Goal: Task Accomplishment & Management: Manage account settings

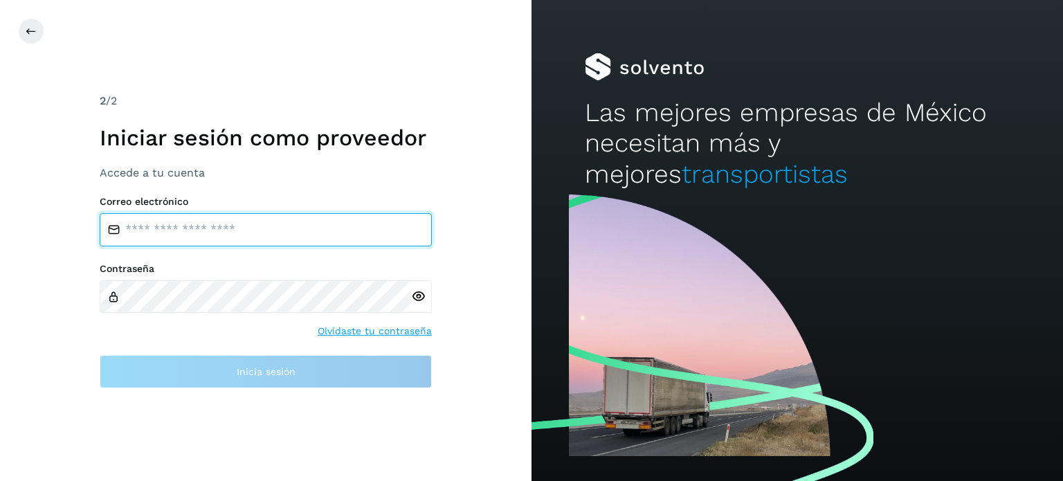
type input "**********"
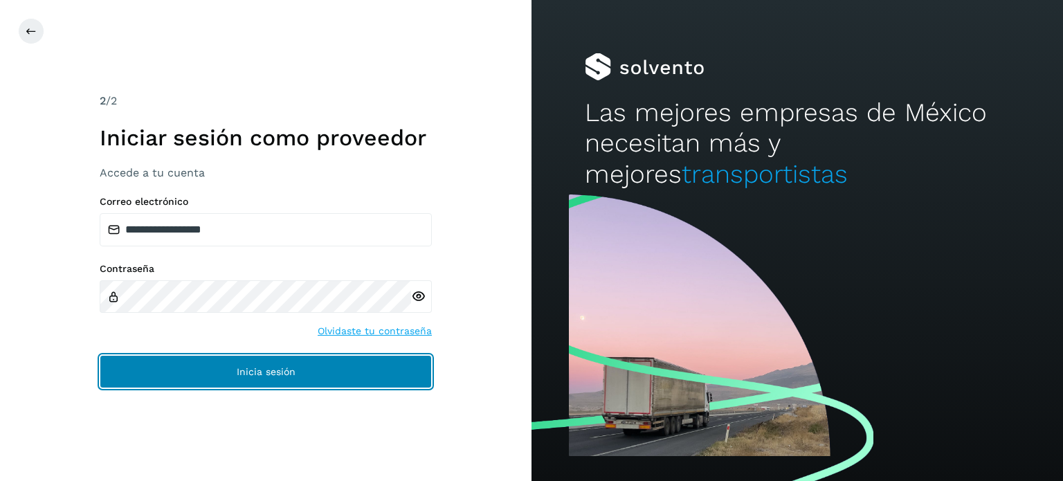
click at [252, 359] on button "Inicia sesión" at bounding box center [266, 371] width 332 height 33
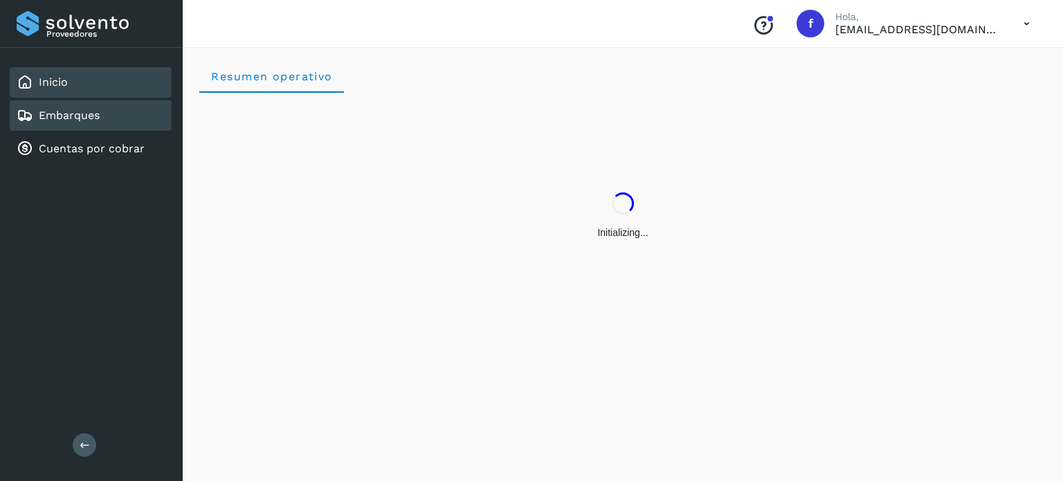
click at [105, 121] on div "Embarques" at bounding box center [91, 115] width 162 height 30
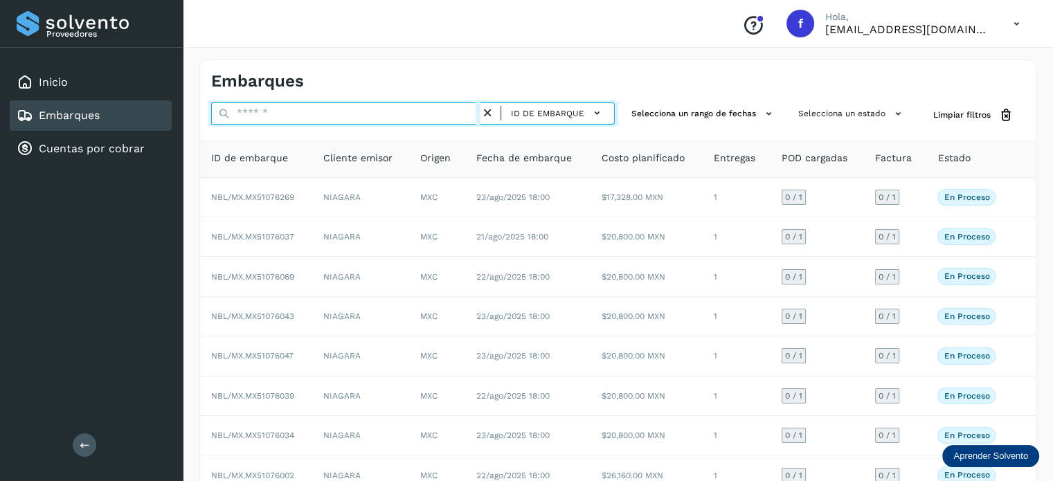
click at [392, 114] on input "text" at bounding box center [345, 113] width 269 height 22
paste input "**********"
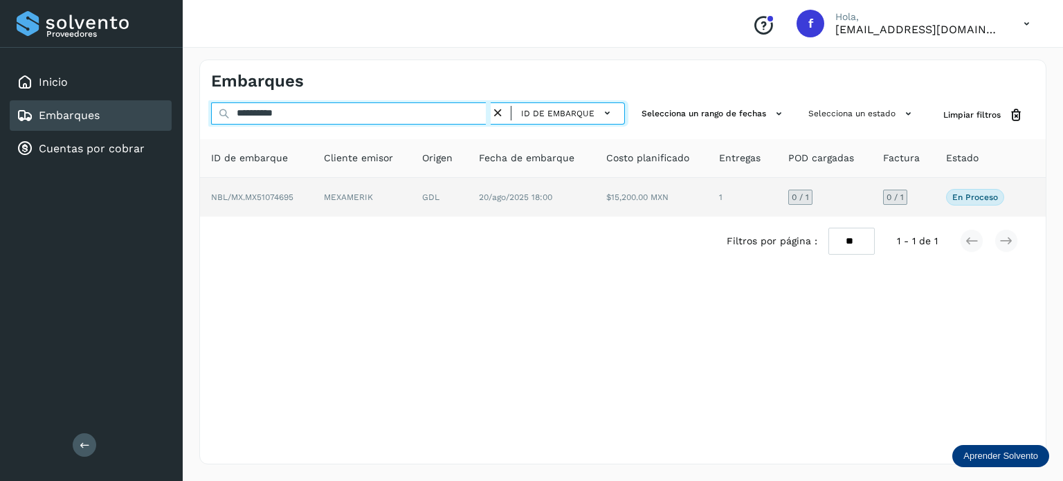
type input "**********"
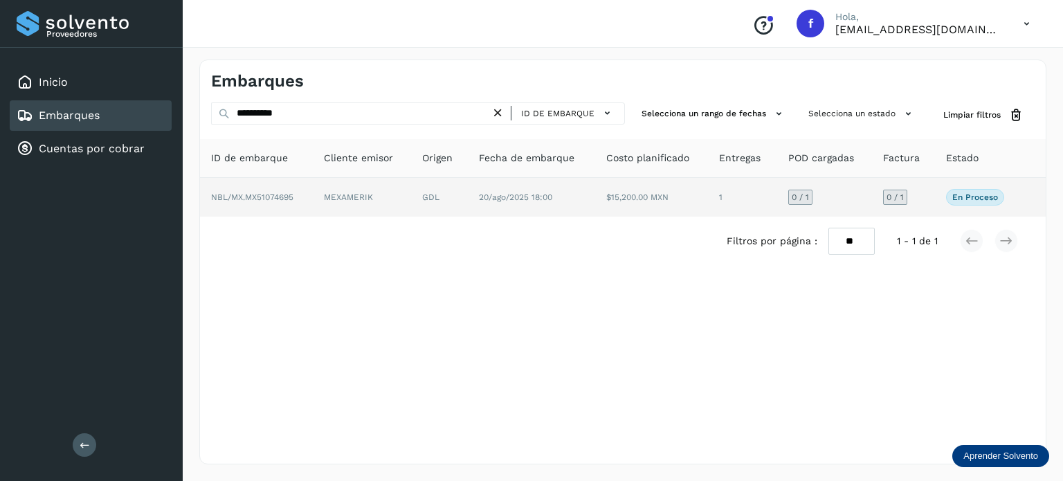
click at [708, 206] on td "$15,200.00 MXN" at bounding box center [742, 197] width 69 height 39
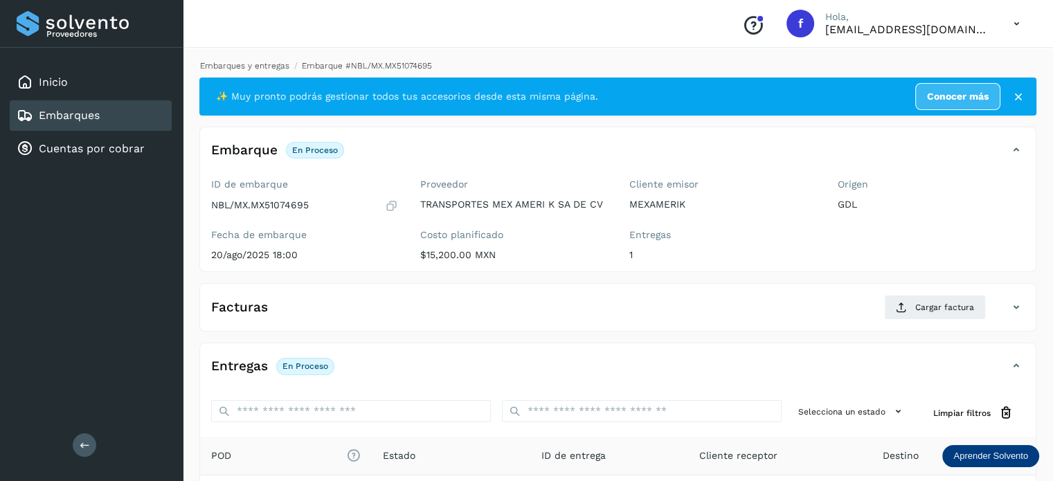
click at [245, 62] on link "Embarques y entregas" at bounding box center [244, 66] width 89 height 10
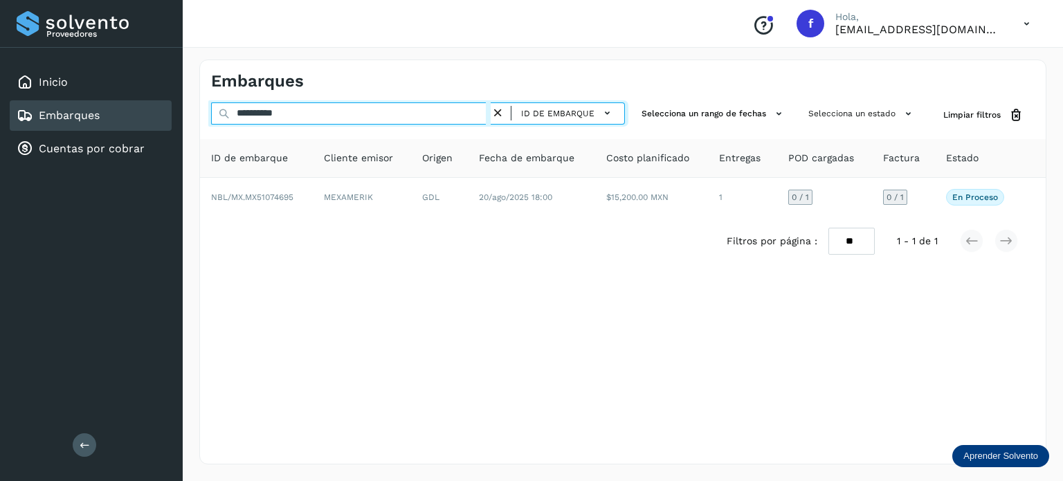
click at [273, 117] on input "**********" at bounding box center [351, 113] width 280 height 22
click at [274, 117] on input "**********" at bounding box center [351, 113] width 280 height 22
paste input "text"
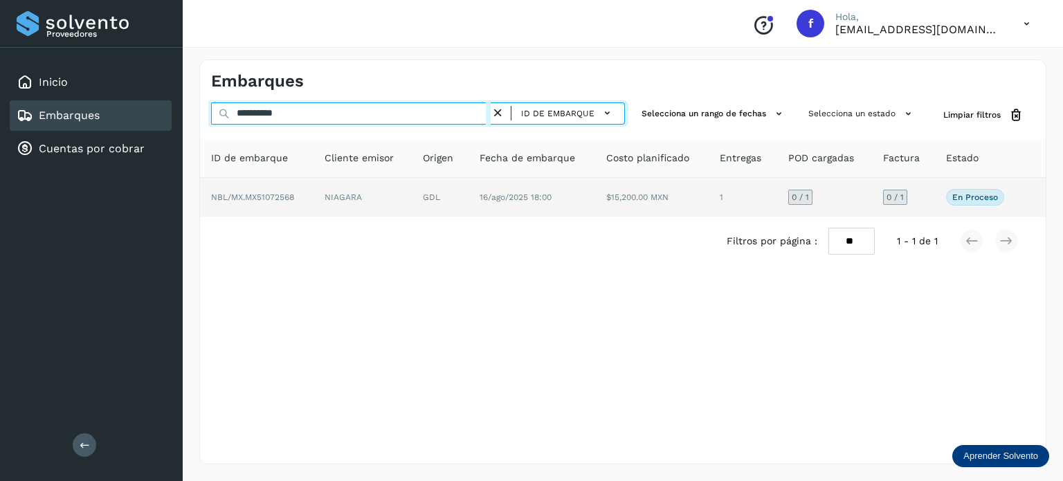
type input "**********"
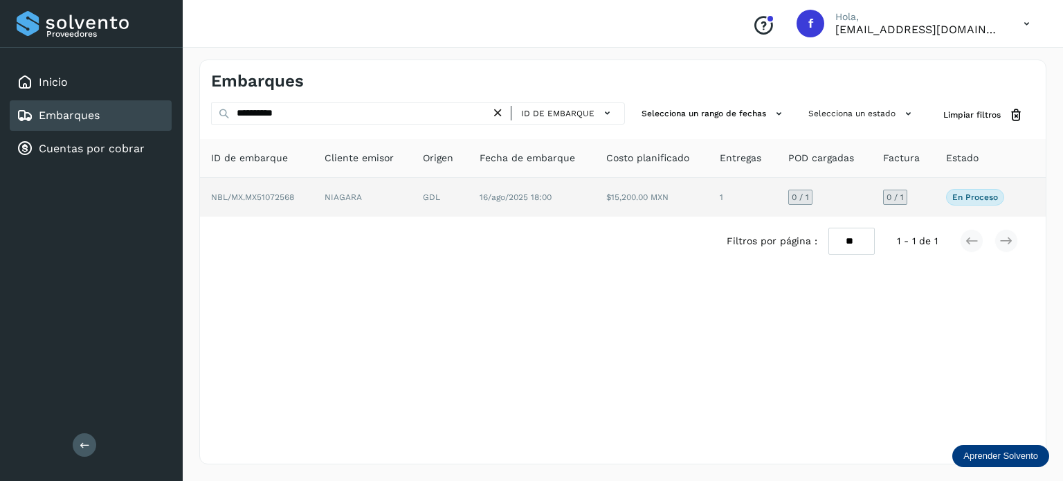
click at [469, 202] on td "GDL" at bounding box center [532, 197] width 127 height 39
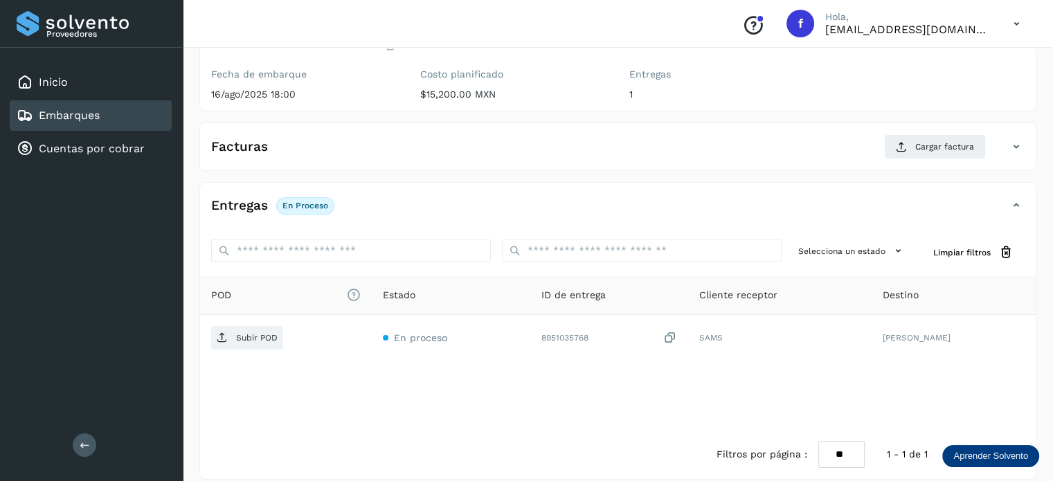
scroll to position [174, 0]
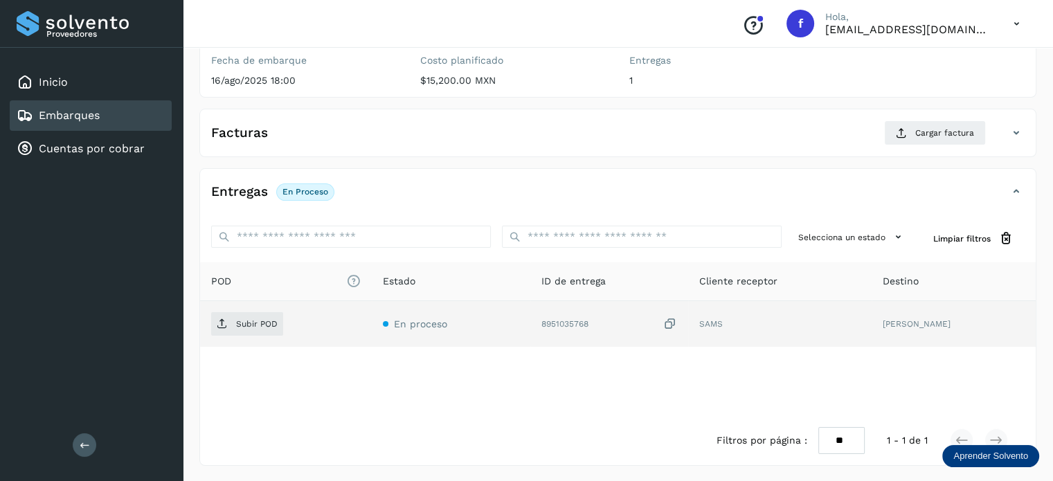
click at [677, 320] on icon at bounding box center [670, 324] width 14 height 15
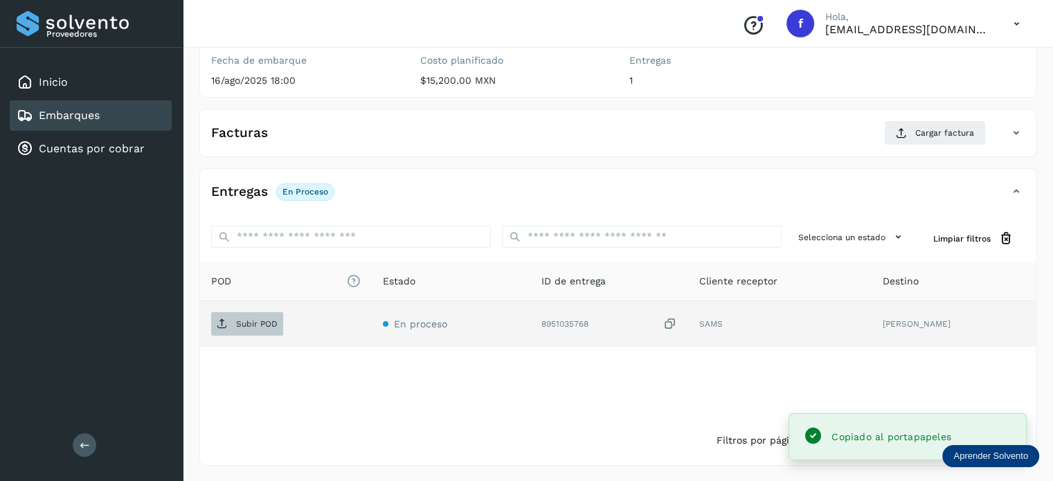
click at [260, 332] on span "Subir POD" at bounding box center [247, 324] width 72 height 22
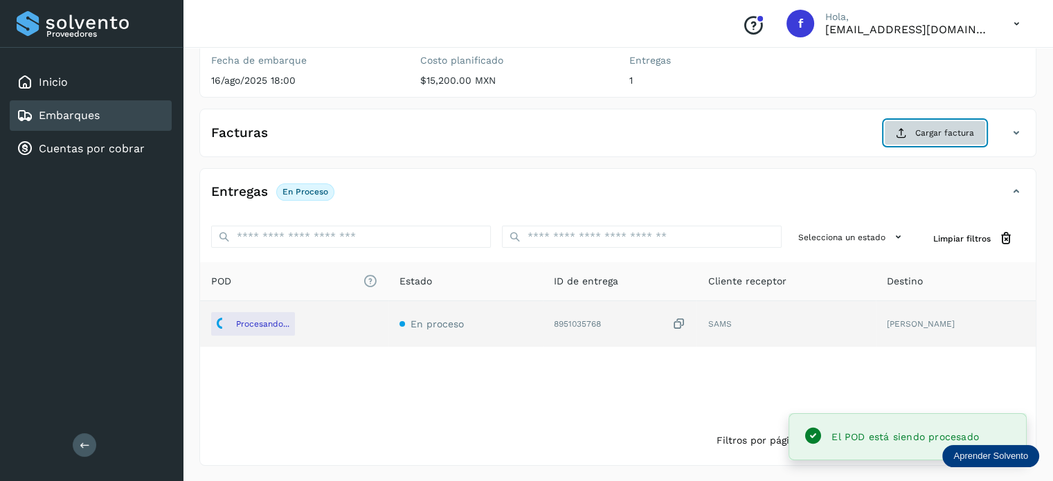
click at [928, 135] on span "Cargar factura" at bounding box center [944, 133] width 59 height 12
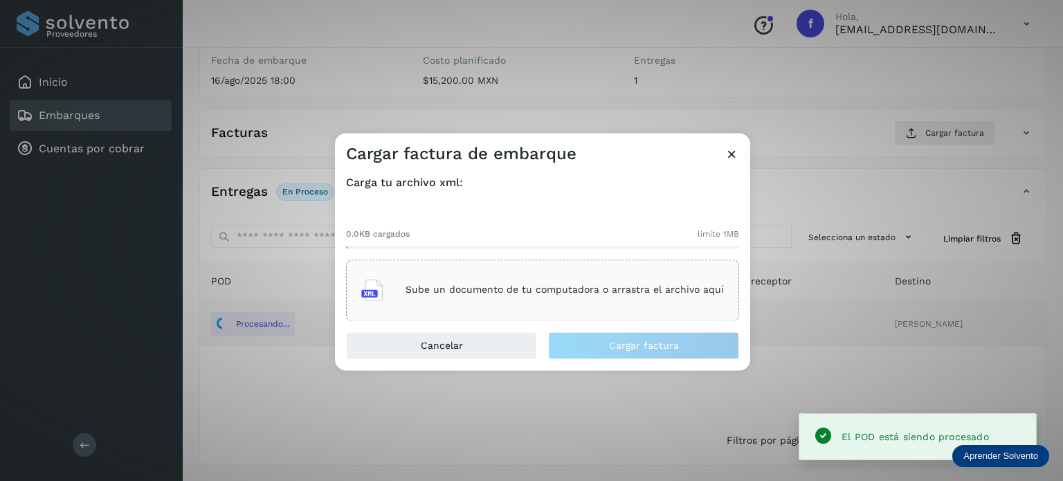
click at [508, 305] on div "Sube un documento de tu computadora o arrastra el archivo aquí" at bounding box center [542, 289] width 363 height 37
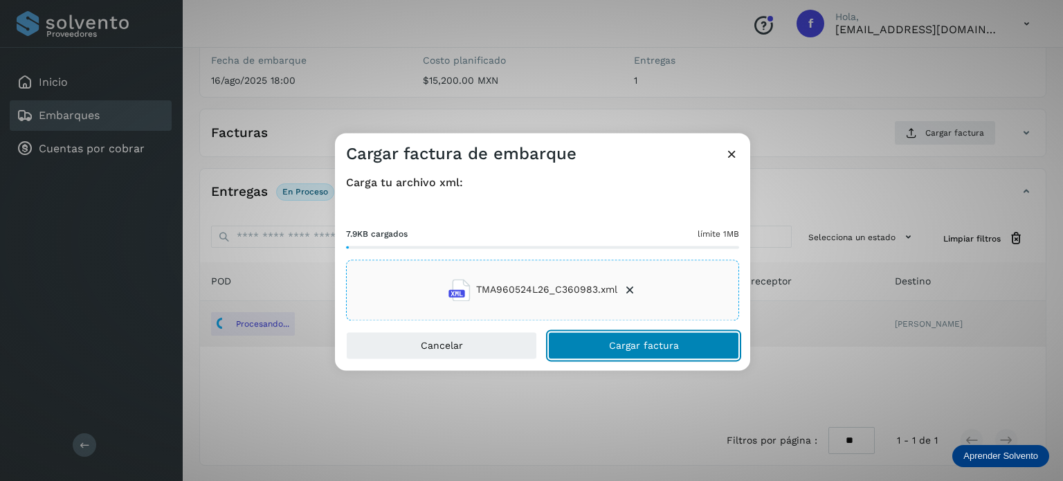
click at [615, 335] on button "Cargar factura" at bounding box center [643, 346] width 191 height 28
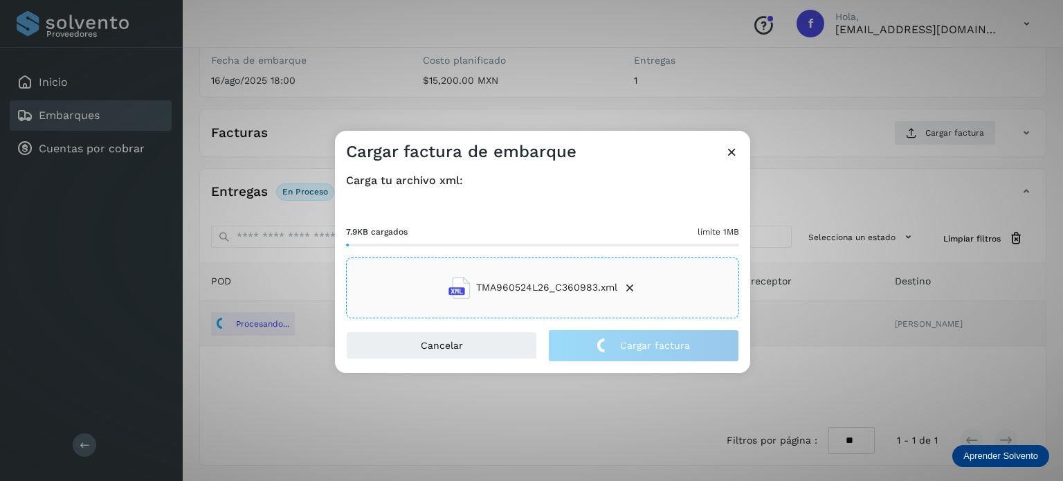
drag, startPoint x: 493, startPoint y: 100, endPoint x: 498, endPoint y: 94, distance: 7.4
click at [493, 96] on div "Cargar factura de embarque Carga tu archivo xml: 7.9KB cargados límite 1MB TMA9…" at bounding box center [531, 240] width 1063 height 481
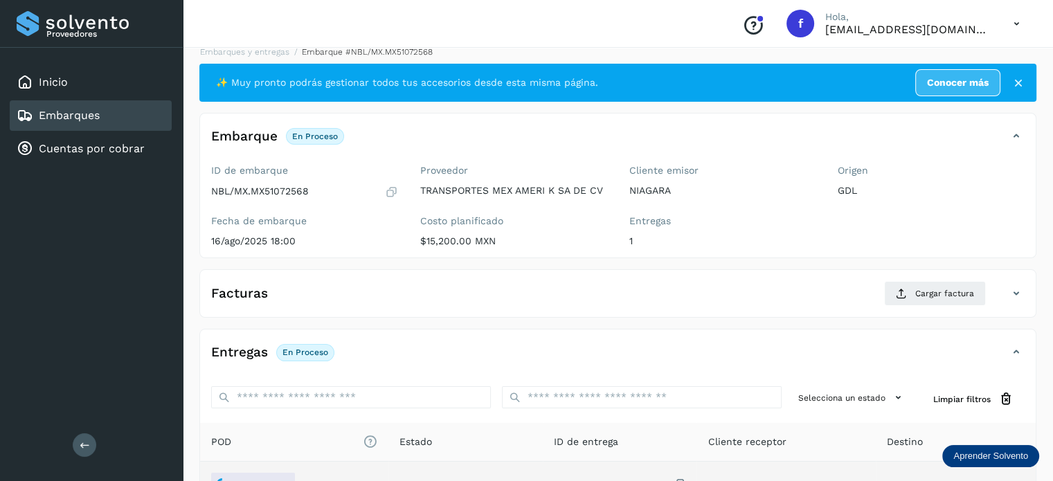
scroll to position [0, 0]
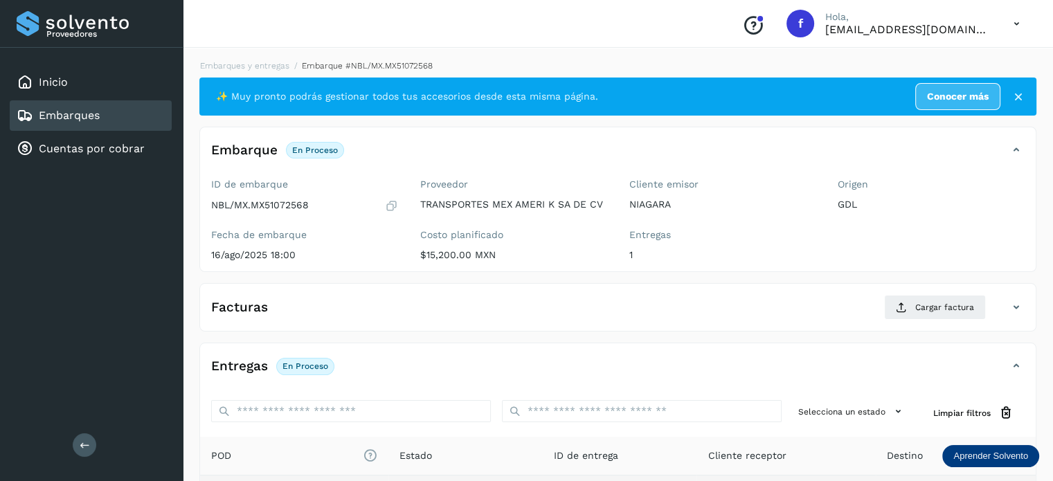
click at [262, 55] on div "Embarques y entregas Embarque #NBL/MX.MX51072568 ✨ Muy pronto podrás gestionar …" at bounding box center [618, 350] width 870 height 614
click at [258, 62] on link "Embarques y entregas" at bounding box center [244, 66] width 89 height 10
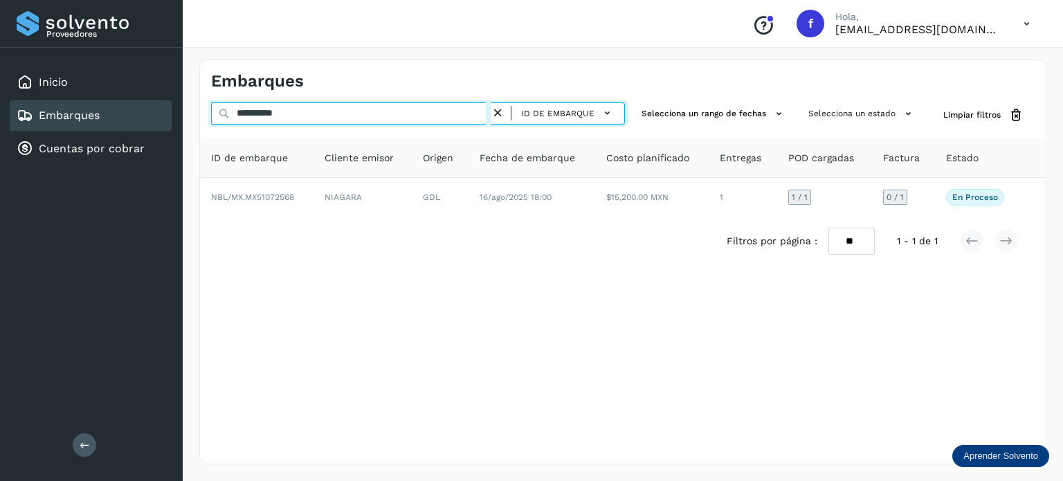
click at [284, 113] on input "**********" at bounding box center [351, 113] width 280 height 22
paste input "text"
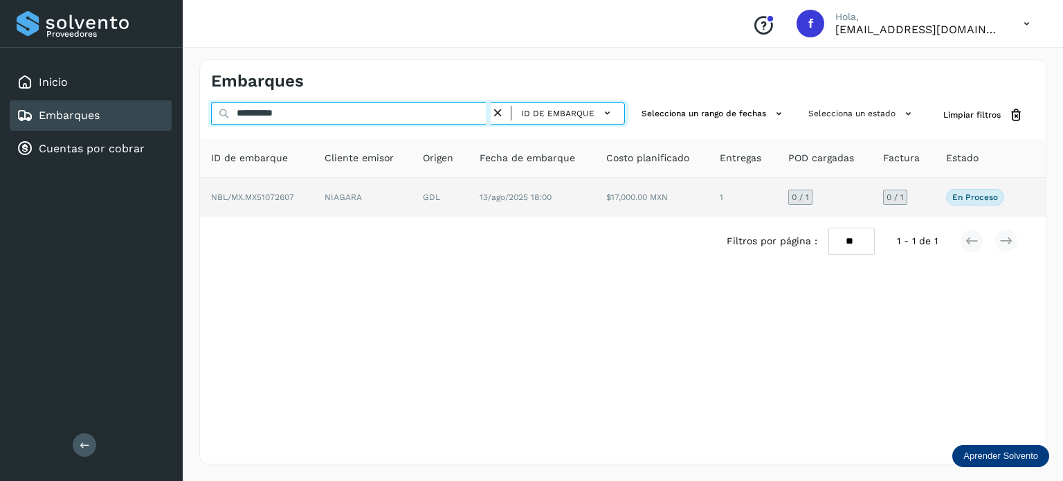
type input "**********"
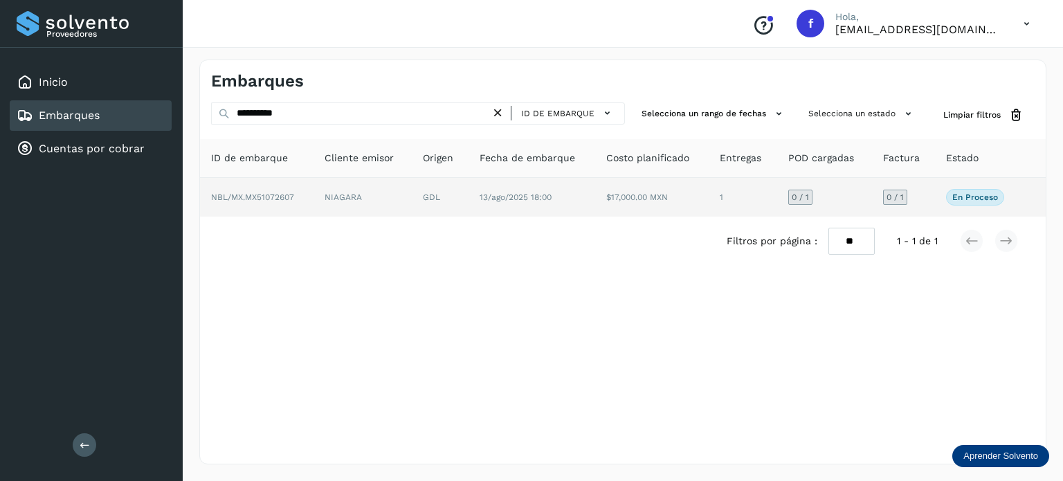
click at [412, 189] on td "NIAGARA" at bounding box center [440, 197] width 57 height 39
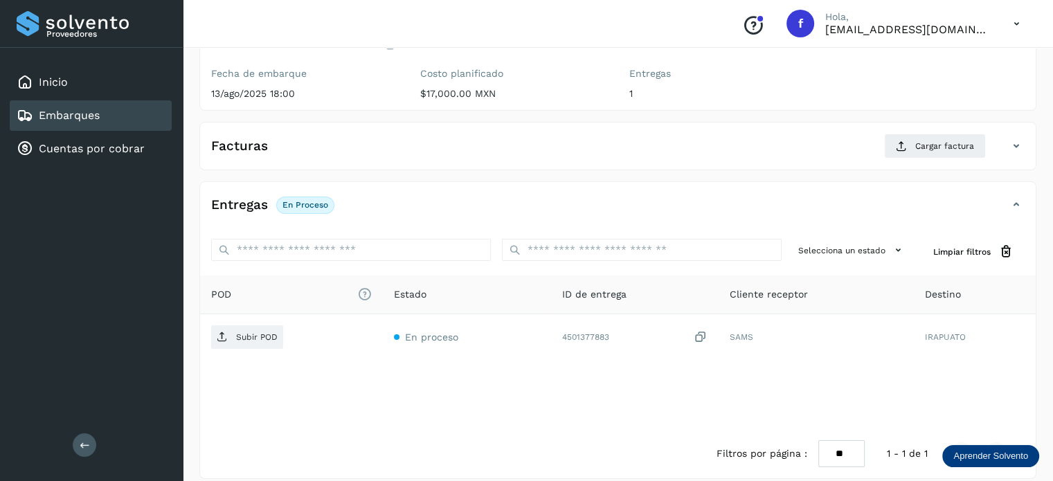
scroll to position [174, 0]
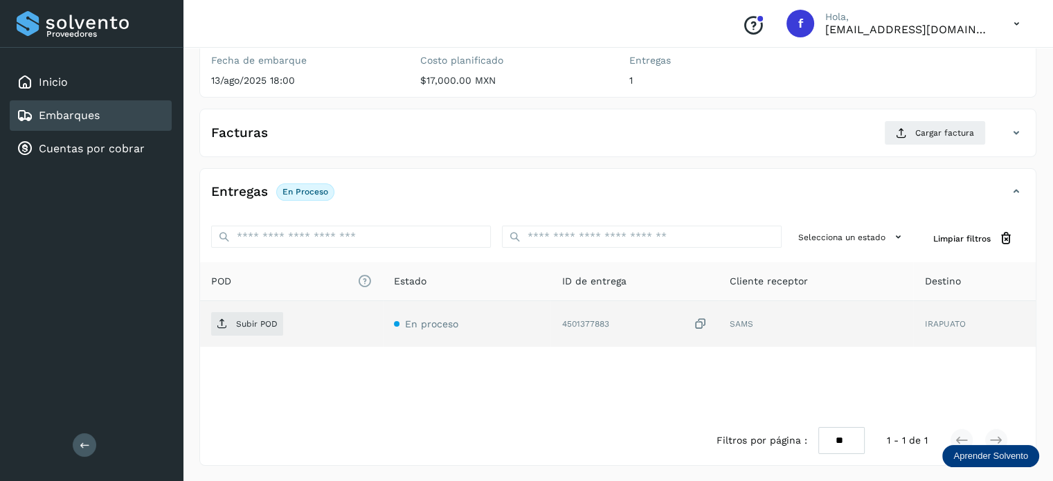
drag, startPoint x: 700, startPoint y: 323, endPoint x: 487, endPoint y: 326, distance: 213.9
click at [699, 323] on icon at bounding box center [700, 324] width 14 height 15
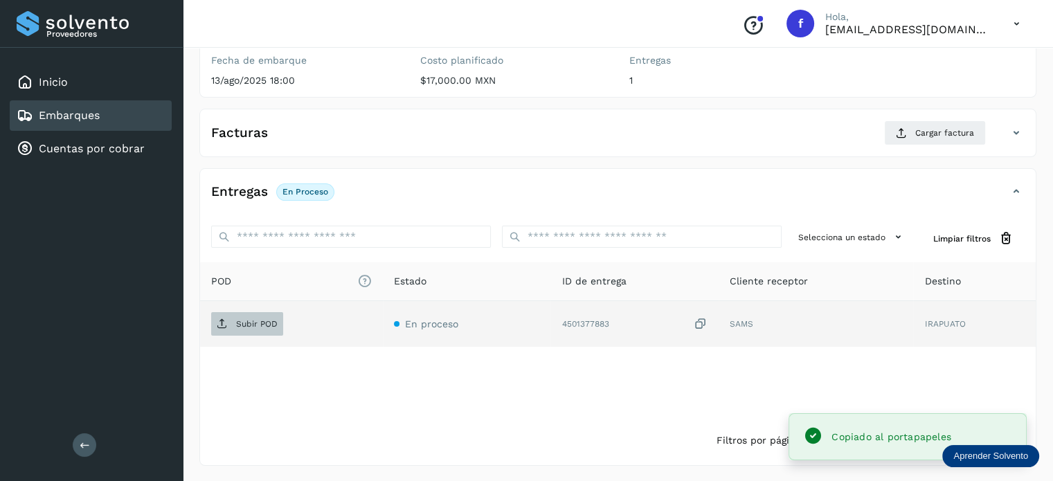
click at [251, 326] on p "Subir POD" at bounding box center [257, 324] width 42 height 10
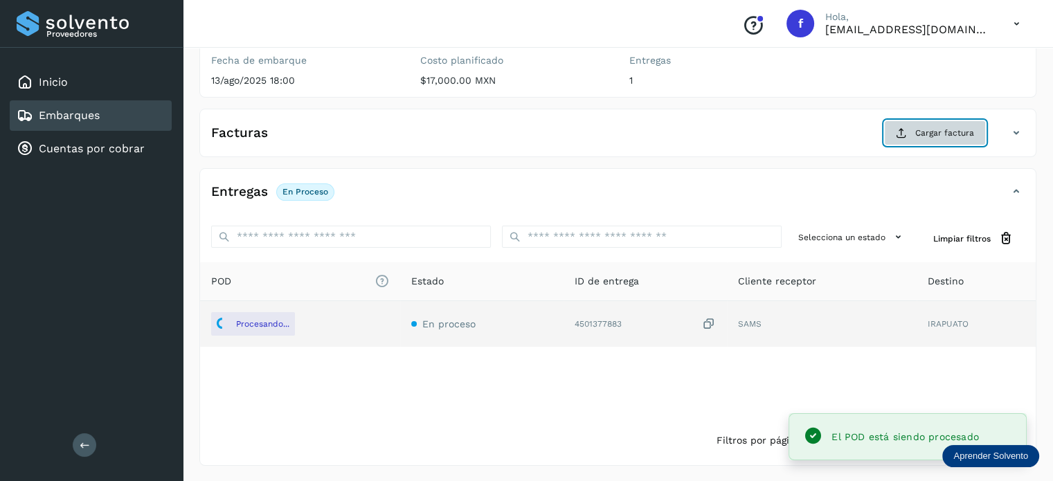
click at [938, 138] on span "Cargar factura" at bounding box center [944, 133] width 59 height 12
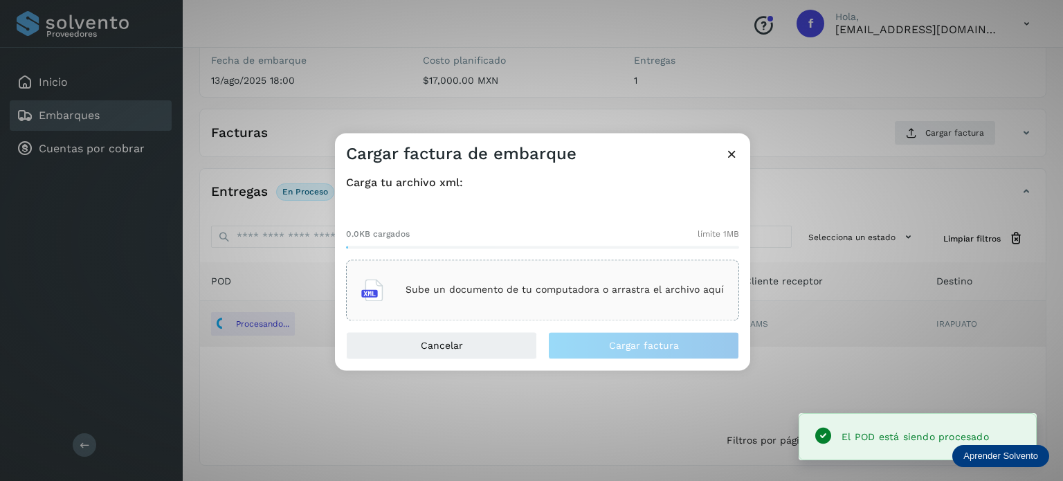
click at [628, 284] on p "Sube un documento de tu computadora o arrastra el archivo aquí" at bounding box center [565, 290] width 318 height 12
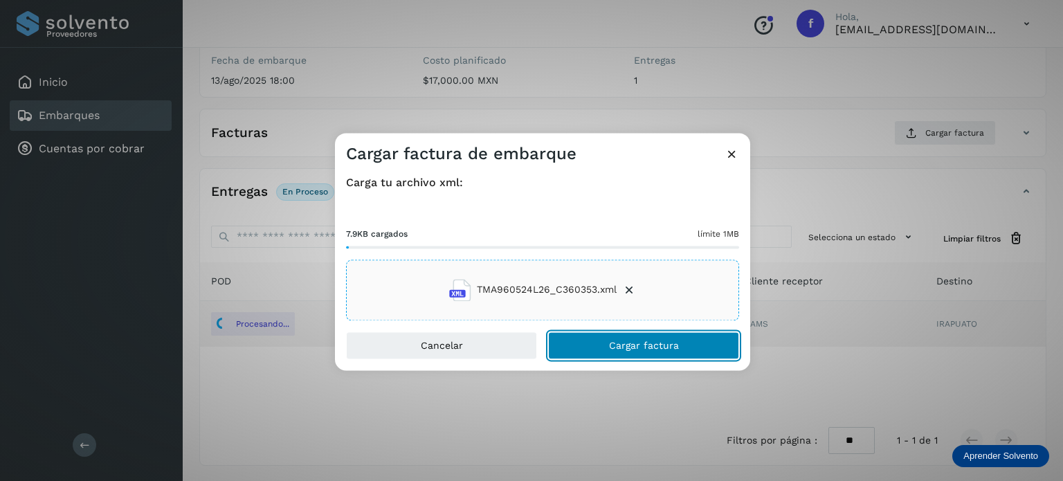
click at [615, 356] on button "Cargar factura" at bounding box center [643, 346] width 191 height 28
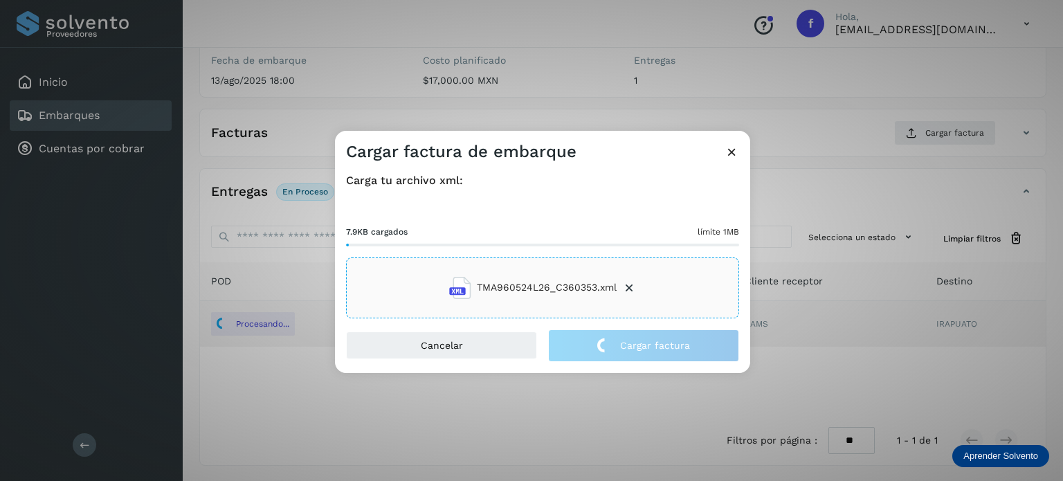
click at [466, 71] on div "Cargar factura de embarque Carga tu archivo xml: 7.9KB cargados límite 1MB TMA9…" at bounding box center [531, 240] width 1063 height 481
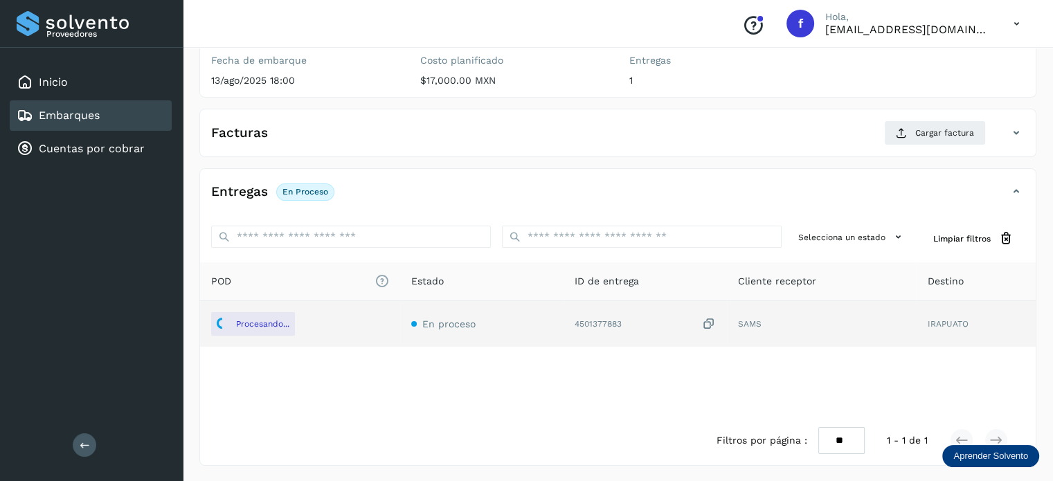
scroll to position [0, 0]
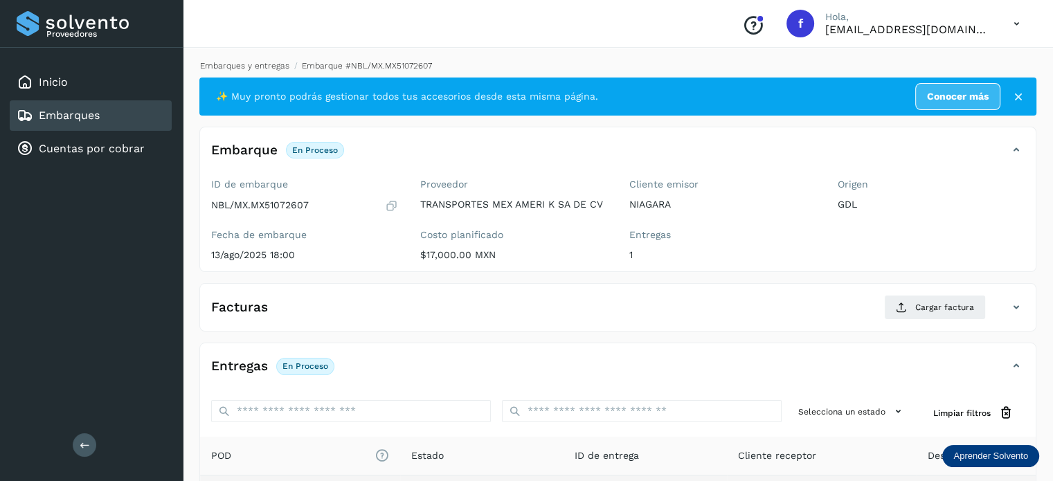
click at [259, 69] on link "Embarques y entregas" at bounding box center [244, 66] width 89 height 10
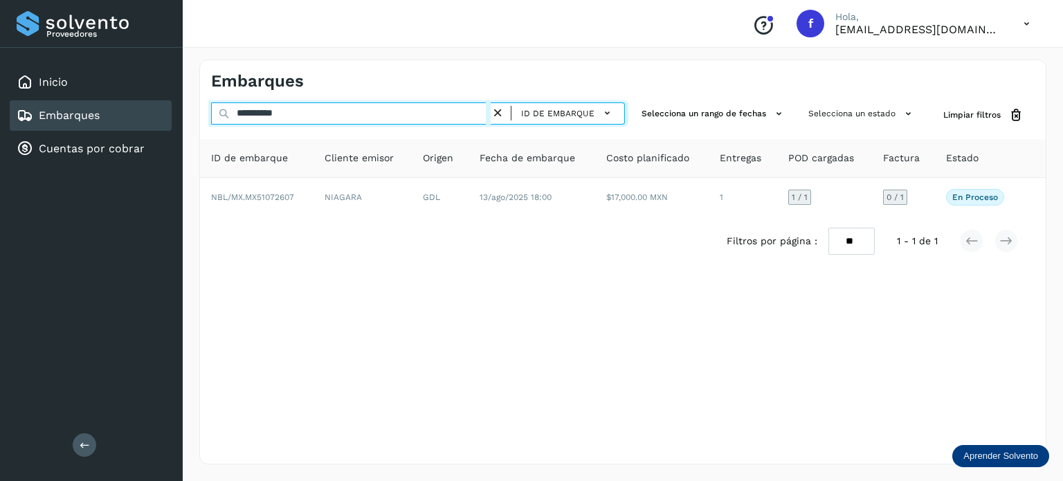
click at [268, 110] on input "**********" at bounding box center [351, 113] width 280 height 22
paste input "text"
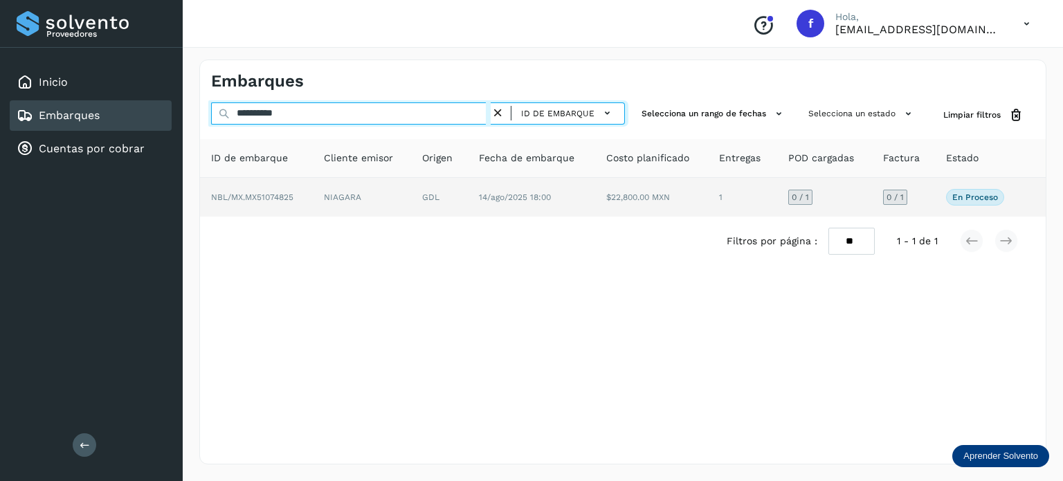
type input "**********"
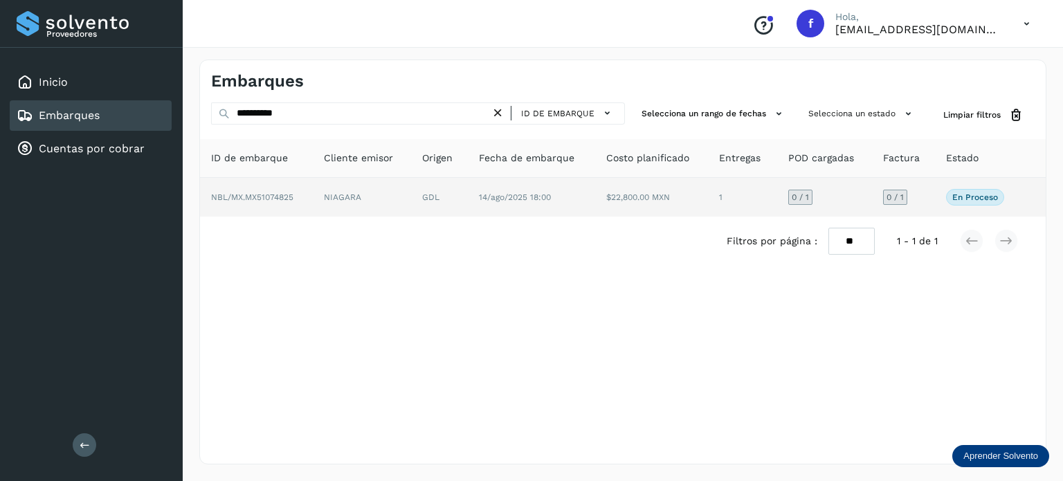
click at [411, 195] on td "NIAGARA" at bounding box center [439, 197] width 57 height 39
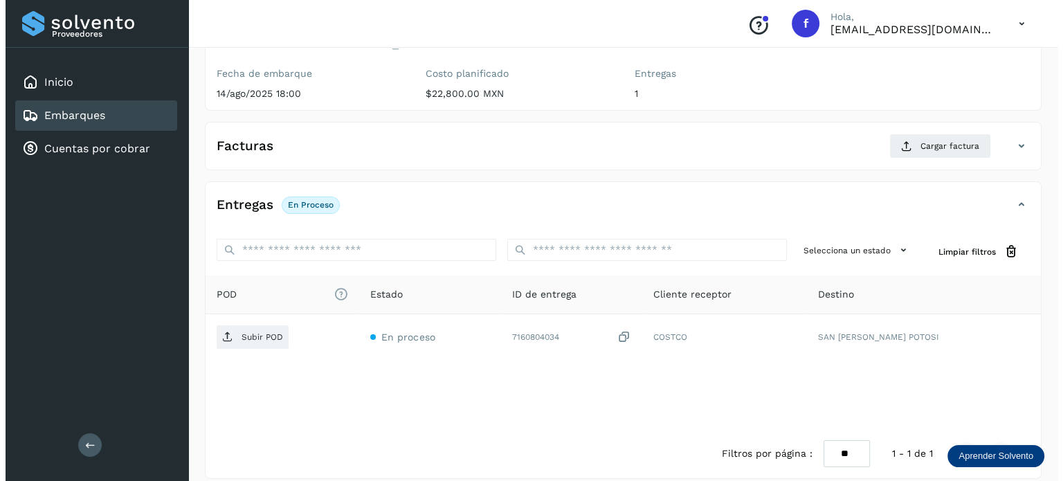
scroll to position [174, 0]
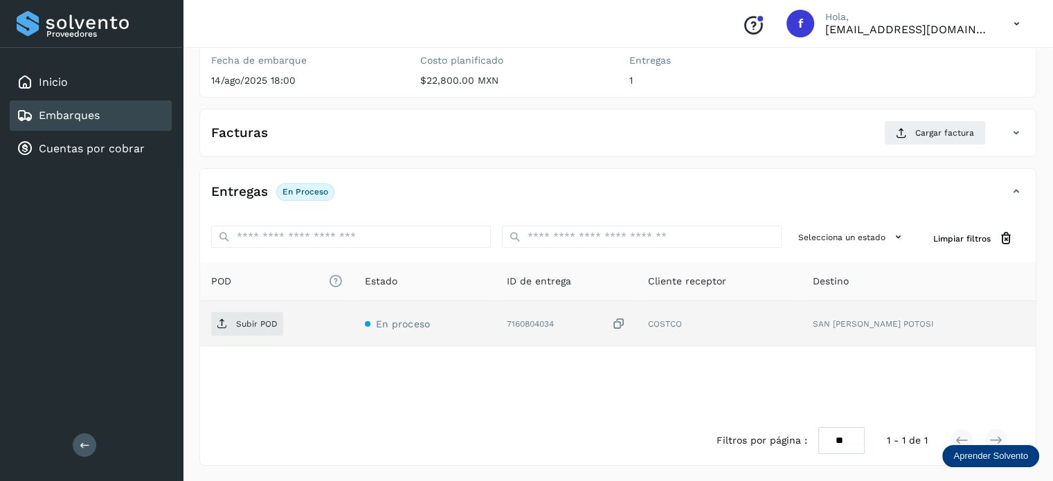
drag, startPoint x: 662, startPoint y: 326, endPoint x: 651, endPoint y: 329, distance: 11.6
click at [626, 326] on icon at bounding box center [619, 324] width 14 height 15
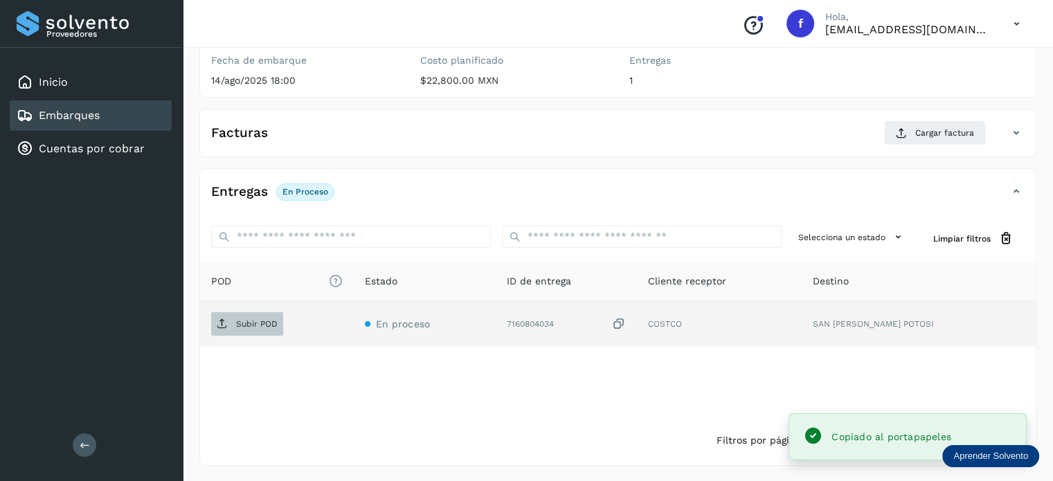
click at [246, 332] on span "Subir POD" at bounding box center [247, 324] width 72 height 22
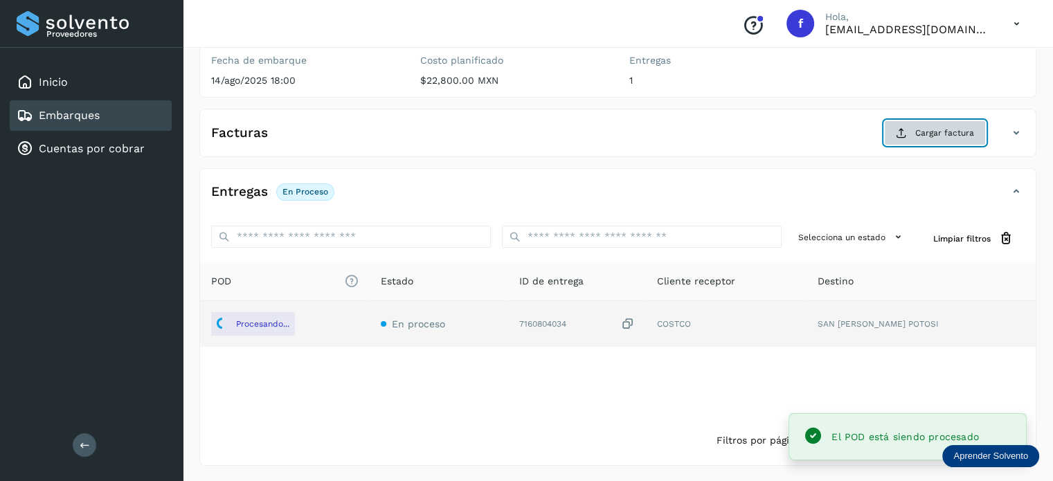
click at [931, 135] on span "Cargar factura" at bounding box center [944, 133] width 59 height 12
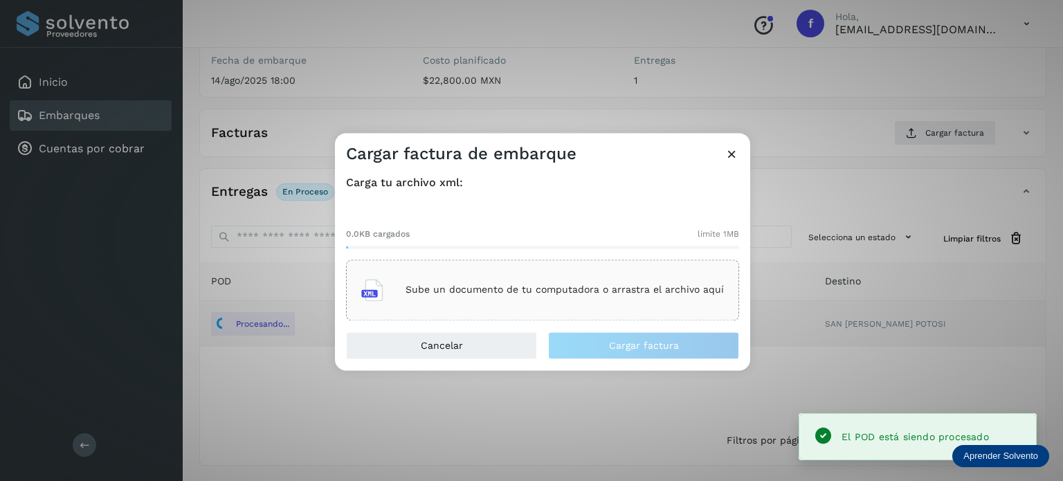
click at [487, 283] on div "Sube un documento de tu computadora o arrastra el archivo aquí" at bounding box center [542, 289] width 363 height 37
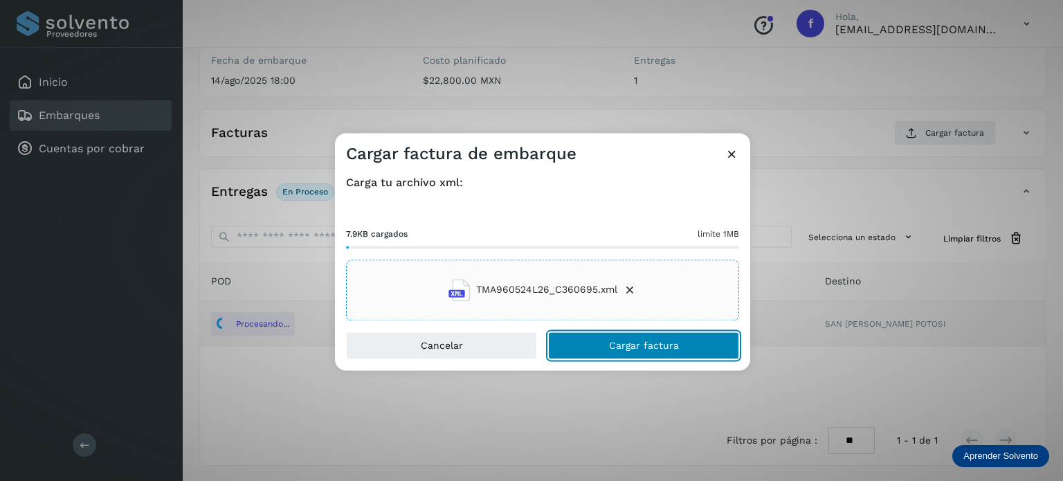
click at [612, 341] on span "Cargar factura" at bounding box center [644, 346] width 70 height 10
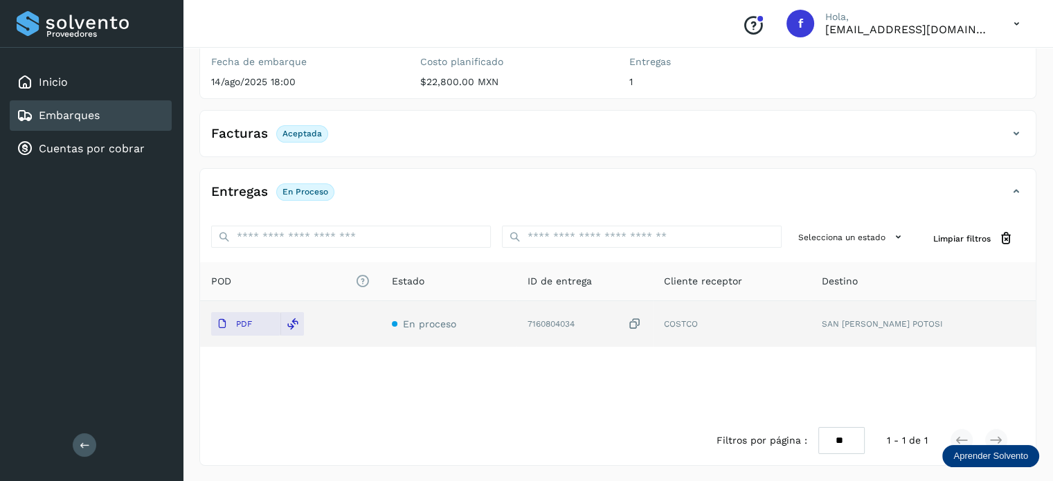
scroll to position [0, 0]
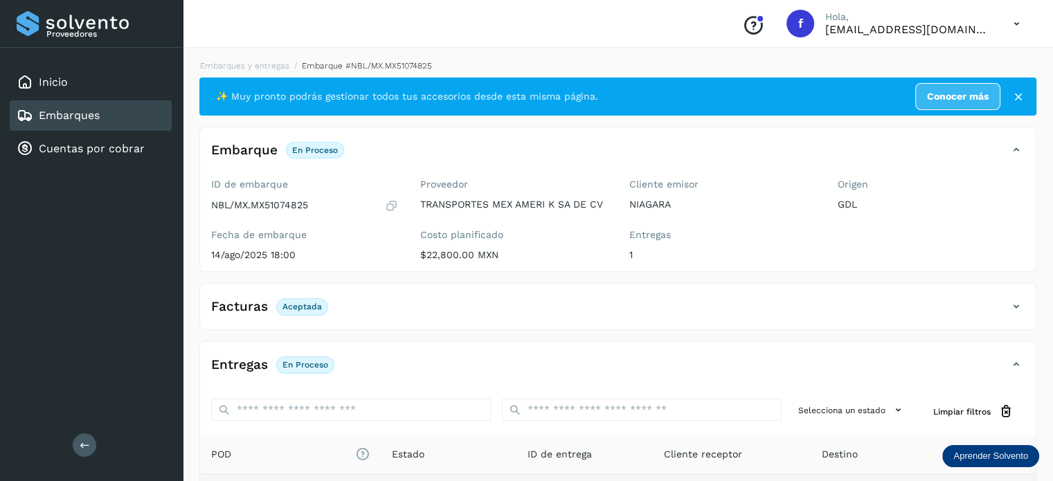
click at [289, 71] on li "Embarques y entregas" at bounding box center [360, 66] width 143 height 12
click at [241, 70] on link "Embarques y entregas" at bounding box center [244, 66] width 89 height 10
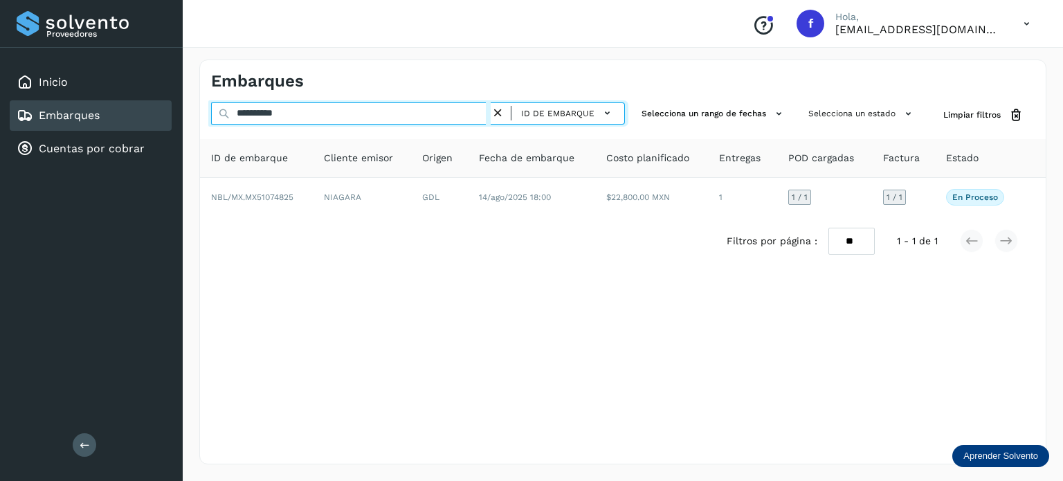
click at [278, 115] on input "**********" at bounding box center [351, 113] width 280 height 22
paste input "text"
click at [255, 111] on input "**********" at bounding box center [351, 113] width 280 height 22
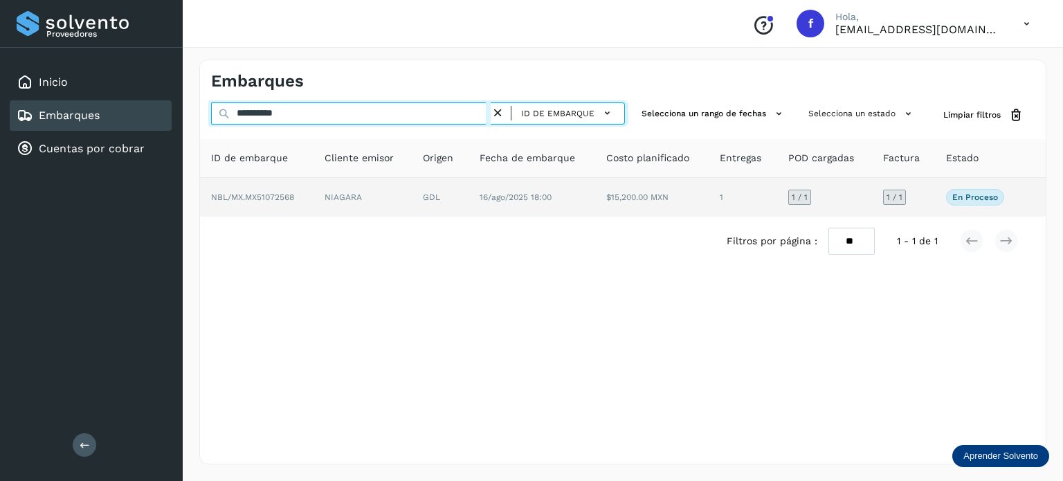
paste input "text"
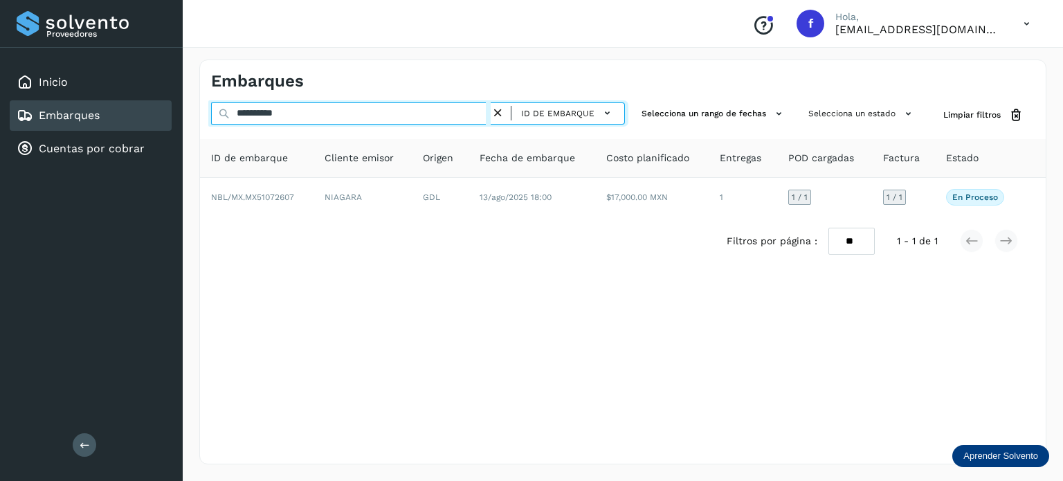
click at [280, 105] on input "**********" at bounding box center [351, 113] width 280 height 22
paste input "text"
click at [244, 113] on input "**********" at bounding box center [351, 113] width 280 height 22
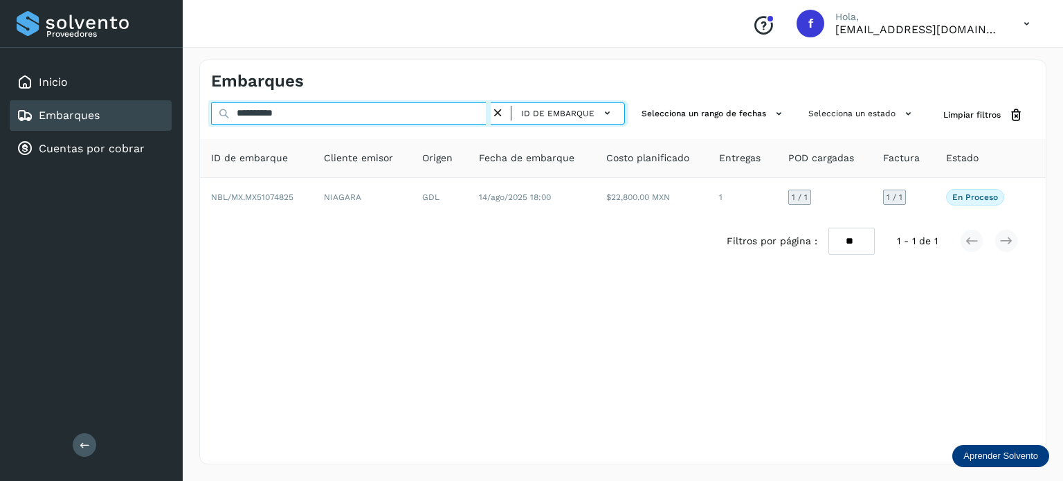
paste input "**********"
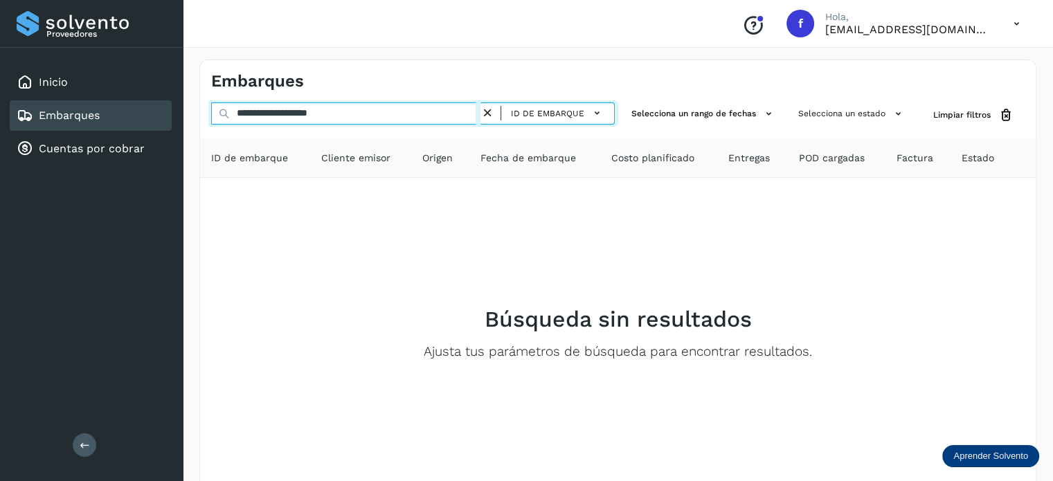
type input "**********"
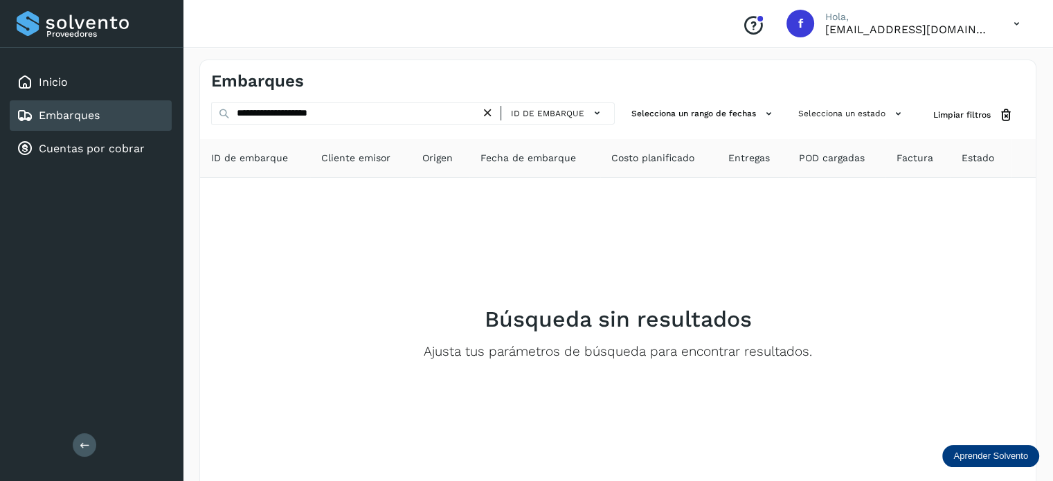
click at [492, 117] on icon at bounding box center [487, 113] width 15 height 15
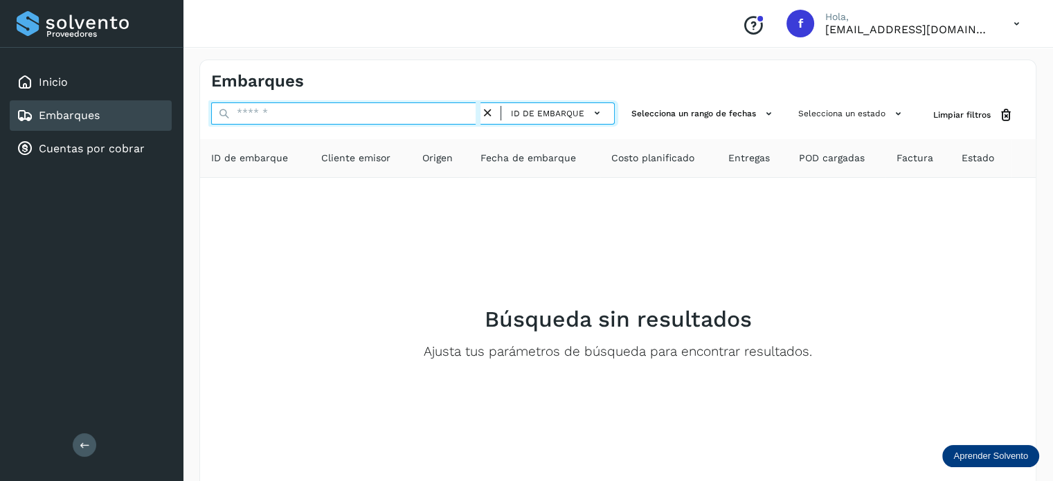
click at [397, 116] on input "text" at bounding box center [345, 113] width 269 height 22
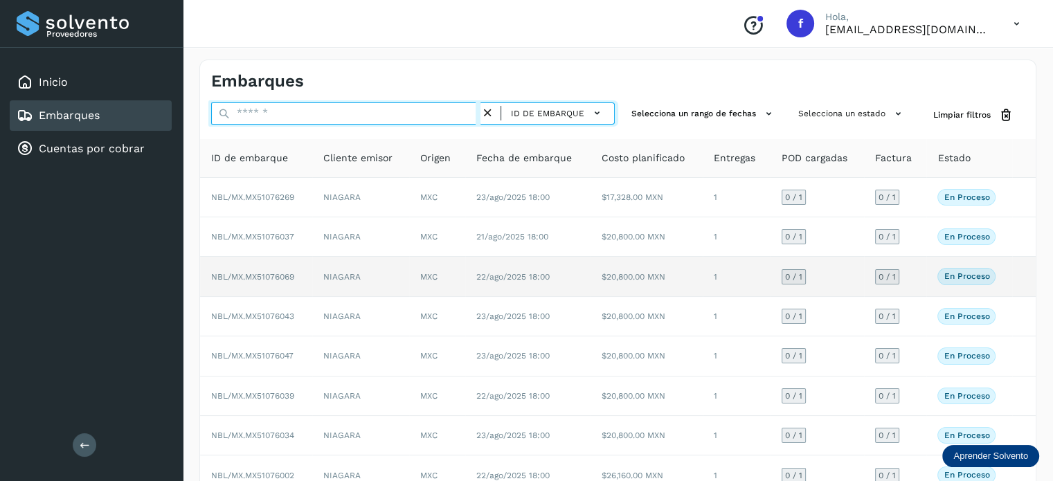
paste input "**********"
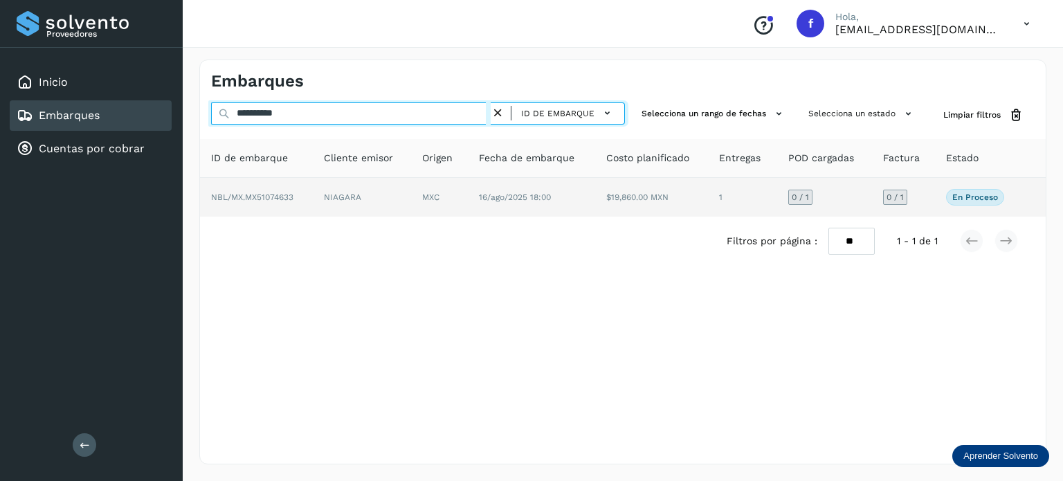
type input "**********"
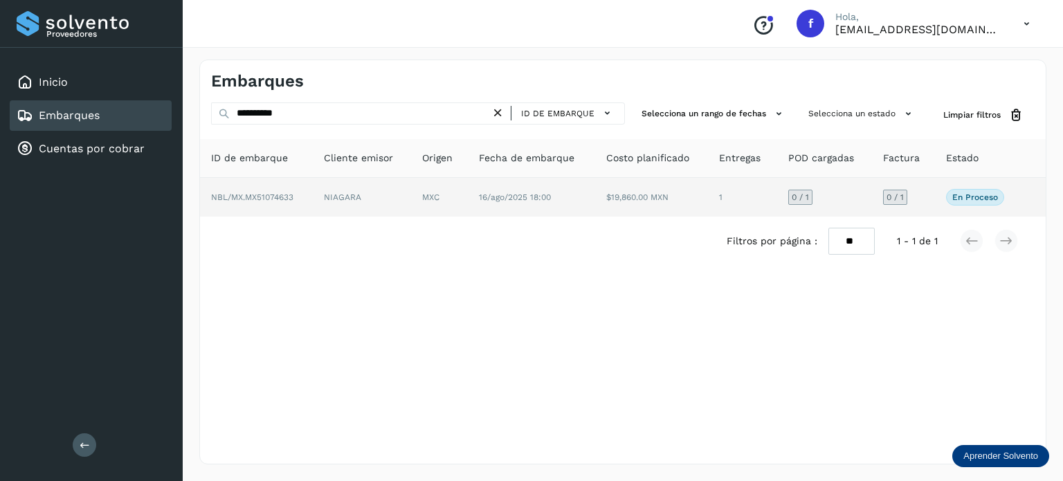
click at [411, 193] on td "NIAGARA" at bounding box center [439, 197] width 57 height 39
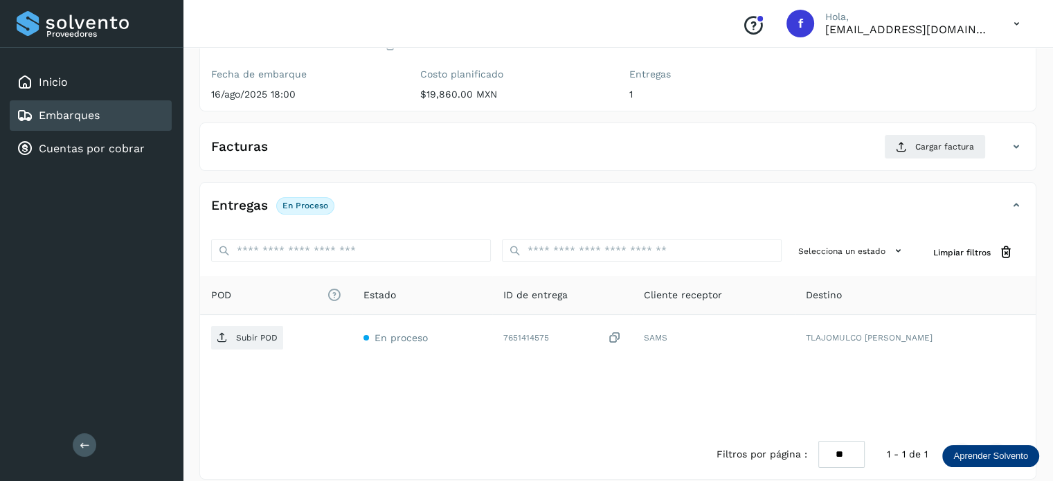
scroll to position [174, 0]
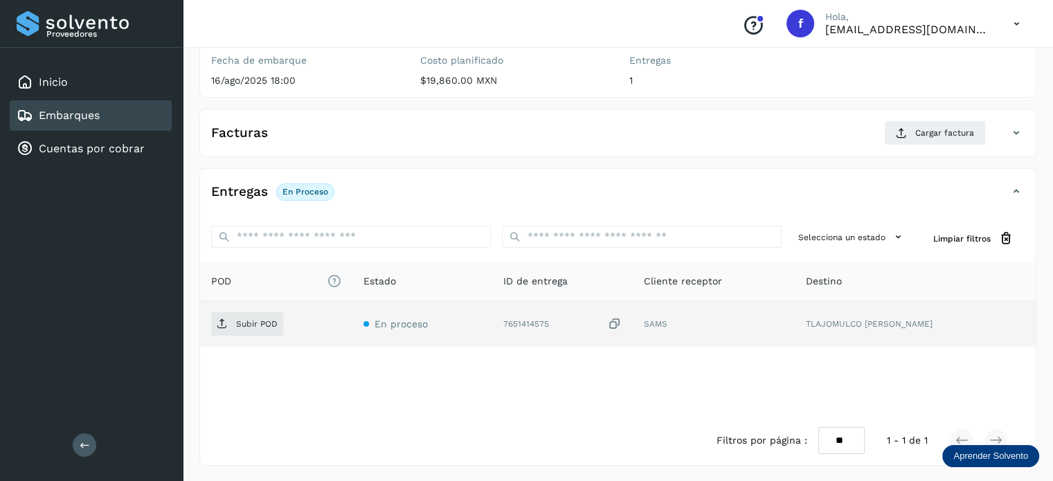
click at [622, 318] on icon at bounding box center [615, 324] width 14 height 15
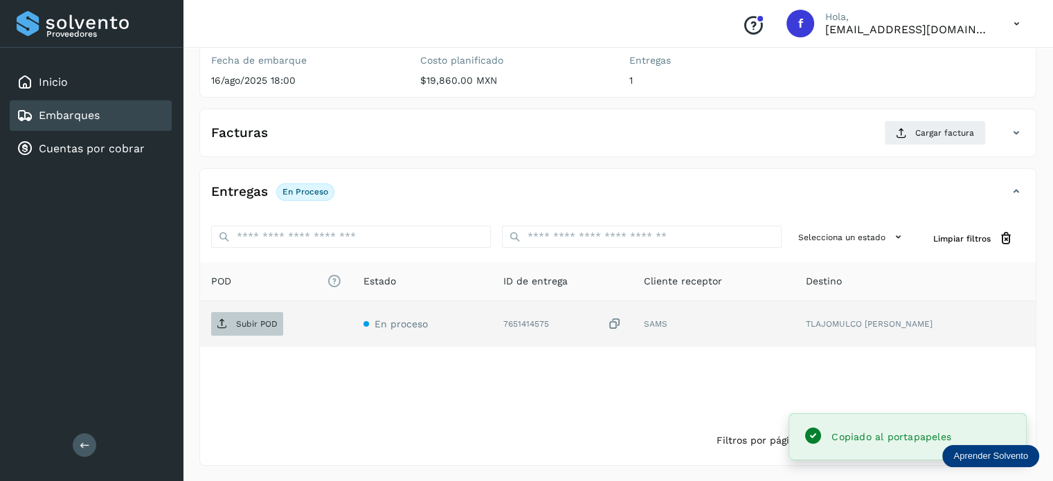
click at [253, 328] on span "Subir POD" at bounding box center [247, 324] width 72 height 22
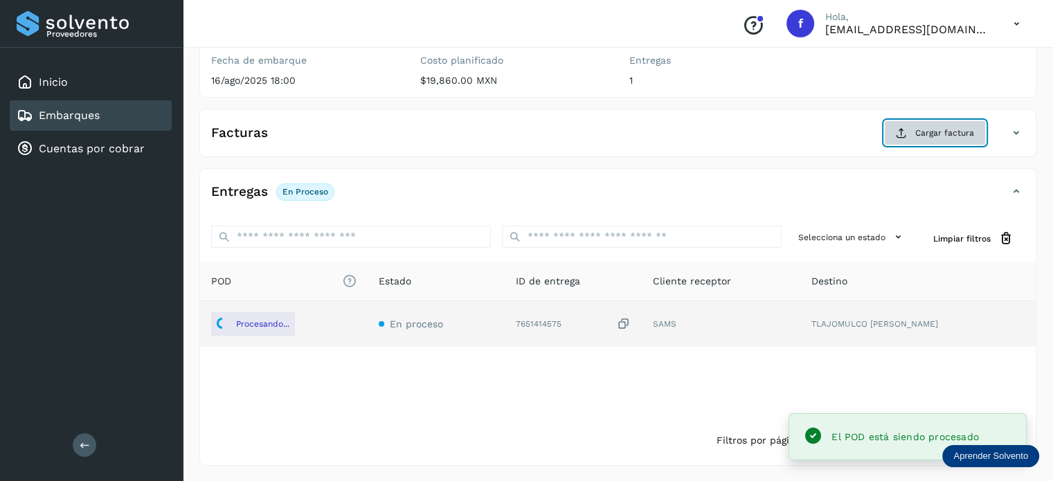
click at [914, 130] on button "Cargar factura" at bounding box center [935, 132] width 102 height 25
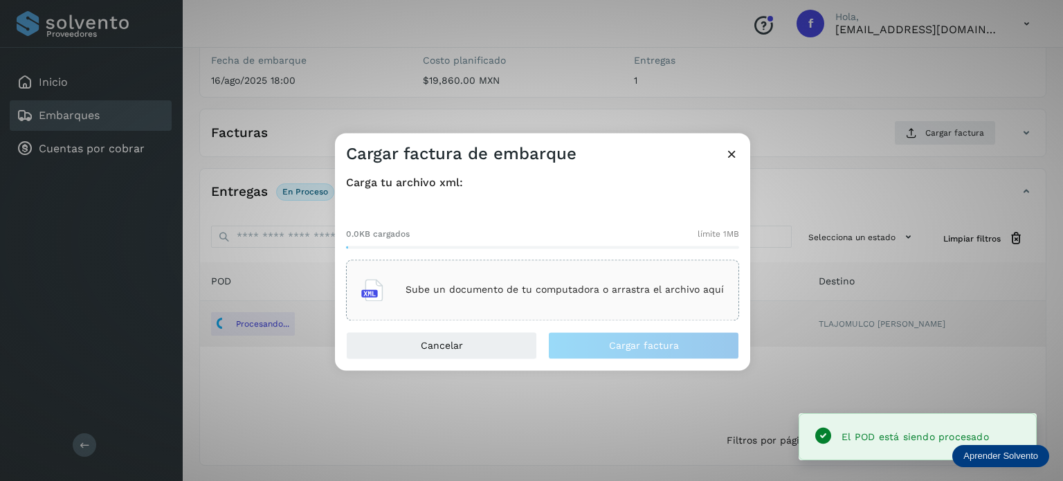
click at [617, 290] on p "Sube un documento de tu computadora o arrastra el archivo aquí" at bounding box center [565, 290] width 318 height 12
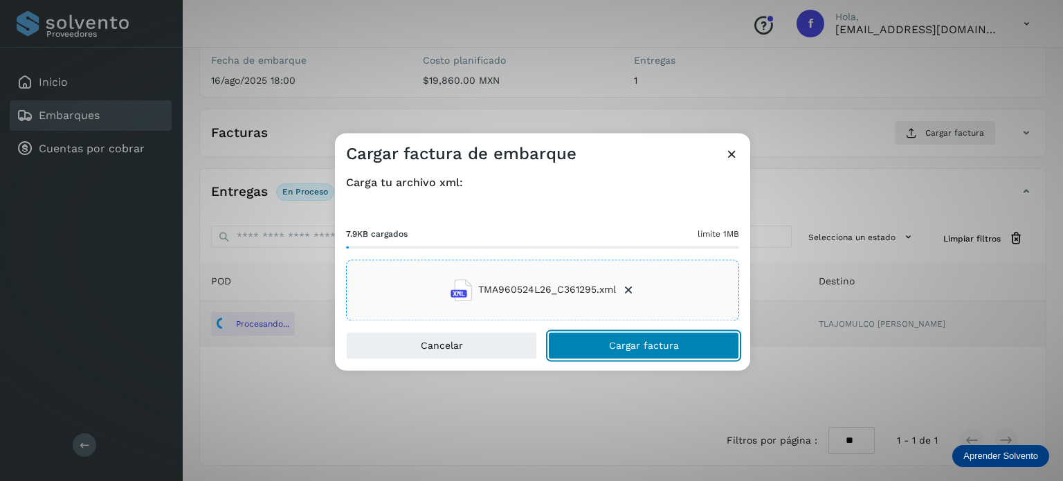
click at [647, 345] on span "Cargar factura" at bounding box center [644, 346] width 70 height 10
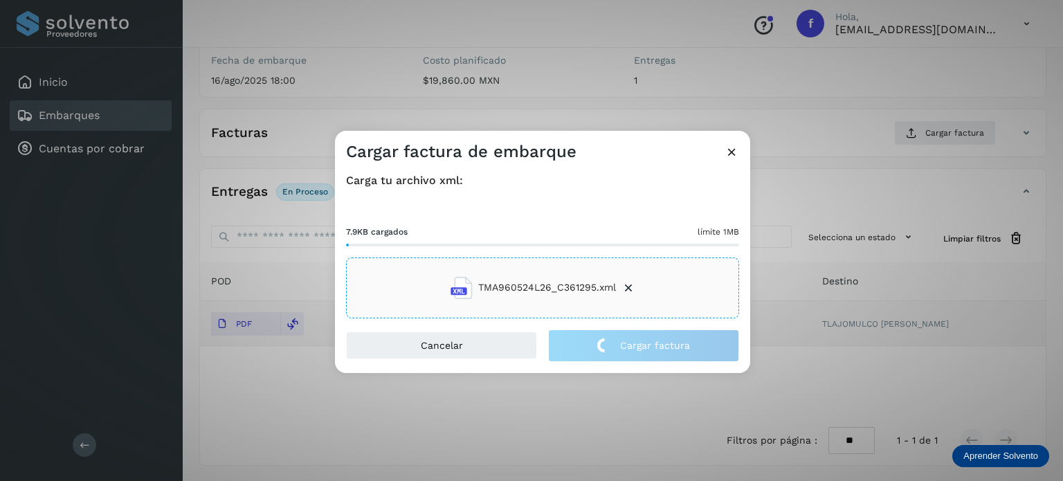
drag, startPoint x: 349, startPoint y: 107, endPoint x: 336, endPoint y: 65, distance: 43.4
click at [347, 104] on div "Cargar factura de embarque Carga tu archivo xml: 7.9KB cargados límite 1MB TMA9…" at bounding box center [531, 240] width 1063 height 481
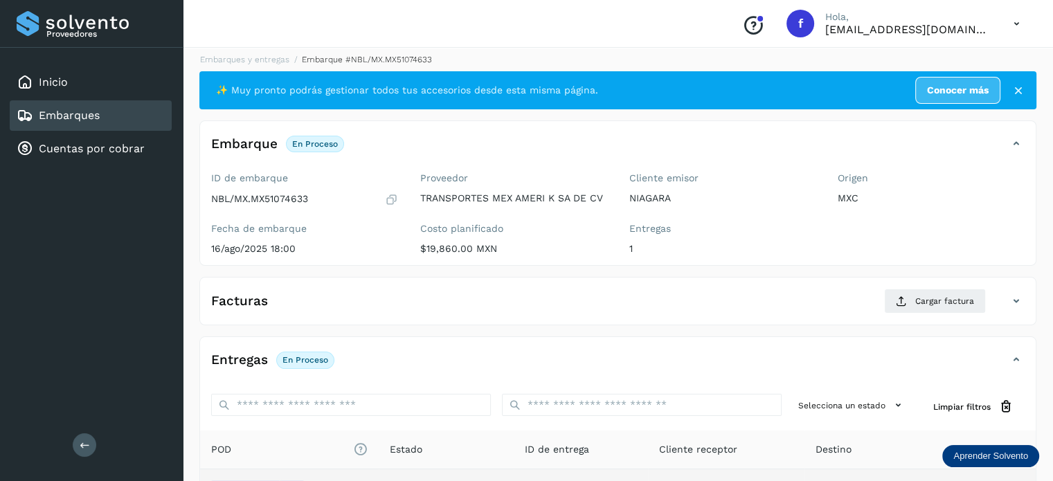
scroll to position [0, 0]
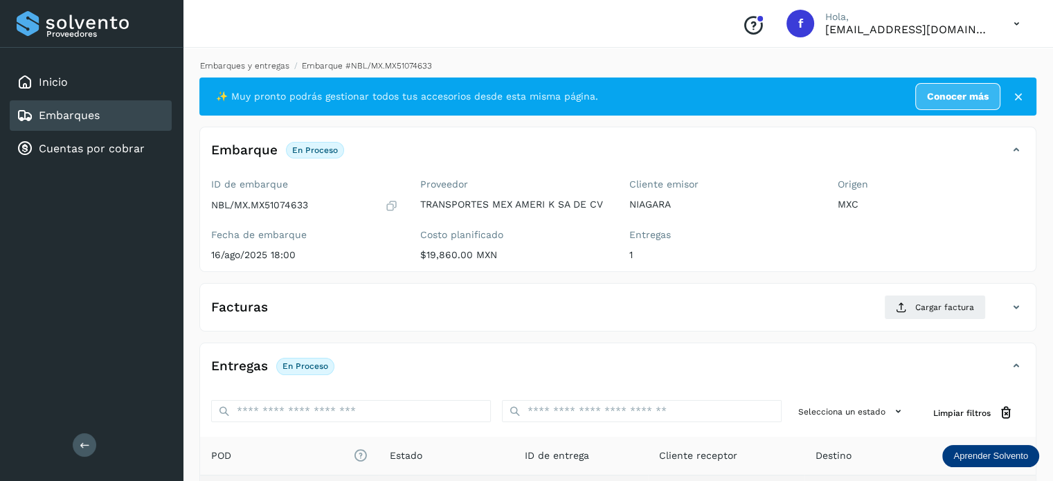
click at [263, 66] on link "Embarques y entregas" at bounding box center [244, 66] width 89 height 10
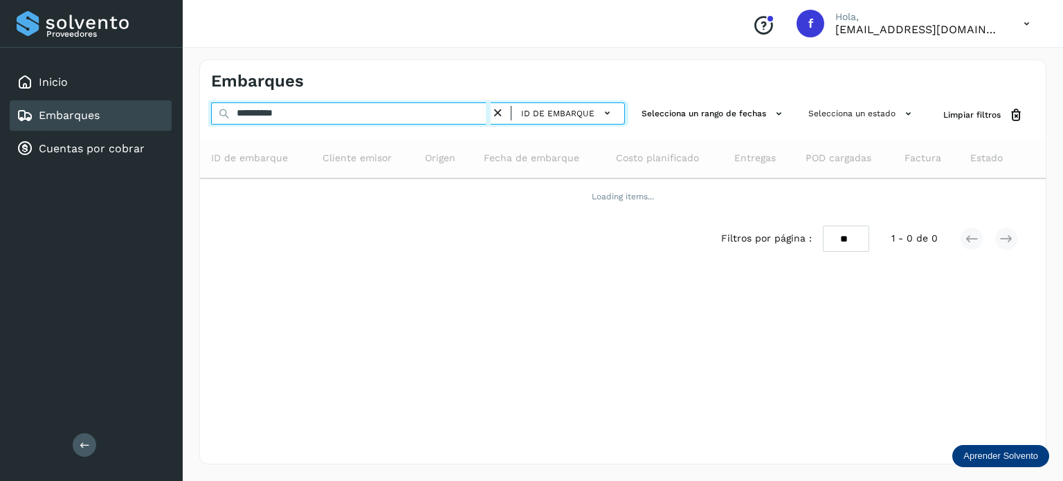
click at [284, 116] on input "**********" at bounding box center [351, 113] width 280 height 22
paste input "**********"
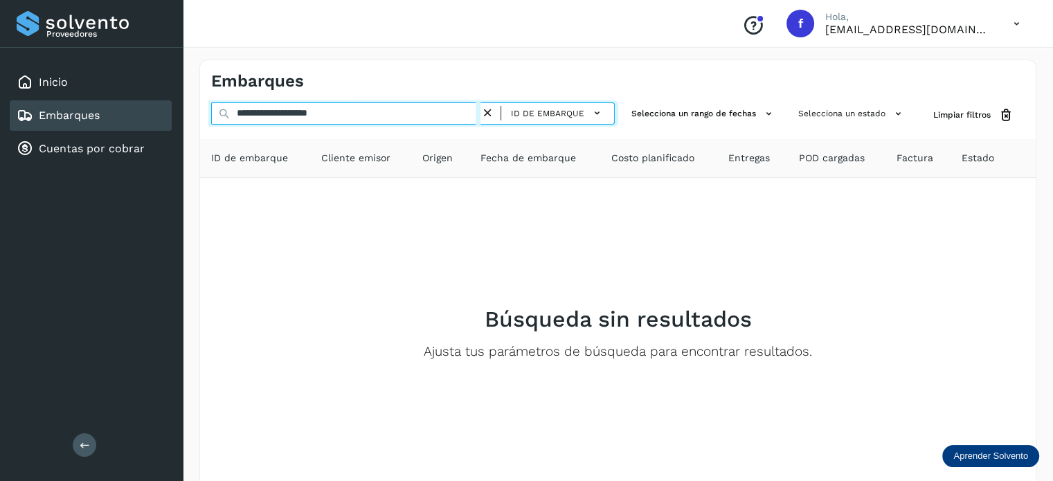
type input "**********"
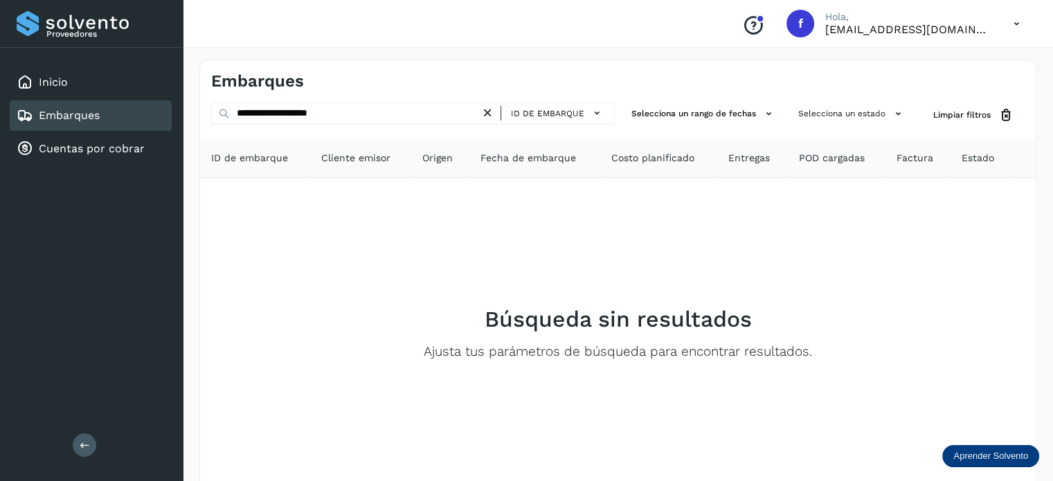
click at [489, 116] on icon at bounding box center [487, 113] width 15 height 15
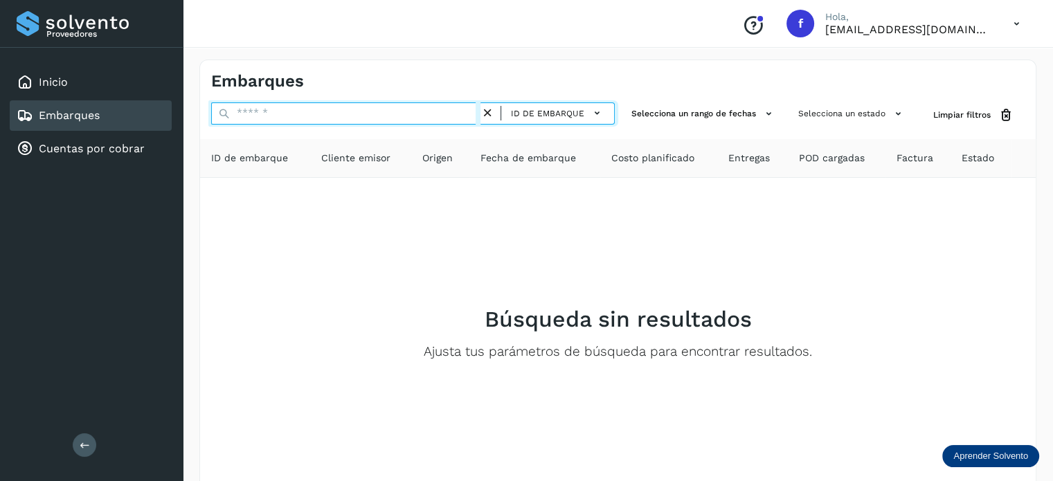
click at [407, 116] on input "text" at bounding box center [345, 113] width 269 height 22
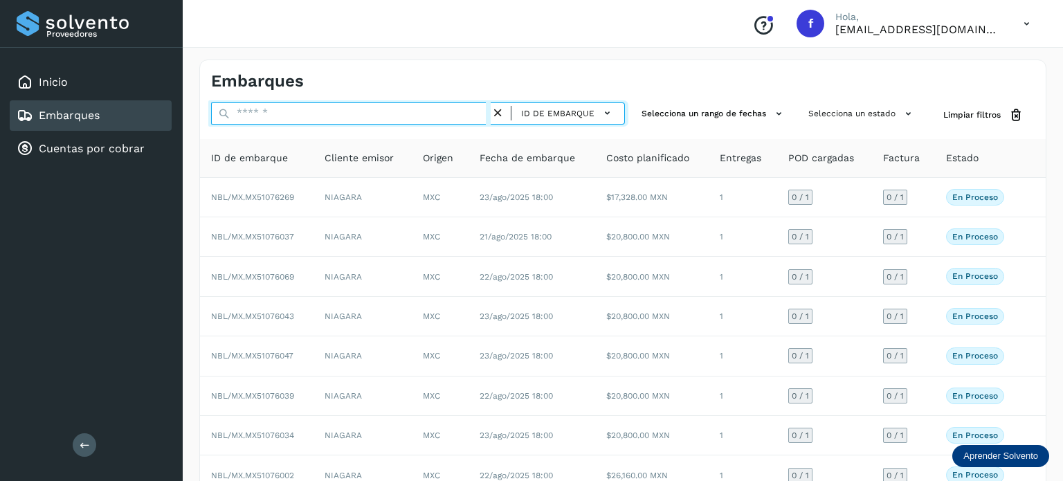
paste input "**********"
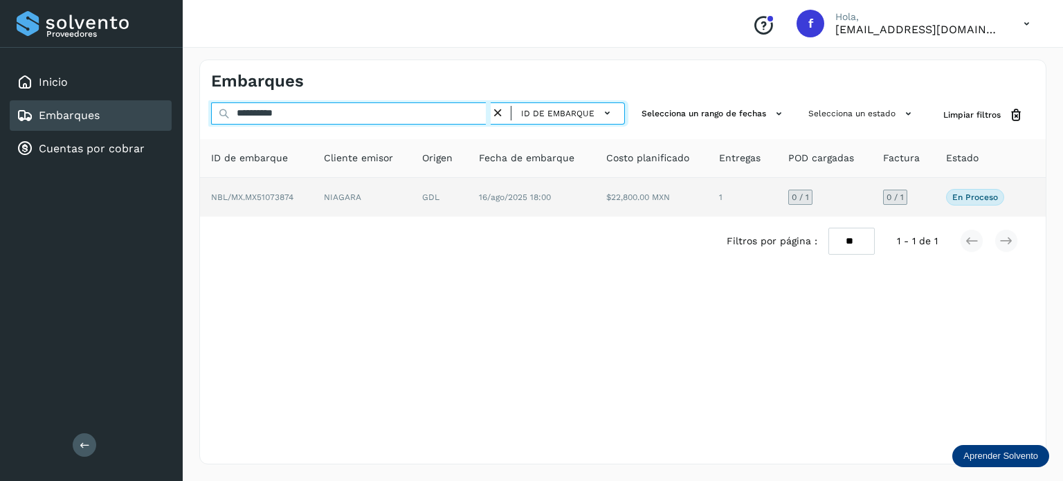
type input "**********"
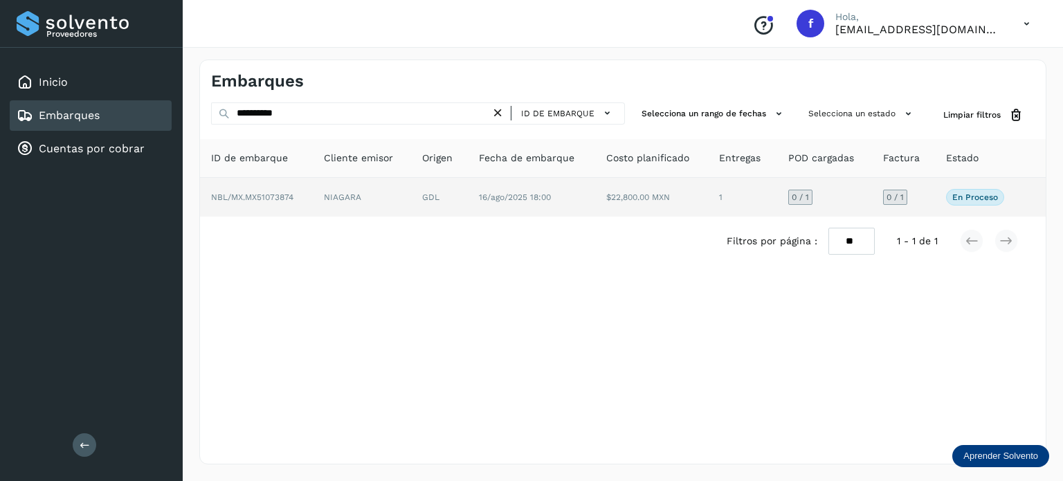
click at [411, 204] on td "NIAGARA" at bounding box center [439, 197] width 57 height 39
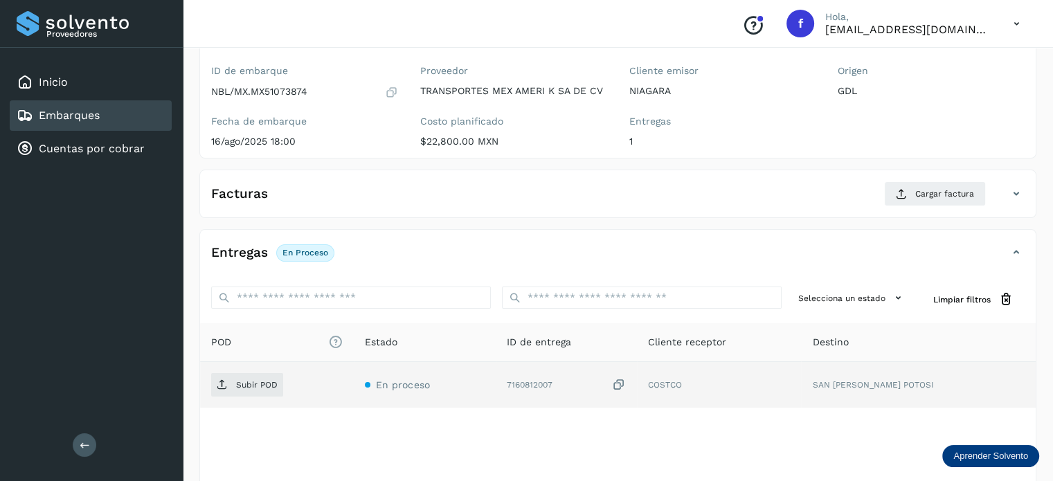
scroll to position [174, 0]
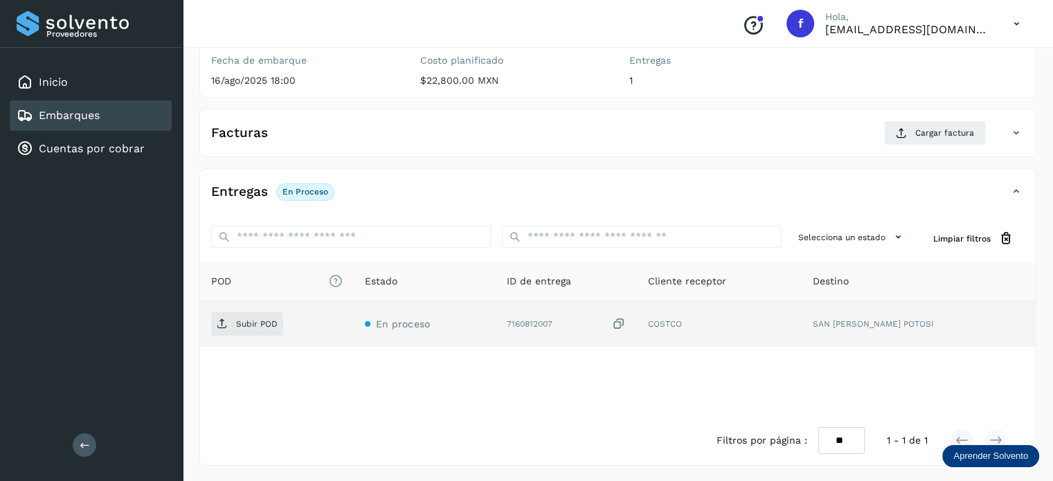
click at [626, 323] on icon at bounding box center [619, 324] width 14 height 15
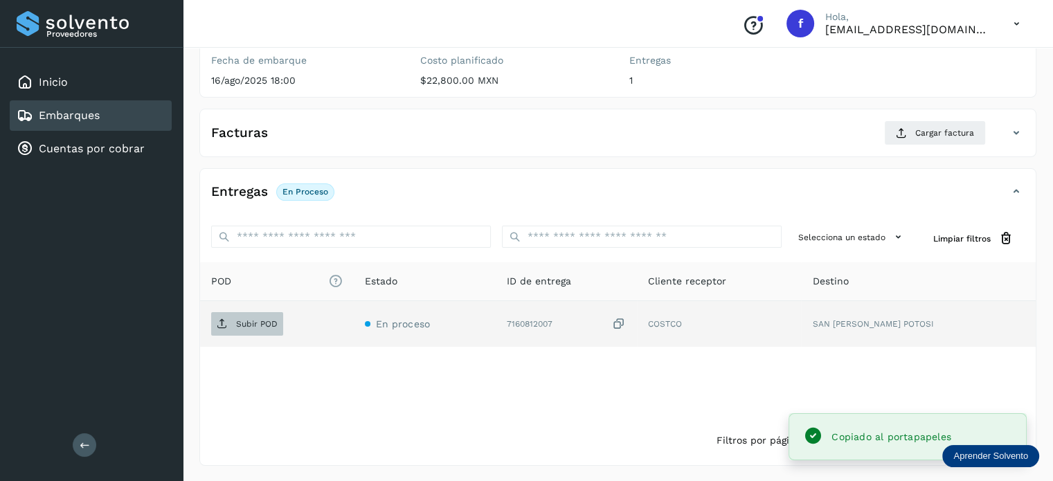
click at [241, 327] on p "Subir POD" at bounding box center [257, 324] width 42 height 10
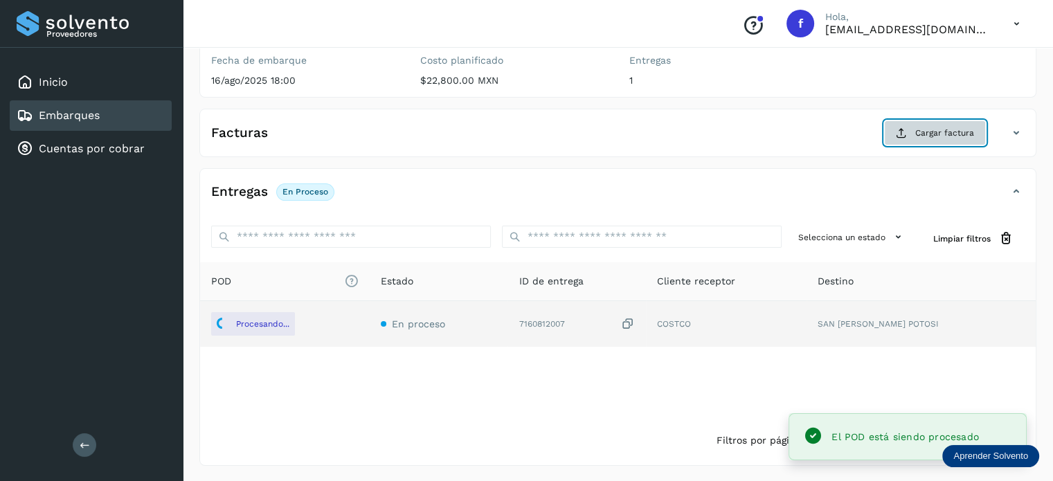
click at [925, 139] on button "Cargar factura" at bounding box center [935, 132] width 102 height 25
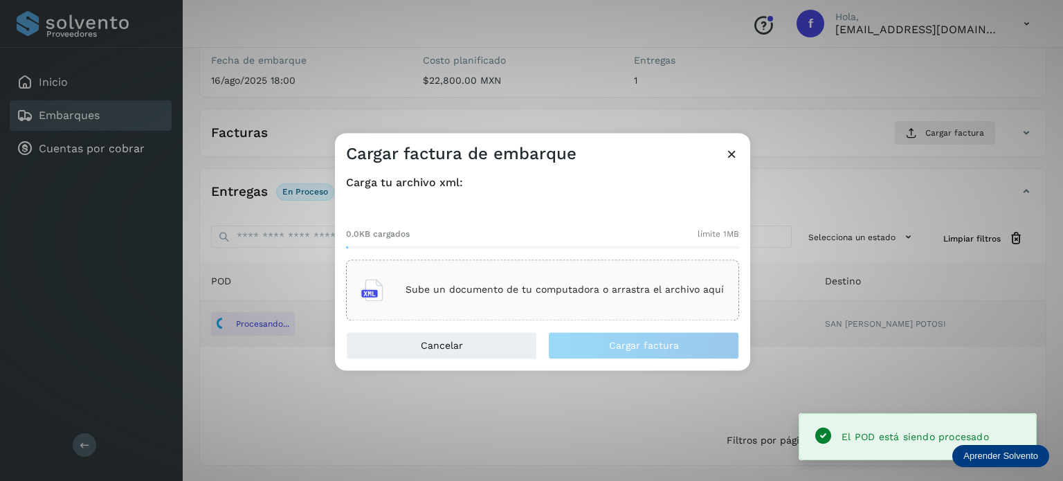
click at [568, 291] on p "Sube un documento de tu computadora o arrastra el archivo aquí" at bounding box center [565, 290] width 318 height 12
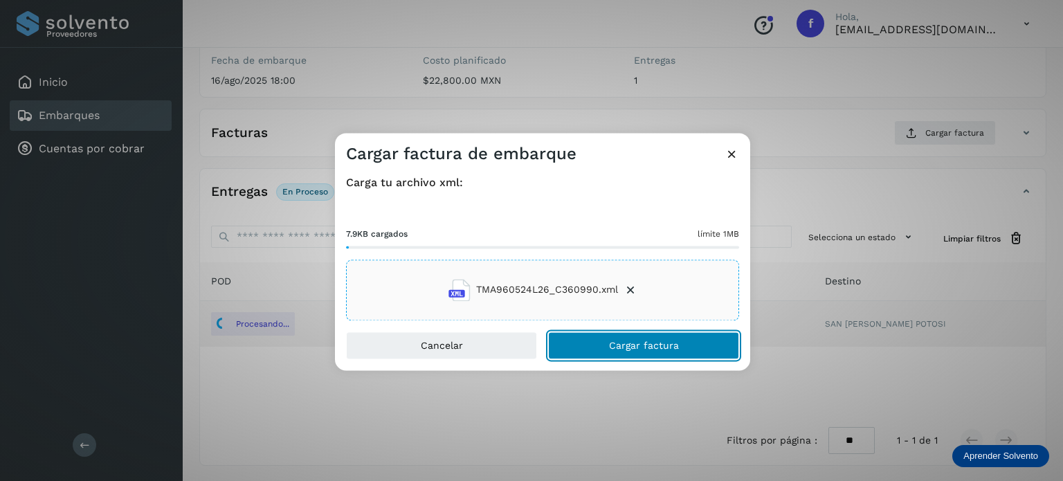
click at [604, 346] on button "Cargar factura" at bounding box center [643, 346] width 191 height 28
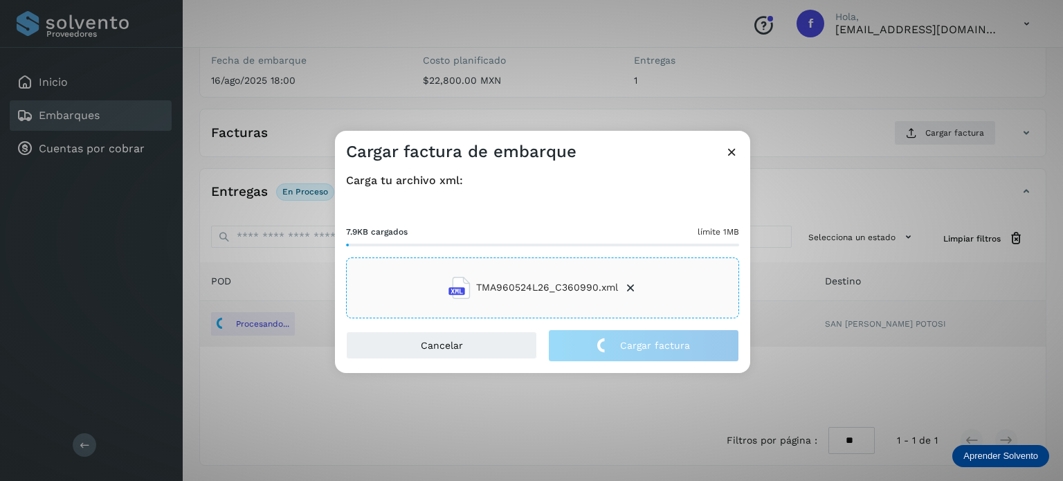
click at [302, 152] on div "Cargar factura de embarque Carga tu archivo xml: 7.9KB cargados límite 1MB TMA9…" at bounding box center [531, 240] width 1063 height 481
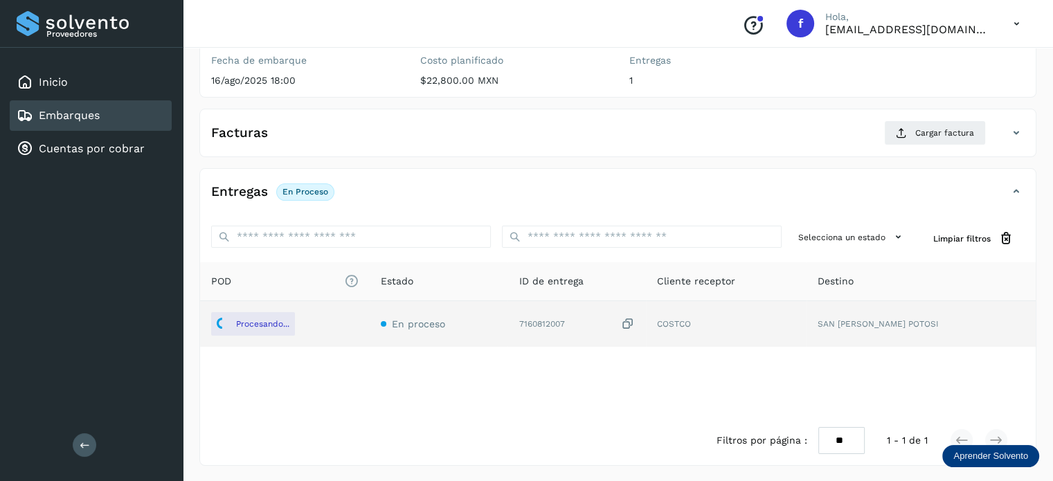
scroll to position [0, 0]
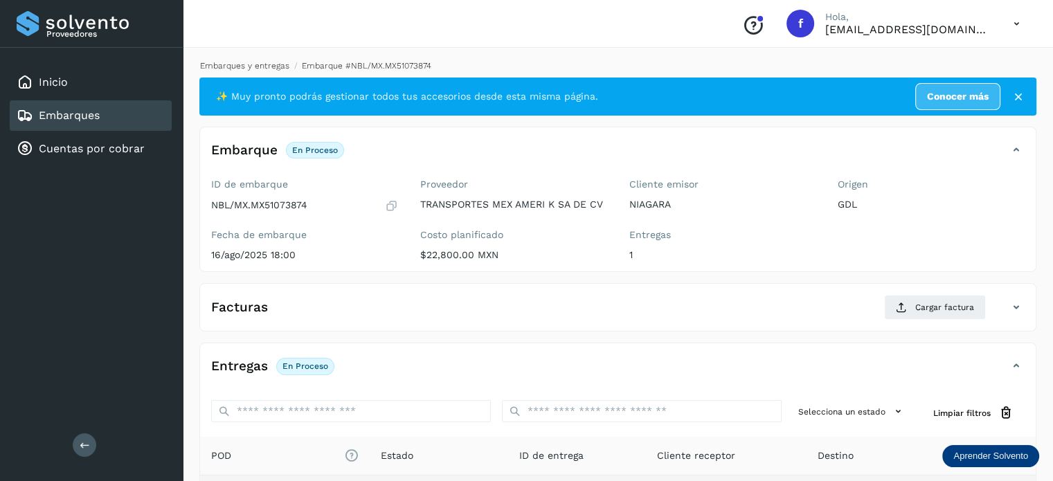
click at [273, 62] on link "Embarques y entregas" at bounding box center [244, 66] width 89 height 10
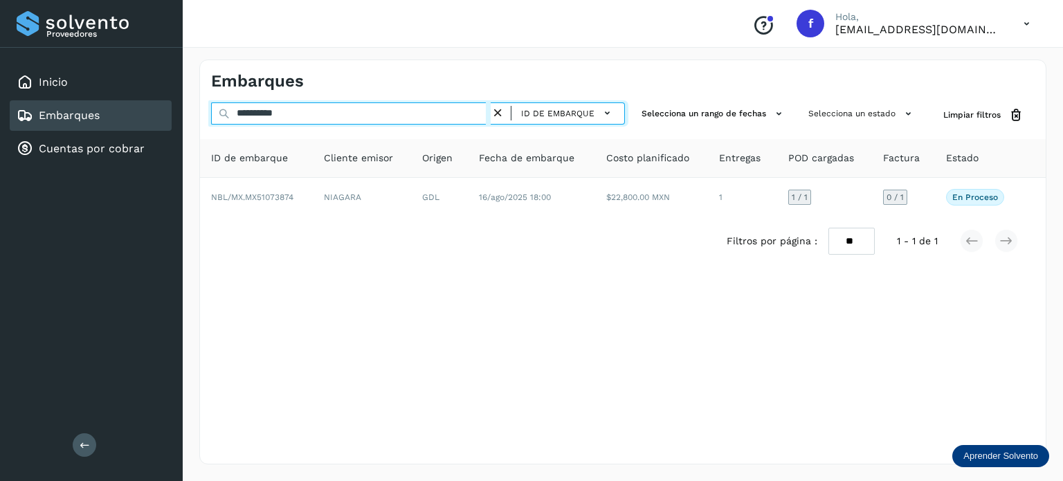
click at [307, 114] on input "**********" at bounding box center [351, 113] width 280 height 22
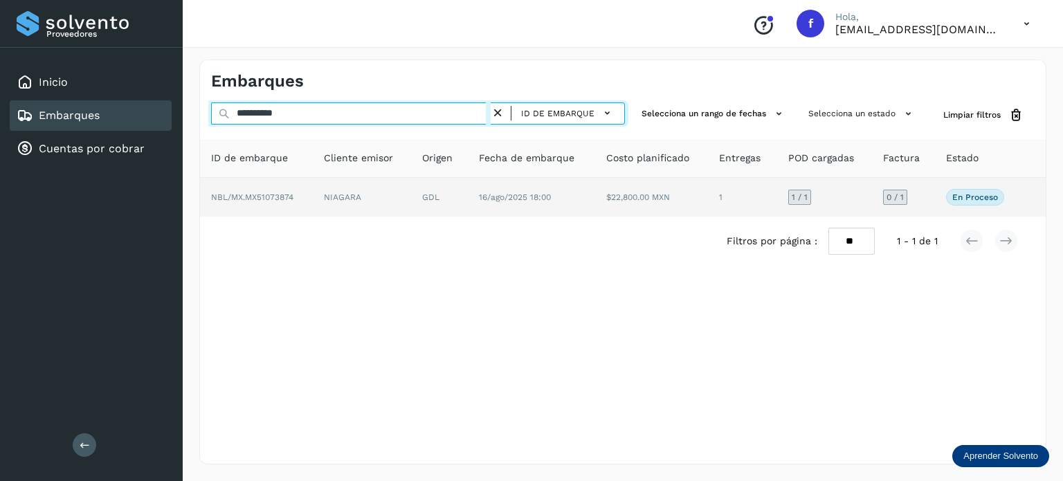
paste input "text"
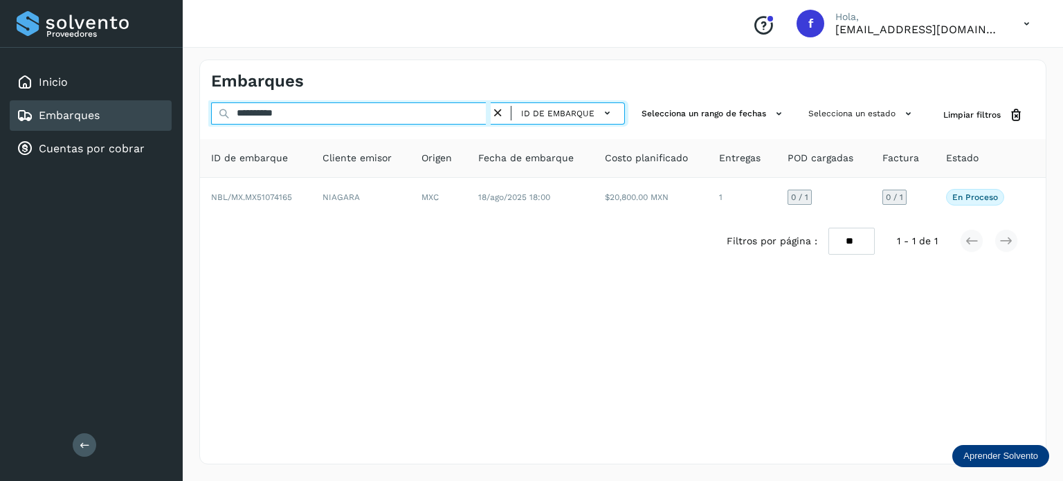
type input "**********"
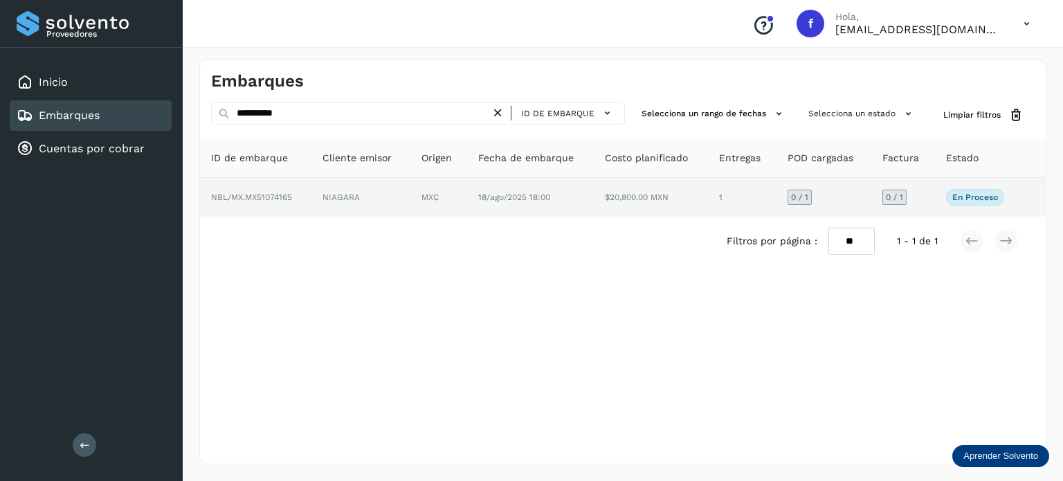
click at [708, 196] on td "$20,800.00 MXN" at bounding box center [742, 197] width 69 height 39
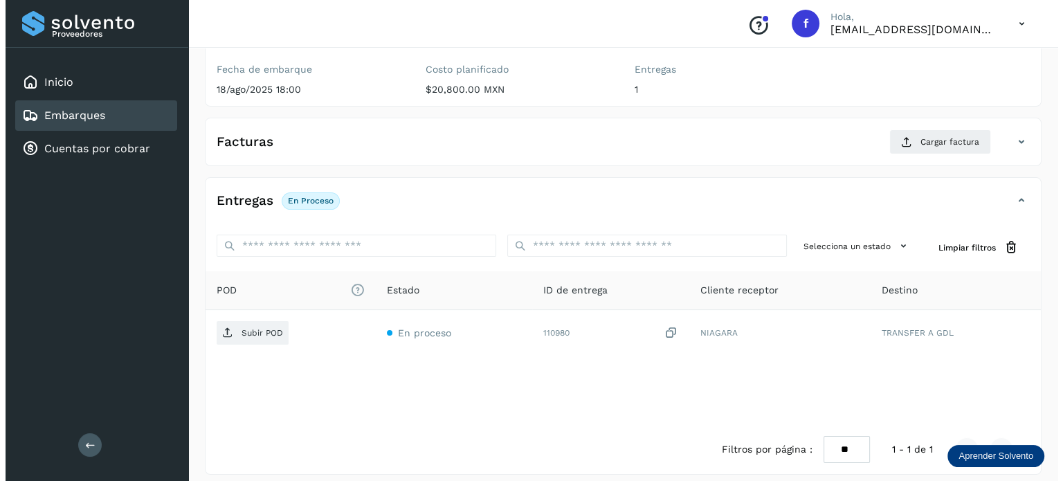
scroll to position [174, 0]
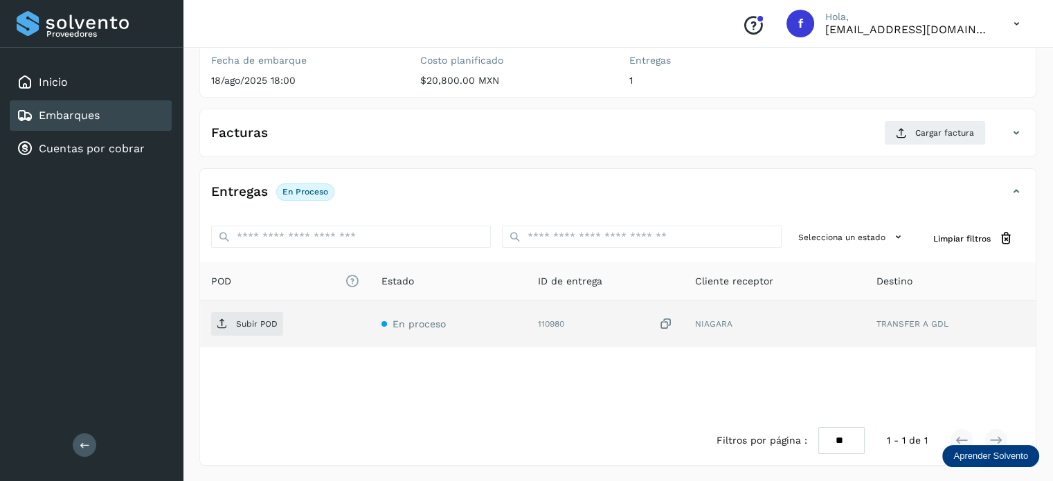
click at [669, 324] on icon at bounding box center [665, 324] width 14 height 15
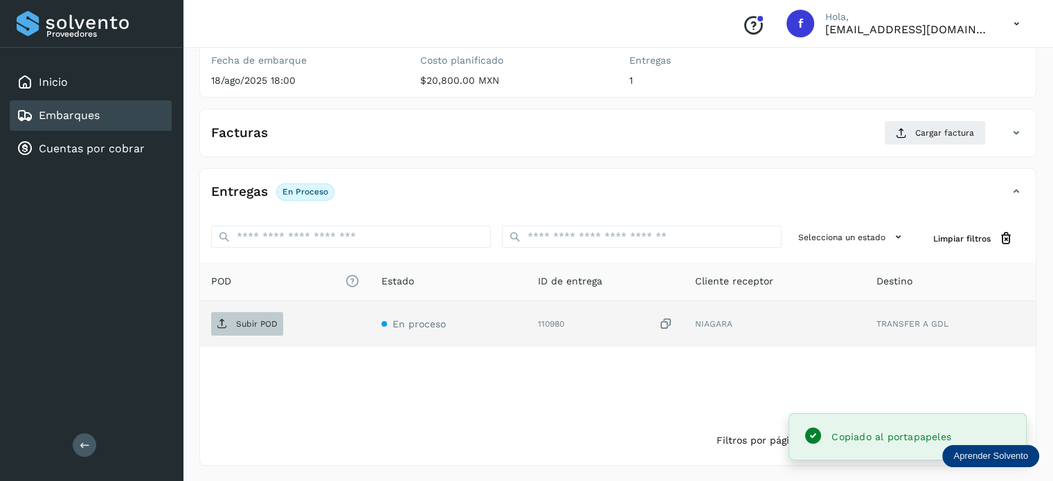
click at [253, 319] on p "Subir POD" at bounding box center [257, 324] width 42 height 10
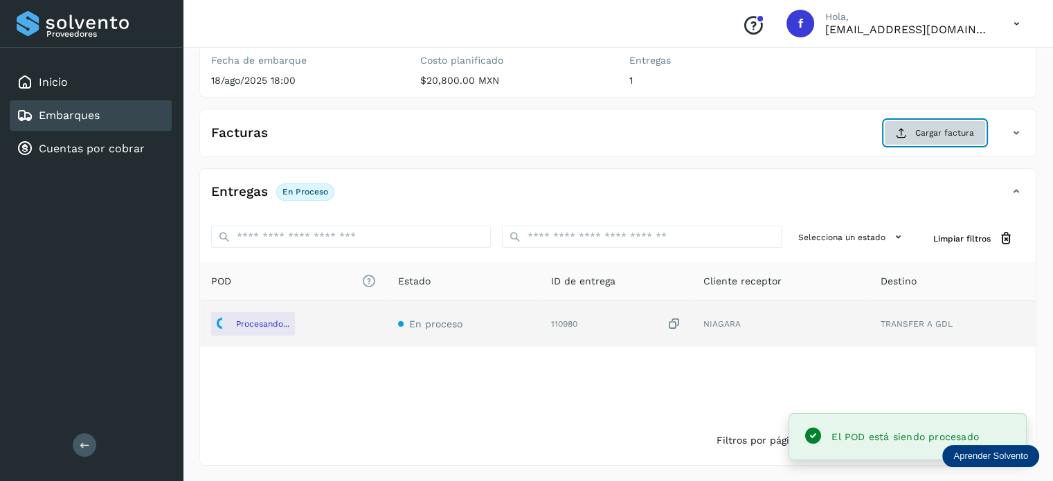
click at [898, 135] on icon at bounding box center [901, 132] width 11 height 11
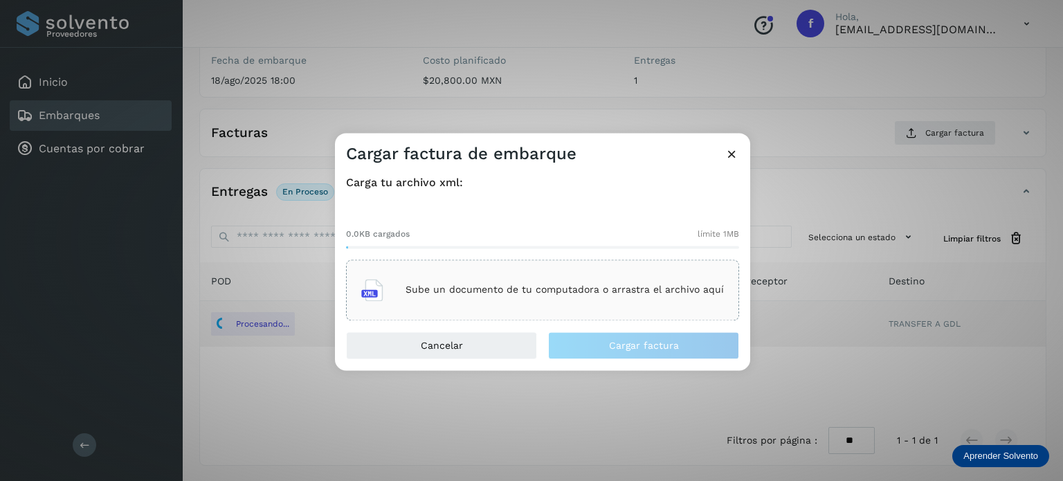
click at [505, 304] on div "Sube un documento de tu computadora o arrastra el archivo aquí" at bounding box center [542, 289] width 363 height 37
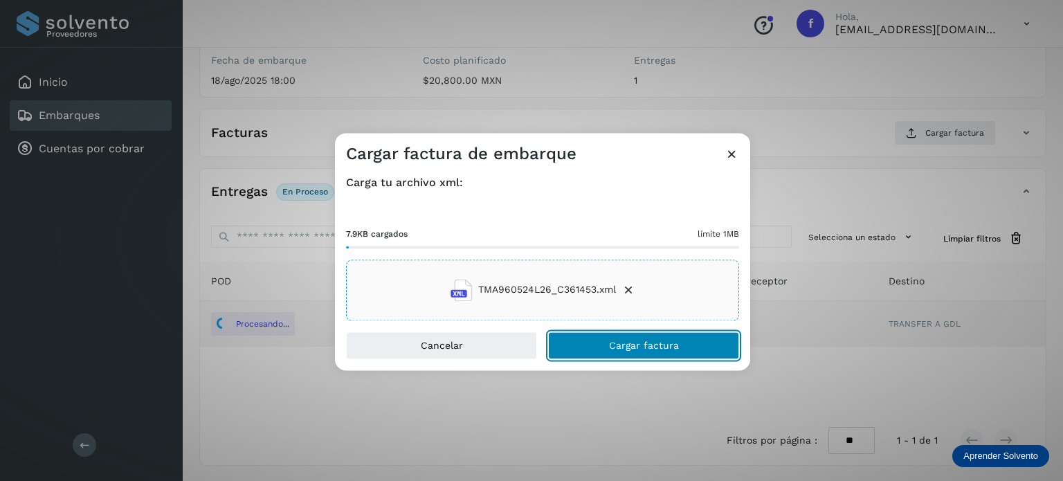
click at [640, 350] on span "Cargar factura" at bounding box center [644, 346] width 70 height 10
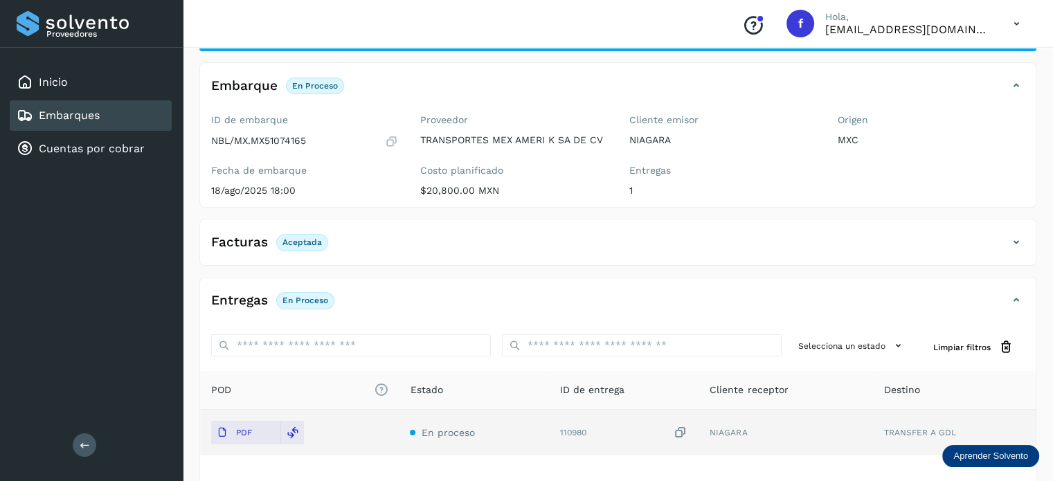
scroll to position [0, 0]
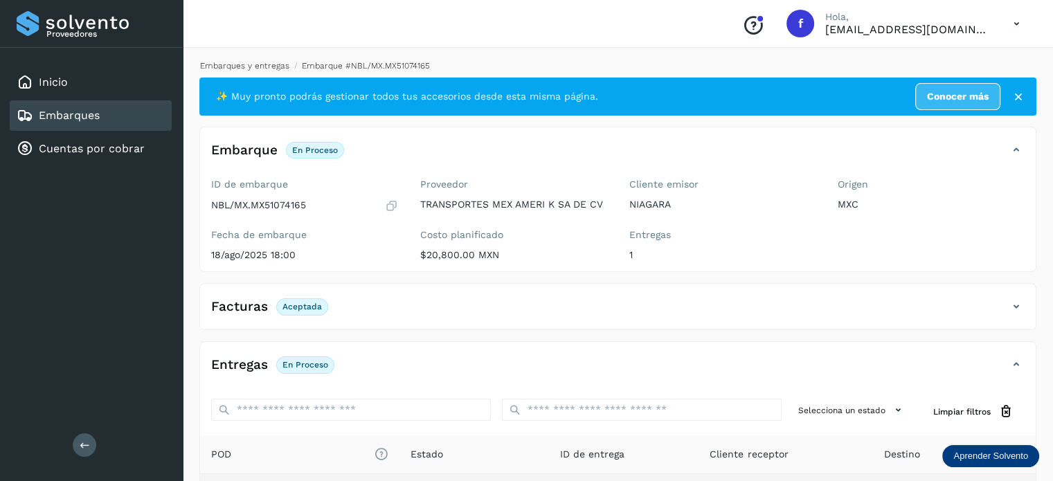
click at [246, 65] on link "Embarques y entregas" at bounding box center [244, 66] width 89 height 10
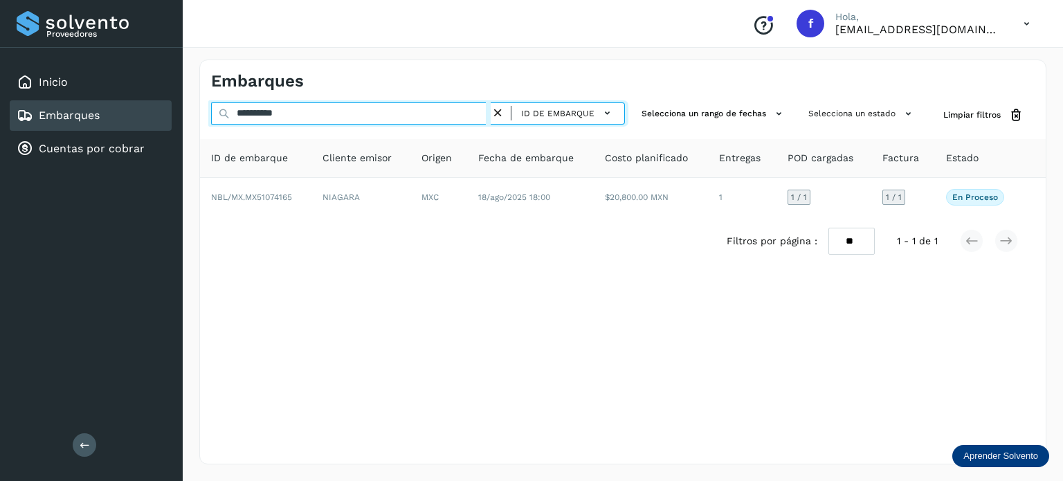
click at [274, 118] on input "**********" at bounding box center [351, 113] width 280 height 22
paste input "text"
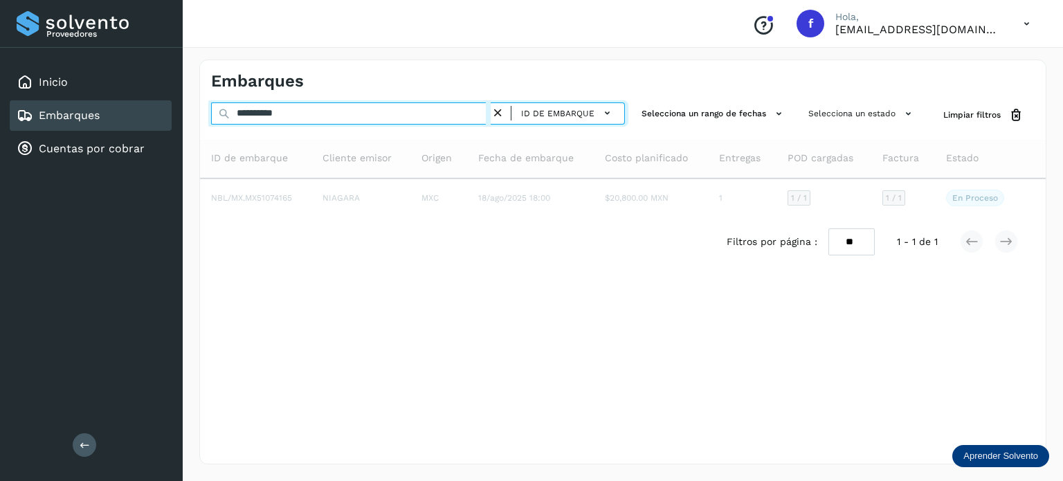
type input "**********"
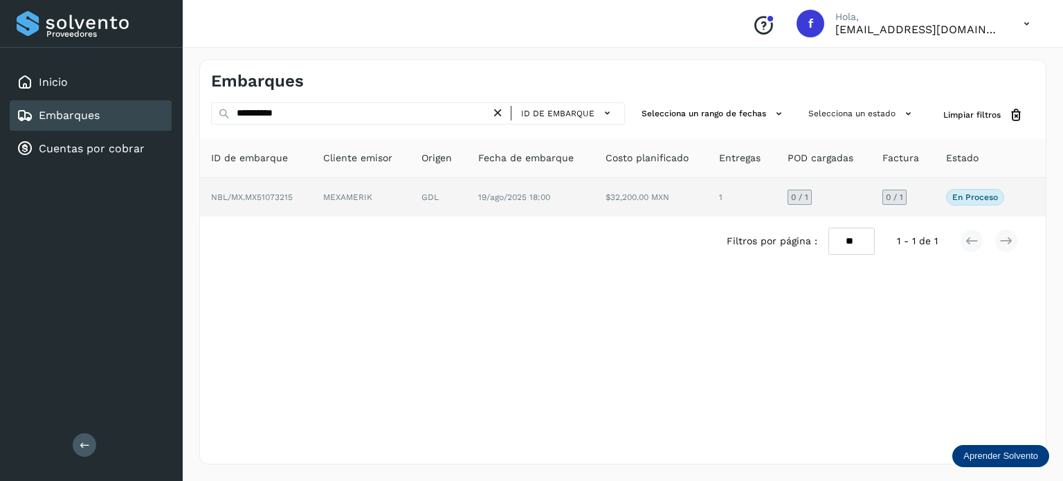
click at [595, 207] on td "19/ago/2025 18:00" at bounding box center [652, 197] width 114 height 39
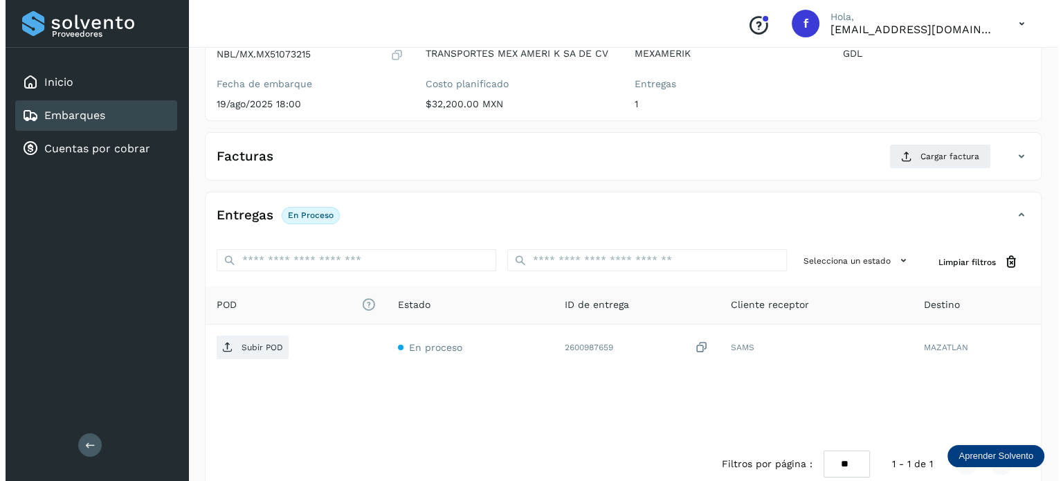
scroll to position [174, 0]
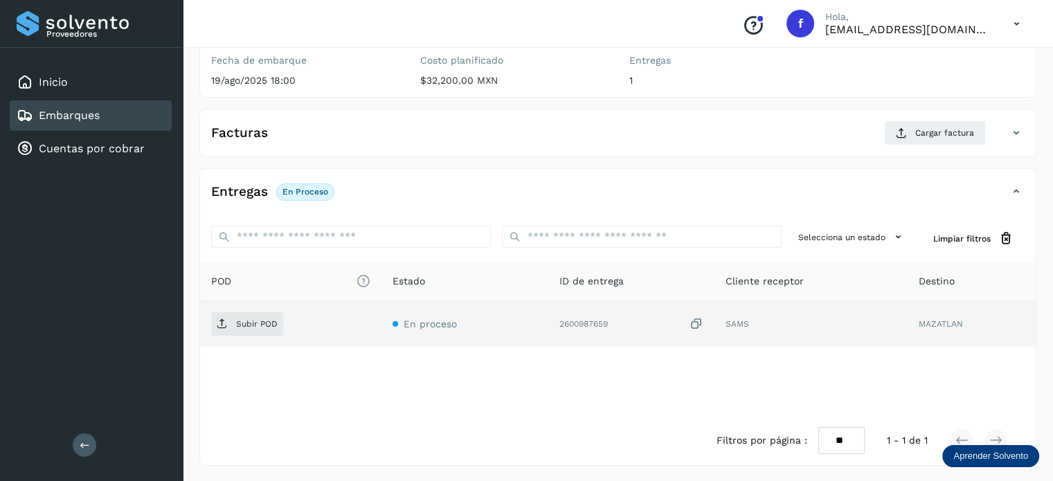
click at [691, 320] on icon at bounding box center [696, 324] width 14 height 15
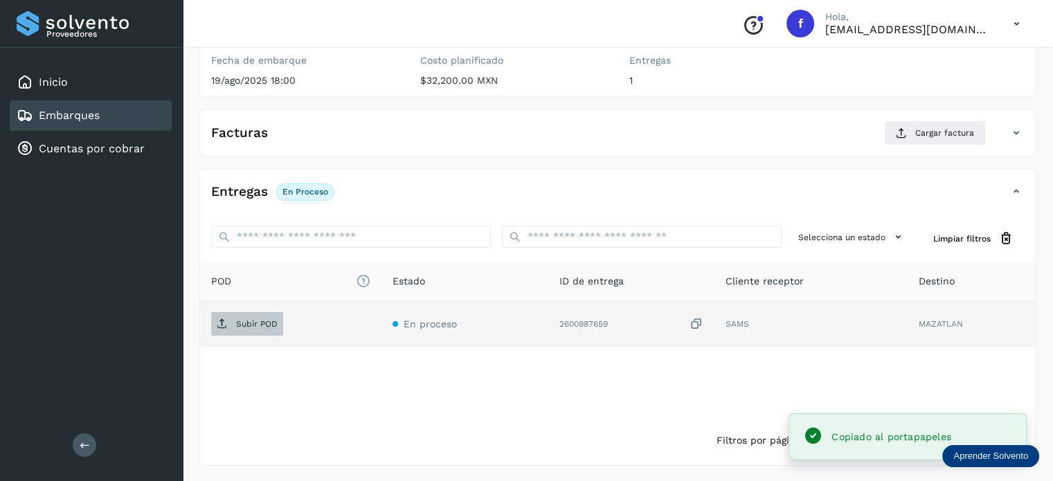
click at [239, 314] on span "Subir POD" at bounding box center [247, 324] width 72 height 22
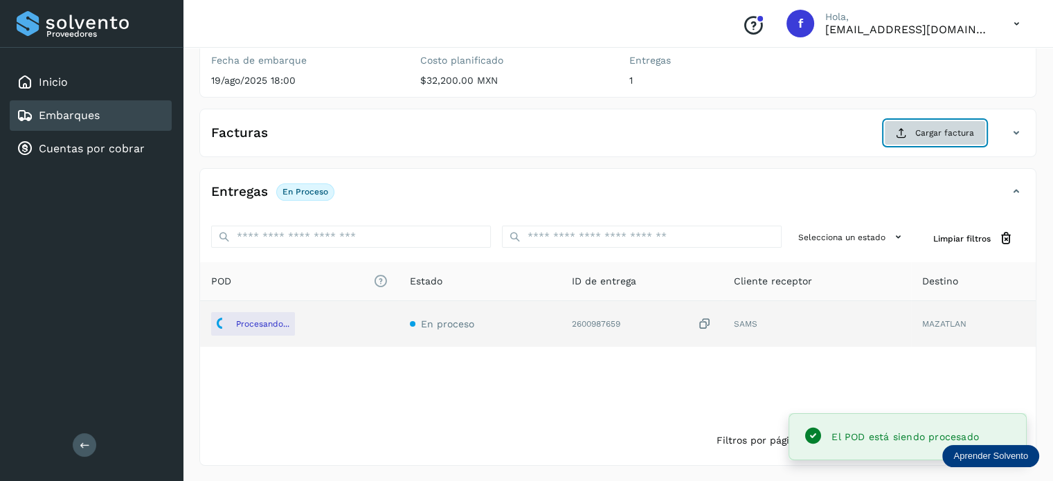
click at [918, 143] on button "Cargar factura" at bounding box center [935, 132] width 102 height 25
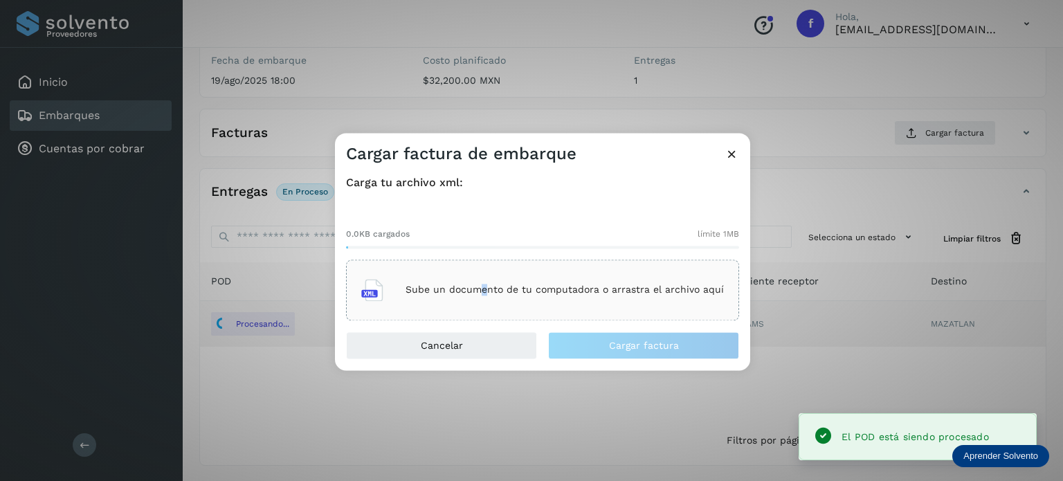
click at [486, 286] on p "Sube un documento de tu computadora o arrastra el archivo aquí" at bounding box center [565, 290] width 318 height 12
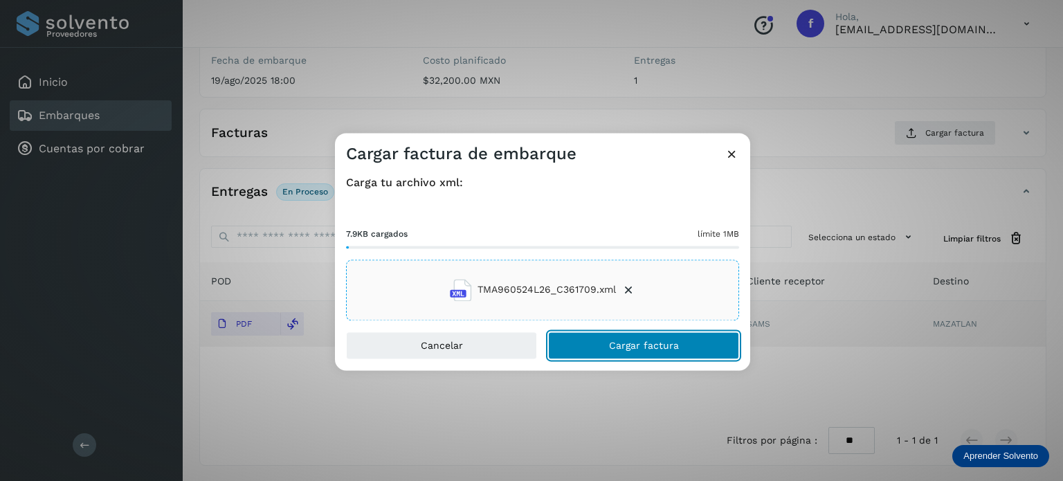
click at [608, 340] on button "Cargar factura" at bounding box center [643, 346] width 191 height 28
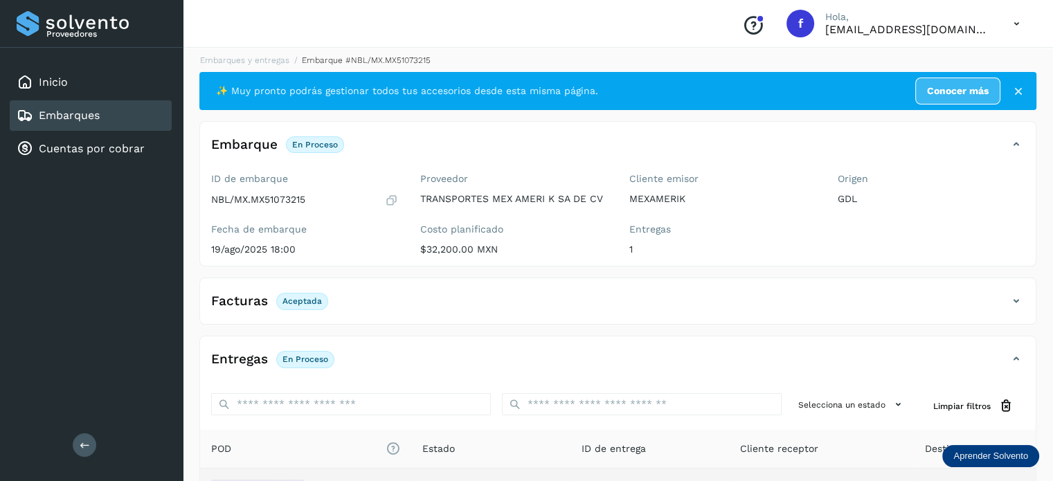
scroll to position [0, 0]
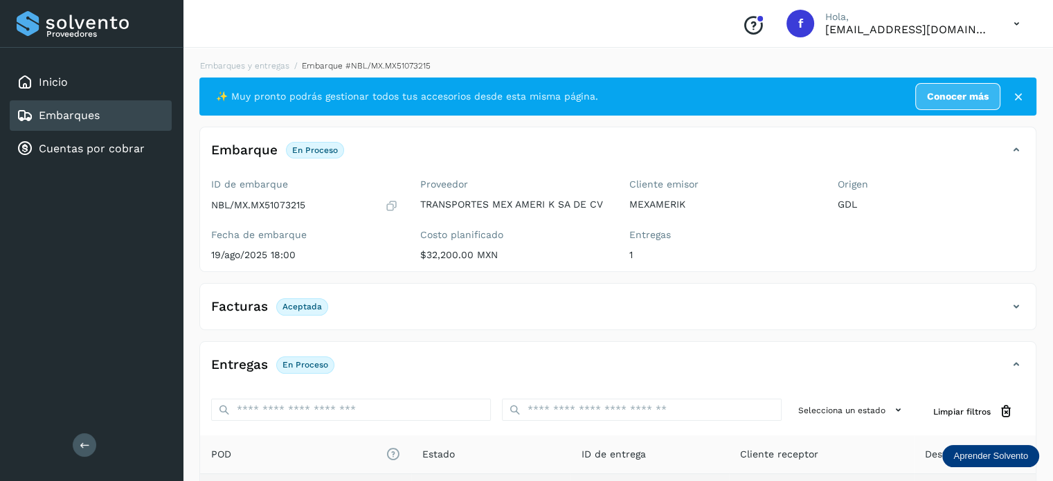
click at [268, 57] on div "Embarques y entregas Embarque #NBL/MX.MX51073215 ✨ Muy pronto podrás gestionar …" at bounding box center [618, 349] width 870 height 613
click at [260, 68] on link "Embarques y entregas" at bounding box center [244, 66] width 89 height 10
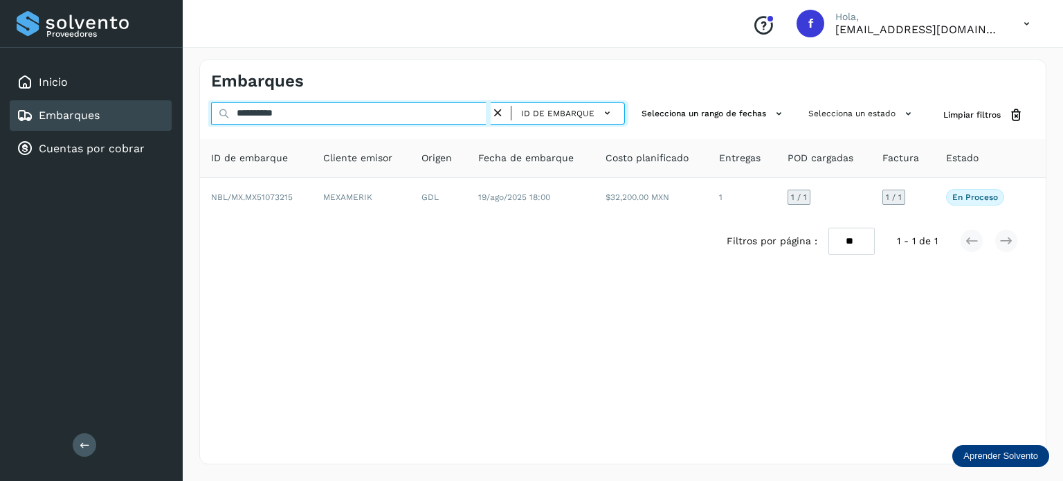
click at [285, 116] on input "**********" at bounding box center [351, 113] width 280 height 22
paste input "text"
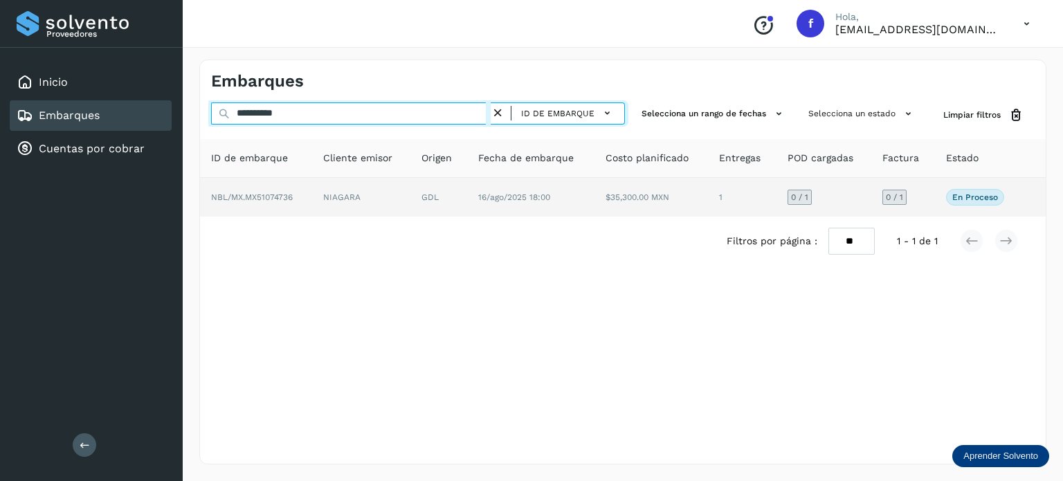
type input "**********"
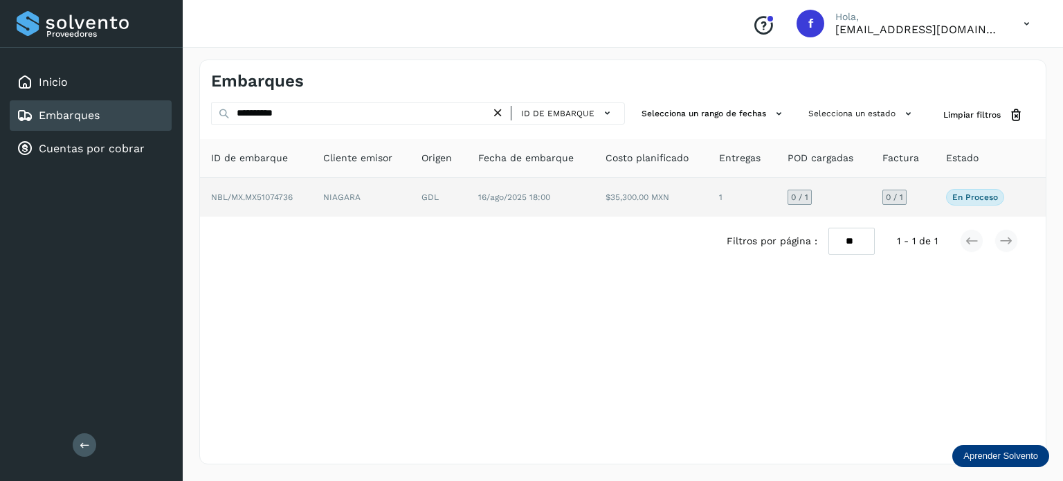
click at [595, 206] on td "16/ago/2025 18:00" at bounding box center [652, 197] width 114 height 39
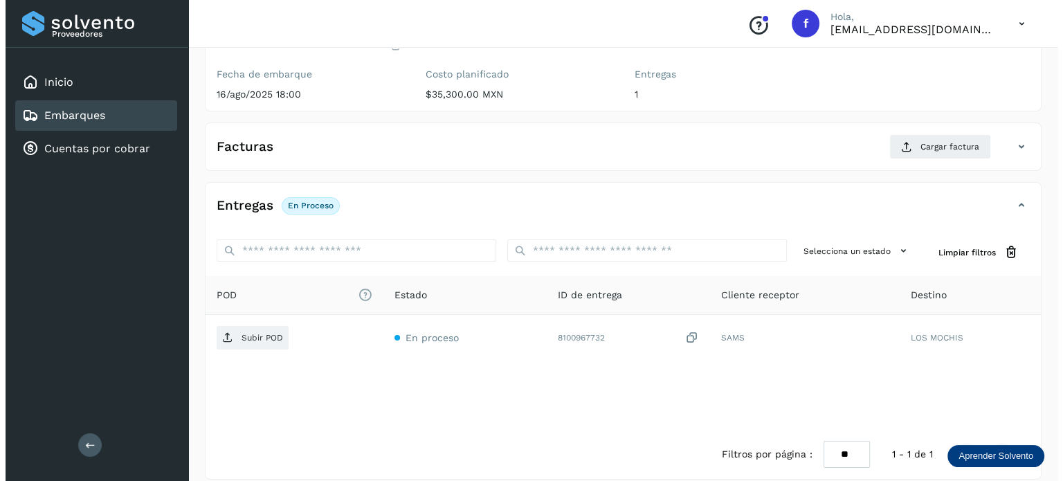
scroll to position [174, 0]
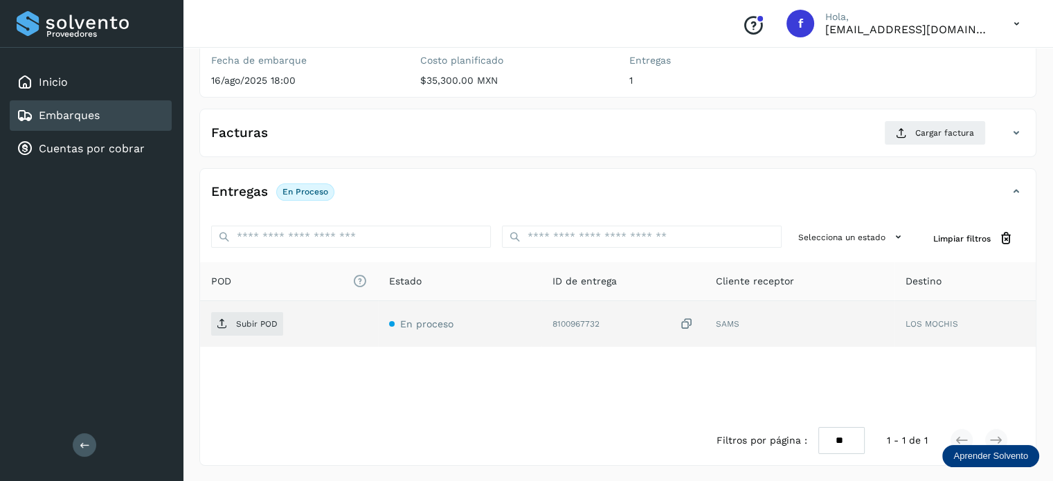
drag, startPoint x: 686, startPoint y: 322, endPoint x: 484, endPoint y: 327, distance: 201.5
click at [686, 322] on icon at bounding box center [687, 324] width 14 height 15
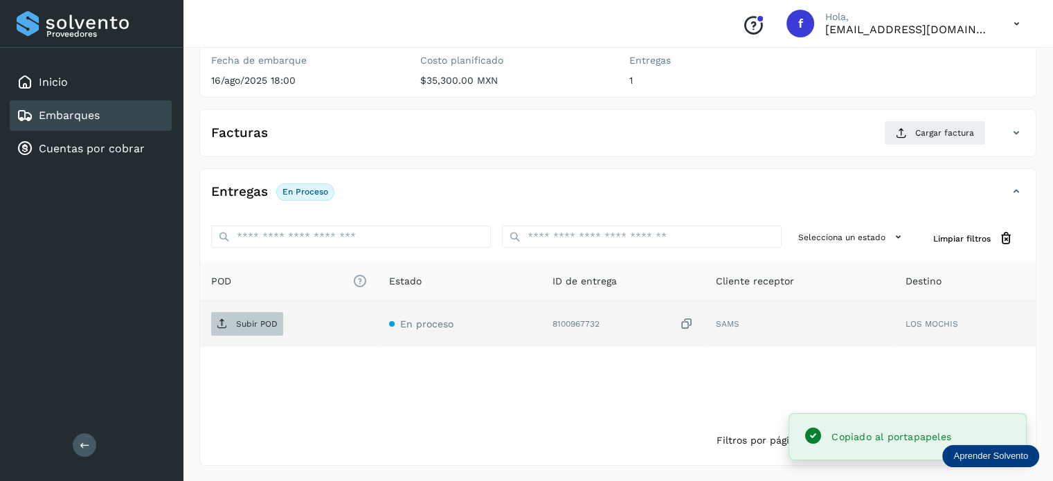
click at [257, 321] on p "Subir POD" at bounding box center [257, 324] width 42 height 10
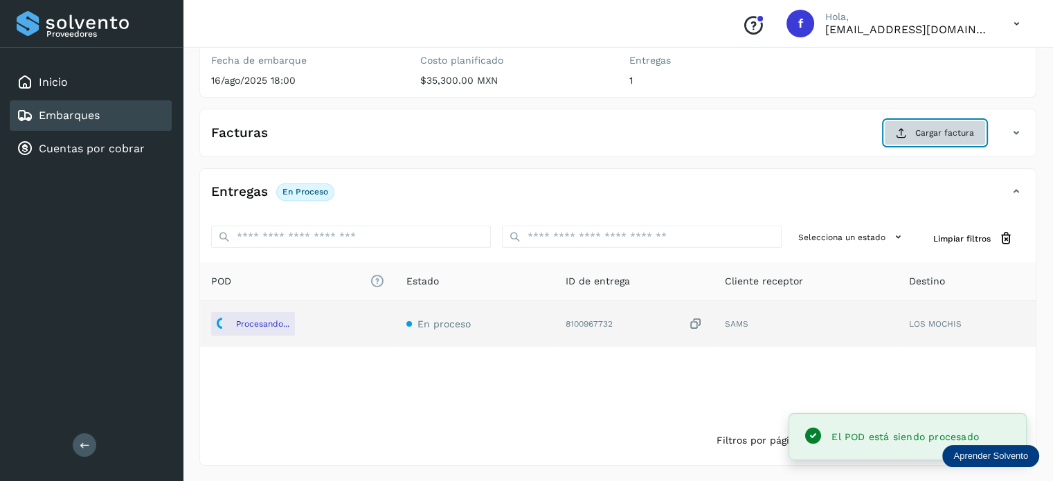
click at [916, 132] on span "Cargar factura" at bounding box center [944, 133] width 59 height 12
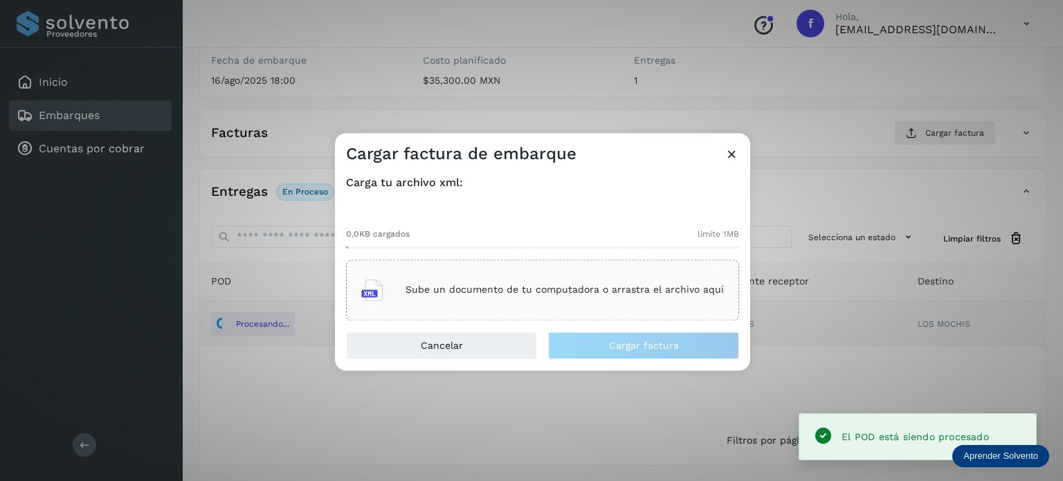
click at [593, 287] on p "Sube un documento de tu computadora o arrastra el archivo aquí" at bounding box center [565, 290] width 318 height 12
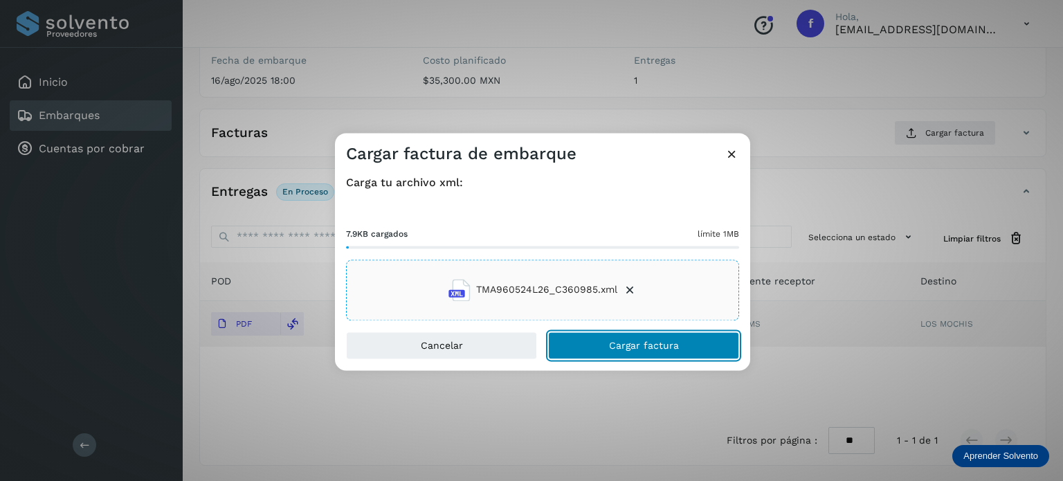
click at [690, 343] on button "Cargar factura" at bounding box center [643, 346] width 191 height 28
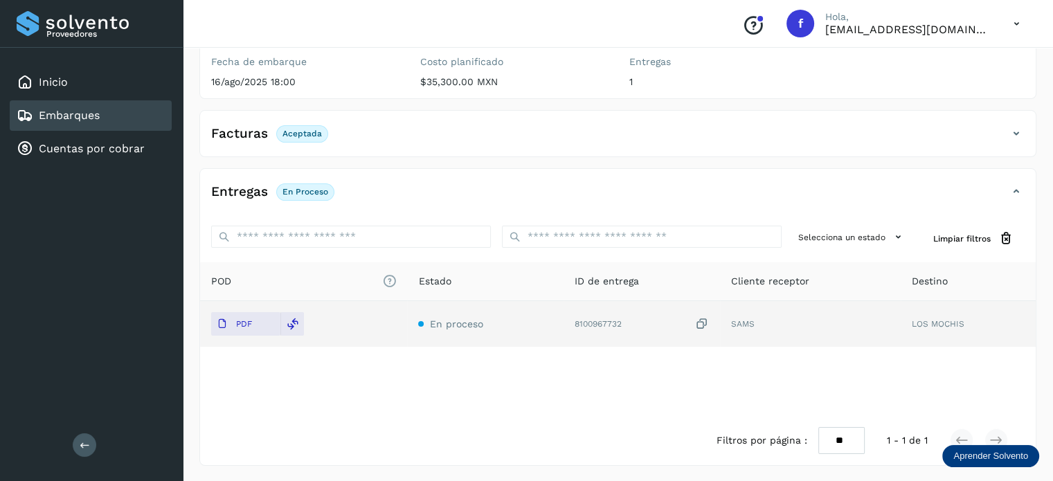
scroll to position [0, 0]
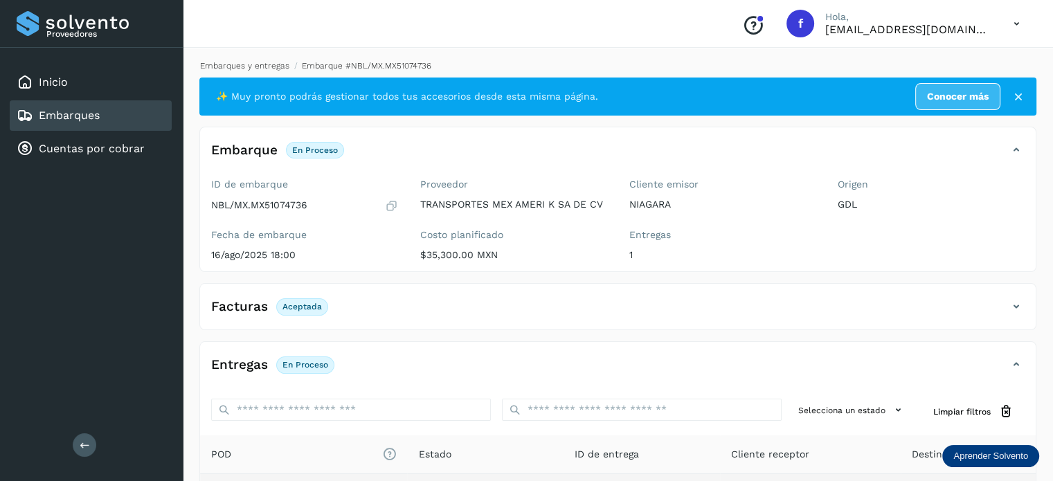
click at [252, 66] on link "Embarques y entregas" at bounding box center [244, 66] width 89 height 10
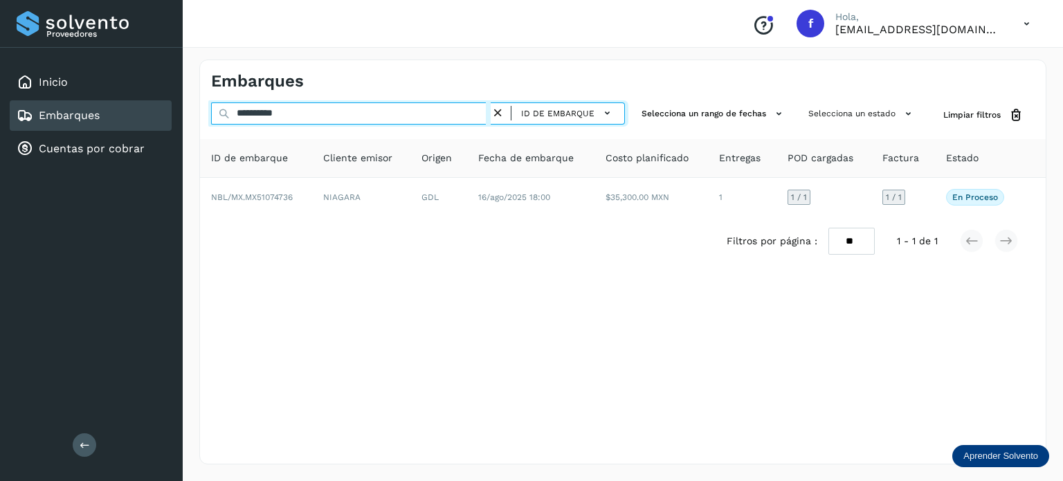
click at [244, 116] on input "**********" at bounding box center [351, 113] width 280 height 22
paste input "text"
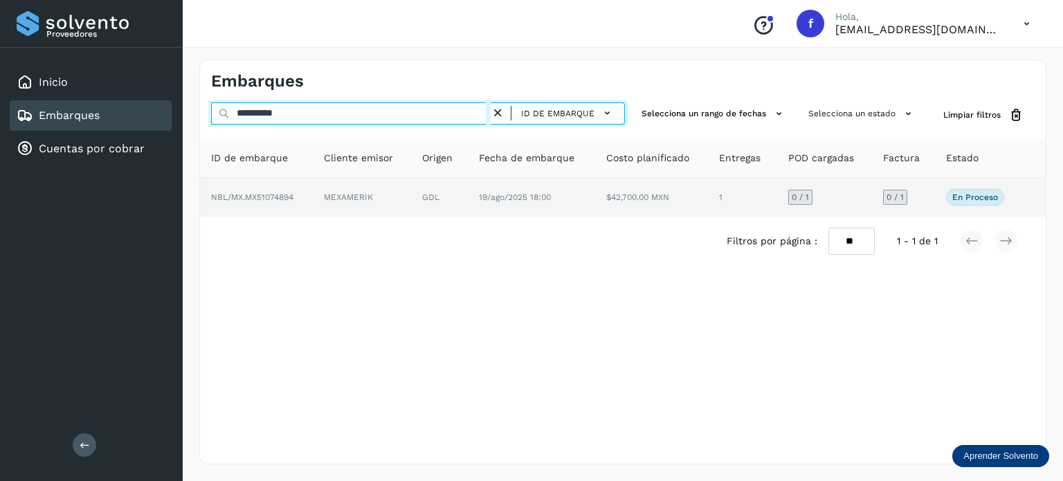
type input "**********"
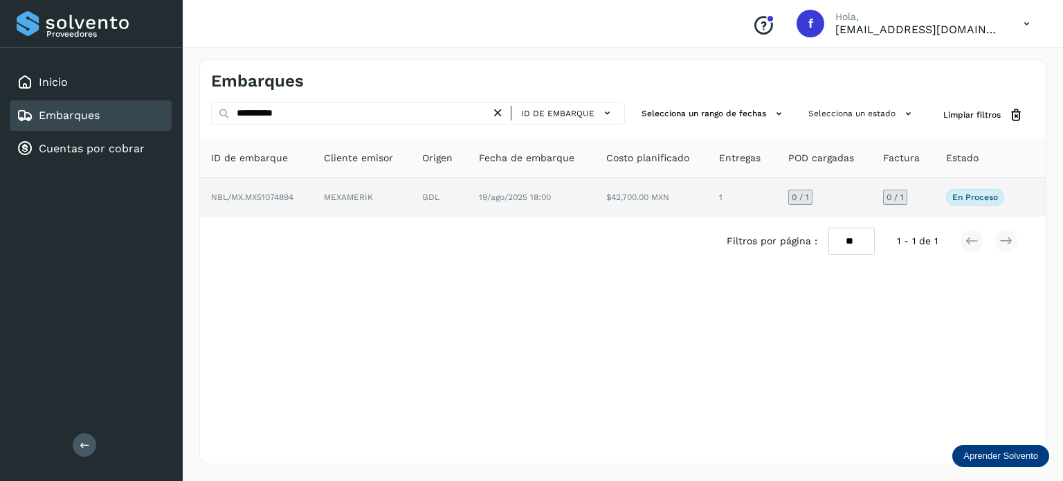
click at [498, 200] on span "19/ago/2025 18:00" at bounding box center [515, 197] width 72 height 10
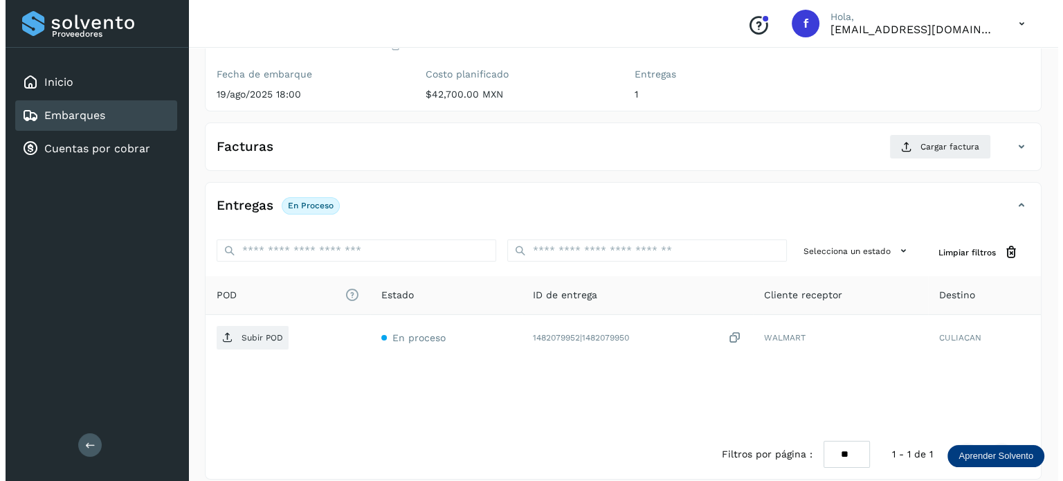
scroll to position [174, 0]
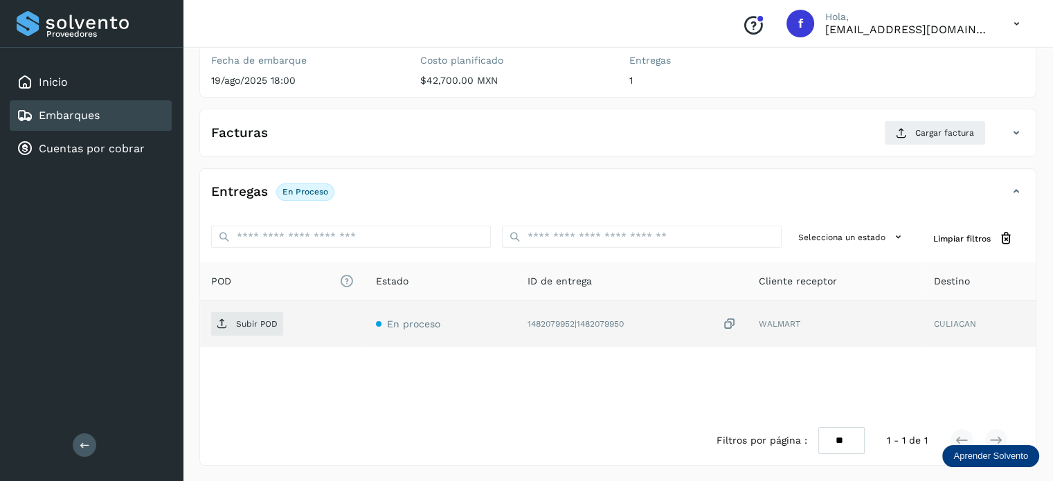
click at [747, 320] on td "1482079952|1482079950" at bounding box center [835, 324] width 176 height 46
click at [234, 330] on span "Subir POD" at bounding box center [247, 324] width 72 height 22
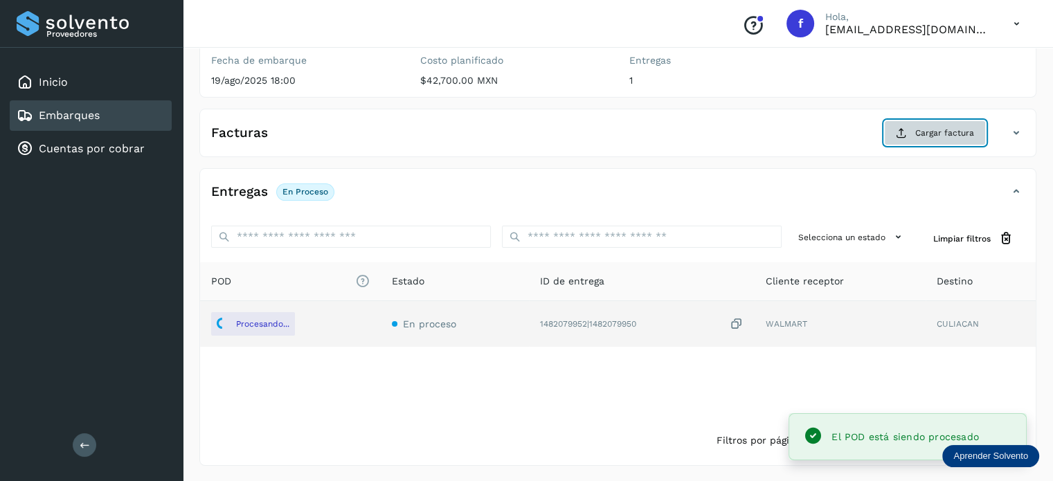
click at [925, 129] on span "Cargar factura" at bounding box center [944, 133] width 59 height 12
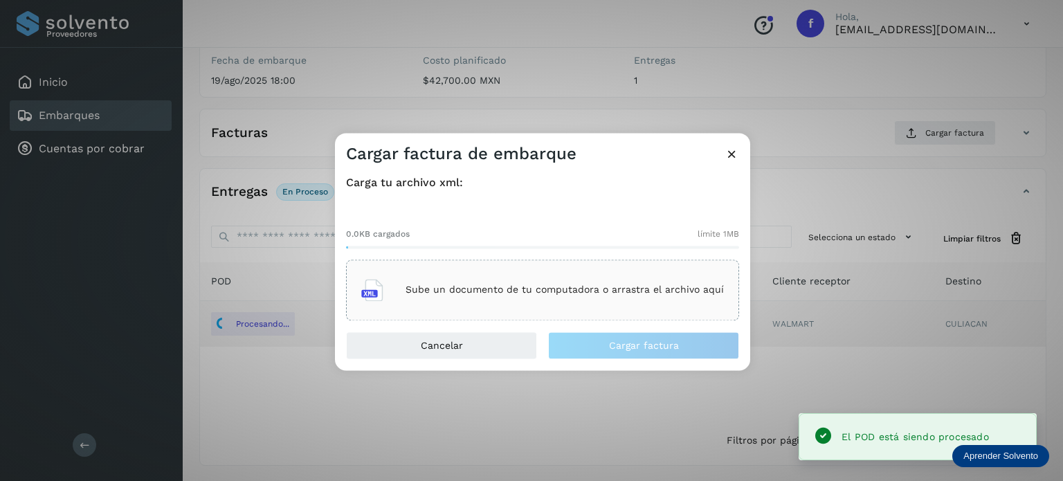
click at [597, 293] on p "Sube un documento de tu computadora o arrastra el archivo aquí" at bounding box center [565, 290] width 318 height 12
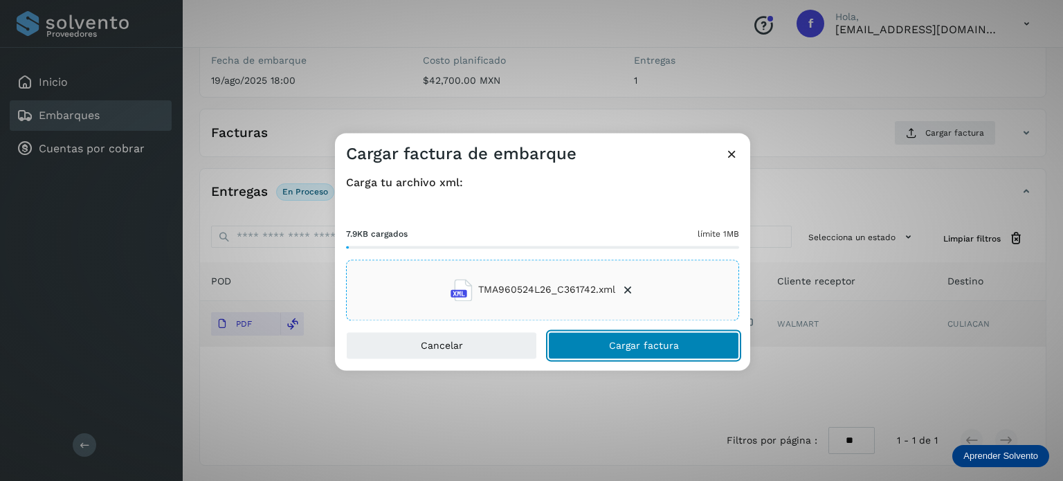
click at [606, 342] on button "Cargar factura" at bounding box center [643, 346] width 191 height 28
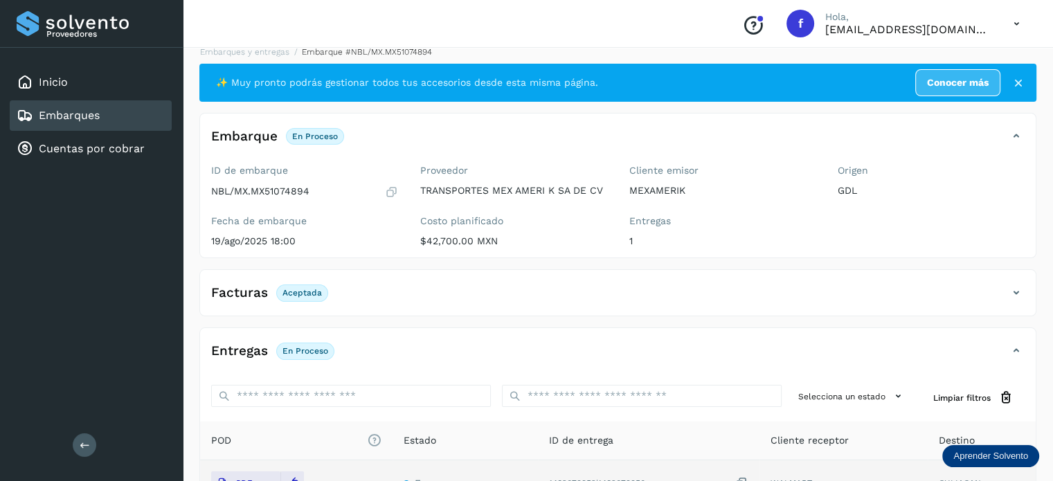
scroll to position [0, 0]
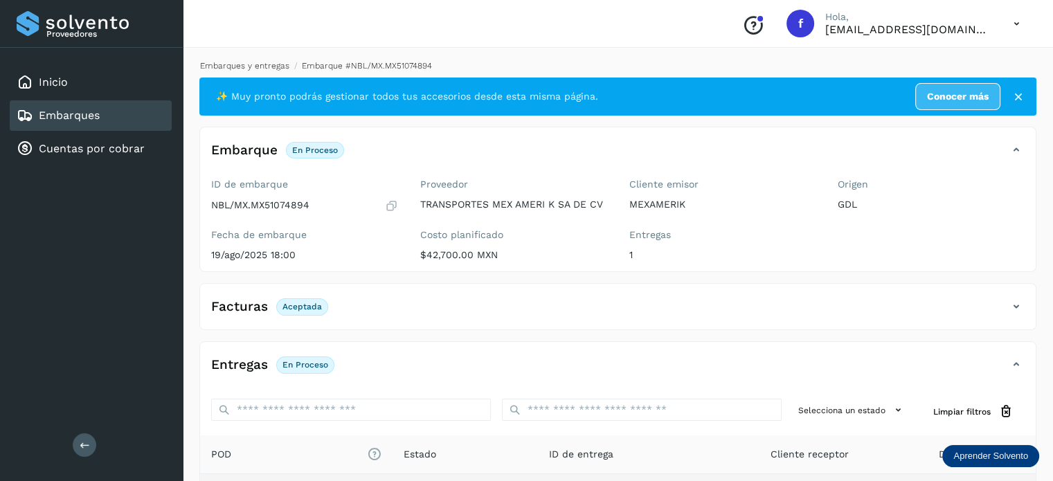
click at [273, 65] on link "Embarques y entregas" at bounding box center [244, 66] width 89 height 10
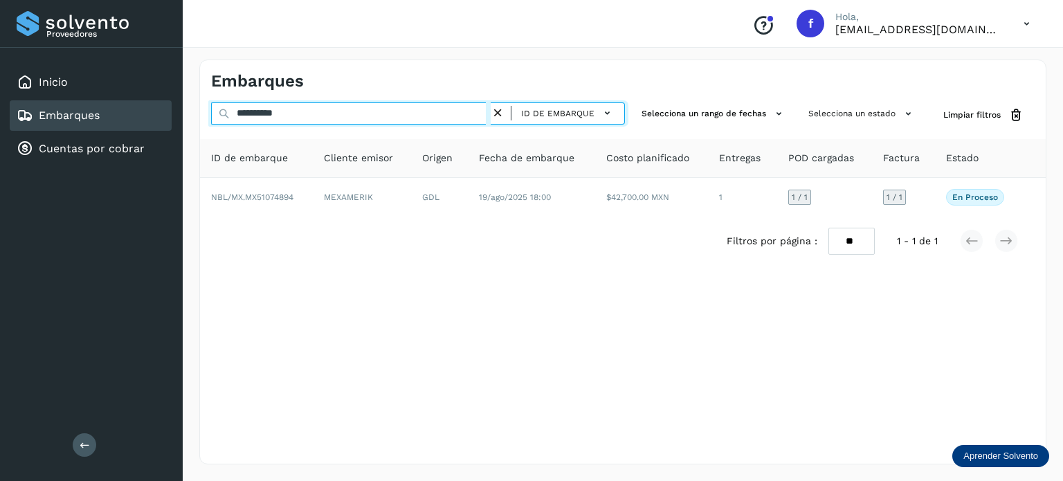
click at [274, 114] on input "**********" at bounding box center [351, 113] width 280 height 22
paste input "text"
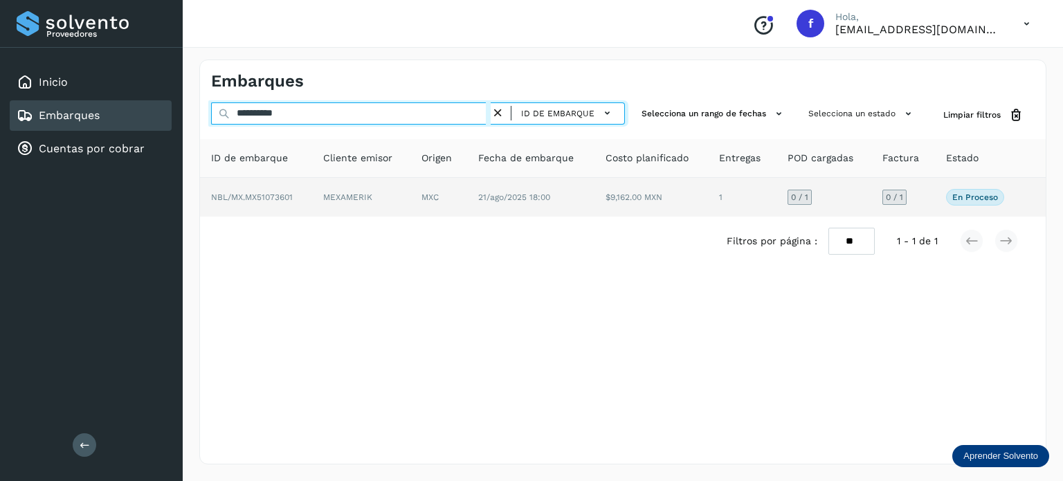
type input "**********"
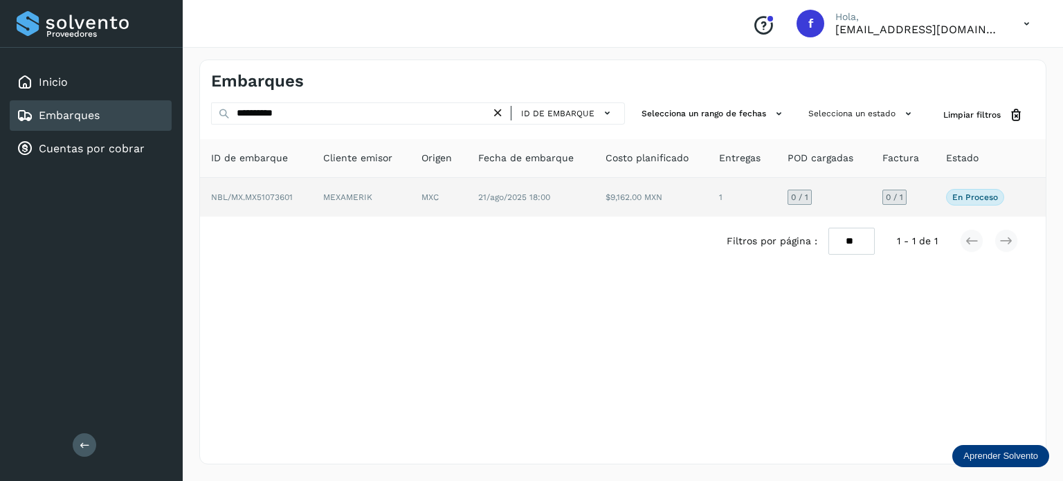
click at [467, 203] on td "MXC" at bounding box center [530, 197] width 127 height 39
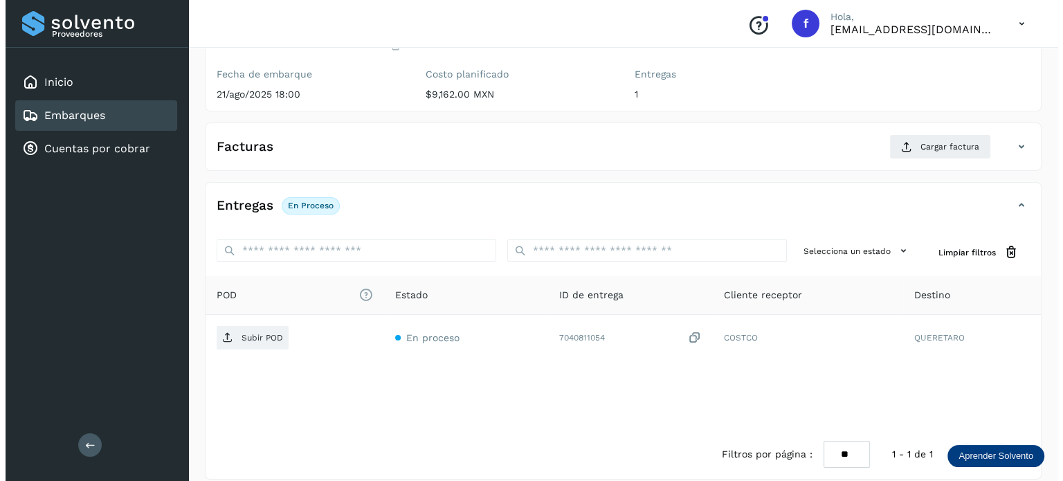
scroll to position [174, 0]
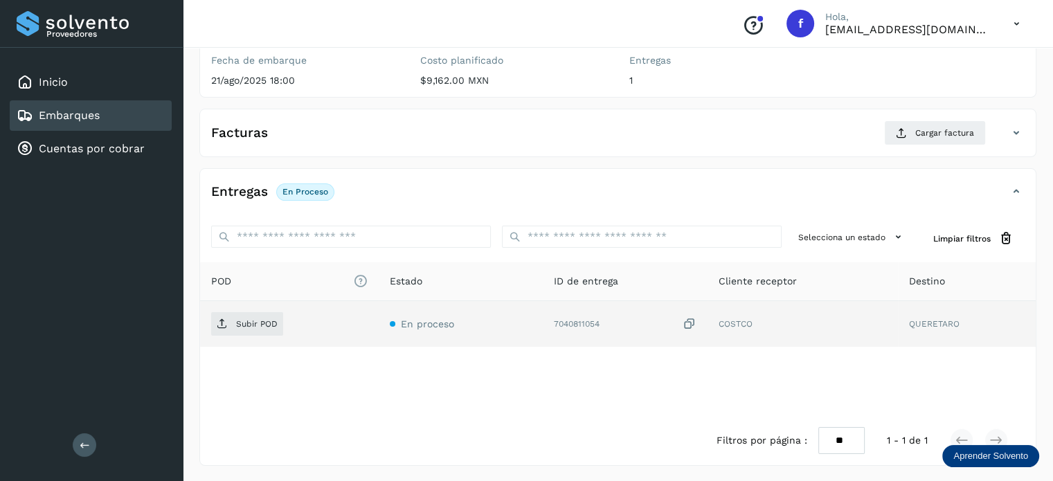
click at [685, 318] on icon at bounding box center [689, 324] width 14 height 15
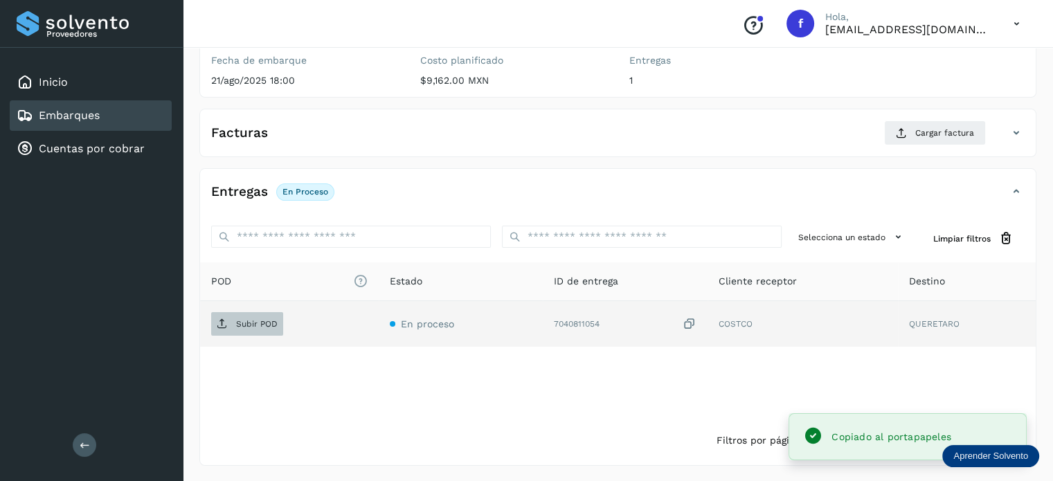
click at [232, 326] on span "Subir POD" at bounding box center [247, 324] width 72 height 22
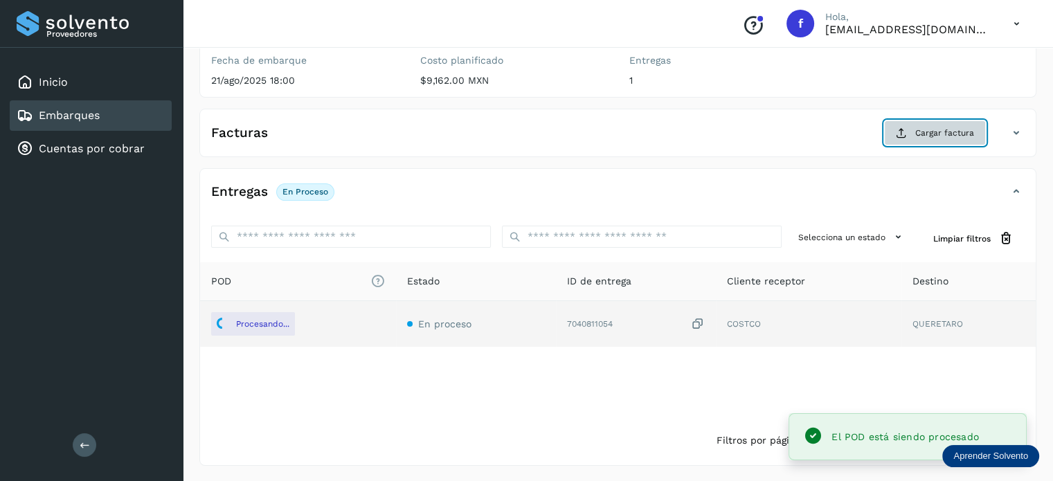
click at [928, 140] on button "Cargar factura" at bounding box center [935, 132] width 102 height 25
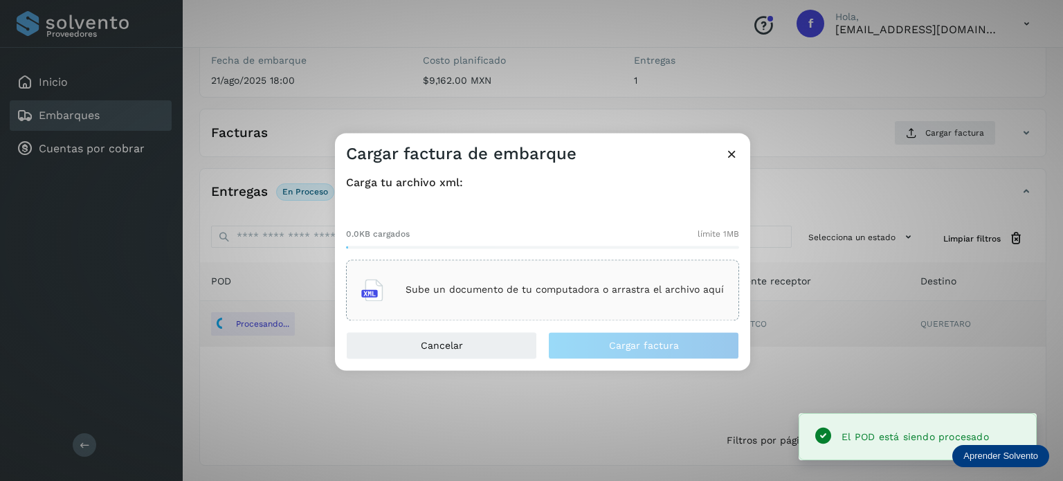
click at [491, 297] on div "Sube un documento de tu computadora o arrastra el archivo aquí" at bounding box center [542, 289] width 363 height 37
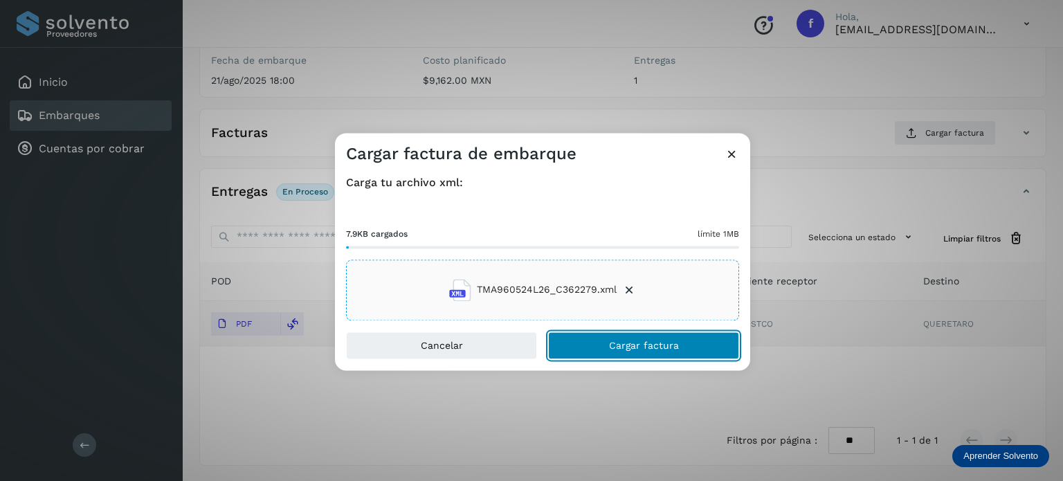
click at [610, 344] on span "Cargar factura" at bounding box center [644, 346] width 70 height 10
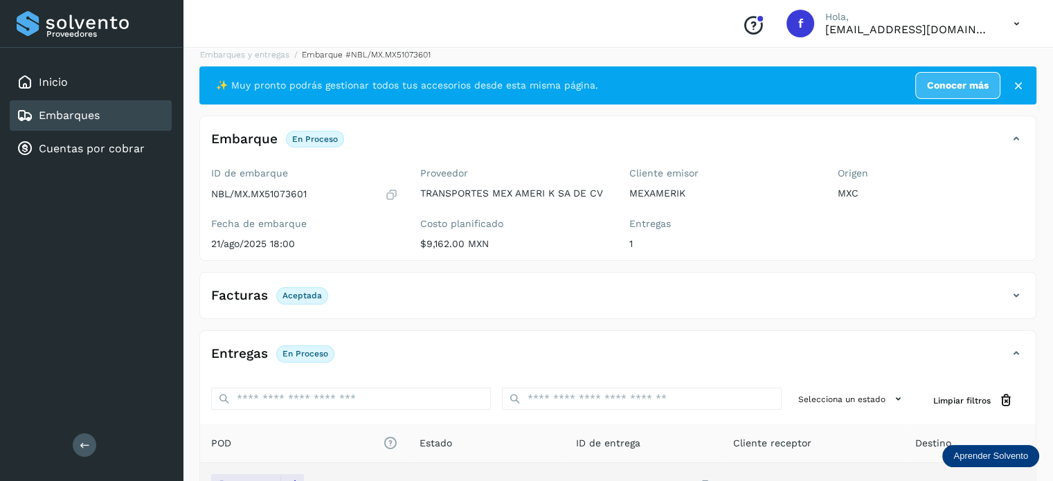
scroll to position [0, 0]
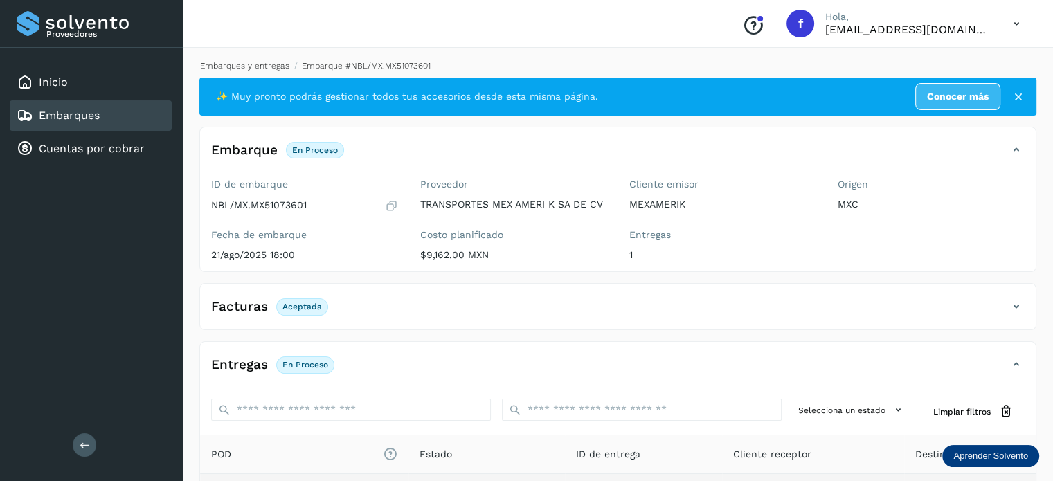
click at [238, 66] on link "Embarques y entregas" at bounding box center [244, 66] width 89 height 10
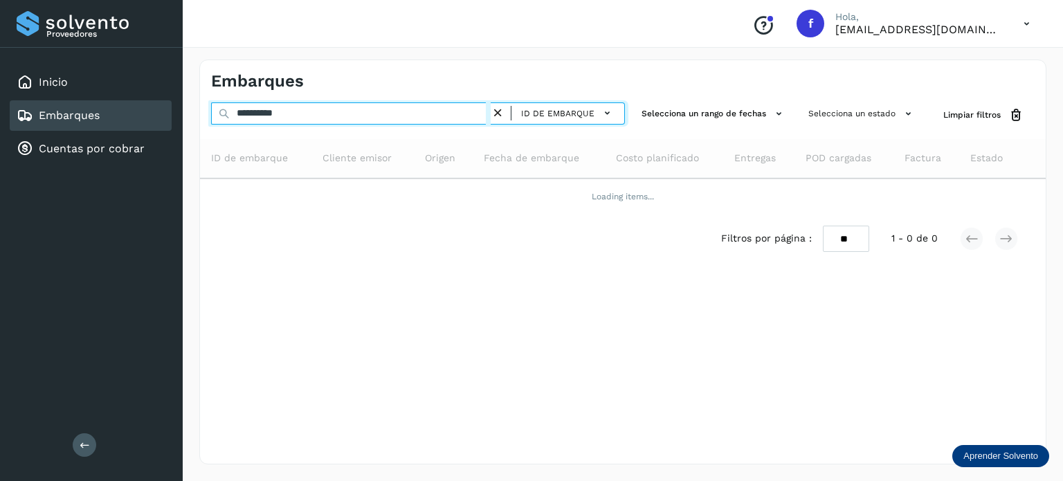
click at [277, 116] on input "**********" at bounding box center [351, 113] width 280 height 22
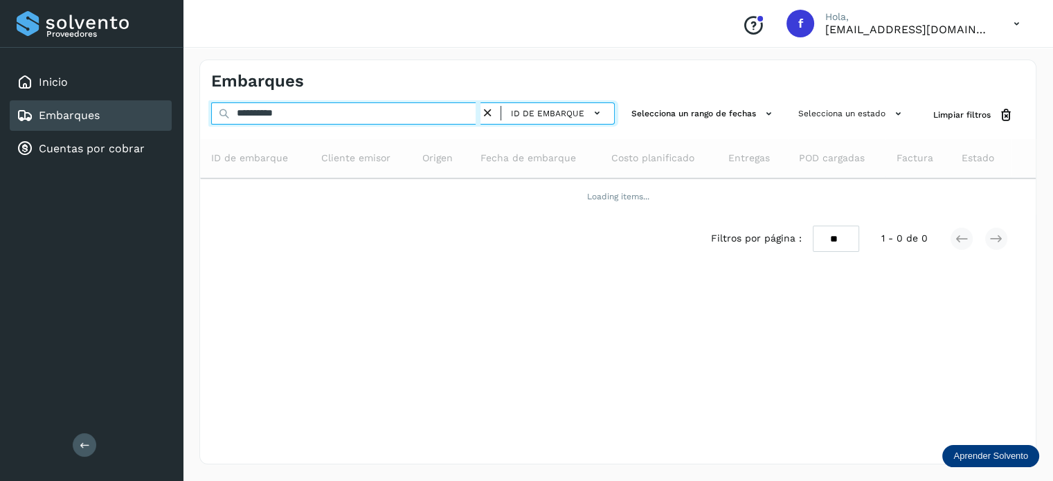
click at [277, 116] on input "**********" at bounding box center [345, 113] width 269 height 22
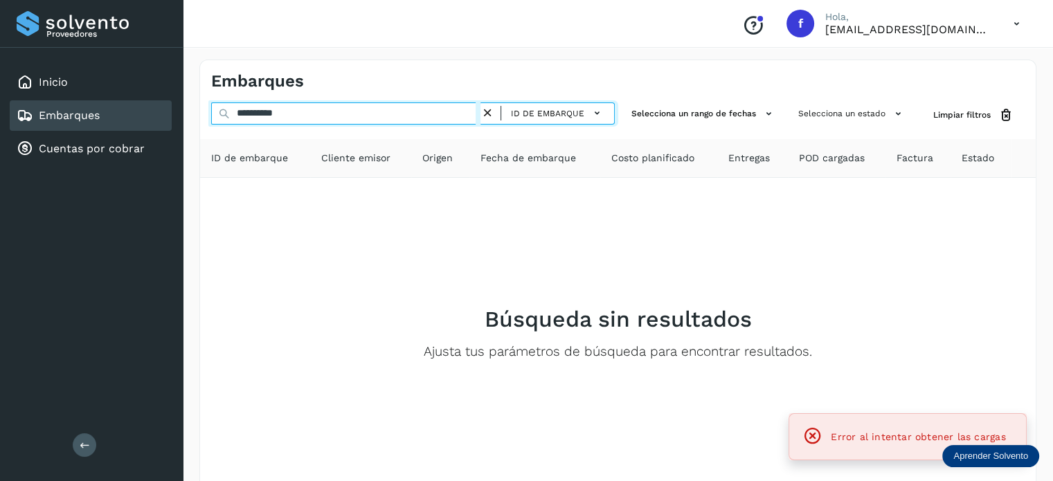
paste input "text"
type input "**********"
click at [344, 105] on input "**********" at bounding box center [345, 113] width 269 height 22
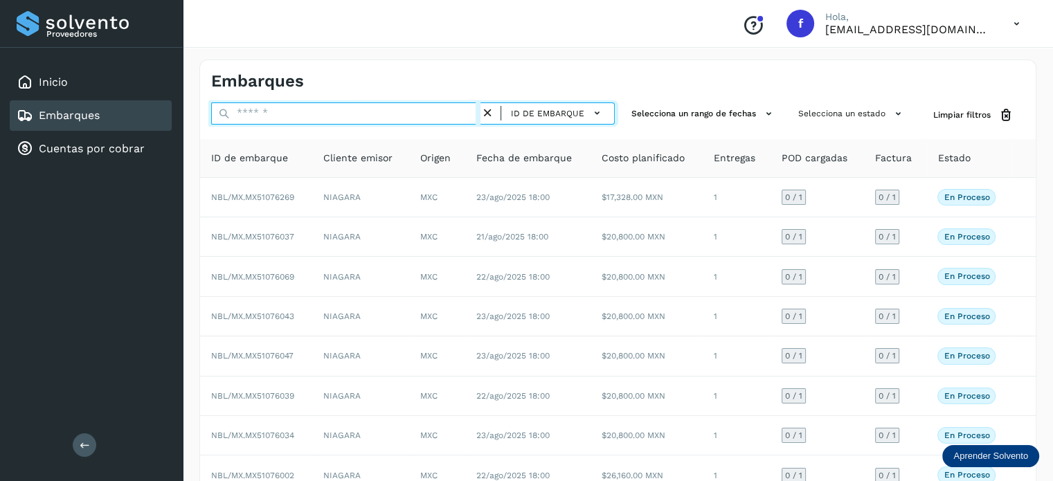
click at [263, 109] on input "text" at bounding box center [345, 113] width 269 height 22
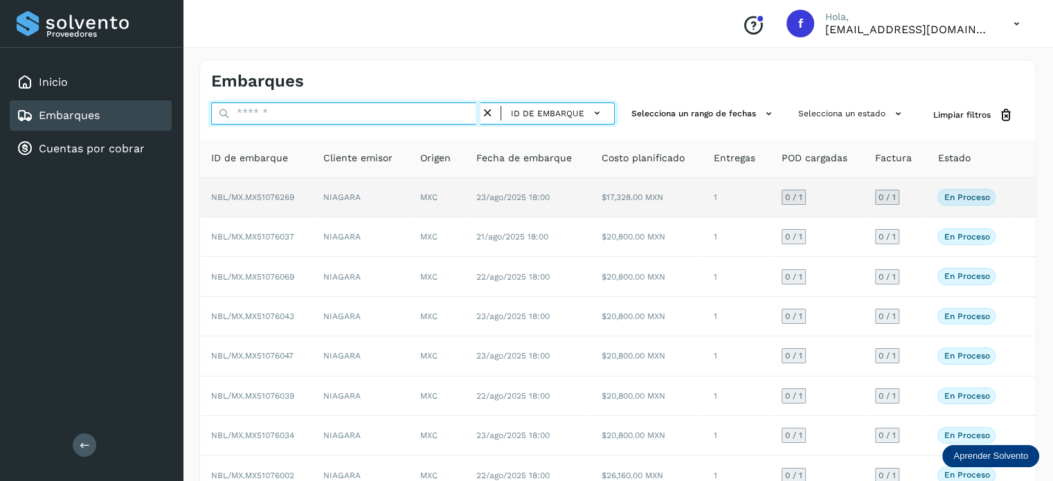
paste input "**********"
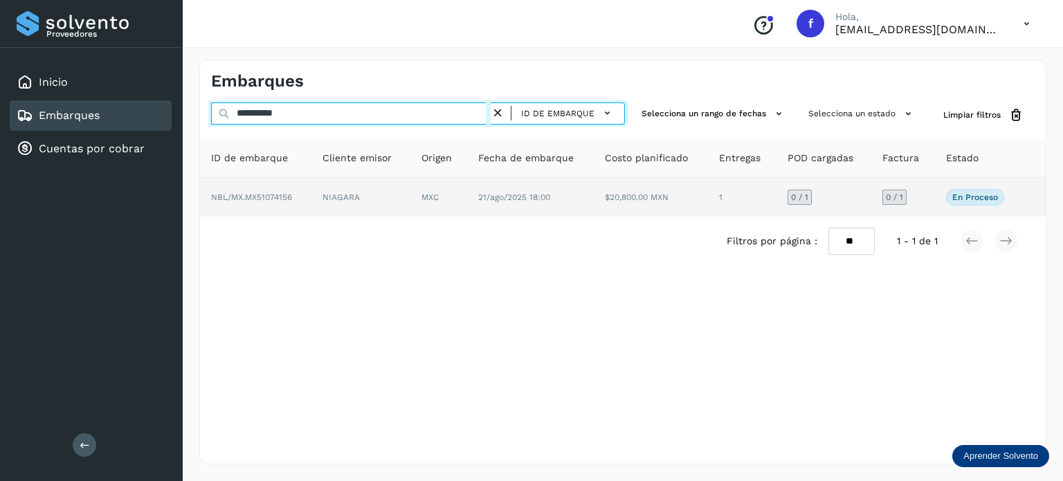
type input "**********"
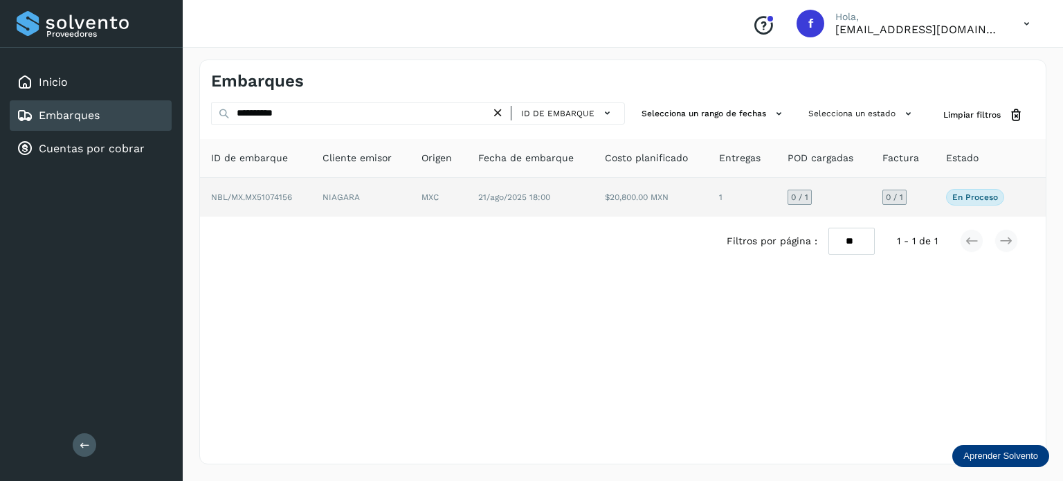
click at [467, 210] on td "MXC" at bounding box center [530, 197] width 127 height 39
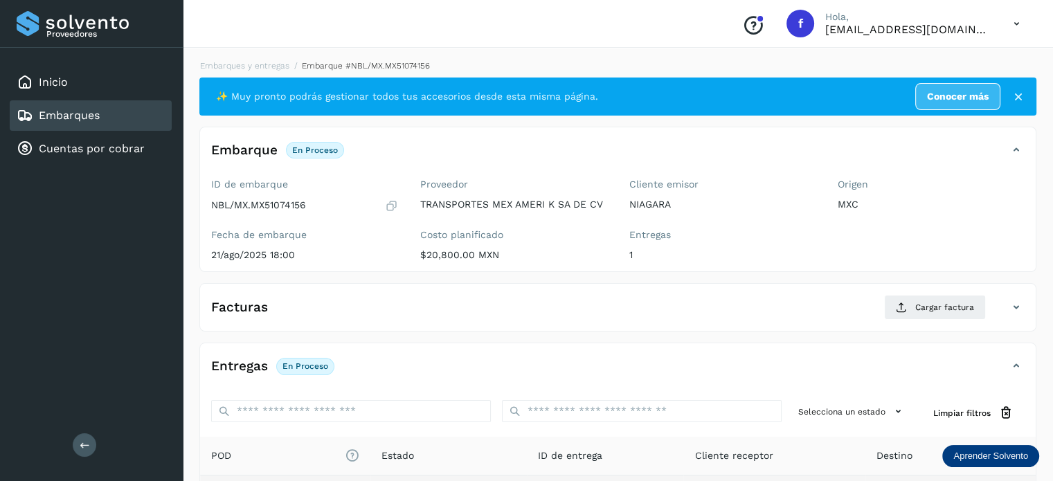
scroll to position [174, 0]
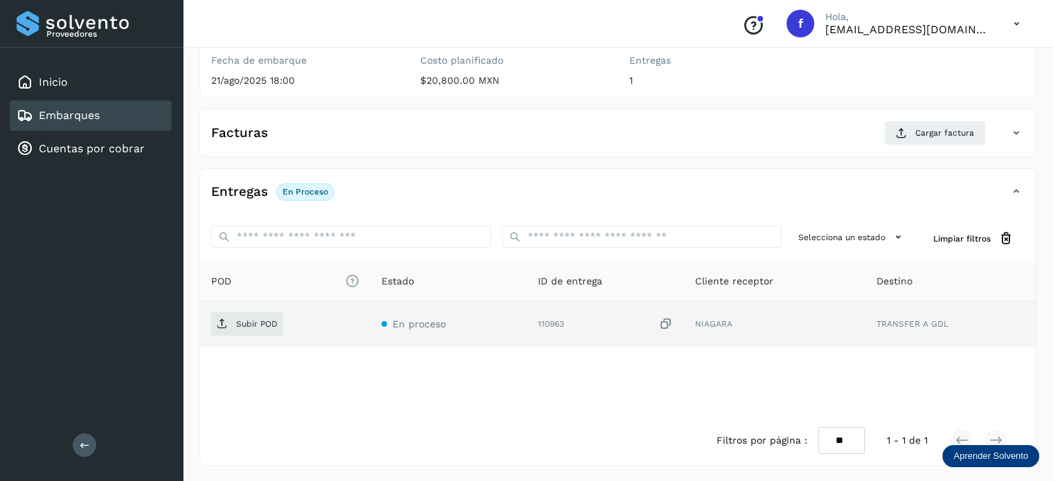
click at [667, 327] on icon at bounding box center [665, 324] width 14 height 15
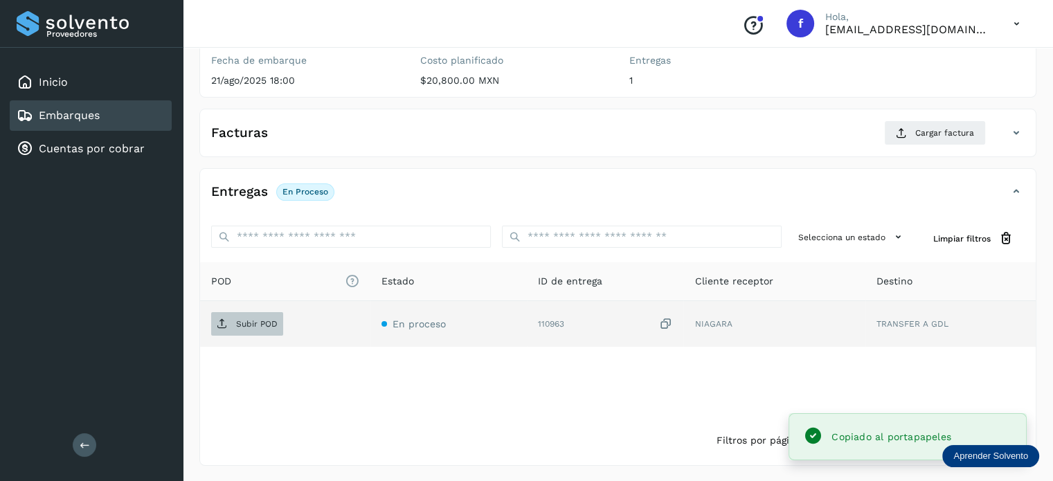
click at [255, 332] on span "Subir POD" at bounding box center [247, 324] width 72 height 22
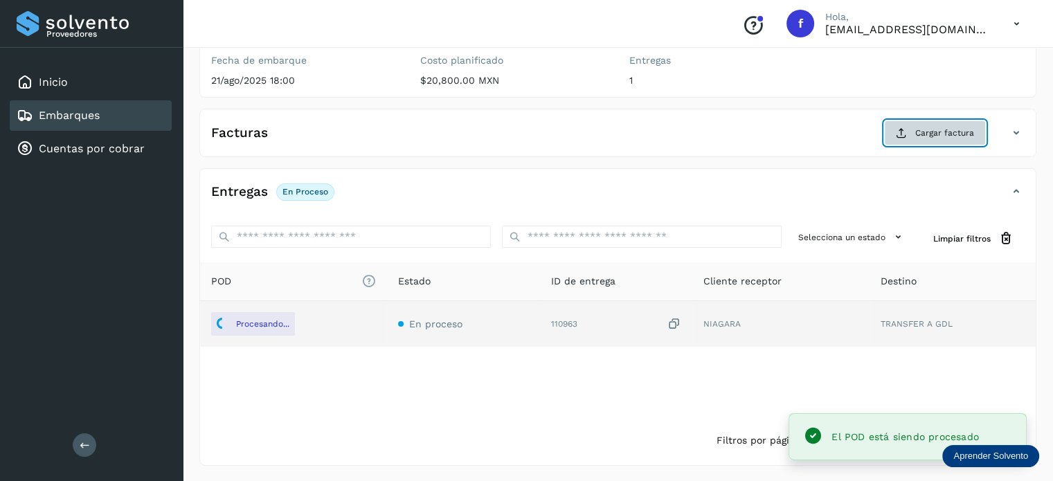
click at [970, 129] on span "Cargar factura" at bounding box center [944, 133] width 59 height 12
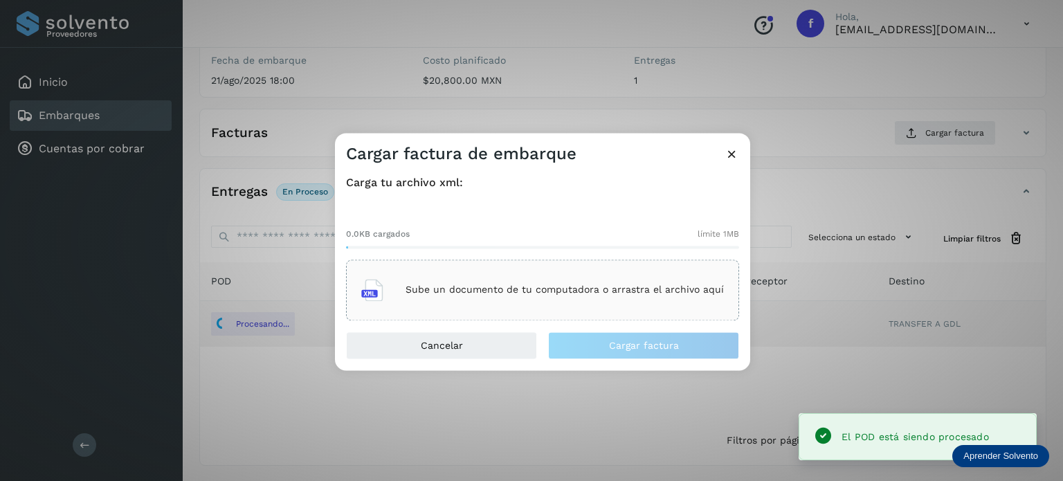
click at [501, 291] on p "Sube un documento de tu computadora o arrastra el archivo aquí" at bounding box center [565, 290] width 318 height 12
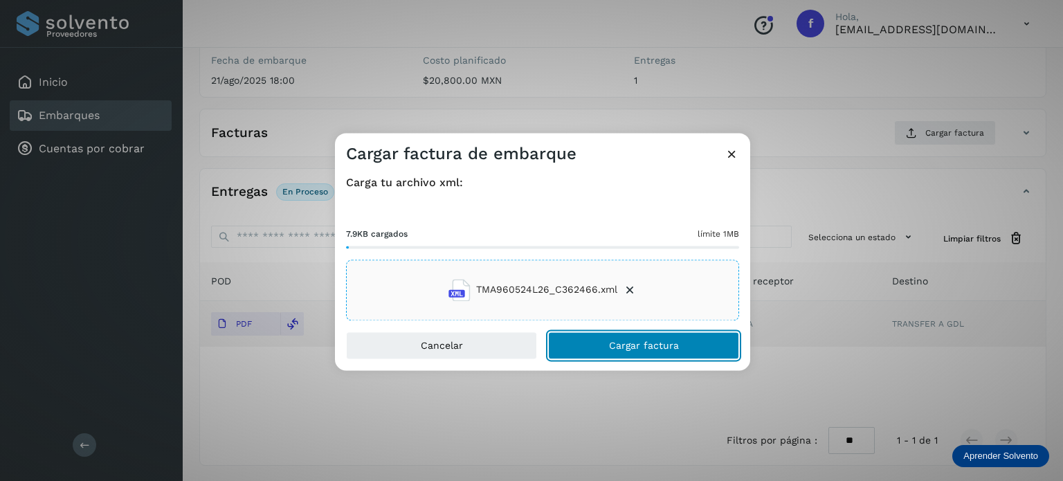
drag, startPoint x: 582, startPoint y: 345, endPoint x: 581, endPoint y: 334, distance: 10.4
click at [583, 344] on button "Cargar factura" at bounding box center [643, 346] width 191 height 28
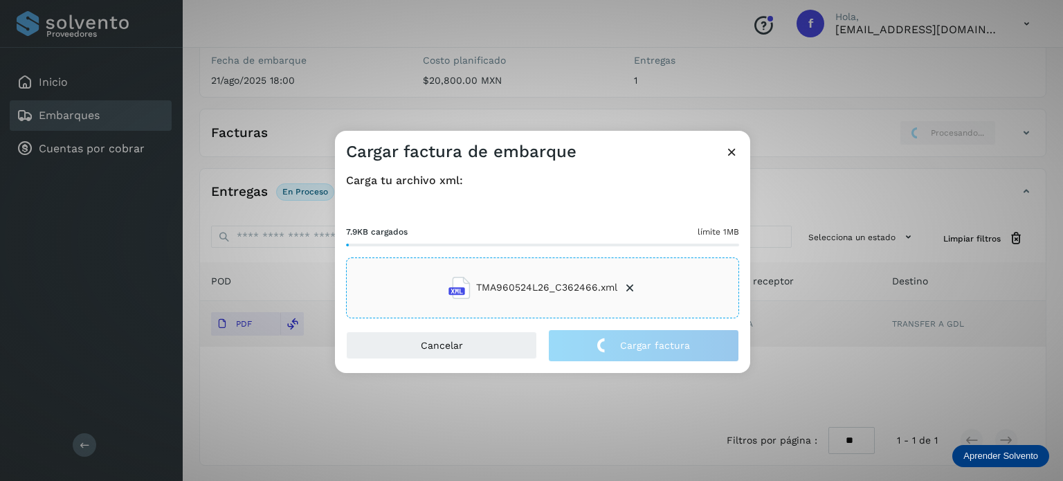
drag, startPoint x: 368, startPoint y: 35, endPoint x: 352, endPoint y: 35, distance: 15.9
click at [368, 35] on div "Cargar factura de embarque Carga tu archivo xml: 7.9KB cargados límite 1MB TMA9…" at bounding box center [531, 240] width 1063 height 481
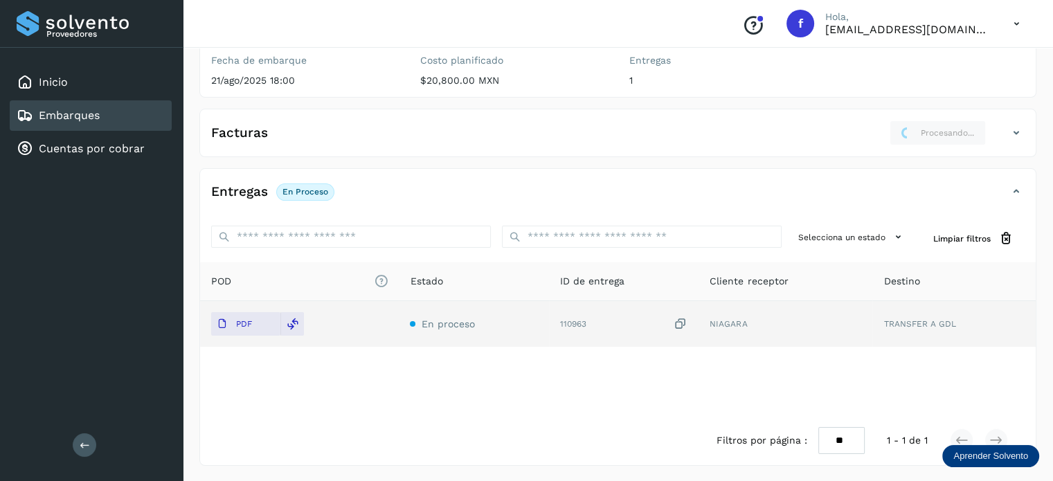
scroll to position [0, 0]
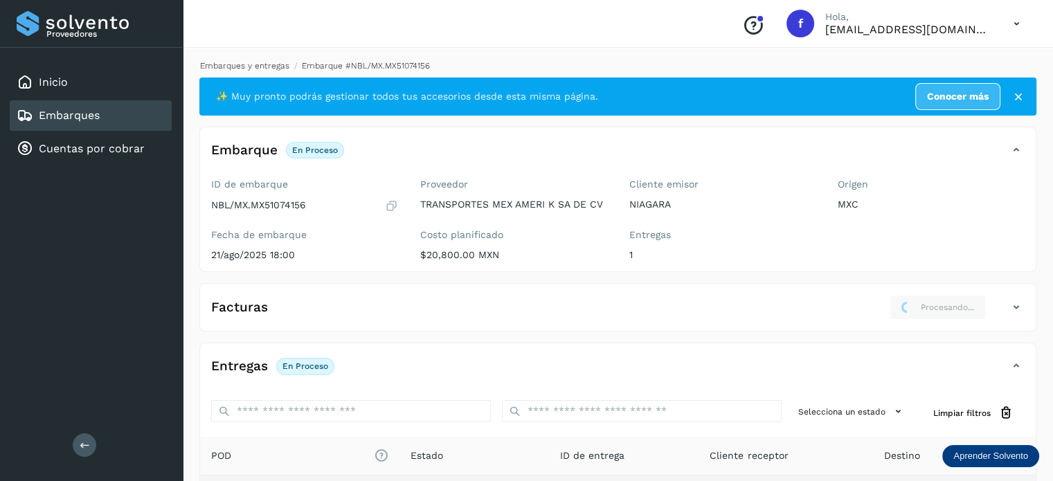
click at [250, 62] on div "Embarques y entregas Embarque #NBL/MX.MX51074156 ✨ Muy pronto podrás gestionar …" at bounding box center [618, 350] width 870 height 614
click at [249, 64] on link "Embarques y entregas" at bounding box center [244, 66] width 89 height 10
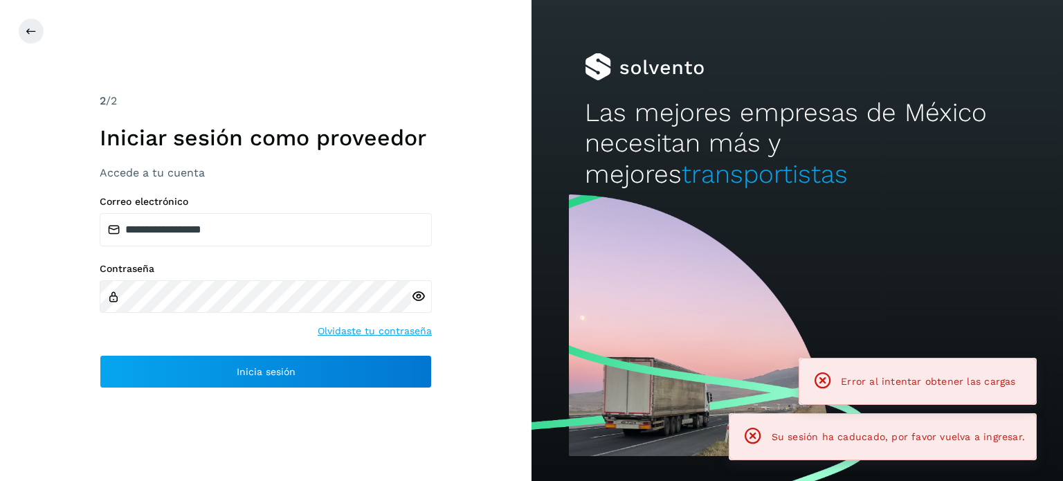
click at [269, 105] on div "2 /2" at bounding box center [266, 101] width 332 height 17
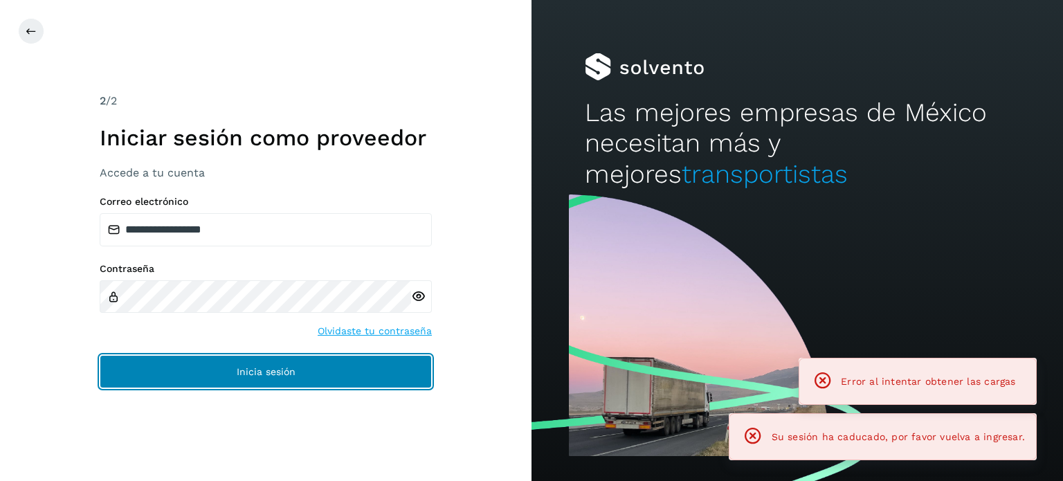
click at [257, 383] on button "Inicia sesión" at bounding box center [266, 371] width 332 height 33
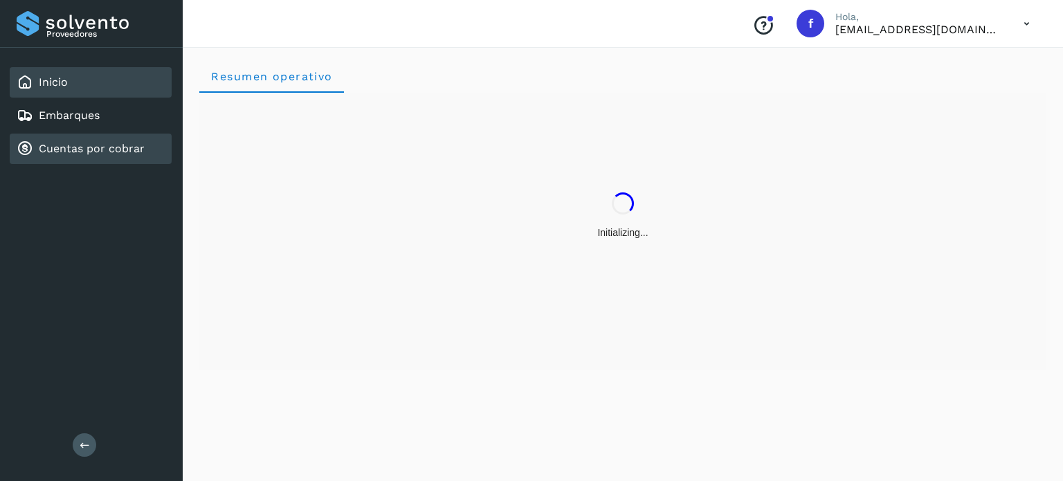
click at [108, 147] on link "Cuentas por cobrar" at bounding box center [92, 148] width 106 height 13
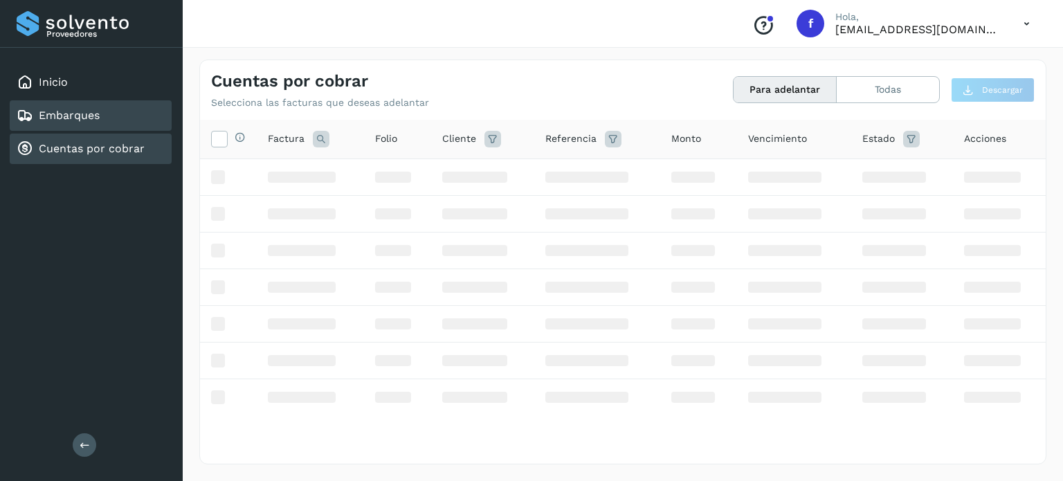
click at [97, 115] on link "Embarques" at bounding box center [69, 115] width 61 height 13
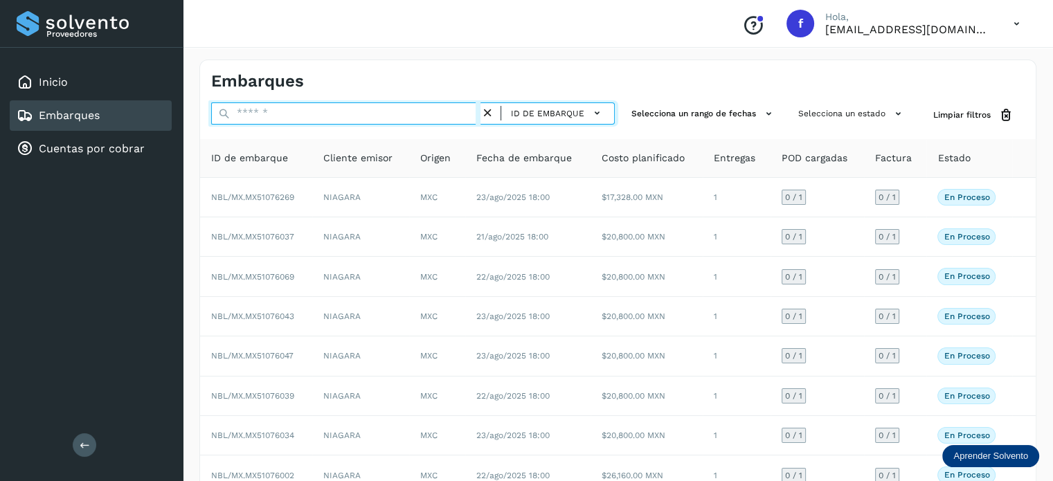
click at [310, 114] on input "text" at bounding box center [345, 113] width 269 height 22
paste input "**********"
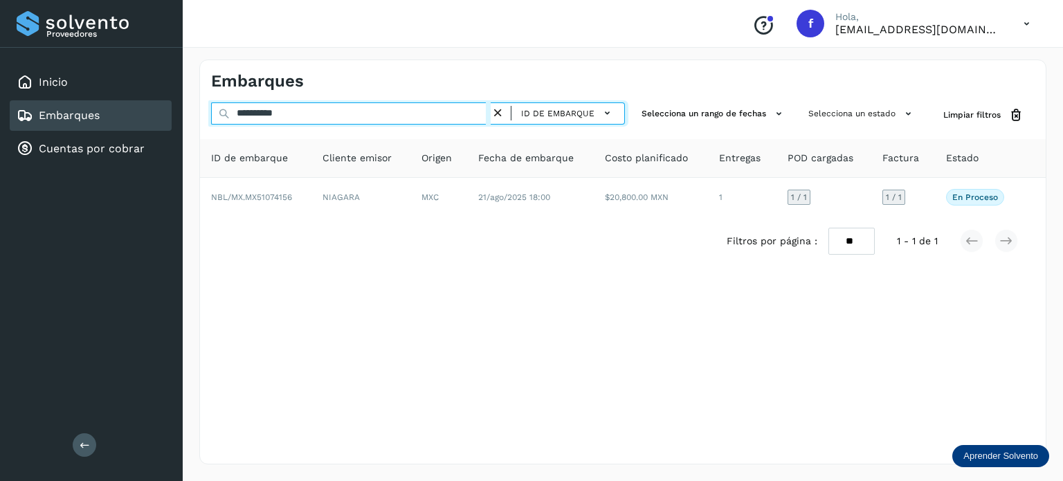
click at [313, 118] on input "**********" at bounding box center [351, 113] width 280 height 22
paste input "text"
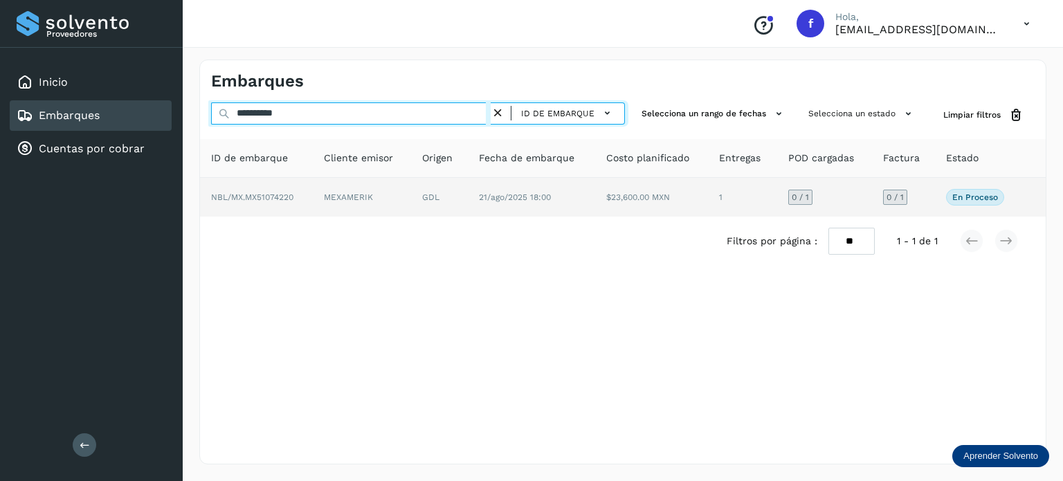
type input "**********"
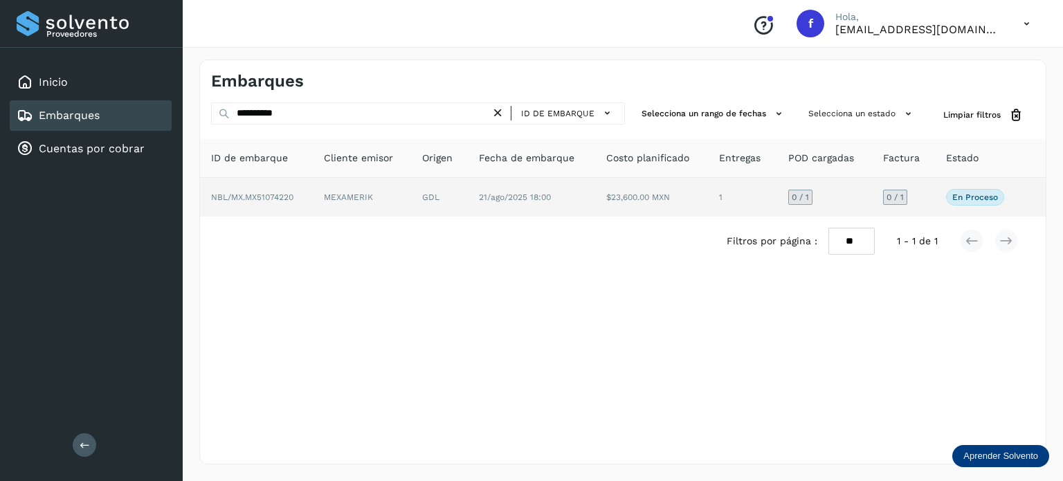
click at [595, 207] on td "21/ago/2025 18:00" at bounding box center [652, 197] width 114 height 39
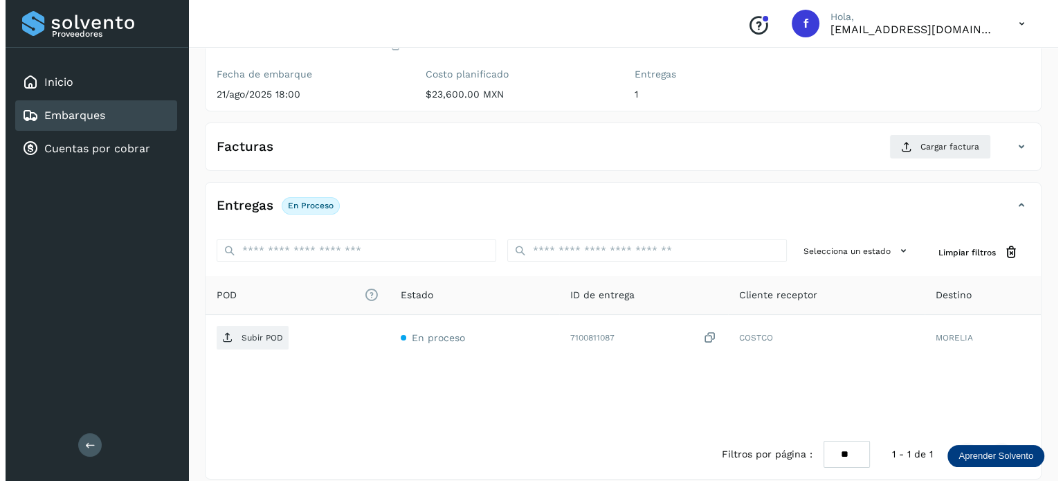
scroll to position [174, 0]
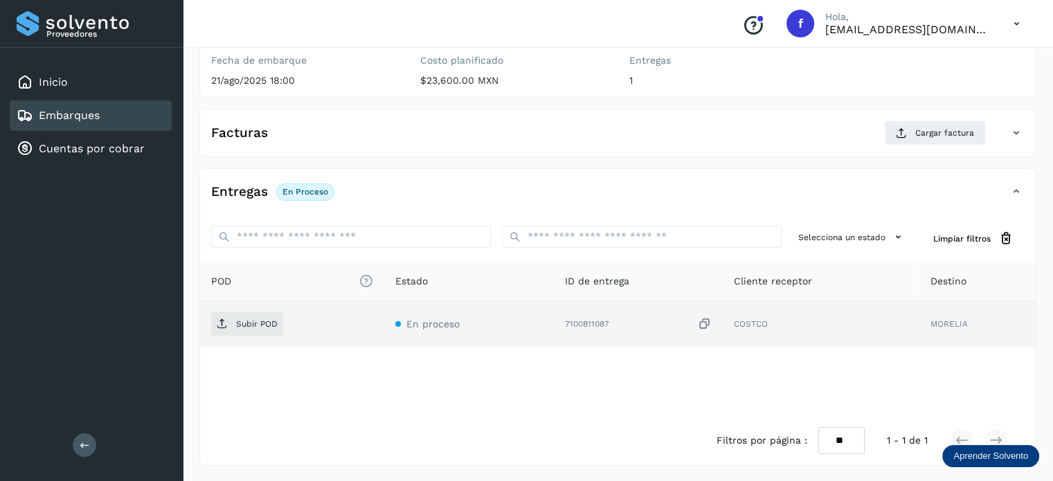
drag, startPoint x: 703, startPoint y: 319, endPoint x: 608, endPoint y: 332, distance: 96.3
click at [703, 320] on icon at bounding box center [705, 324] width 14 height 15
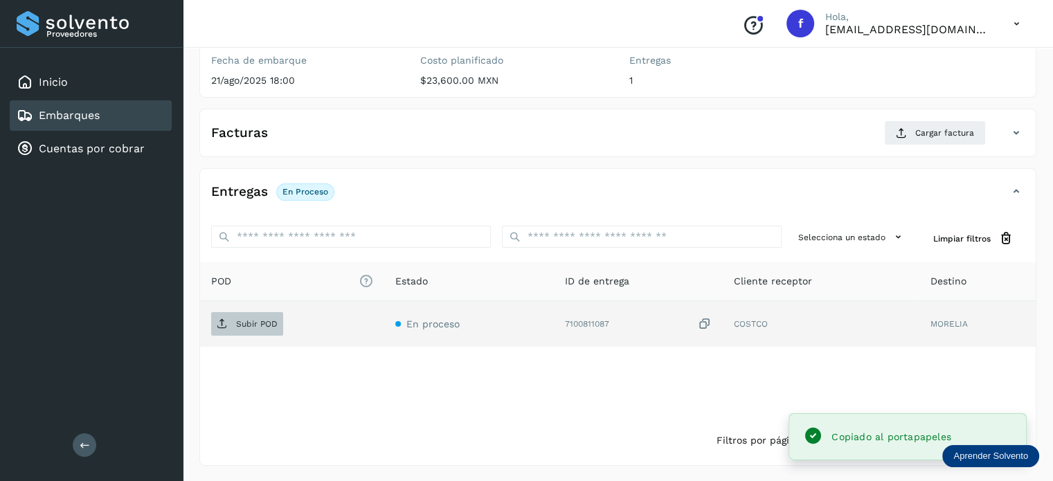
click at [257, 319] on p "Subir POD" at bounding box center [257, 324] width 42 height 10
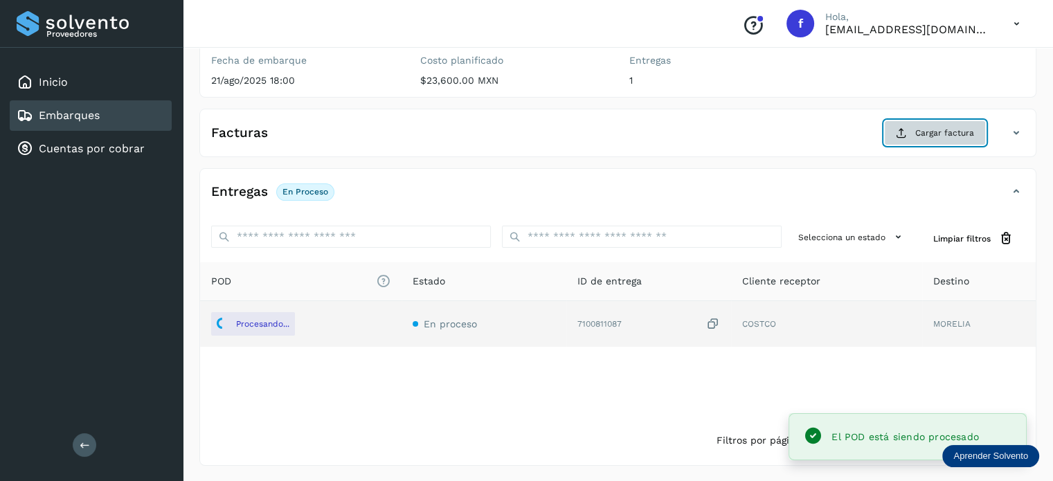
click at [933, 131] on span "Cargar factura" at bounding box center [944, 133] width 59 height 12
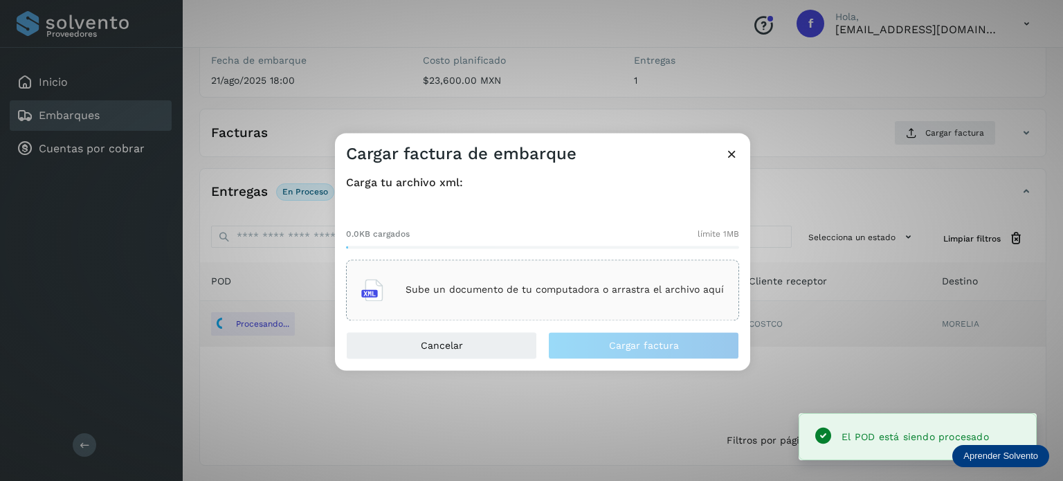
click at [592, 300] on div "Sube un documento de tu computadora o arrastra el archivo aquí" at bounding box center [542, 289] width 363 height 37
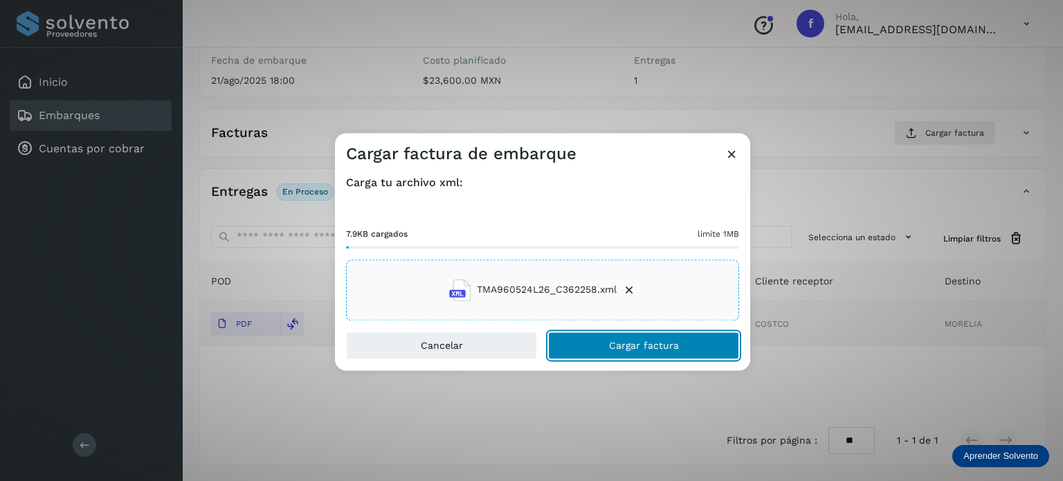
click at [653, 345] on span "Cargar factura" at bounding box center [644, 346] width 70 height 10
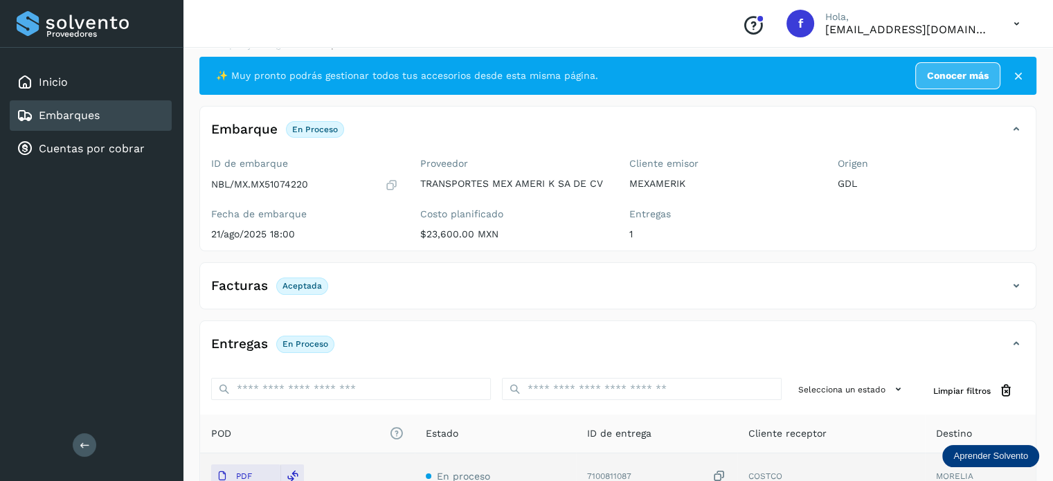
scroll to position [0, 0]
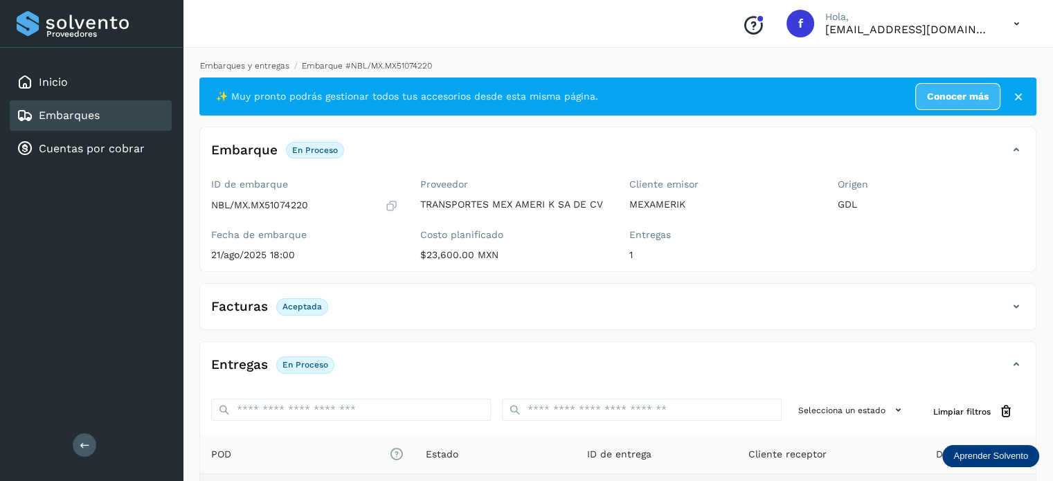
click at [252, 63] on link "Embarques y entregas" at bounding box center [244, 66] width 89 height 10
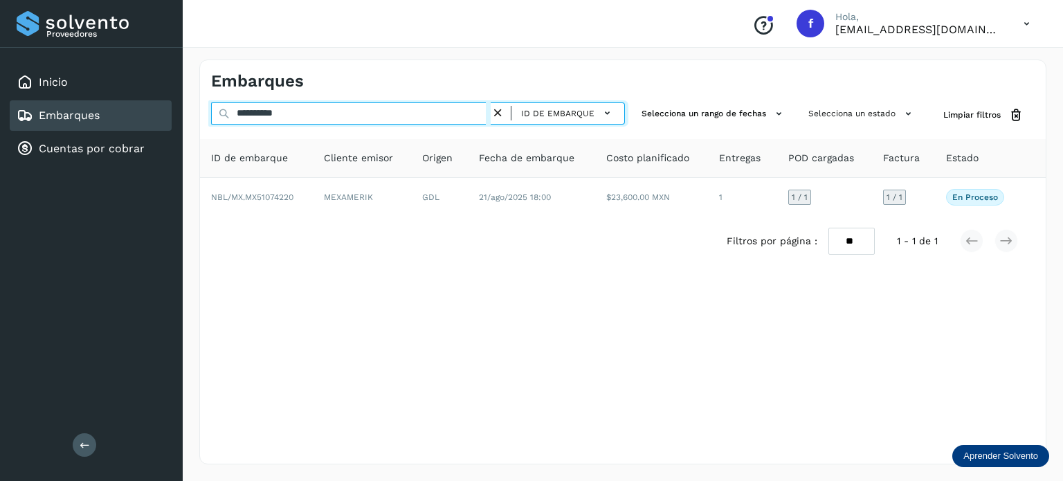
click at [275, 116] on input "**********" at bounding box center [351, 113] width 280 height 22
click at [251, 117] on input "**********" at bounding box center [351, 113] width 280 height 22
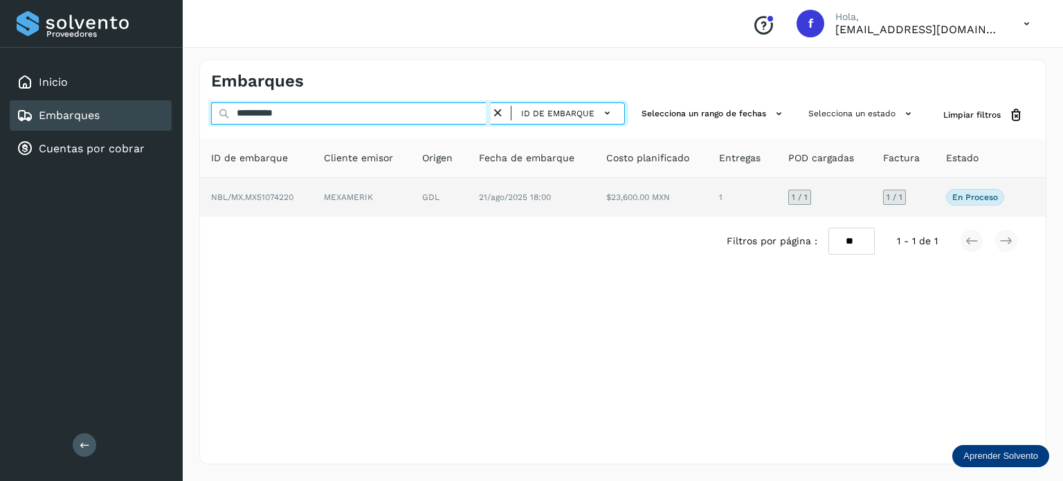
paste input "text"
type input "**********"
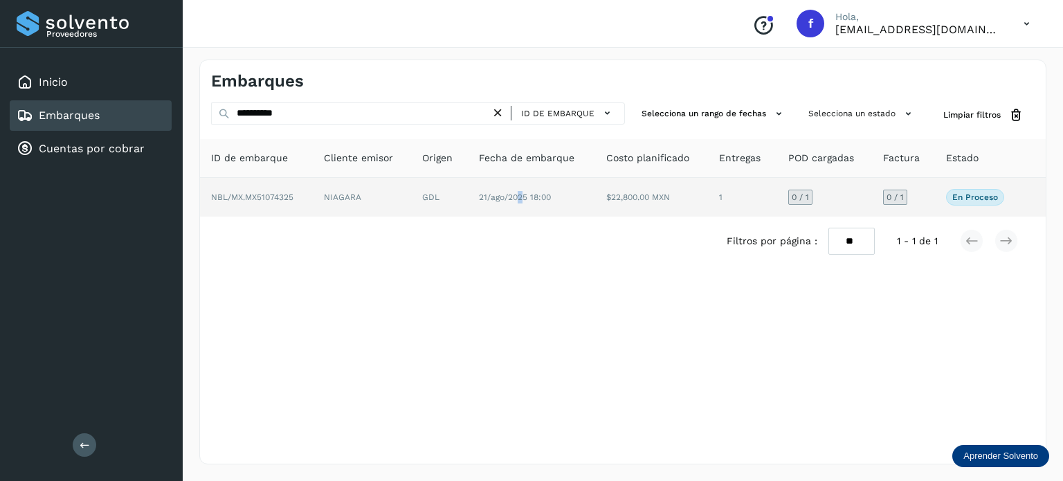
click at [595, 213] on td "21/ago/2025 18:00" at bounding box center [652, 197] width 114 height 39
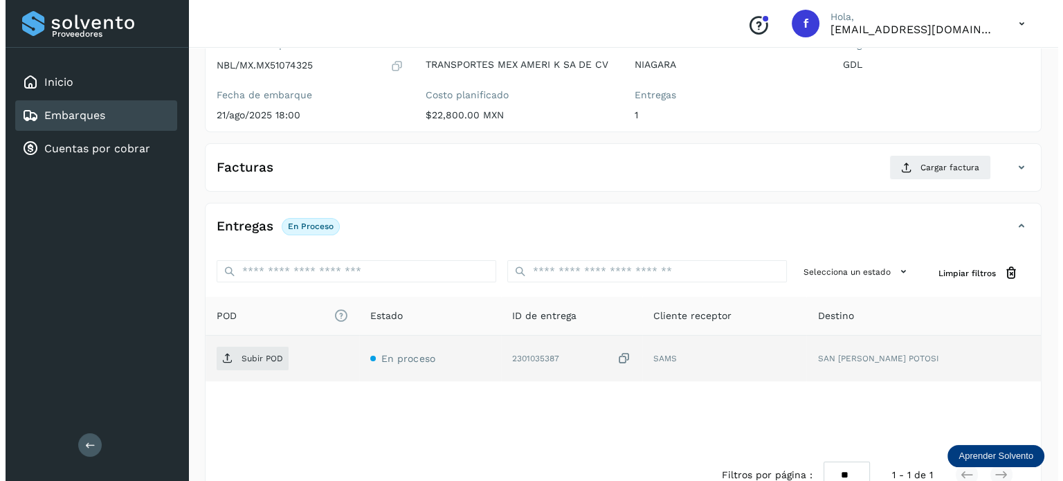
scroll to position [174, 0]
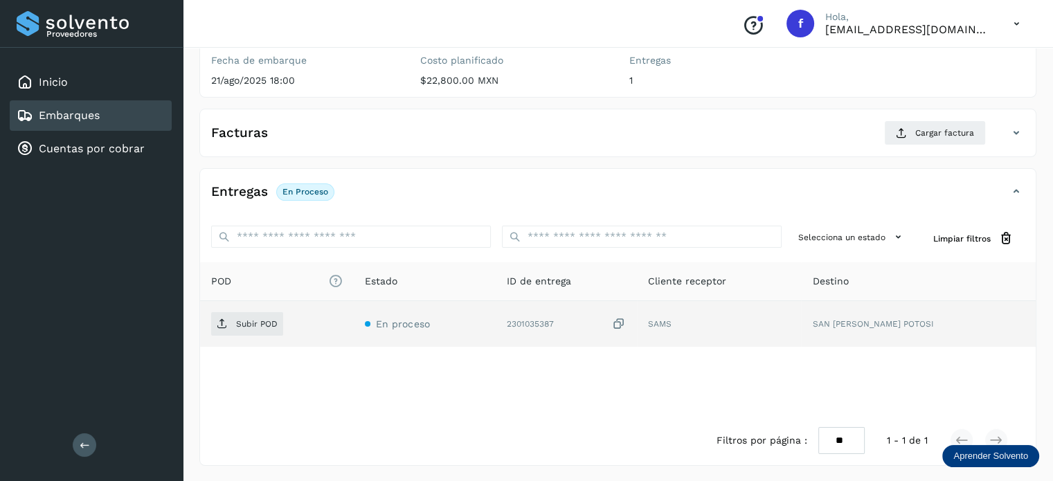
click at [626, 322] on icon at bounding box center [619, 324] width 14 height 15
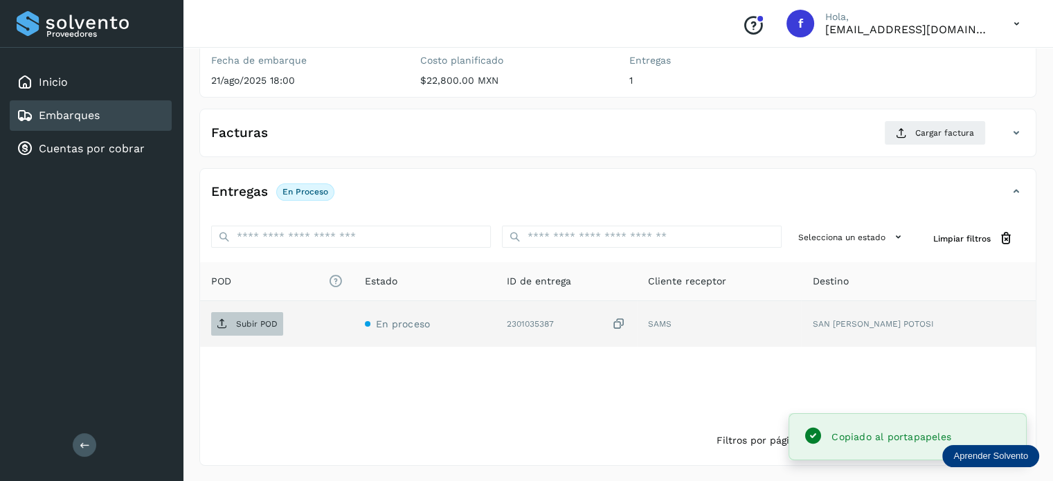
click at [257, 327] on p "Subir POD" at bounding box center [257, 324] width 42 height 10
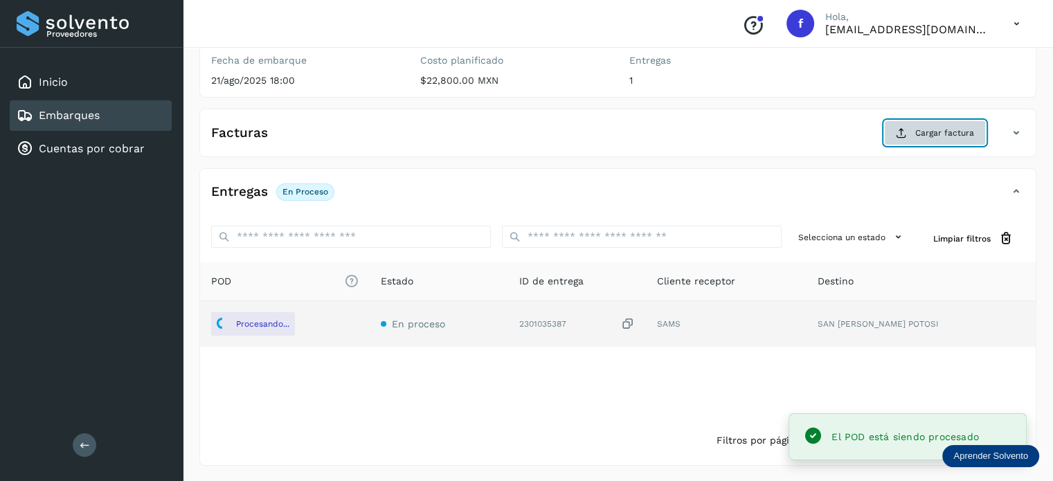
click at [922, 134] on span "Cargar factura" at bounding box center [944, 133] width 59 height 12
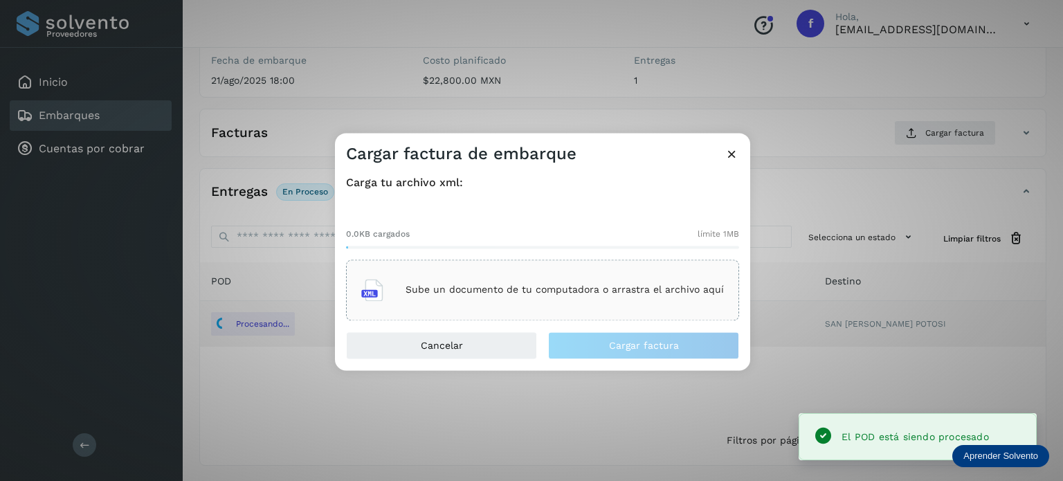
click at [606, 289] on p "Sube un documento de tu computadora o arrastra el archivo aquí" at bounding box center [565, 290] width 318 height 12
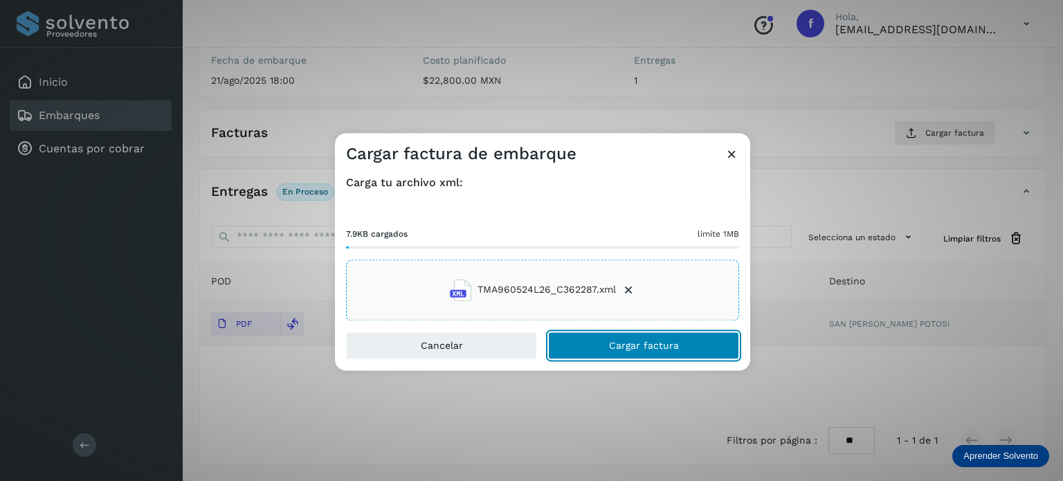
click at [587, 340] on button "Cargar factura" at bounding box center [643, 346] width 191 height 28
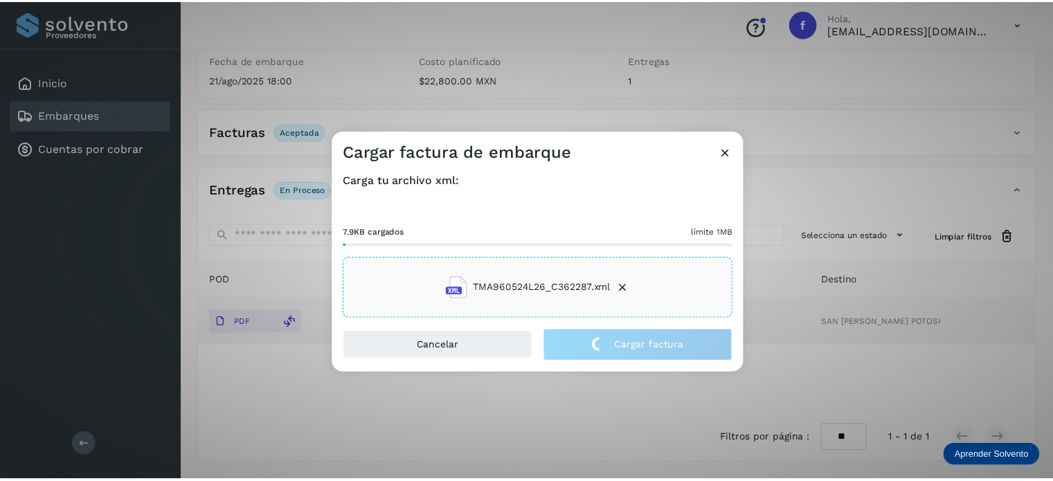
scroll to position [173, 0]
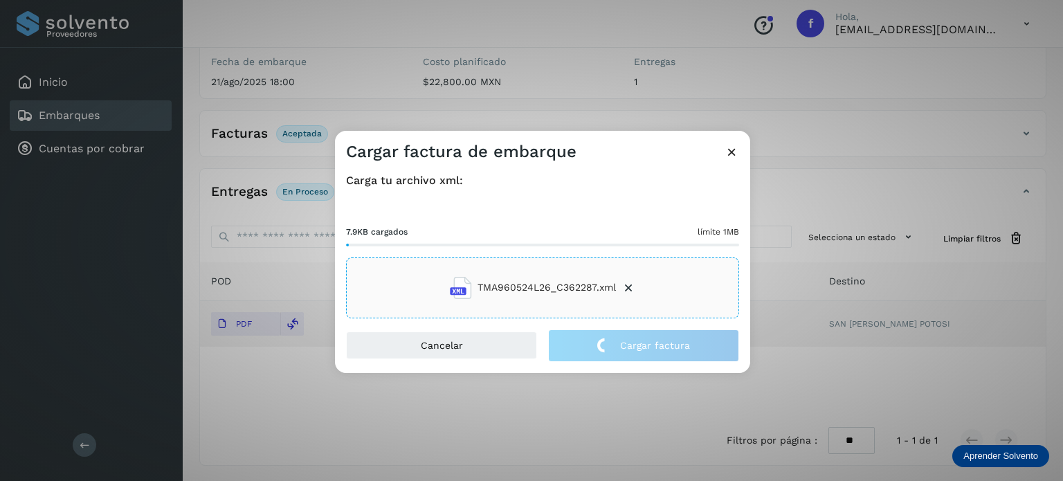
click at [473, 47] on div "Cargar factura de embarque Carga tu archivo xml: 7.9KB cargados límite 1MB TMA9…" at bounding box center [531, 240] width 1063 height 481
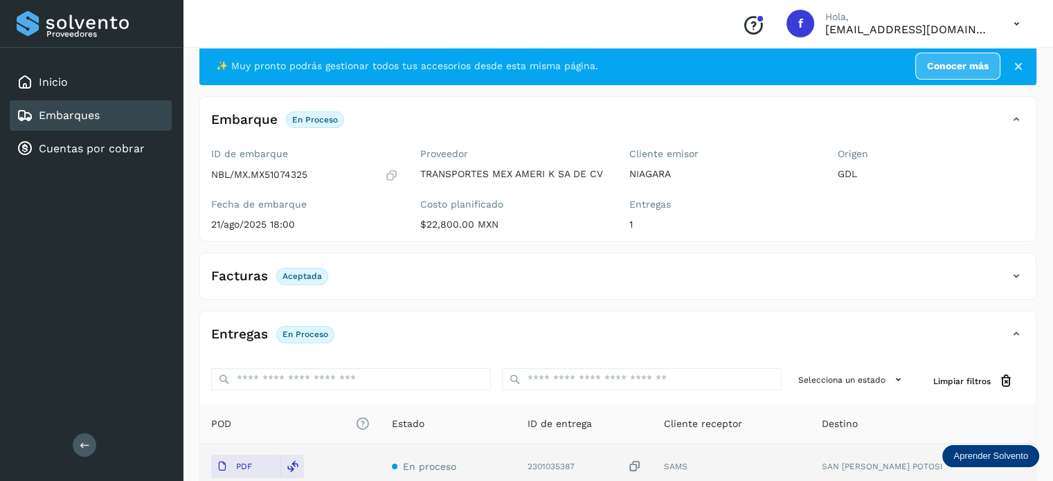
scroll to position [0, 0]
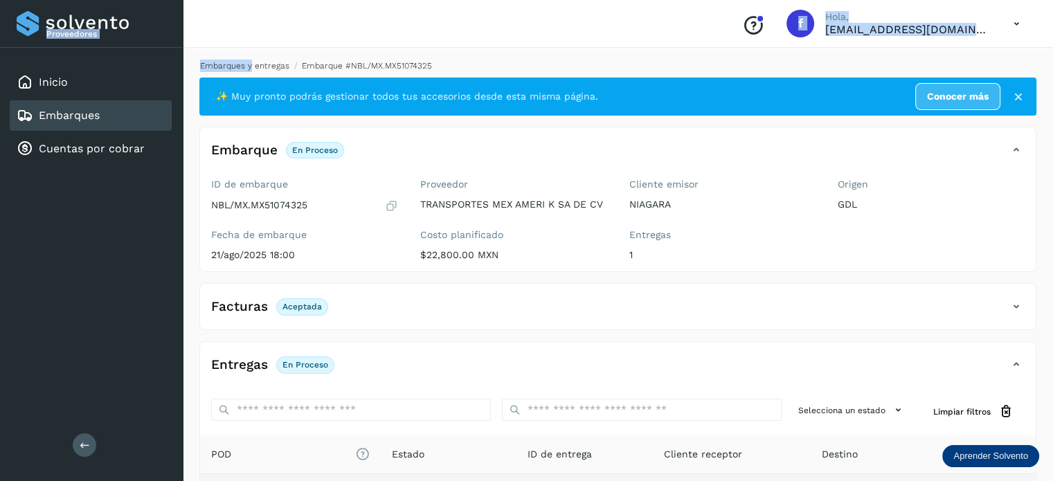
click at [248, 62] on link "Embarques y entregas" at bounding box center [244, 66] width 89 height 10
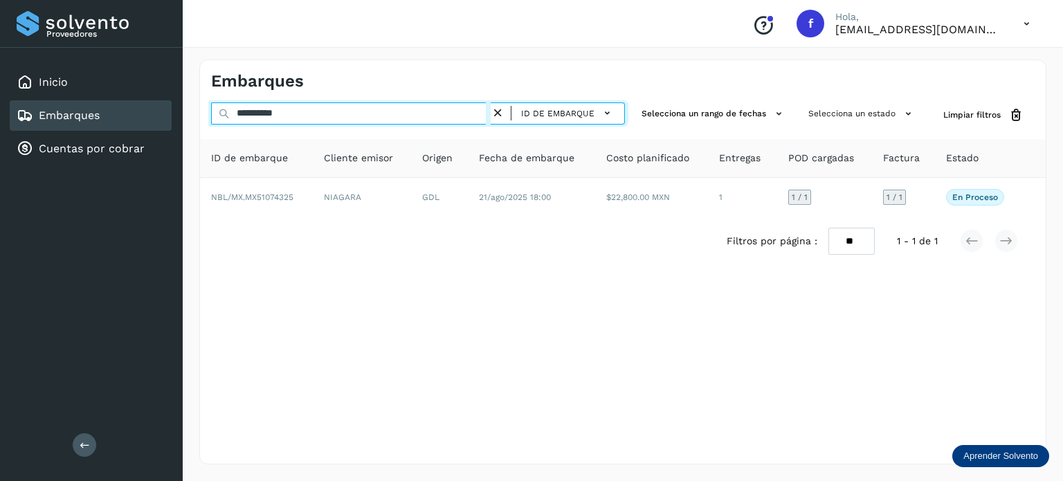
click at [273, 118] on input "**********" at bounding box center [351, 113] width 280 height 22
click at [273, 116] on input "**********" at bounding box center [351, 113] width 280 height 22
paste input "**********"
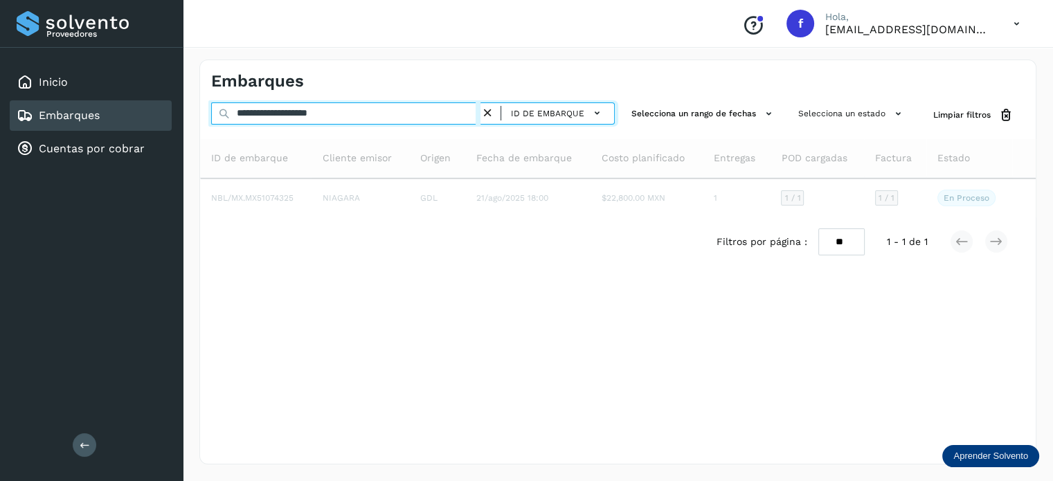
click at [413, 113] on input "**********" at bounding box center [345, 113] width 269 height 22
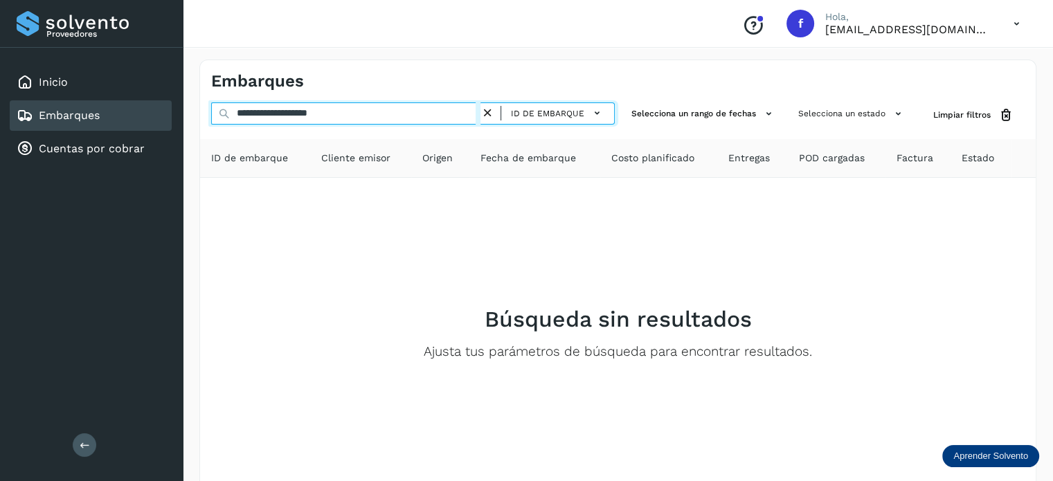
drag, startPoint x: 379, startPoint y: 113, endPoint x: 36, endPoint y: 120, distance: 343.4
click at [30, 116] on div "**********" at bounding box center [526, 277] width 1053 height 554
paste input "text"
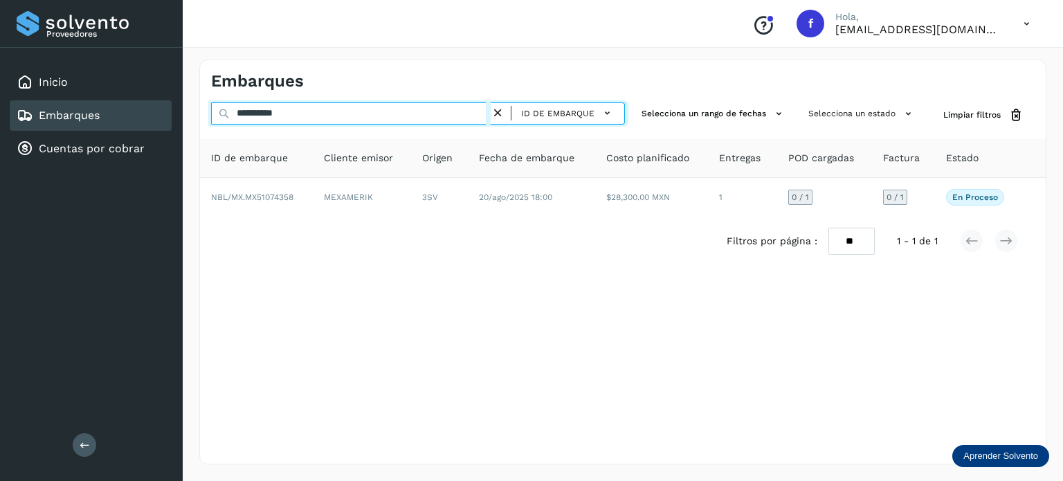
type input "**********"
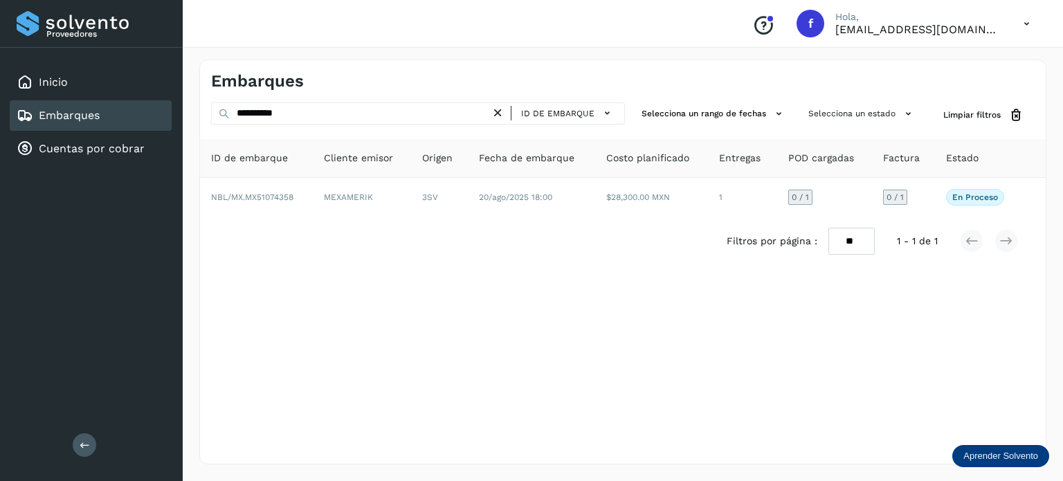
click at [468, 195] on td "3SV" at bounding box center [531, 197] width 127 height 39
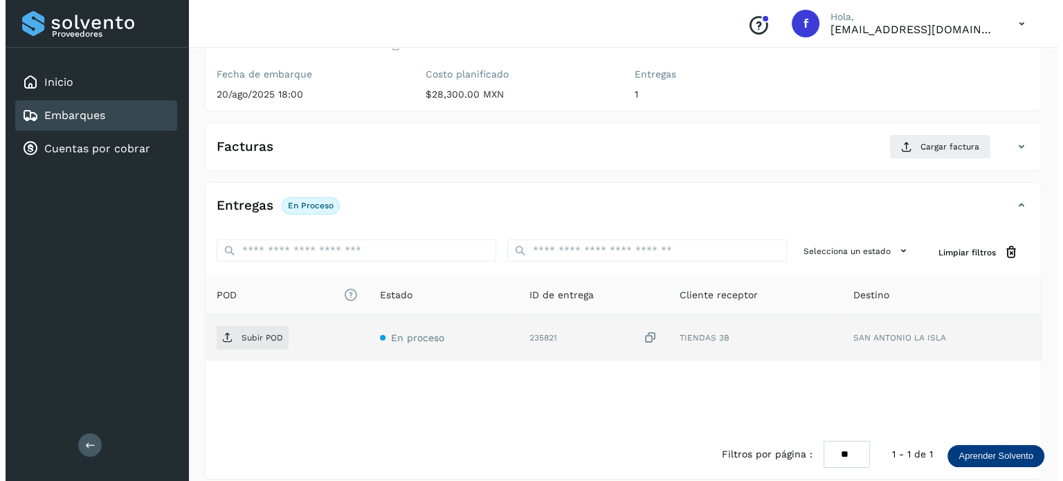
scroll to position [174, 0]
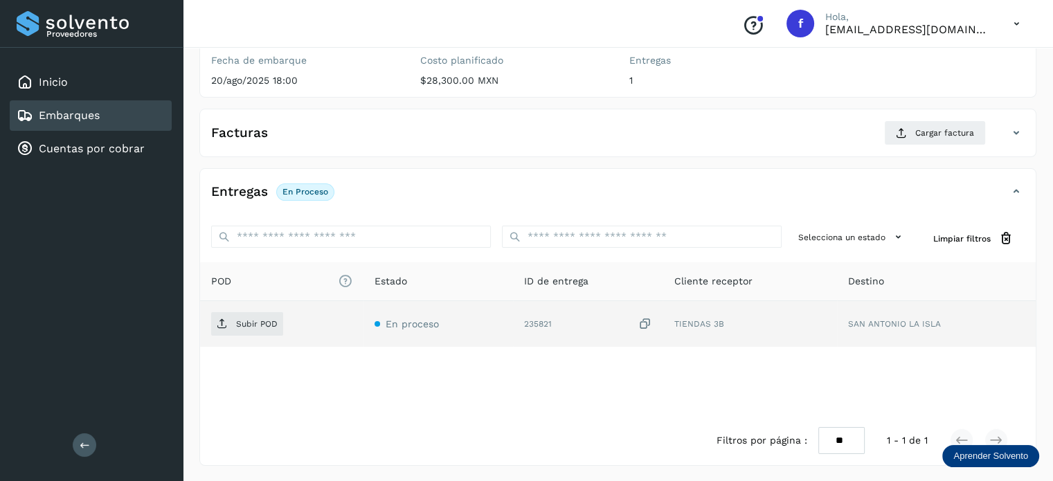
drag, startPoint x: 649, startPoint y: 325, endPoint x: 615, endPoint y: 333, distance: 34.8
click at [647, 325] on icon at bounding box center [644, 324] width 14 height 15
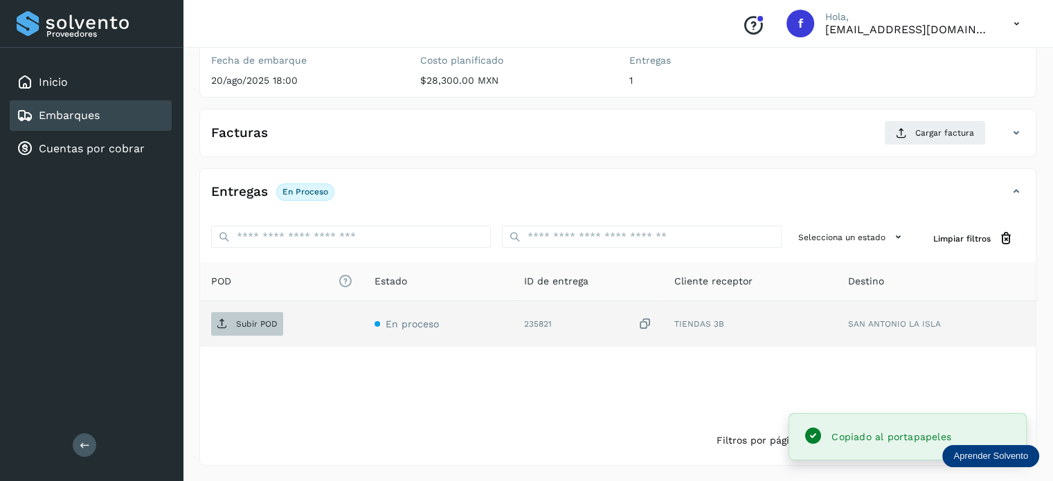
click at [230, 326] on span "Subir POD" at bounding box center [247, 324] width 72 height 22
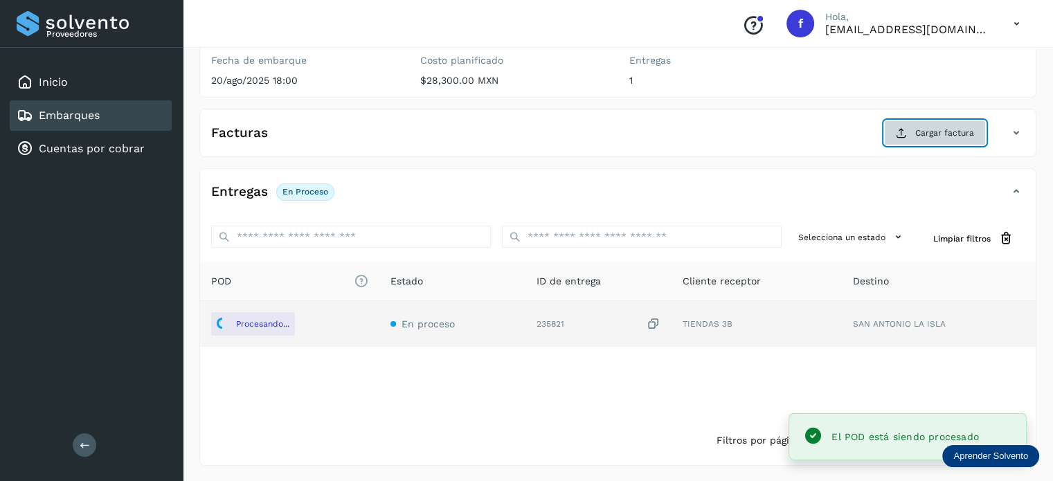
click at [922, 125] on button "Cargar factura" at bounding box center [935, 132] width 102 height 25
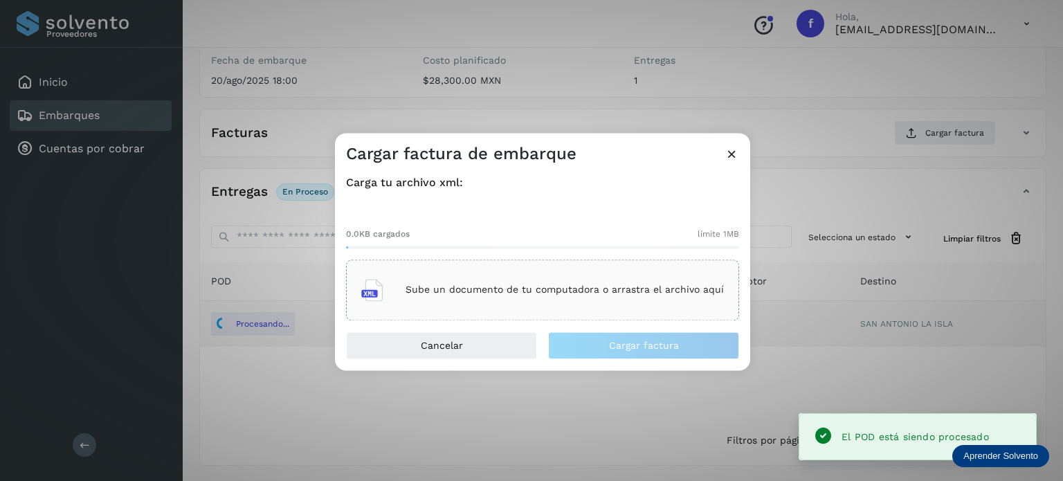
click at [472, 271] on div "Sube un documento de tu computadora o arrastra el archivo aquí" at bounding box center [542, 290] width 393 height 61
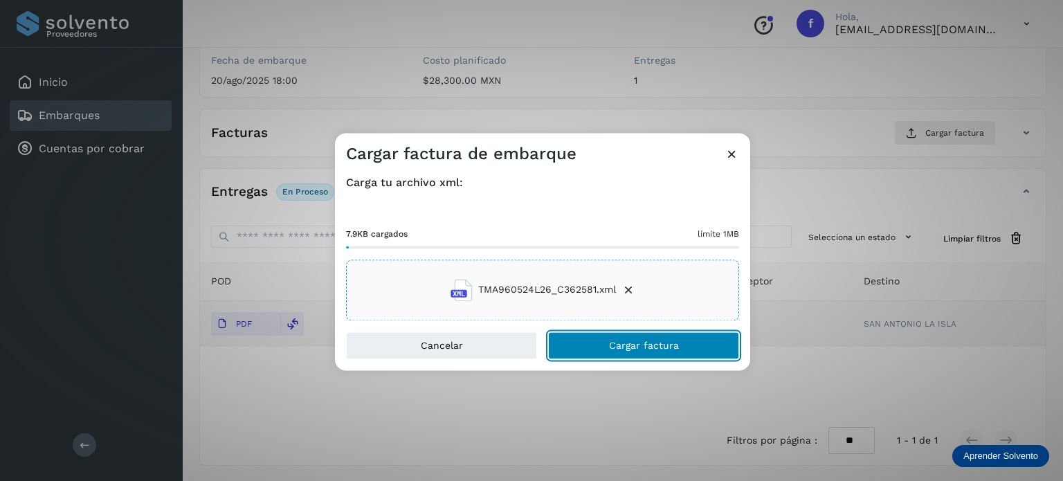
click at [603, 340] on button "Cargar factura" at bounding box center [643, 346] width 191 height 28
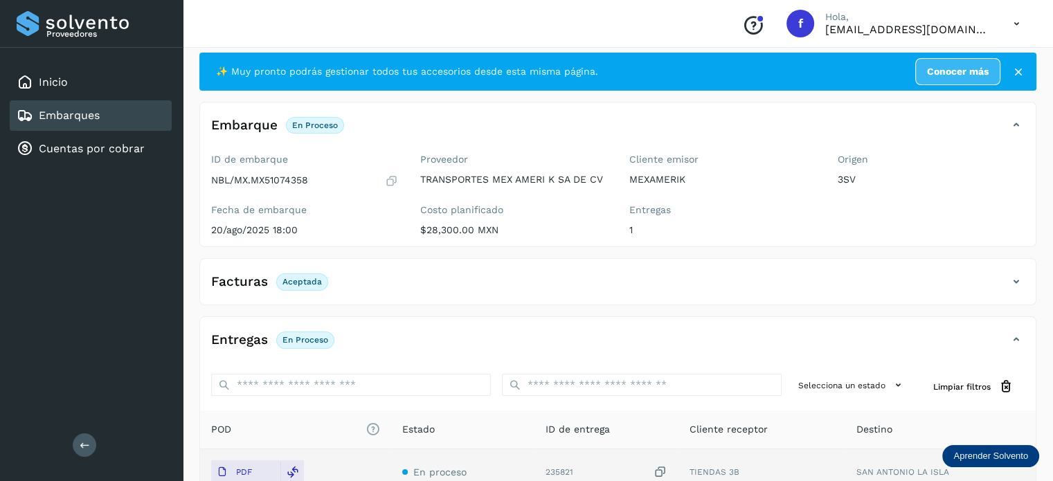
scroll to position [0, 0]
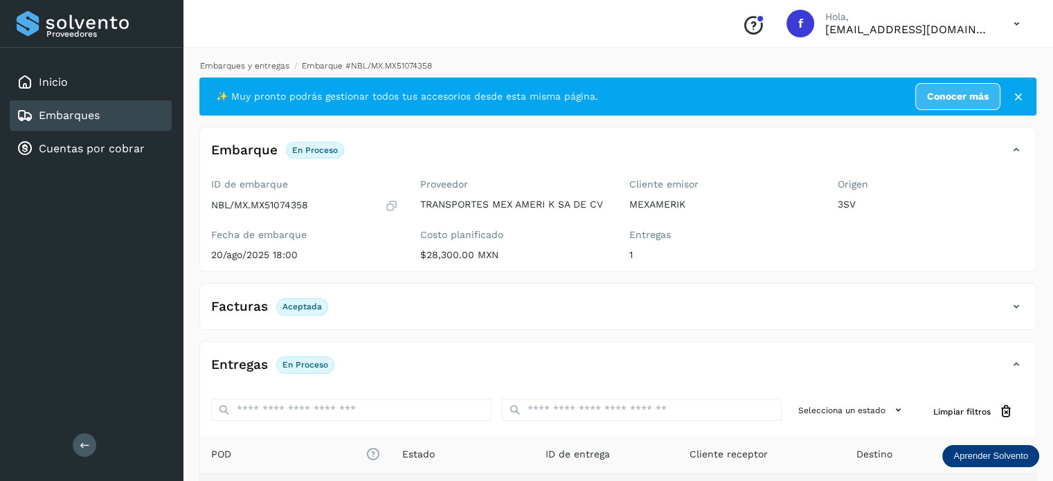
click at [242, 66] on link "Embarques y entregas" at bounding box center [244, 66] width 89 height 10
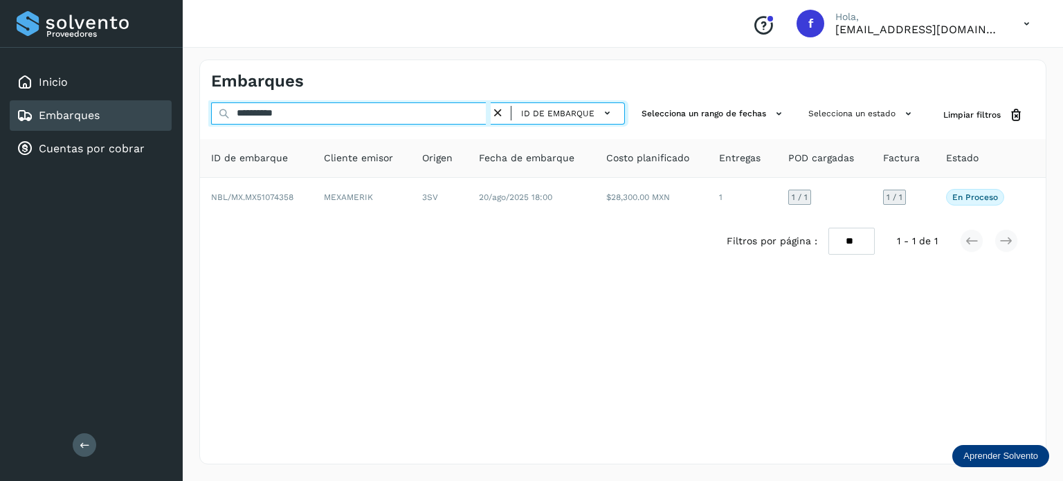
click at [268, 118] on input "**********" at bounding box center [351, 113] width 280 height 22
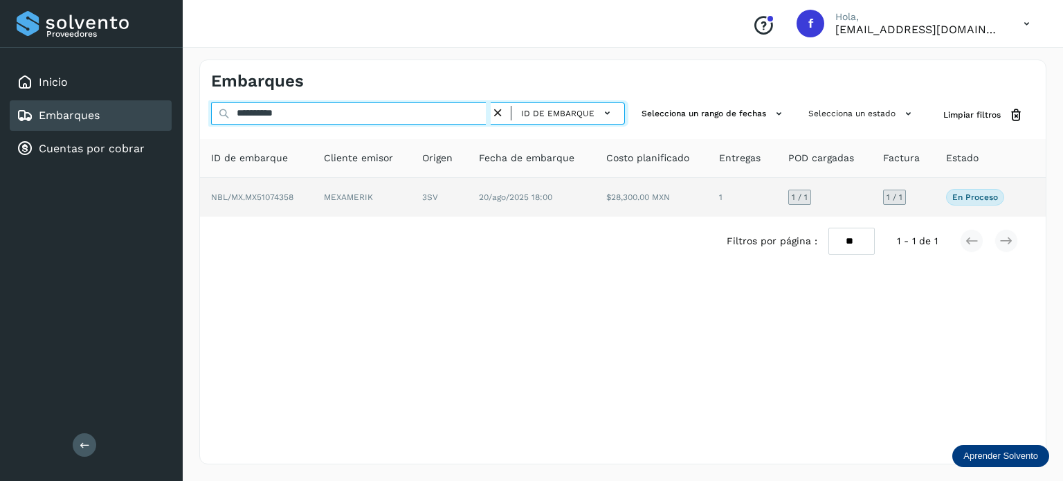
paste input "text"
type input "**********"
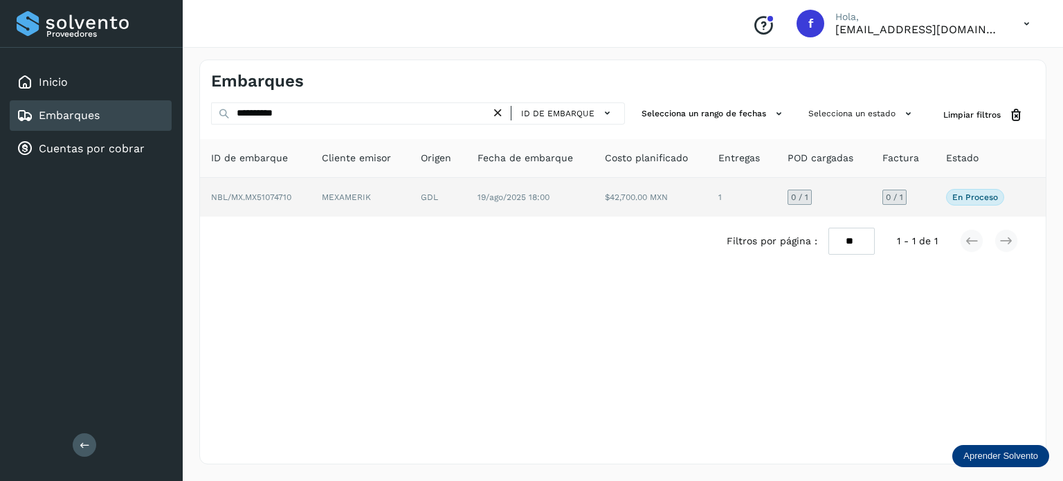
drag, startPoint x: 480, startPoint y: 206, endPoint x: 478, endPoint y: 214, distance: 7.9
click at [594, 214] on td "19/ago/2025 18:00" at bounding box center [651, 197] width 114 height 39
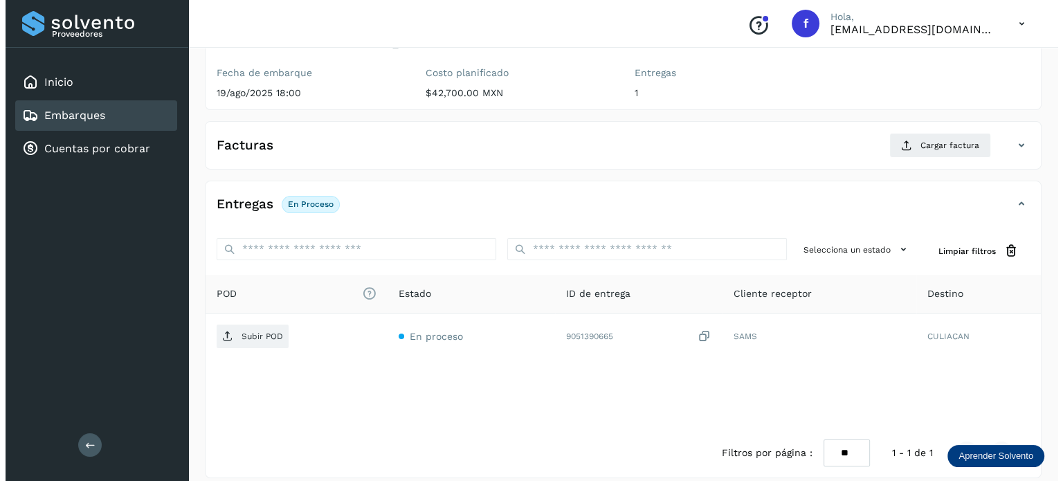
scroll to position [174, 0]
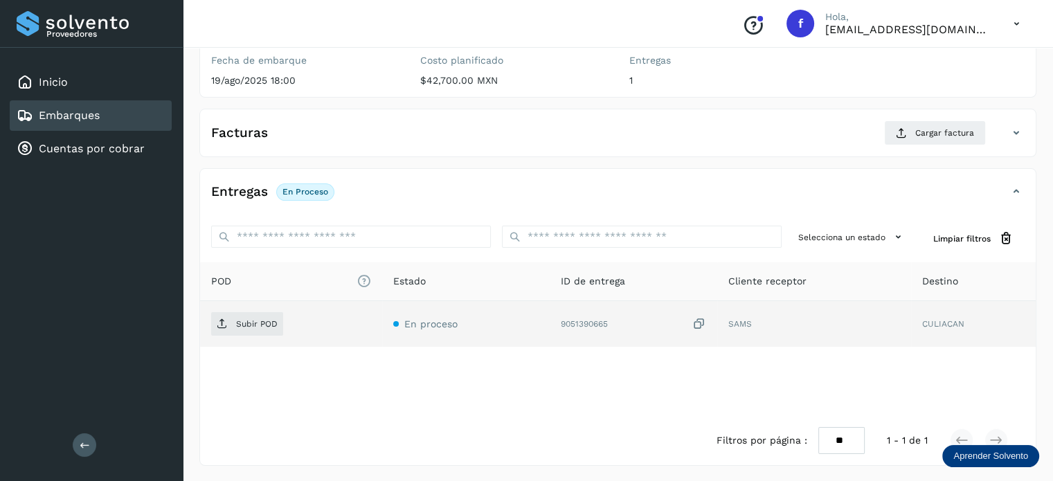
click at [695, 325] on icon at bounding box center [699, 324] width 14 height 15
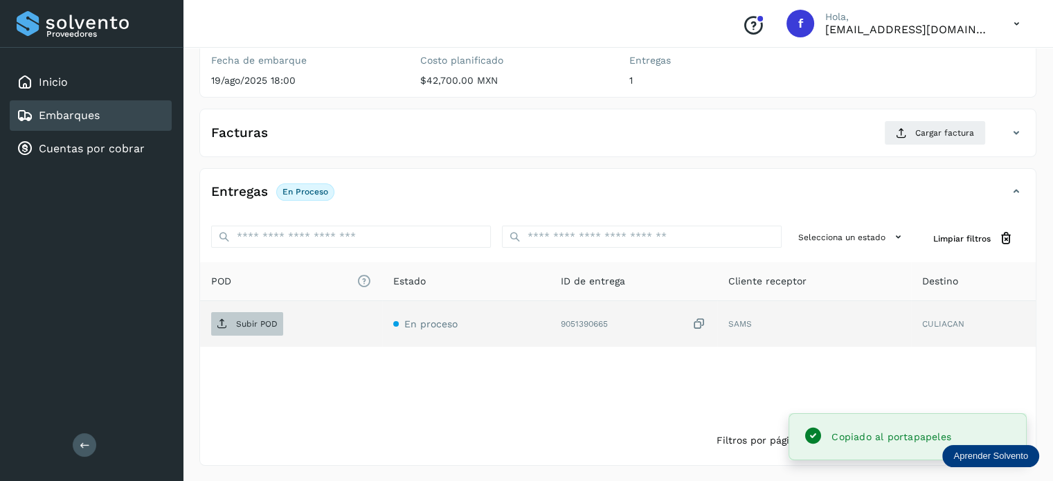
click at [238, 313] on span "Subir POD" at bounding box center [247, 324] width 72 height 22
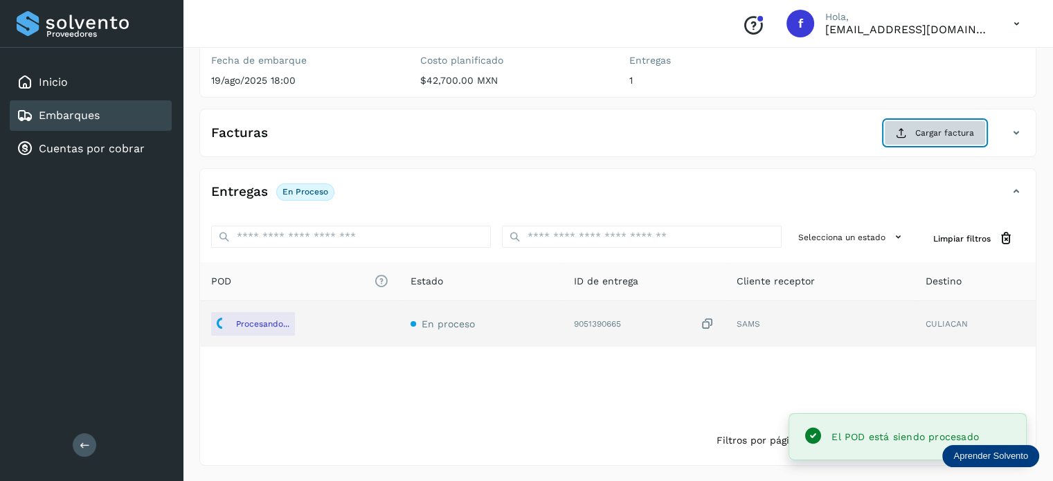
click at [907, 135] on icon at bounding box center [901, 132] width 11 height 11
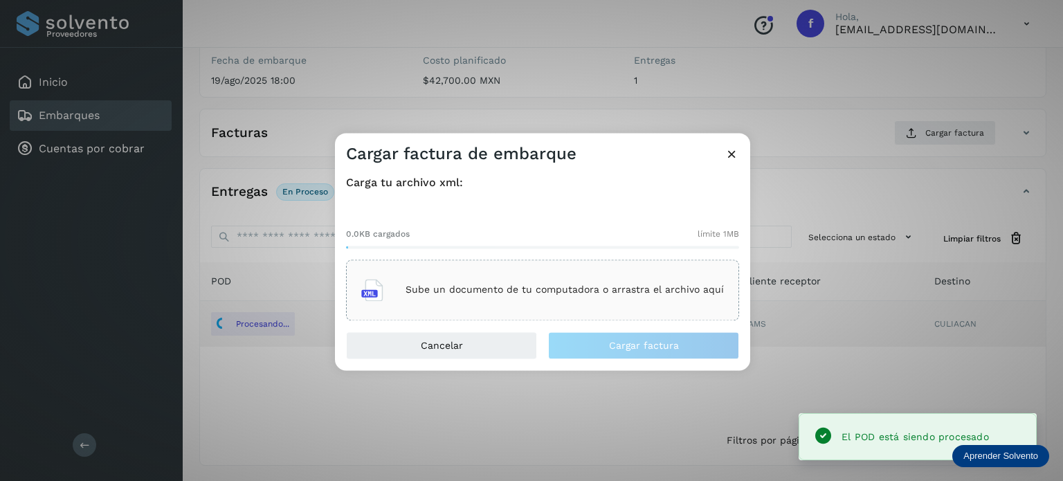
click at [554, 282] on div "Sube un documento de tu computadora o arrastra el archivo aquí" at bounding box center [542, 289] width 363 height 37
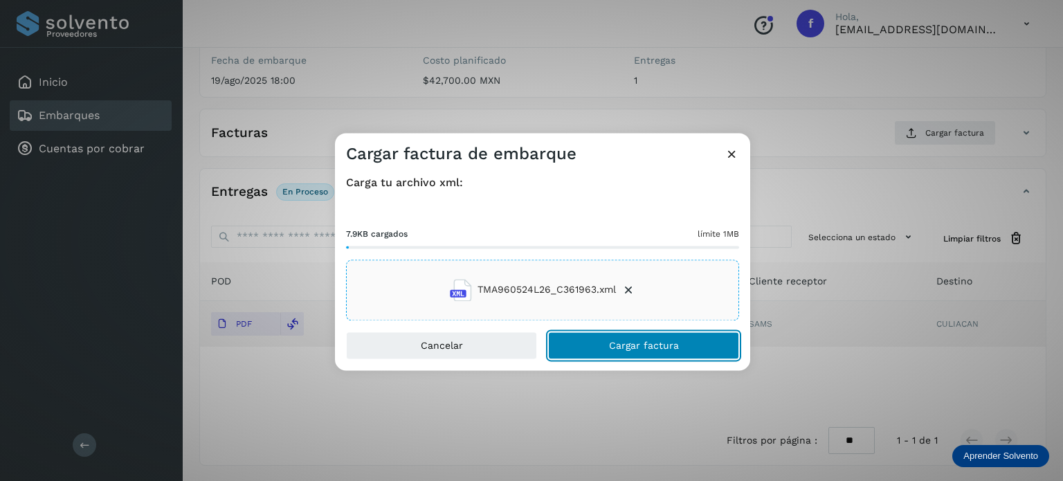
click at [580, 352] on button "Cargar factura" at bounding box center [643, 346] width 191 height 28
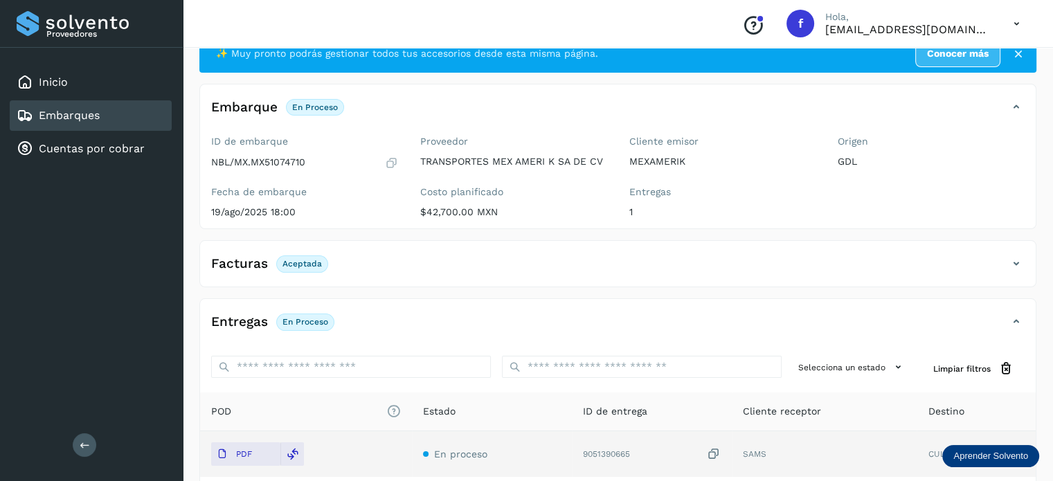
scroll to position [0, 0]
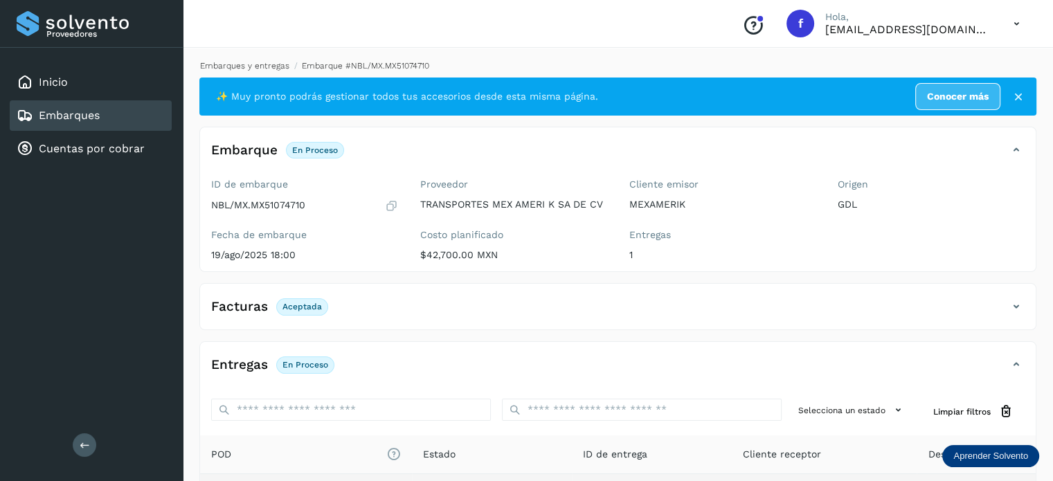
click at [261, 66] on link "Embarques y entregas" at bounding box center [244, 66] width 89 height 10
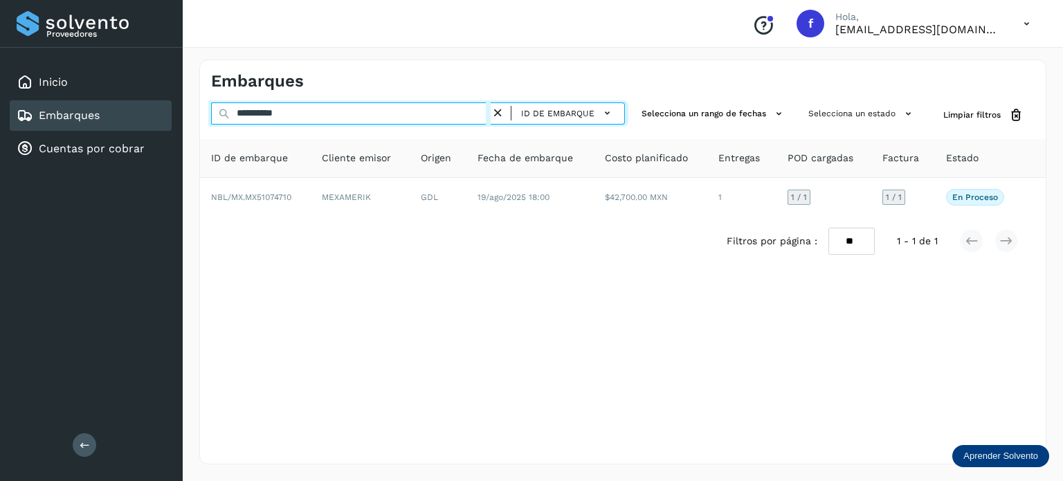
click at [275, 114] on input "**********" at bounding box center [351, 113] width 280 height 22
paste input "text"
type input "**********"
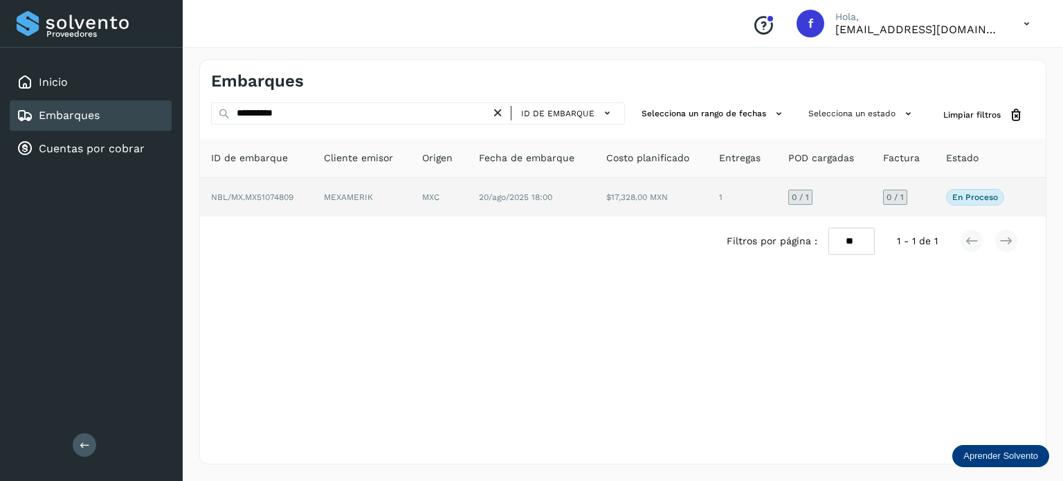
click at [708, 193] on td "$17,328.00 MXN" at bounding box center [742, 197] width 69 height 39
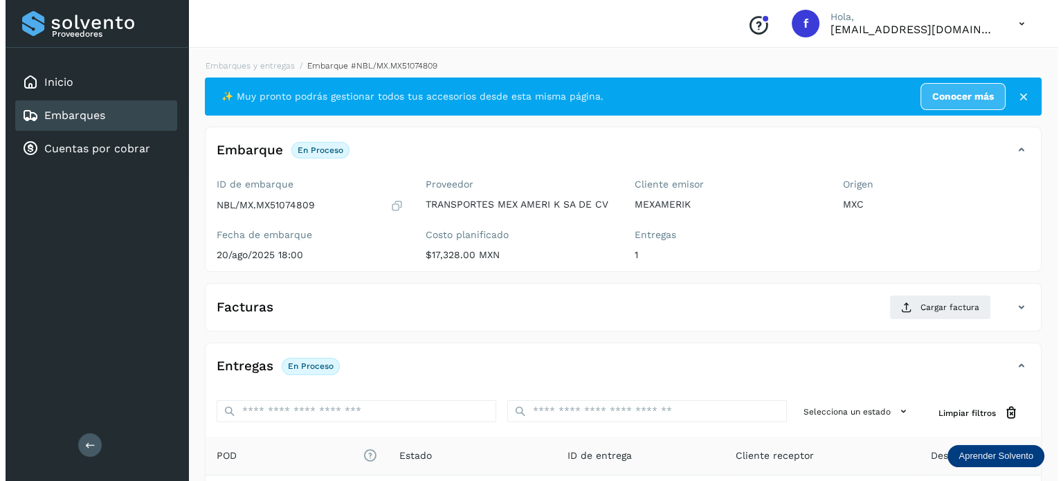
scroll to position [174, 0]
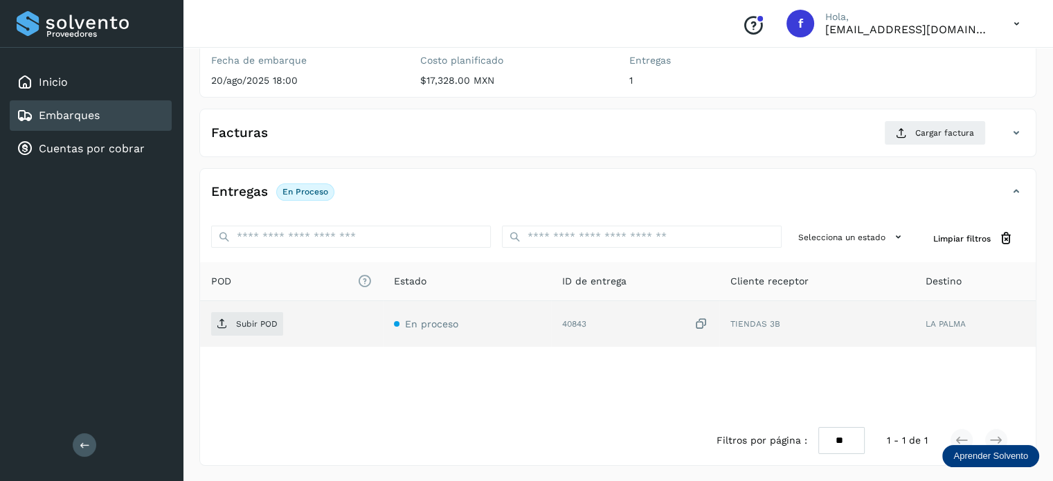
drag, startPoint x: 700, startPoint y: 326, endPoint x: 708, endPoint y: 322, distance: 8.7
click at [719, 322] on td "40843" at bounding box center [816, 324] width 195 height 46
click at [700, 322] on icon at bounding box center [701, 324] width 14 height 15
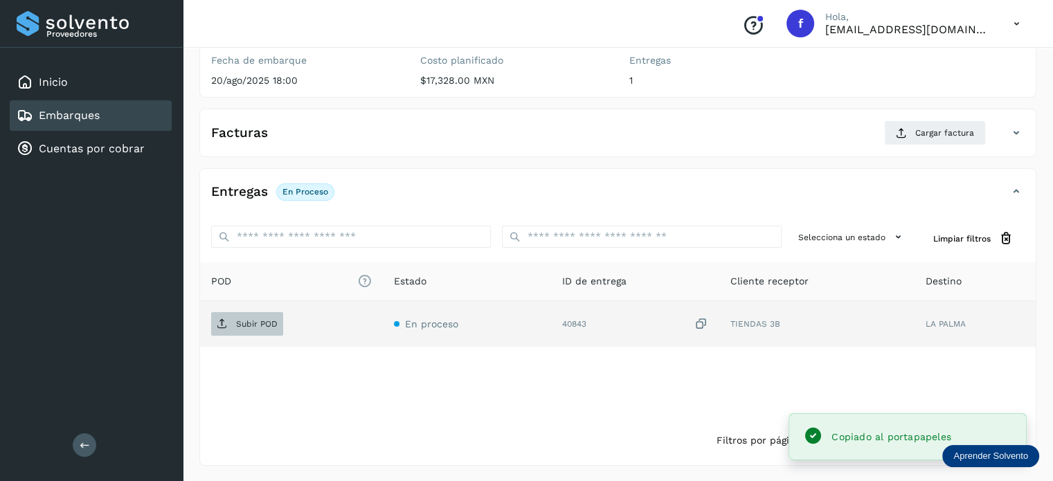
click at [257, 325] on p "Subir POD" at bounding box center [257, 324] width 42 height 10
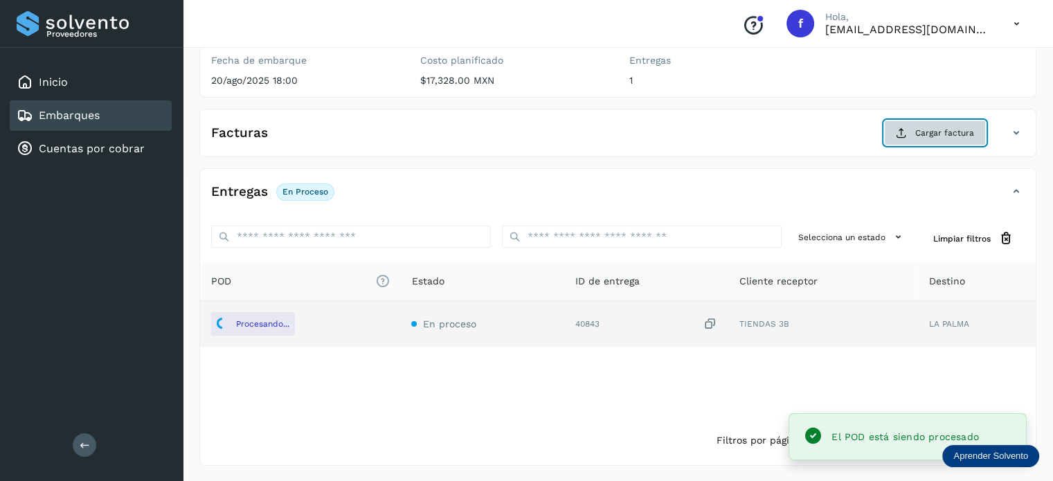
click at [925, 138] on span "Cargar factura" at bounding box center [944, 133] width 59 height 12
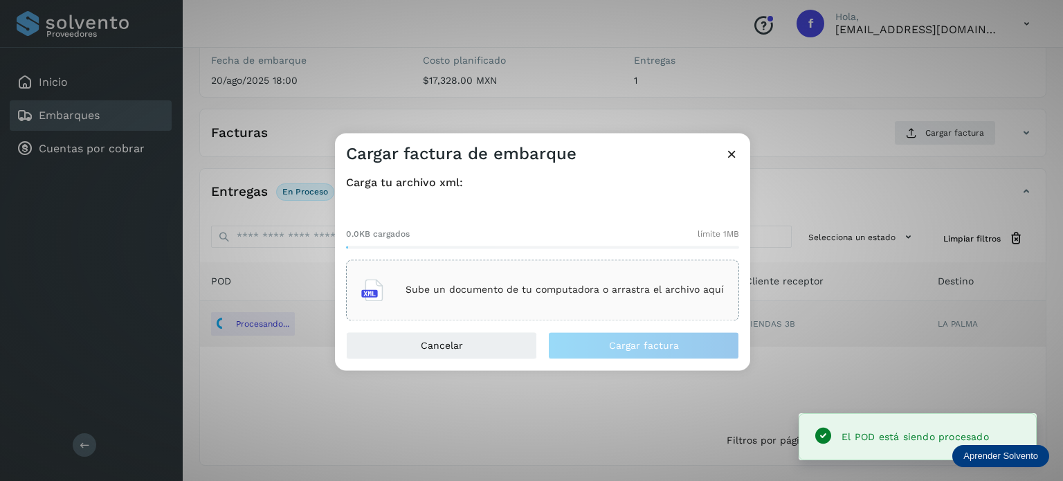
click at [556, 284] on p "Sube un documento de tu computadora o arrastra el archivo aquí" at bounding box center [565, 290] width 318 height 12
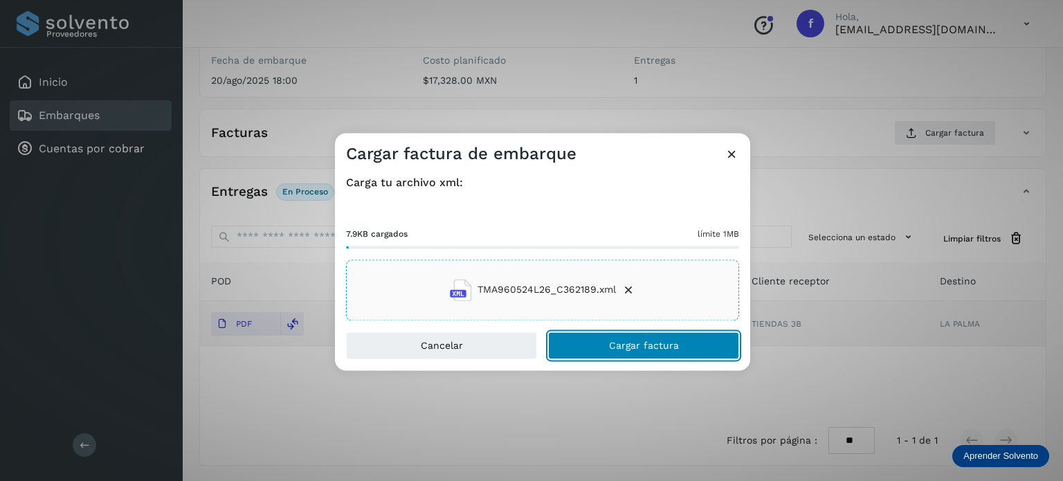
click at [590, 335] on button "Cargar factura" at bounding box center [643, 346] width 191 height 28
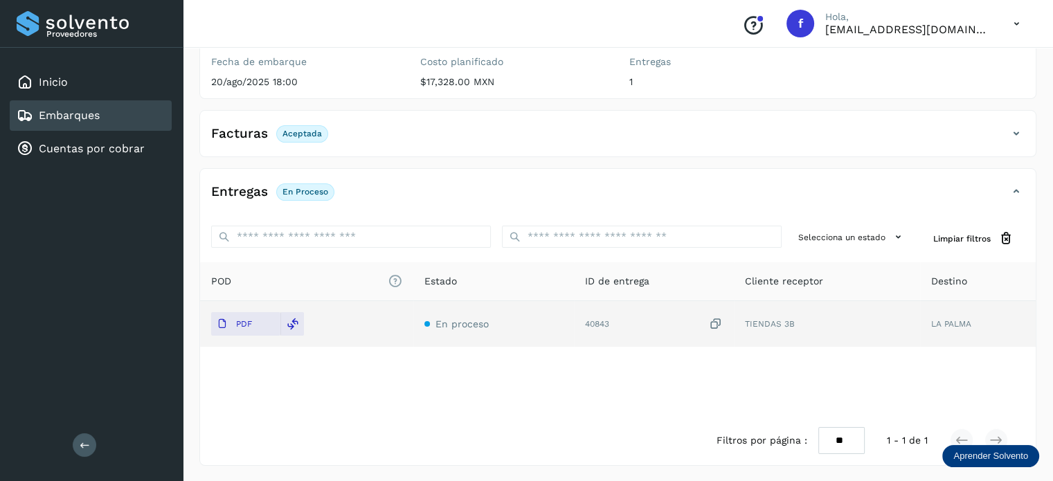
scroll to position [0, 0]
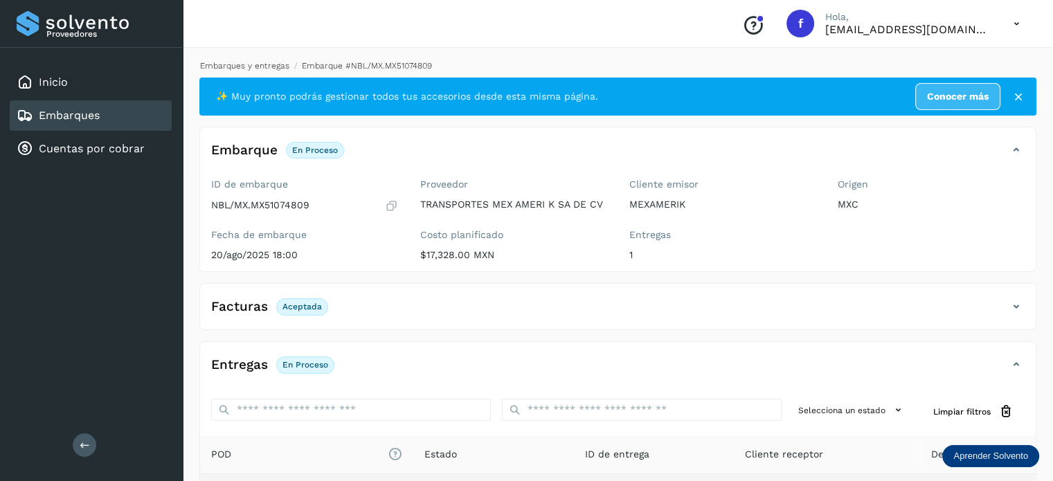
click at [258, 69] on link "Embarques y entregas" at bounding box center [244, 66] width 89 height 10
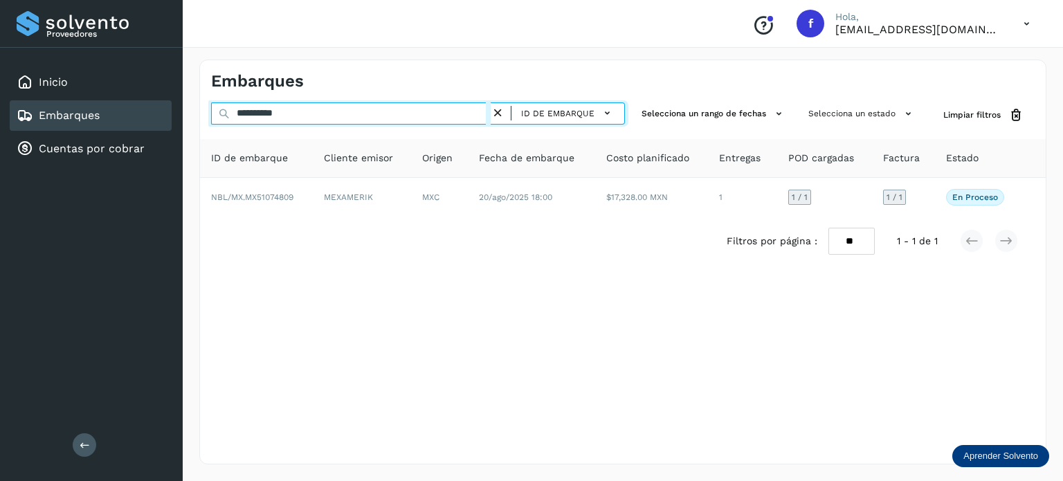
click at [270, 109] on input "**********" at bounding box center [351, 113] width 280 height 22
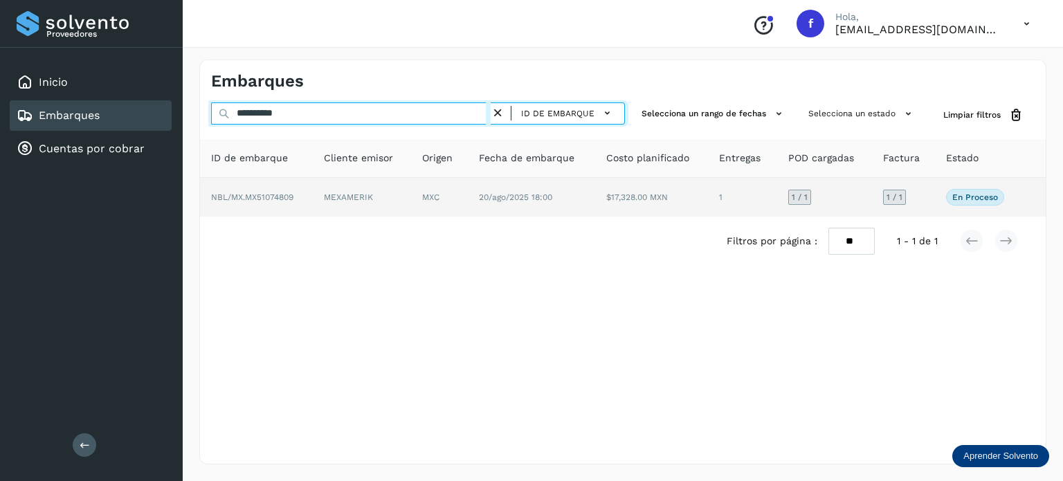
paste input "text"
type input "**********"
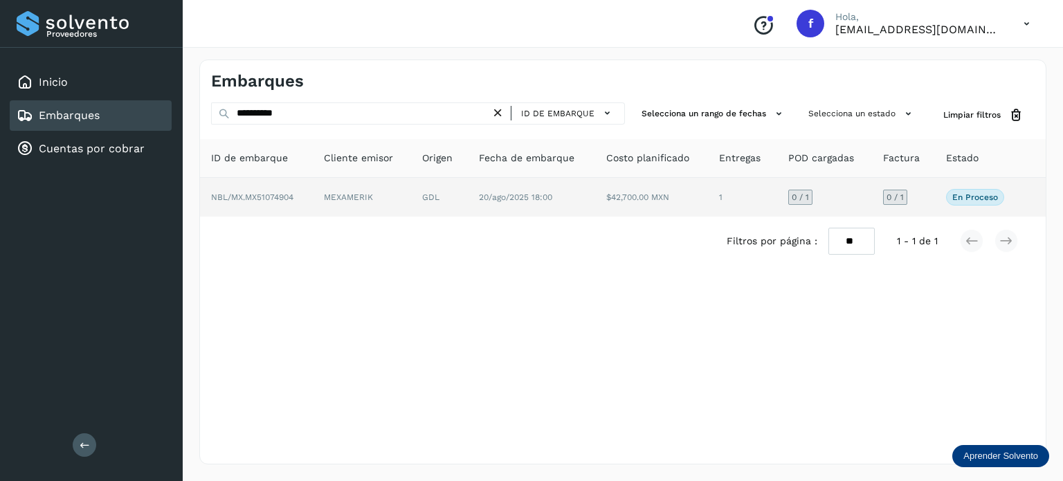
click at [534, 200] on span "20/ago/2025 18:00" at bounding box center [515, 197] width 73 height 10
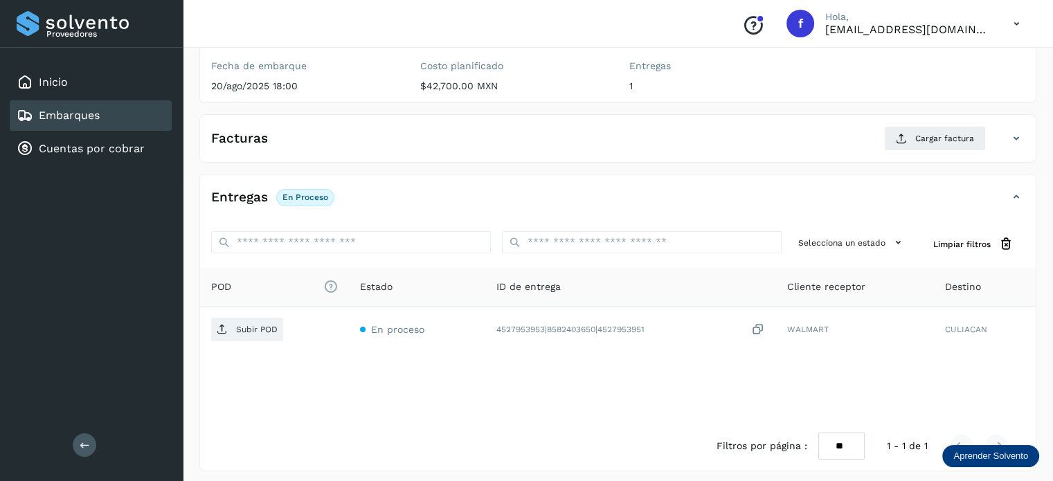
scroll to position [174, 0]
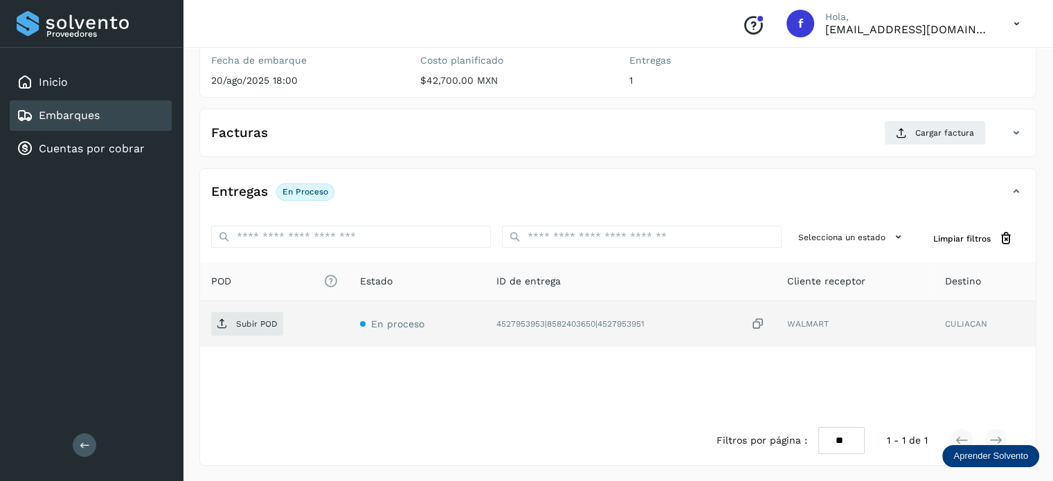
click at [756, 324] on icon at bounding box center [757, 324] width 14 height 15
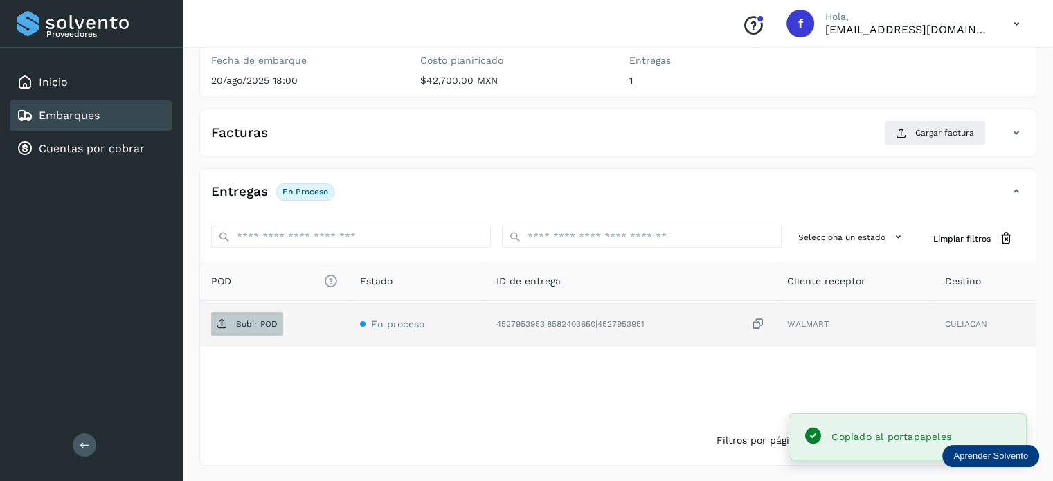
click at [234, 332] on span "Subir POD" at bounding box center [247, 324] width 72 height 22
drag, startPoint x: 915, startPoint y: 146, endPoint x: 908, endPoint y: 144, distance: 7.2
click at [913, 146] on div "Facturas Cargar factura" at bounding box center [617, 138] width 835 height 36
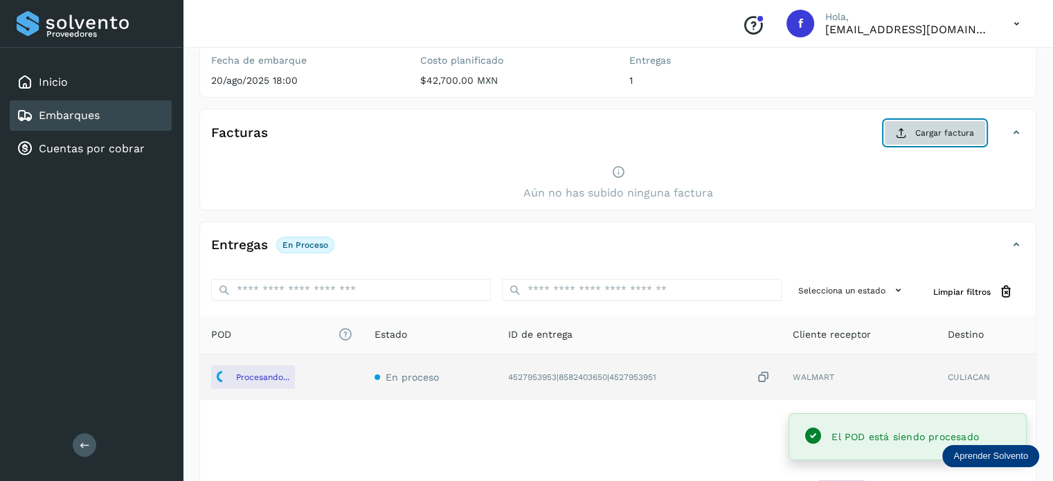
click at [900, 121] on button "Cargar factura" at bounding box center [935, 132] width 102 height 25
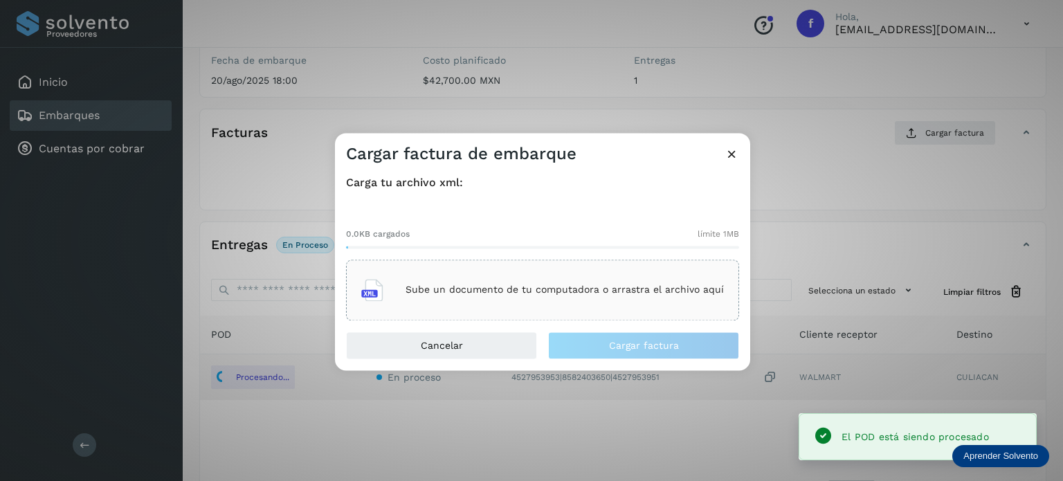
click at [518, 278] on div "Sube un documento de tu computadora o arrastra el archivo aquí" at bounding box center [542, 289] width 363 height 37
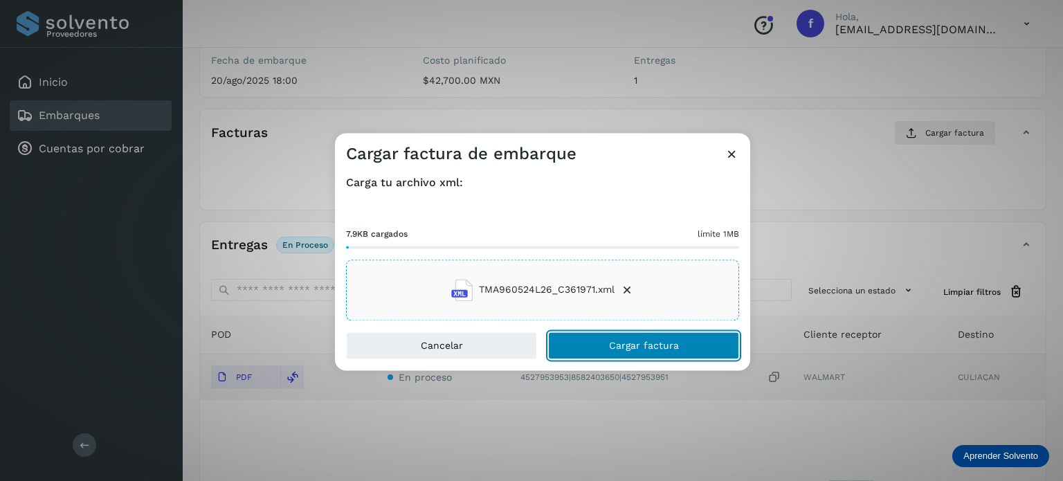
click at [675, 346] on span "Cargar factura" at bounding box center [644, 346] width 70 height 10
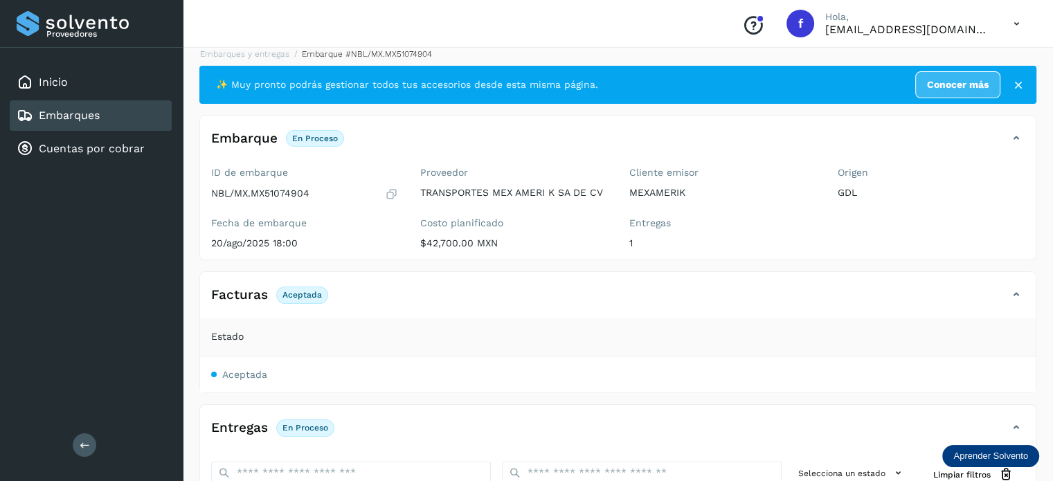
scroll to position [0, 0]
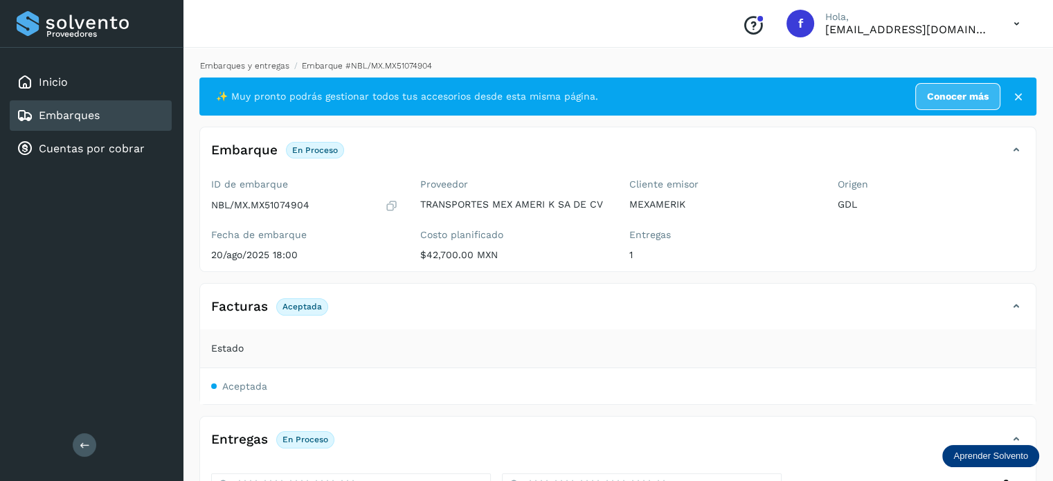
click at [257, 62] on link "Embarques y entregas" at bounding box center [244, 66] width 89 height 10
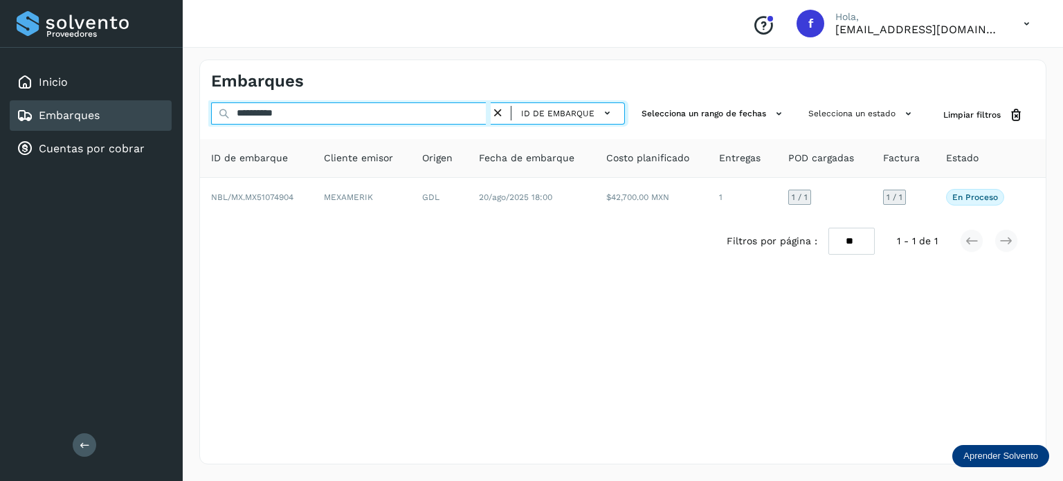
click at [285, 114] on input "**********" at bounding box center [351, 113] width 280 height 22
paste input "text"
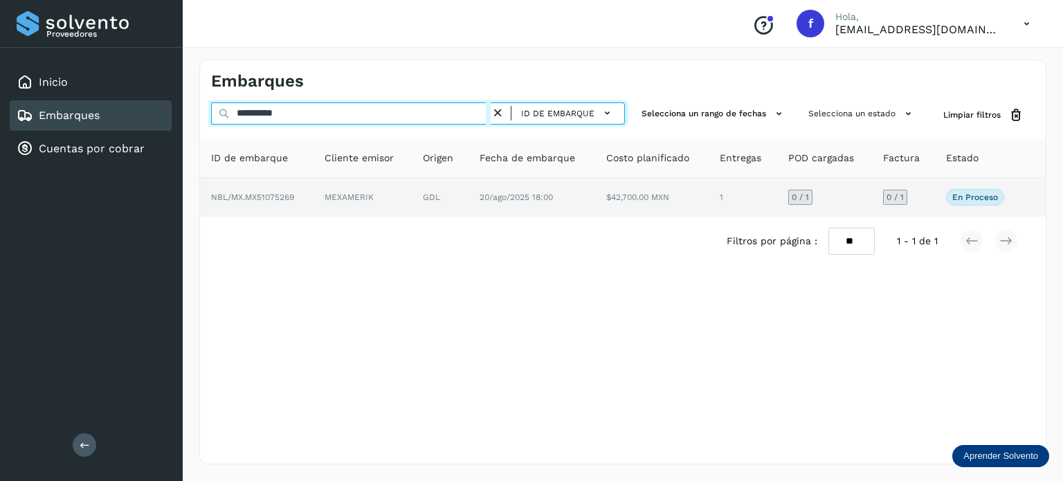
type input "**********"
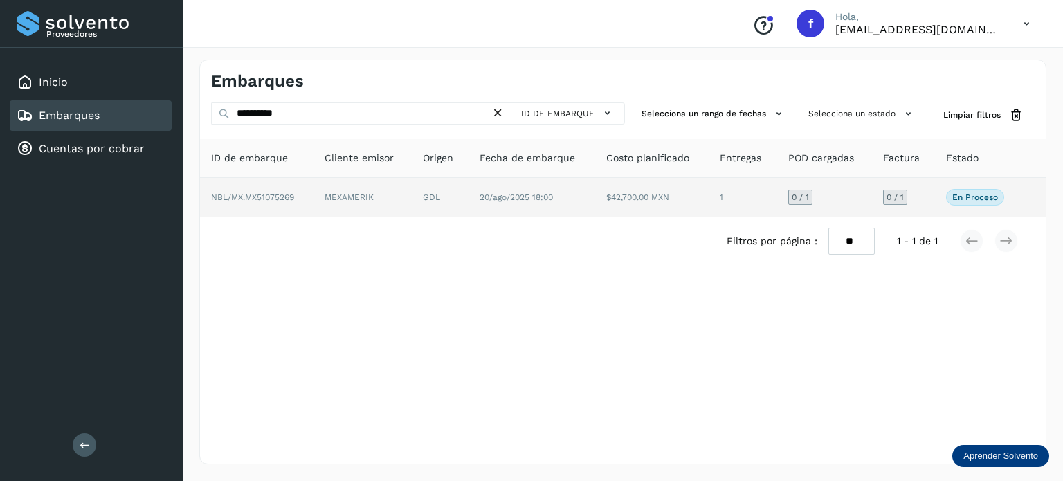
click at [595, 205] on td "20/ago/2025 18:00" at bounding box center [652, 197] width 114 height 39
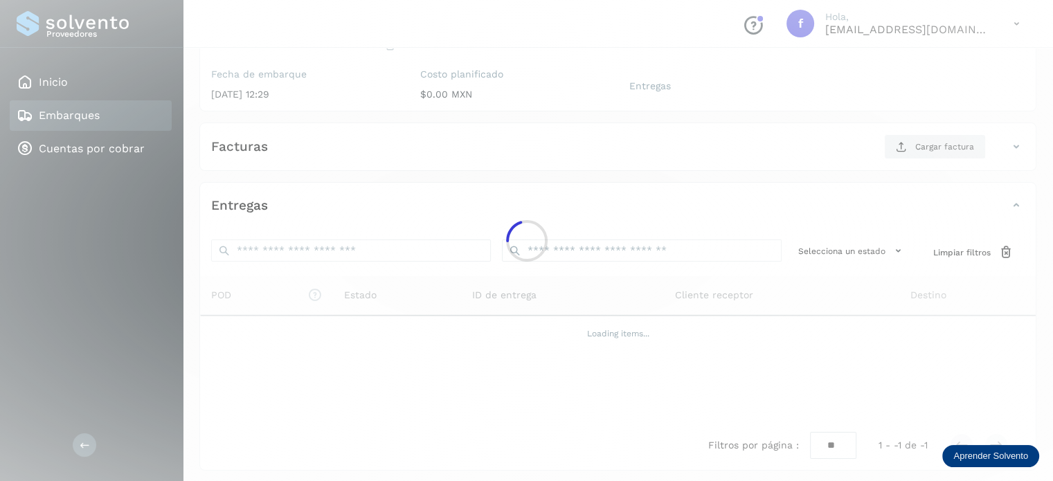
scroll to position [165, 0]
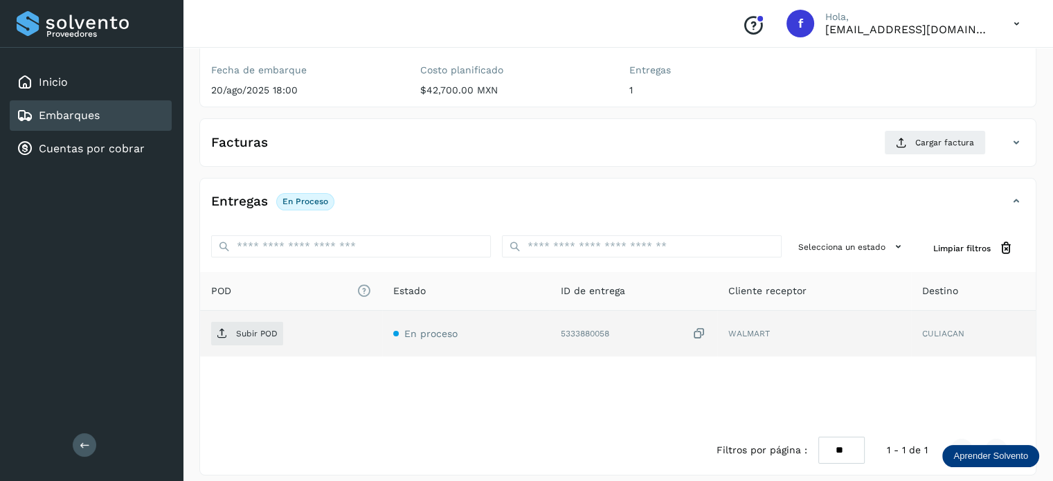
drag, startPoint x: 695, startPoint y: 332, endPoint x: 431, endPoint y: 328, distance: 263.7
click at [695, 332] on icon at bounding box center [699, 334] width 14 height 15
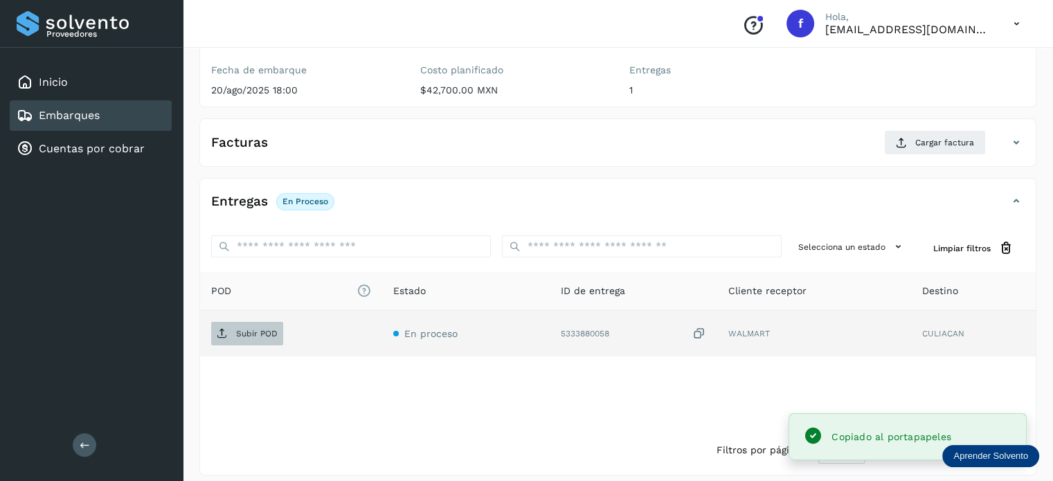
click at [266, 325] on span "Subir POD" at bounding box center [247, 334] width 72 height 22
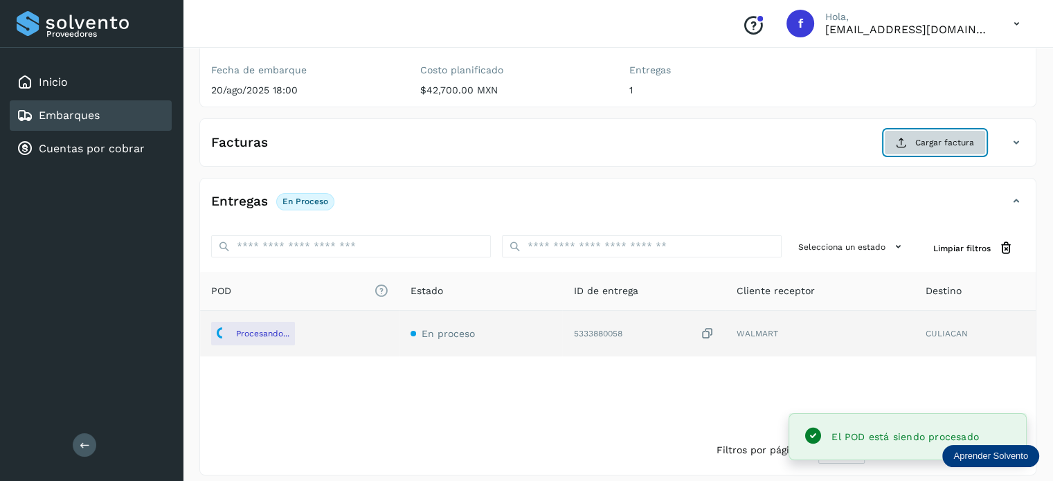
click at [931, 146] on span "Cargar factura" at bounding box center [944, 142] width 59 height 12
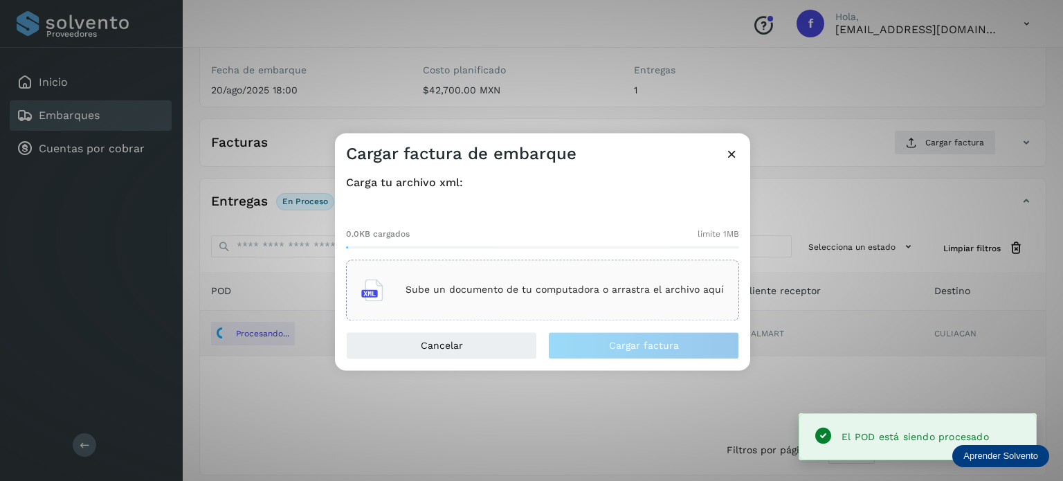
click at [568, 309] on div "Sube un documento de tu computadora o arrastra el archivo aquí" at bounding box center [542, 290] width 393 height 61
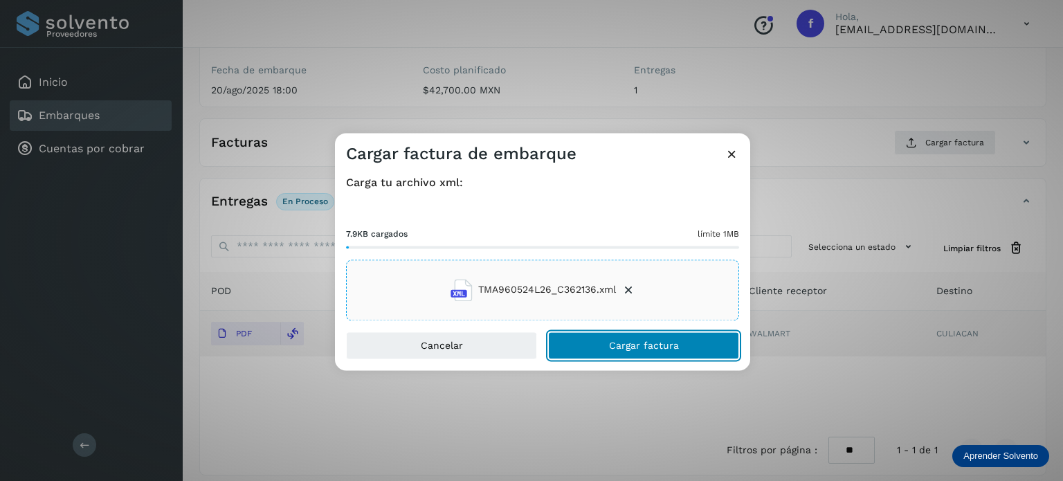
click at [633, 348] on span "Cargar factura" at bounding box center [644, 346] width 70 height 10
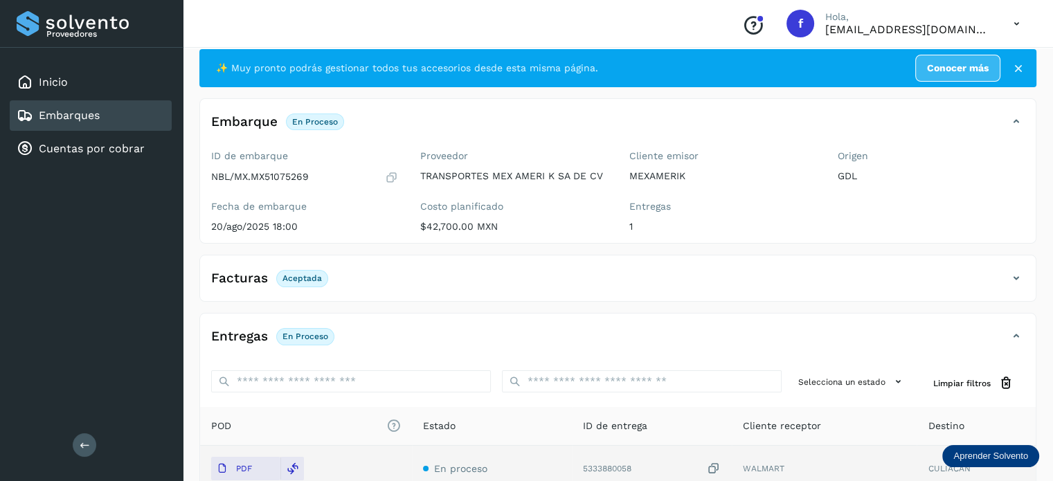
scroll to position [0, 0]
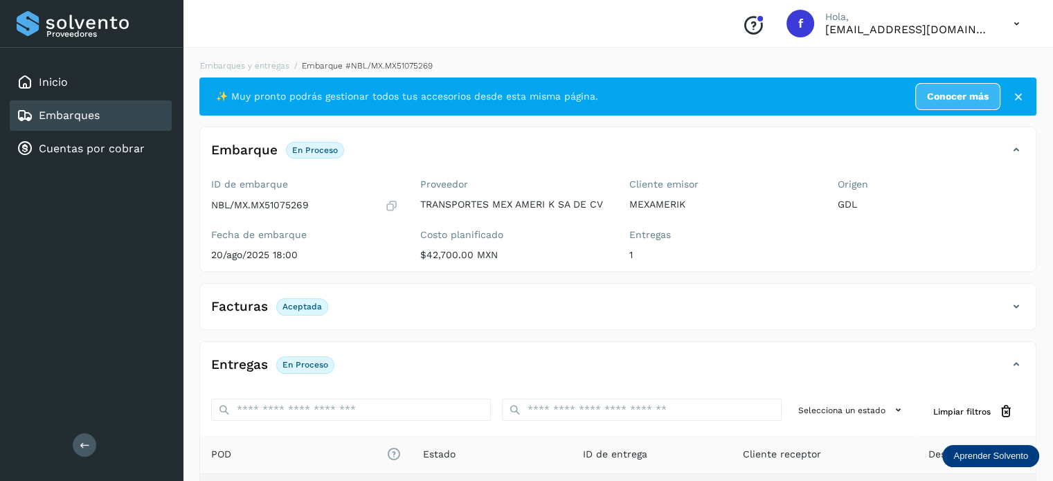
click at [289, 60] on li "Embarques y entregas" at bounding box center [360, 66] width 143 height 12
click at [255, 70] on link "Embarques y entregas" at bounding box center [244, 66] width 89 height 10
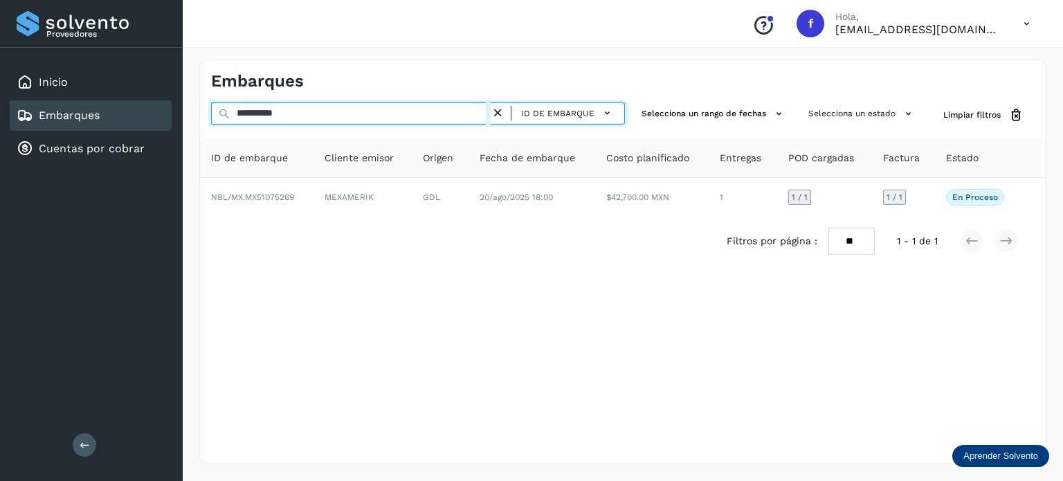
click at [280, 111] on input "**********" at bounding box center [351, 113] width 280 height 22
paste input "text"
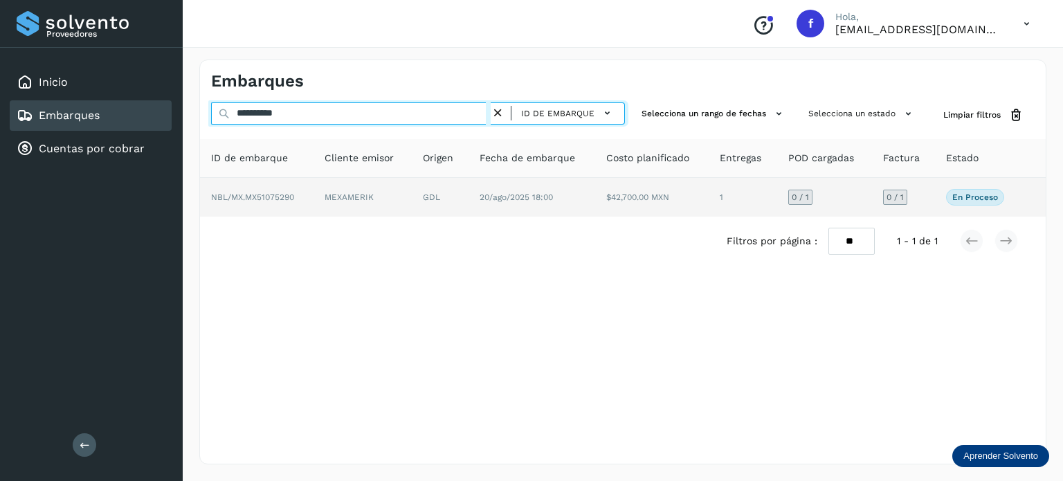
type input "**********"
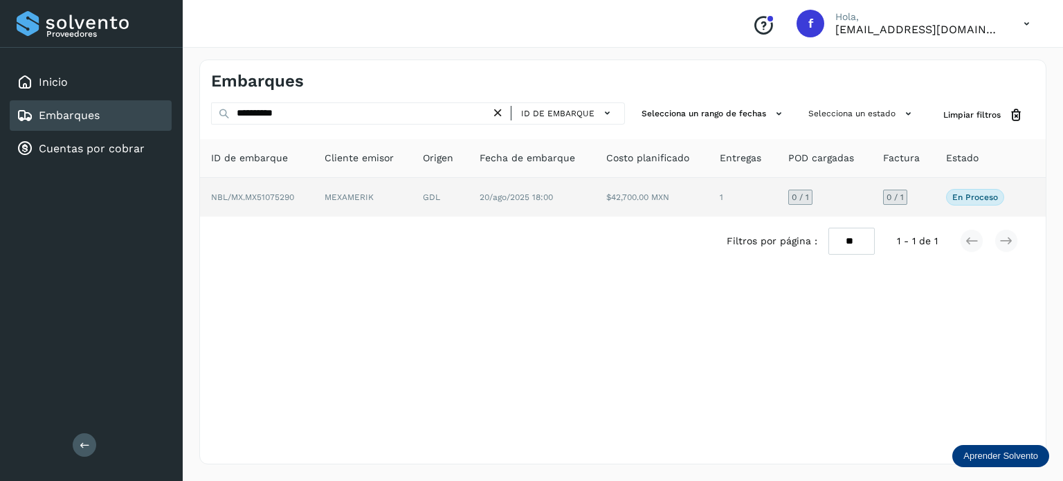
click at [595, 210] on td "20/ago/2025 18:00" at bounding box center [652, 197] width 114 height 39
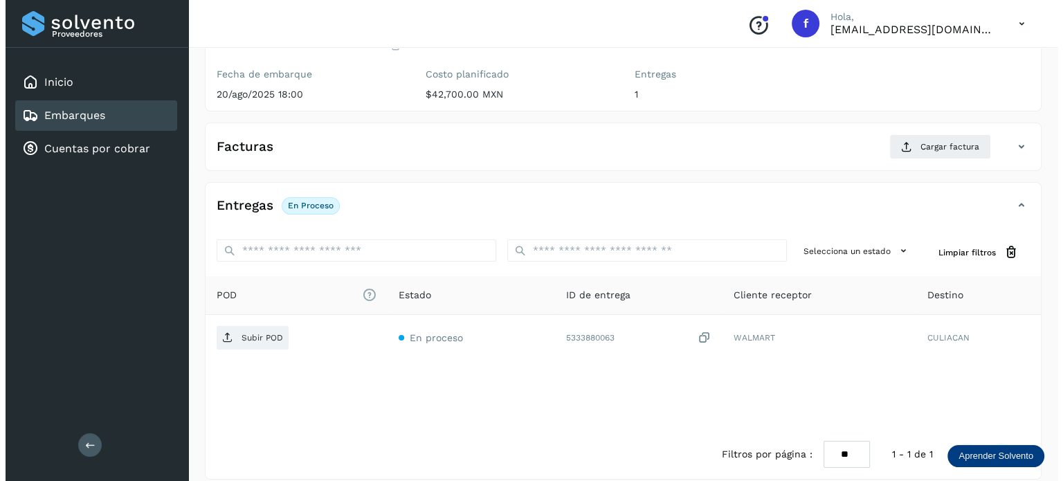
scroll to position [174, 0]
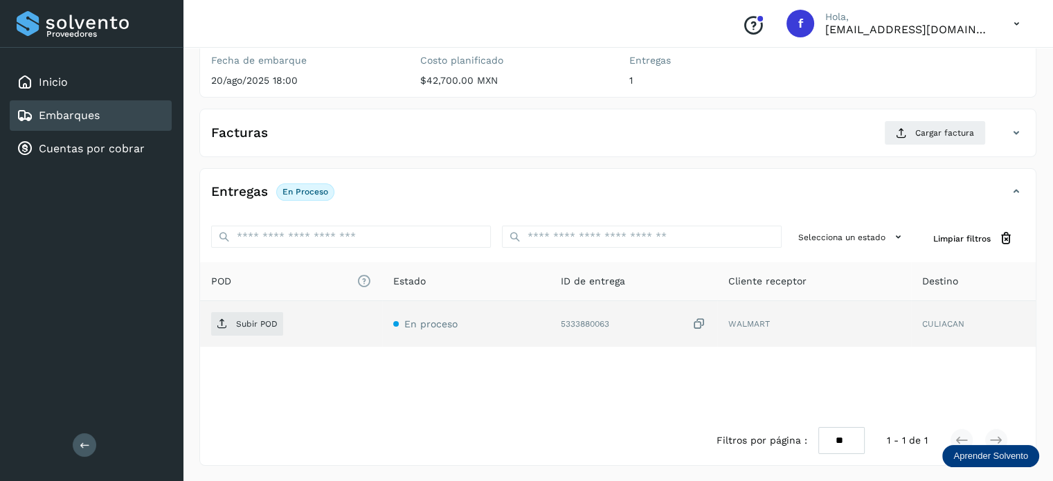
click at [698, 324] on icon at bounding box center [699, 324] width 14 height 15
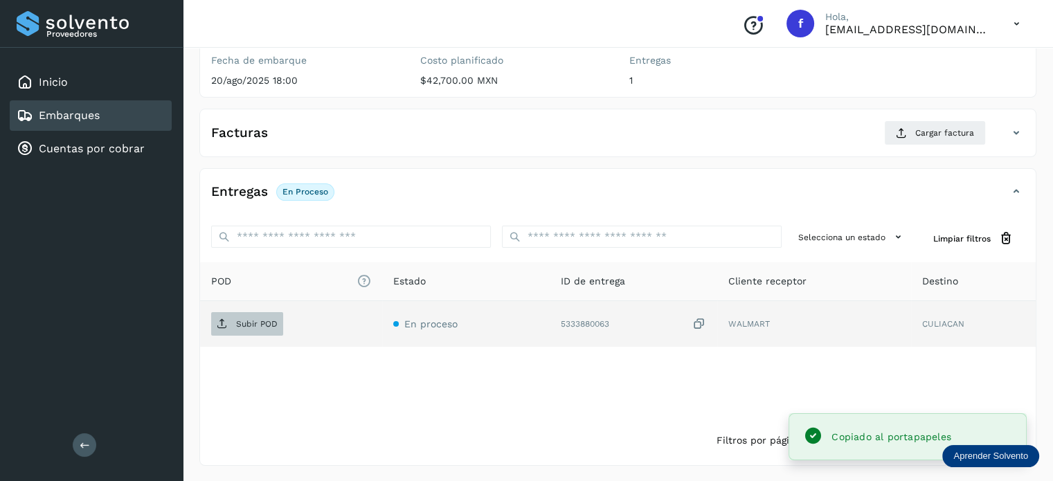
click at [252, 325] on p "Subir POD" at bounding box center [257, 324] width 42 height 10
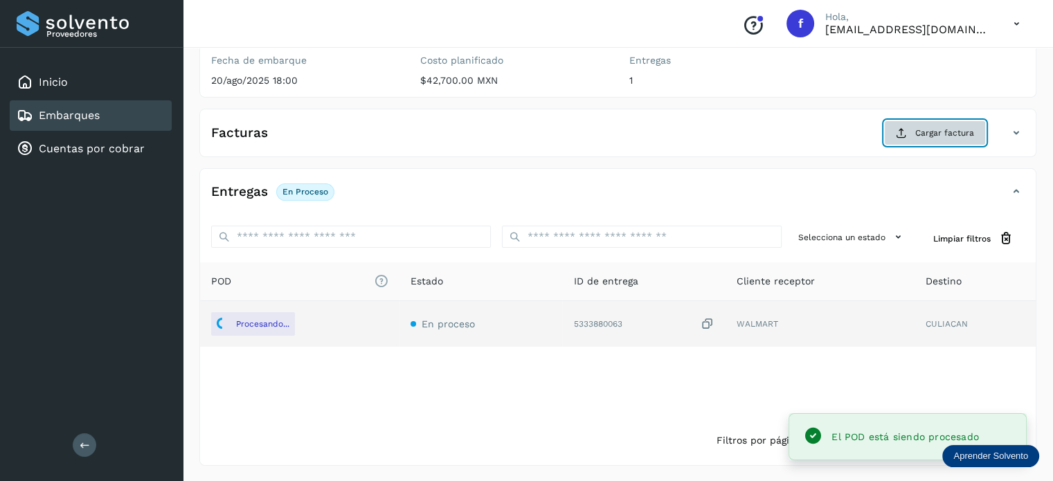
click at [921, 140] on button "Cargar factura" at bounding box center [935, 132] width 102 height 25
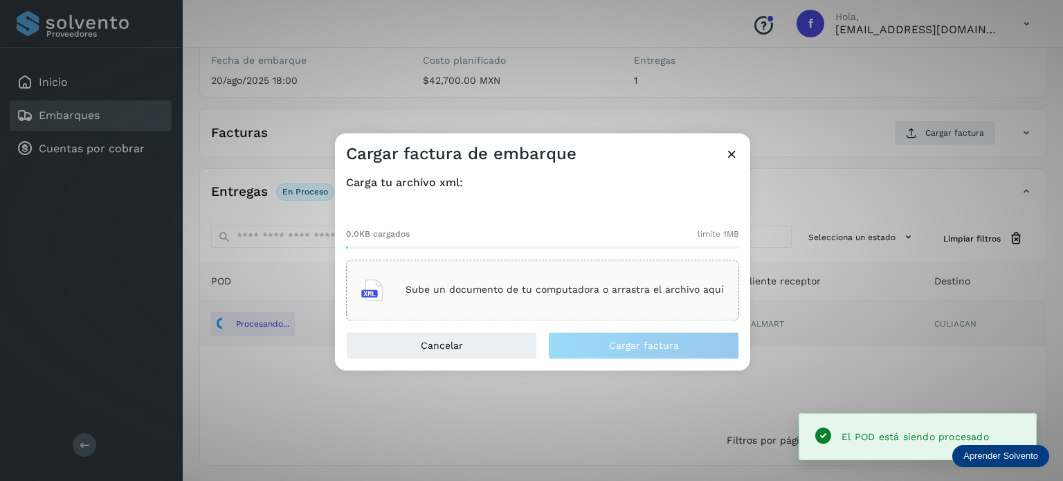
click at [432, 297] on div "Sube un documento de tu computadora o arrastra el archivo aquí" at bounding box center [542, 289] width 363 height 37
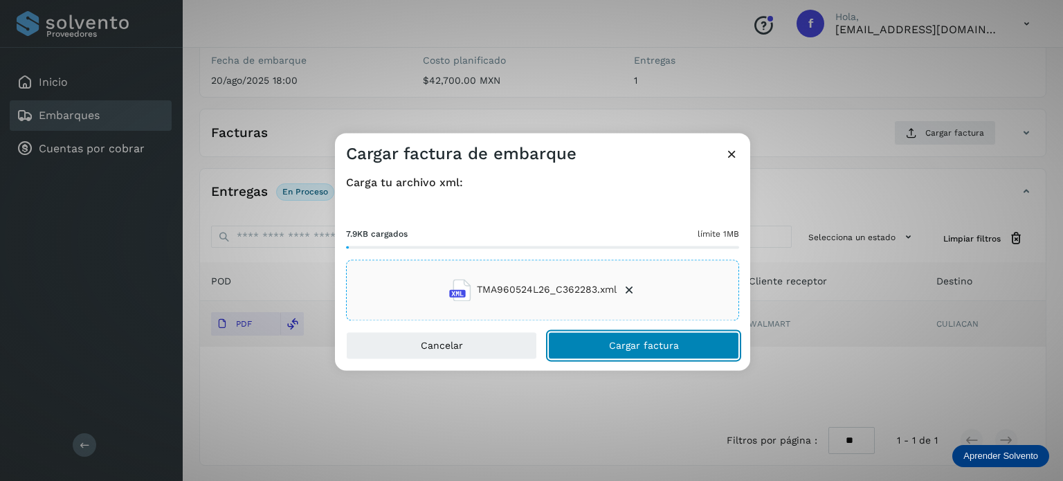
click at [690, 341] on button "Cargar factura" at bounding box center [643, 346] width 191 height 28
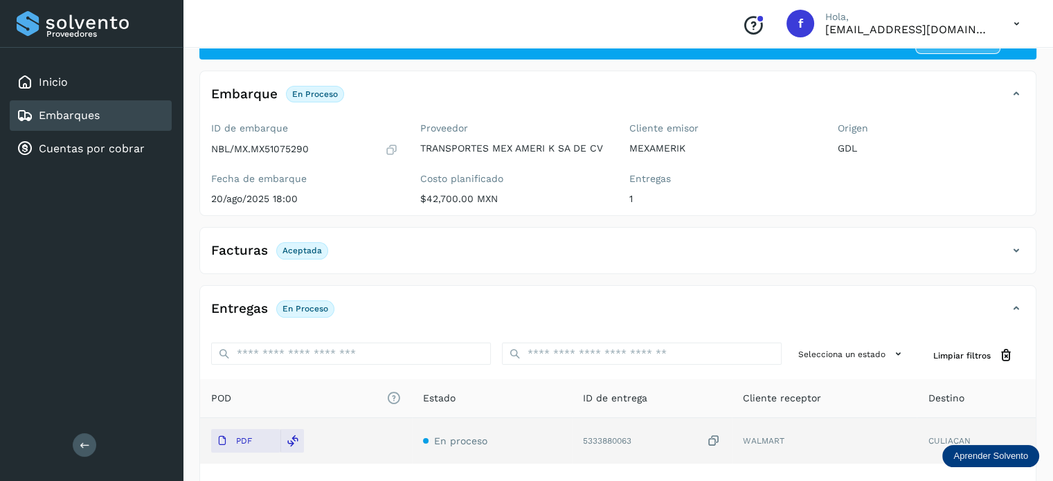
scroll to position [0, 0]
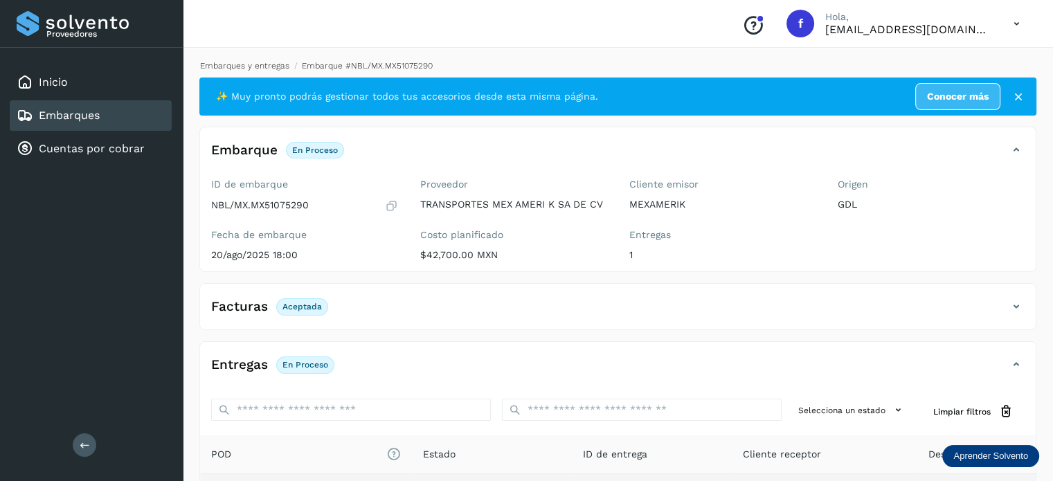
click at [243, 63] on link "Embarques y entregas" at bounding box center [244, 66] width 89 height 10
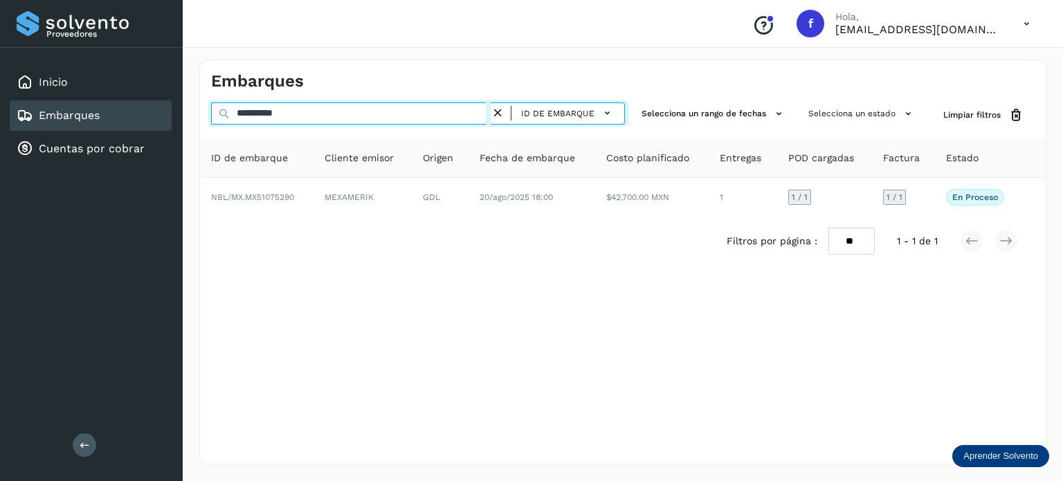
click at [282, 115] on input "**********" at bounding box center [351, 113] width 280 height 22
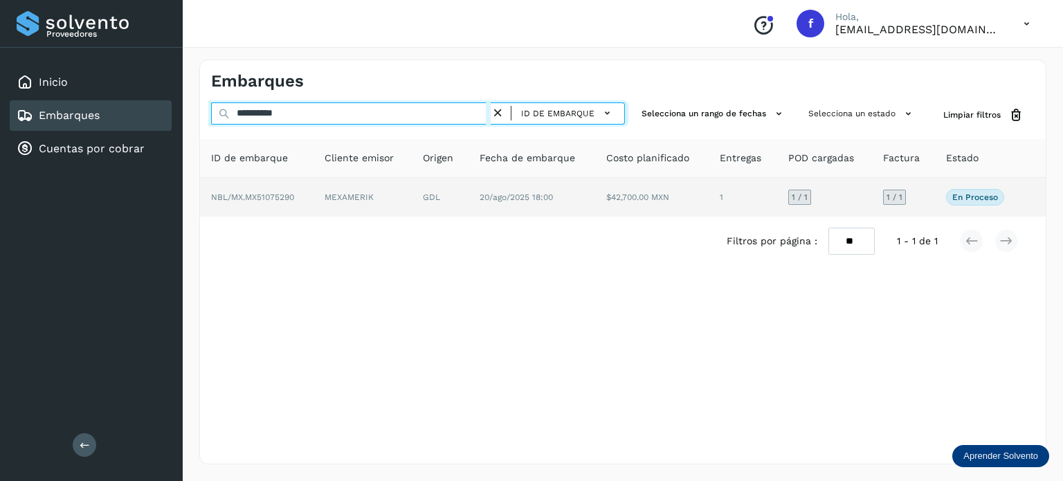
paste input "text"
type input "**********"
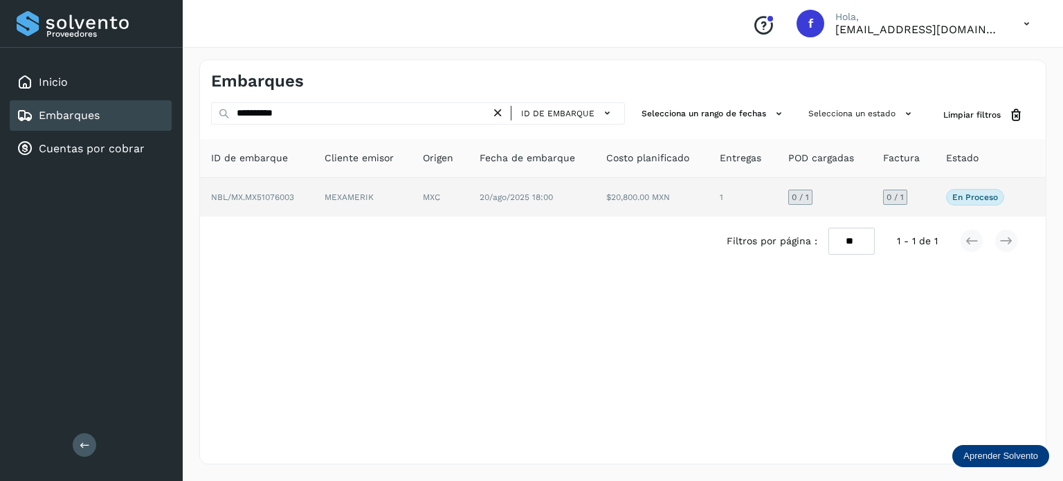
click at [469, 205] on td "MXC" at bounding box center [532, 197] width 127 height 39
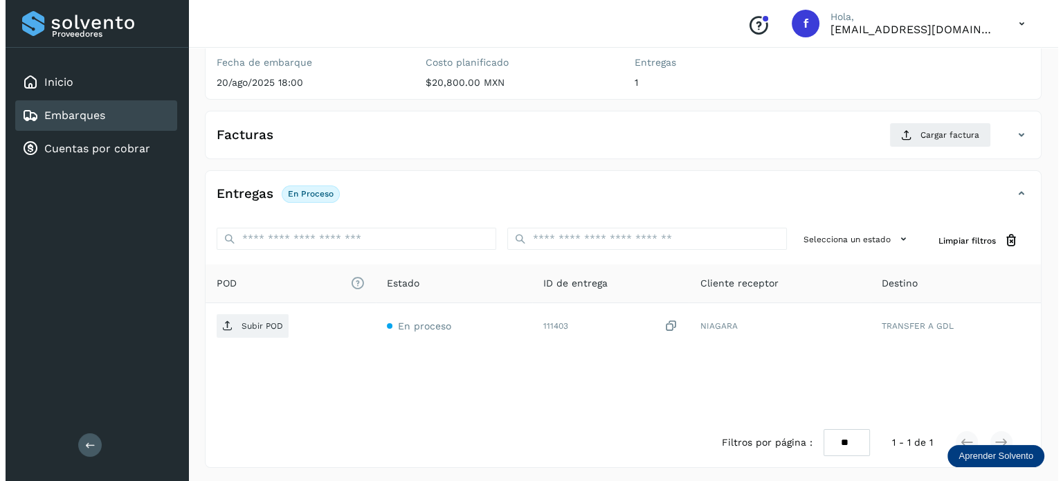
scroll to position [174, 0]
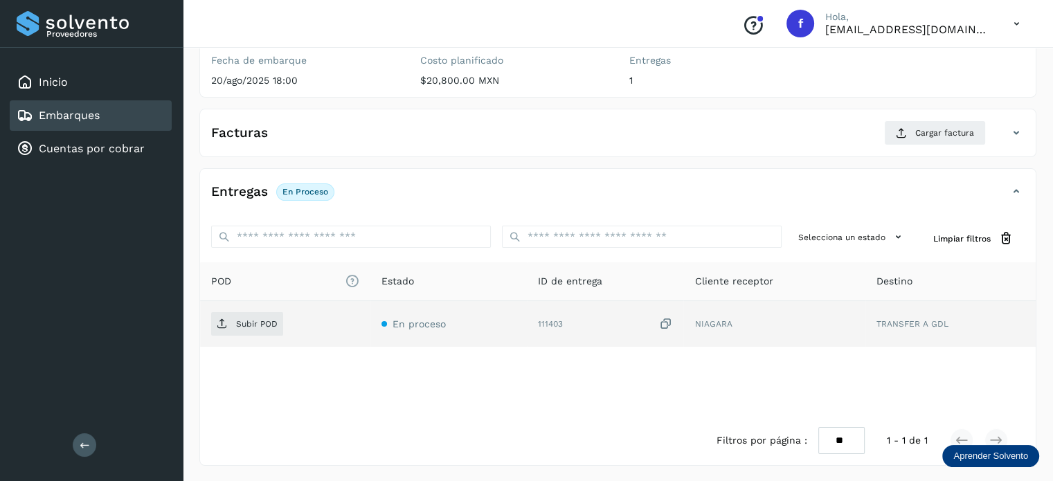
click at [664, 325] on icon at bounding box center [665, 324] width 14 height 15
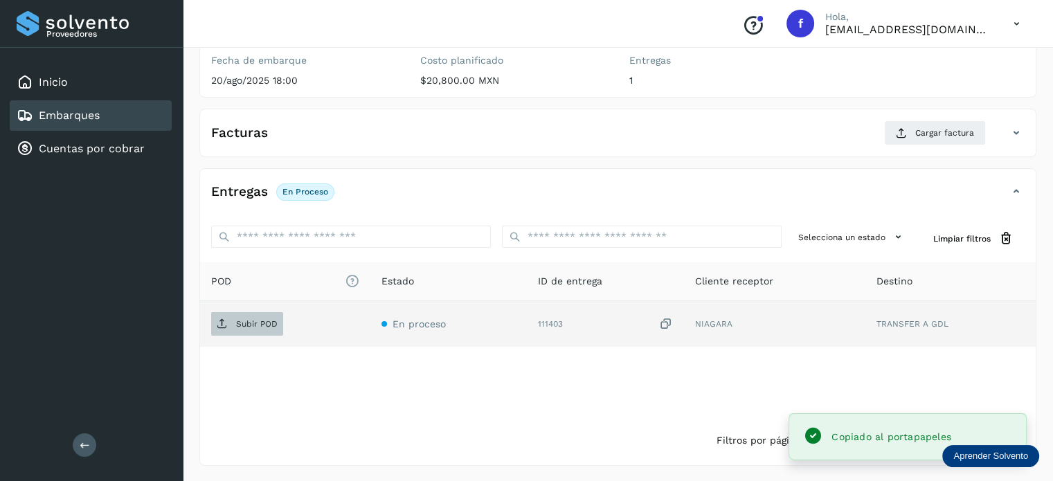
click at [241, 325] on p "Subir POD" at bounding box center [257, 324] width 42 height 10
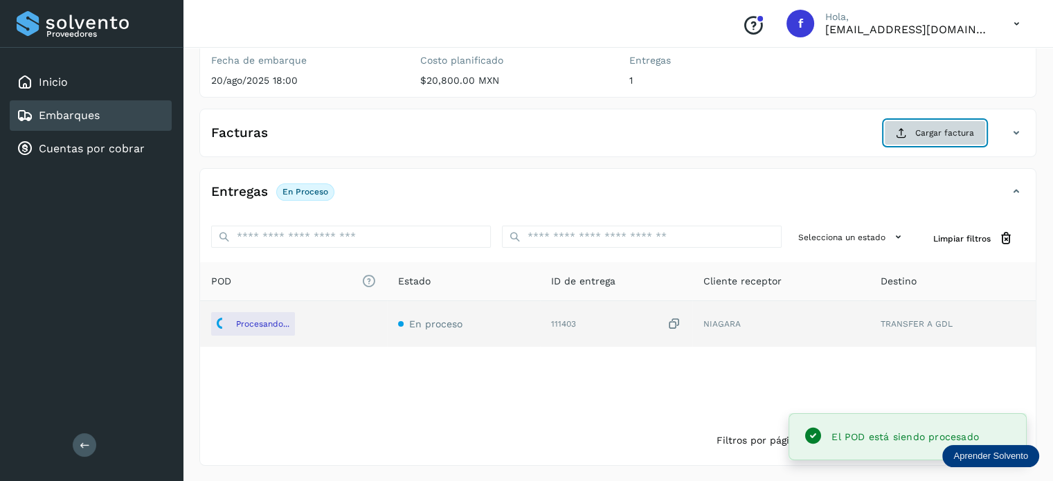
click at [911, 129] on button "Cargar factura" at bounding box center [935, 132] width 102 height 25
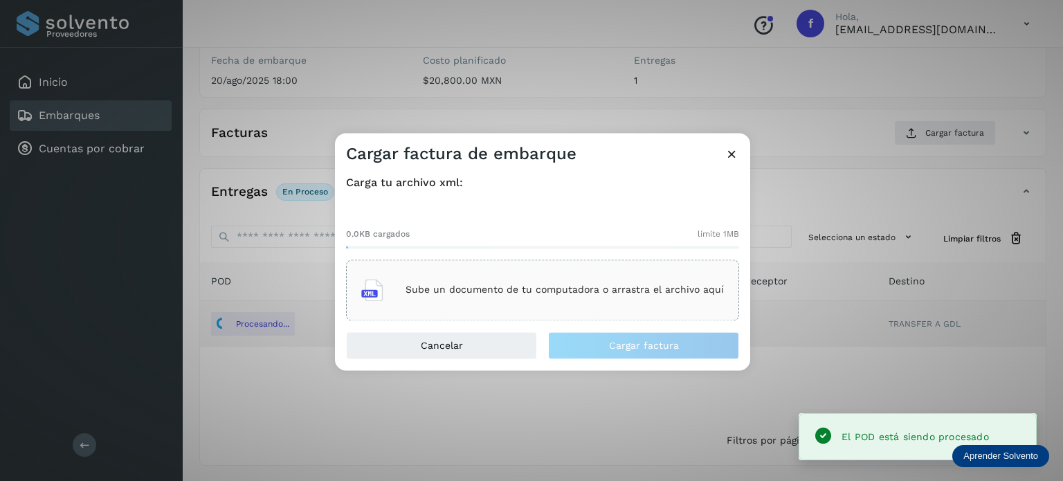
click at [579, 273] on div "Sube un documento de tu computadora o arrastra el archivo aquí" at bounding box center [542, 289] width 363 height 37
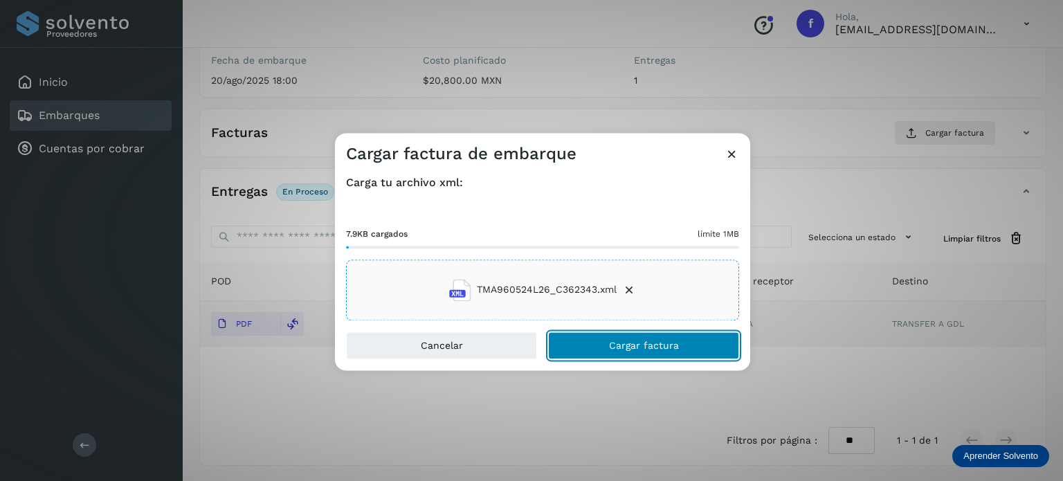
click at [652, 352] on button "Cargar factura" at bounding box center [643, 346] width 191 height 28
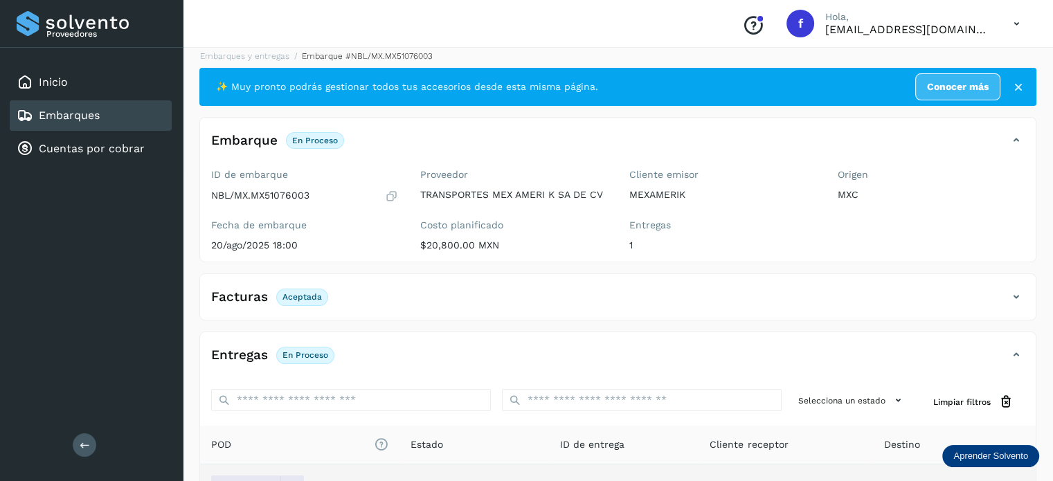
scroll to position [0, 0]
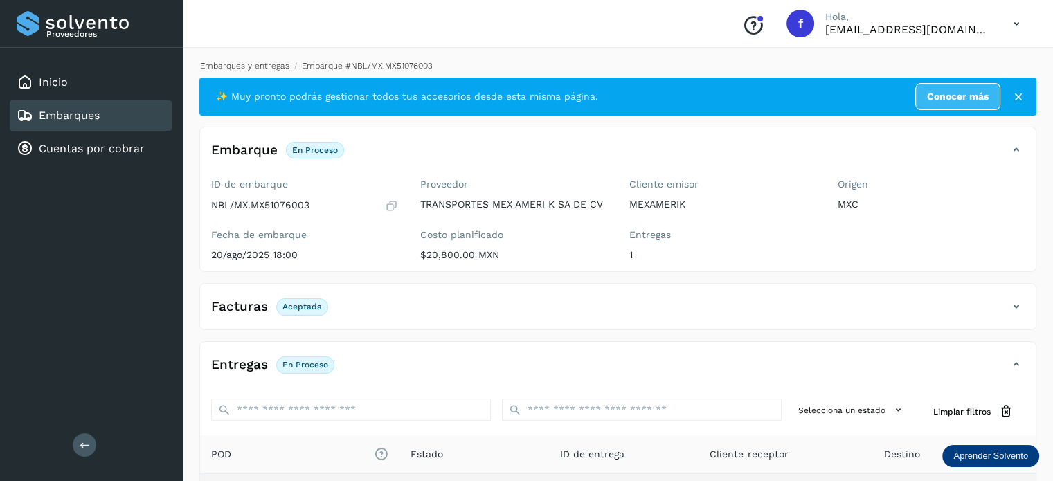
click at [266, 70] on link "Embarques y entregas" at bounding box center [244, 66] width 89 height 10
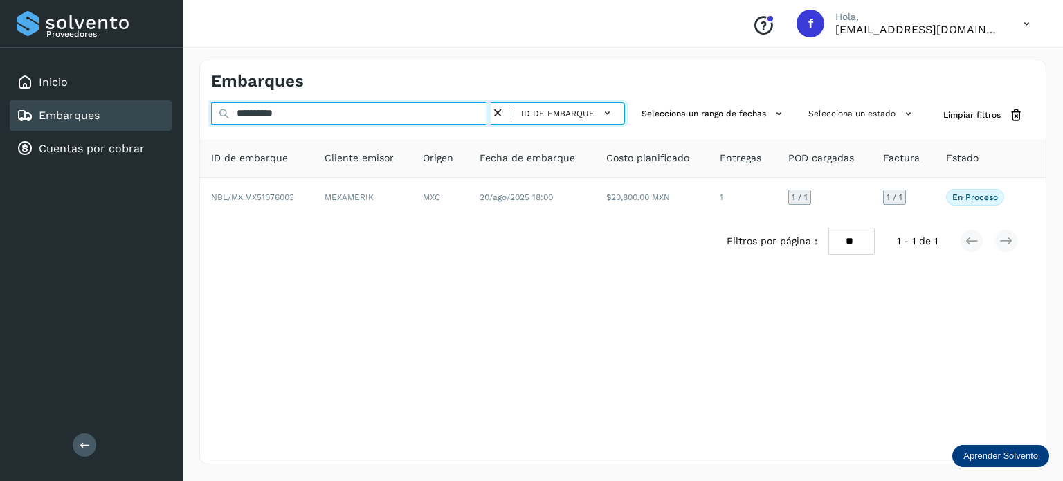
click at [281, 116] on input "**********" at bounding box center [351, 113] width 280 height 22
paste input "text"
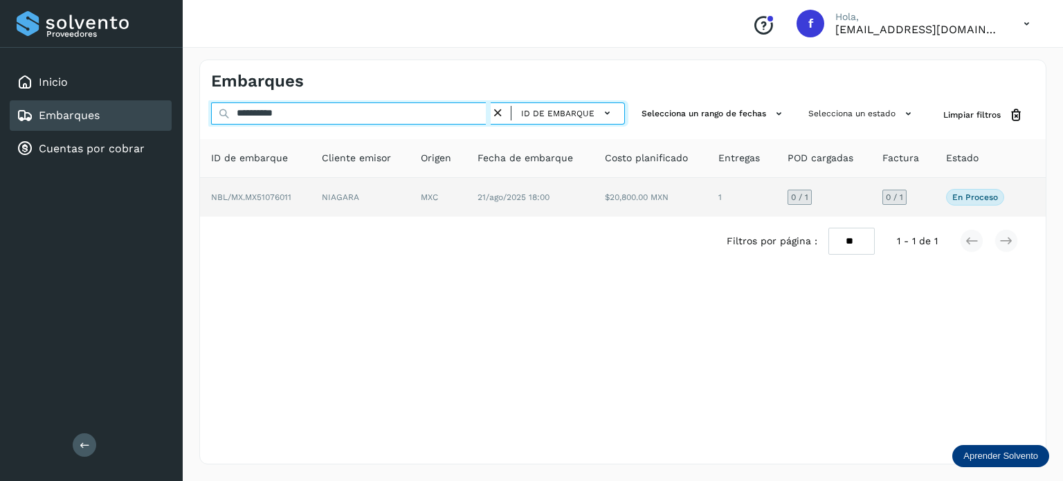
type input "**********"
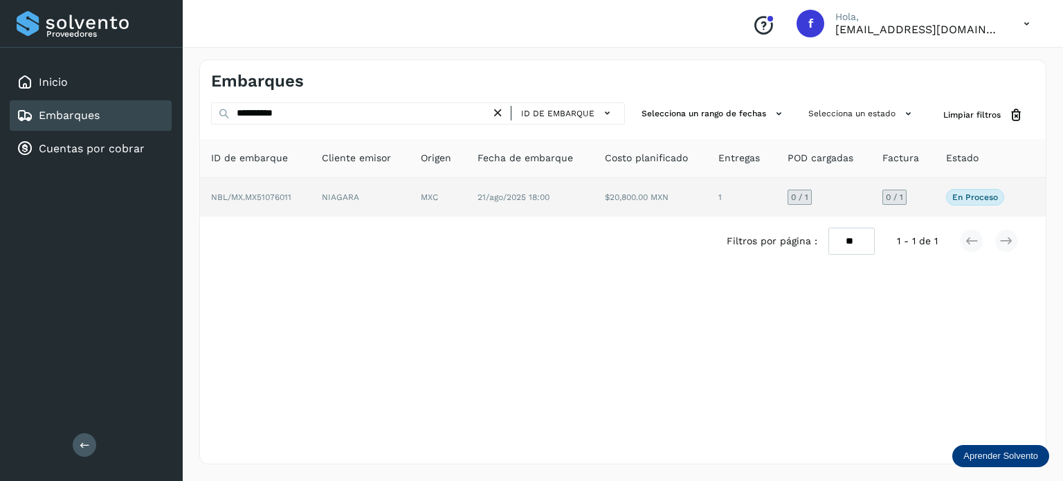
click at [466, 195] on td "MXC" at bounding box center [529, 197] width 127 height 39
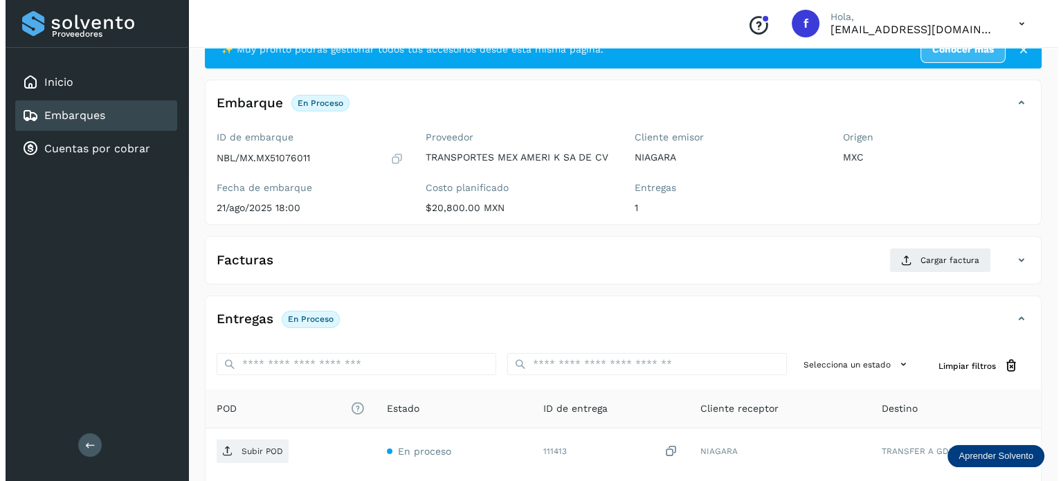
scroll to position [174, 0]
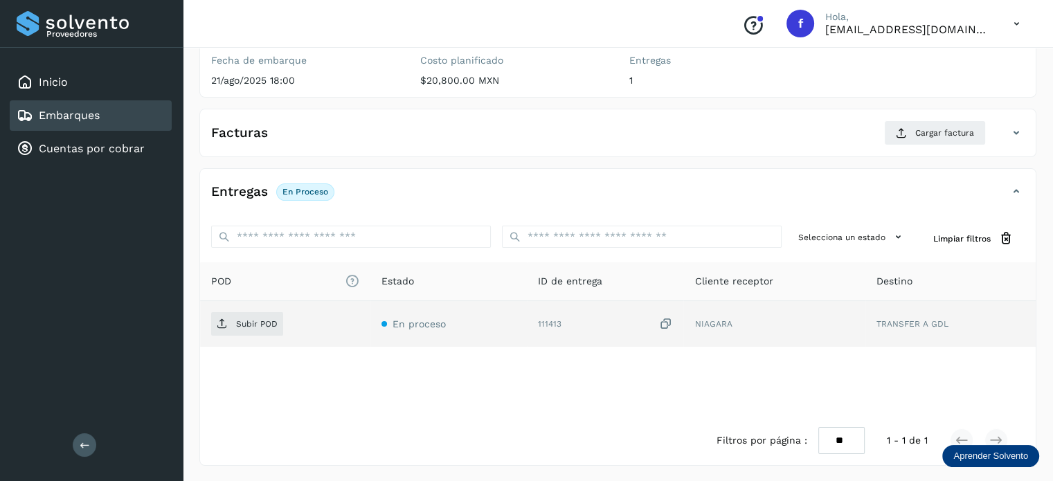
click at [663, 325] on icon at bounding box center [665, 324] width 14 height 15
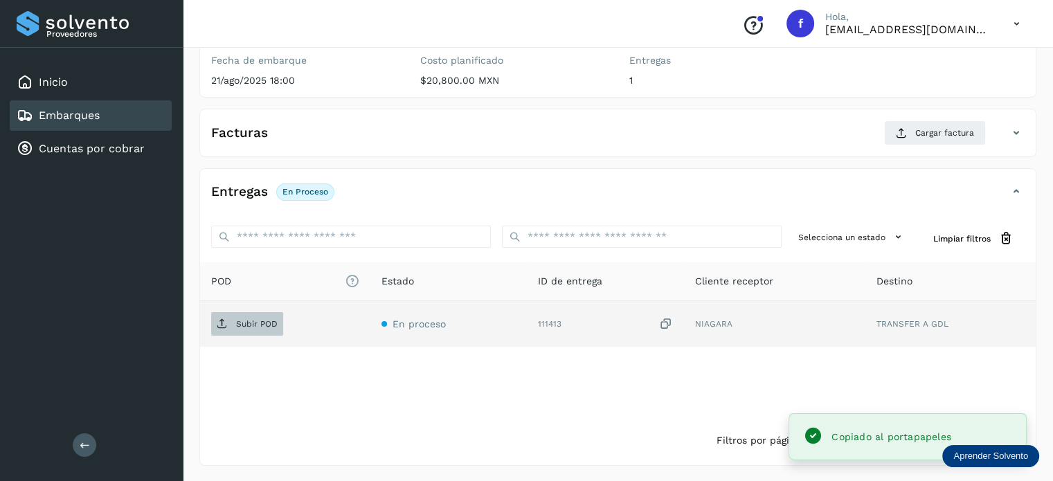
click at [221, 327] on icon at bounding box center [222, 323] width 11 height 11
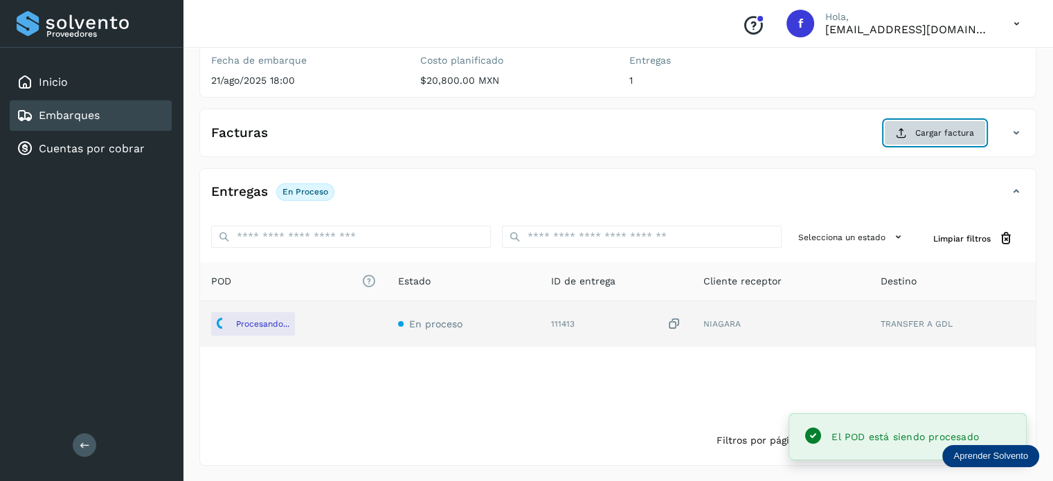
click at [941, 134] on span "Cargar factura" at bounding box center [944, 133] width 59 height 12
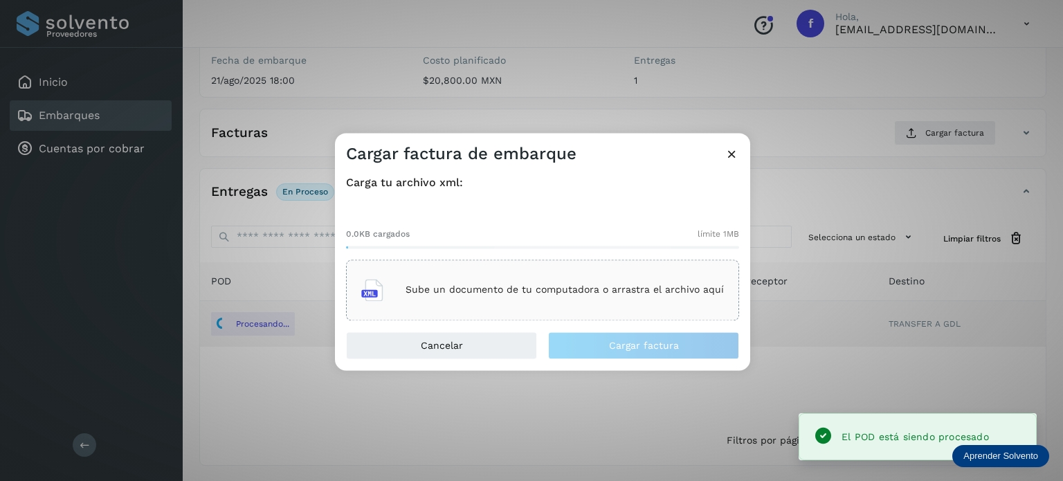
click at [509, 282] on div "Sube un documento de tu computadora o arrastra el archivo aquí" at bounding box center [542, 289] width 363 height 37
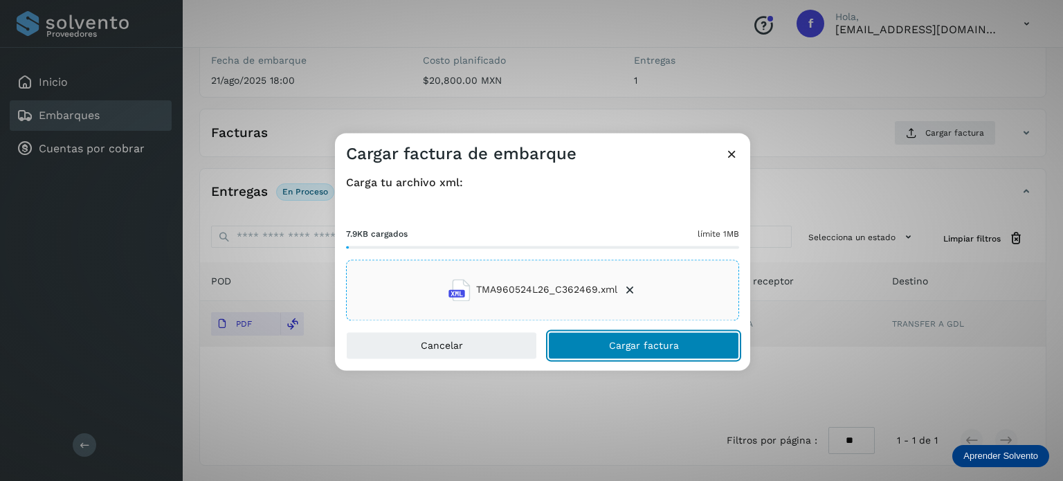
drag, startPoint x: 620, startPoint y: 340, endPoint x: 604, endPoint y: 286, distance: 56.5
click at [620, 341] on span "Cargar factura" at bounding box center [644, 346] width 70 height 10
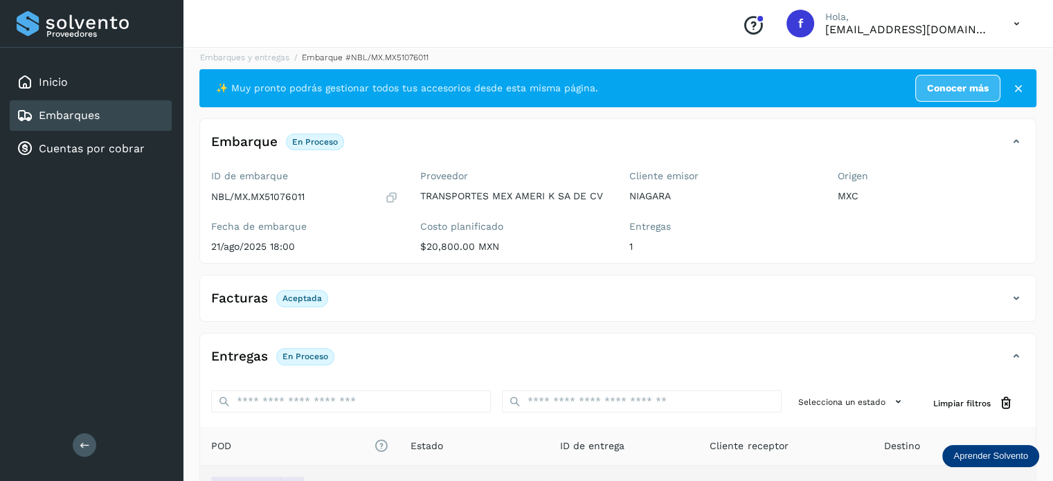
scroll to position [0, 0]
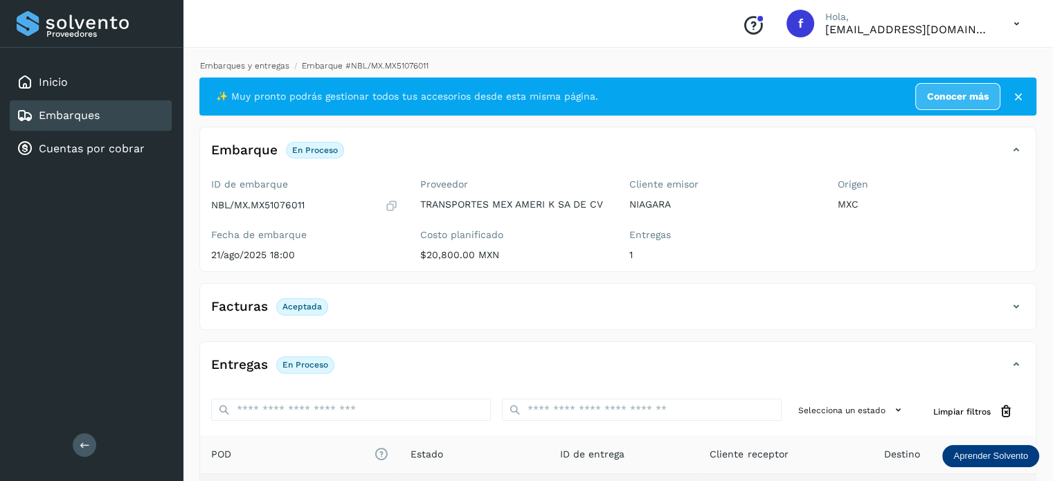
click at [254, 66] on link "Embarques y entregas" at bounding box center [244, 66] width 89 height 10
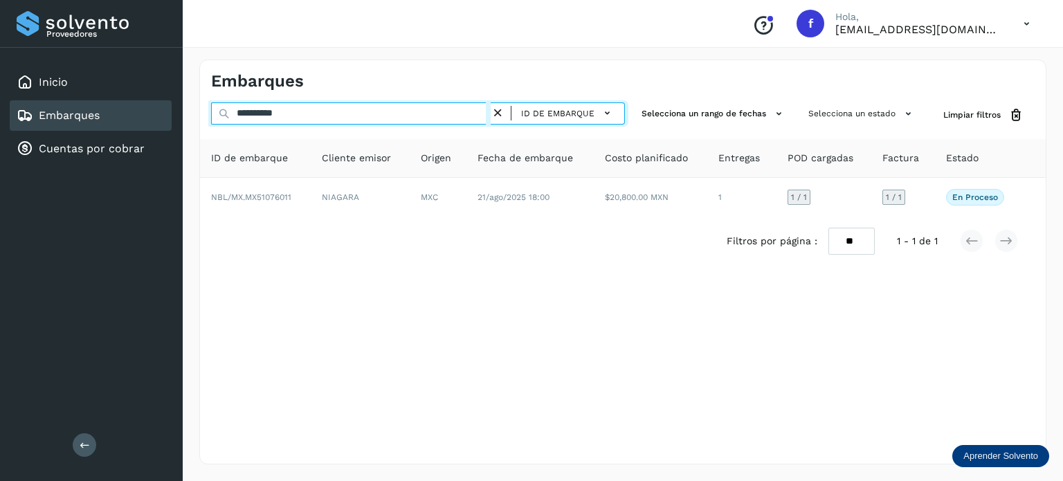
click at [280, 116] on input "**********" at bounding box center [351, 113] width 280 height 22
paste input "text"
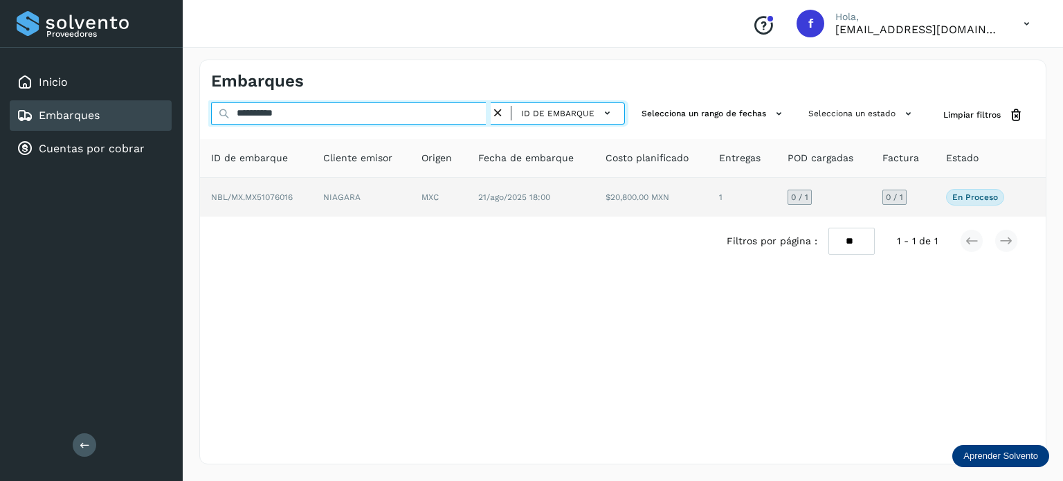
type input "**********"
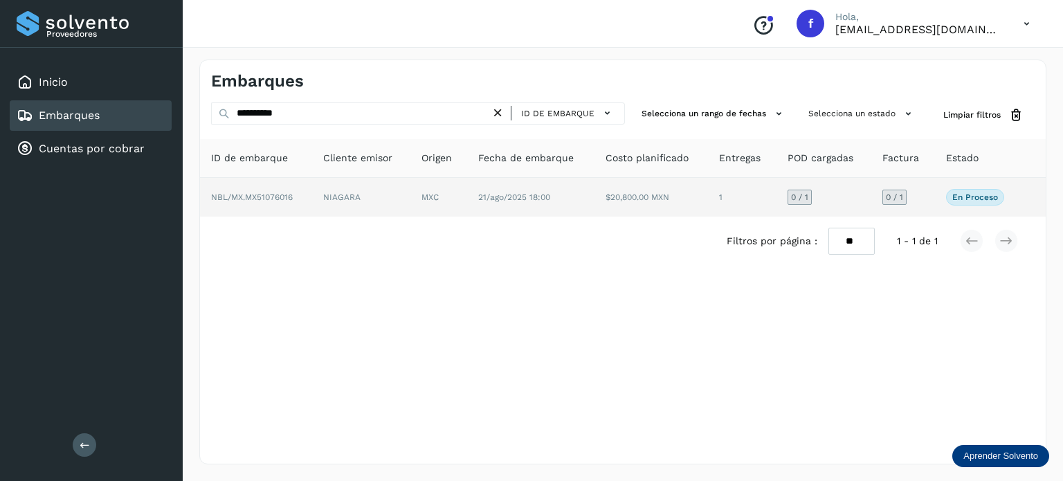
click at [595, 204] on td "21/ago/2025 18:00" at bounding box center [652, 197] width 114 height 39
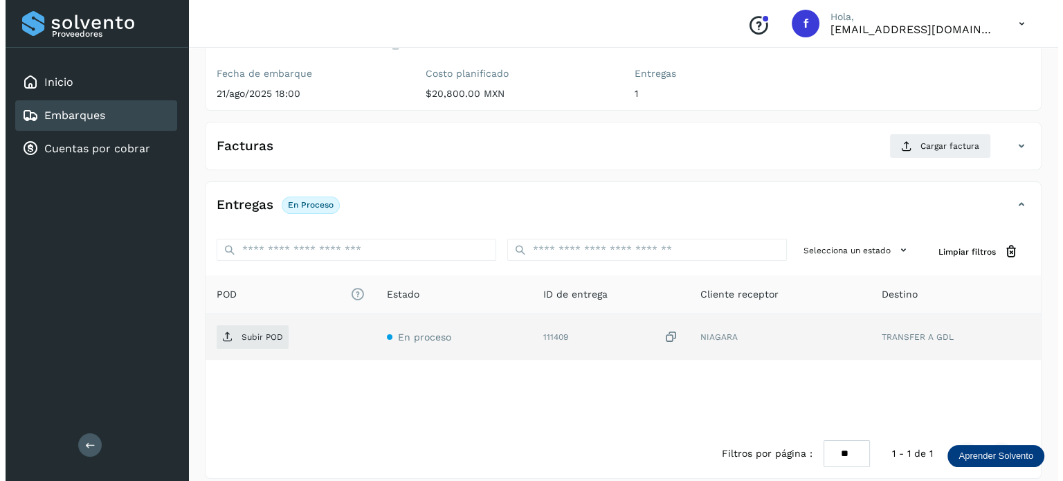
scroll to position [174, 0]
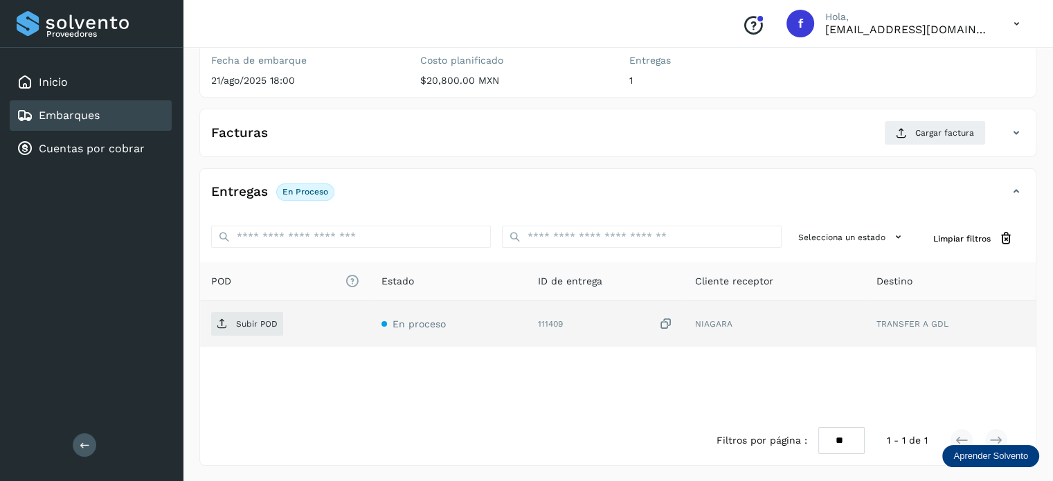
click at [662, 322] on icon at bounding box center [665, 324] width 14 height 15
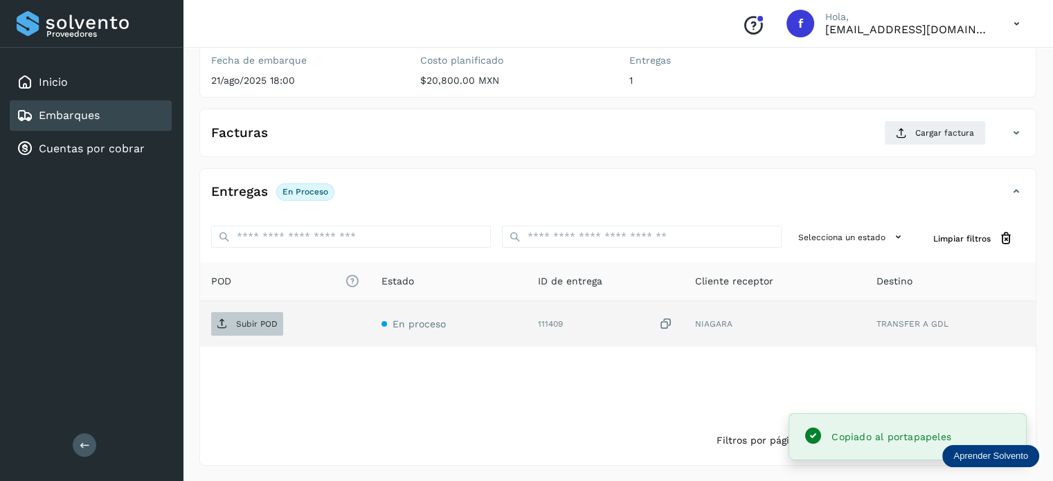
click at [269, 323] on p "Subir POD" at bounding box center [257, 324] width 42 height 10
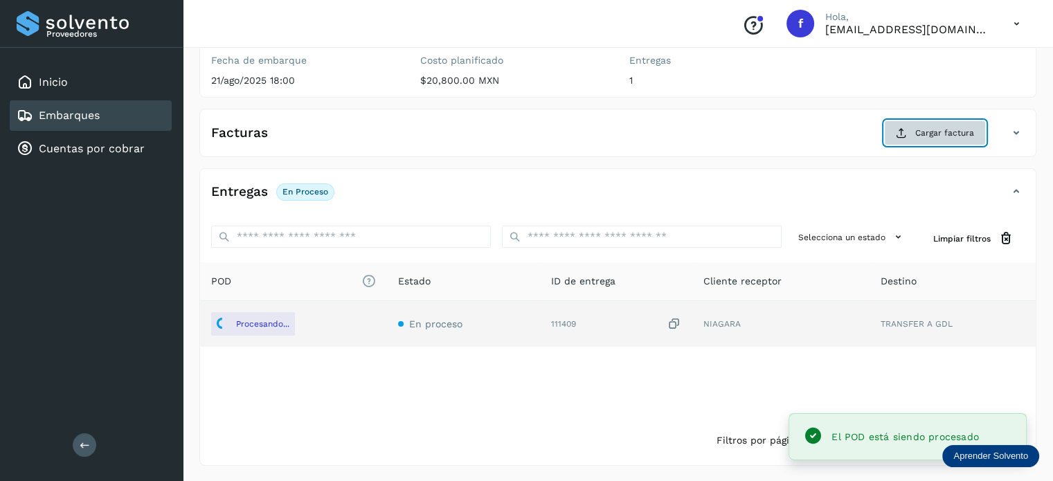
click at [895, 135] on button "Cargar factura" at bounding box center [935, 132] width 102 height 25
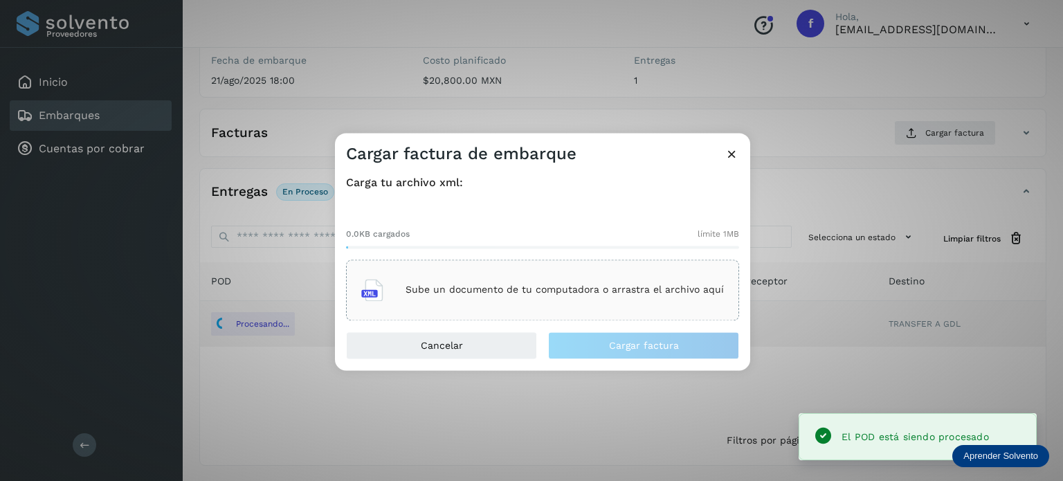
click at [483, 282] on div "Sube un documento de tu computadora o arrastra el archivo aquí" at bounding box center [542, 289] width 363 height 37
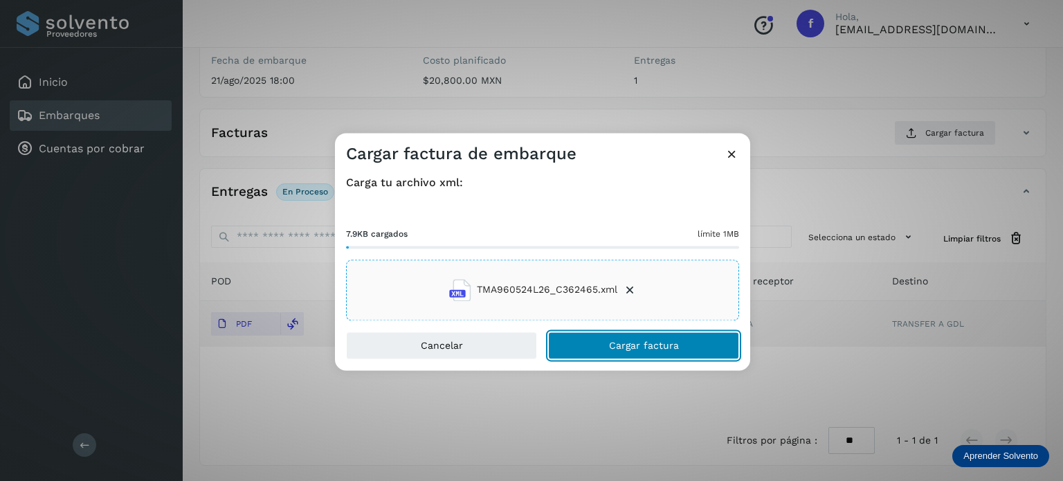
drag, startPoint x: 619, startPoint y: 353, endPoint x: 618, endPoint y: 341, distance: 11.8
click at [619, 352] on button "Cargar factura" at bounding box center [643, 346] width 191 height 28
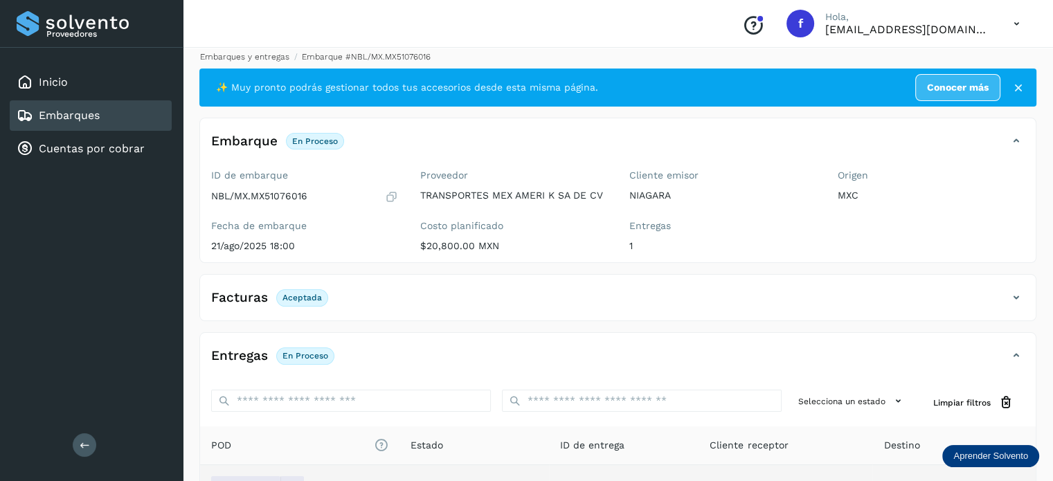
scroll to position [0, 0]
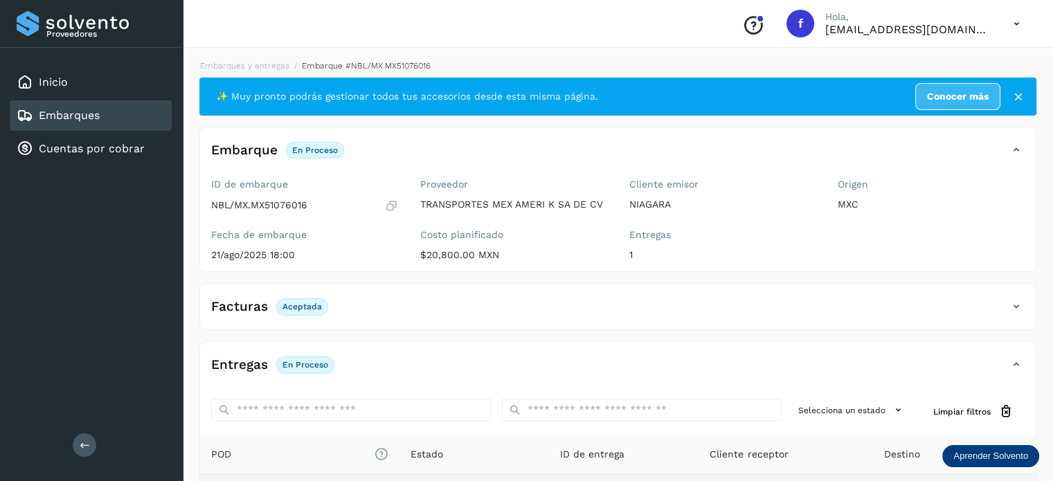
click at [246, 73] on div "Embarques y entregas Embarque #NBL/MX.MX51076016 ✨ Muy pronto podrás gestionar …" at bounding box center [617, 349] width 837 height 579
click at [245, 69] on link "Embarques y entregas" at bounding box center [244, 66] width 89 height 10
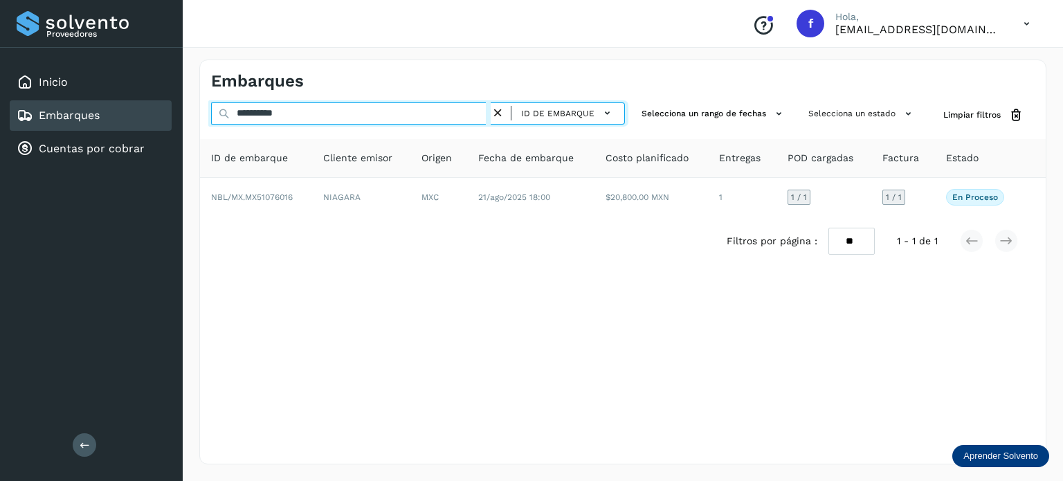
click at [271, 111] on input "**********" at bounding box center [351, 113] width 280 height 22
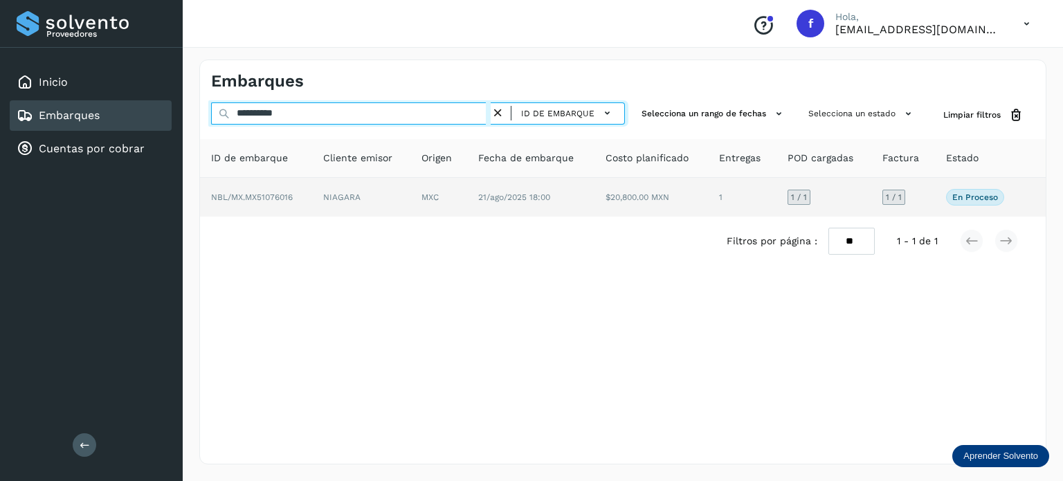
paste input "text"
type input "**********"
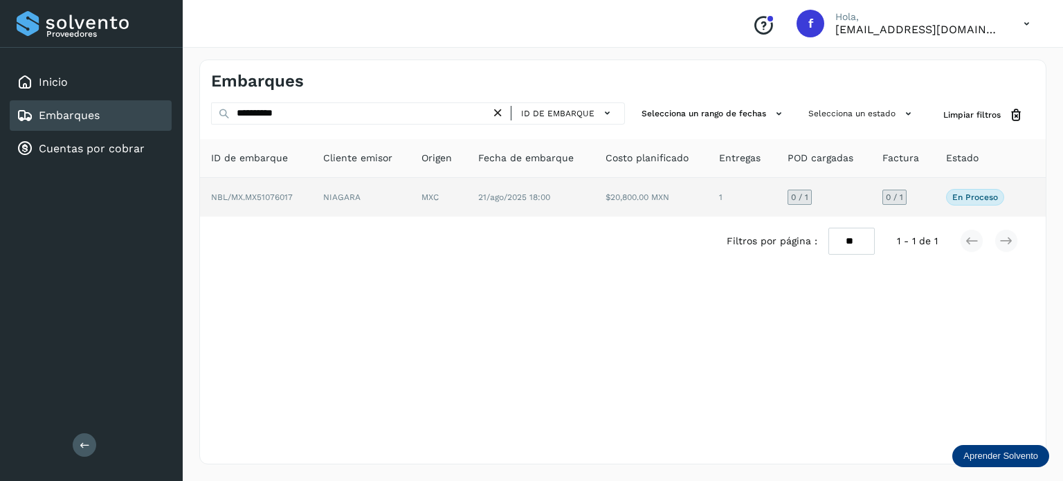
click at [410, 207] on td "NIAGARA" at bounding box center [438, 197] width 57 height 39
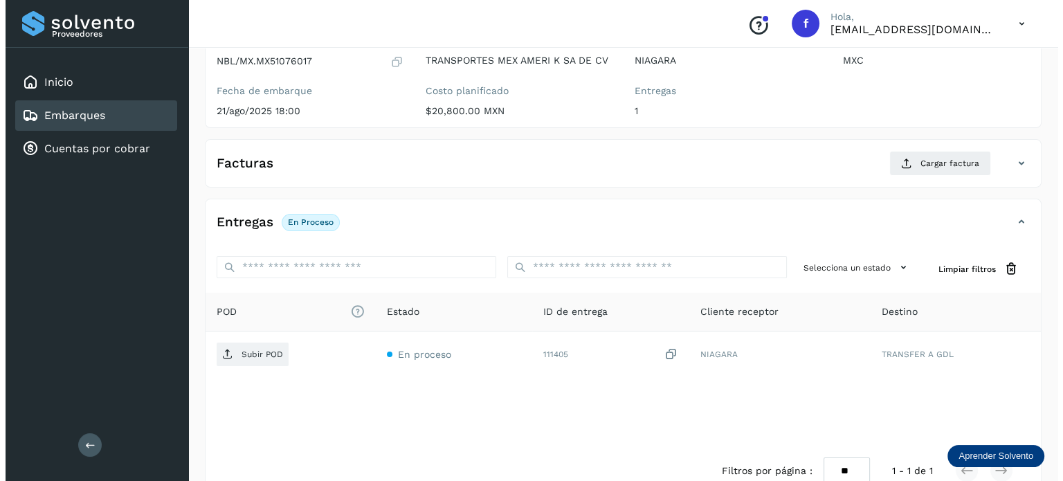
scroll to position [174, 0]
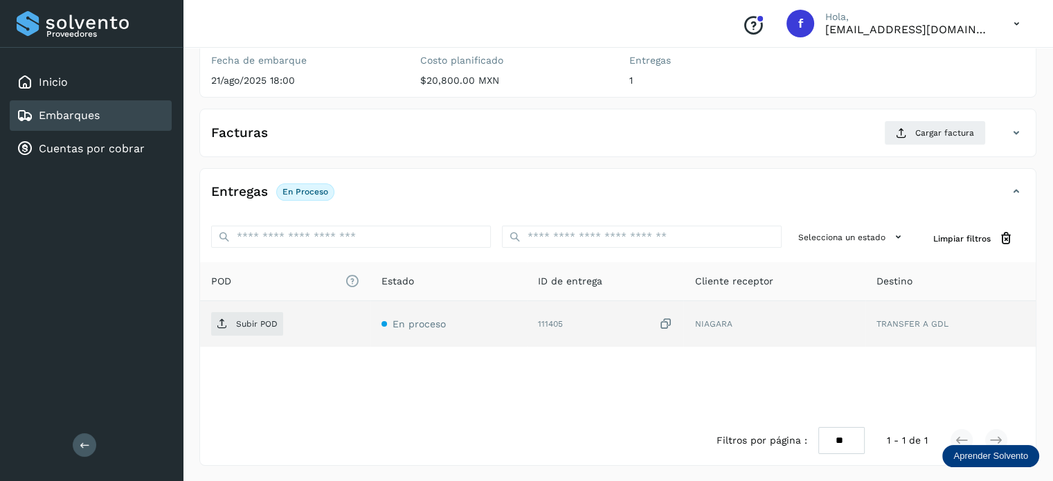
click at [667, 318] on icon at bounding box center [665, 324] width 14 height 15
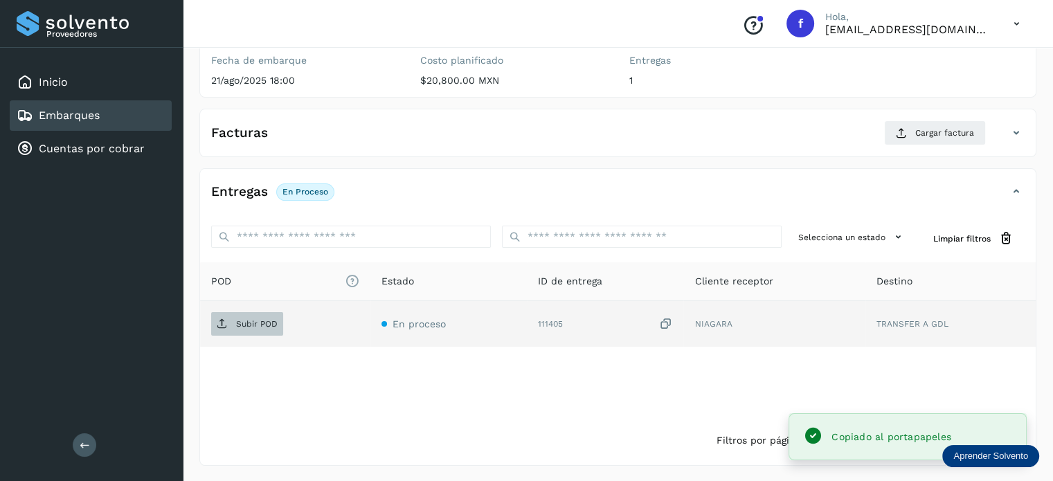
click at [260, 325] on p "Subir POD" at bounding box center [257, 324] width 42 height 10
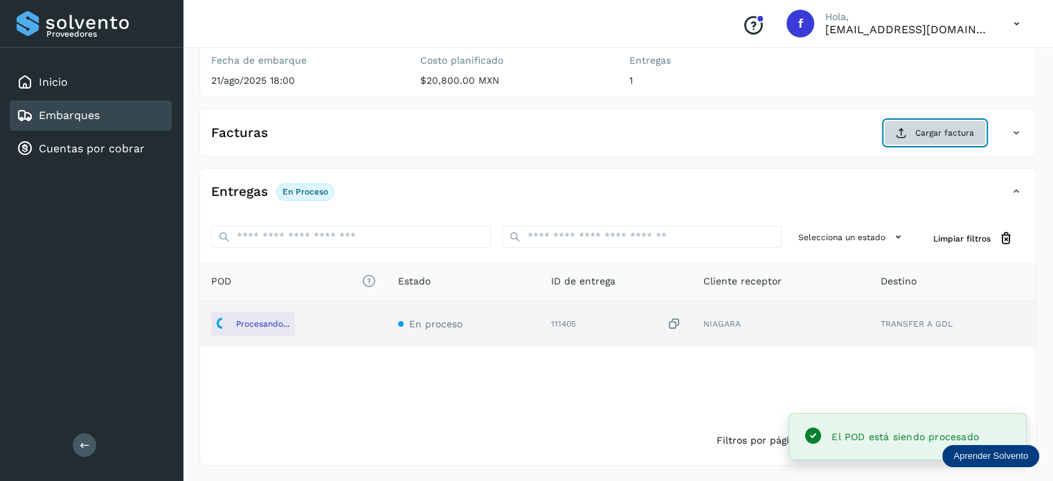
click at [925, 132] on span "Cargar factura" at bounding box center [944, 133] width 59 height 12
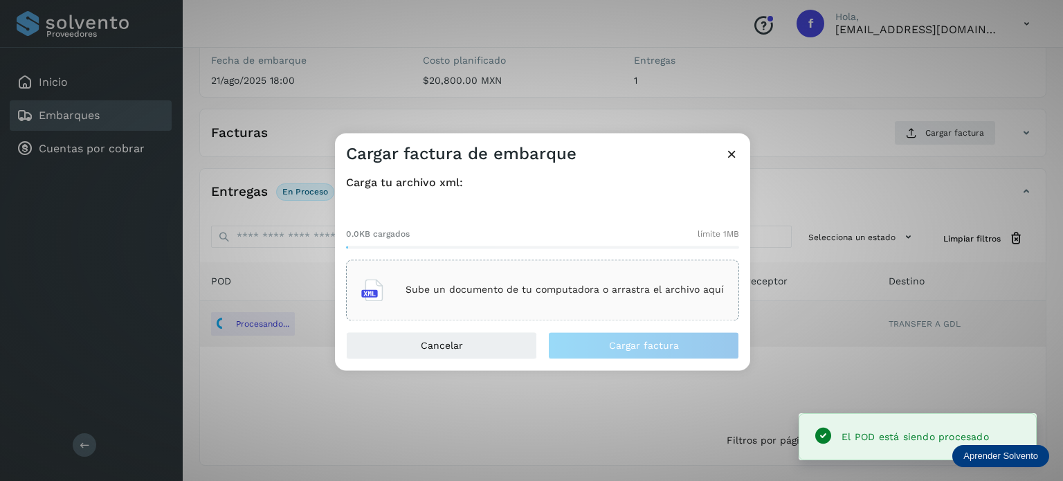
click at [587, 286] on p "Sube un documento de tu computadora o arrastra el archivo aquí" at bounding box center [565, 290] width 318 height 12
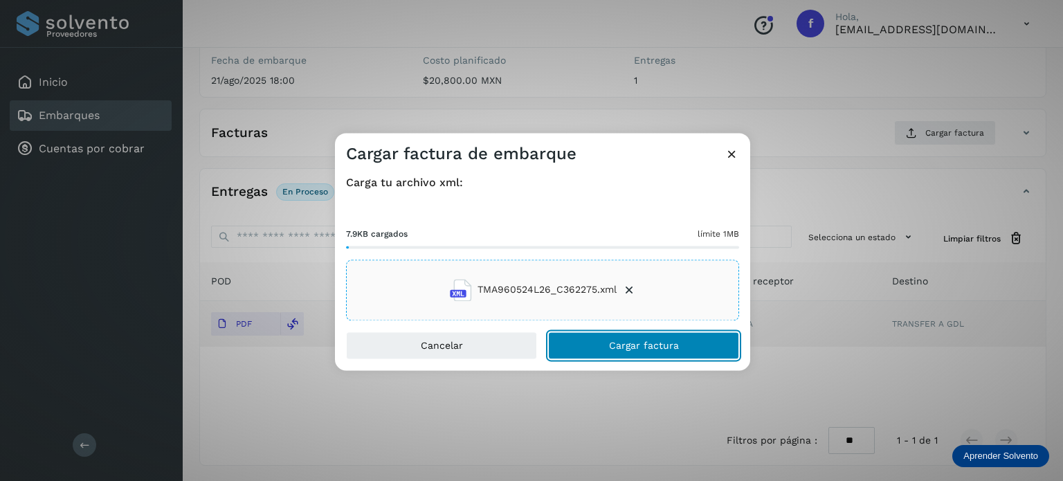
click at [605, 351] on button "Cargar factura" at bounding box center [643, 346] width 191 height 28
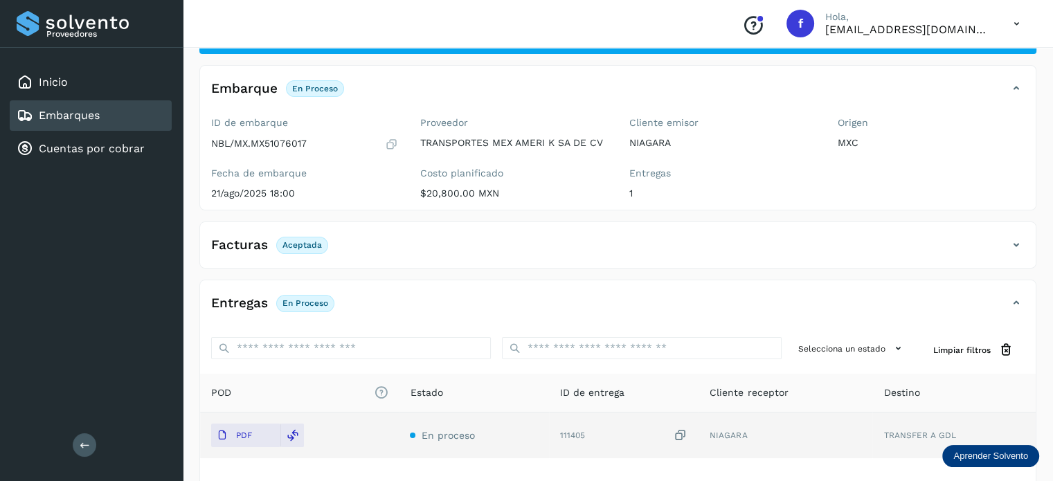
scroll to position [0, 0]
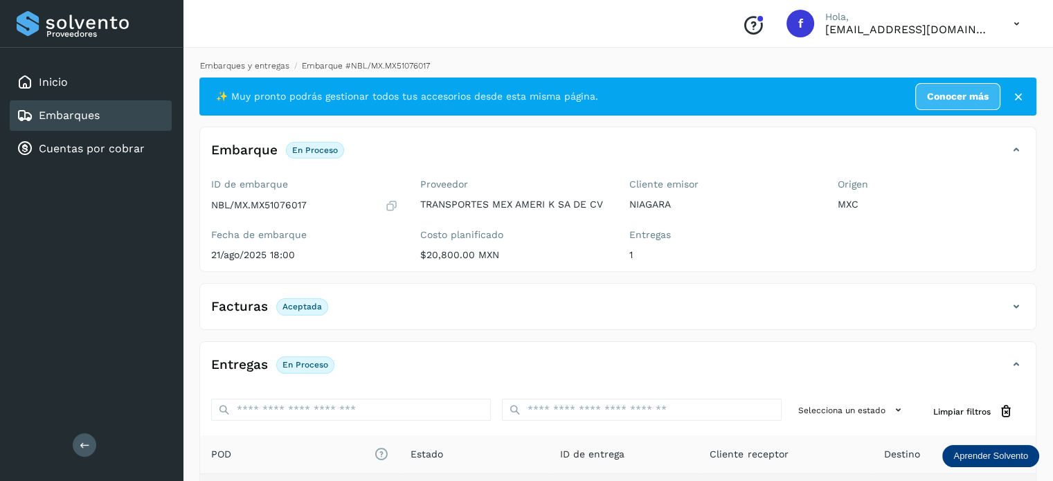
click at [266, 63] on link "Embarques y entregas" at bounding box center [244, 66] width 89 height 10
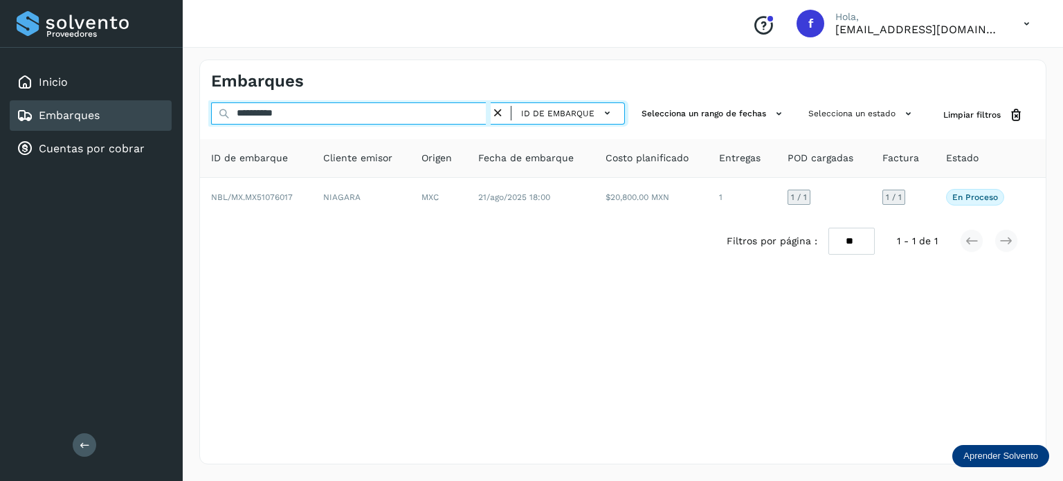
click at [257, 113] on input "**********" at bounding box center [351, 113] width 280 height 22
paste input "text"
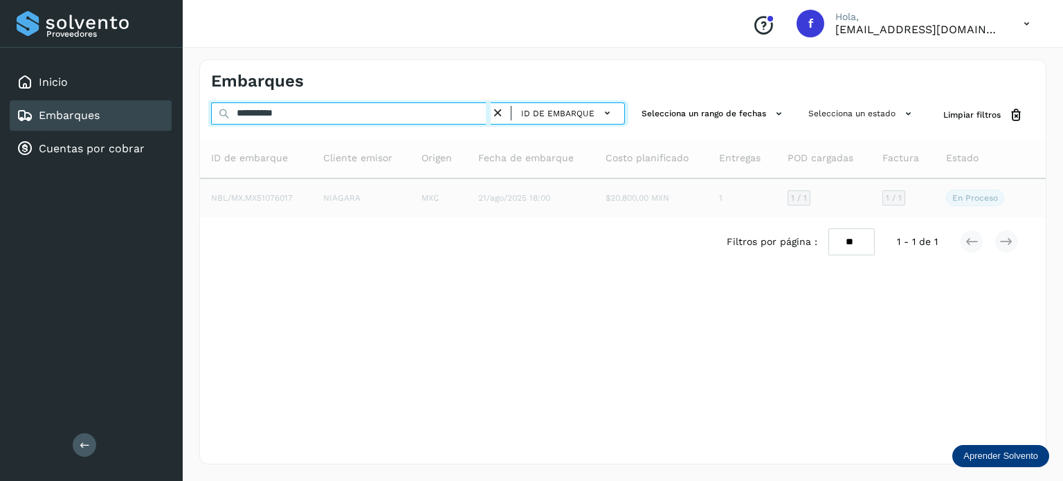
type input "**********"
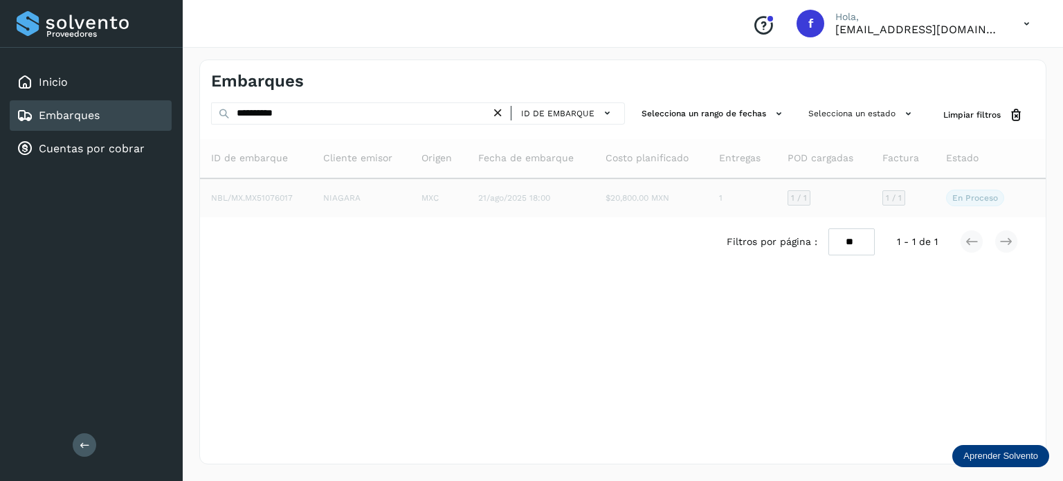
click at [595, 208] on td "21/ago/2025 18:00" at bounding box center [652, 198] width 114 height 39
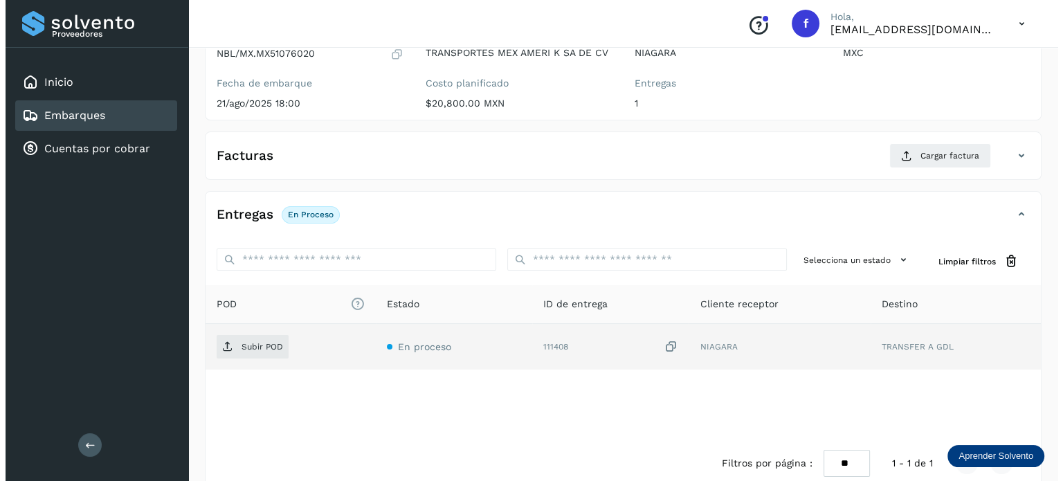
scroll to position [174, 0]
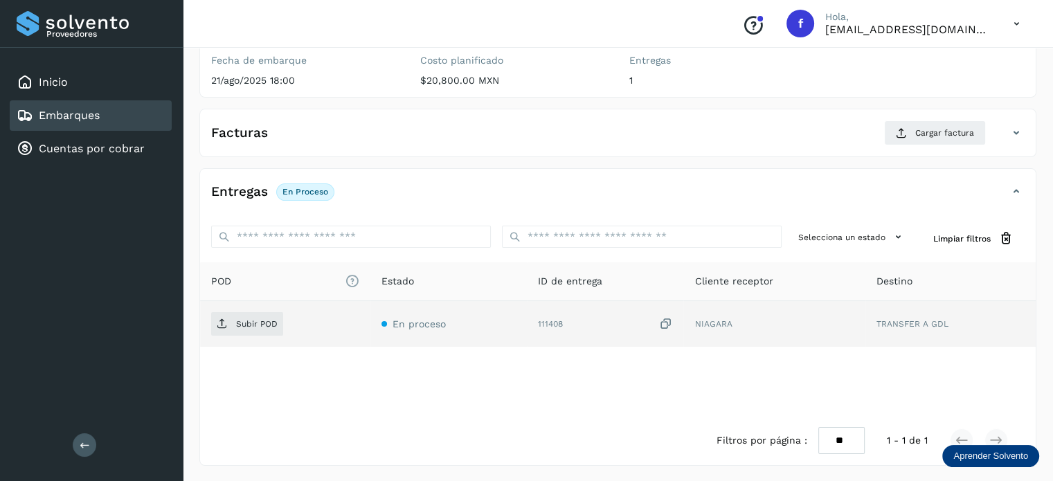
click at [667, 325] on icon at bounding box center [665, 324] width 14 height 15
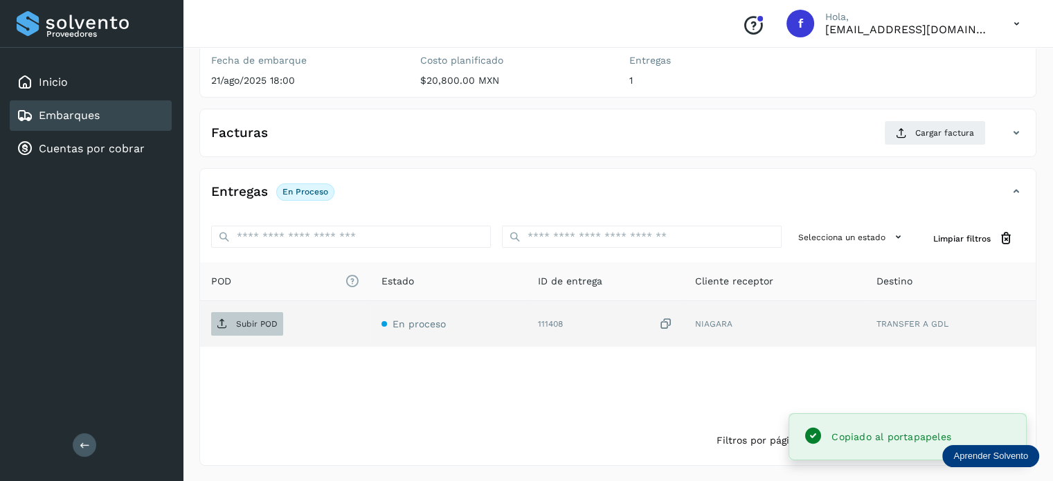
click at [250, 320] on p "Subir POD" at bounding box center [257, 324] width 42 height 10
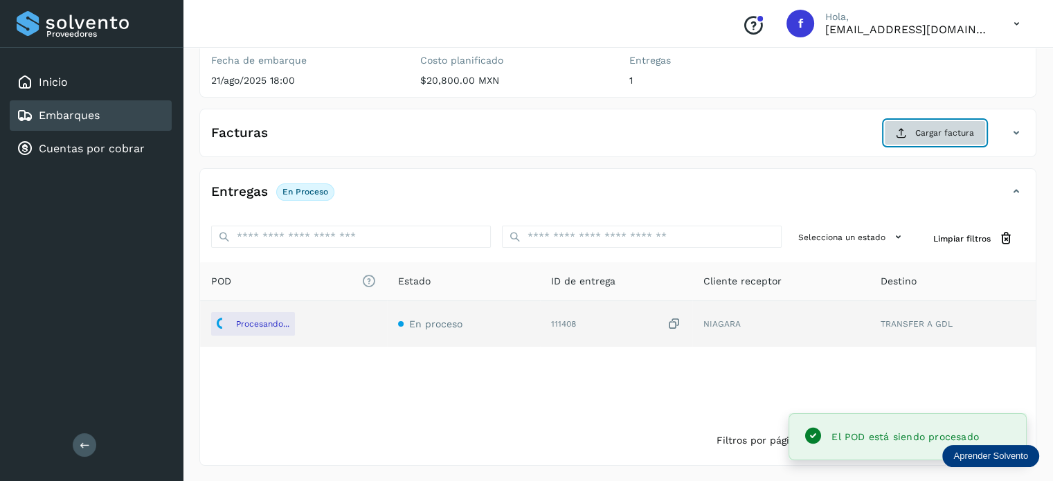
click at [903, 131] on icon at bounding box center [901, 132] width 11 height 11
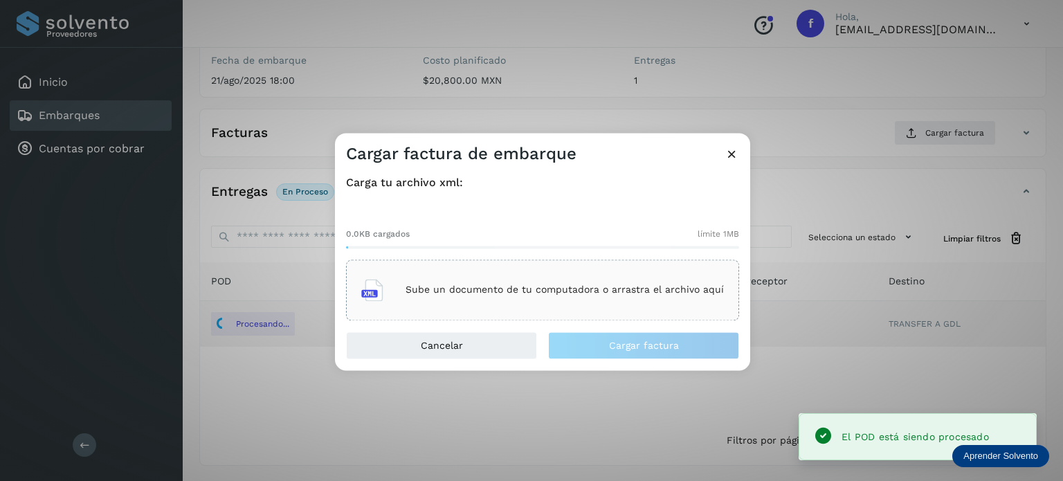
click at [493, 293] on p "Sube un documento de tu computadora o arrastra el archivo aquí" at bounding box center [565, 290] width 318 height 12
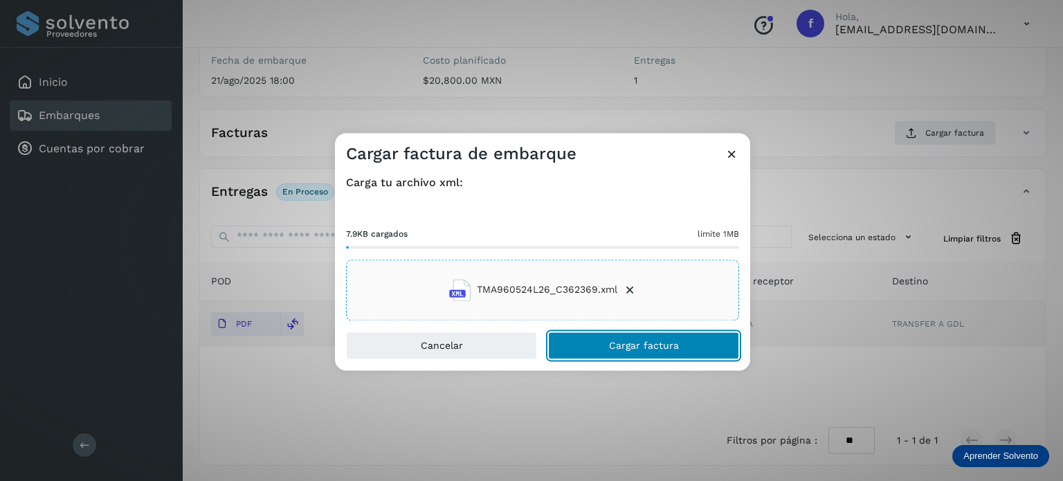
click at [571, 353] on button "Cargar factura" at bounding box center [643, 346] width 191 height 28
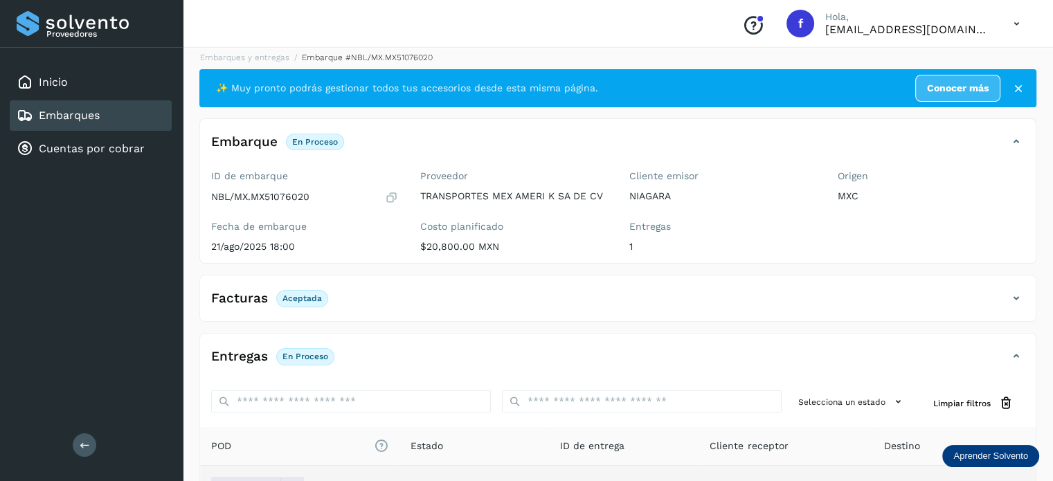
scroll to position [0, 0]
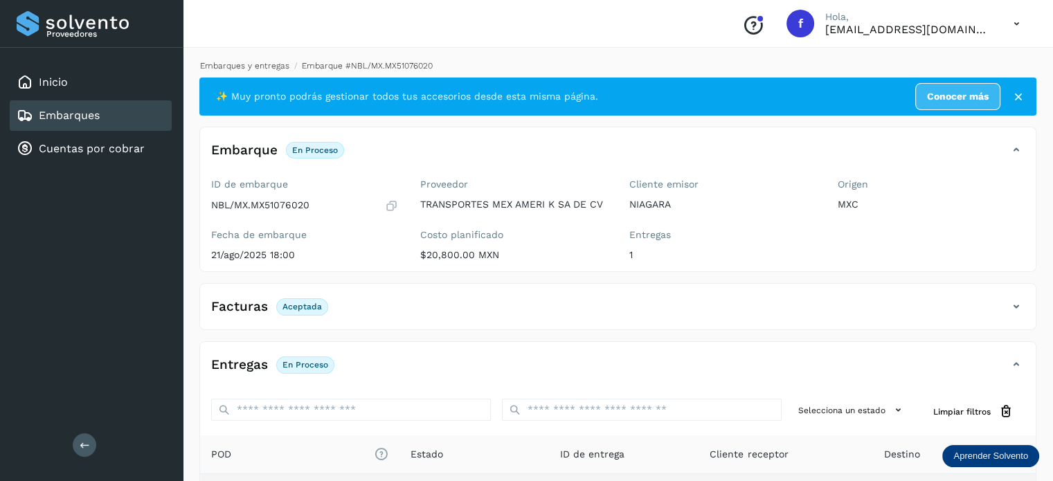
click at [264, 69] on link "Embarques y entregas" at bounding box center [244, 66] width 89 height 10
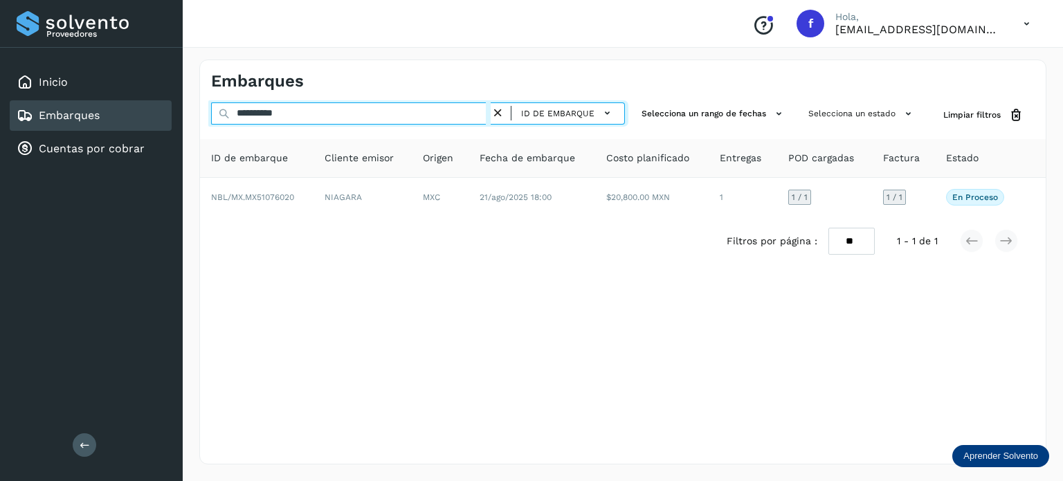
click at [282, 113] on input "**********" at bounding box center [351, 113] width 280 height 22
paste input "text"
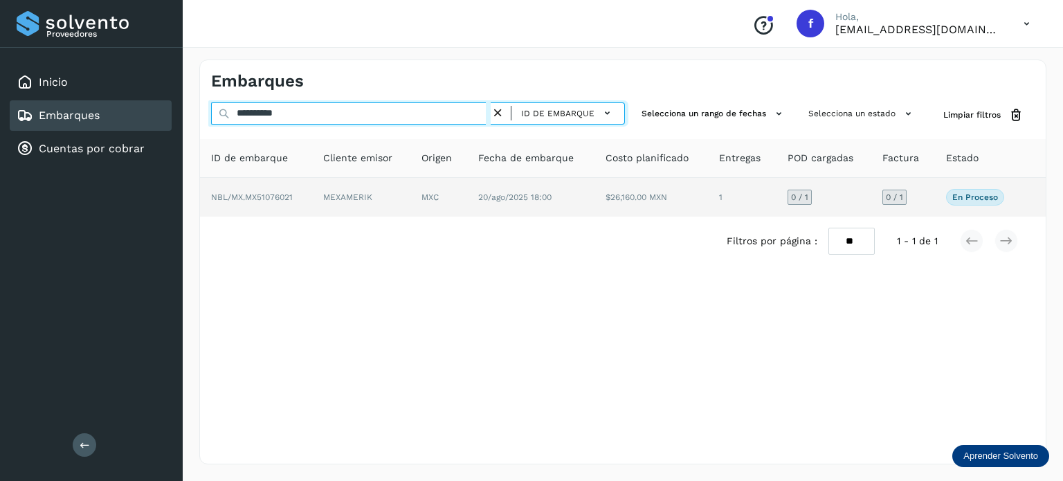
type input "**********"
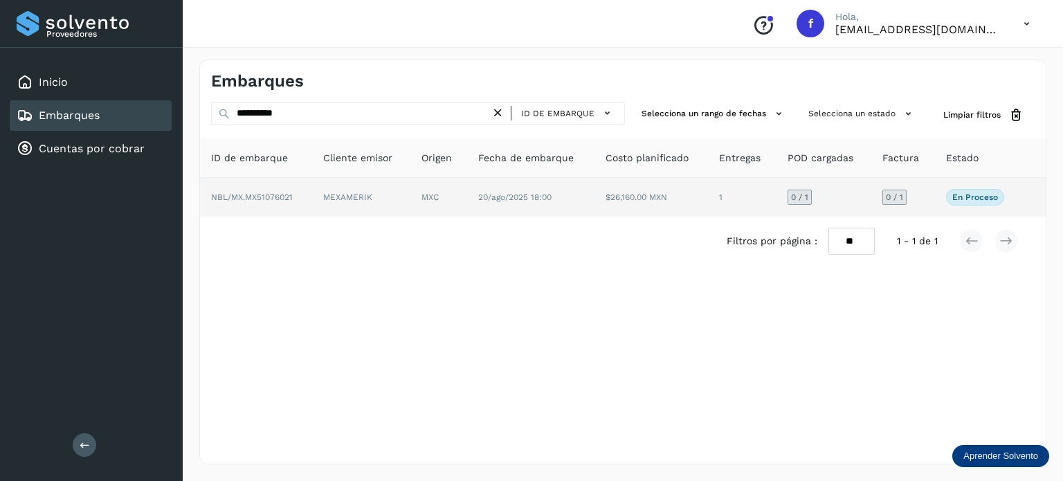
click at [491, 196] on span "20/ago/2025 18:00" at bounding box center [514, 197] width 73 height 10
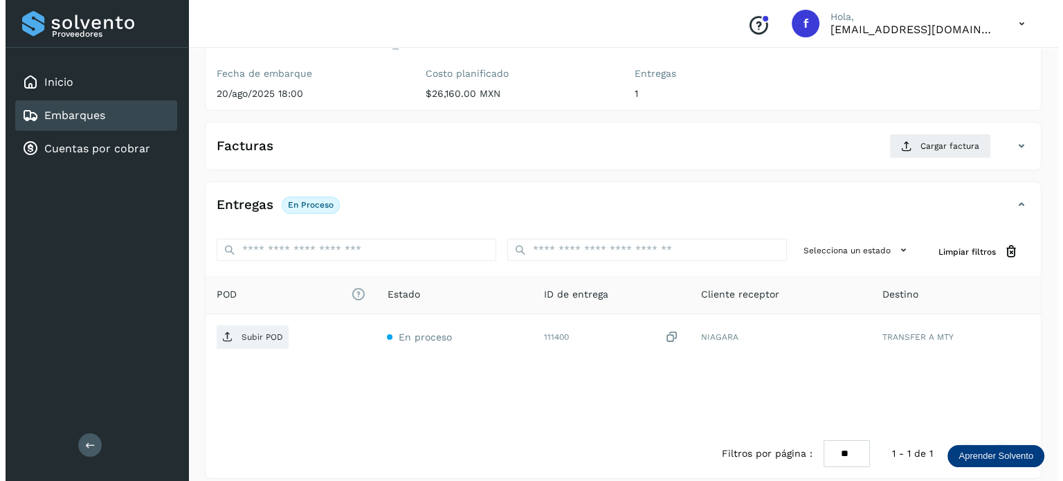
scroll to position [174, 0]
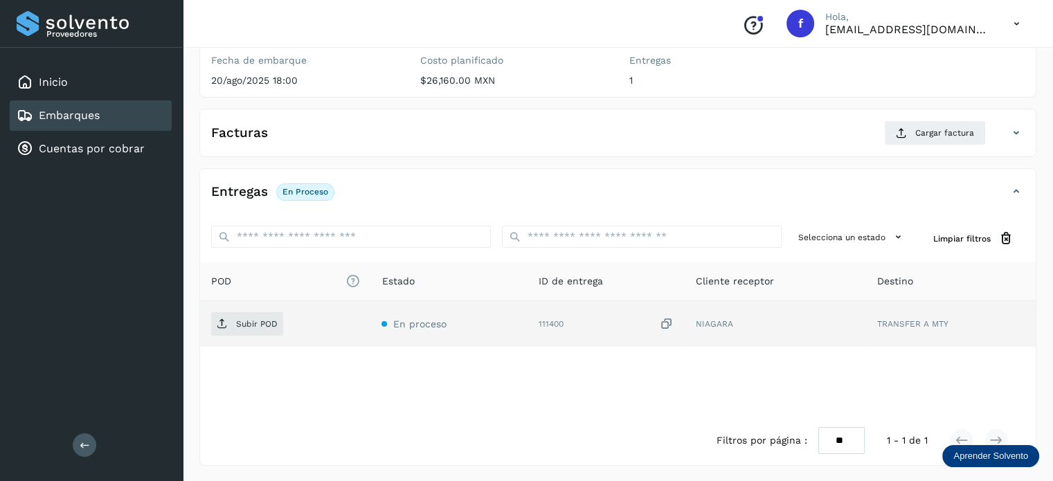
click at [665, 323] on icon at bounding box center [667, 324] width 14 height 15
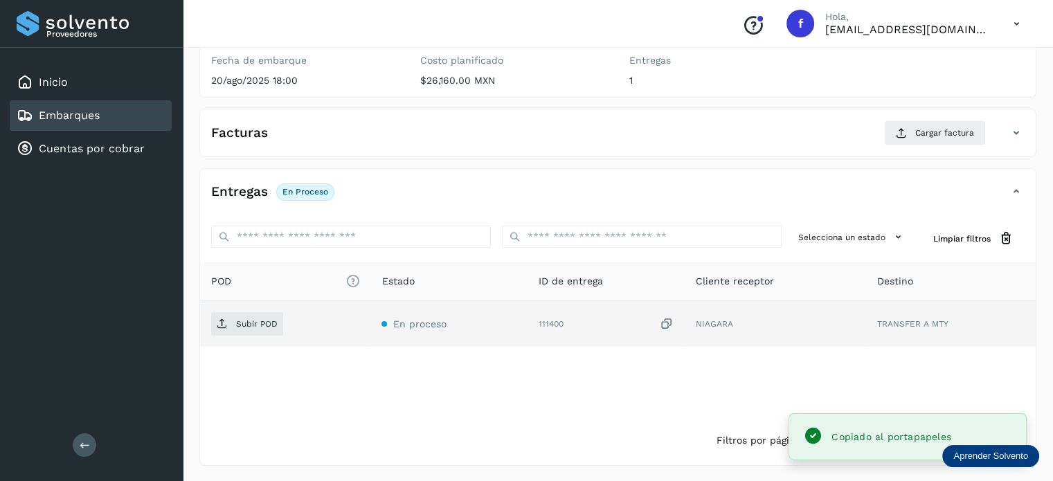
click at [370, 329] on td "Subir POD" at bounding box center [448, 324] width 157 height 46
click at [226, 323] on icon at bounding box center [222, 323] width 11 height 11
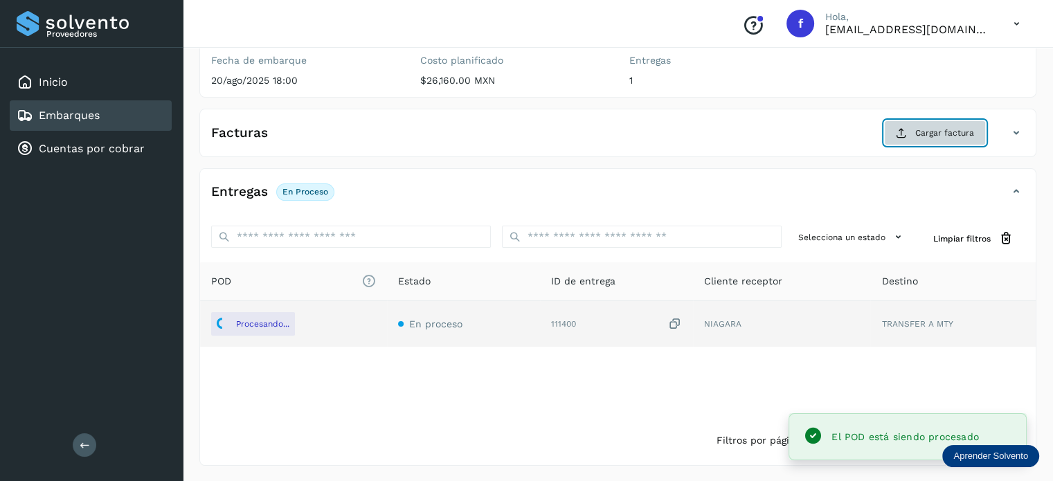
click at [936, 129] on span "Cargar factura" at bounding box center [944, 133] width 59 height 12
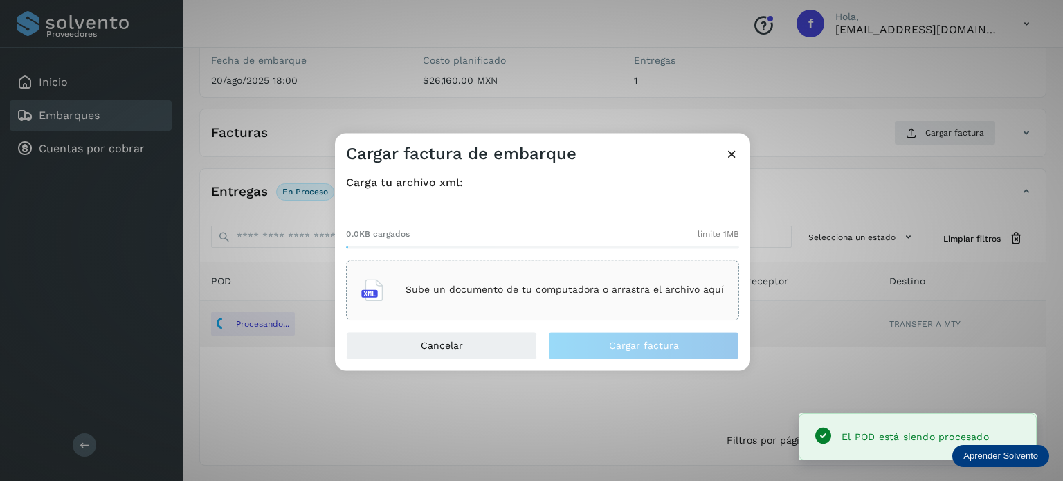
click at [645, 267] on div "Sube un documento de tu computadora o arrastra el archivo aquí" at bounding box center [542, 290] width 393 height 61
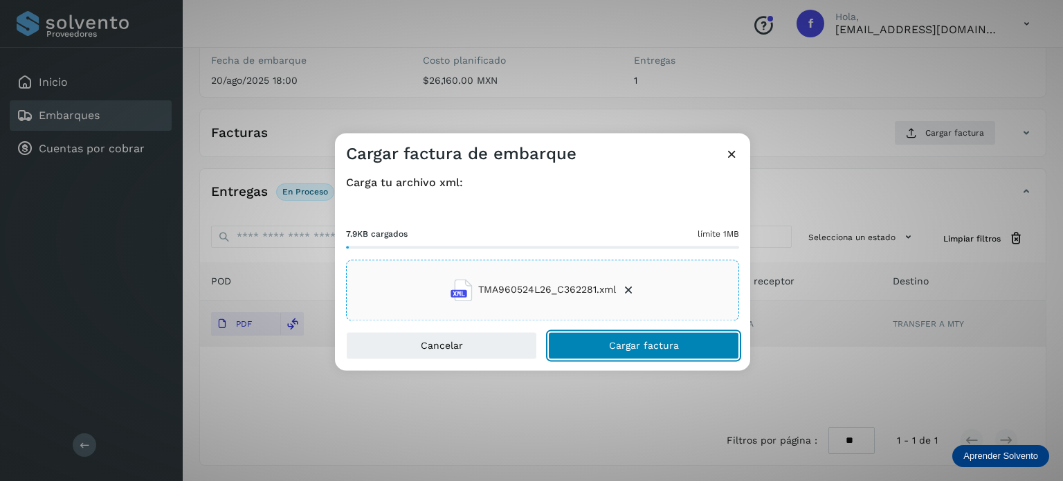
click at [642, 352] on button "Cargar factura" at bounding box center [643, 346] width 191 height 28
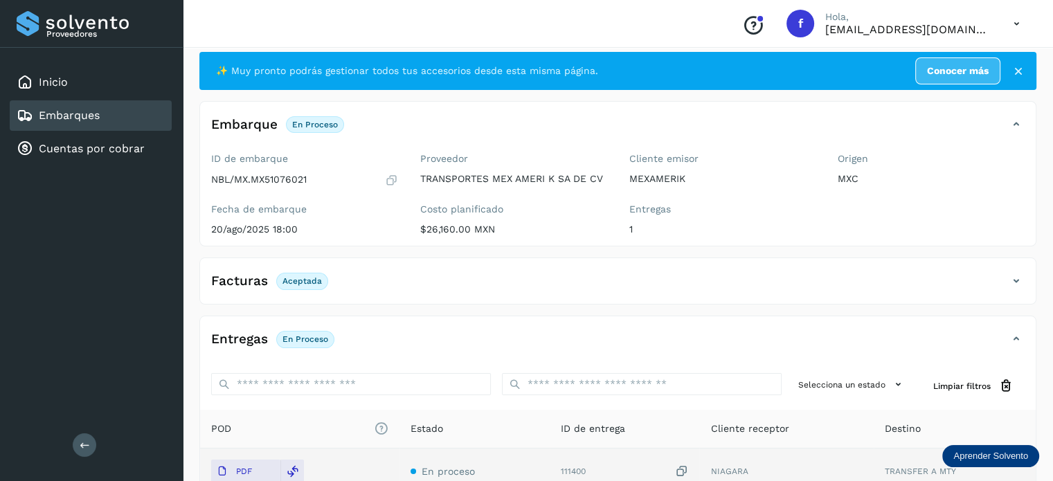
scroll to position [0, 0]
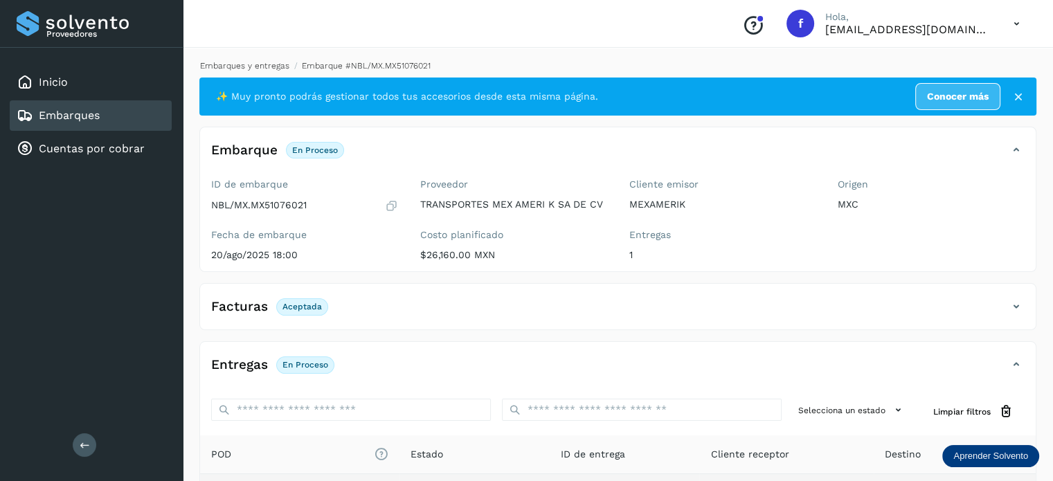
click at [271, 63] on link "Embarques y entregas" at bounding box center [244, 66] width 89 height 10
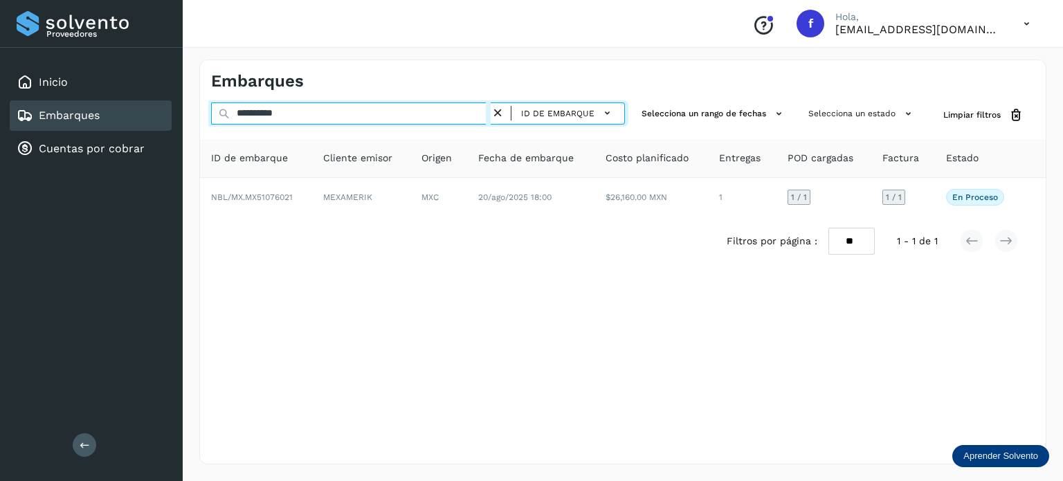
click at [284, 110] on input "**********" at bounding box center [351, 113] width 280 height 22
paste input "text"
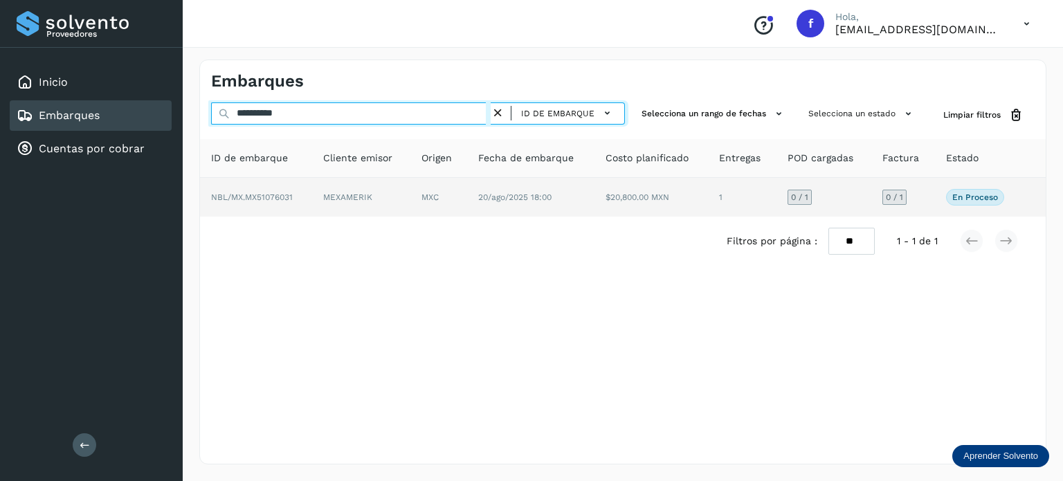
type input "**********"
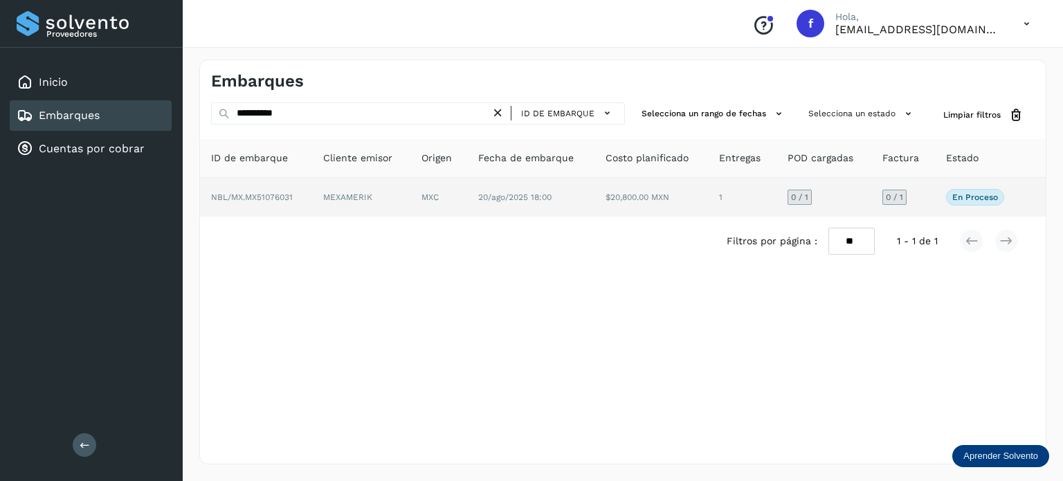
click at [595, 211] on td "20/ago/2025 18:00" at bounding box center [652, 197] width 114 height 39
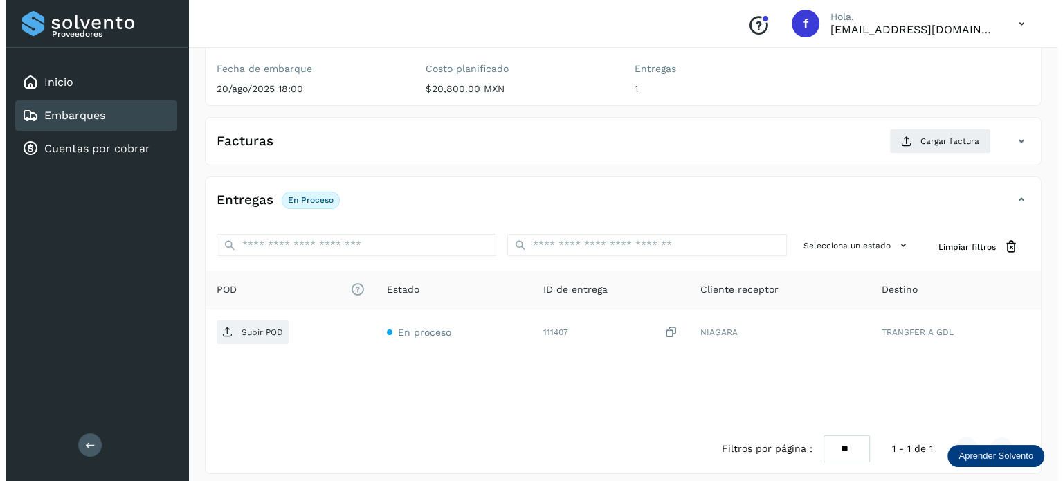
scroll to position [174, 0]
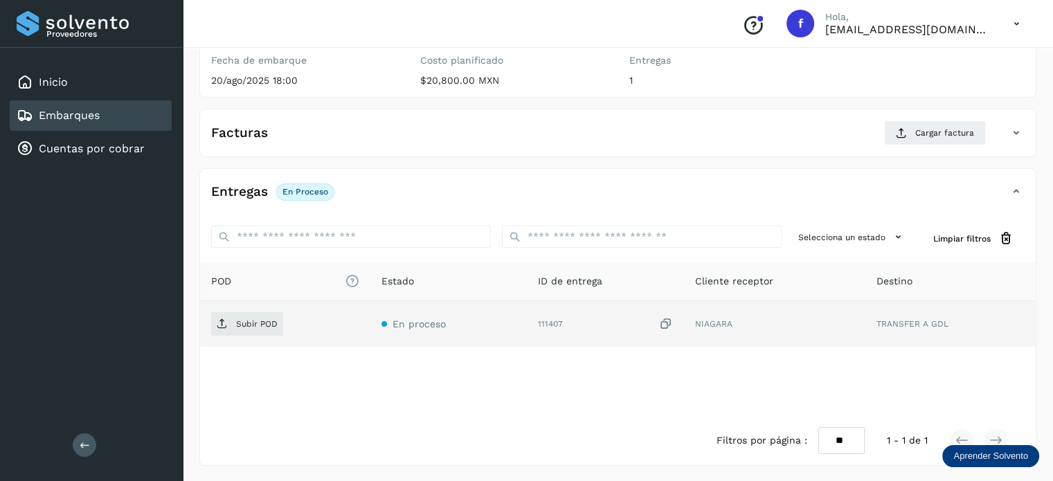
click at [661, 317] on icon at bounding box center [665, 324] width 14 height 15
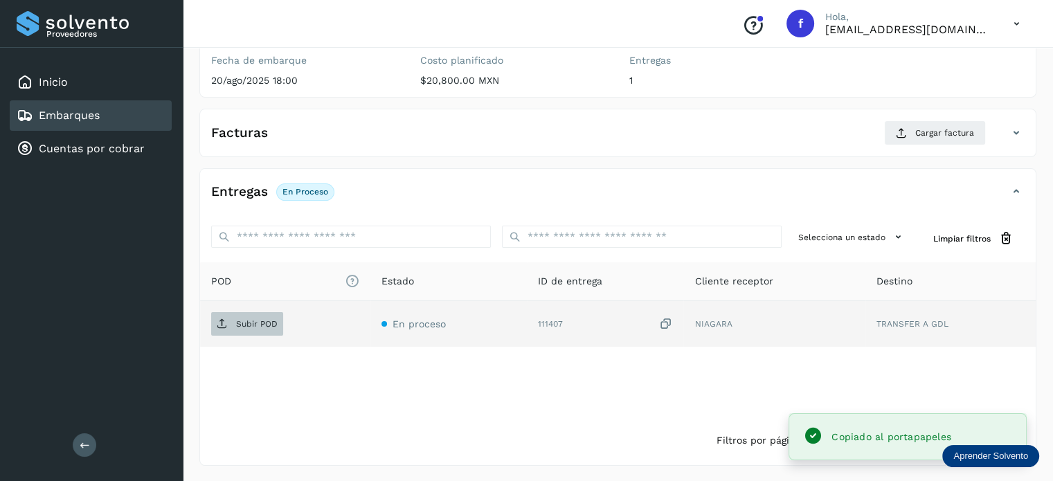
click at [280, 324] on span "Subir POD" at bounding box center [247, 324] width 72 height 22
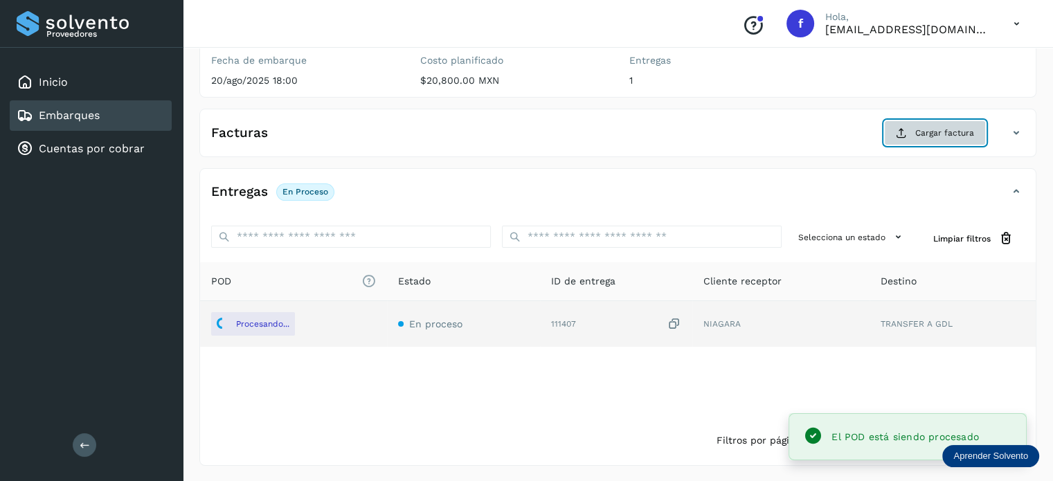
click at [918, 127] on span "Cargar factura" at bounding box center [944, 133] width 59 height 12
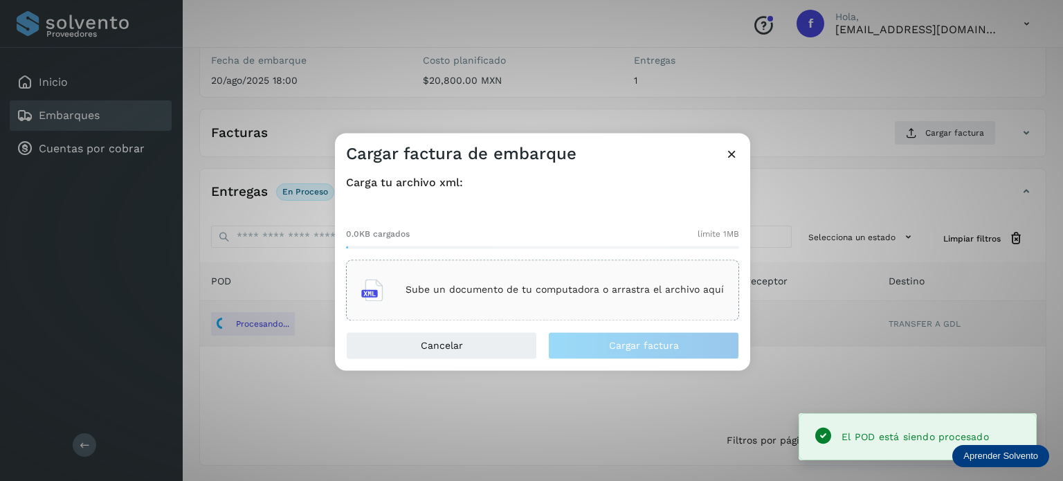
click at [579, 298] on div "Sube un documento de tu computadora o arrastra el archivo aquí" at bounding box center [542, 289] width 363 height 37
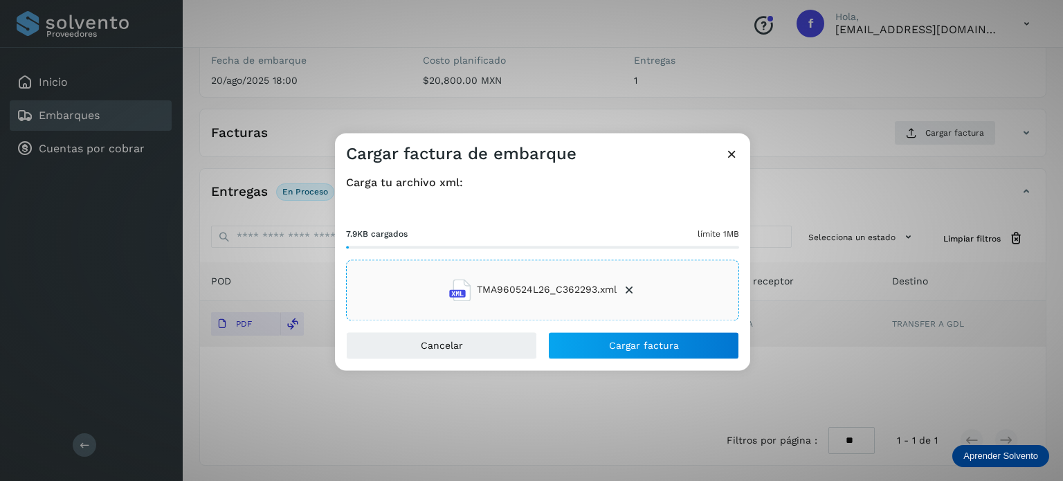
drag, startPoint x: 282, startPoint y: 229, endPoint x: 302, endPoint y: 238, distance: 22.0
click at [282, 229] on div "Cargar factura de embarque Carga tu archivo xml: 7.9KB cargados límite 1MB TMA9…" at bounding box center [531, 240] width 1063 height 481
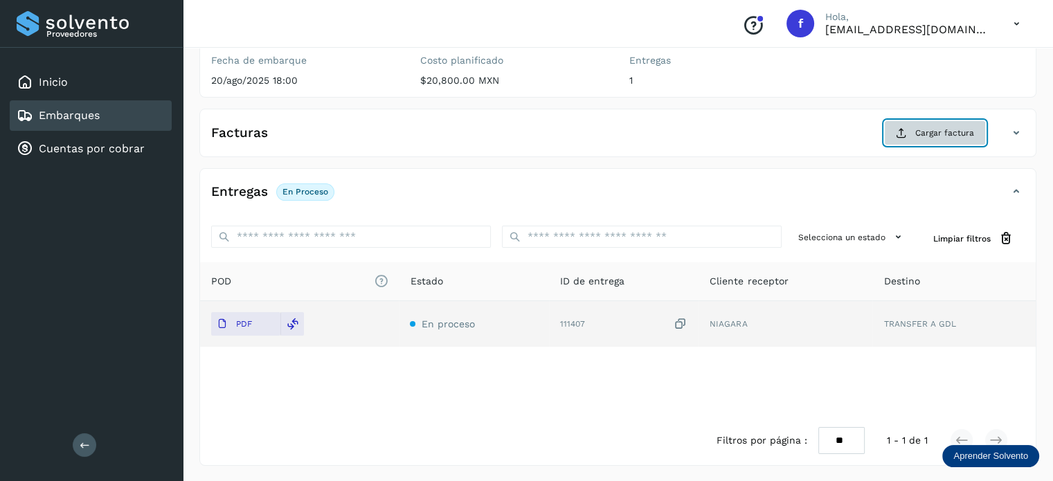
click at [912, 135] on button "Cargar factura" at bounding box center [935, 132] width 102 height 25
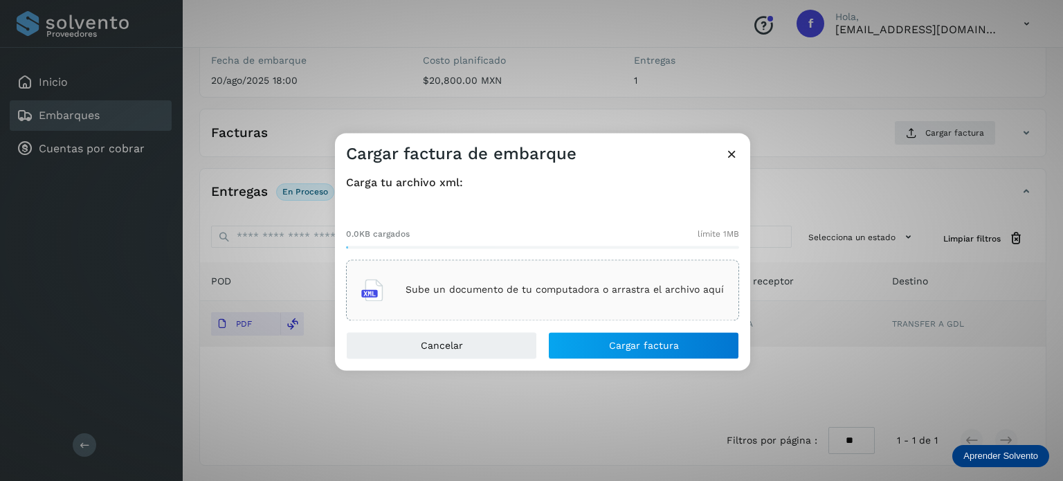
click at [725, 152] on icon at bounding box center [732, 154] width 15 height 15
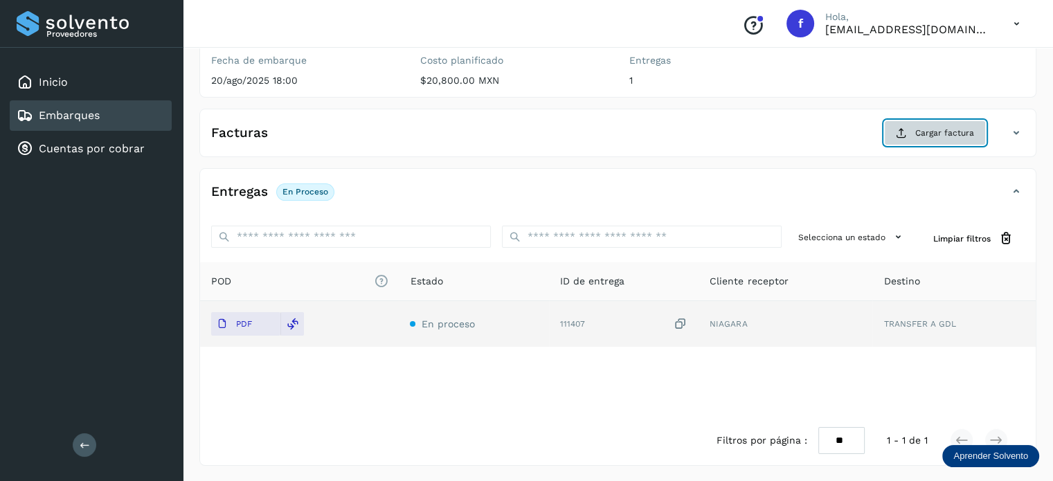
click at [939, 123] on button "Cargar factura" at bounding box center [935, 132] width 102 height 25
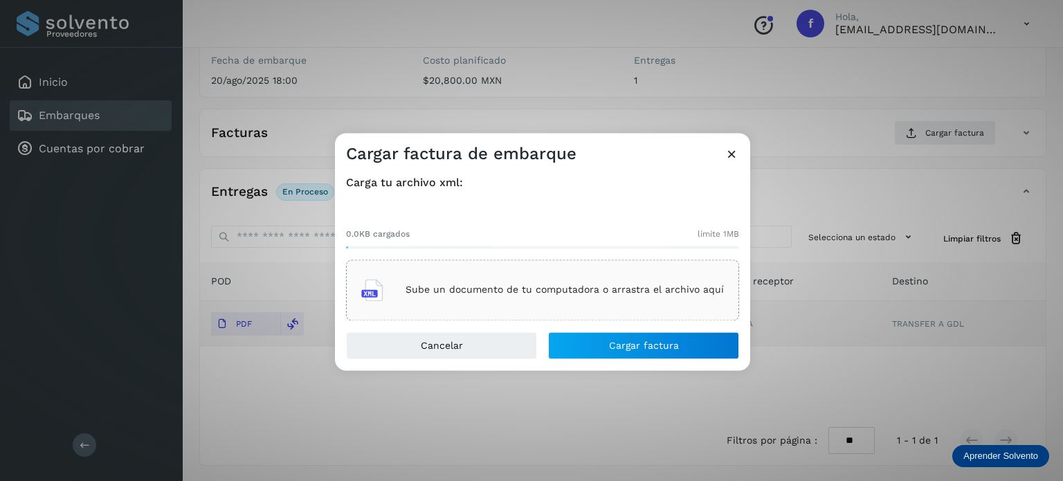
click at [602, 284] on div "Sube un documento de tu computadora o arrastra el archivo aquí" at bounding box center [542, 289] width 363 height 37
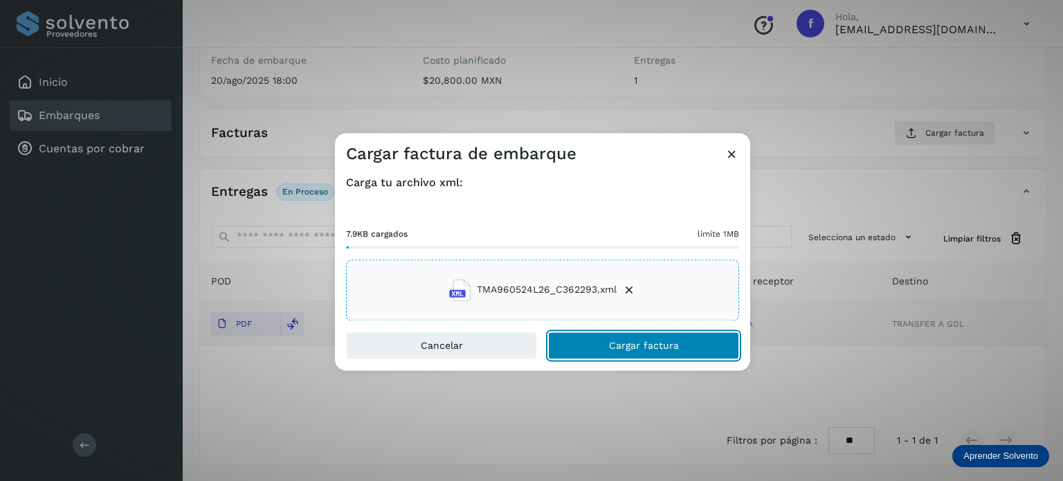
click at [649, 347] on span "Cargar factura" at bounding box center [644, 346] width 70 height 10
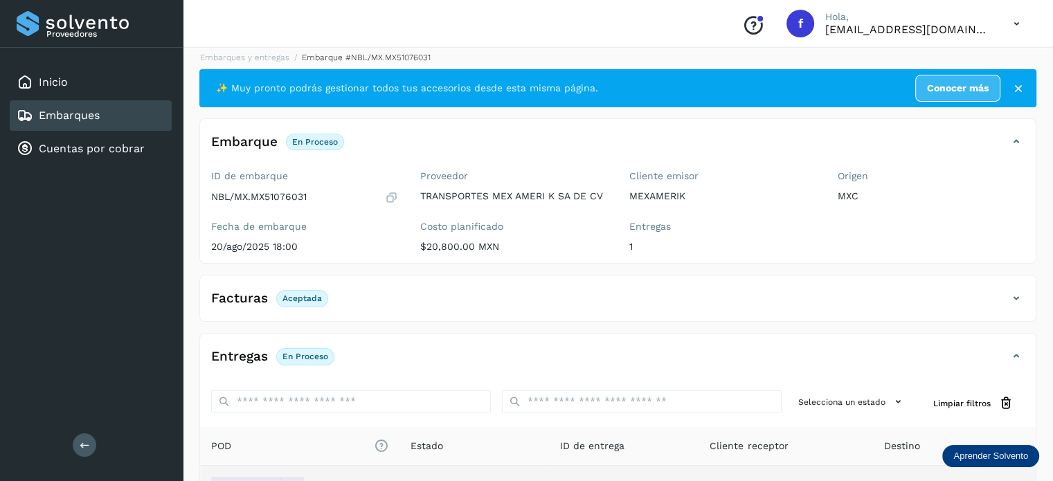
scroll to position [0, 0]
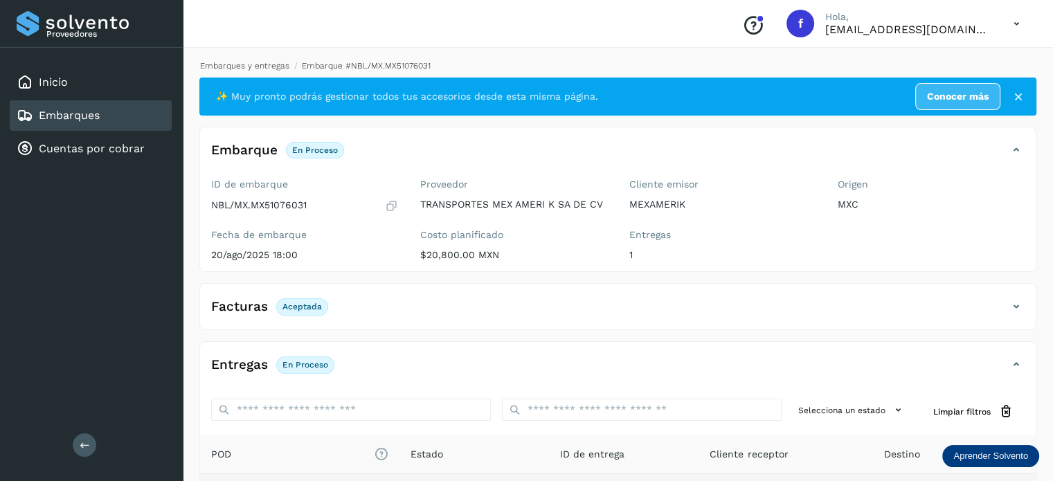
click at [249, 69] on link "Embarques y entregas" at bounding box center [244, 66] width 89 height 10
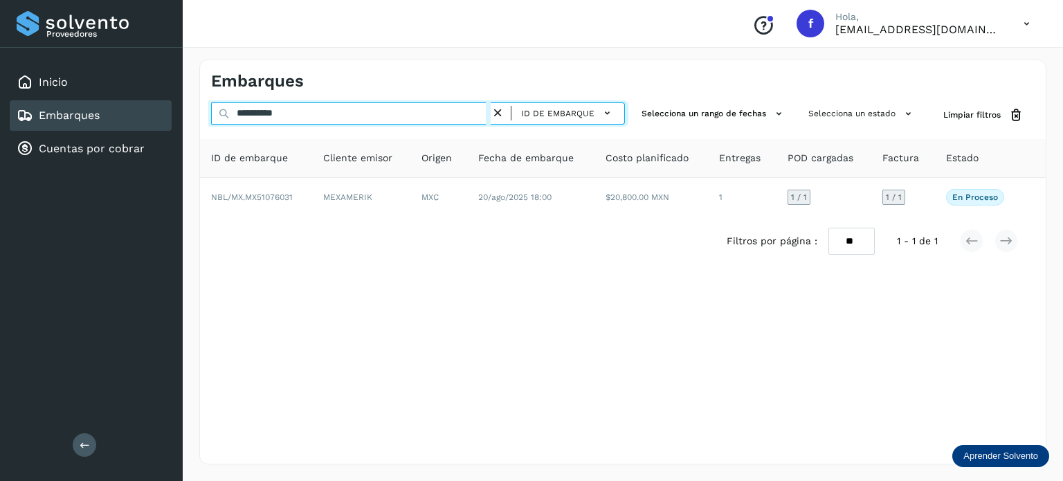
click at [281, 113] on input "**********" at bounding box center [351, 113] width 280 height 22
paste input "text"
type input "**********"
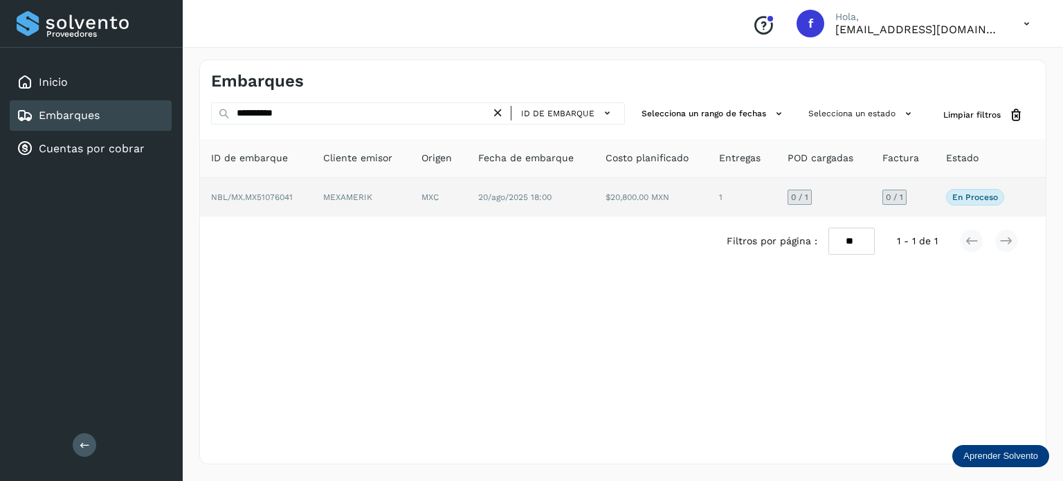
click at [595, 188] on td "20/ago/2025 18:00" at bounding box center [652, 197] width 114 height 39
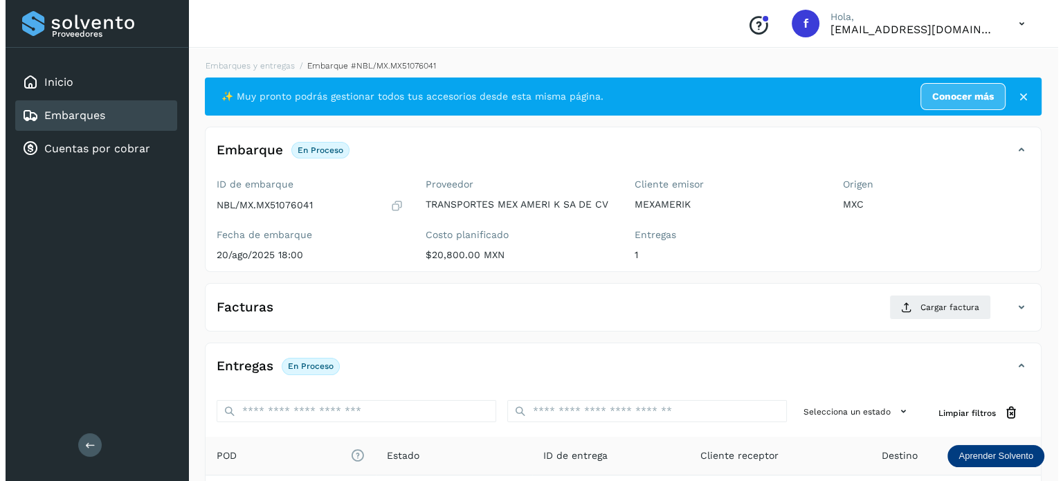
scroll to position [174, 0]
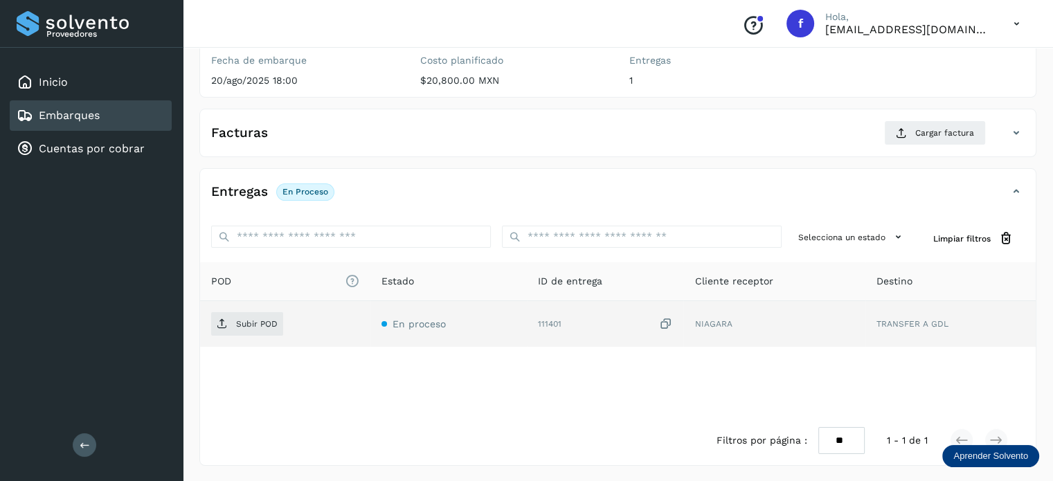
click at [666, 326] on icon at bounding box center [665, 324] width 14 height 15
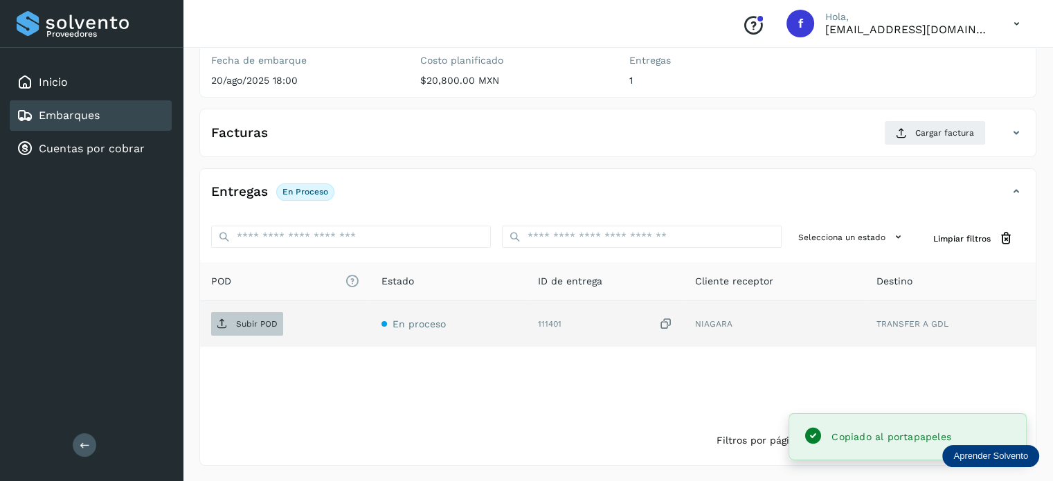
click at [246, 327] on p "Subir POD" at bounding box center [257, 324] width 42 height 10
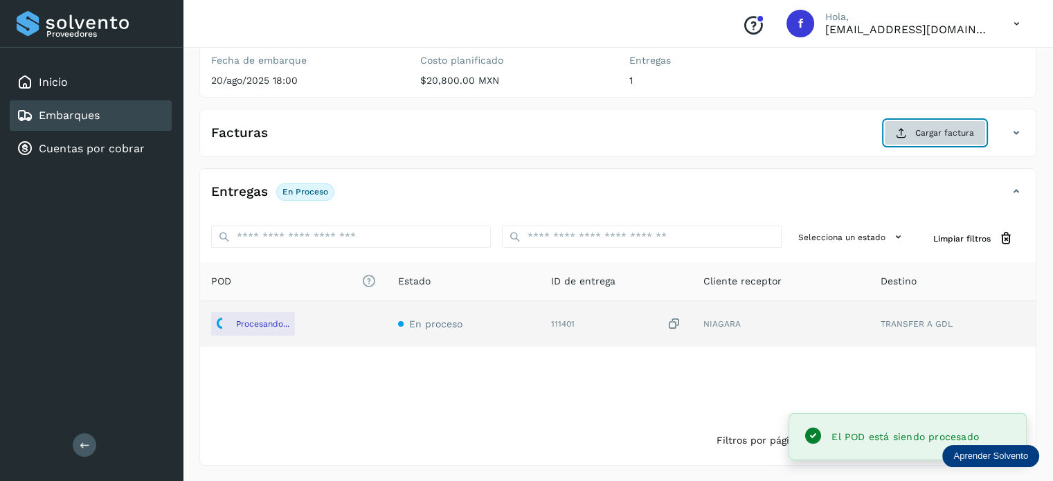
click at [923, 125] on button "Cargar factura" at bounding box center [935, 132] width 102 height 25
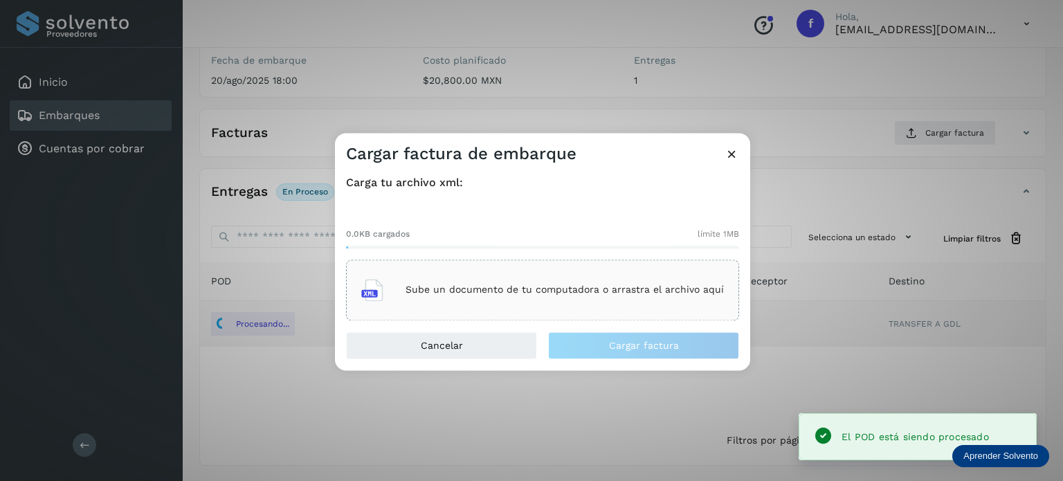
click at [525, 282] on div "Sube un documento de tu computadora o arrastra el archivo aquí" at bounding box center [542, 289] width 363 height 37
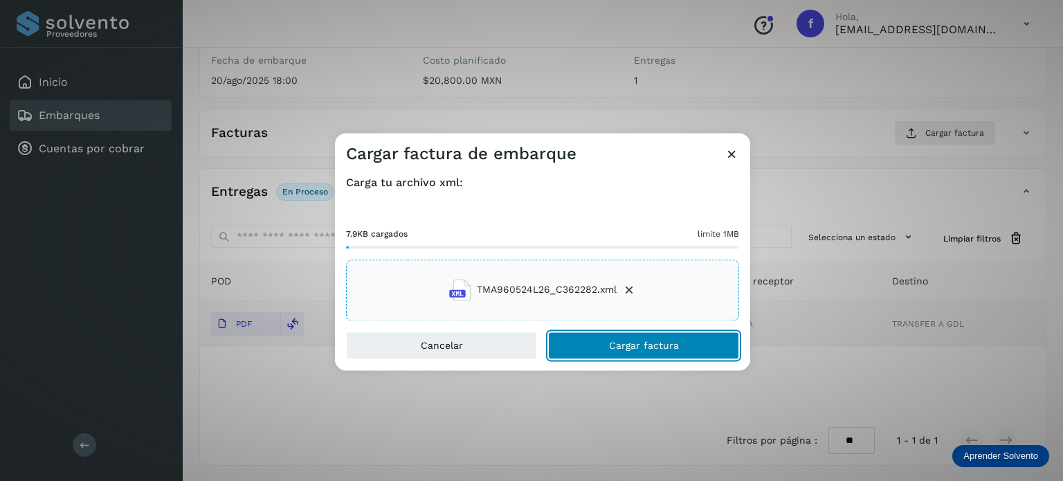
click at [593, 348] on button "Cargar factura" at bounding box center [643, 346] width 191 height 28
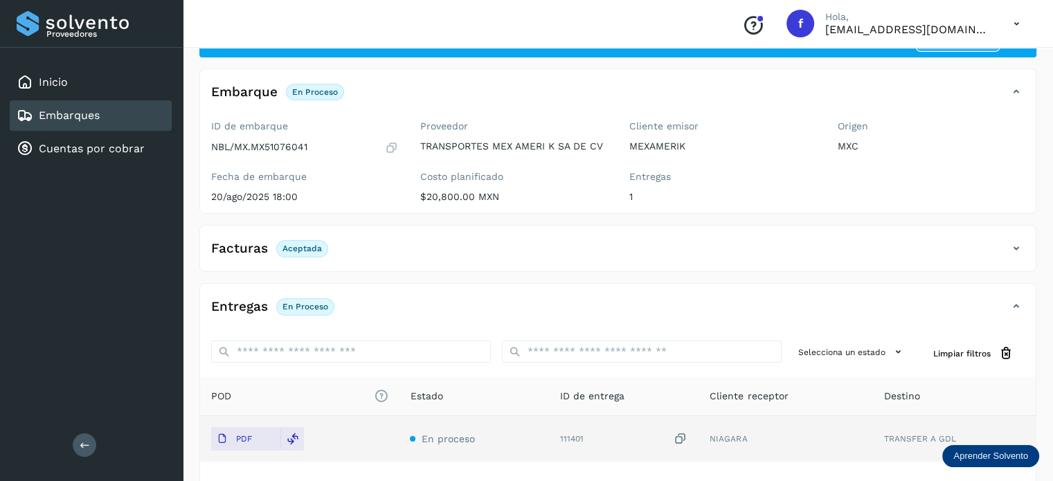
scroll to position [0, 0]
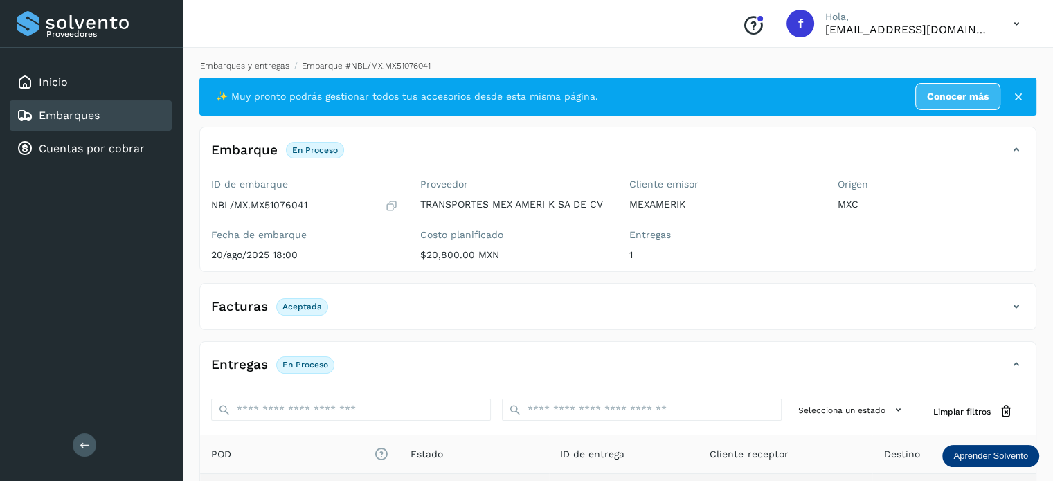
click at [257, 61] on link "Embarques y entregas" at bounding box center [244, 66] width 89 height 10
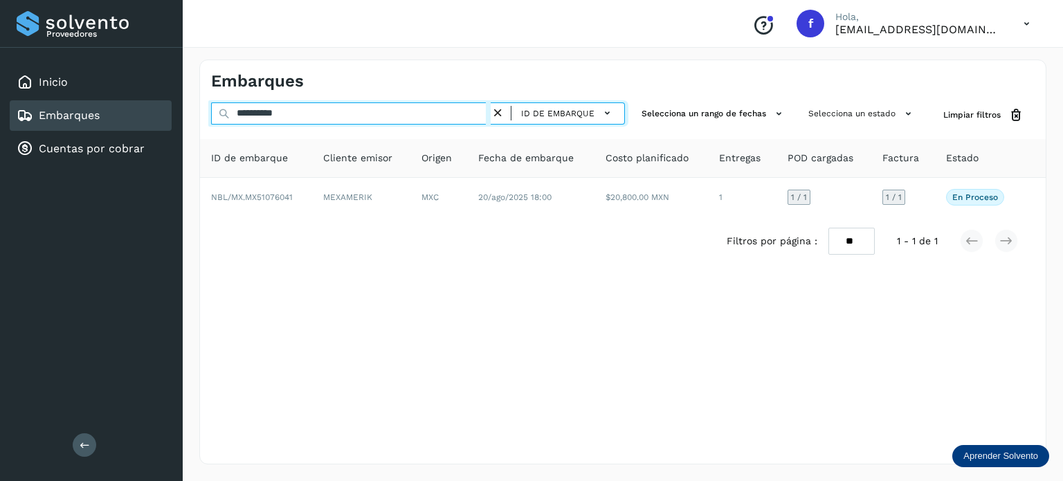
click at [272, 115] on input "**********" at bounding box center [351, 113] width 280 height 22
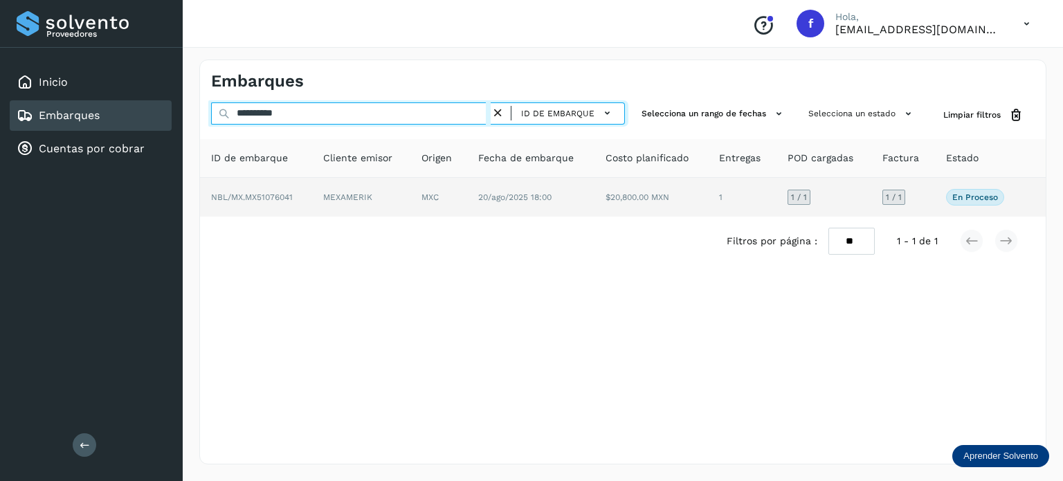
paste input "text"
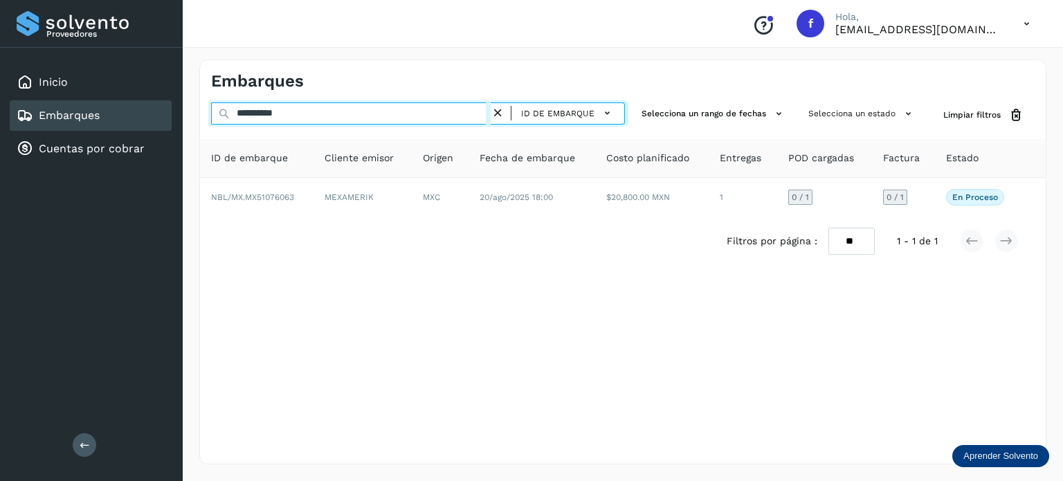
click at [269, 112] on input "**********" at bounding box center [351, 113] width 280 height 22
paste input "text"
click at [268, 118] on input "**********" at bounding box center [351, 113] width 280 height 22
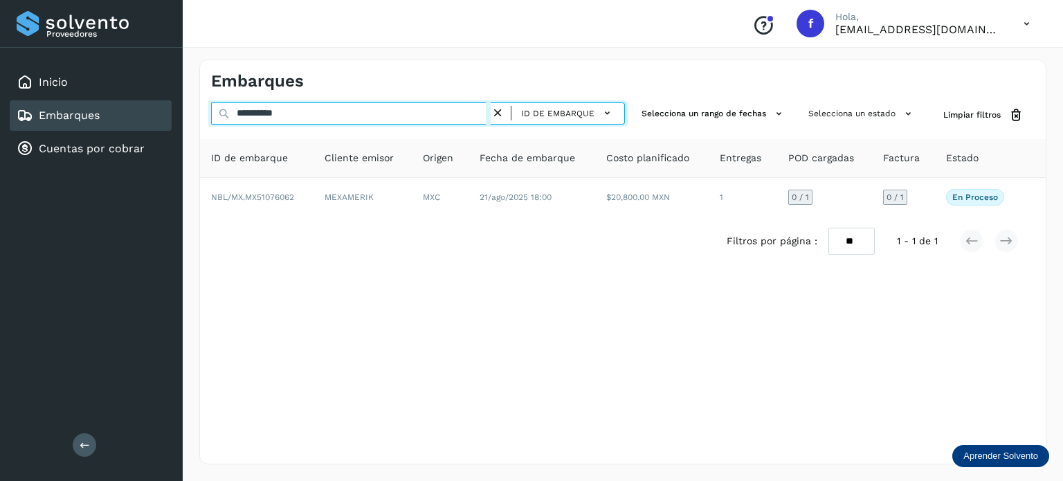
click at [268, 118] on input "**********" at bounding box center [351, 113] width 280 height 22
paste input "text"
click at [263, 107] on input "**********" at bounding box center [351, 113] width 280 height 22
click at [263, 106] on input "**********" at bounding box center [351, 113] width 280 height 22
paste input "text"
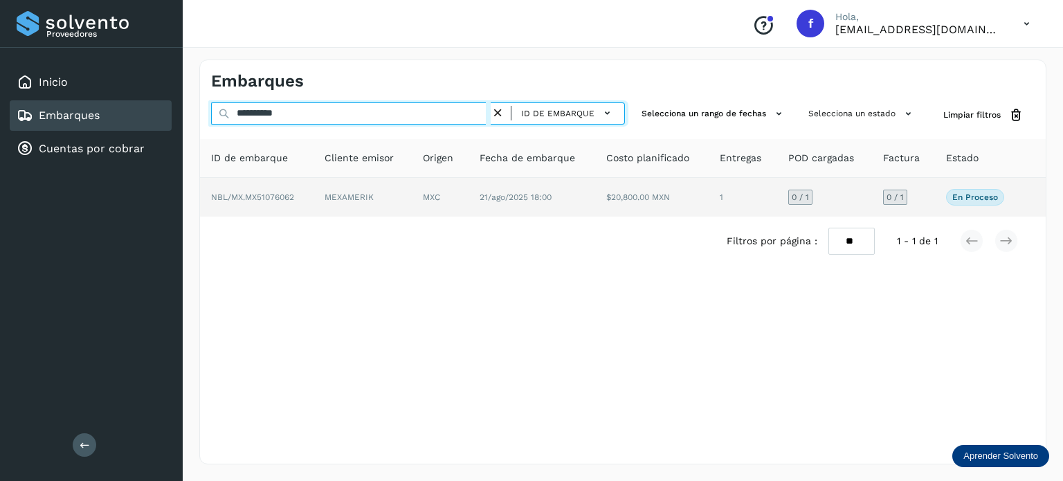
type input "**********"
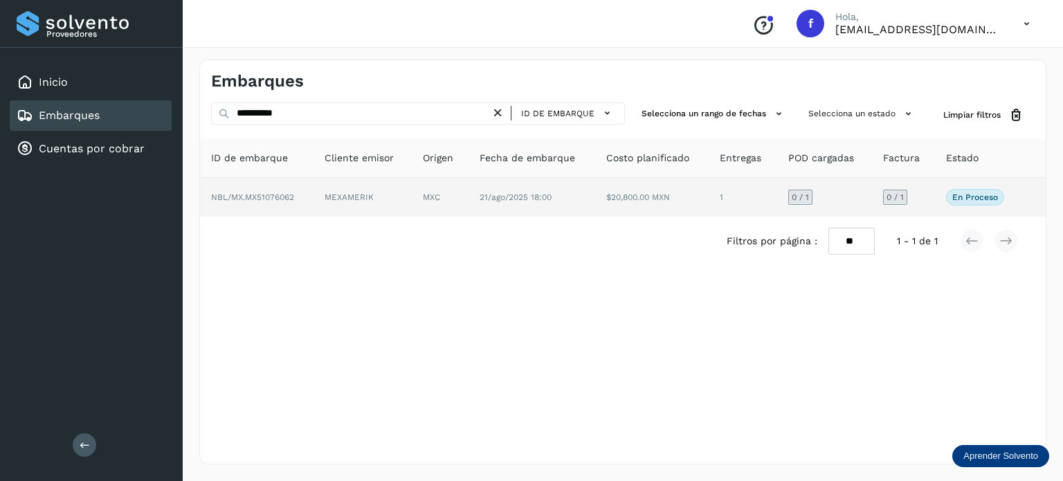
click at [525, 195] on span "21/ago/2025 18:00" at bounding box center [516, 197] width 72 height 10
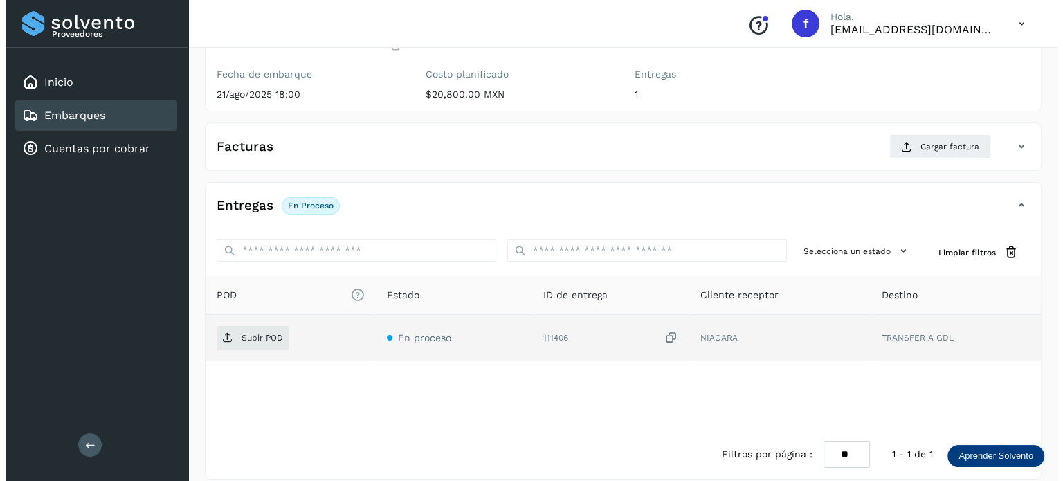
scroll to position [174, 0]
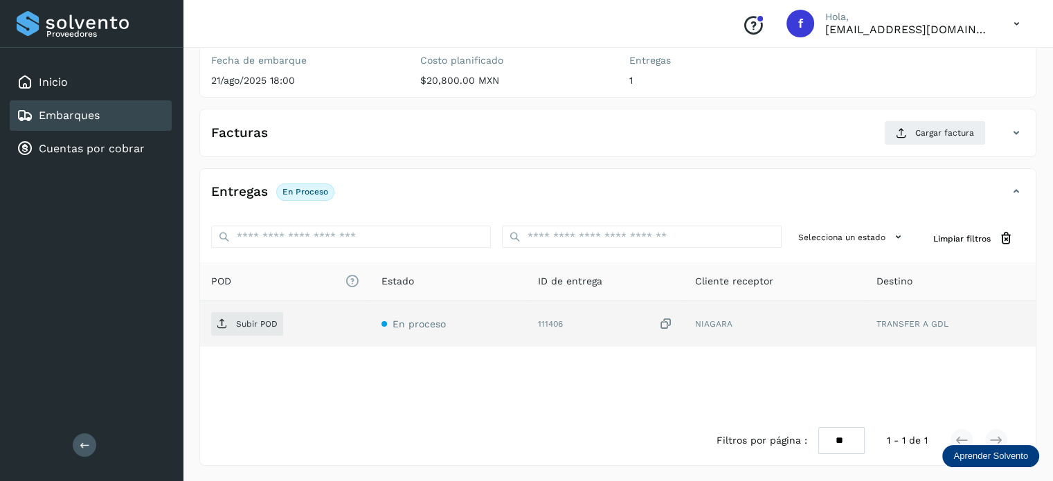
click at [664, 323] on icon at bounding box center [665, 324] width 14 height 15
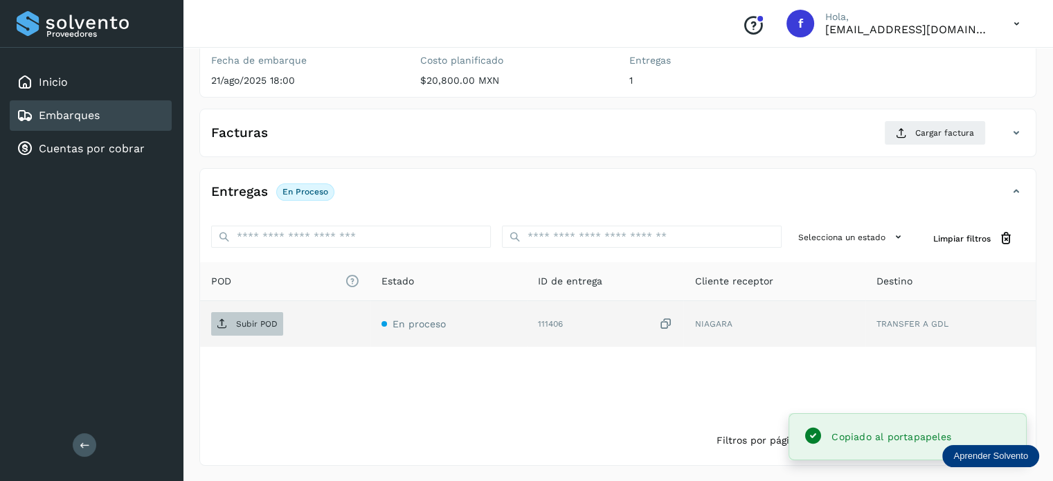
click at [272, 323] on p "Subir POD" at bounding box center [257, 324] width 42 height 10
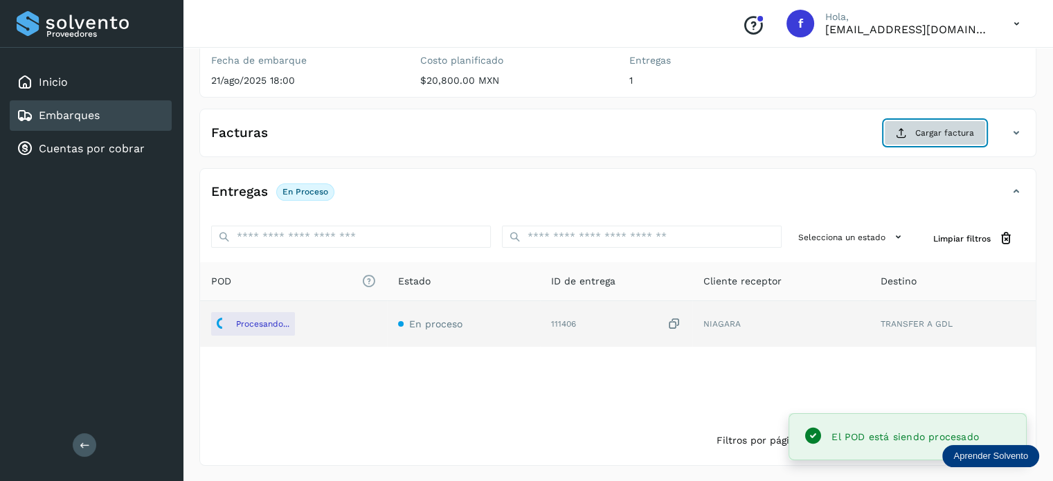
click at [907, 129] on icon at bounding box center [901, 132] width 11 height 11
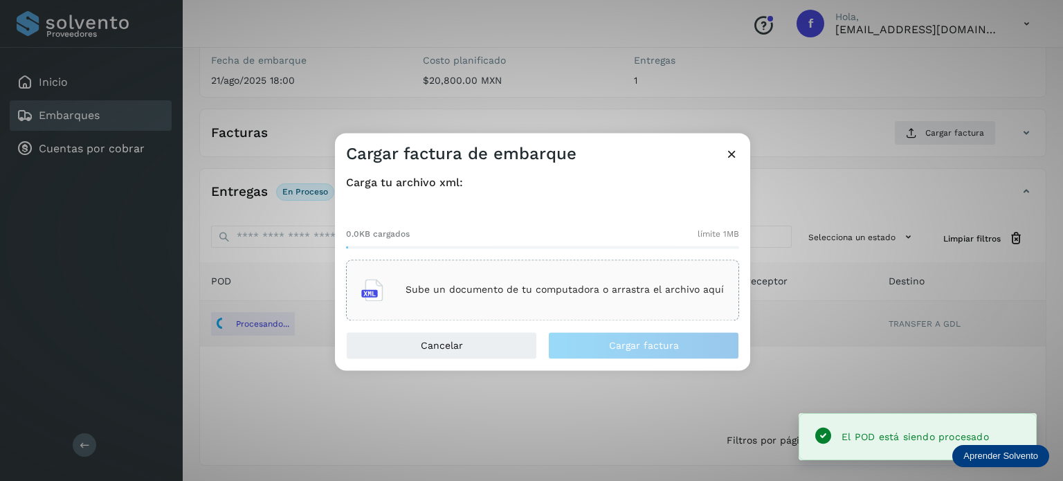
click at [559, 276] on div "Sube un documento de tu computadora o arrastra el archivo aquí" at bounding box center [542, 289] width 363 height 37
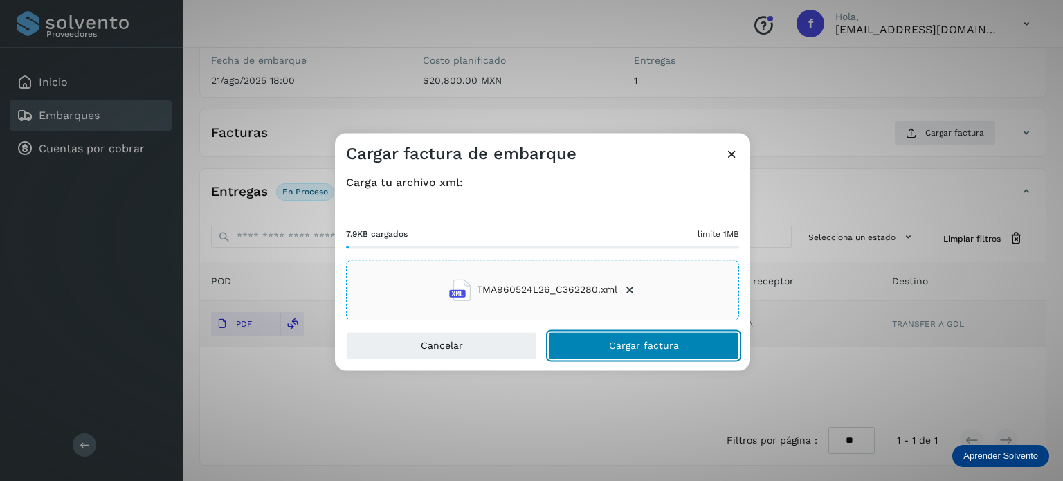
click at [621, 349] on span "Cargar factura" at bounding box center [644, 346] width 70 height 10
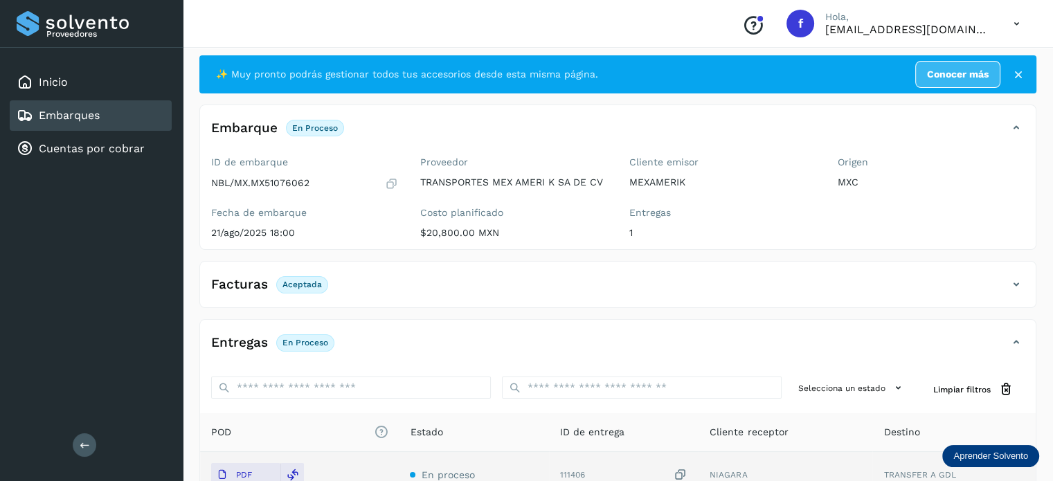
scroll to position [0, 0]
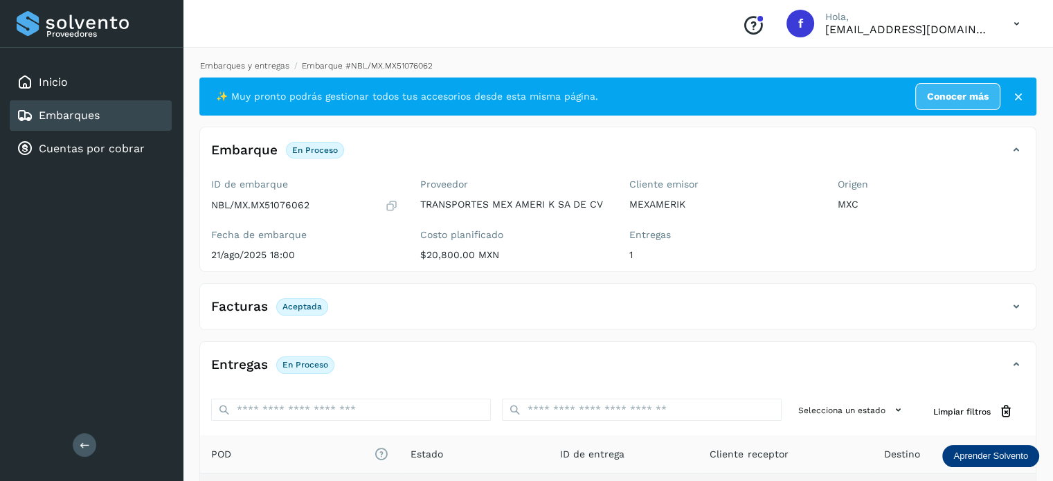
click at [253, 69] on link "Embarques y entregas" at bounding box center [244, 66] width 89 height 10
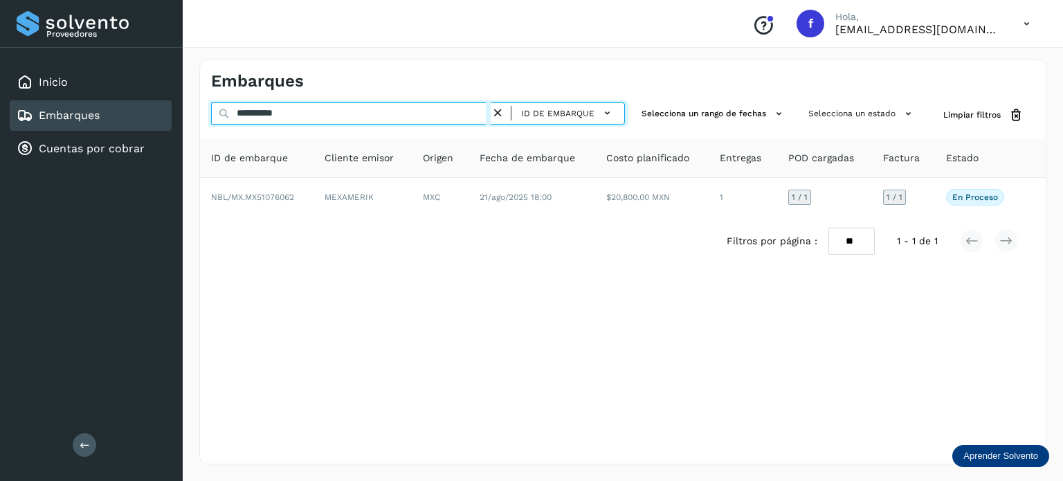
click at [280, 110] on input "**********" at bounding box center [351, 113] width 280 height 22
paste input "text"
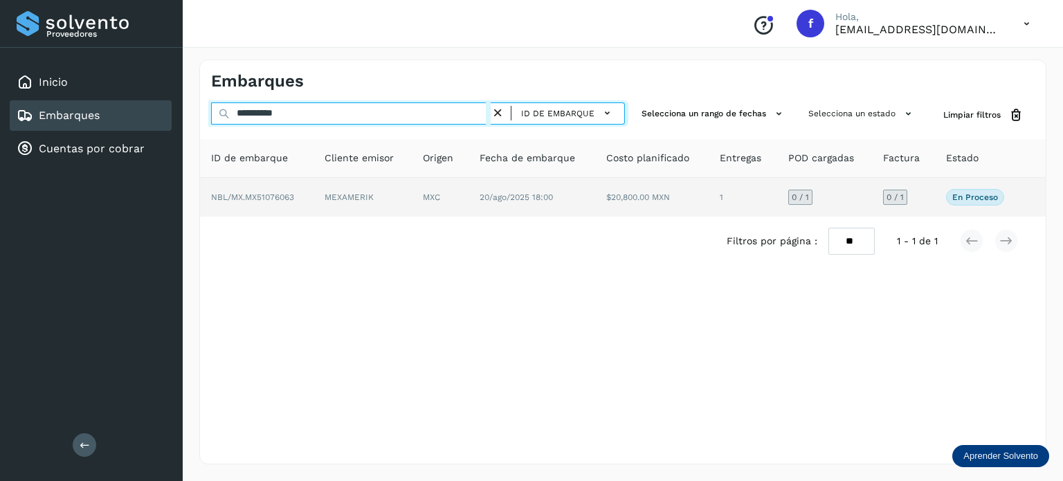
type input "**********"
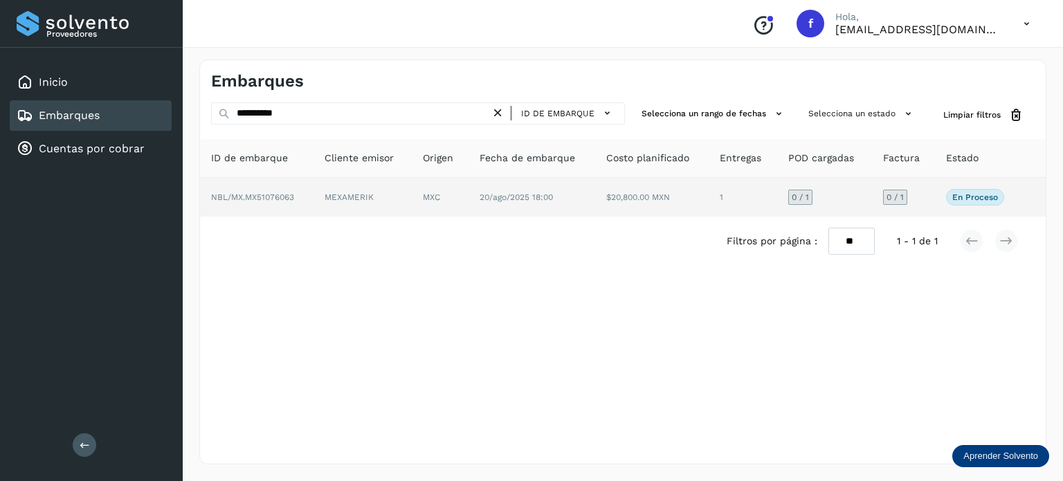
click at [515, 192] on span "20/ago/2025 18:00" at bounding box center [516, 197] width 73 height 10
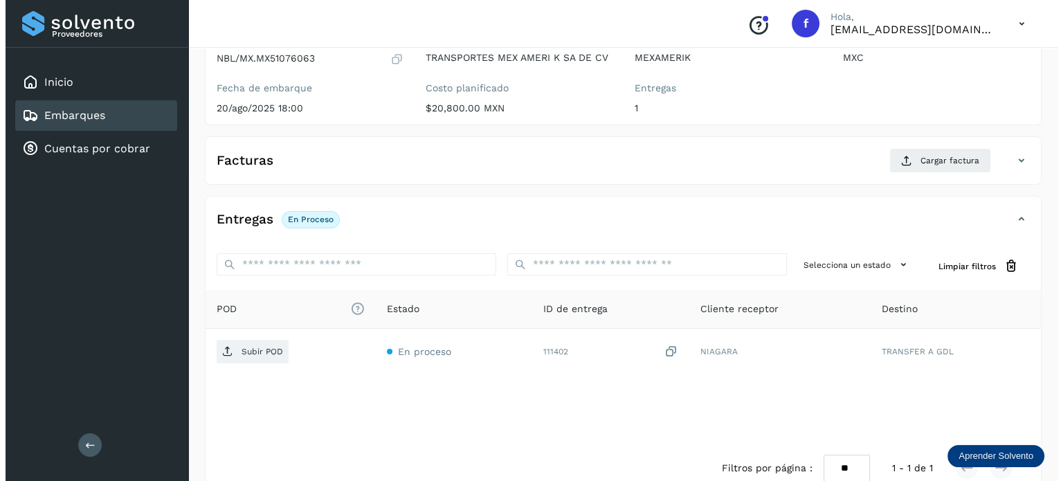
scroll to position [174, 0]
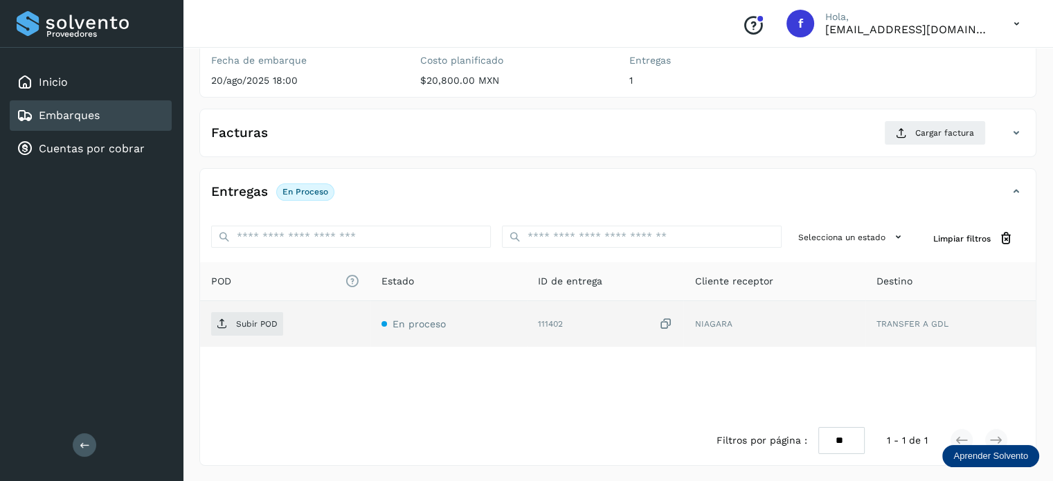
click at [664, 320] on icon at bounding box center [665, 324] width 14 height 15
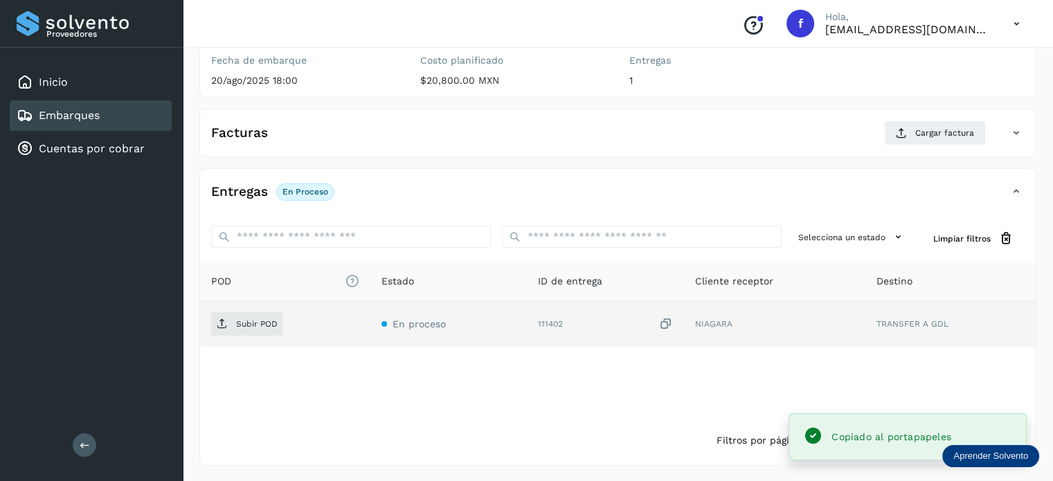
click at [370, 329] on td "Subir POD" at bounding box center [448, 324] width 156 height 46
click at [249, 334] on button "Subir POD" at bounding box center [247, 324] width 72 height 24
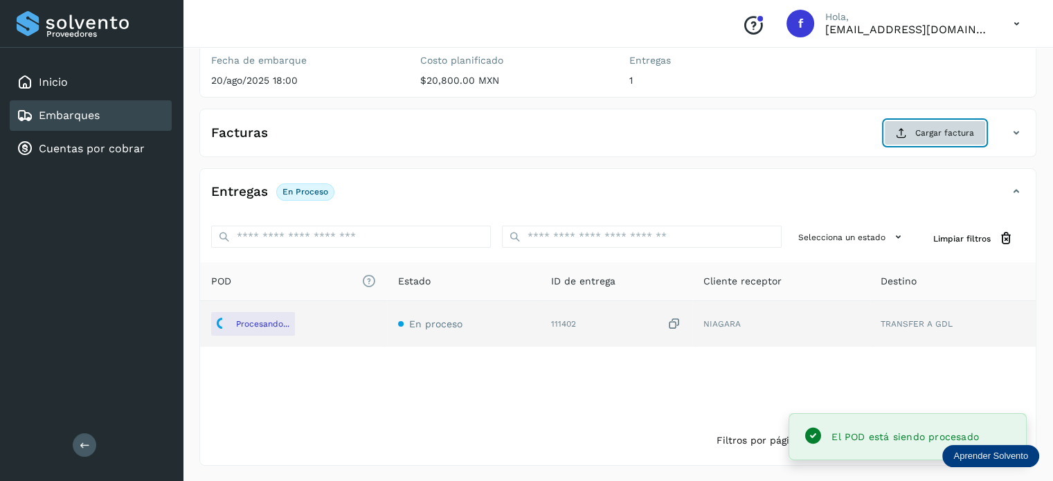
click at [933, 135] on span "Cargar factura" at bounding box center [944, 133] width 59 height 12
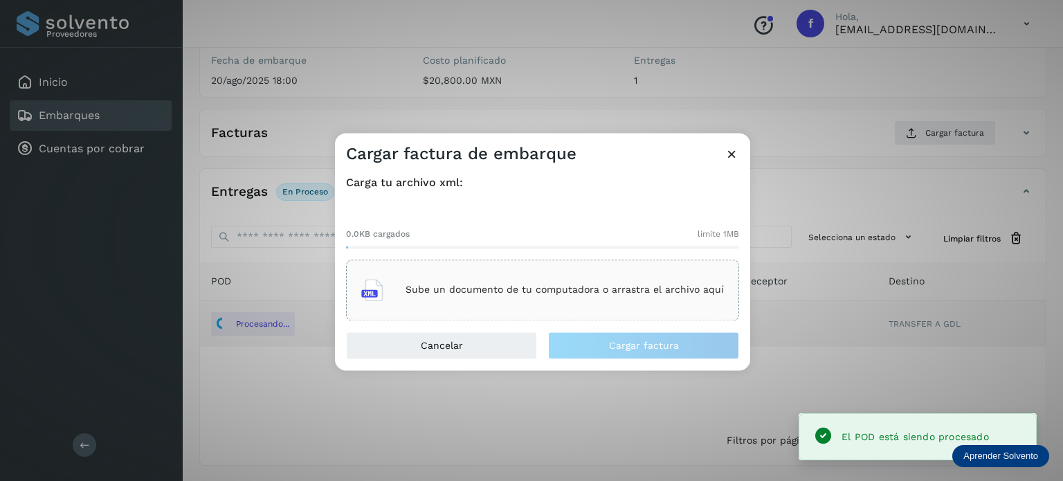
click at [534, 298] on div "Sube un documento de tu computadora o arrastra el archivo aquí" at bounding box center [542, 289] width 363 height 37
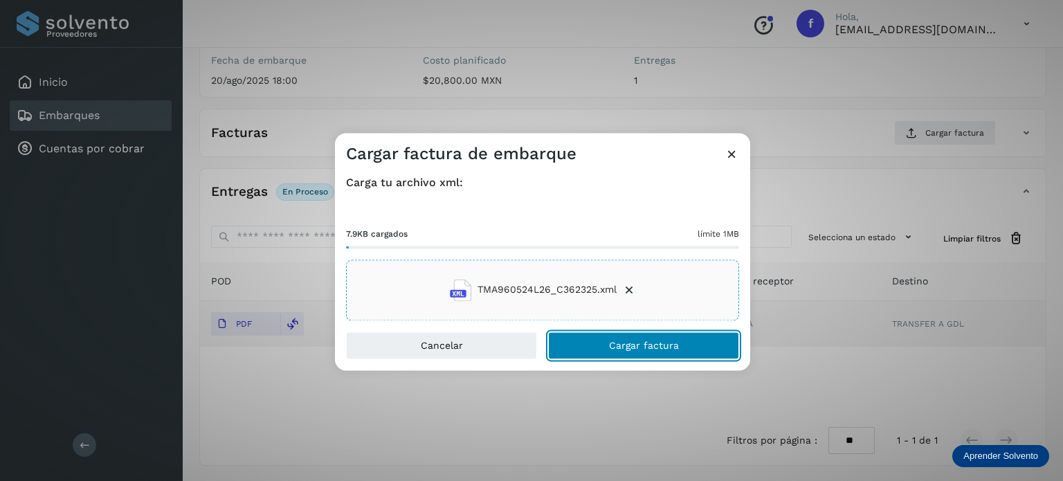
click at [633, 345] on span "Cargar factura" at bounding box center [644, 346] width 70 height 10
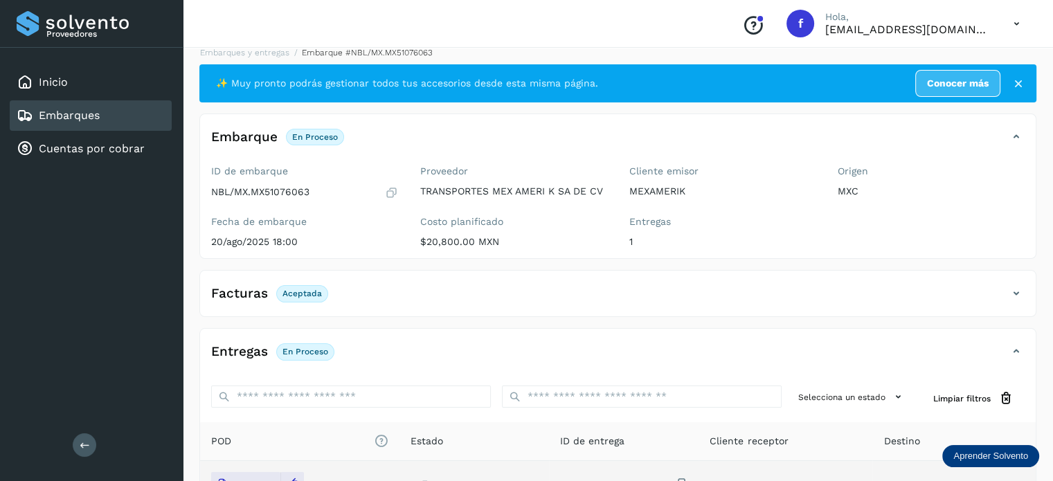
scroll to position [0, 0]
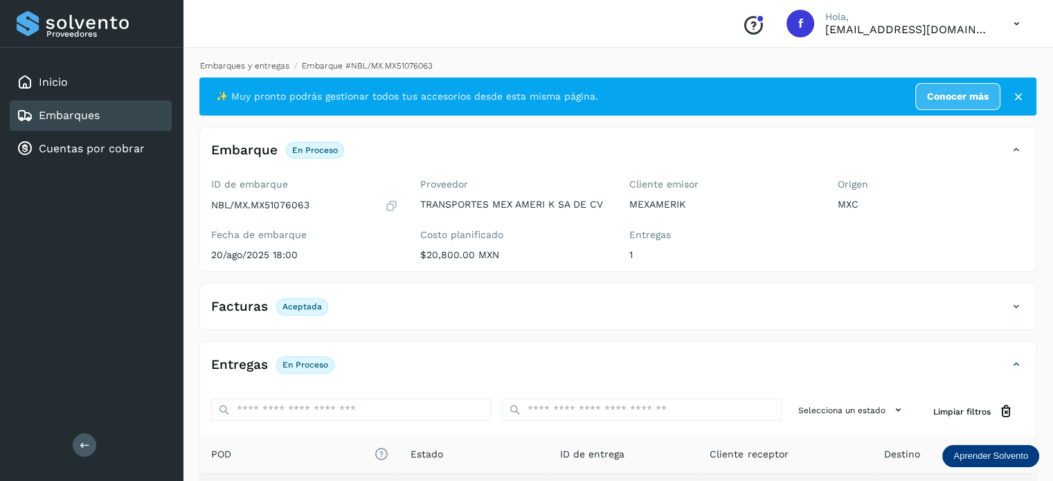
click at [263, 71] on link "Embarques y entregas" at bounding box center [244, 66] width 89 height 10
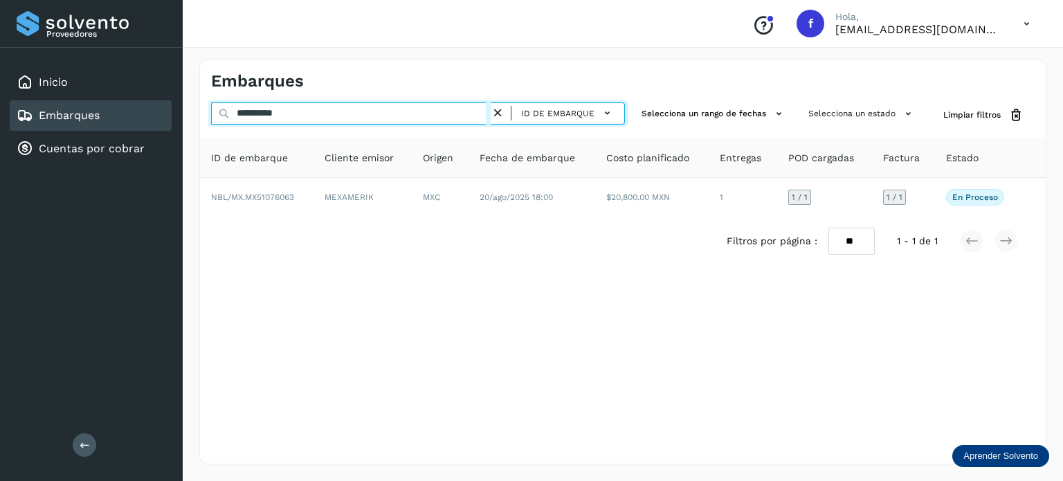
click at [280, 118] on input "**********" at bounding box center [351, 113] width 280 height 22
paste input "text"
type input "**********"
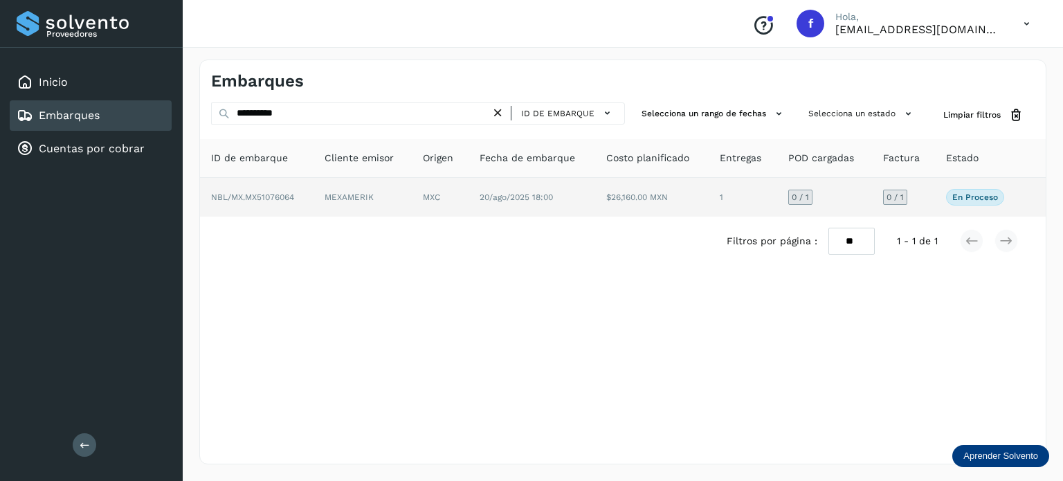
click at [595, 193] on td "20/ago/2025 18:00" at bounding box center [652, 197] width 114 height 39
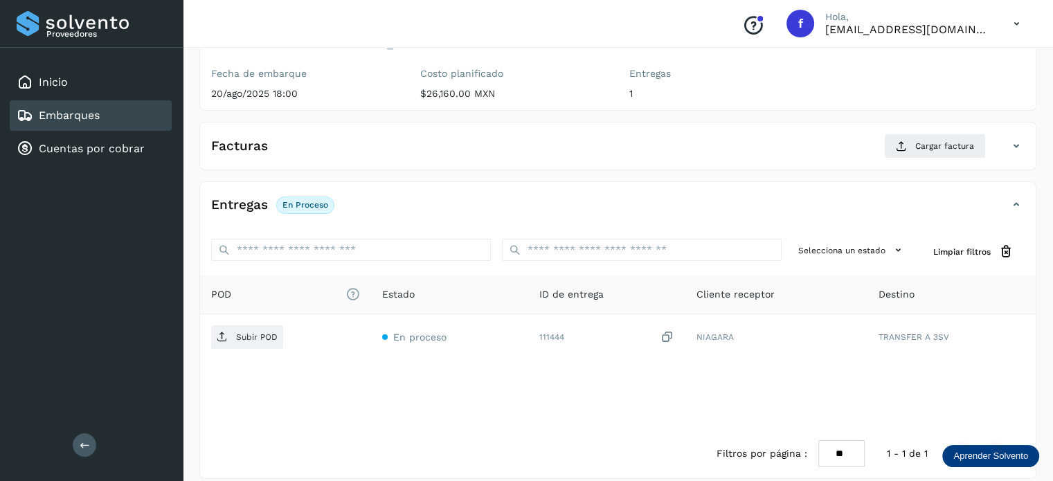
scroll to position [174, 0]
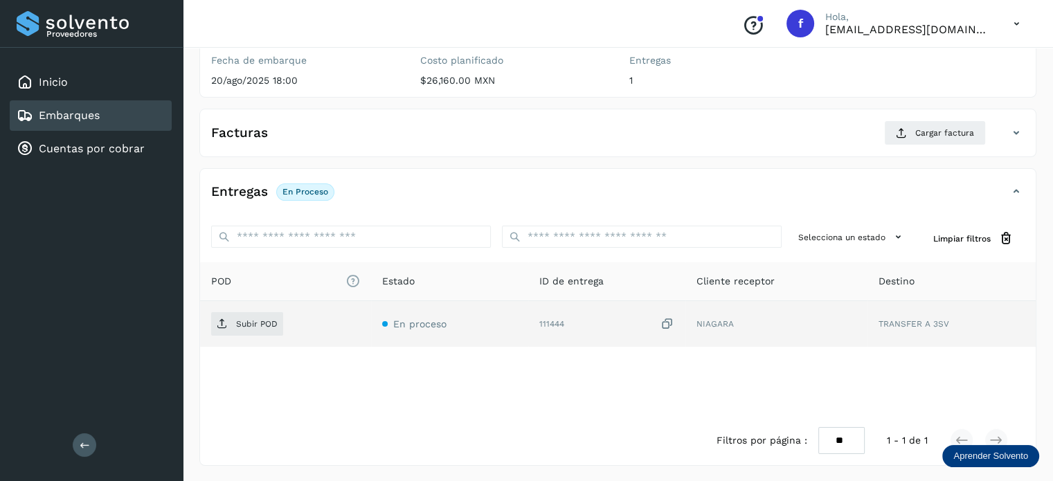
click at [667, 323] on icon at bounding box center [667, 324] width 14 height 15
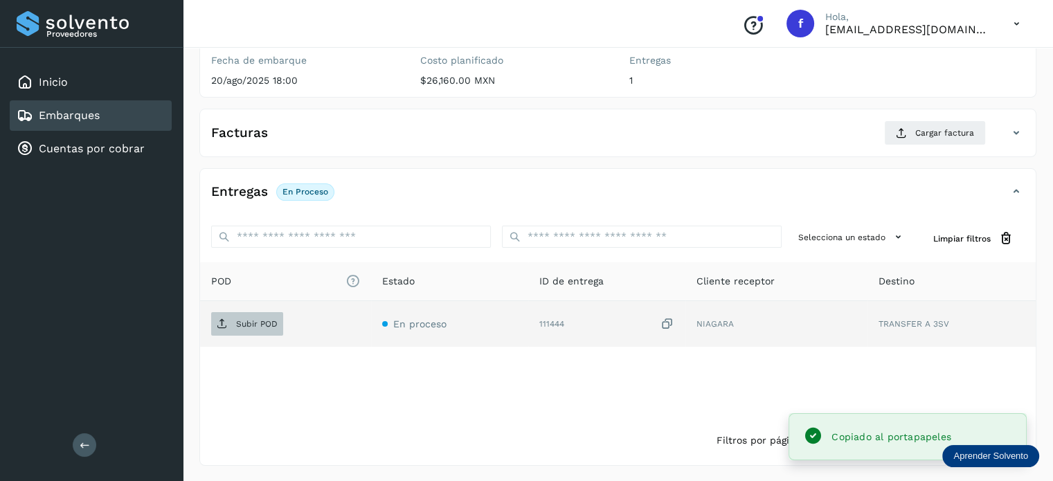
click at [257, 332] on span "Subir POD" at bounding box center [247, 324] width 72 height 22
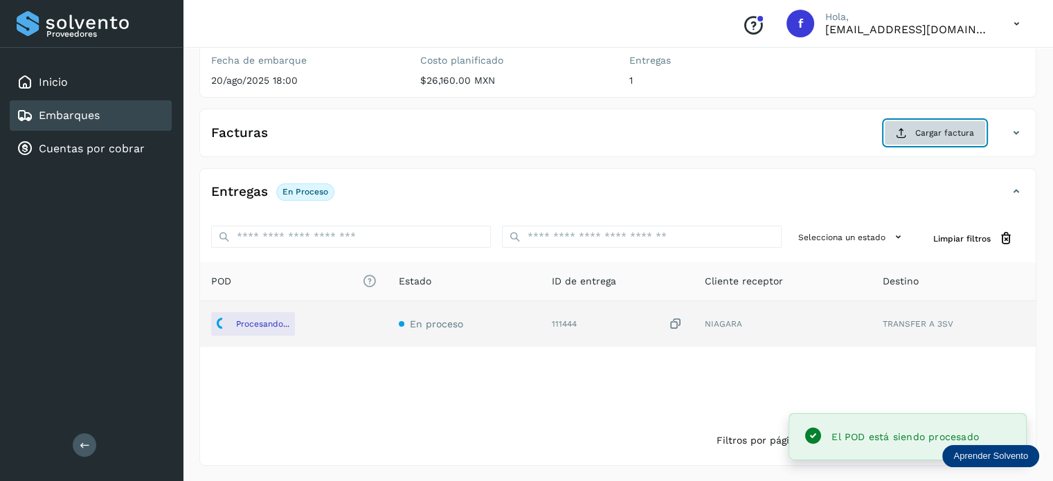
click at [927, 128] on span "Cargar factura" at bounding box center [944, 133] width 59 height 12
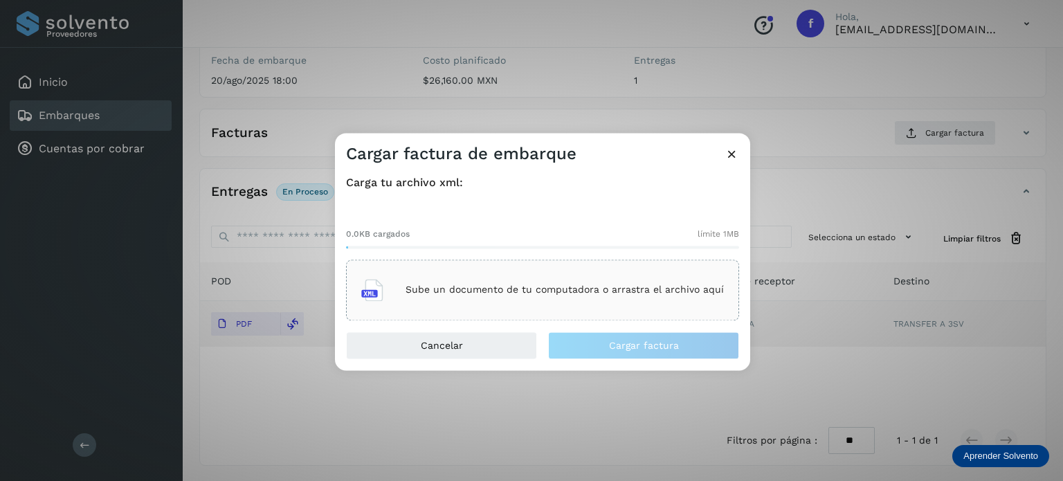
click at [729, 143] on div "Cargar factura de embarque" at bounding box center [542, 149] width 415 height 32
click at [731, 156] on icon at bounding box center [732, 154] width 15 height 15
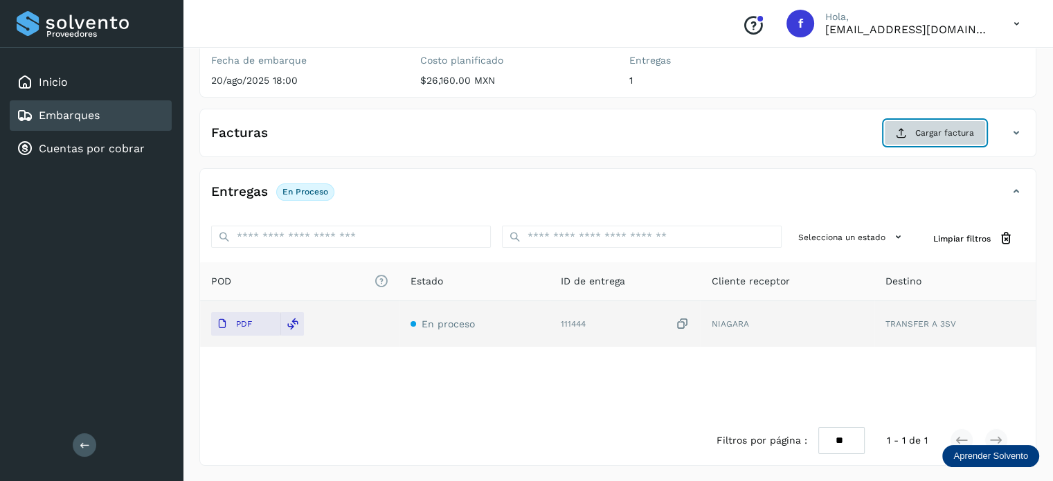
click at [933, 120] on button "Cargar factura" at bounding box center [935, 132] width 102 height 25
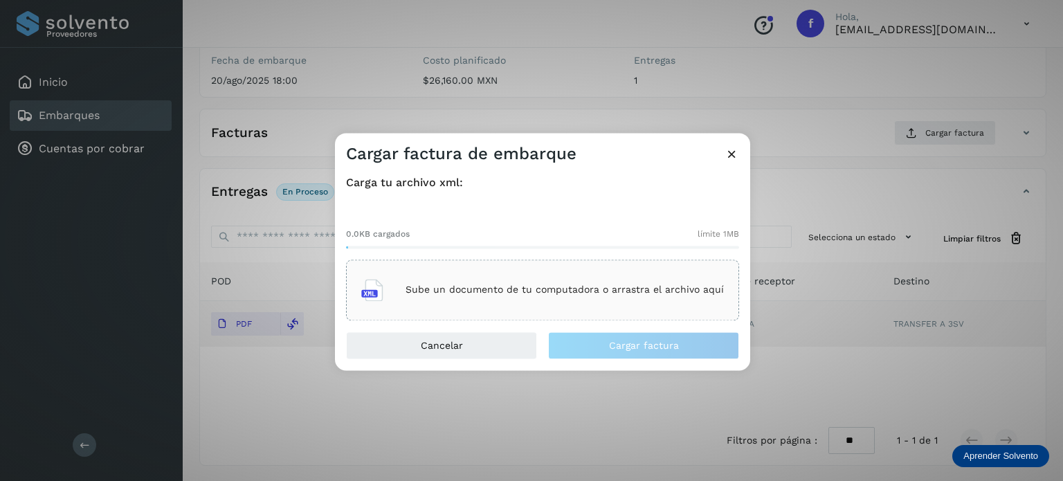
click at [635, 287] on p "Sube un documento de tu computadora o arrastra el archivo aquí" at bounding box center [565, 290] width 318 height 12
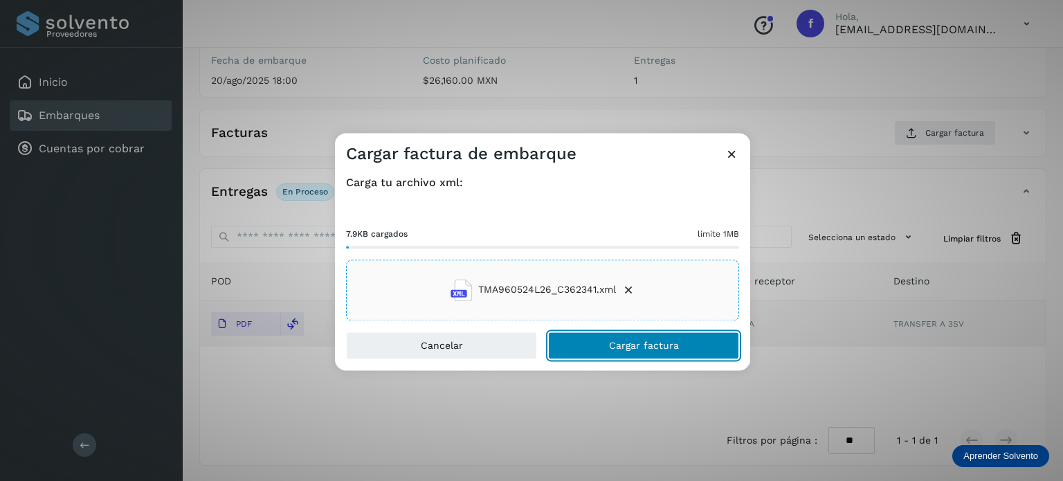
click at [634, 347] on span "Cargar factura" at bounding box center [644, 346] width 70 height 10
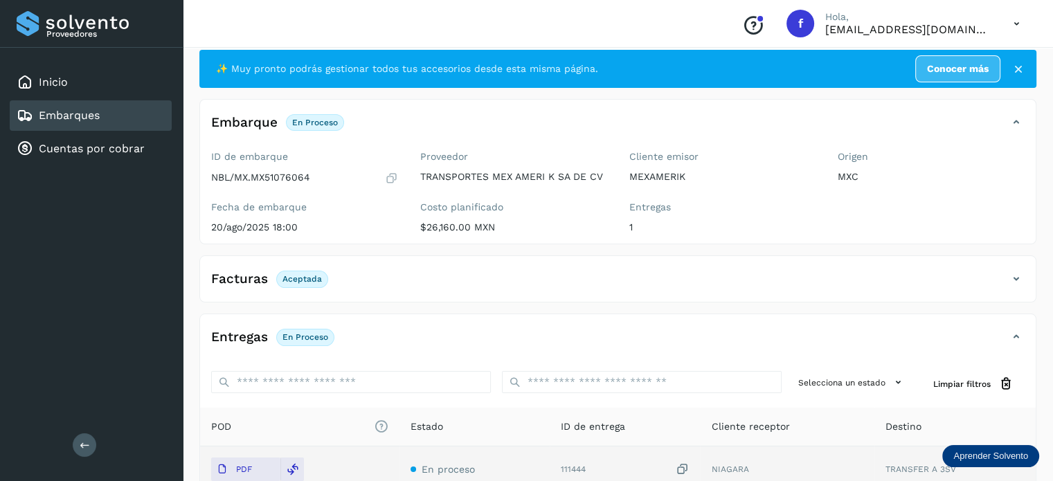
scroll to position [0, 0]
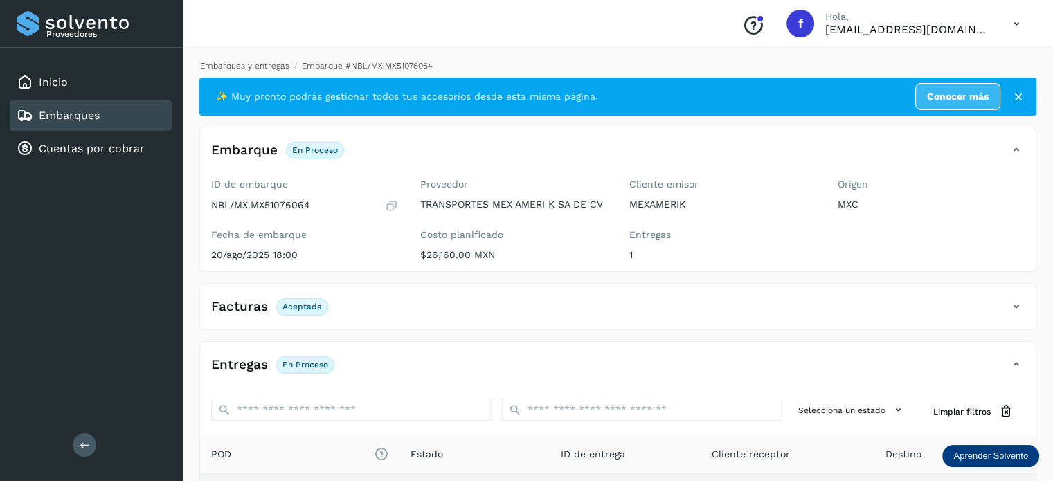
click at [258, 67] on link "Embarques y entregas" at bounding box center [244, 66] width 89 height 10
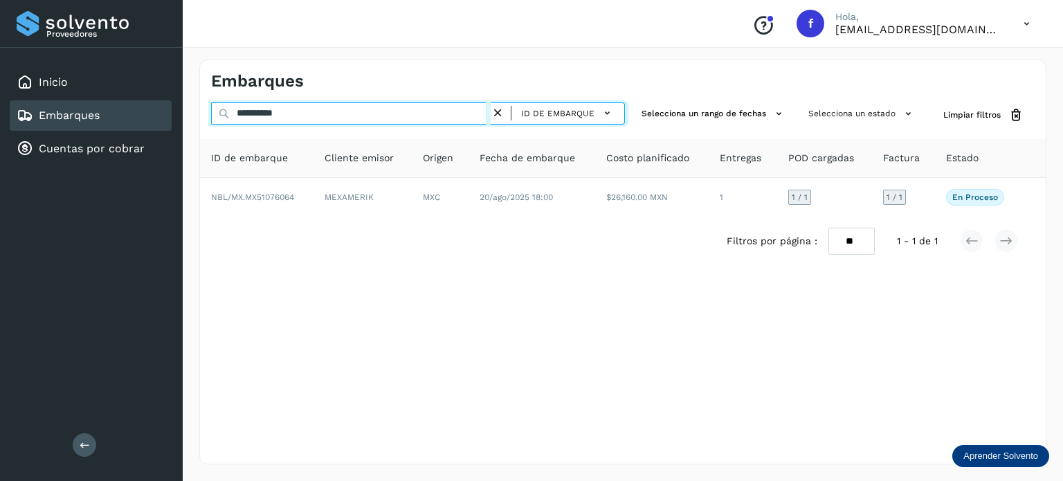
click at [275, 118] on input "**********" at bounding box center [351, 113] width 280 height 22
click at [275, 117] on input "**********" at bounding box center [351, 113] width 280 height 22
paste input "text"
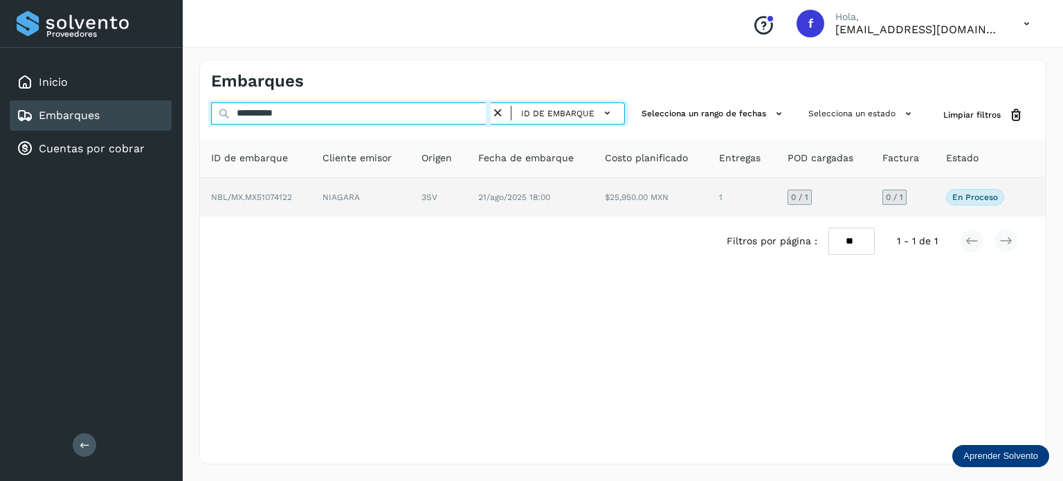
type input "**********"
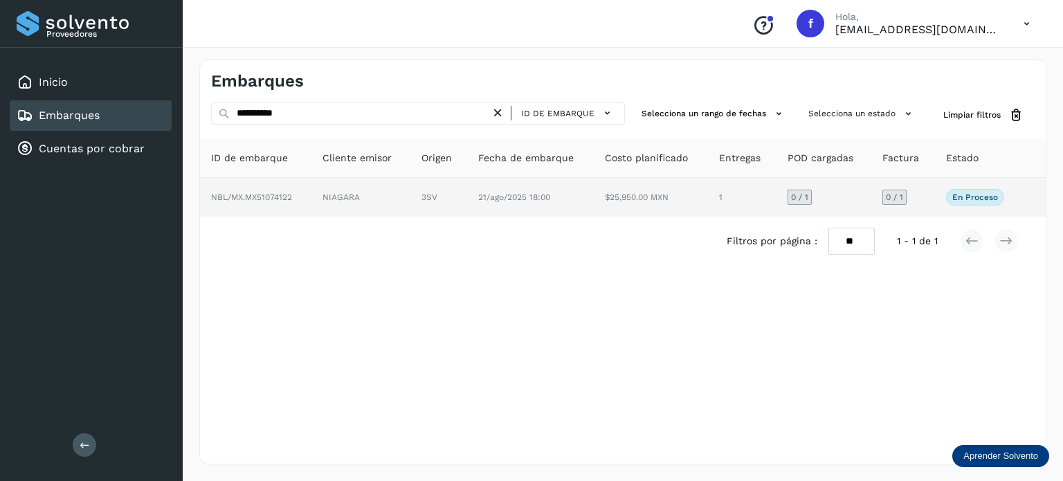
click at [492, 196] on span "21/ago/2025 18:00" at bounding box center [514, 197] width 72 height 10
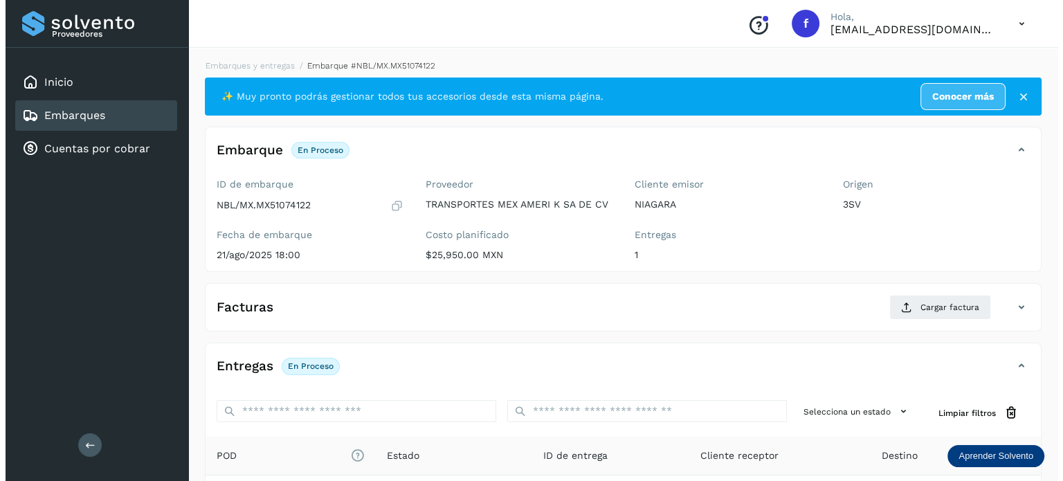
scroll to position [174, 0]
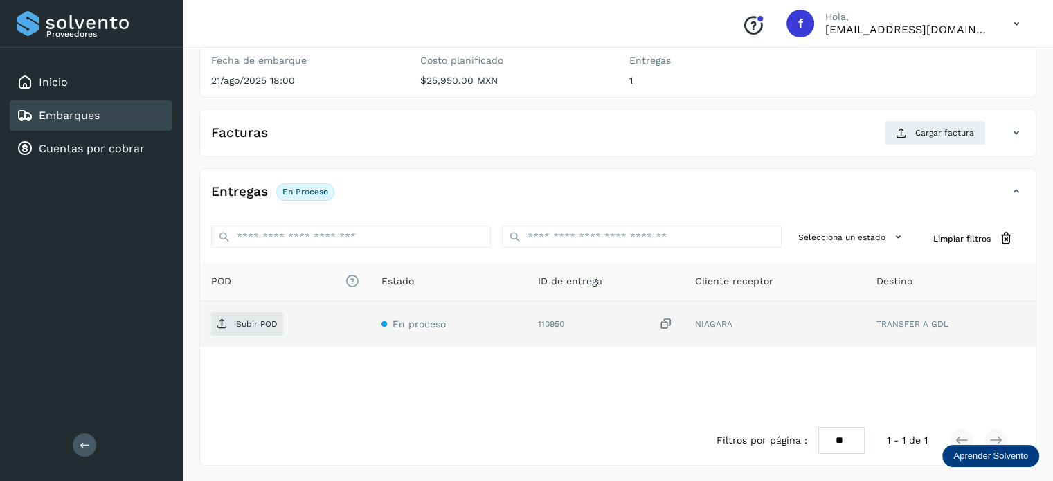
click at [667, 319] on icon at bounding box center [665, 324] width 14 height 15
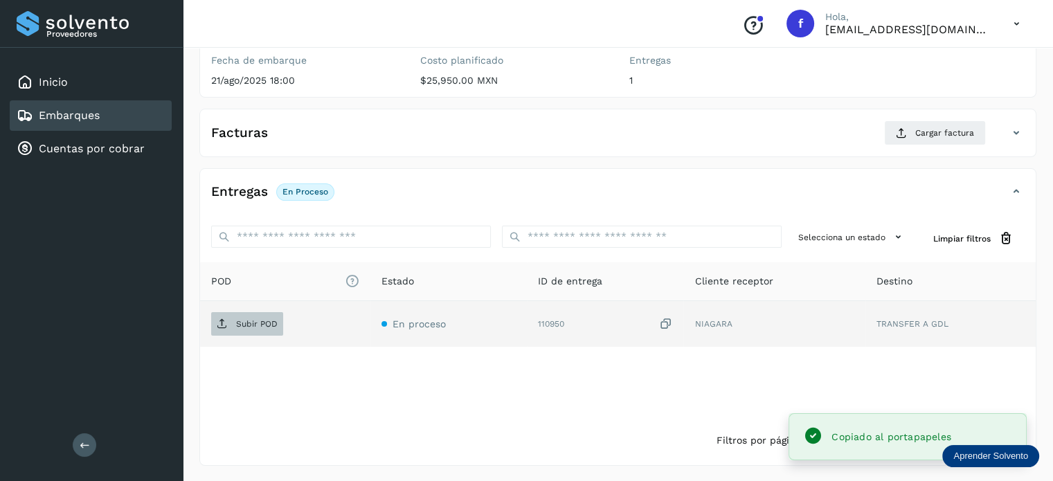
click at [248, 319] on p "Subir POD" at bounding box center [257, 324] width 42 height 10
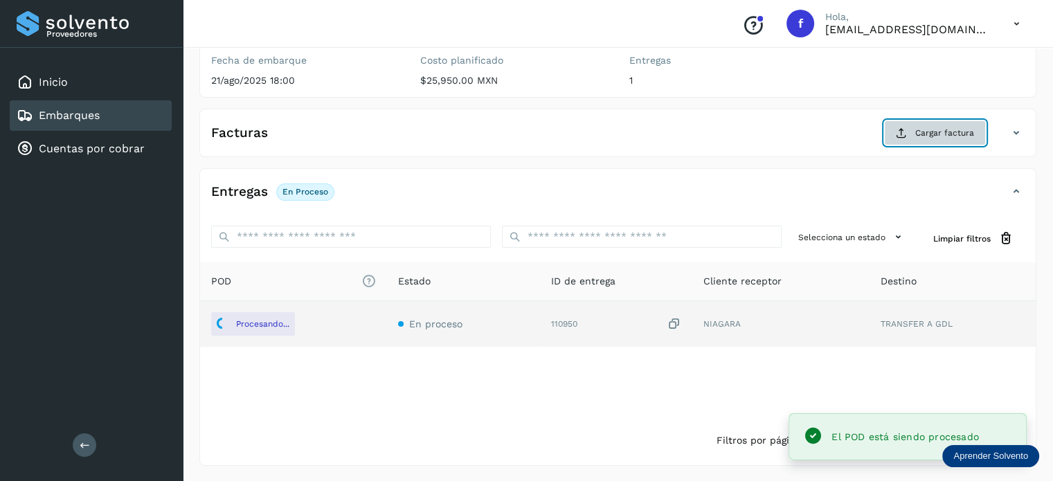
click at [947, 132] on span "Cargar factura" at bounding box center [944, 133] width 59 height 12
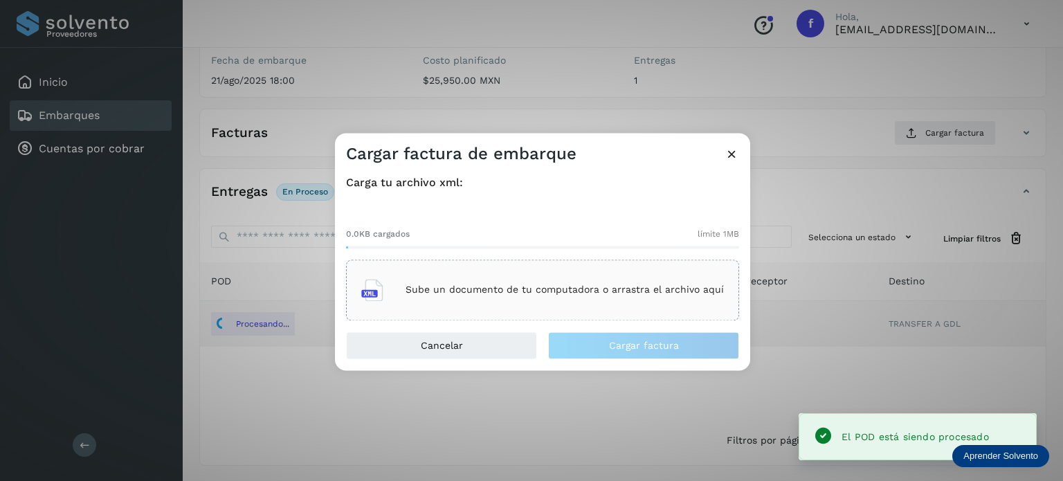
click at [459, 280] on div "Sube un documento de tu computadora o arrastra el archivo aquí" at bounding box center [542, 289] width 363 height 37
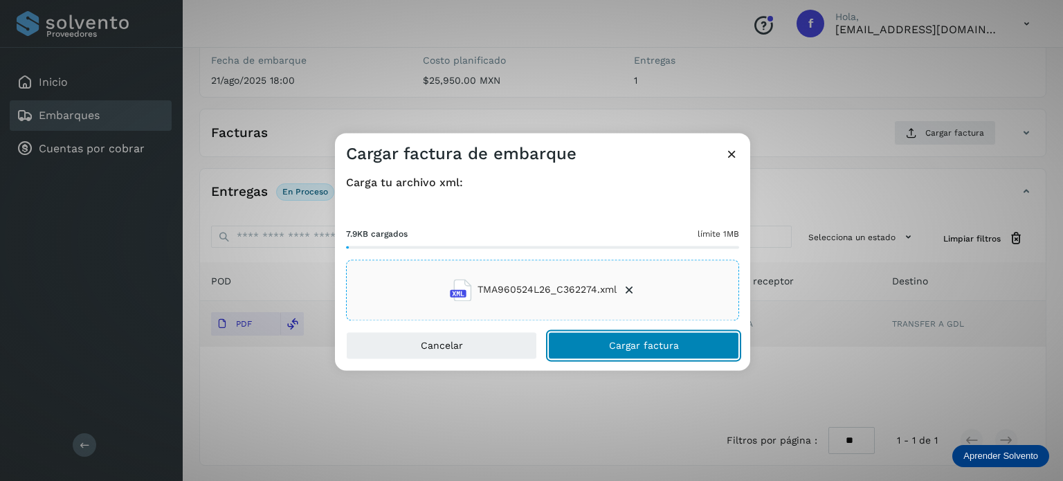
click at [601, 351] on button "Cargar factura" at bounding box center [643, 346] width 191 height 28
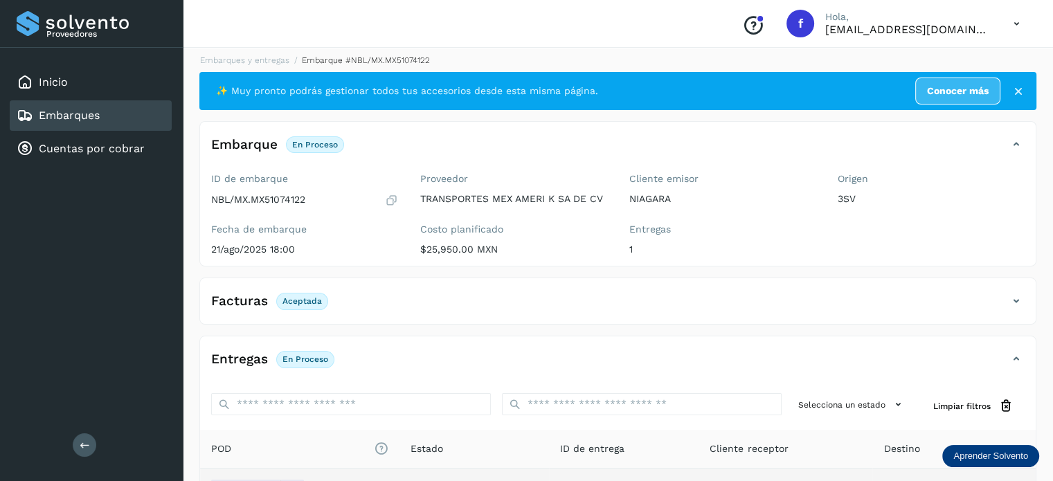
scroll to position [0, 0]
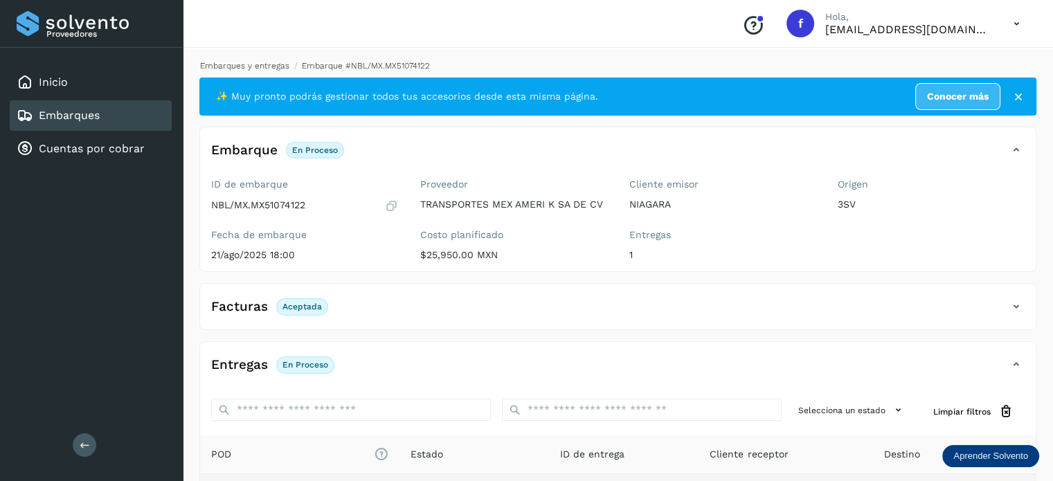
click at [265, 61] on link "Embarques y entregas" at bounding box center [244, 66] width 89 height 10
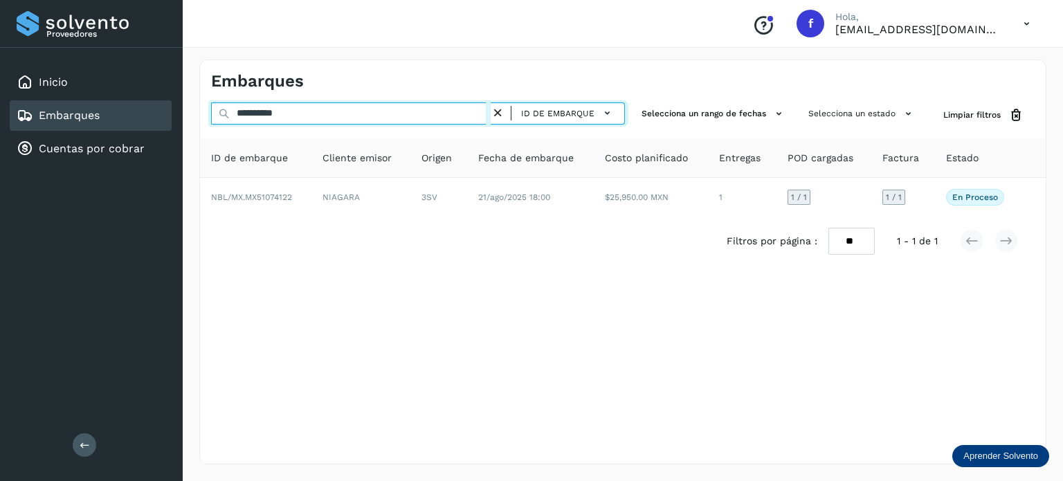
click at [274, 116] on input "**********" at bounding box center [351, 113] width 280 height 22
paste input "text"
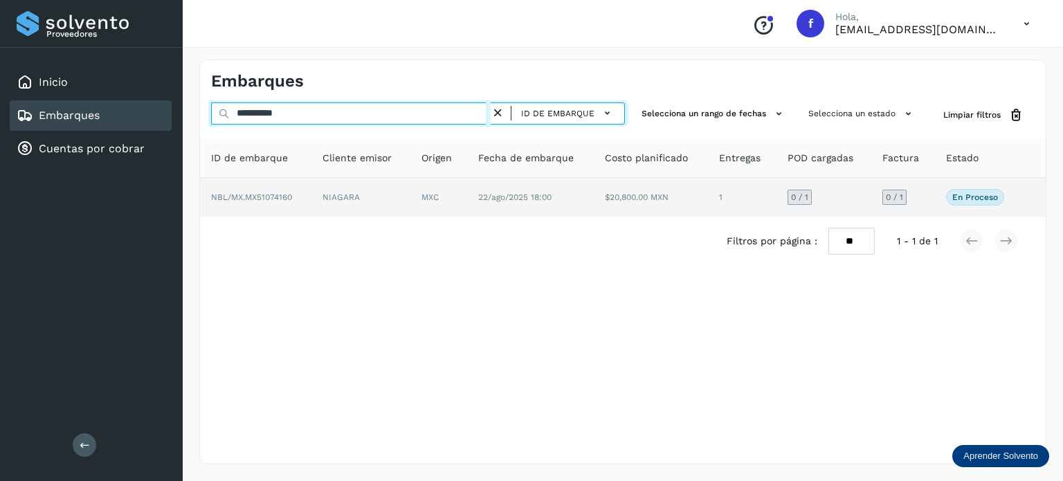
type input "**********"
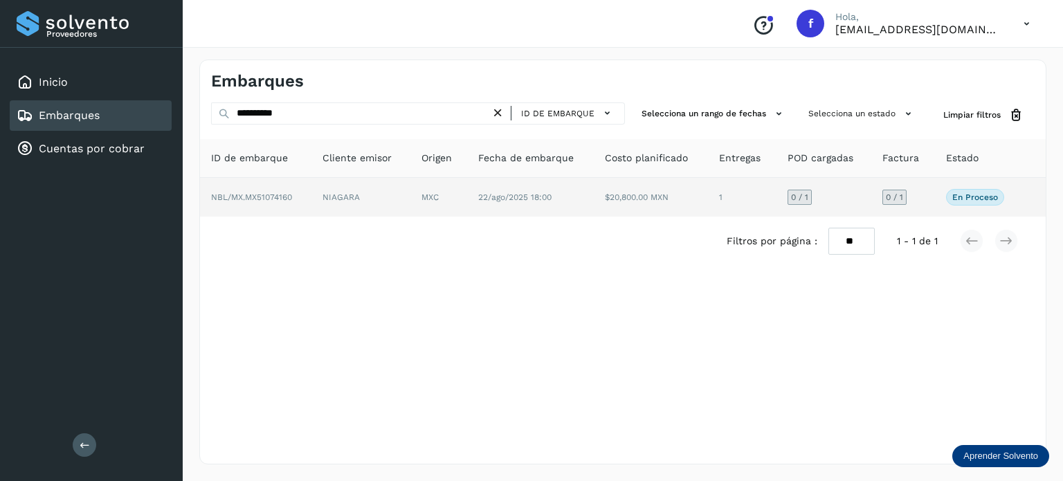
click at [594, 198] on td "22/ago/2025 18:00" at bounding box center [651, 197] width 114 height 39
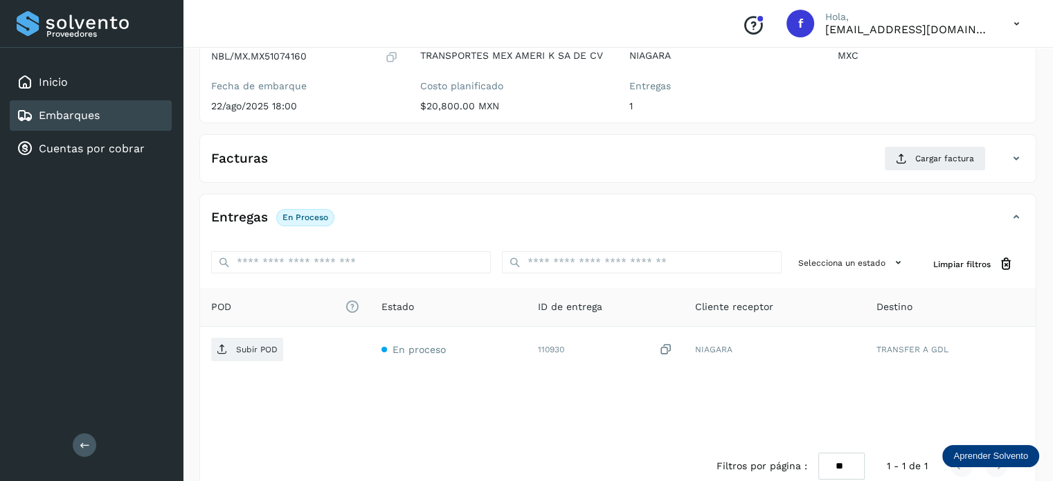
scroll to position [165, 0]
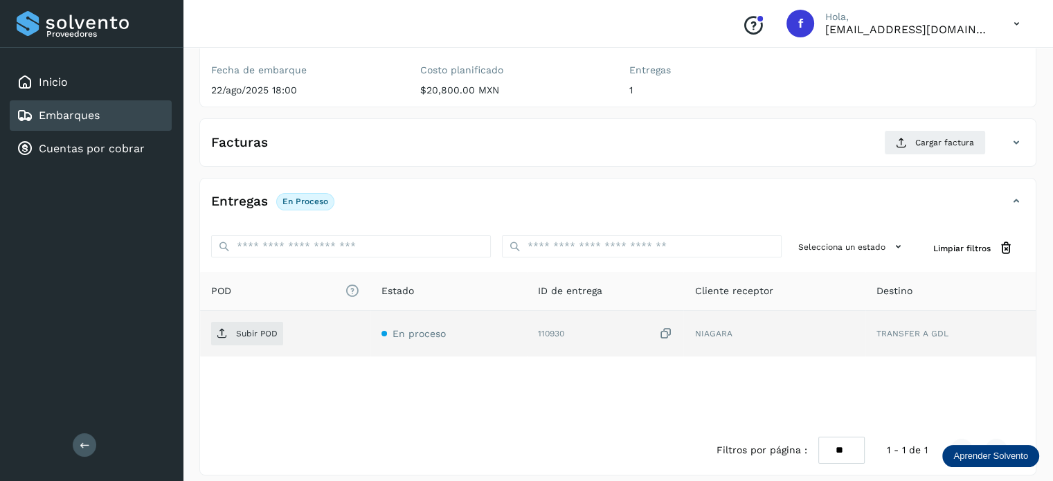
click at [665, 329] on icon at bounding box center [665, 334] width 14 height 15
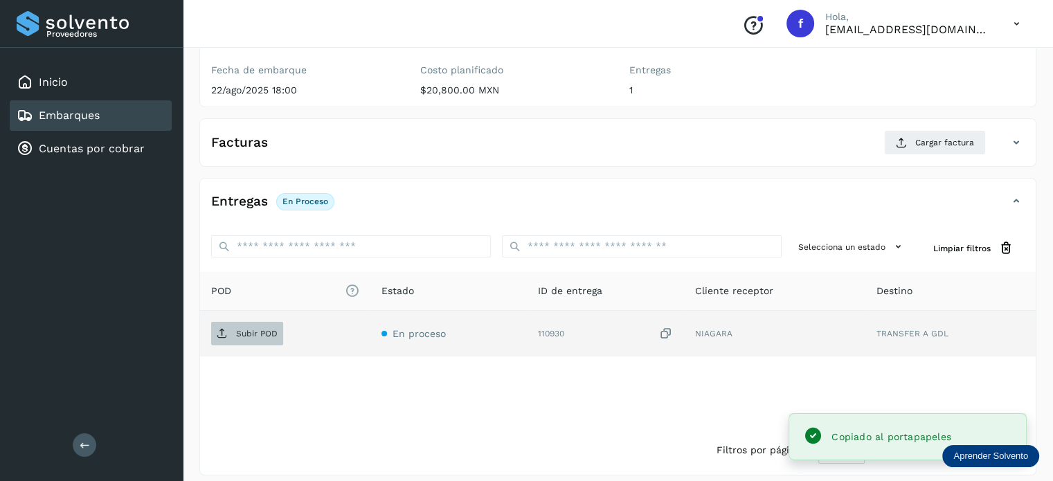
click at [230, 335] on span "Subir POD" at bounding box center [247, 334] width 72 height 22
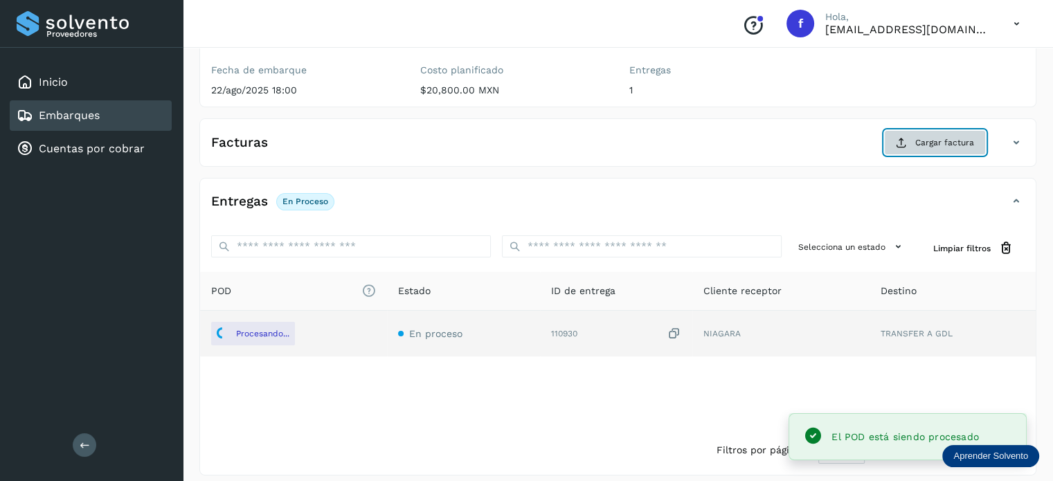
click at [892, 140] on button "Cargar factura" at bounding box center [935, 142] width 102 height 25
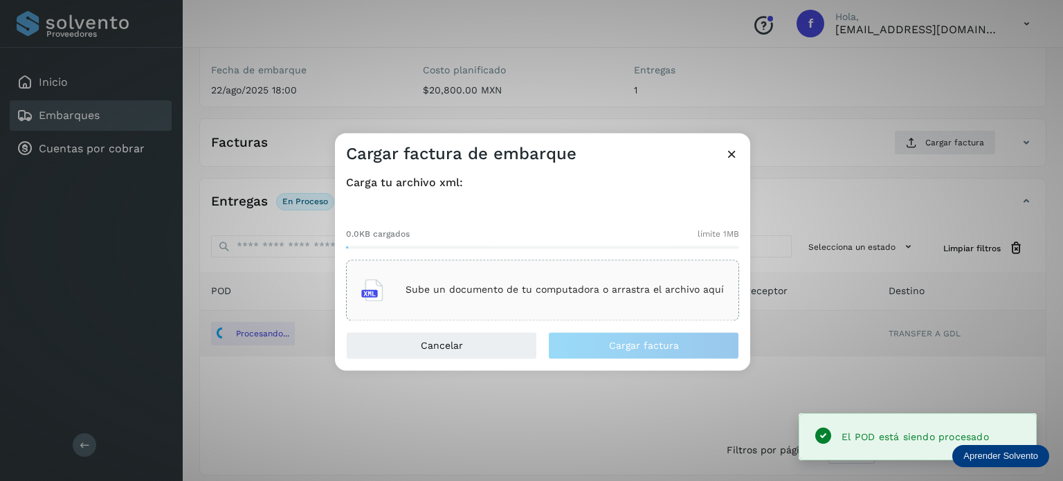
click at [487, 276] on div "Sube un documento de tu computadora o arrastra el archivo aquí" at bounding box center [542, 289] width 363 height 37
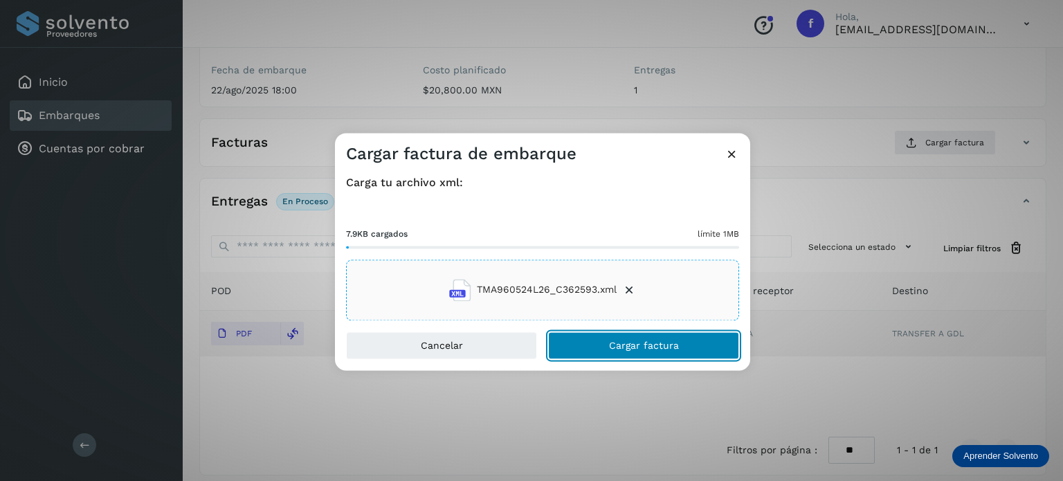
drag, startPoint x: 643, startPoint y: 347, endPoint x: 640, endPoint y: 341, distance: 7.7
click at [643, 348] on span "Cargar factura" at bounding box center [644, 346] width 70 height 10
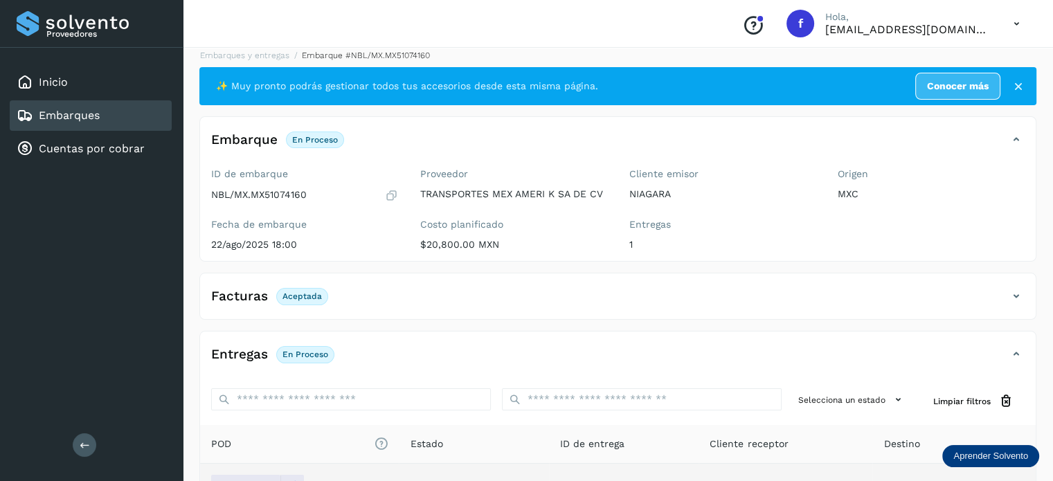
scroll to position [0, 0]
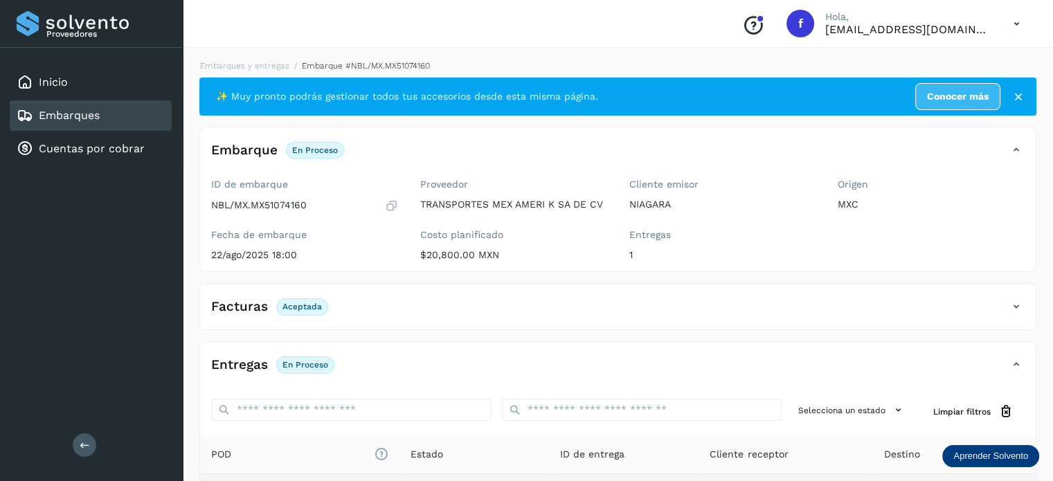
click at [244, 58] on div "Embarques y entregas Embarque #NBL/MX.MX51074160 ✨ Muy pronto podrás gestionar …" at bounding box center [618, 349] width 870 height 613
click at [244, 64] on link "Embarques y entregas" at bounding box center [244, 66] width 89 height 10
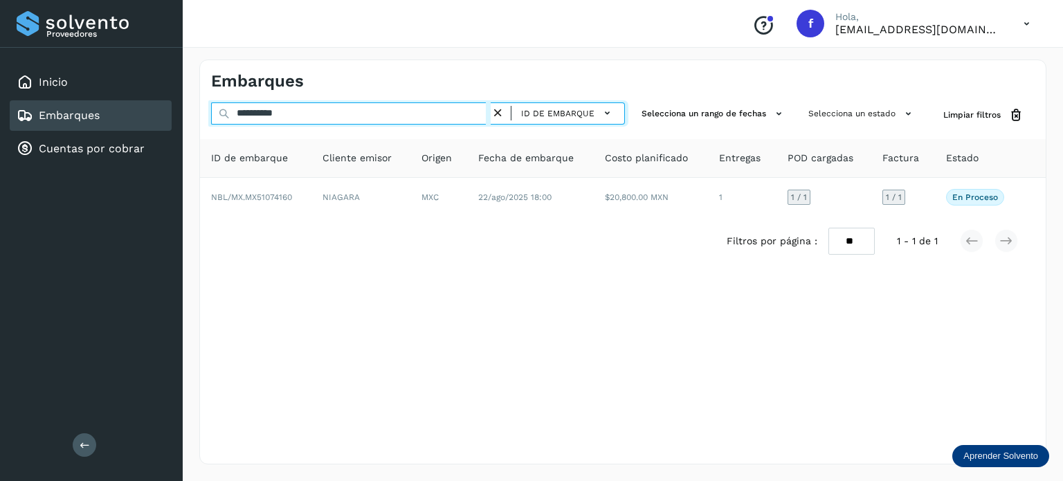
click at [282, 115] on input "**********" at bounding box center [351, 113] width 280 height 22
click at [281, 115] on input "**********" at bounding box center [351, 113] width 280 height 22
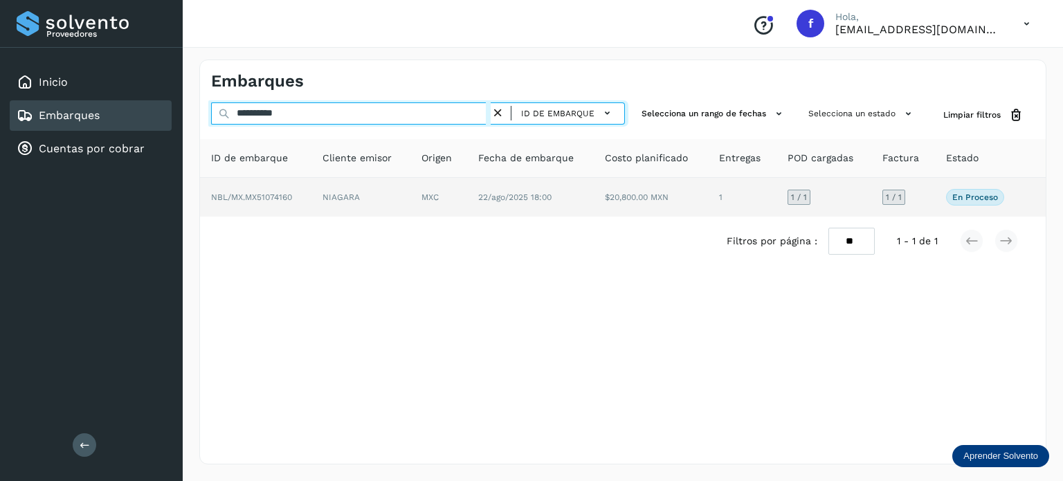
paste input "text"
type input "**********"
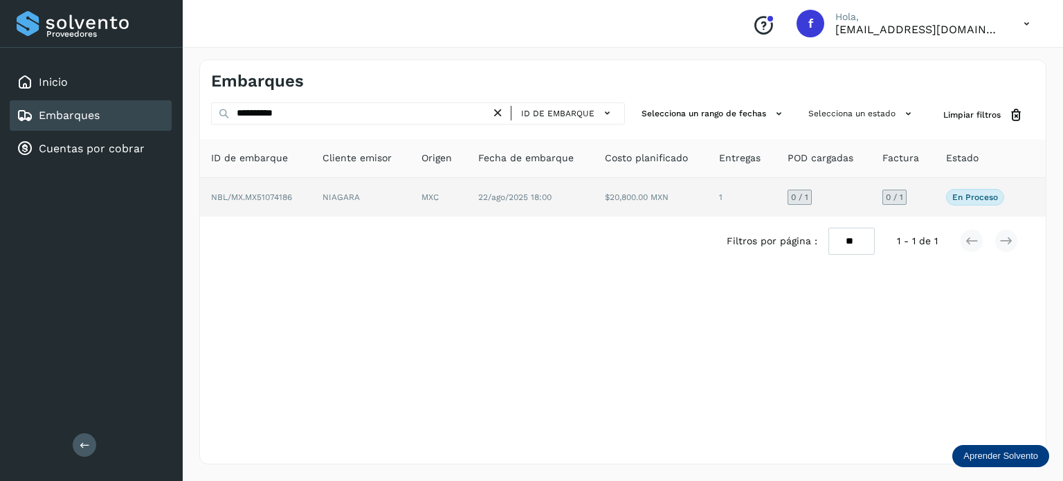
click at [467, 203] on td "MXC" at bounding box center [530, 197] width 127 height 39
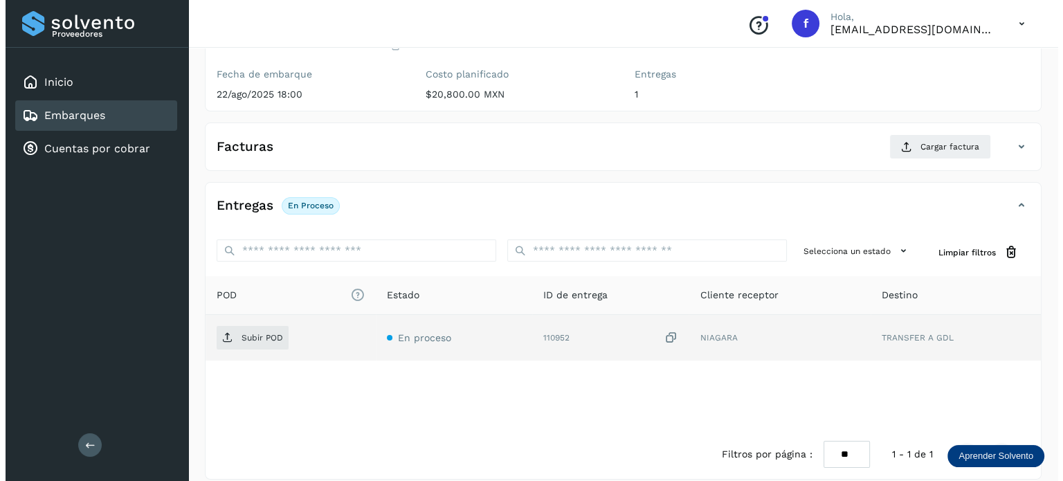
scroll to position [174, 0]
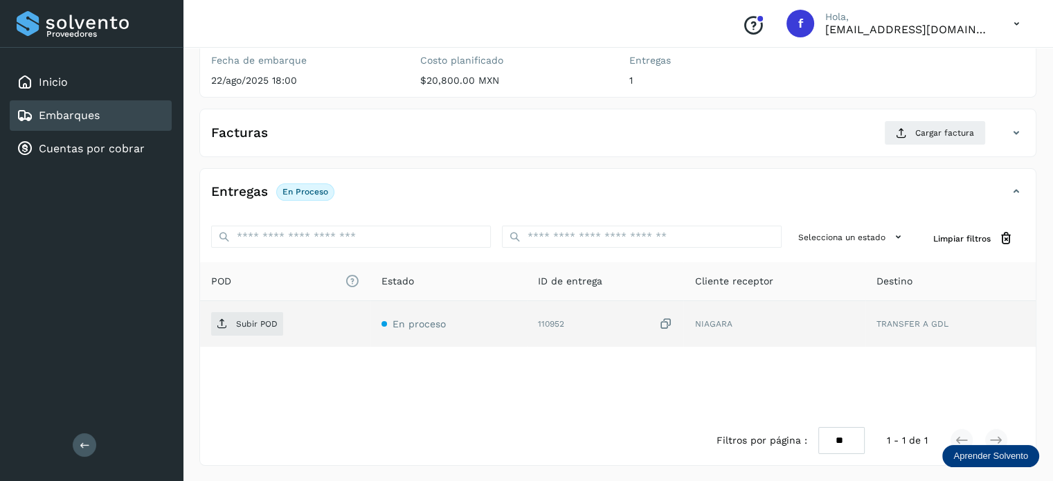
click at [664, 320] on icon at bounding box center [665, 324] width 14 height 15
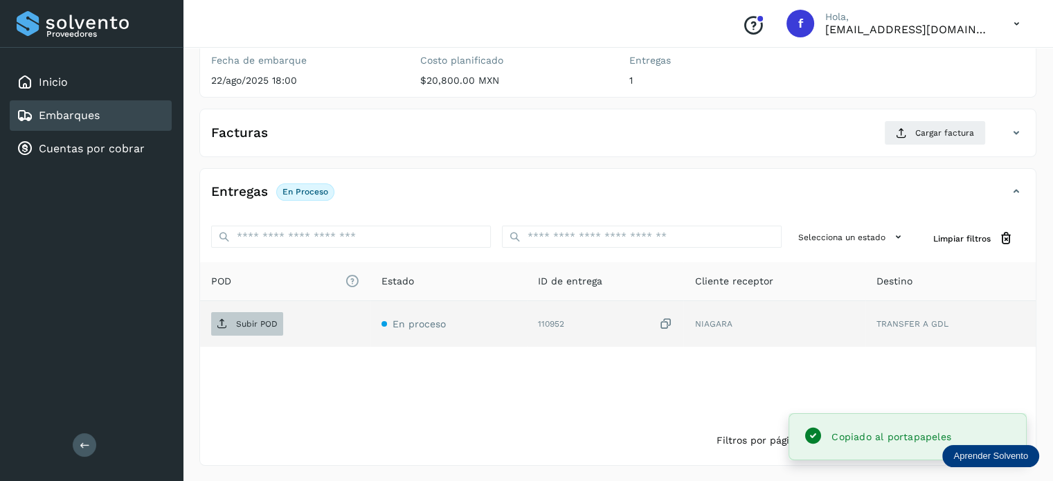
click at [274, 323] on p "Subir POD" at bounding box center [257, 324] width 42 height 10
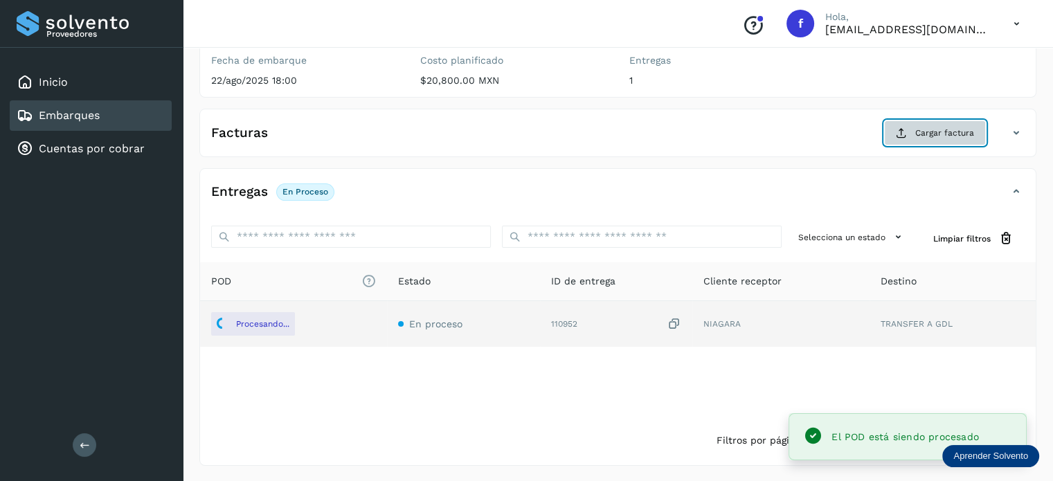
click at [927, 132] on span "Cargar factura" at bounding box center [944, 133] width 59 height 12
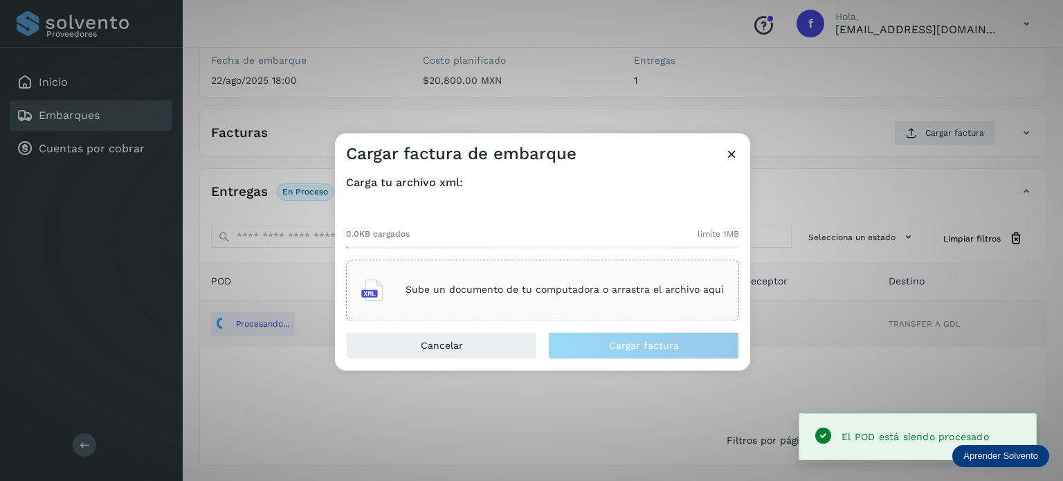
click at [440, 282] on div "Sube un documento de tu computadora o arrastra el archivo aquí" at bounding box center [542, 289] width 363 height 37
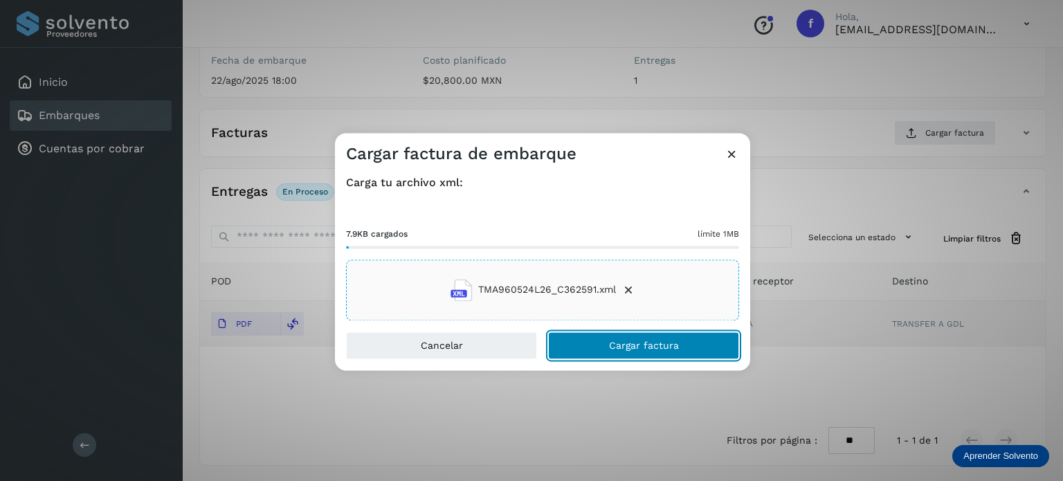
drag, startPoint x: 637, startPoint y: 352, endPoint x: 626, endPoint y: 343, distance: 13.7
click at [635, 352] on button "Cargar factura" at bounding box center [643, 346] width 191 height 28
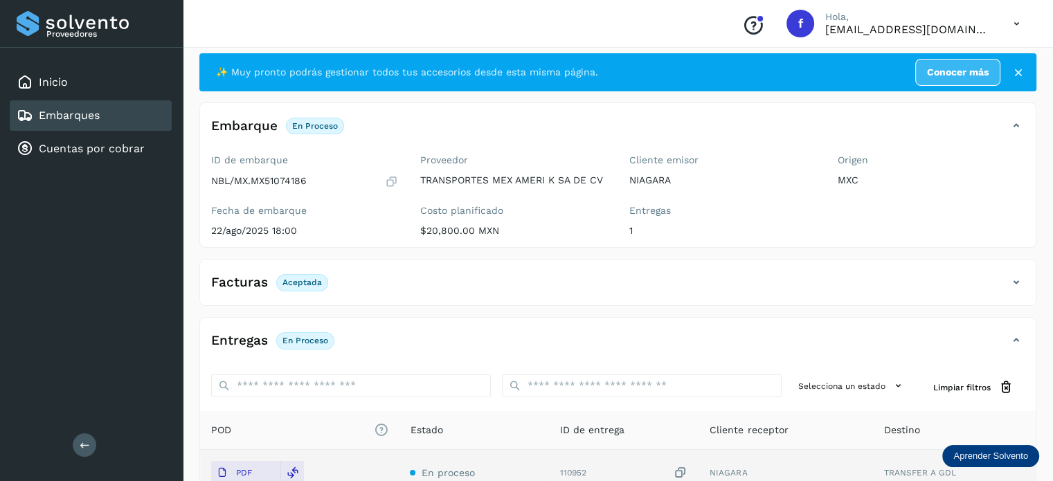
scroll to position [0, 0]
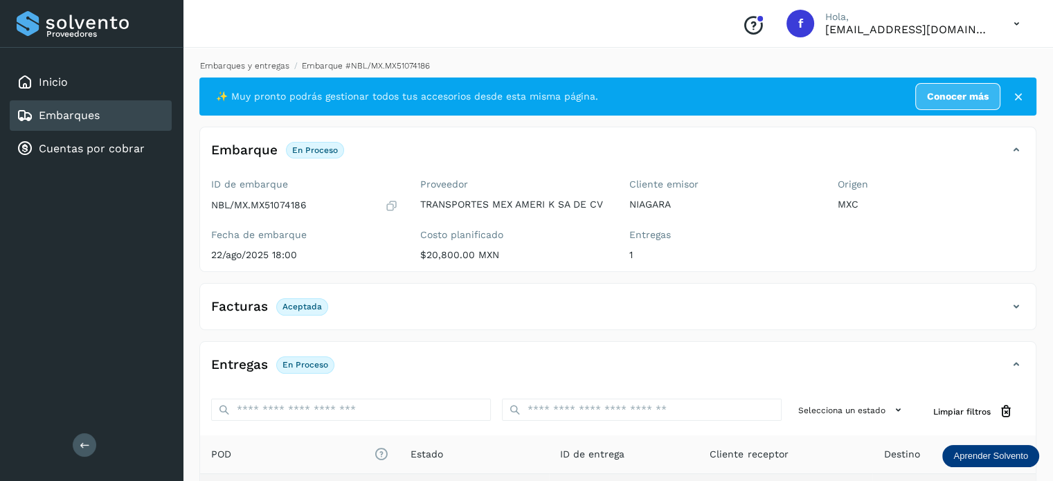
click at [267, 68] on link "Embarques y entregas" at bounding box center [244, 66] width 89 height 10
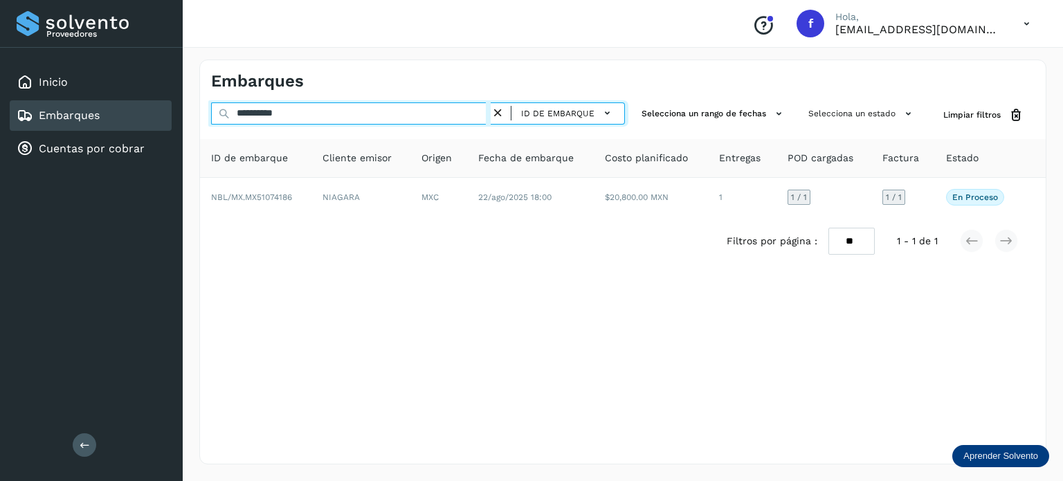
click at [286, 117] on input "**********" at bounding box center [351, 113] width 280 height 22
paste input "text"
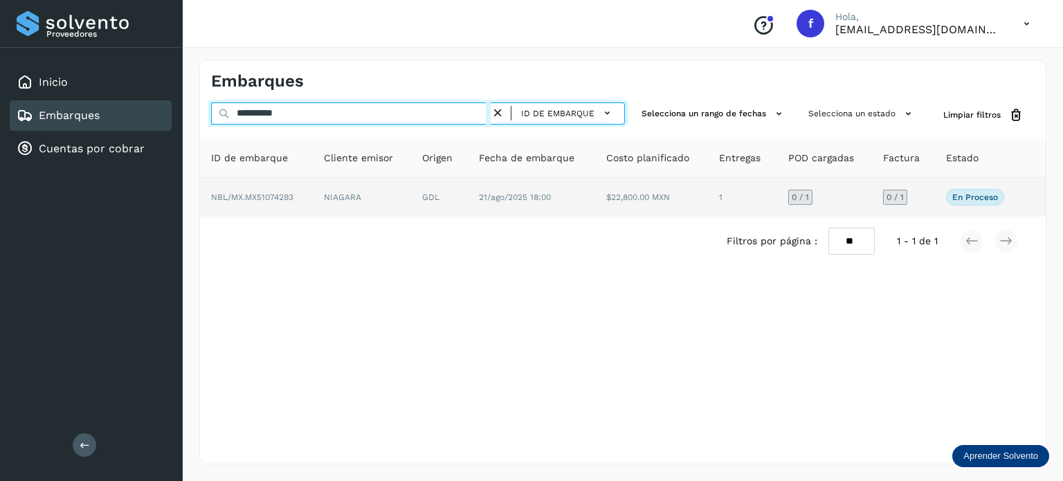
type input "**********"
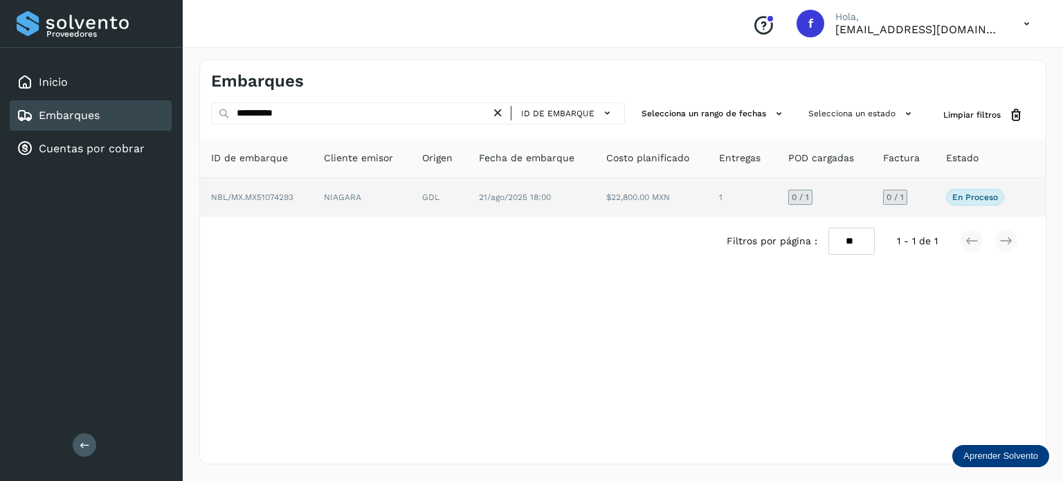
click at [411, 203] on td "NIAGARA" at bounding box center [439, 197] width 57 height 39
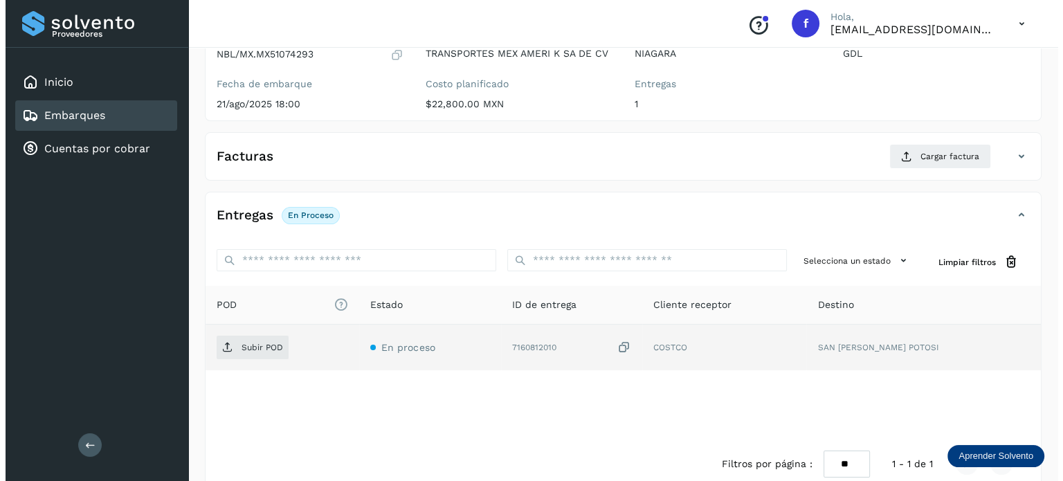
scroll to position [174, 0]
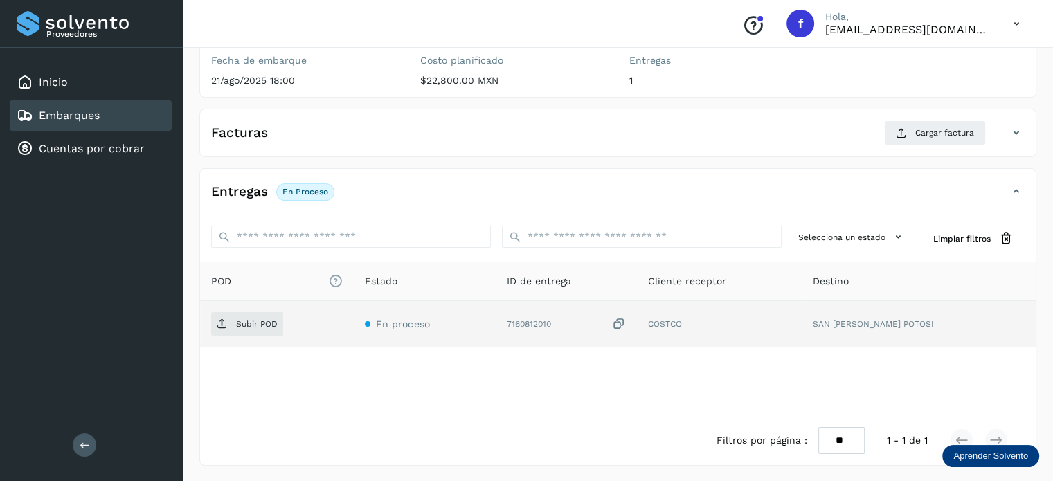
click at [626, 322] on icon at bounding box center [619, 324] width 14 height 15
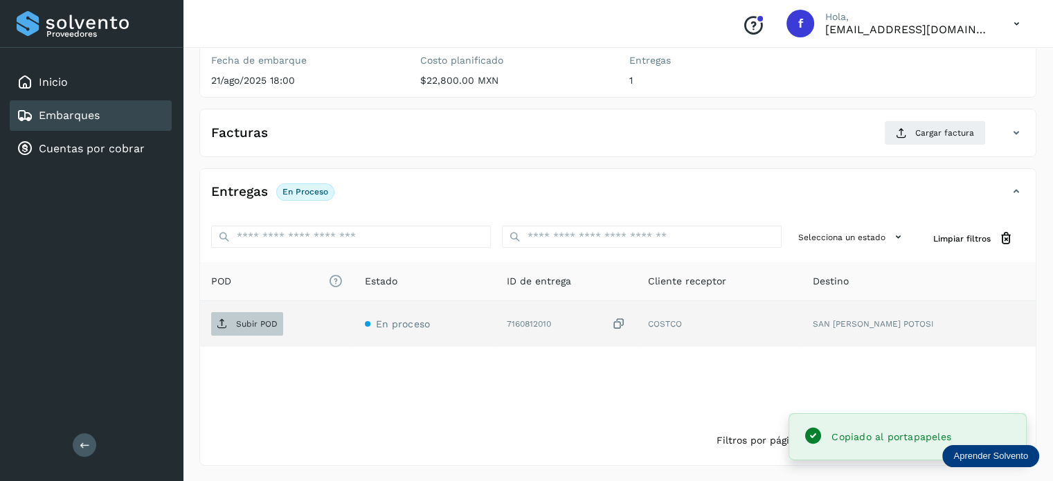
click at [239, 320] on p "Subir POD" at bounding box center [257, 324] width 42 height 10
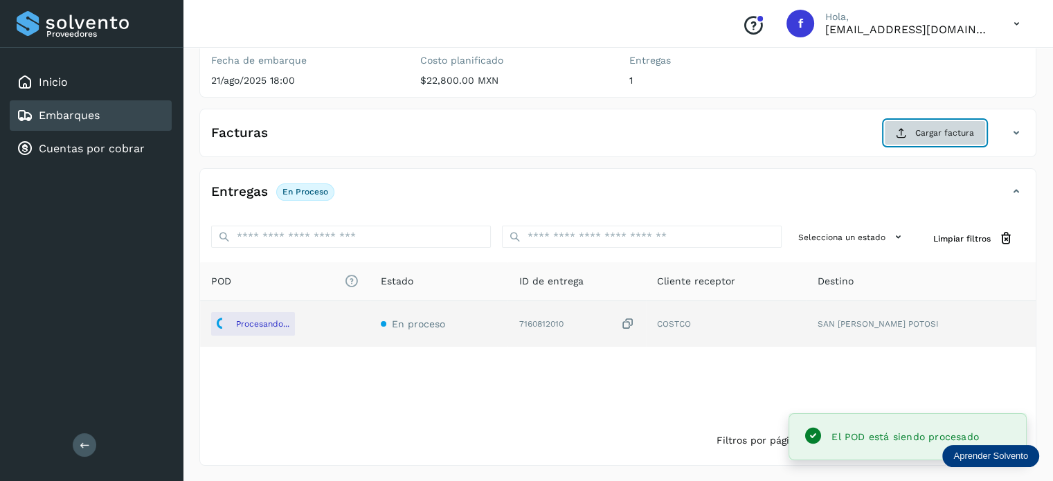
click at [926, 134] on span "Cargar factura" at bounding box center [944, 133] width 59 height 12
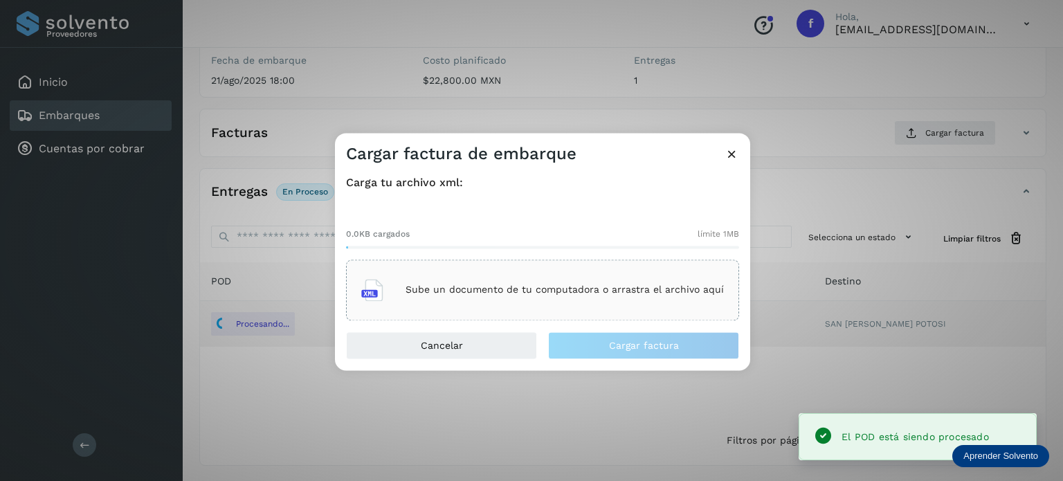
click at [482, 294] on p "Sube un documento de tu computadora o arrastra el archivo aquí" at bounding box center [565, 290] width 318 height 12
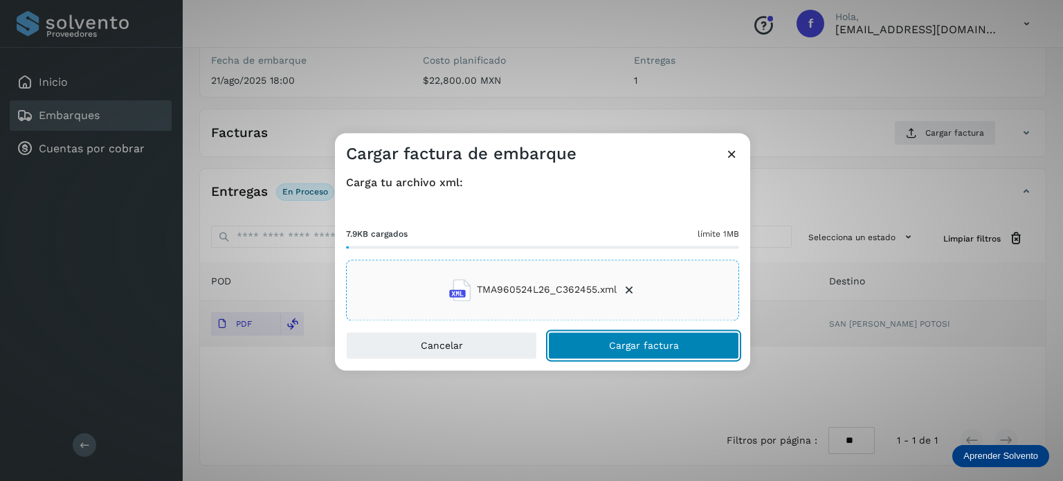
click at [600, 346] on button "Cargar factura" at bounding box center [643, 346] width 191 height 28
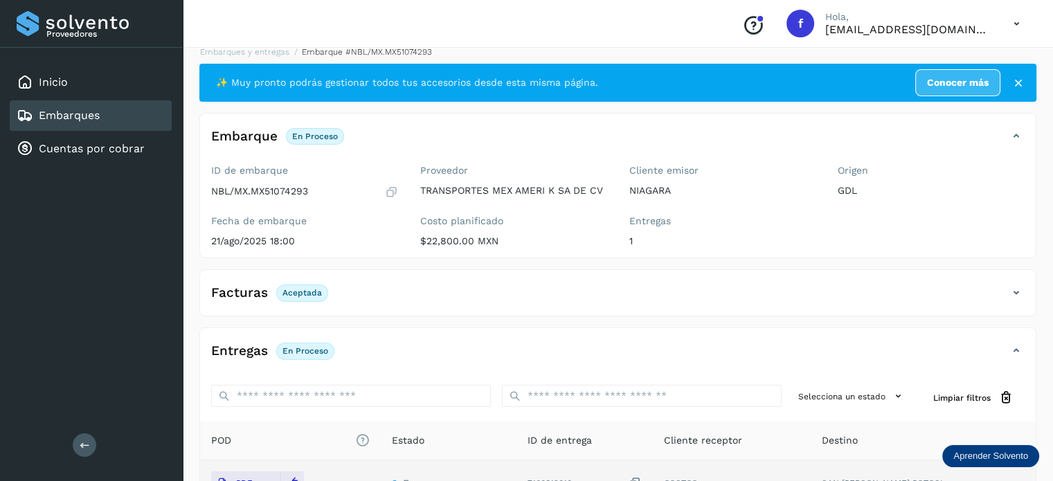
scroll to position [0, 0]
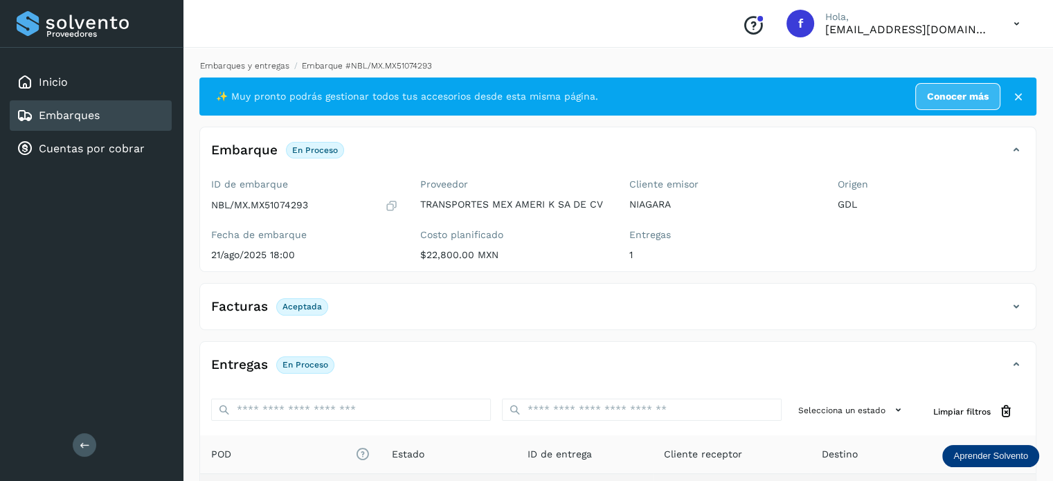
click at [262, 66] on link "Embarques y entregas" at bounding box center [244, 66] width 89 height 10
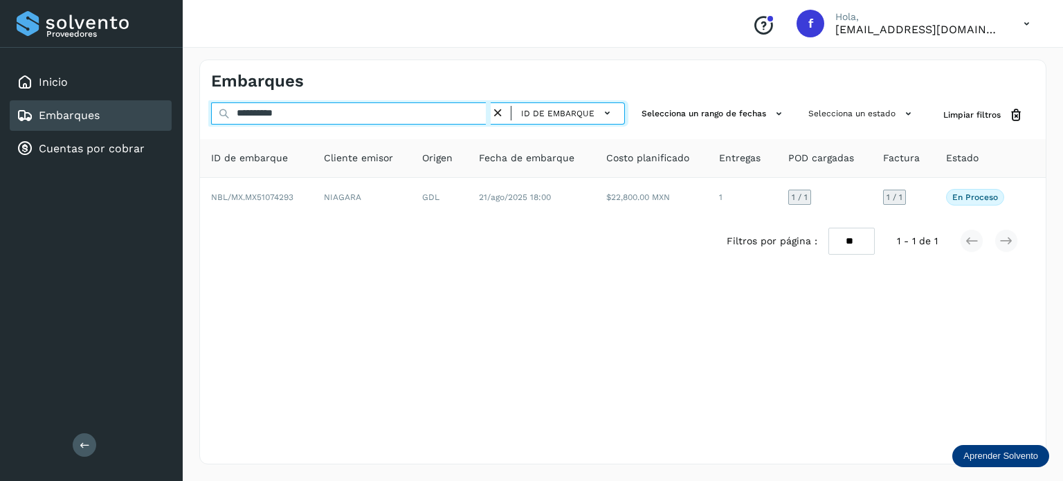
click at [255, 118] on input "**********" at bounding box center [351, 113] width 280 height 22
paste input "text"
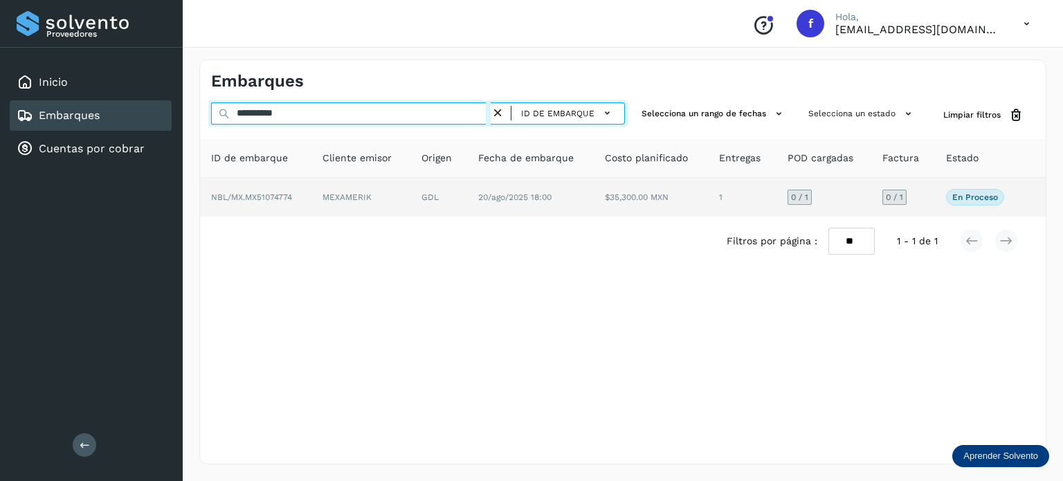
type input "**********"
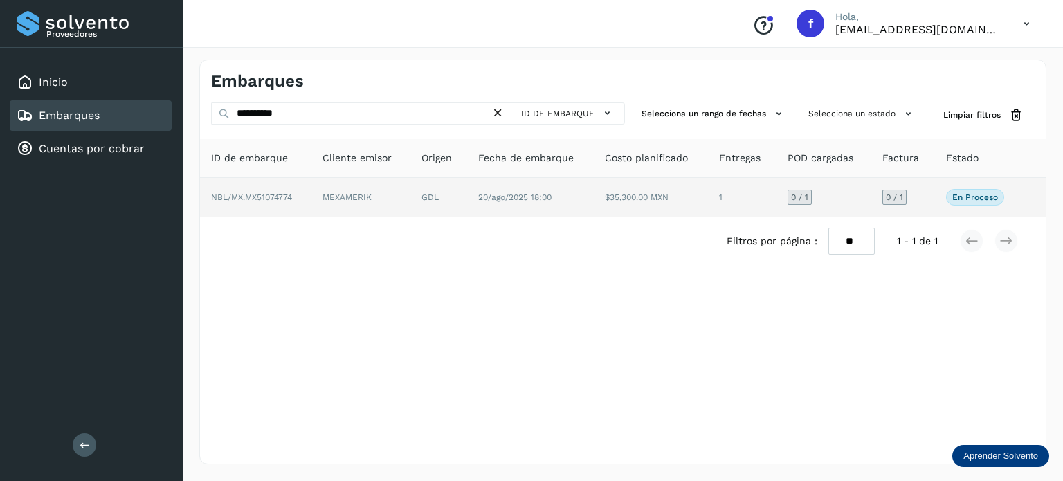
click at [410, 203] on td "MEXAMERIK" at bounding box center [438, 197] width 57 height 39
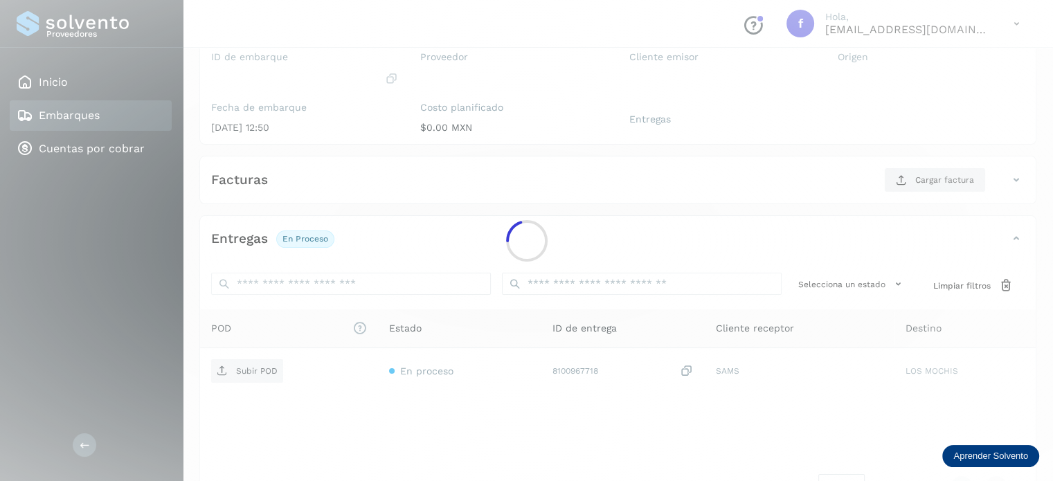
scroll to position [165, 0]
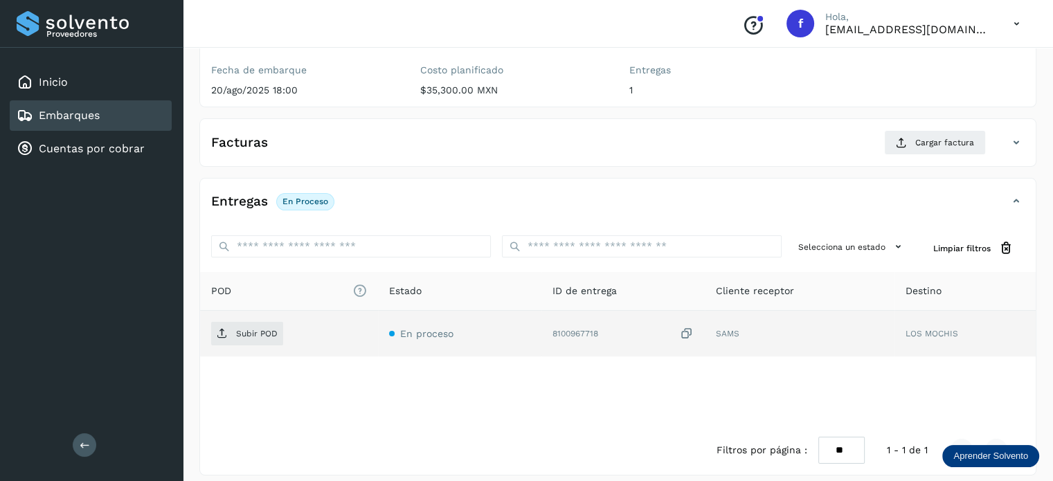
click at [684, 332] on icon at bounding box center [687, 334] width 14 height 15
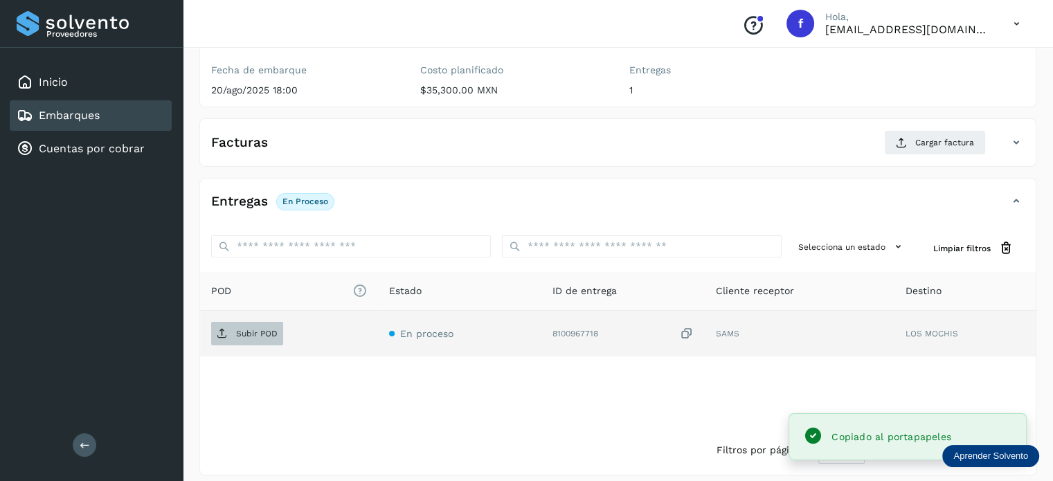
click at [239, 332] on p "Subir POD" at bounding box center [257, 334] width 42 height 10
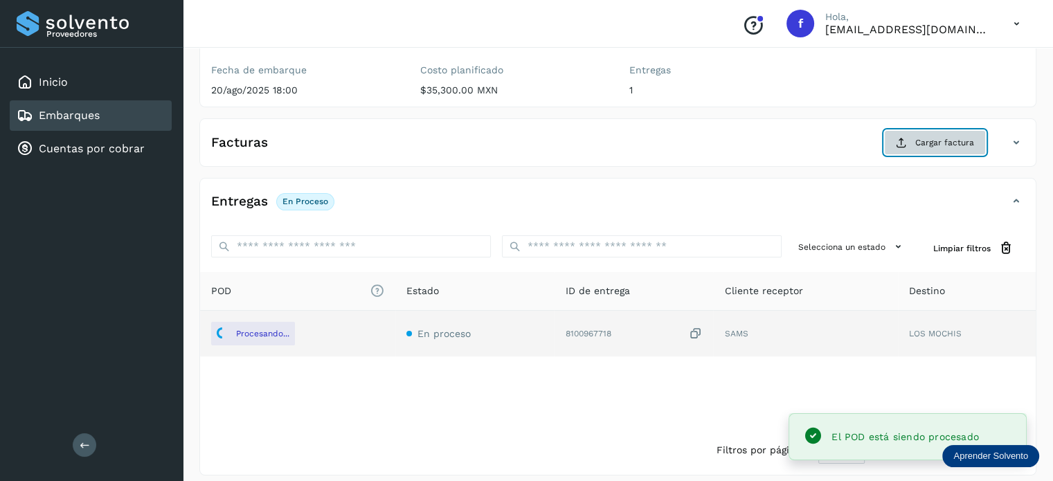
click at [937, 146] on span "Cargar factura" at bounding box center [944, 142] width 59 height 12
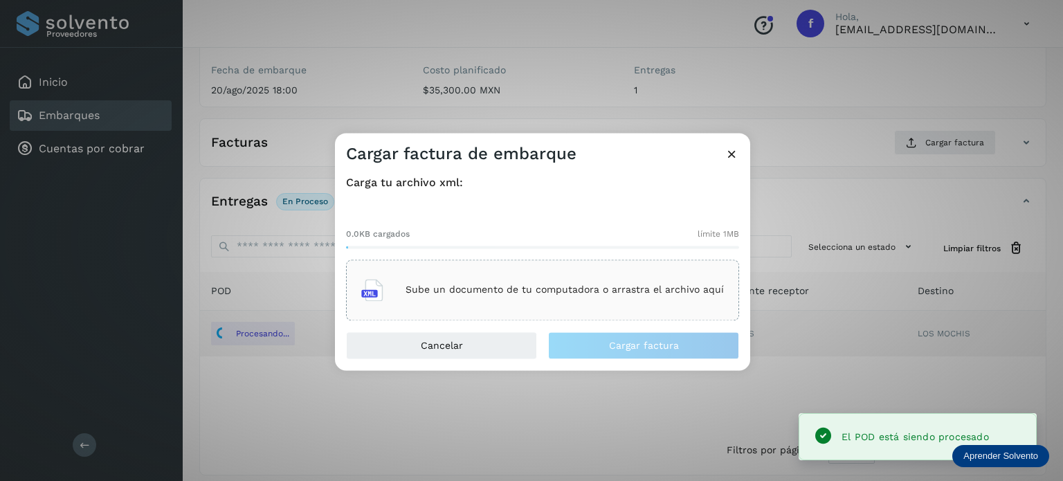
click at [662, 296] on p "Sube un documento de tu computadora o arrastra el archivo aquí" at bounding box center [565, 290] width 318 height 12
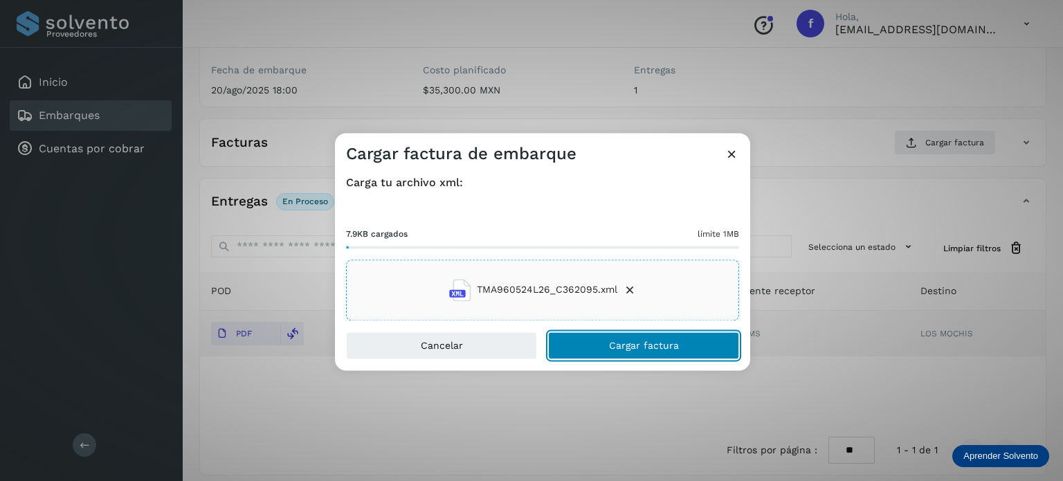
drag, startPoint x: 594, startPoint y: 349, endPoint x: 593, endPoint y: 339, distance: 9.7
click at [594, 345] on button "Cargar factura" at bounding box center [643, 346] width 191 height 28
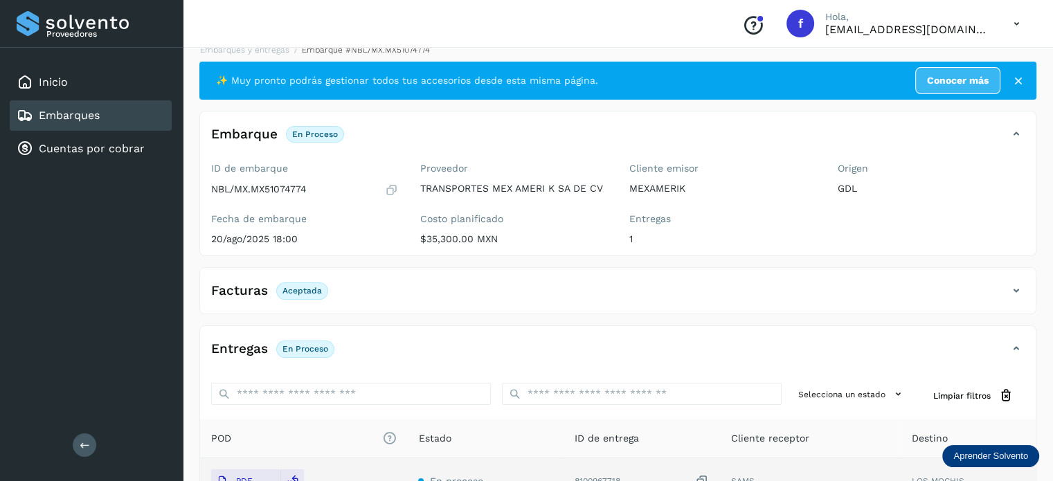
scroll to position [0, 0]
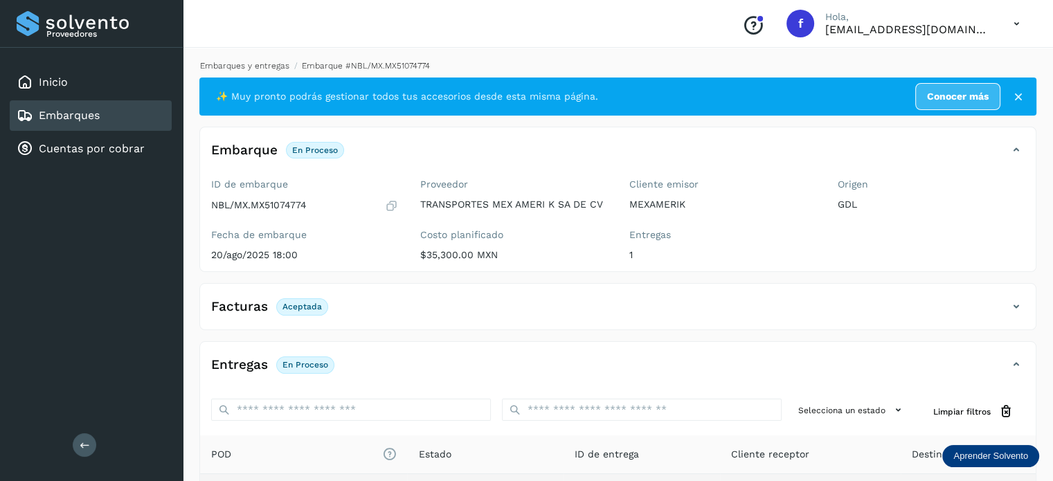
click at [273, 67] on link "Embarques y entregas" at bounding box center [244, 66] width 89 height 10
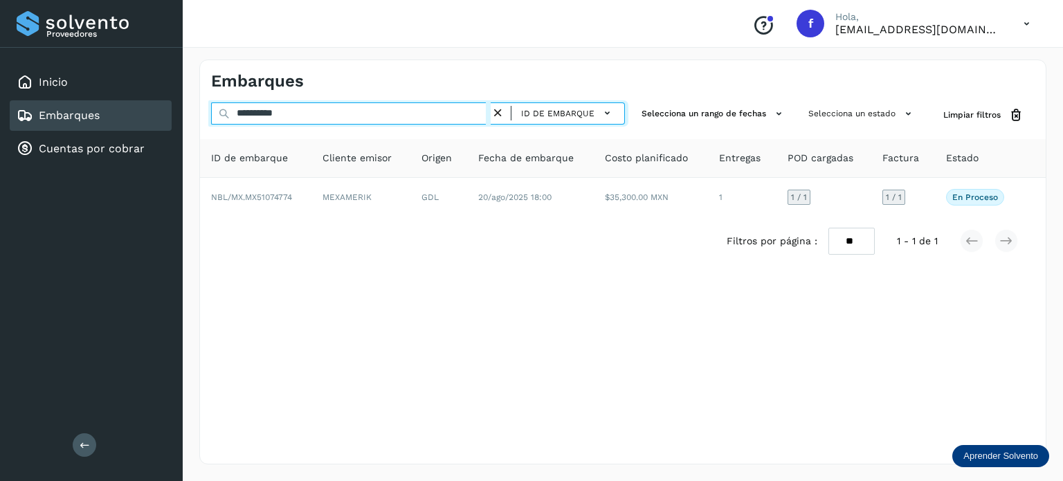
click at [296, 109] on input "**********" at bounding box center [351, 113] width 280 height 22
paste input "text"
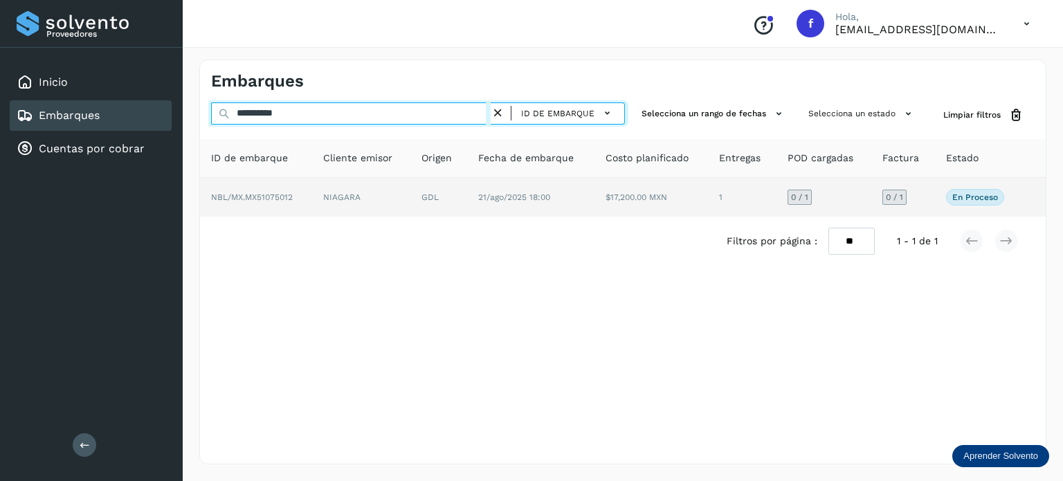
type input "**********"
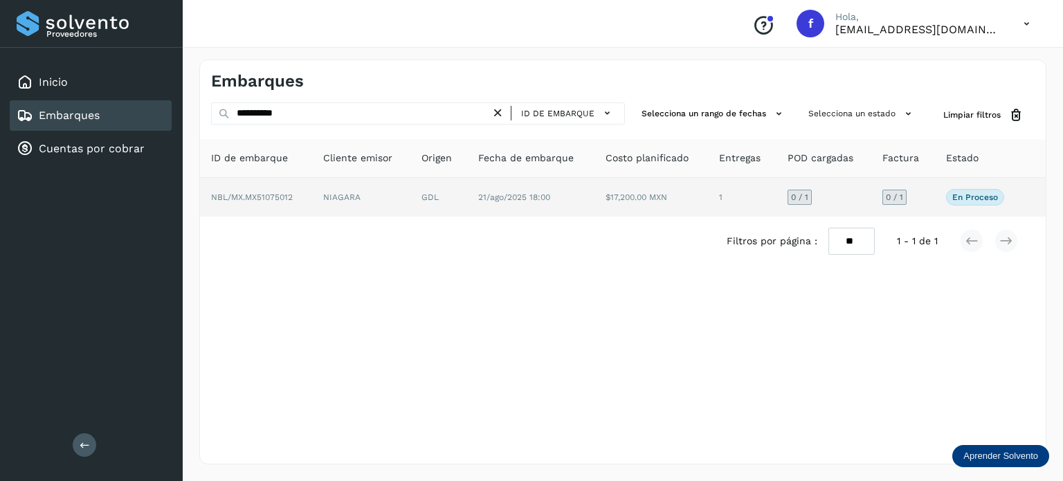
click at [487, 192] on span "21/ago/2025 18:00" at bounding box center [514, 197] width 72 height 10
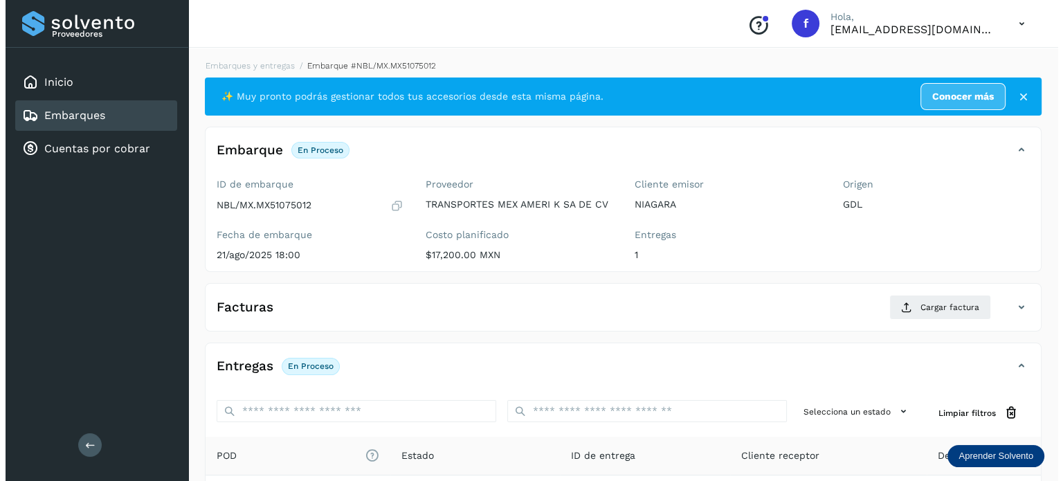
scroll to position [174, 0]
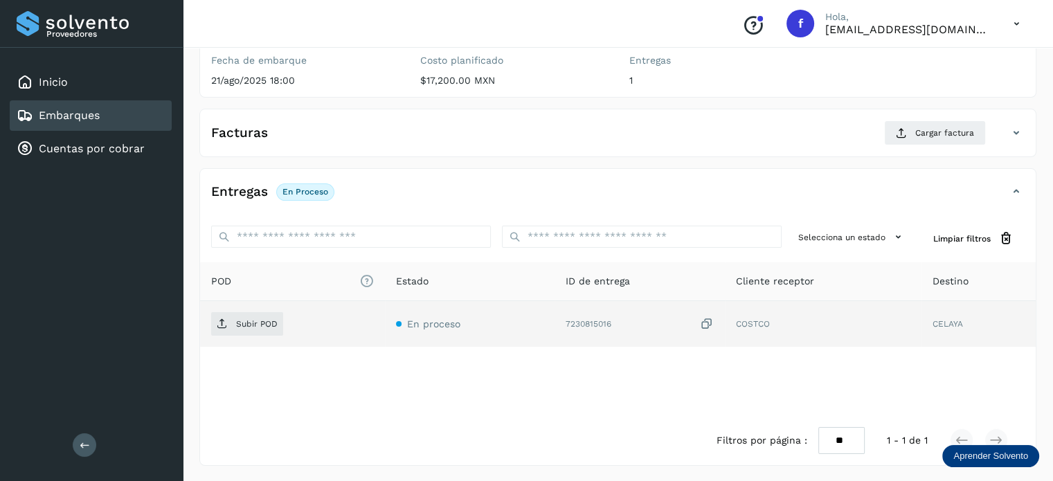
click at [707, 327] on icon at bounding box center [707, 324] width 14 height 15
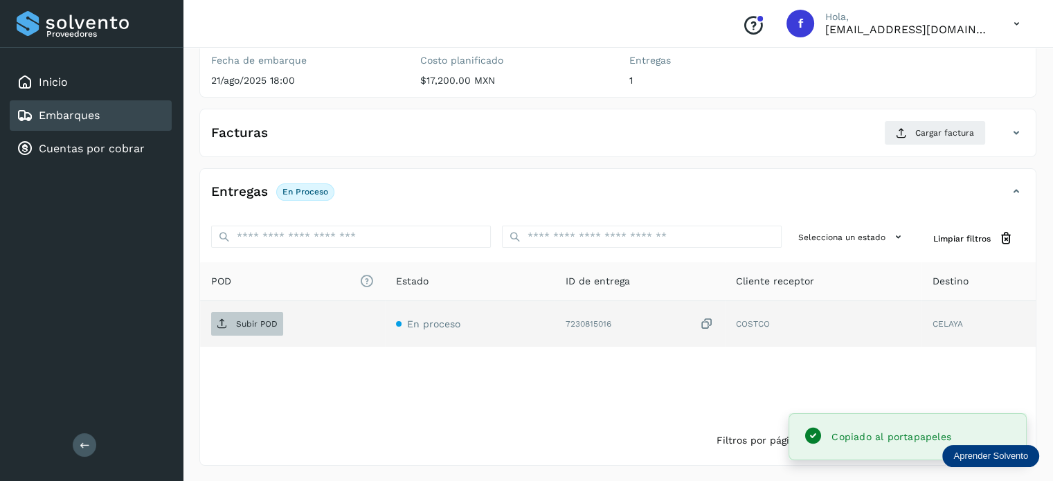
click at [263, 328] on span "Subir POD" at bounding box center [247, 324] width 72 height 22
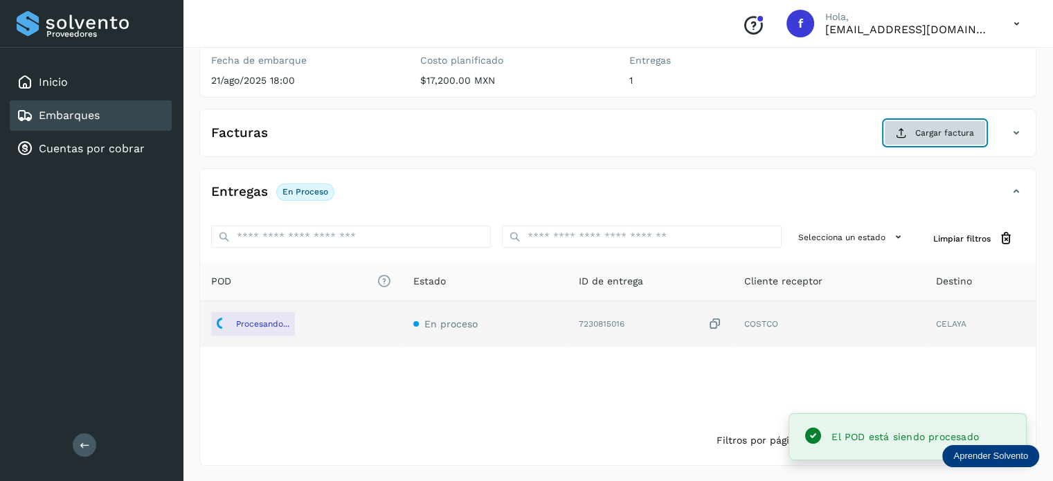
click at [935, 132] on span "Cargar factura" at bounding box center [944, 133] width 59 height 12
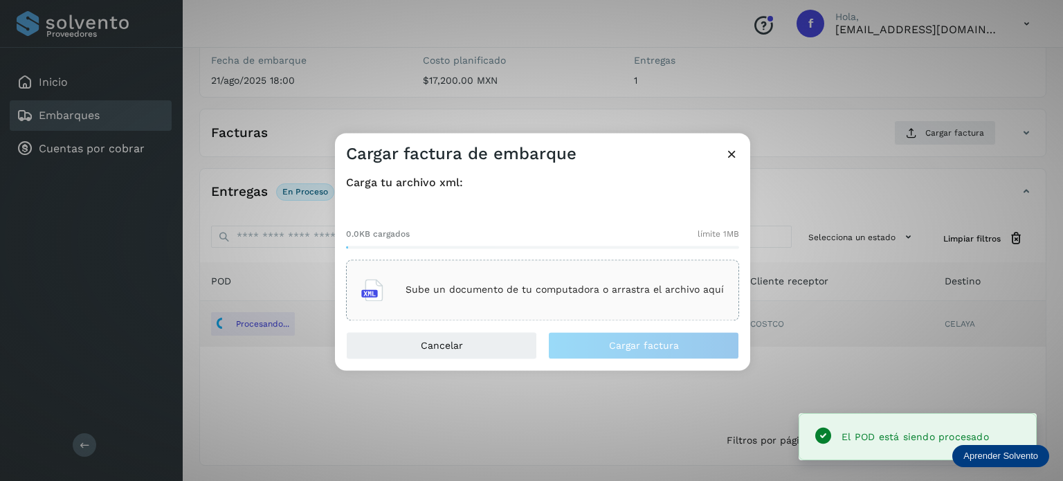
click at [490, 280] on div "Sube un documento de tu computadora o arrastra el archivo aquí" at bounding box center [542, 289] width 363 height 37
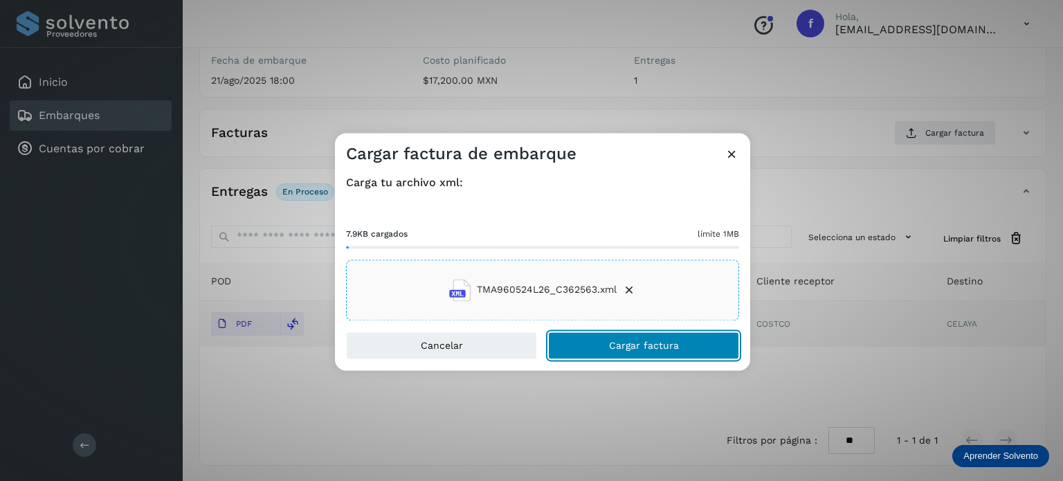
click at [667, 345] on span "Cargar factura" at bounding box center [644, 346] width 70 height 10
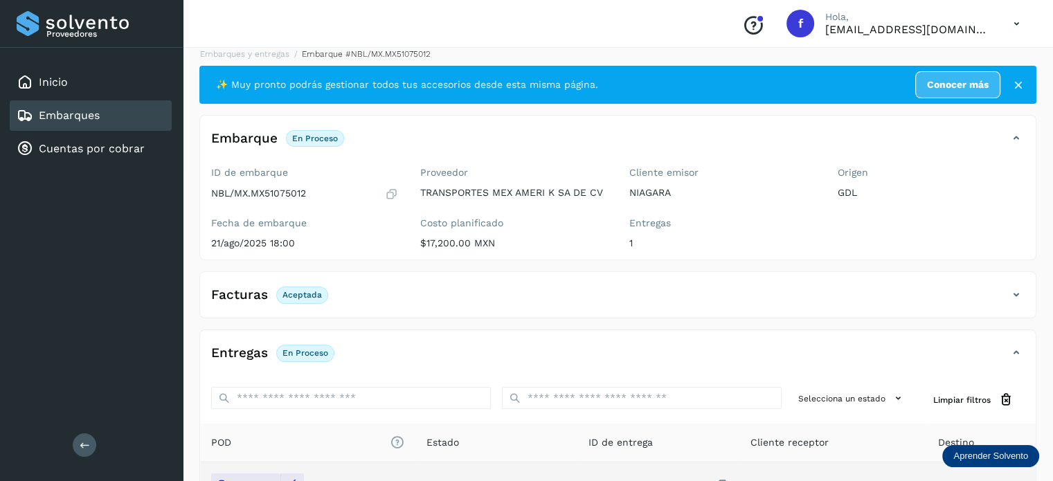
scroll to position [0, 0]
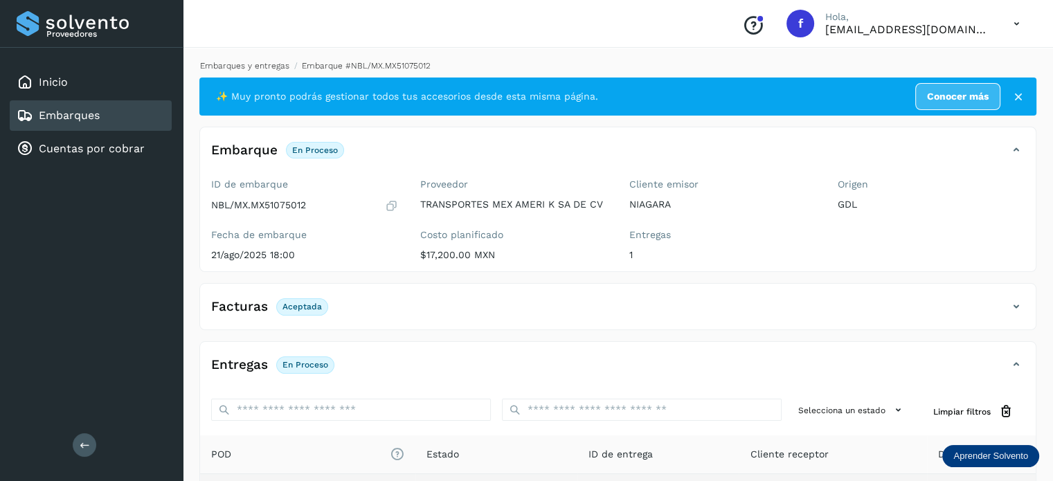
click at [233, 69] on link "Embarques y entregas" at bounding box center [244, 66] width 89 height 10
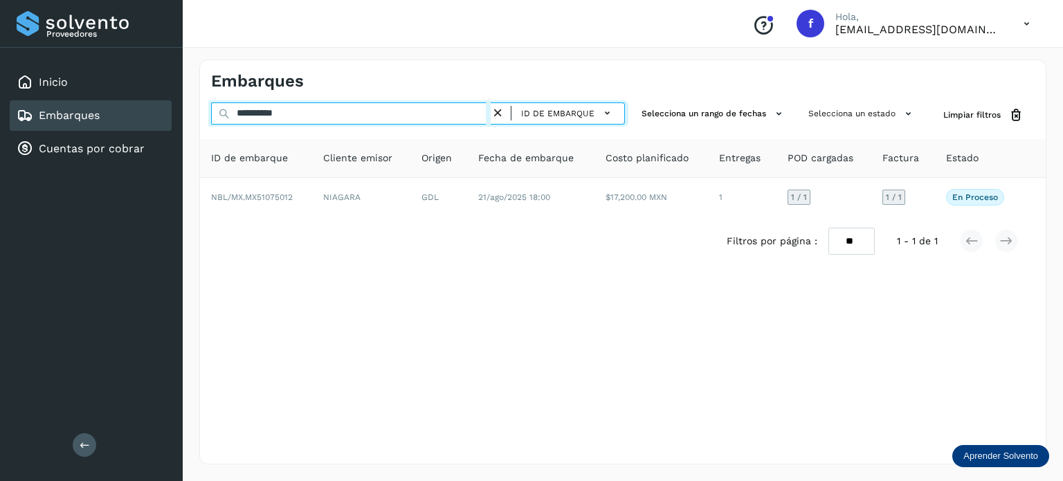
click at [275, 105] on input "**********" at bounding box center [351, 113] width 280 height 22
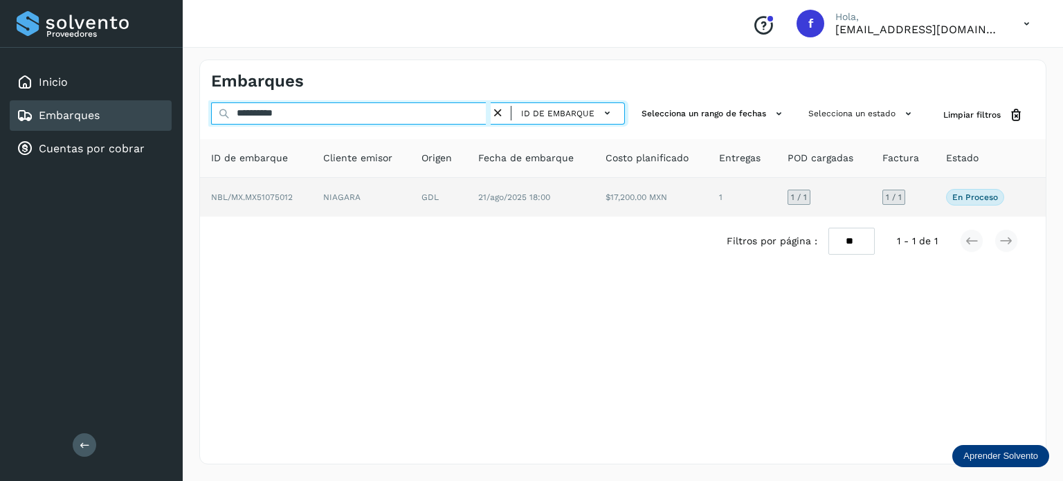
paste input "text"
type input "**********"
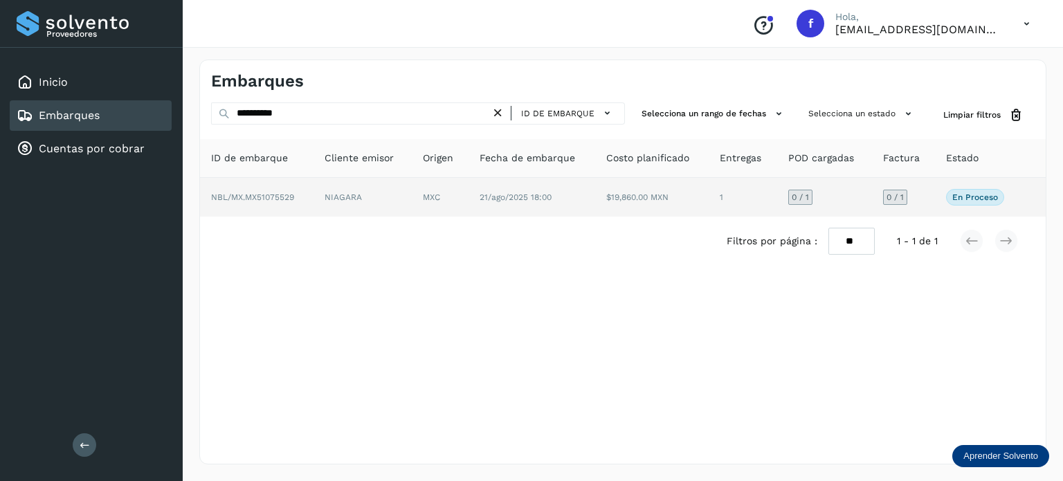
click at [493, 194] on span "21/ago/2025 18:00" at bounding box center [516, 197] width 72 height 10
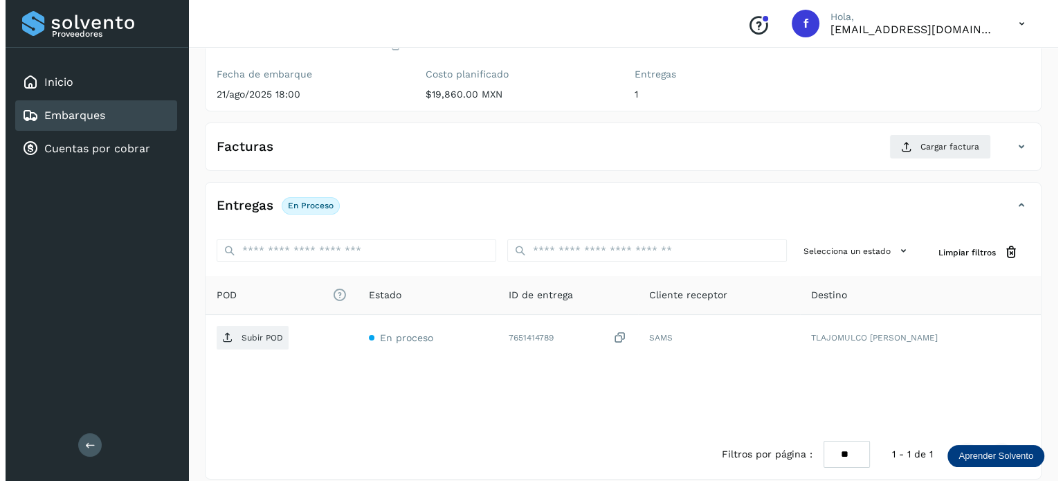
scroll to position [174, 0]
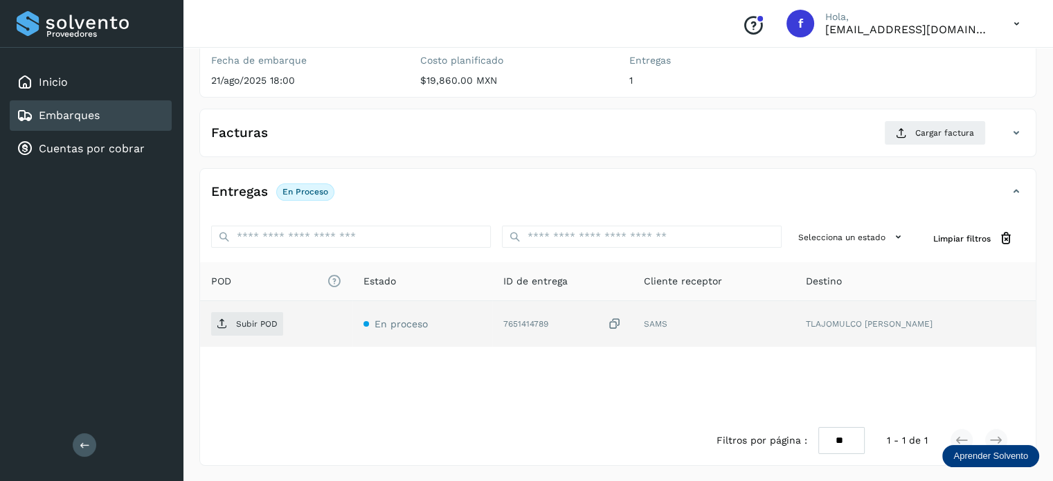
click at [622, 321] on icon at bounding box center [615, 324] width 14 height 15
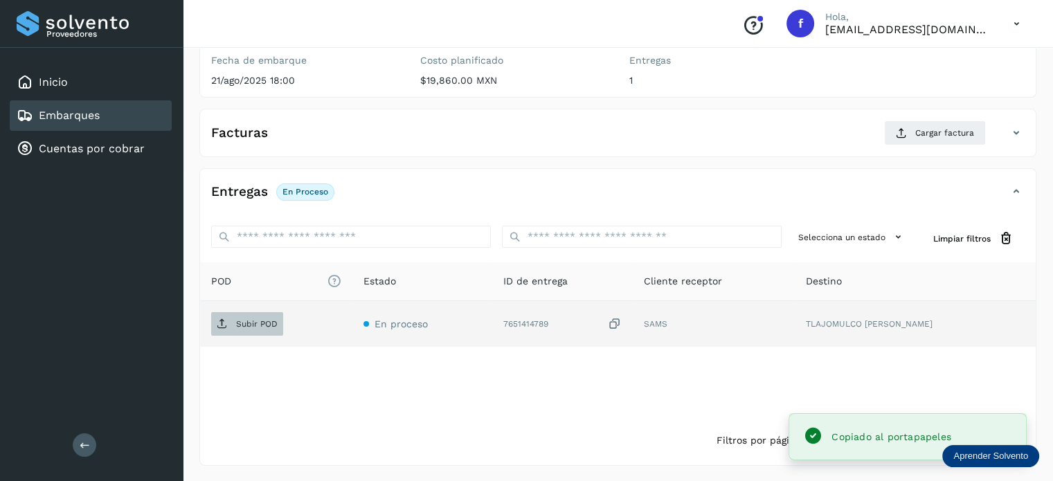
click at [230, 330] on span "Subir POD" at bounding box center [247, 324] width 72 height 22
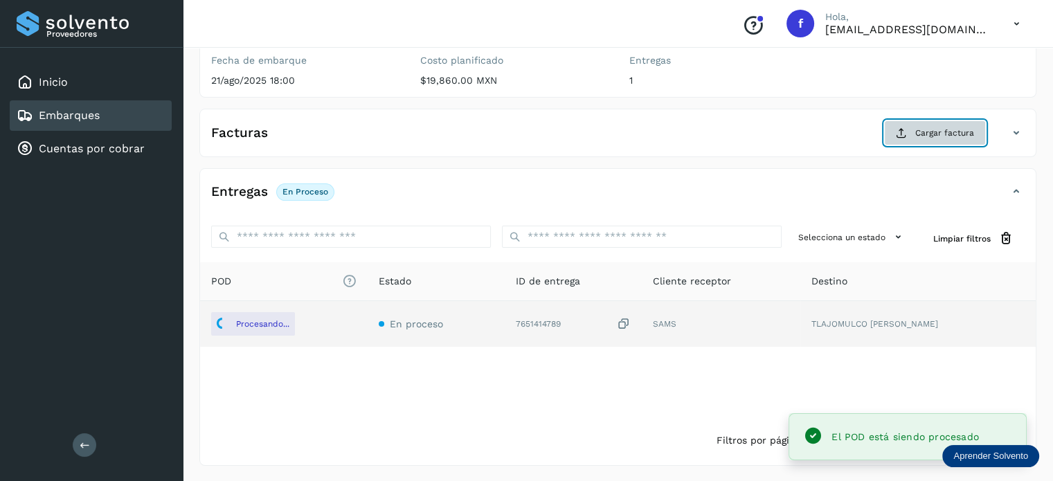
click at [937, 124] on button "Cargar factura" at bounding box center [935, 132] width 102 height 25
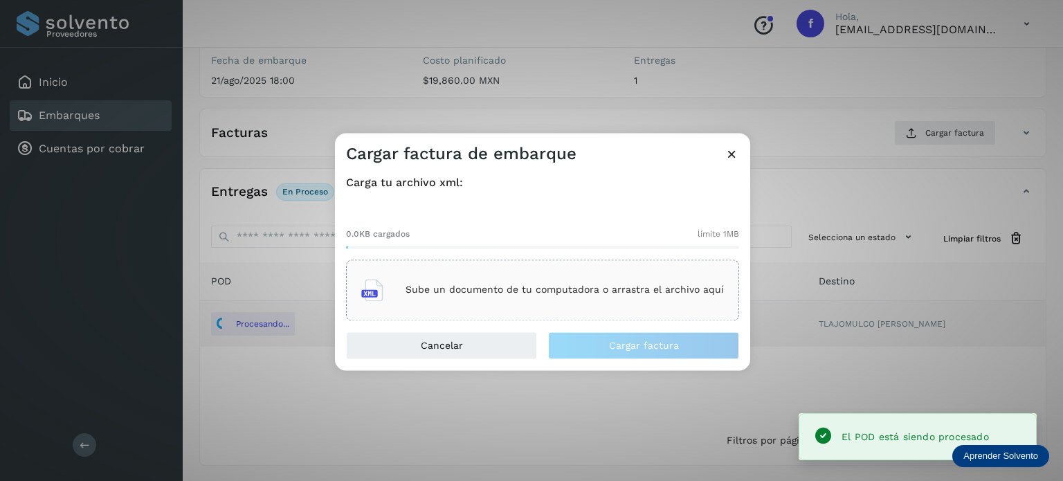
click at [534, 290] on p "Sube un documento de tu computadora o arrastra el archivo aquí" at bounding box center [565, 290] width 318 height 12
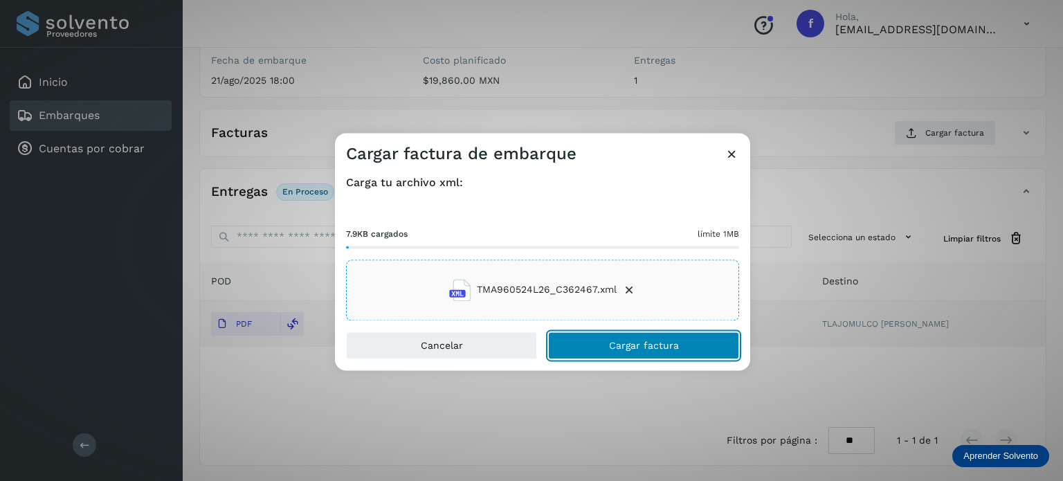
click at [632, 348] on span "Cargar factura" at bounding box center [644, 346] width 70 height 10
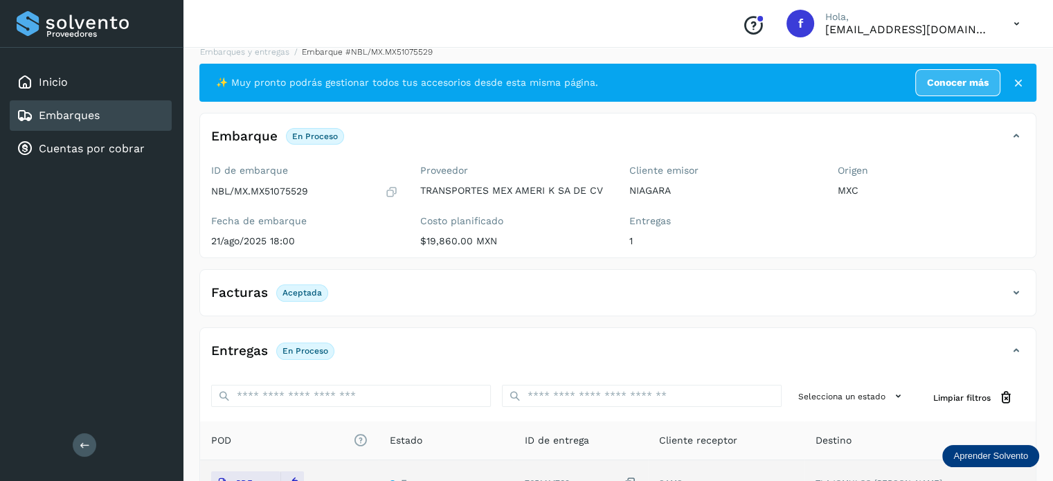
scroll to position [0, 0]
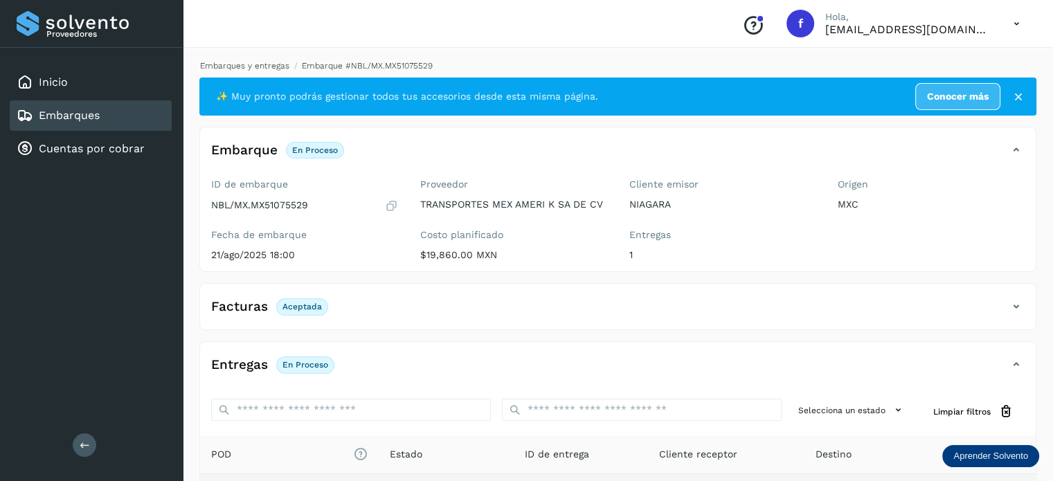
click at [229, 66] on link "Embarques y entregas" at bounding box center [244, 66] width 89 height 10
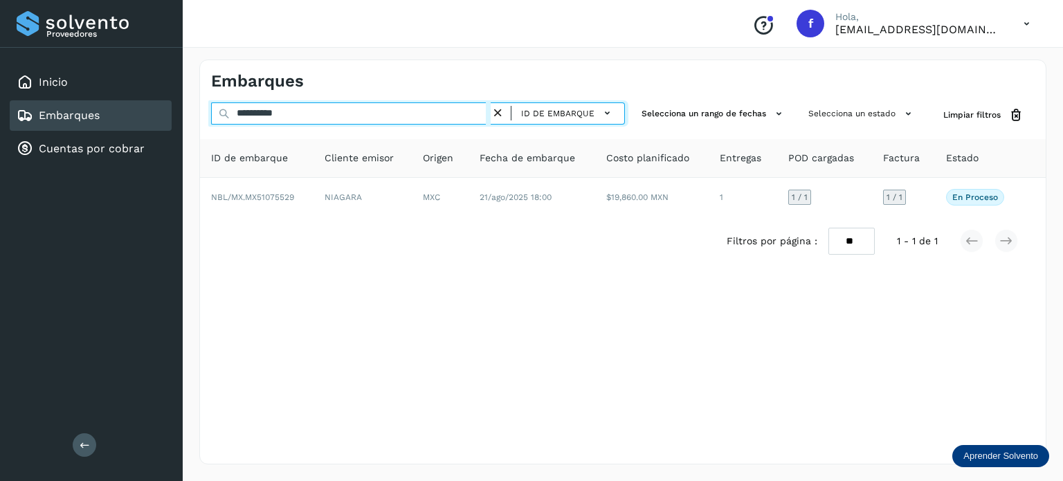
click at [292, 118] on input "**********" at bounding box center [351, 113] width 280 height 22
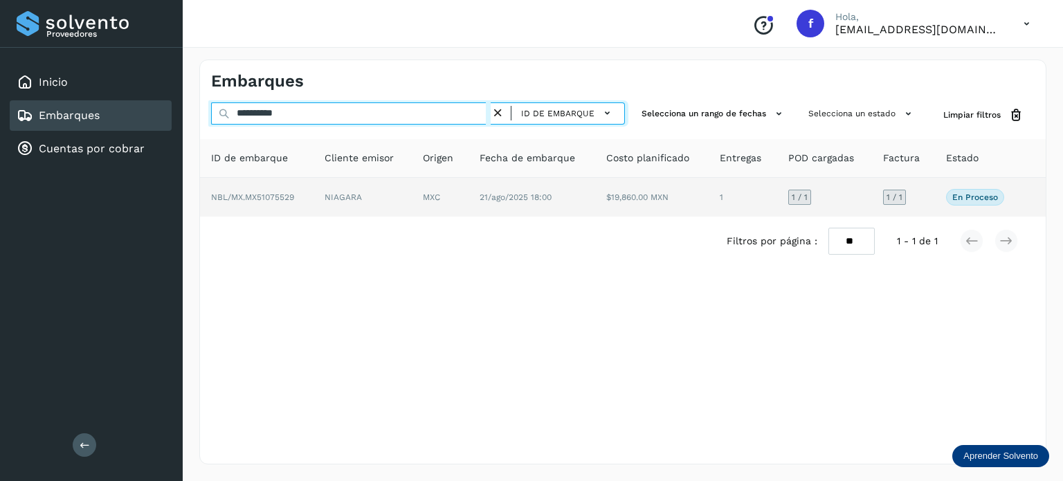
paste input "text"
type input "**********"
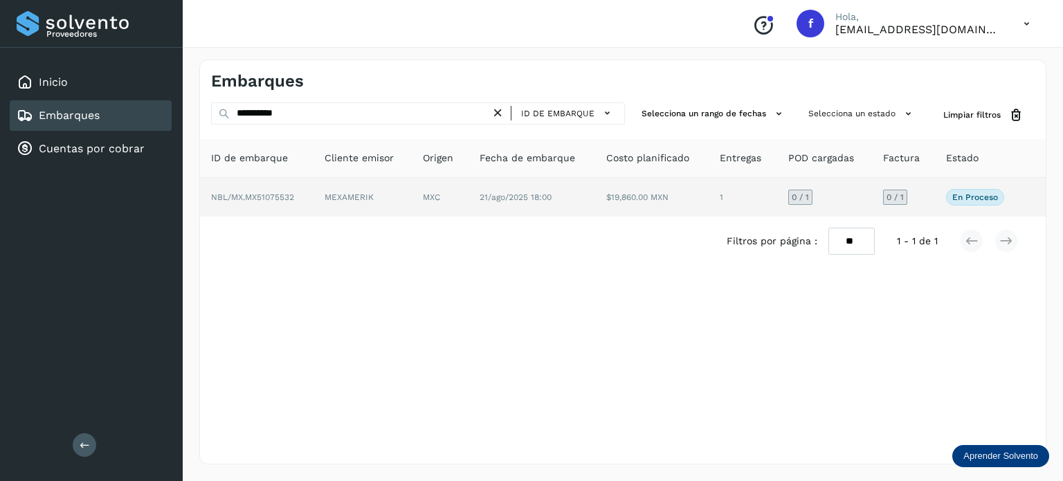
click at [595, 204] on td "21/ago/2025 18:00" at bounding box center [652, 197] width 114 height 39
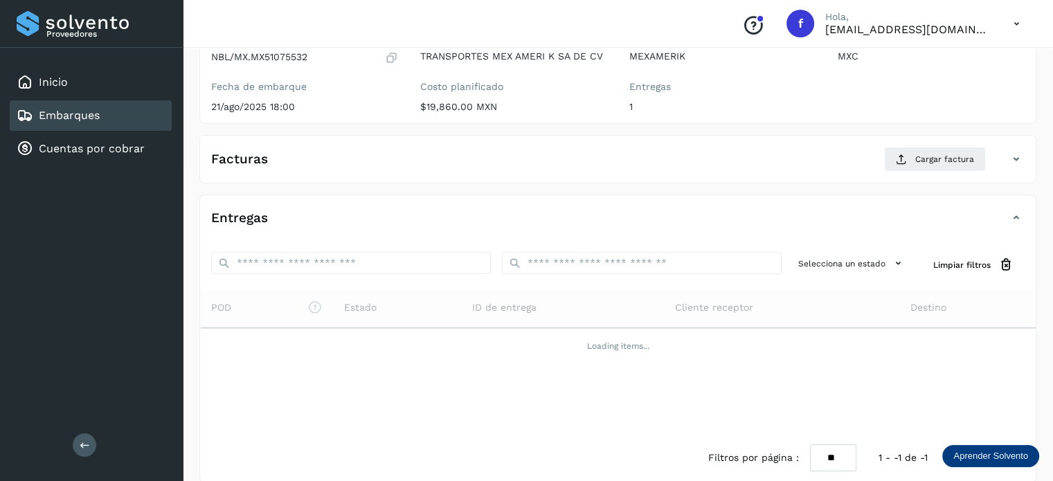
scroll to position [165, 0]
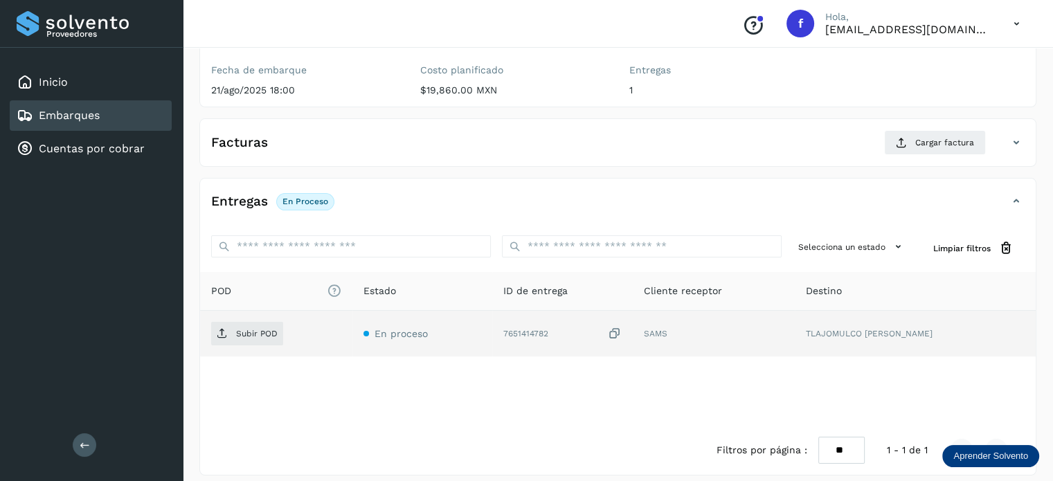
click at [622, 329] on icon at bounding box center [615, 334] width 14 height 15
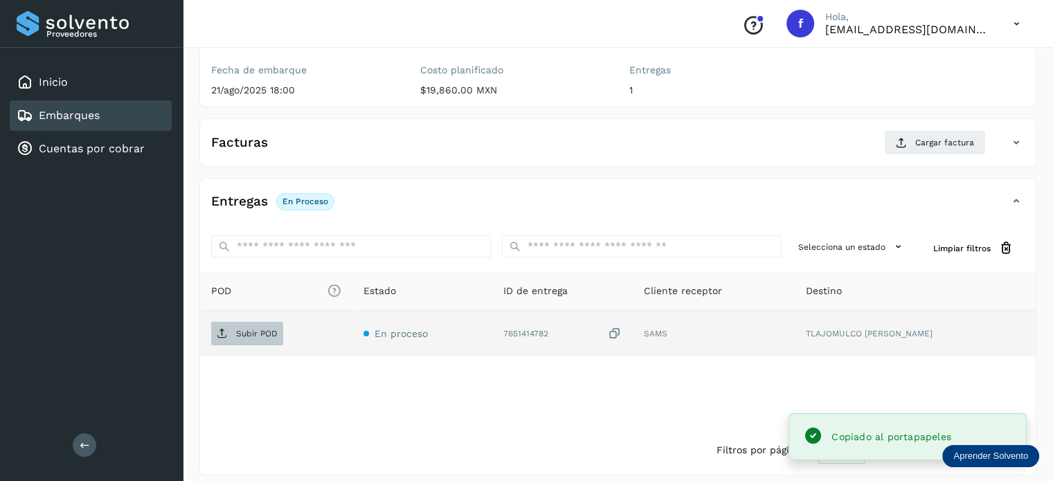
click at [262, 329] on p "Subir POD" at bounding box center [257, 334] width 42 height 10
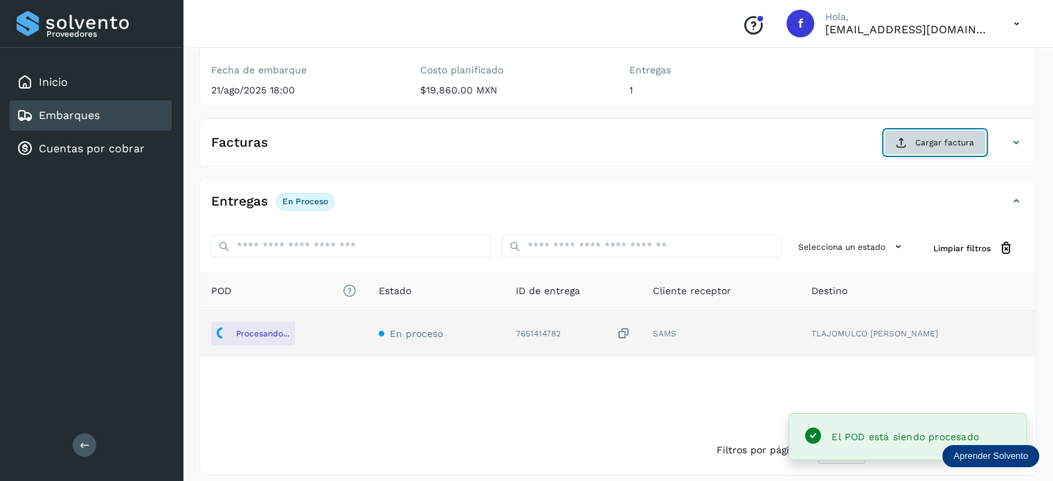
click at [928, 131] on button "Cargar factura" at bounding box center [935, 142] width 102 height 25
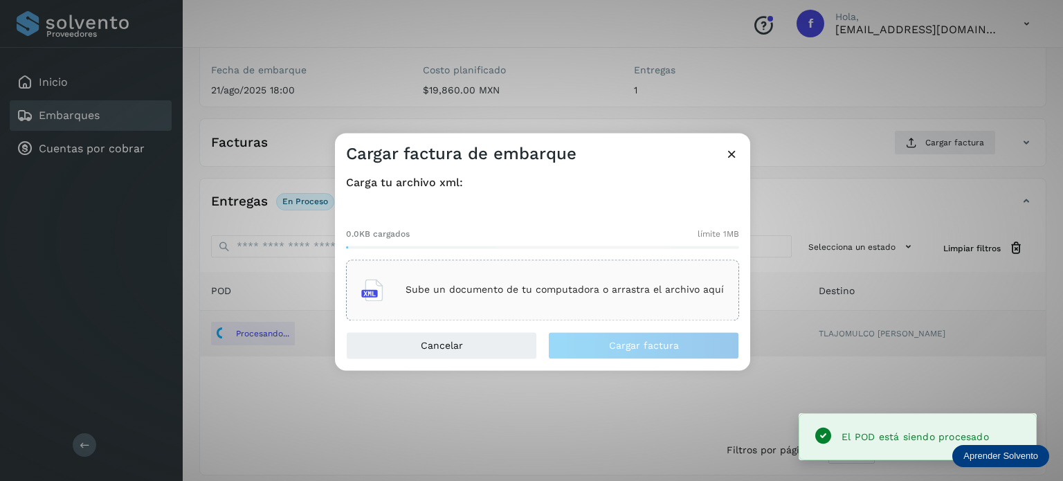
click at [523, 291] on p "Sube un documento de tu computadora o arrastra el archivo aquí" at bounding box center [565, 290] width 318 height 12
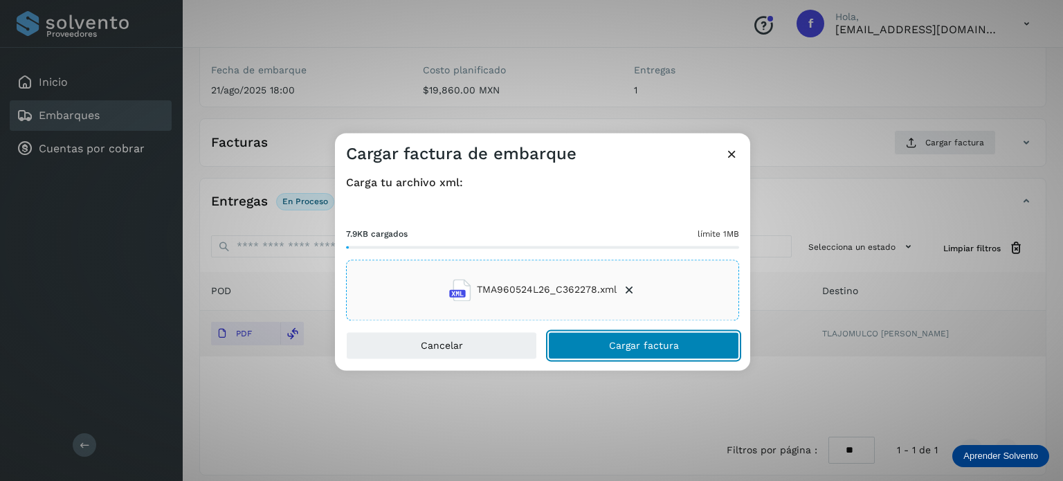
drag, startPoint x: 593, startPoint y: 351, endPoint x: 591, endPoint y: 342, distance: 9.2
click at [593, 351] on button "Cargar factura" at bounding box center [643, 346] width 191 height 28
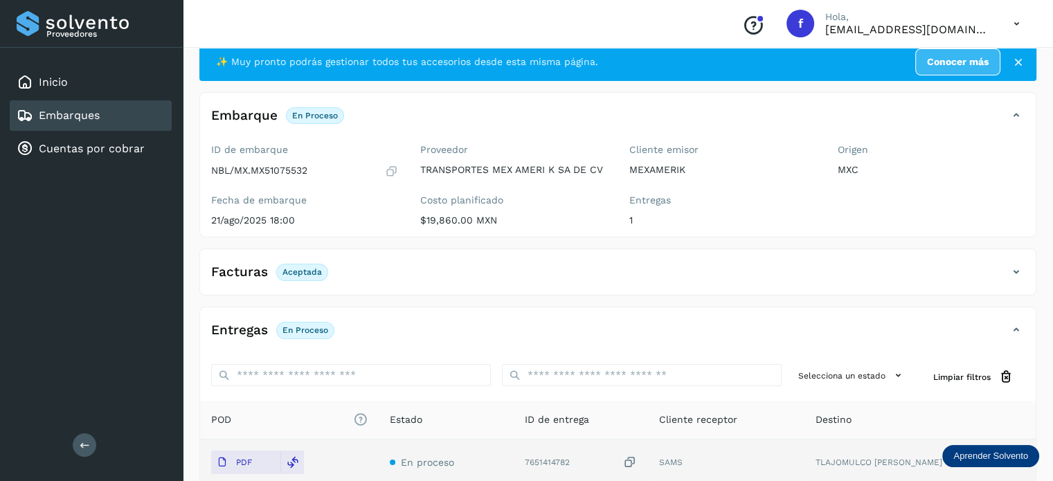
scroll to position [0, 0]
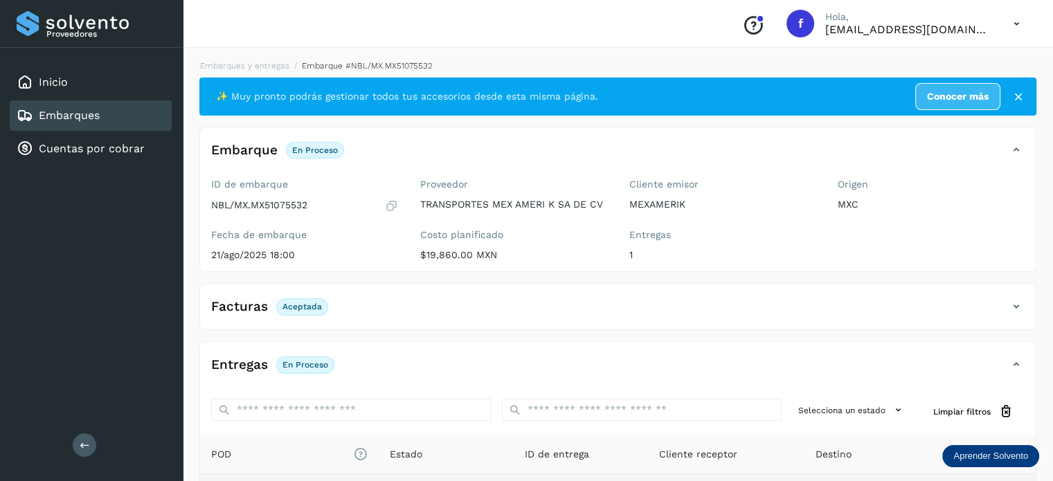
click at [289, 60] on li "Embarques y entregas" at bounding box center [360, 66] width 143 height 12
click at [258, 66] on link "Embarques y entregas" at bounding box center [244, 66] width 89 height 10
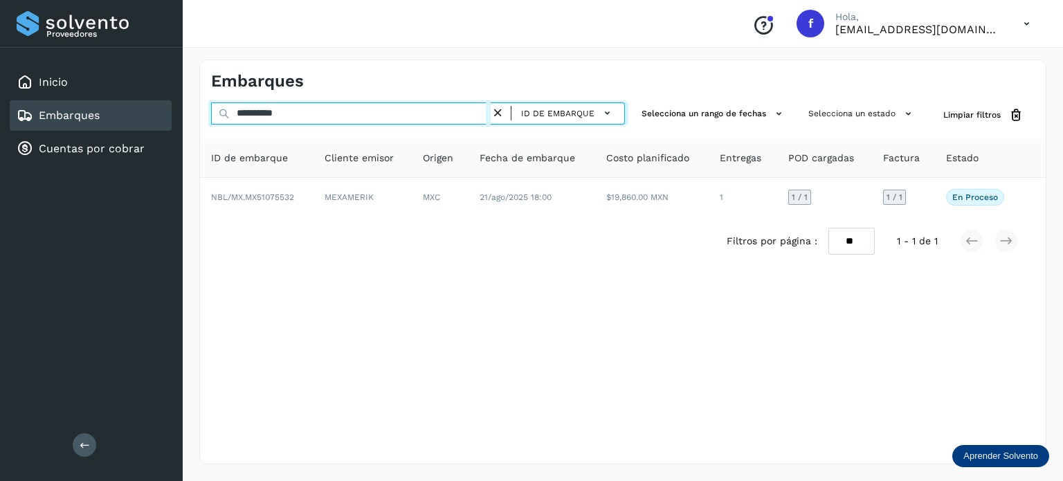
click at [276, 107] on input "**********" at bounding box center [351, 113] width 280 height 22
paste input "text"
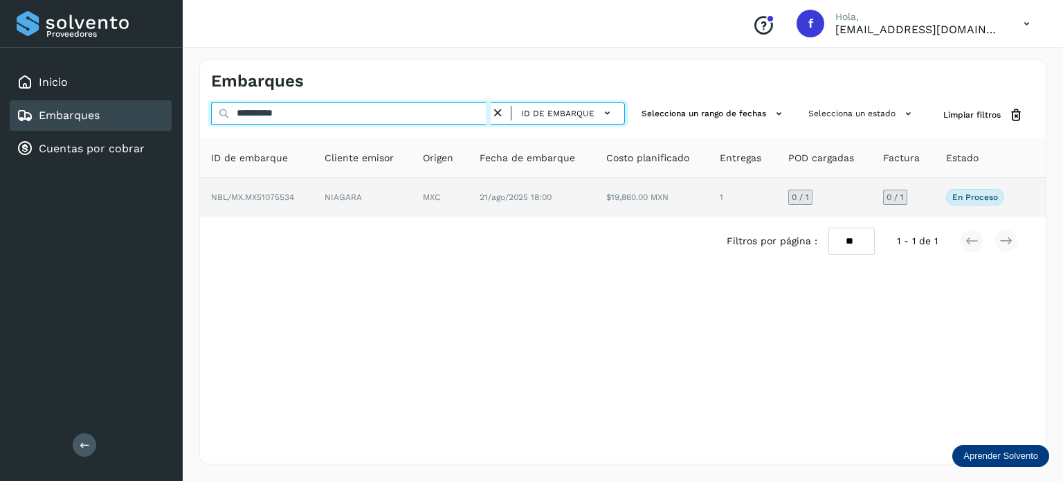
type input "**********"
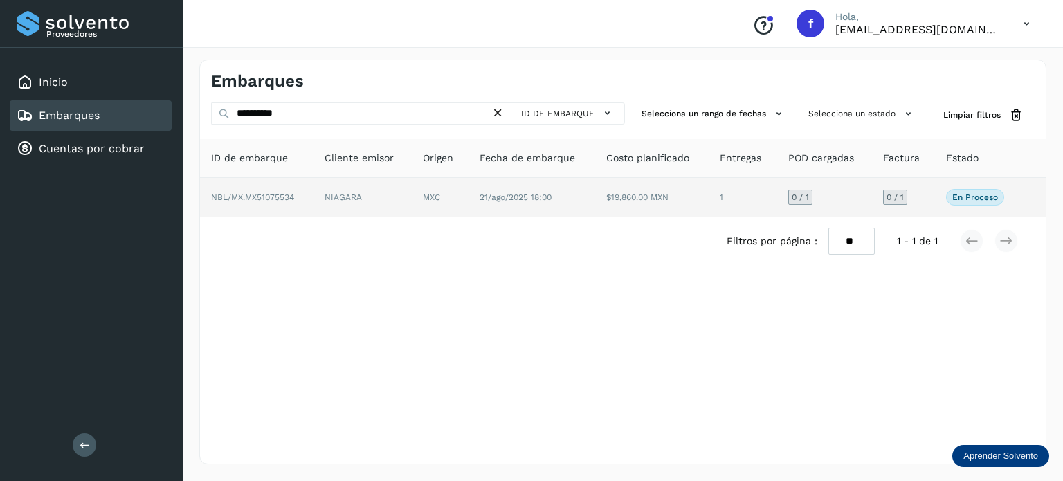
click at [595, 215] on td "21/ago/2025 18:00" at bounding box center [652, 197] width 114 height 39
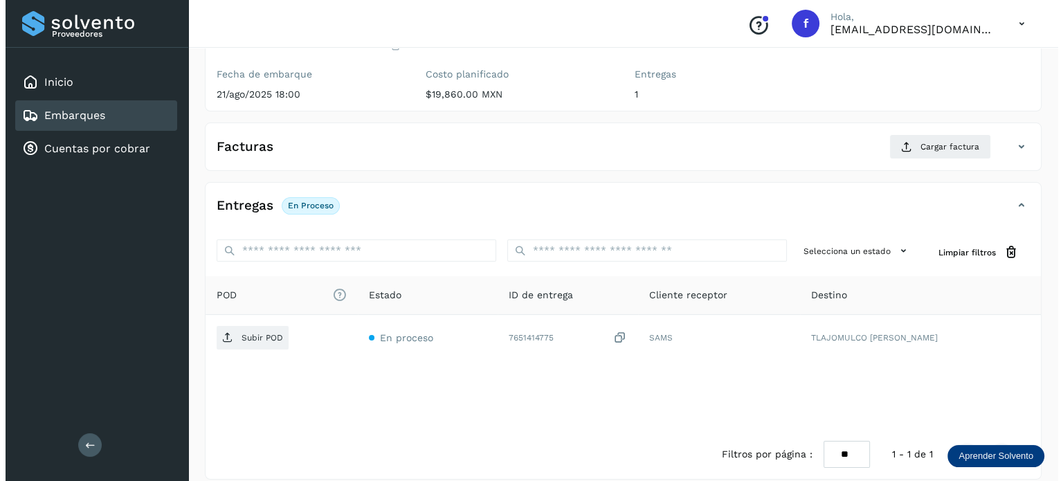
scroll to position [174, 0]
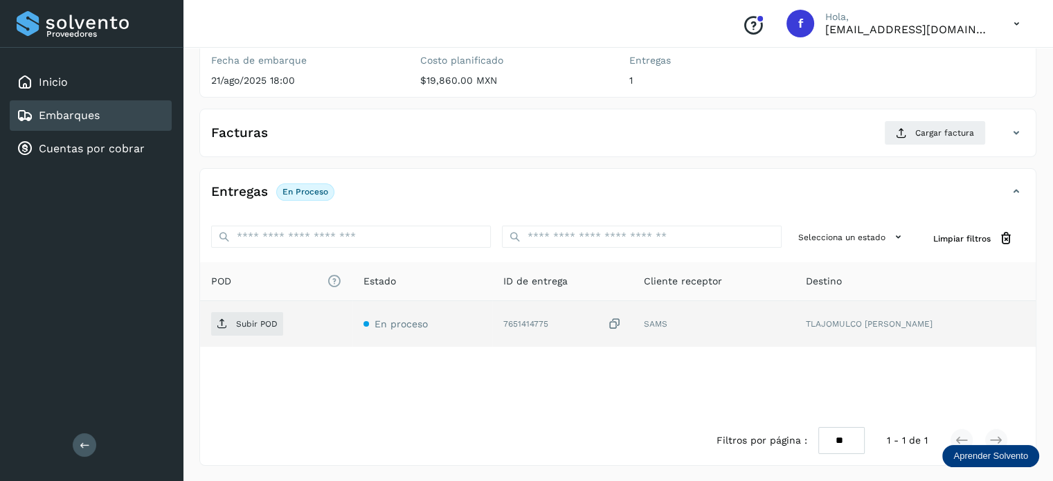
click at [622, 320] on icon at bounding box center [615, 324] width 14 height 15
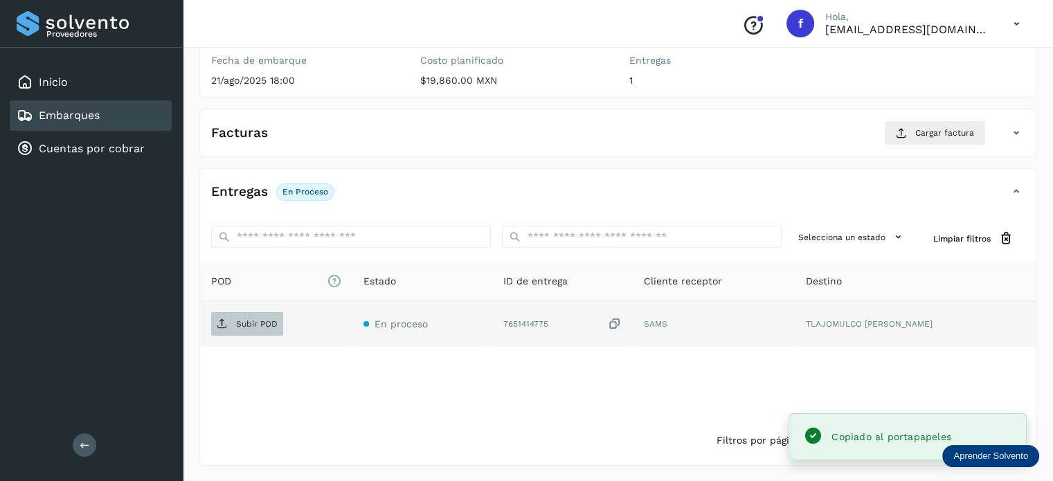
click at [262, 323] on p "Subir POD" at bounding box center [257, 324] width 42 height 10
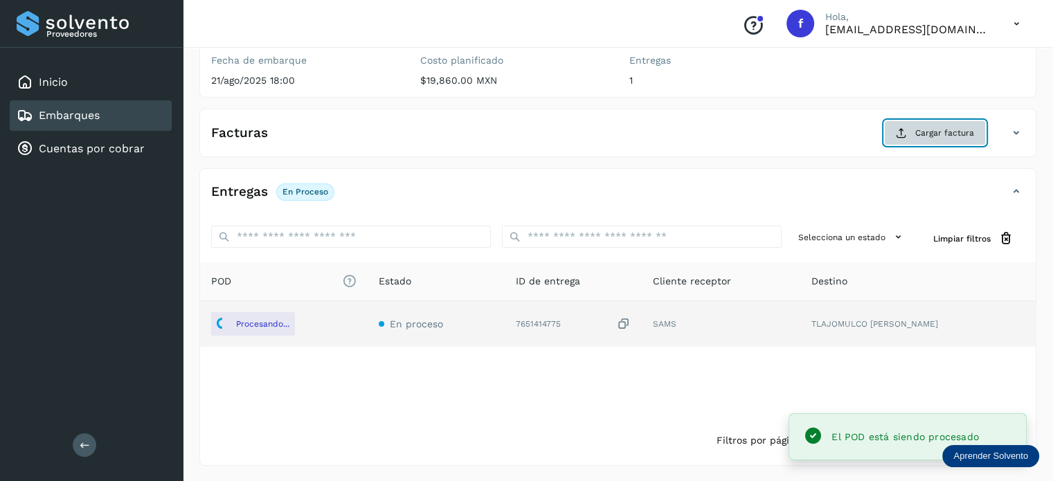
click at [940, 136] on span "Cargar factura" at bounding box center [944, 133] width 59 height 12
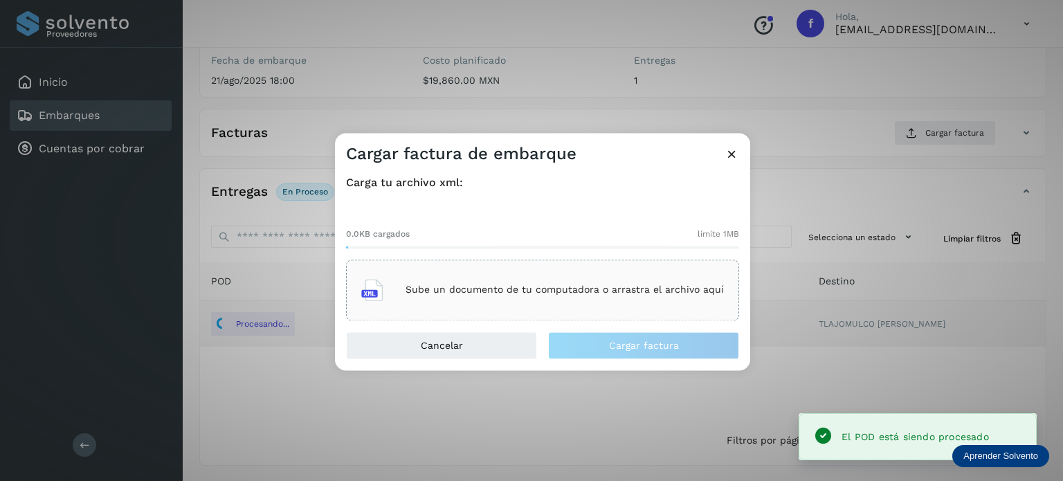
click at [617, 287] on p "Sube un documento de tu computadora o arrastra el archivo aquí" at bounding box center [565, 290] width 318 height 12
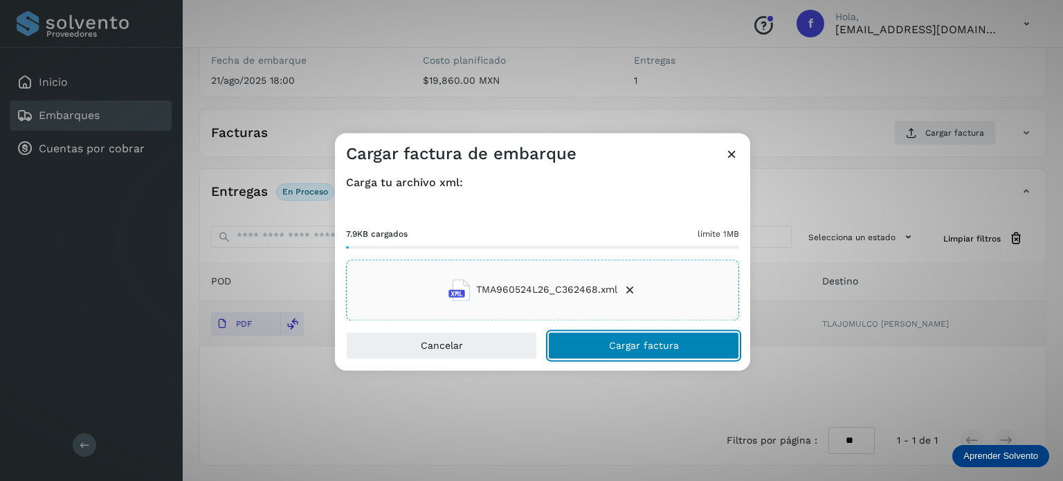
click at [632, 350] on span "Cargar factura" at bounding box center [644, 346] width 70 height 10
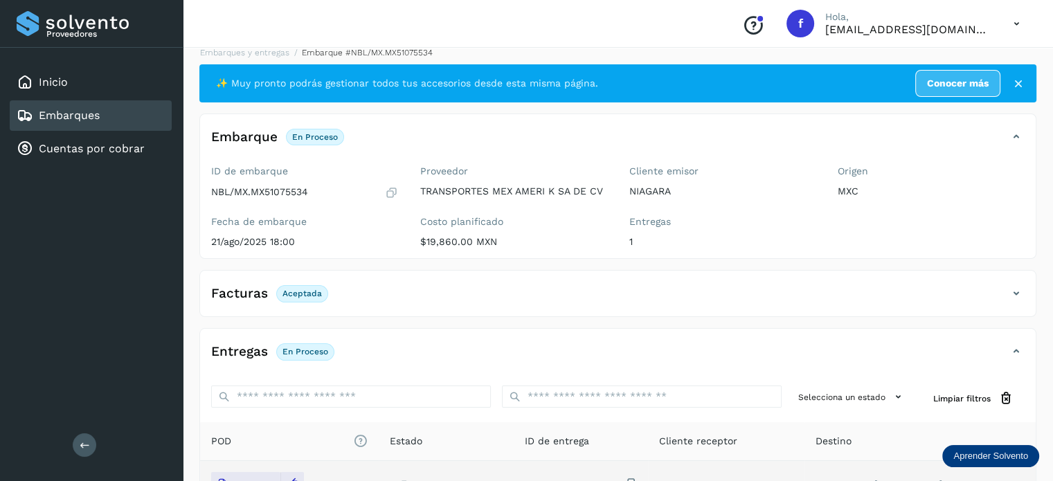
scroll to position [0, 0]
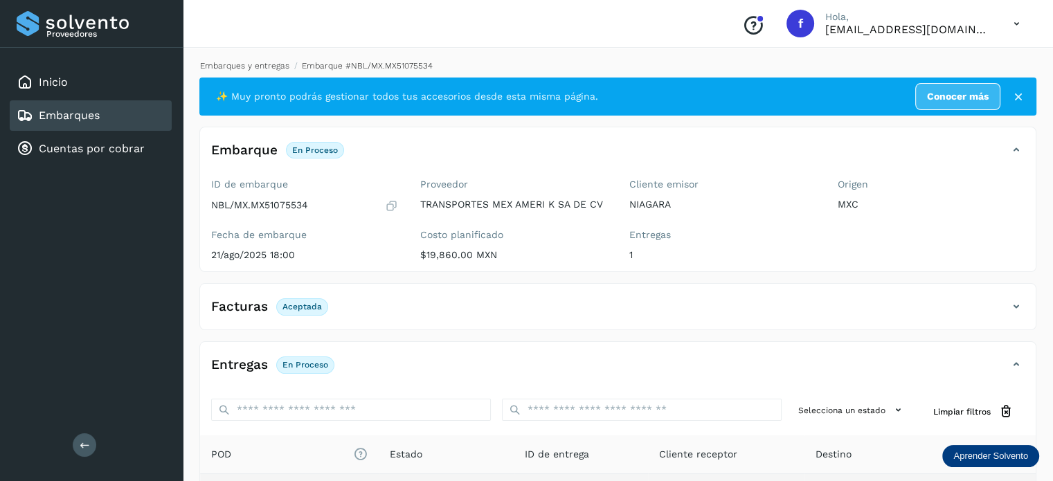
click at [230, 62] on link "Embarques y entregas" at bounding box center [244, 66] width 89 height 10
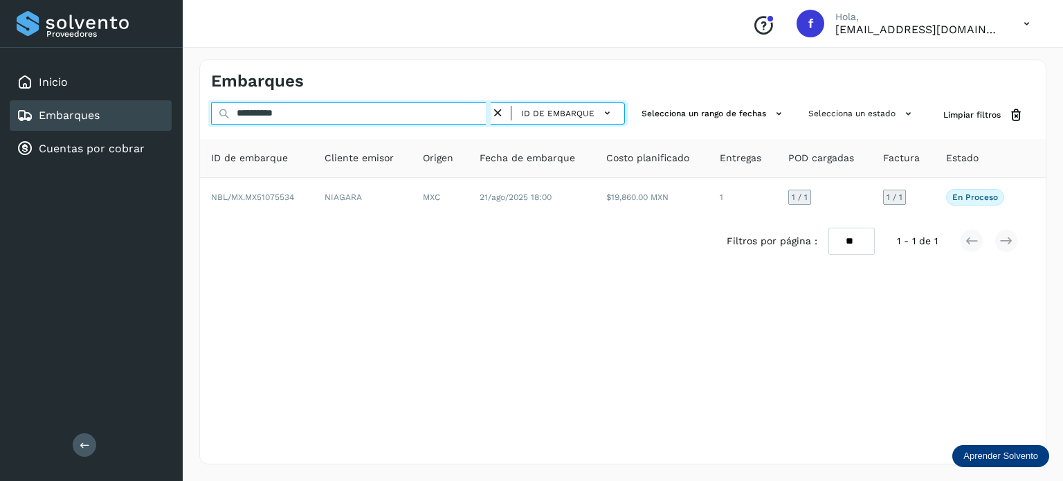
click at [303, 112] on input "**********" at bounding box center [351, 113] width 280 height 22
paste input "text"
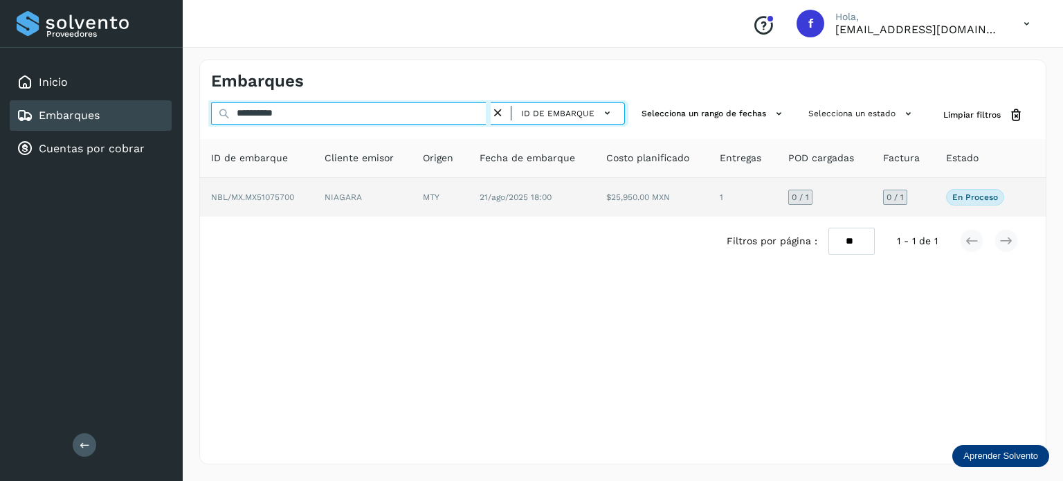
type input "**********"
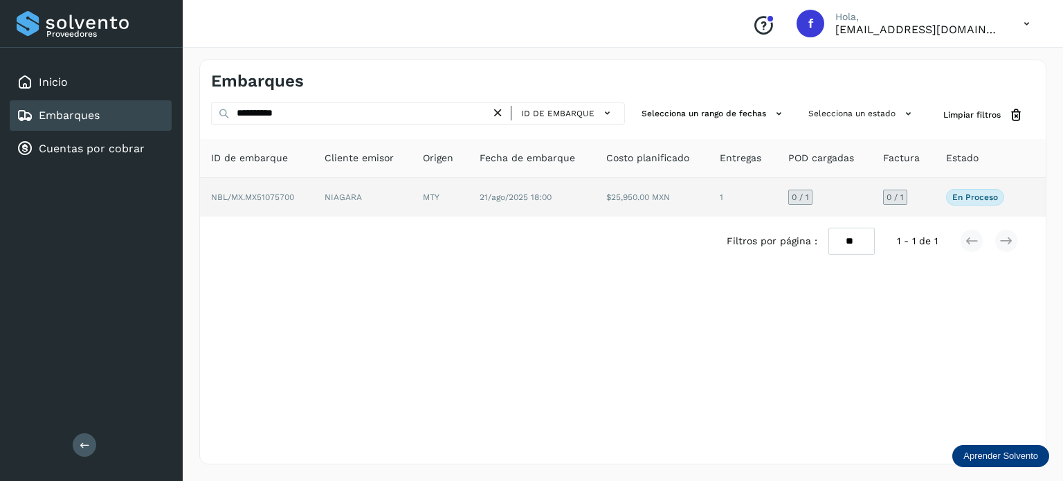
click at [469, 191] on td "MTY" at bounding box center [532, 197] width 127 height 39
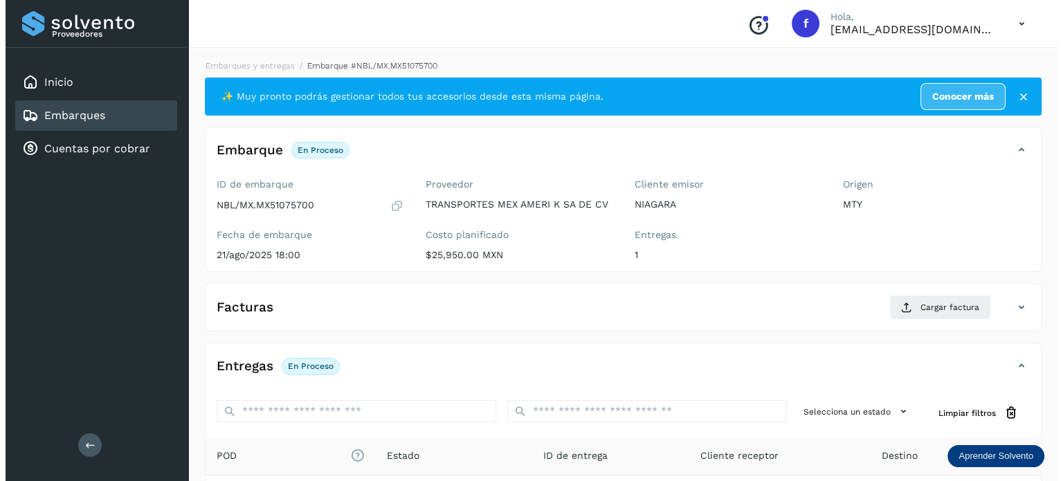
scroll to position [174, 0]
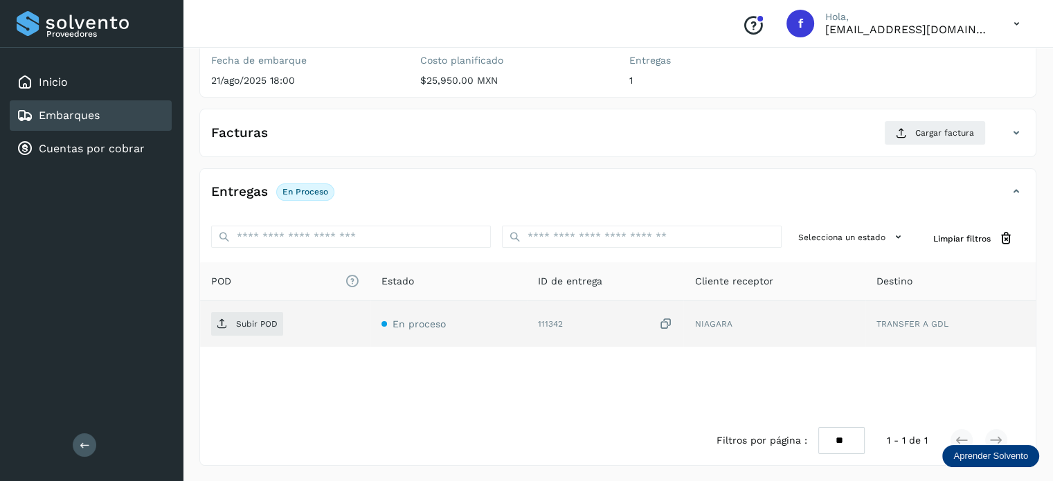
click at [662, 326] on icon at bounding box center [665, 324] width 14 height 15
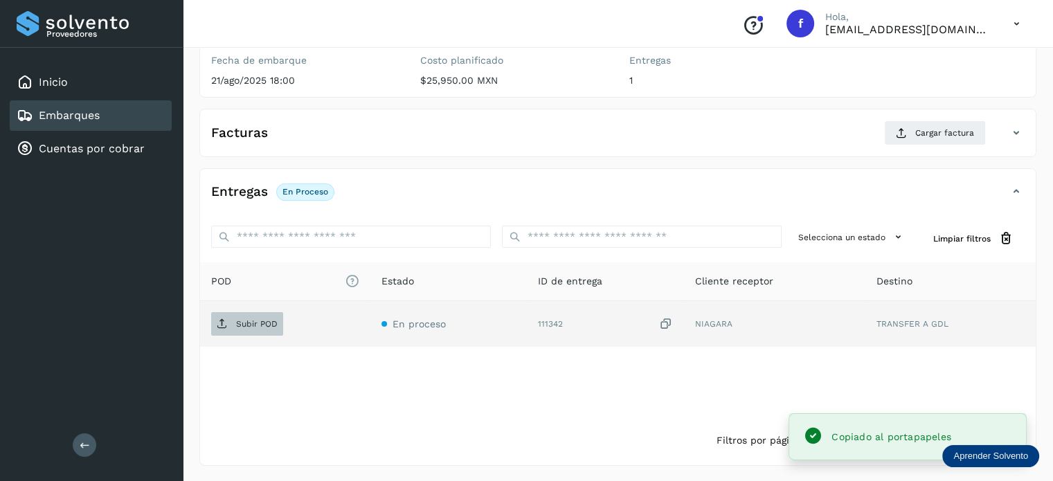
click at [238, 320] on p "Subir POD" at bounding box center [257, 324] width 42 height 10
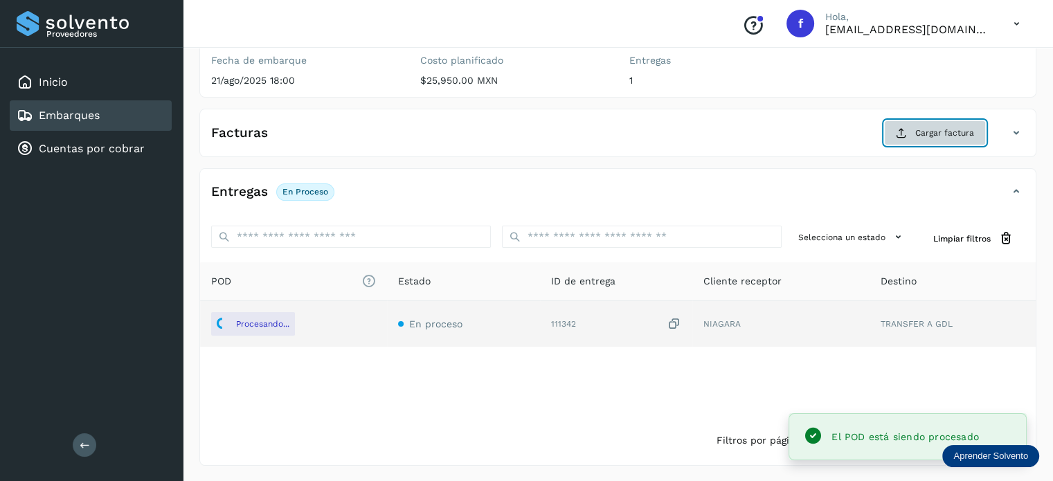
click at [911, 129] on button "Cargar factura" at bounding box center [935, 132] width 102 height 25
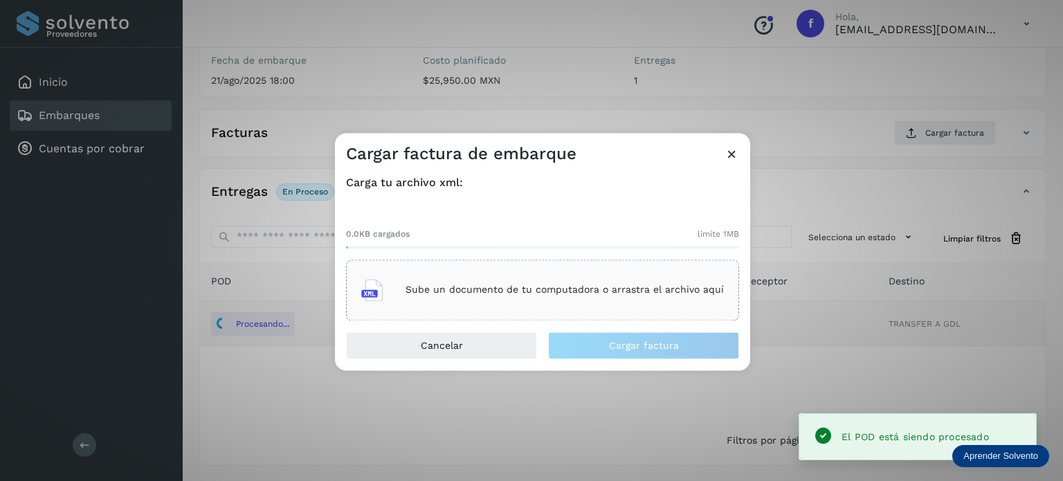
click at [479, 278] on div "Sube un documento de tu computadora o arrastra el archivo aquí" at bounding box center [542, 289] width 363 height 37
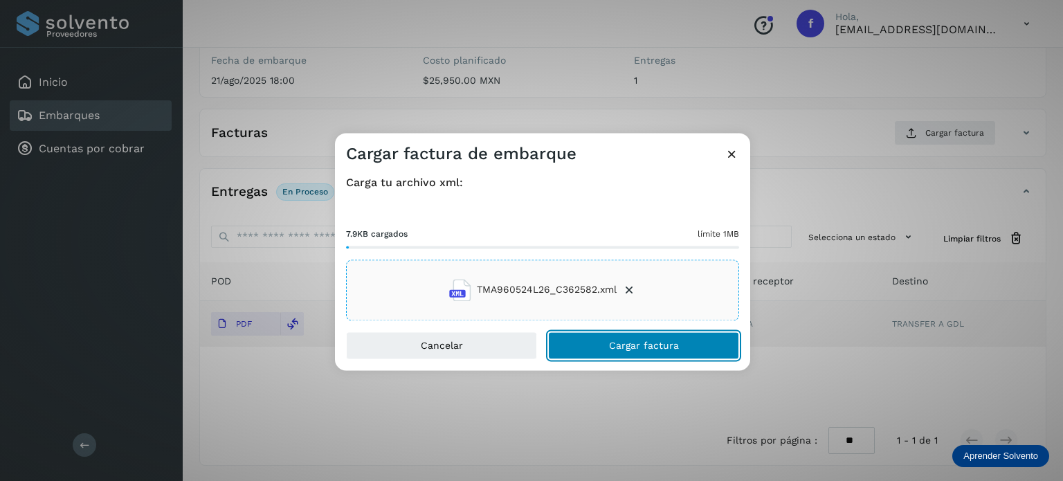
click at [635, 334] on button "Cargar factura" at bounding box center [643, 346] width 191 height 28
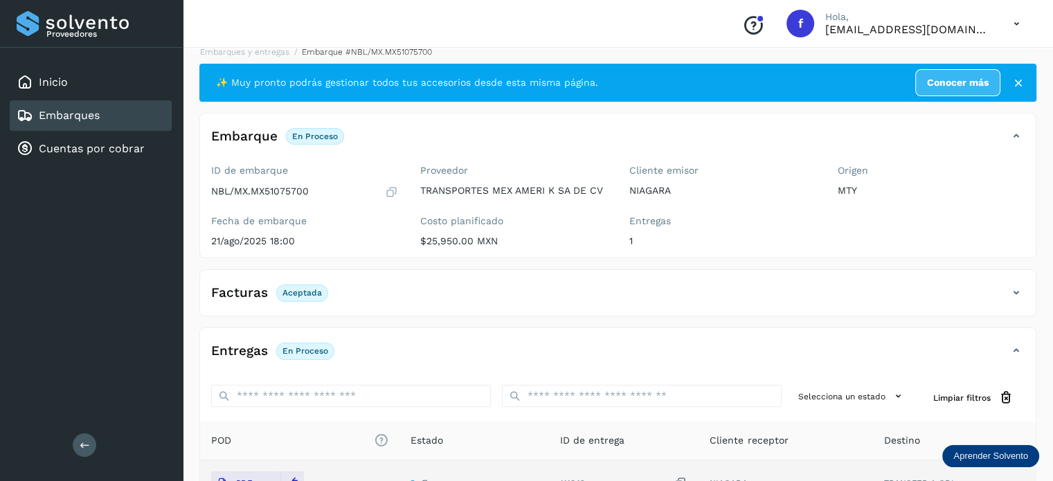
scroll to position [0, 0]
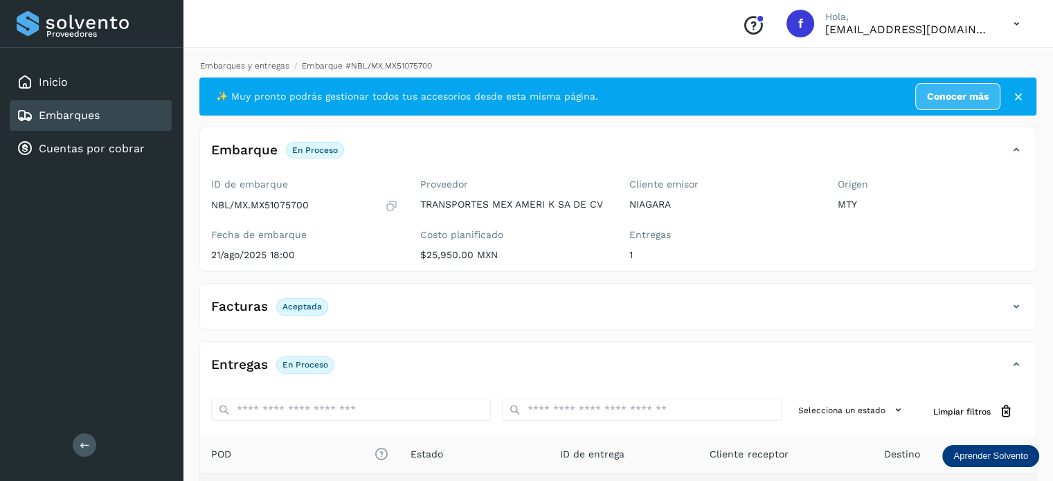
click at [244, 71] on link "Embarques y entregas" at bounding box center [244, 66] width 89 height 10
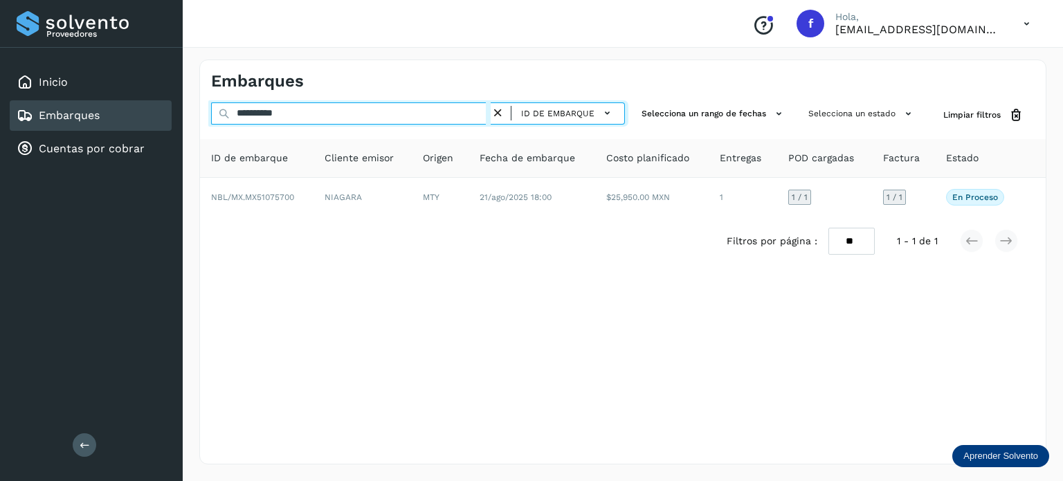
click at [251, 117] on input "**********" at bounding box center [351, 113] width 280 height 22
paste input "text"
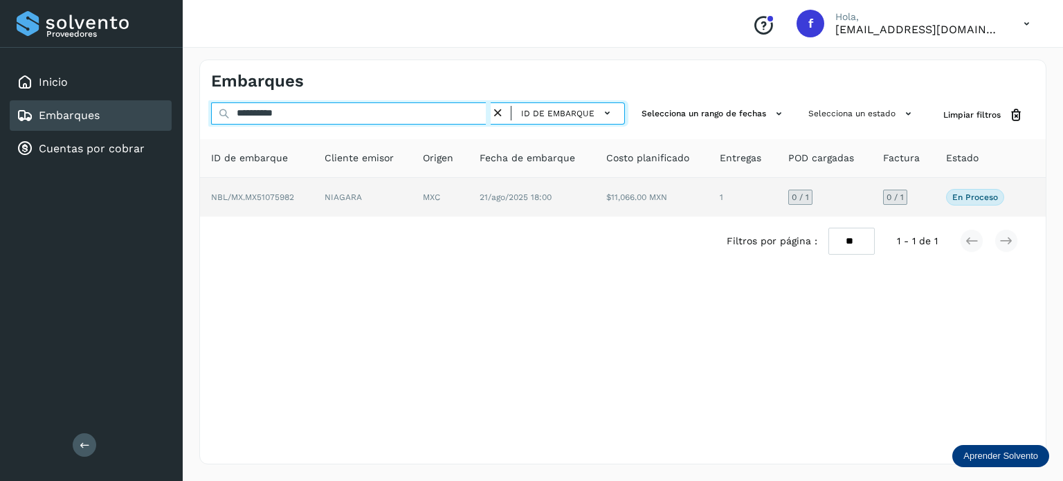
type input "**********"
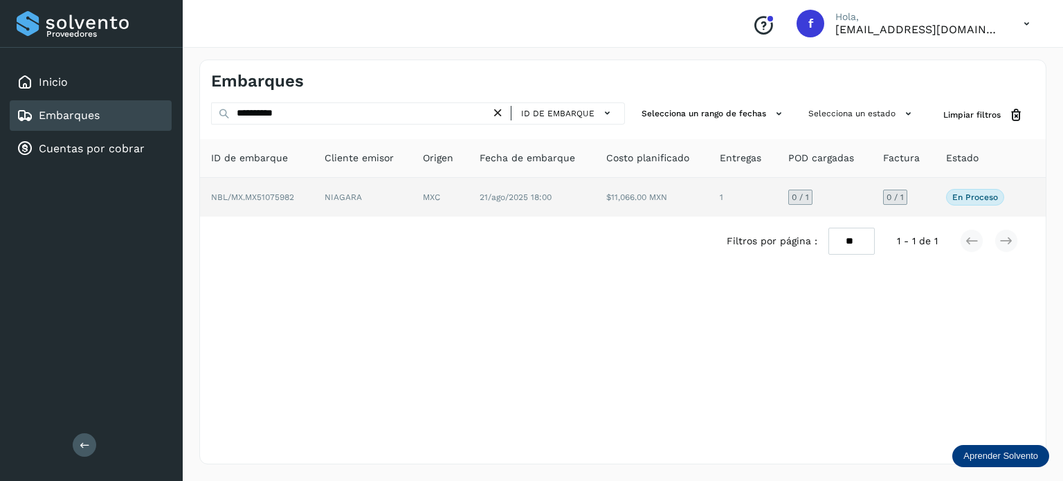
click at [412, 210] on td "NIAGARA" at bounding box center [440, 197] width 57 height 39
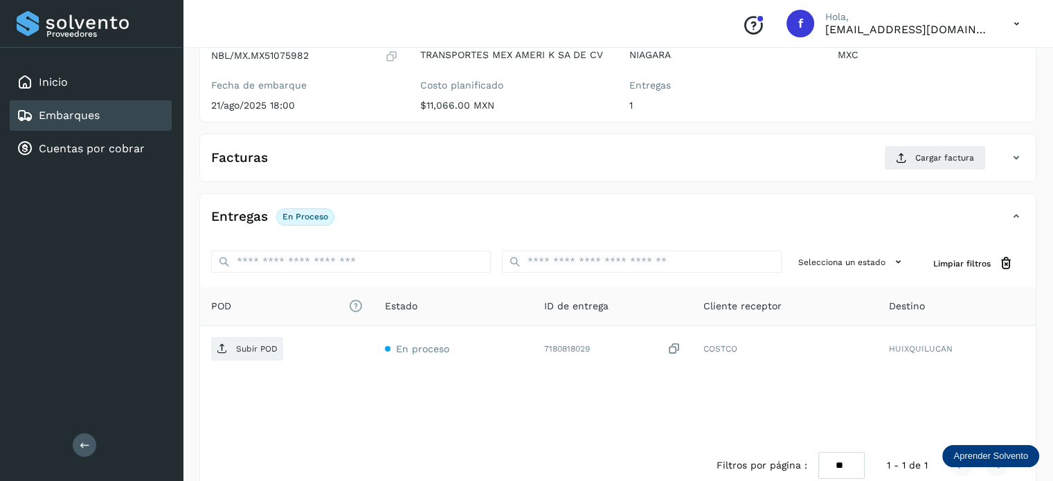
scroll to position [165, 0]
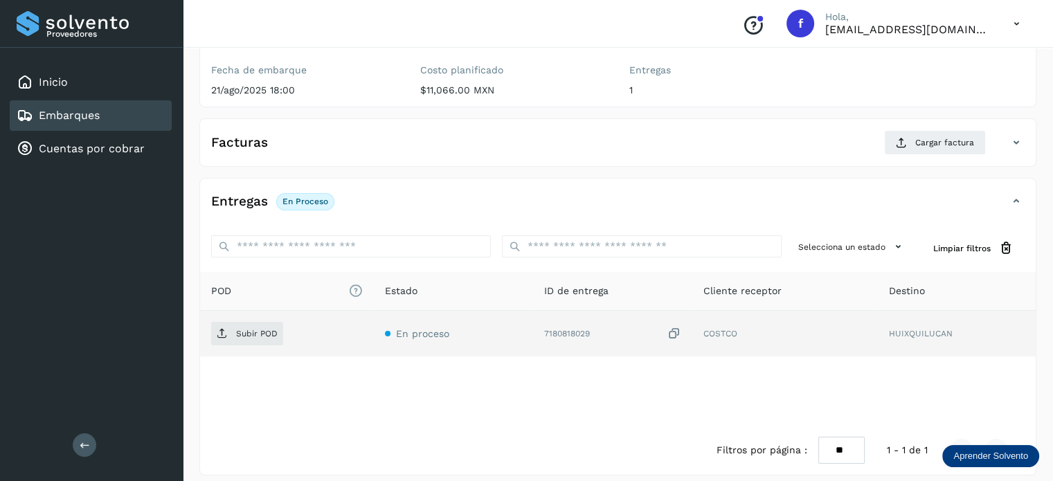
click at [675, 330] on icon at bounding box center [674, 334] width 14 height 15
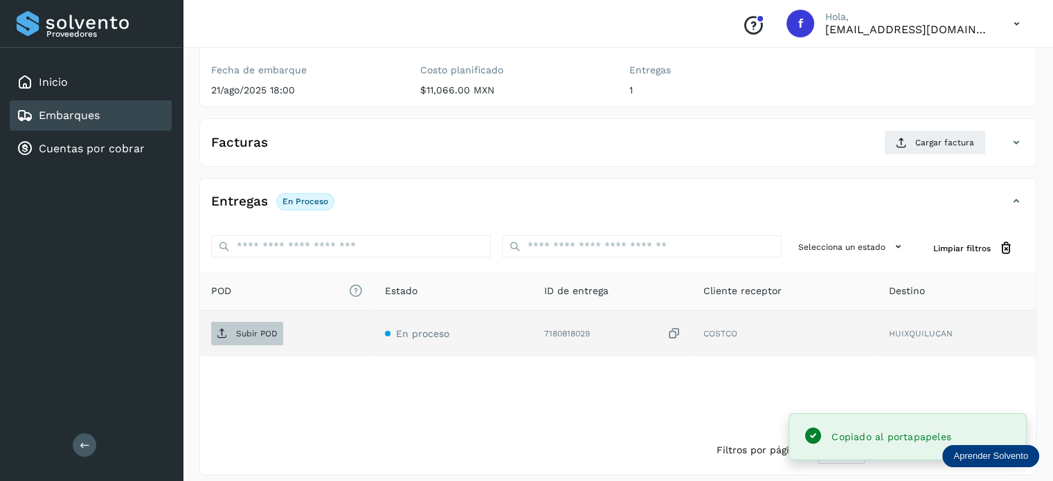
click at [227, 329] on icon at bounding box center [222, 333] width 11 height 11
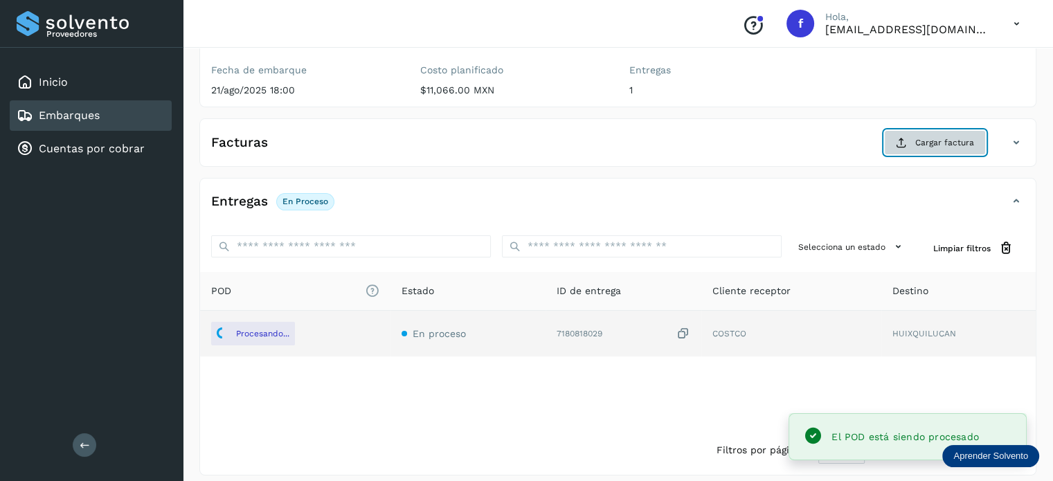
click at [945, 140] on span "Cargar factura" at bounding box center [944, 142] width 59 height 12
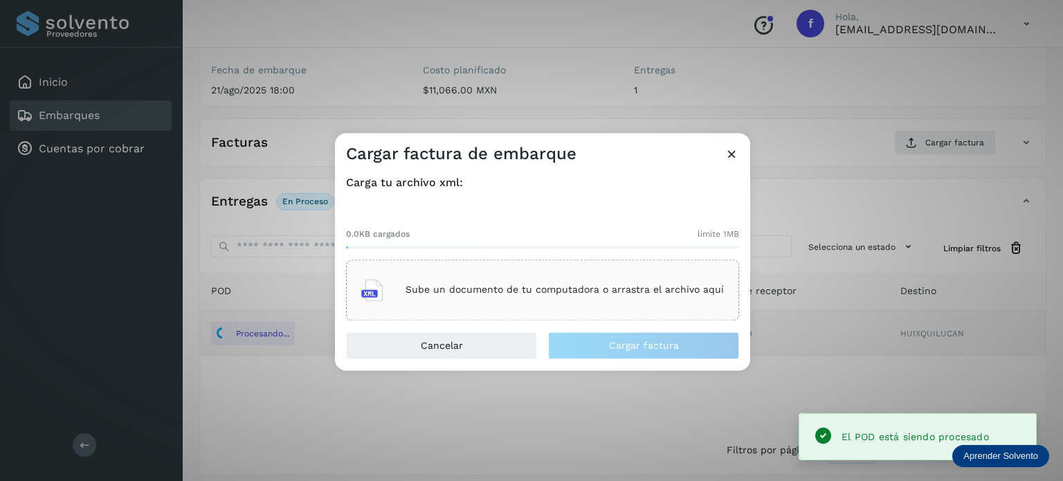
click at [446, 285] on p "Sube un documento de tu computadora o arrastra el archivo aquí" at bounding box center [565, 290] width 318 height 12
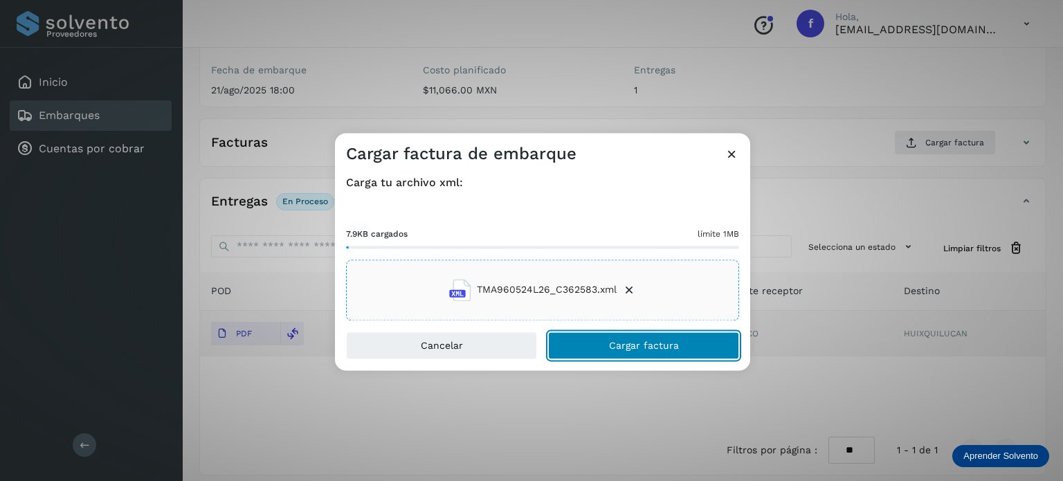
click at [591, 350] on button "Cargar factura" at bounding box center [643, 346] width 191 height 28
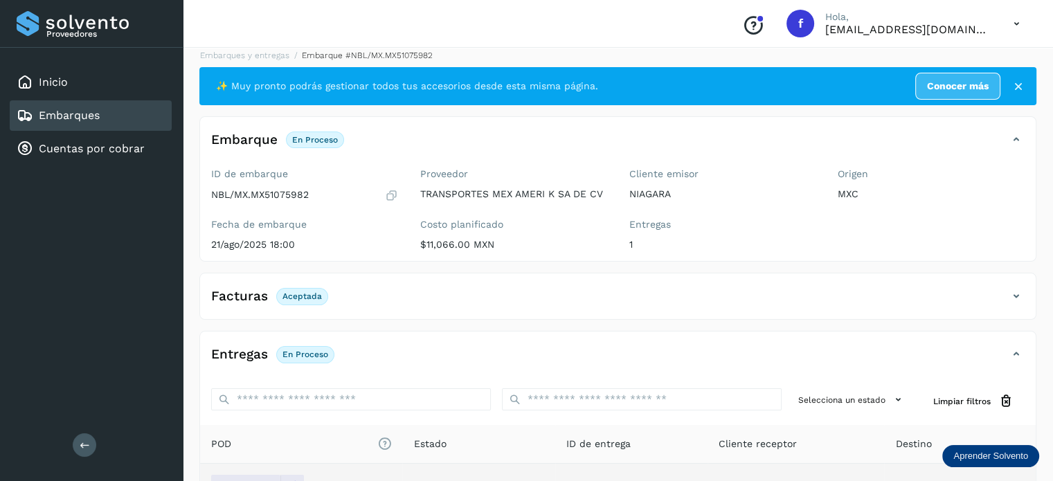
scroll to position [0, 0]
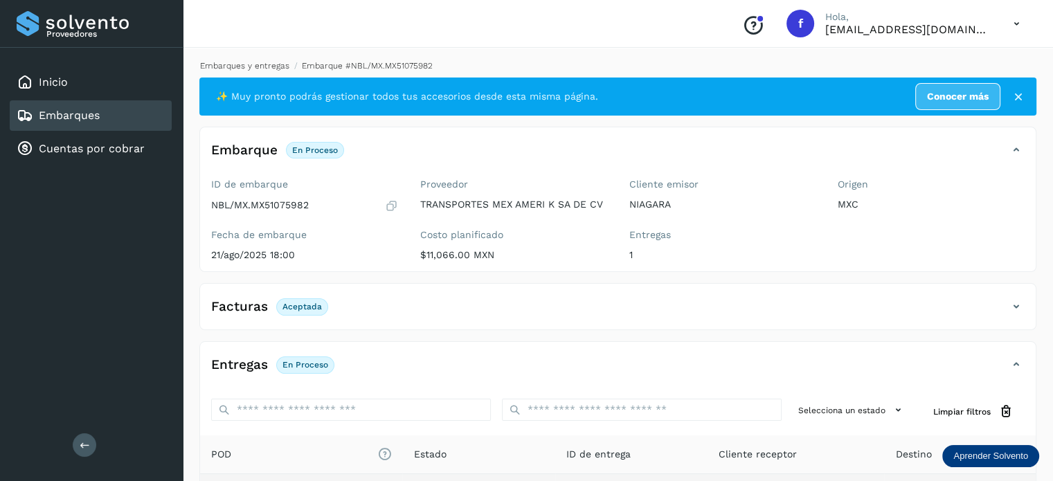
click at [257, 66] on link "Embarques y entregas" at bounding box center [244, 66] width 89 height 10
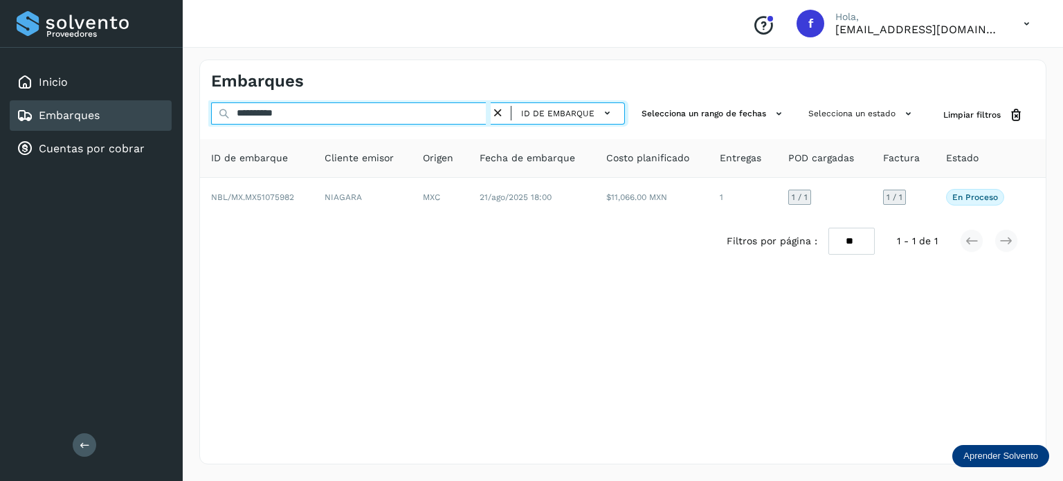
click at [263, 112] on input "**********" at bounding box center [351, 113] width 280 height 22
paste input "text"
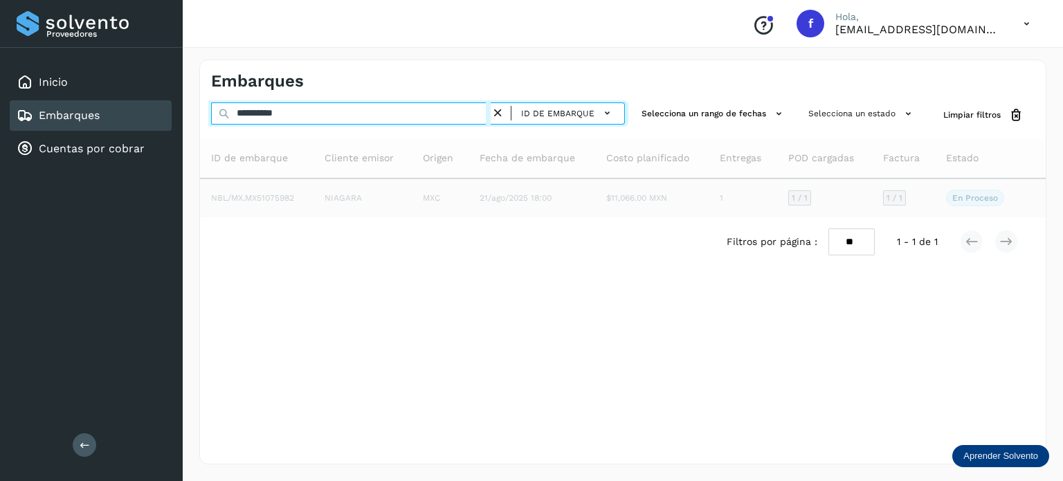
type input "**********"
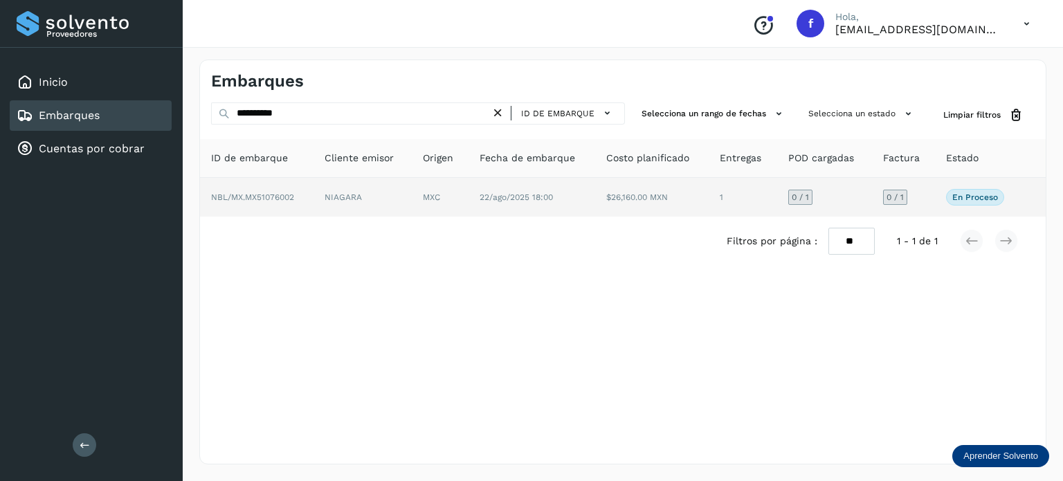
click at [595, 208] on td "22/ago/2025 18:00" at bounding box center [652, 197] width 114 height 39
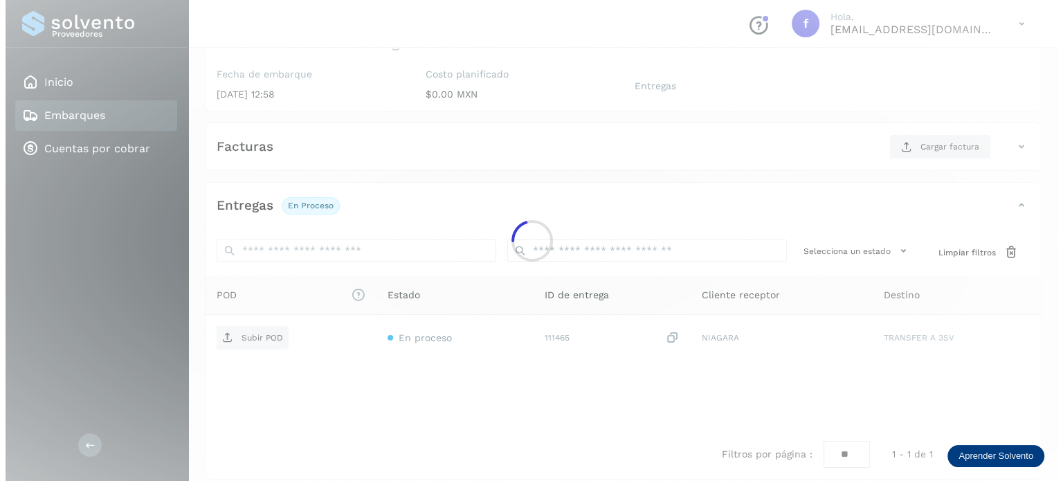
scroll to position [174, 0]
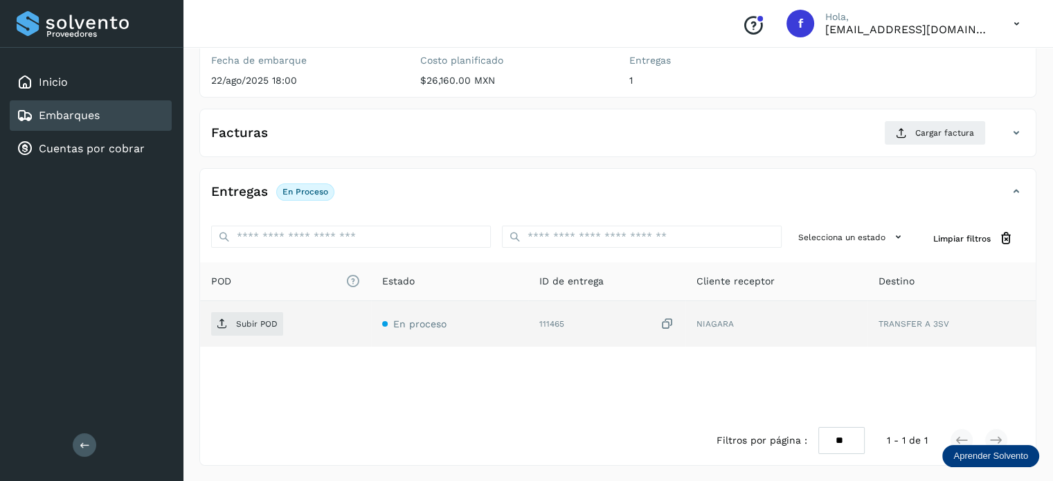
click at [667, 323] on icon at bounding box center [667, 324] width 14 height 15
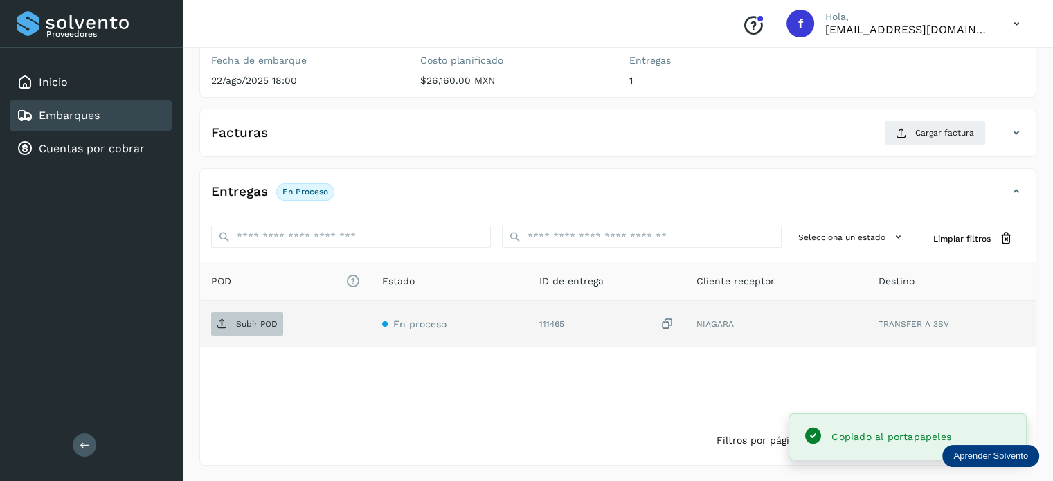
click at [230, 326] on span "Subir POD" at bounding box center [247, 324] width 72 height 22
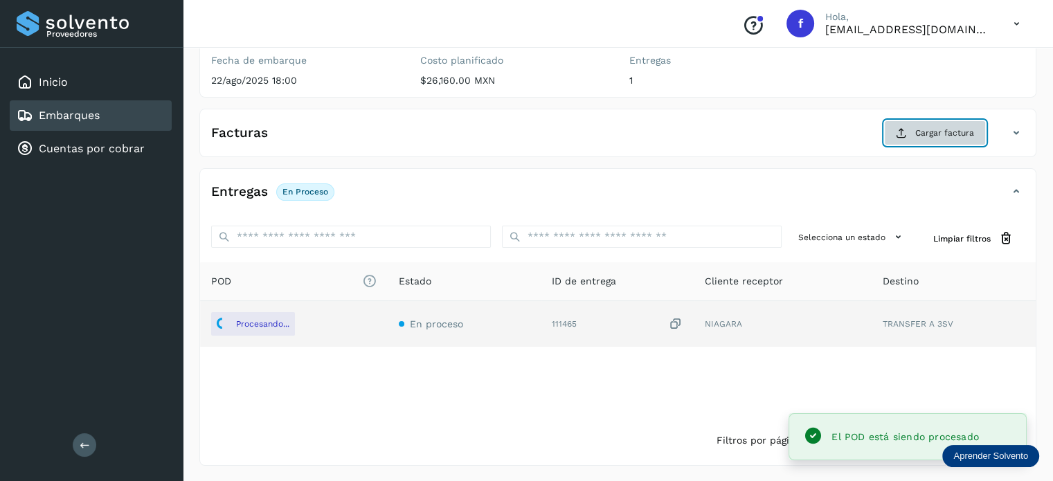
click at [914, 127] on button "Cargar factura" at bounding box center [935, 132] width 102 height 25
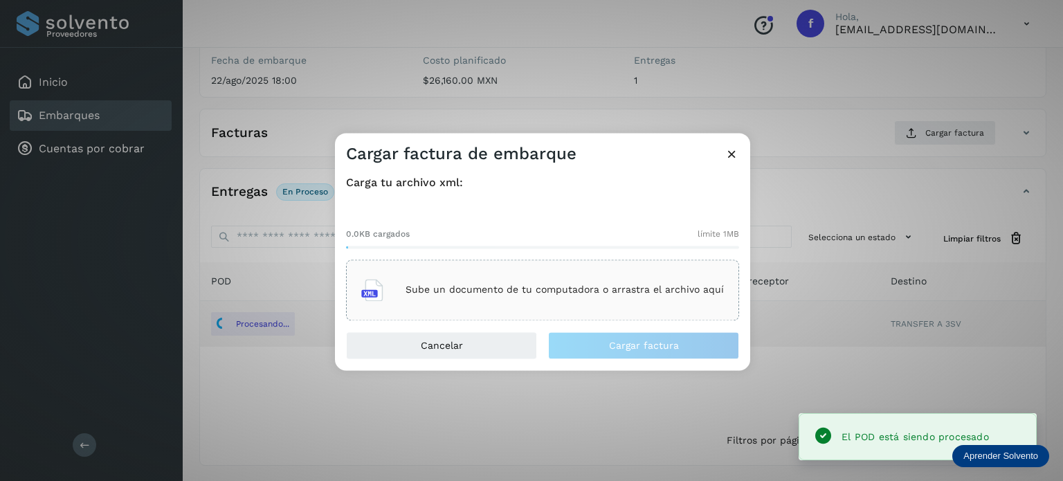
click at [550, 293] on p "Sube un documento de tu computadora o arrastra el archivo aquí" at bounding box center [565, 290] width 318 height 12
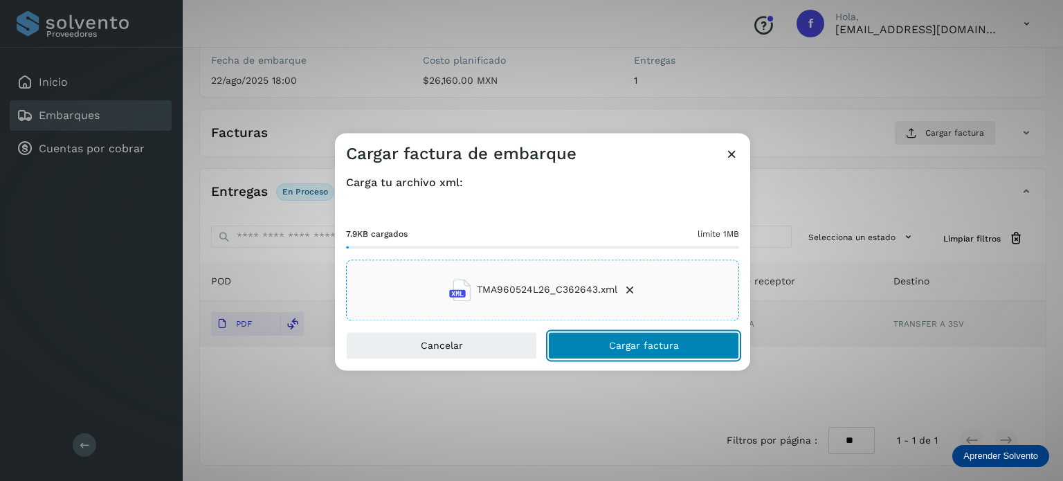
click at [637, 338] on button "Cargar factura" at bounding box center [643, 346] width 191 height 28
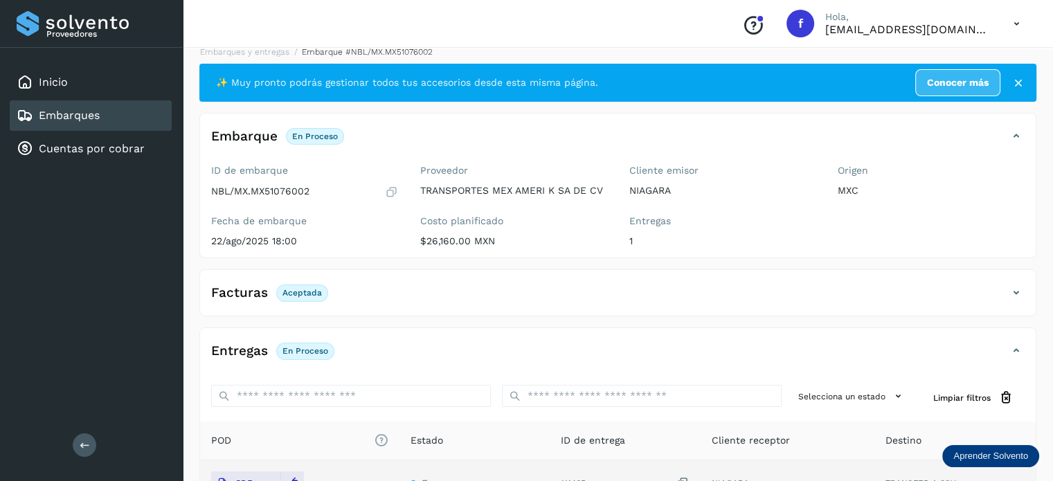
scroll to position [0, 0]
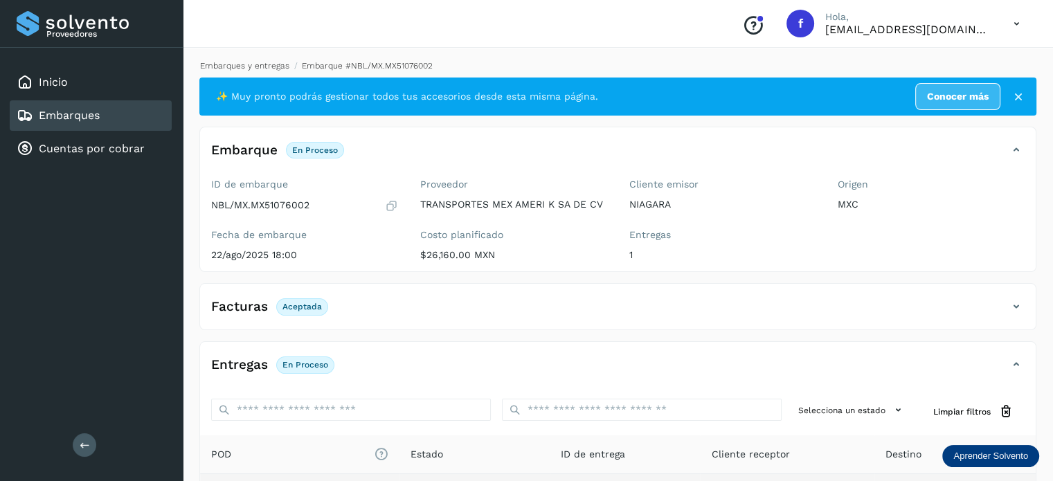
click at [266, 66] on link "Embarques y entregas" at bounding box center [244, 66] width 89 height 10
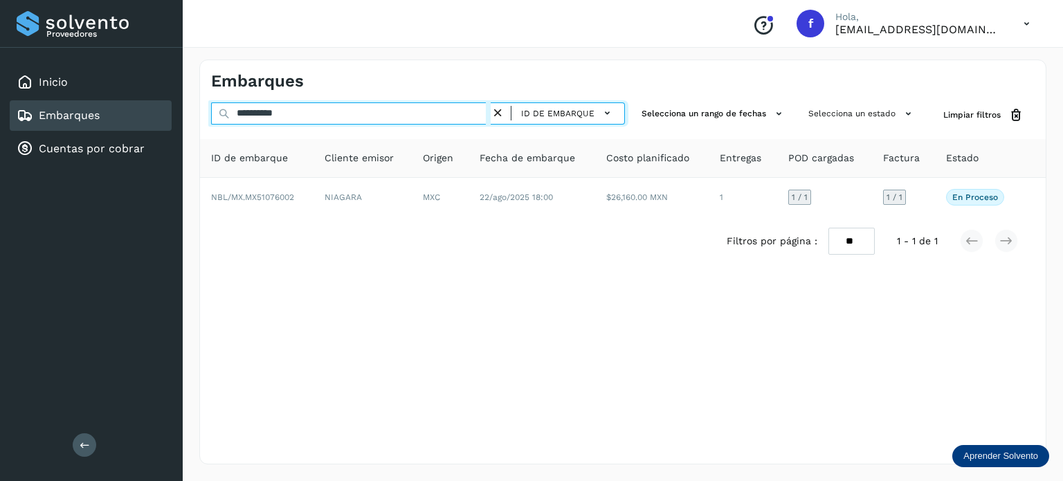
click at [281, 113] on input "**********" at bounding box center [351, 113] width 280 height 22
paste input "text"
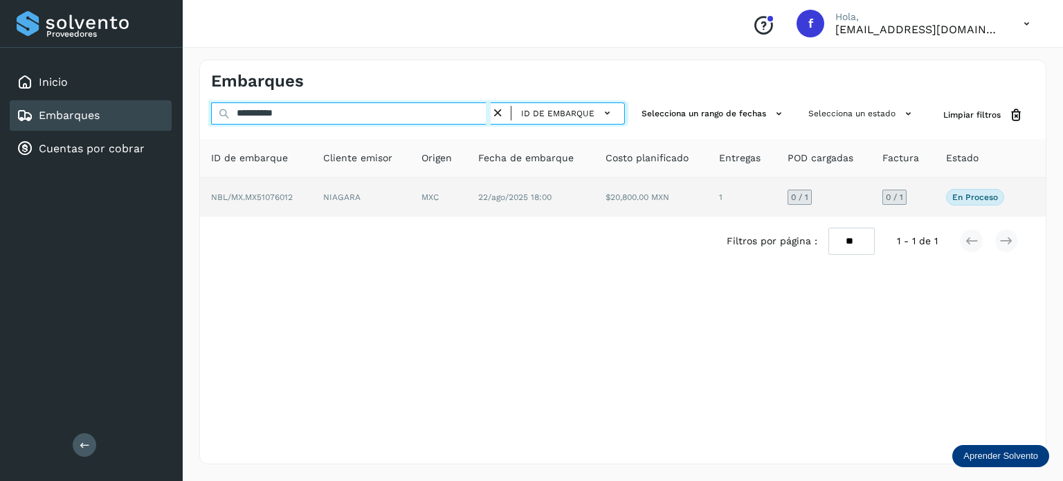
type input "**********"
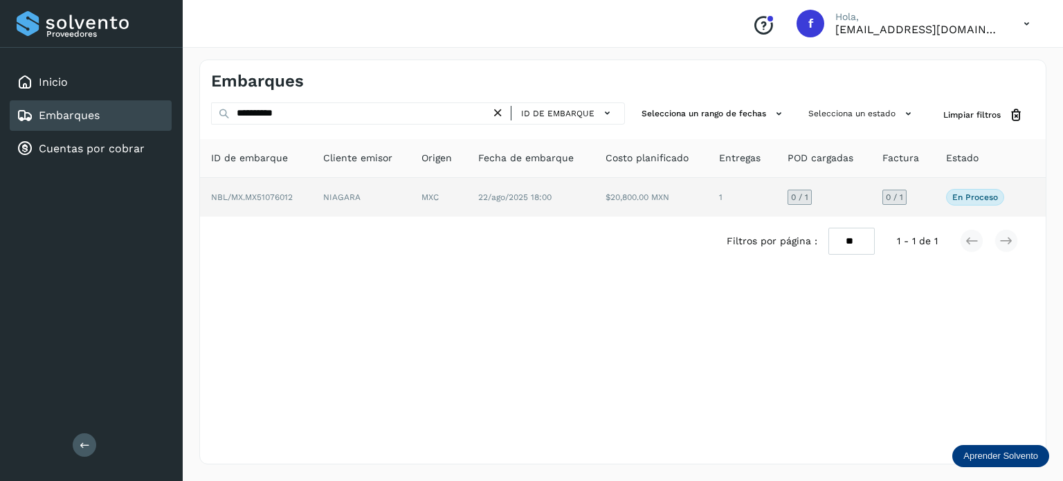
click at [595, 203] on td "22/ago/2025 18:00" at bounding box center [652, 197] width 114 height 39
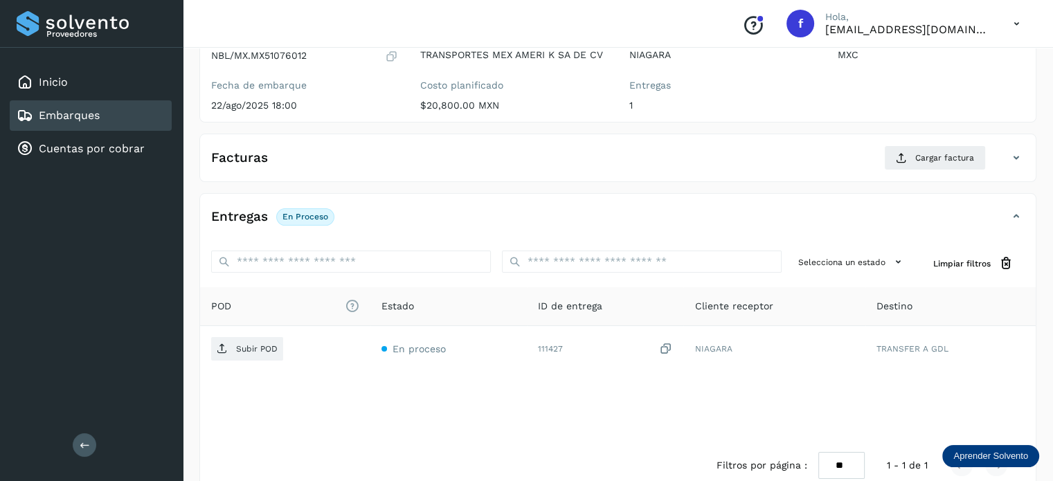
scroll to position [165, 0]
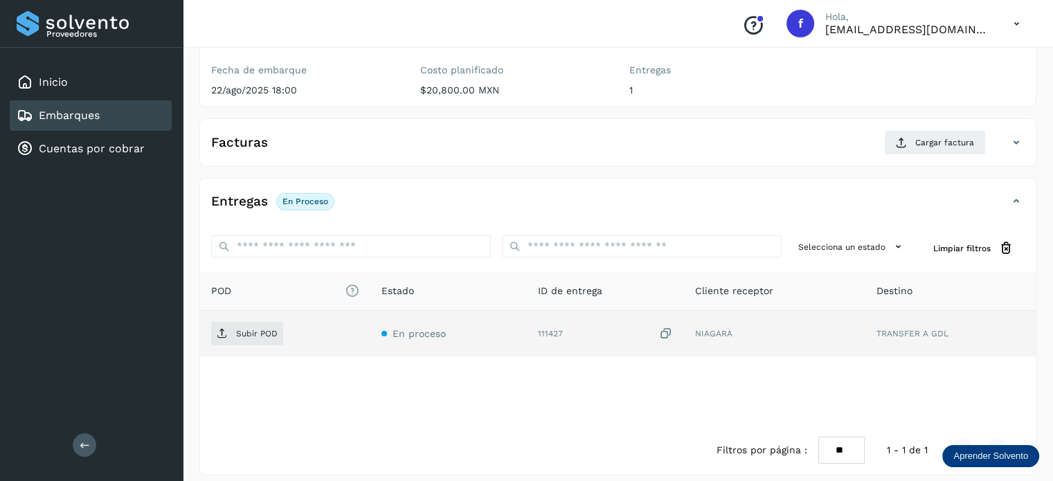
click at [664, 331] on icon at bounding box center [665, 334] width 14 height 15
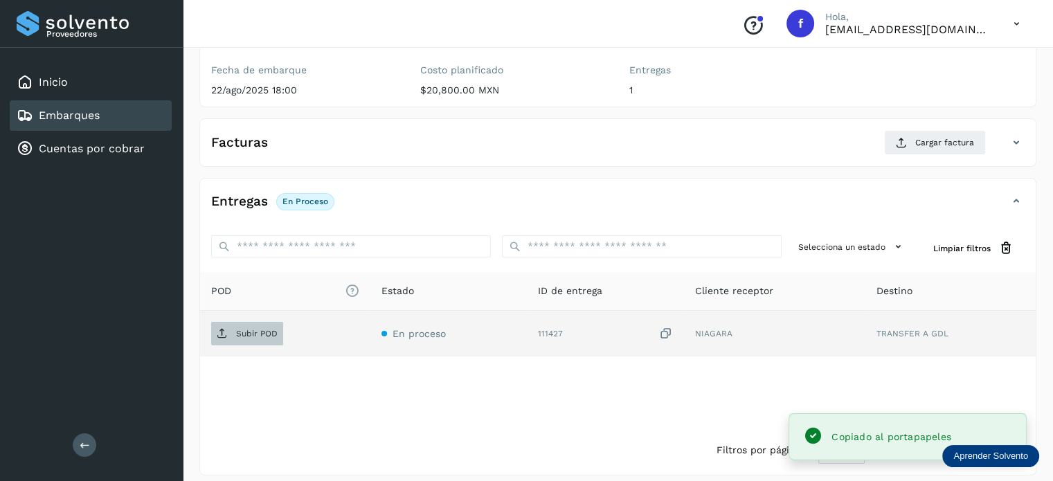
click at [234, 333] on span "Subir POD" at bounding box center [247, 334] width 72 height 22
click at [914, 160] on div "Facturas Cargar factura" at bounding box center [617, 148] width 835 height 36
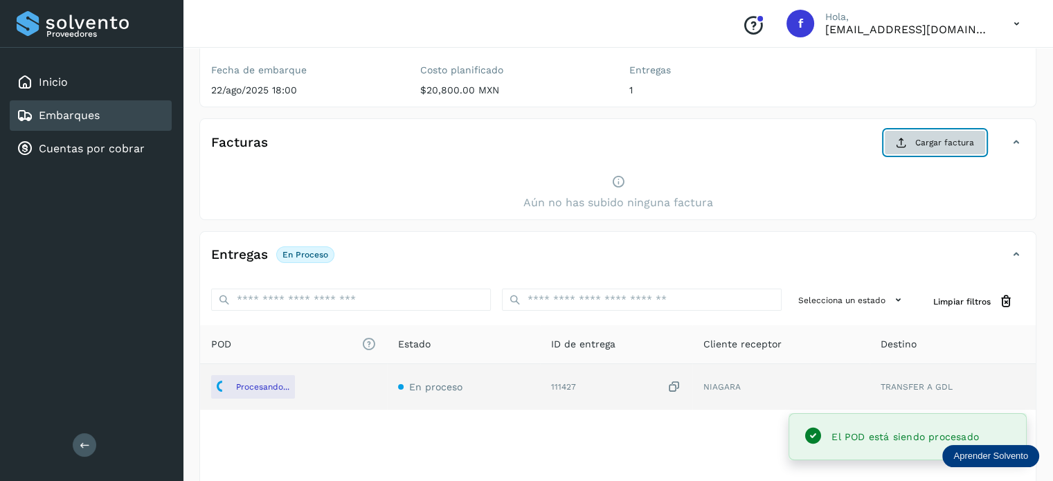
click at [914, 150] on button "Cargar factura" at bounding box center [935, 142] width 102 height 25
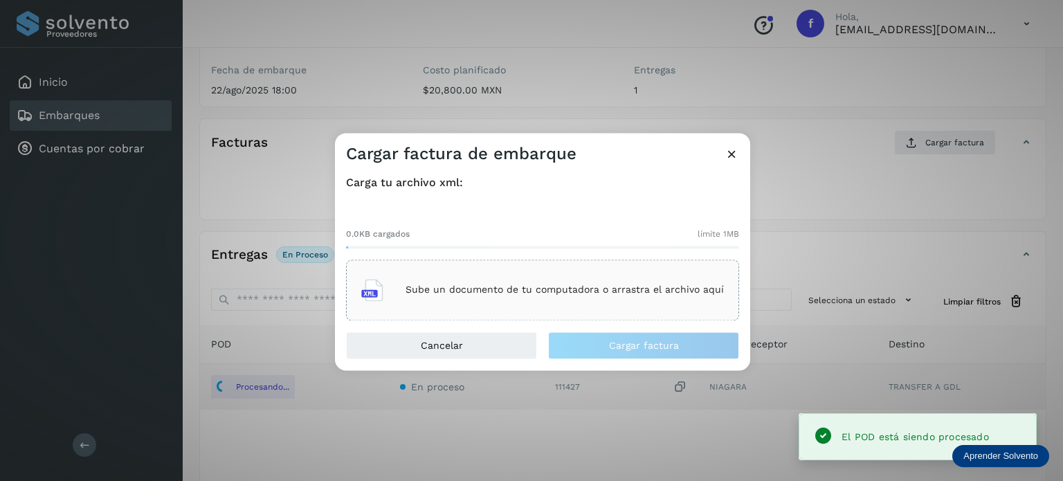
click at [579, 300] on div "Sube un documento de tu computadora o arrastra el archivo aquí" at bounding box center [542, 289] width 363 height 37
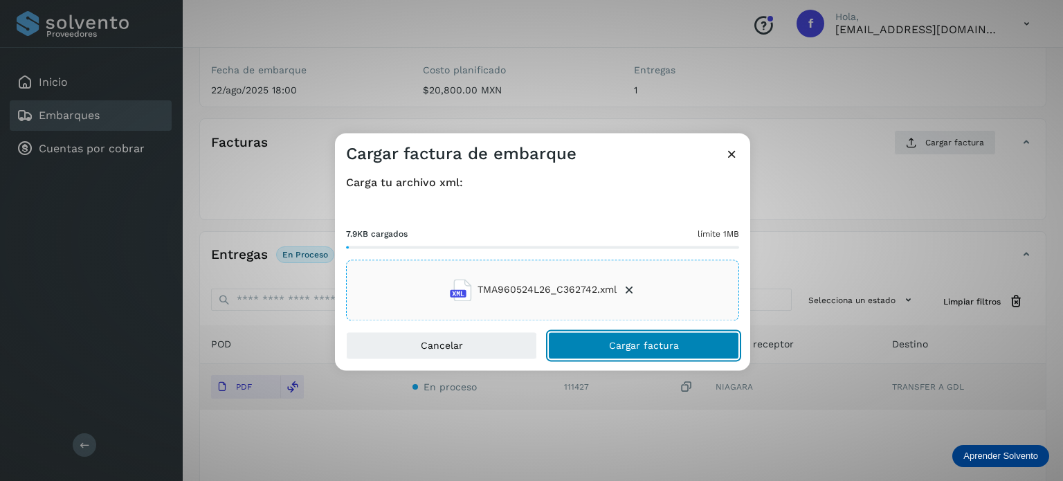
click at [598, 352] on button "Cargar factura" at bounding box center [643, 346] width 191 height 28
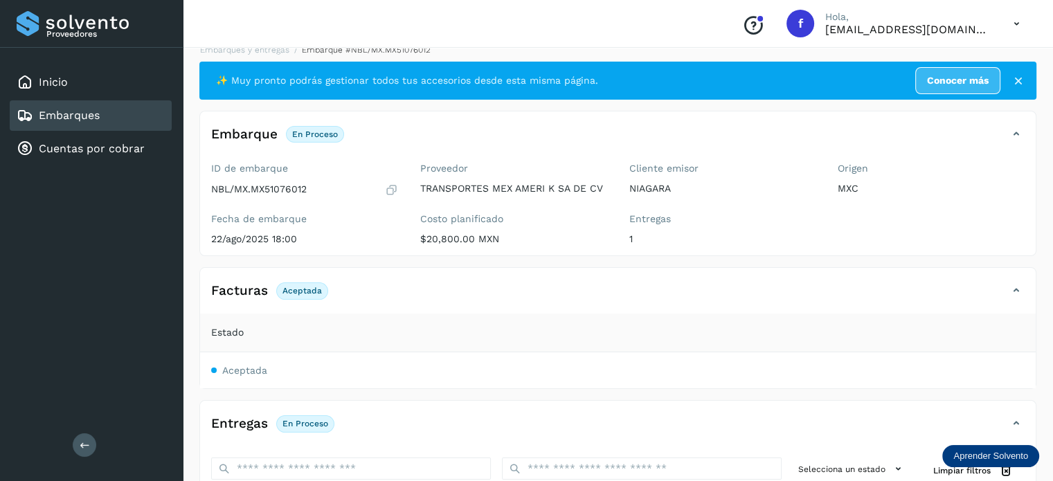
scroll to position [0, 0]
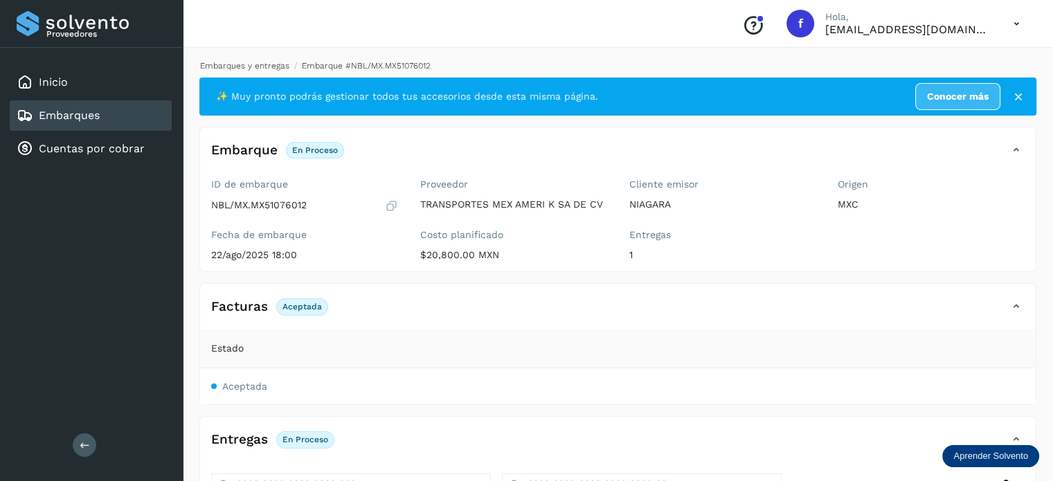
click at [268, 64] on link "Embarques y entregas" at bounding box center [244, 66] width 89 height 10
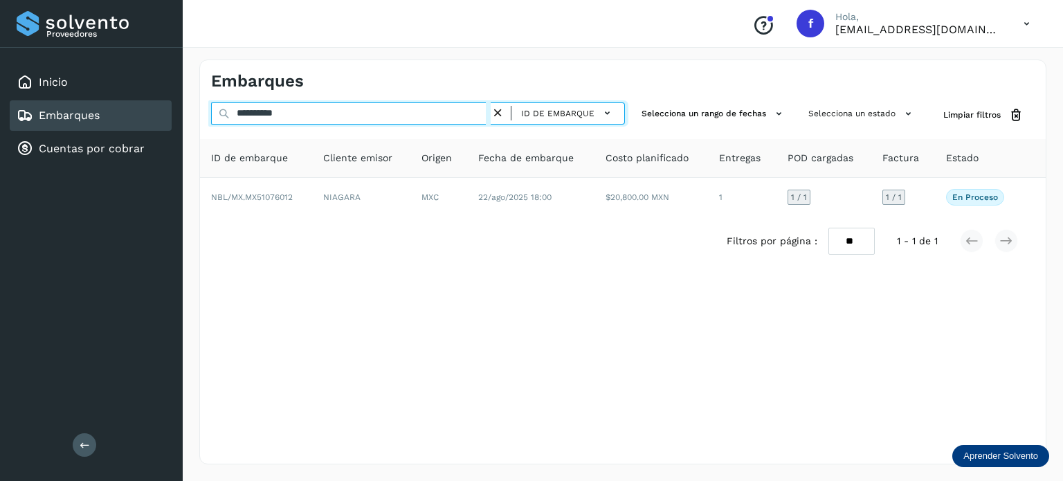
click at [282, 114] on input "**********" at bounding box center [351, 113] width 280 height 22
paste input "text"
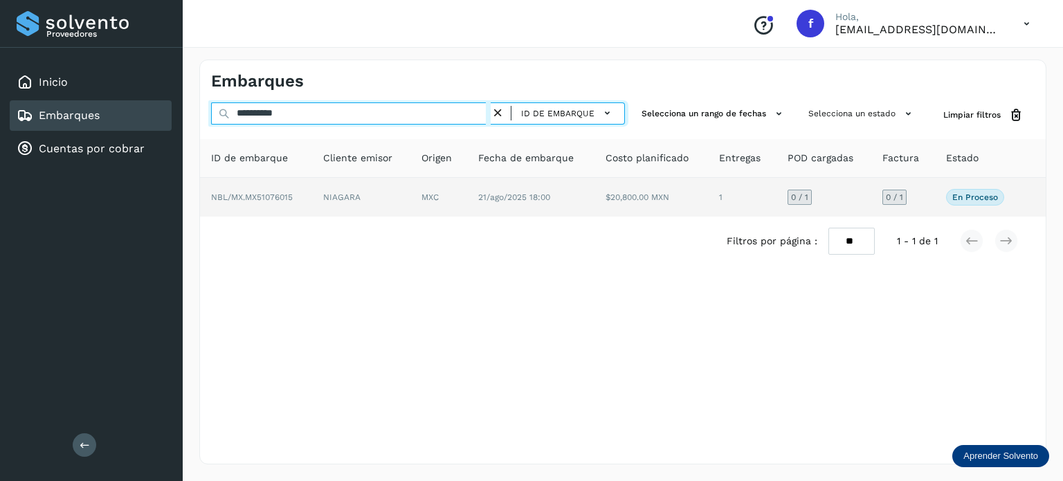
type input "**********"
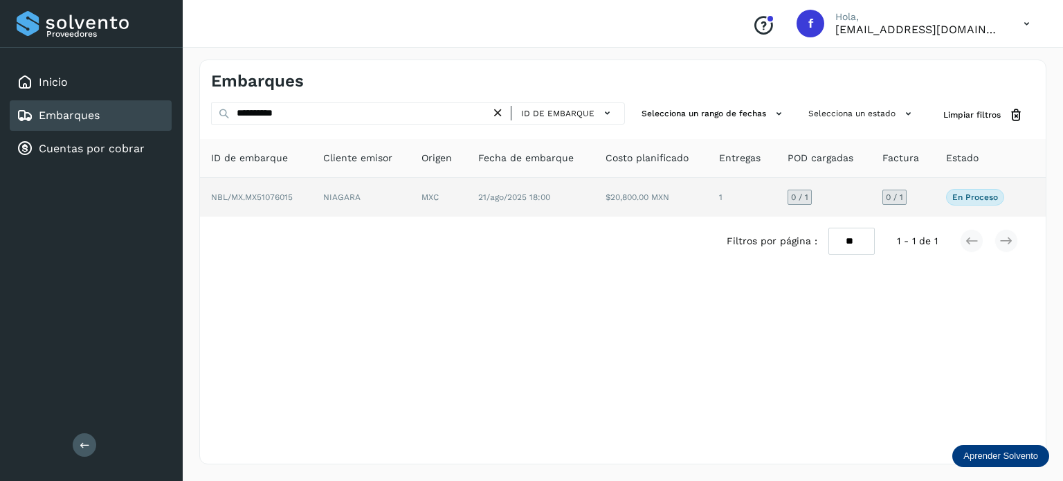
click at [595, 204] on td "21/ago/2025 18:00" at bounding box center [652, 197] width 114 height 39
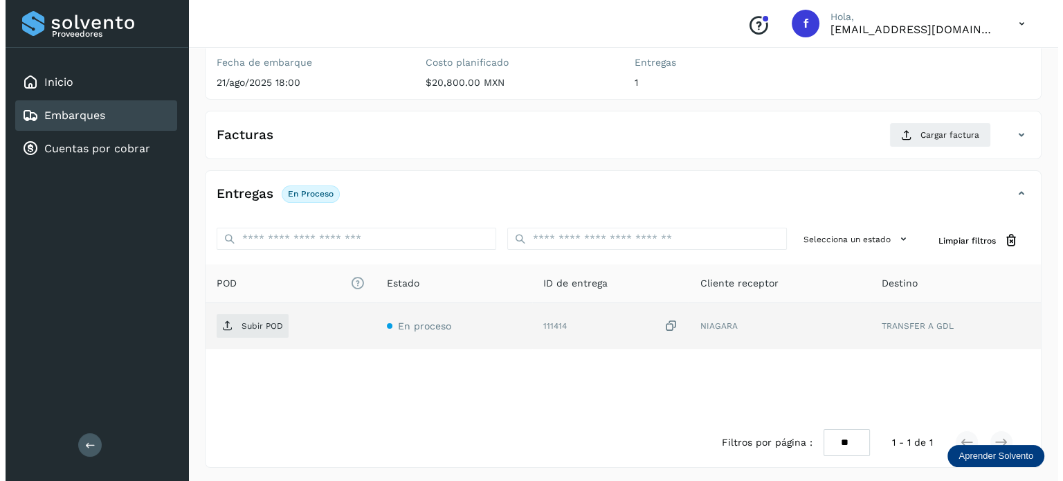
scroll to position [174, 0]
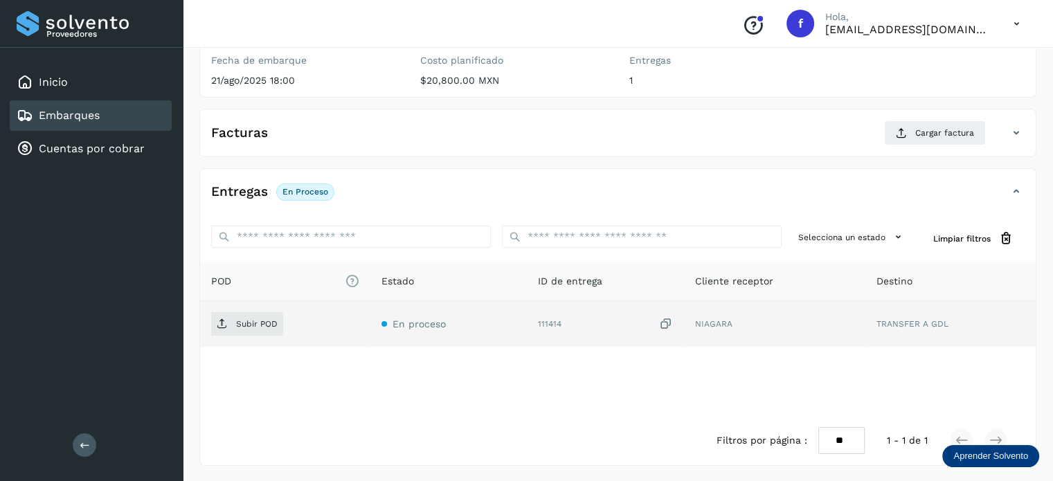
click at [670, 321] on icon at bounding box center [665, 324] width 14 height 15
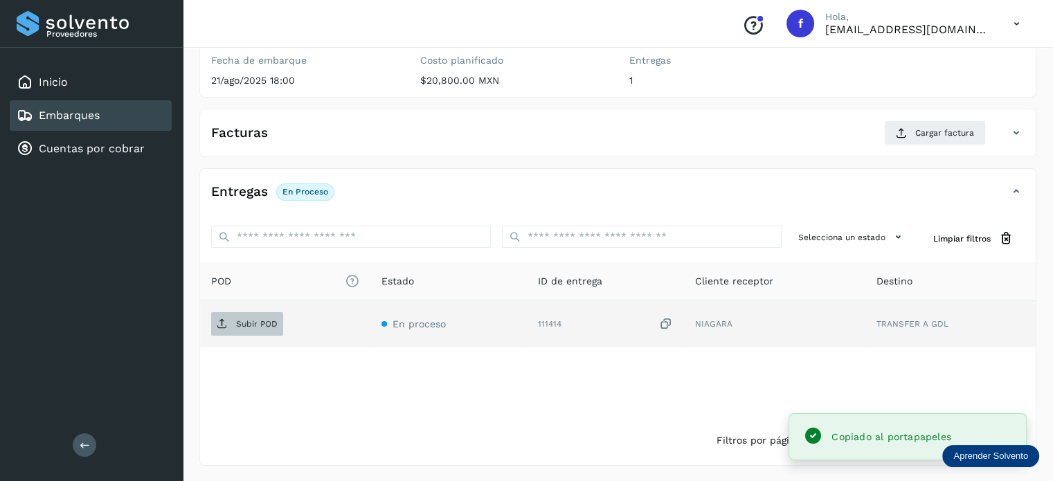
click at [263, 326] on p "Subir POD" at bounding box center [257, 324] width 42 height 10
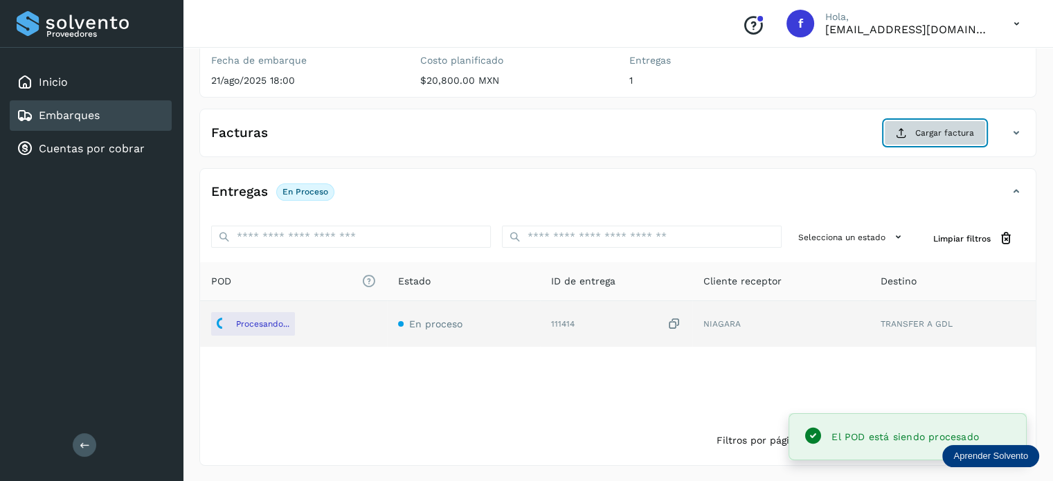
click at [916, 136] on span "Cargar factura" at bounding box center [944, 133] width 59 height 12
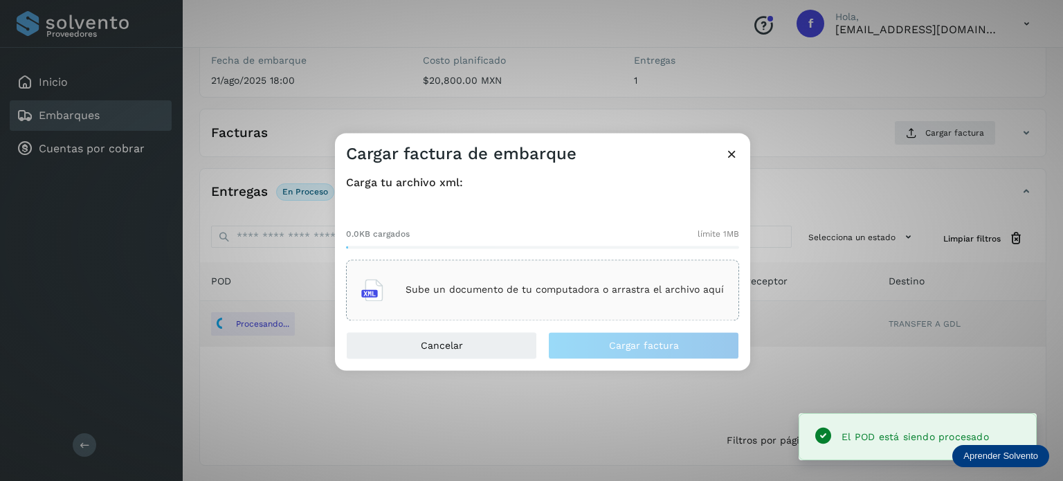
click at [534, 279] on div "Sube un documento de tu computadora o arrastra el archivo aquí" at bounding box center [542, 289] width 363 height 37
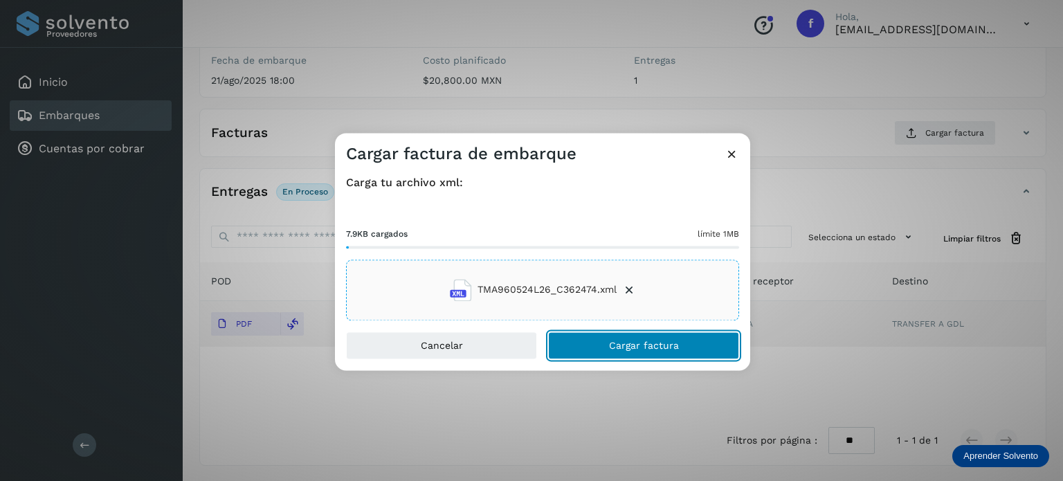
click at [597, 343] on button "Cargar factura" at bounding box center [643, 346] width 191 height 28
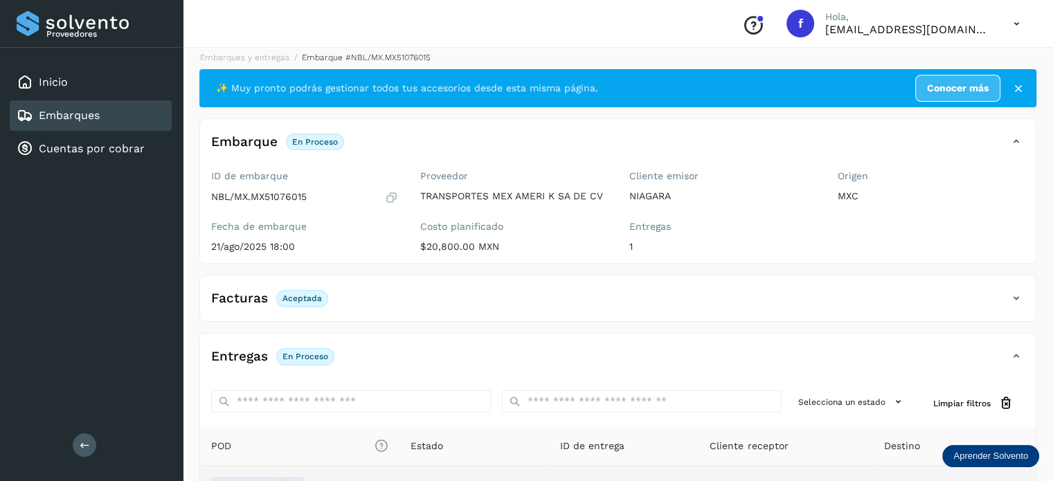
scroll to position [0, 0]
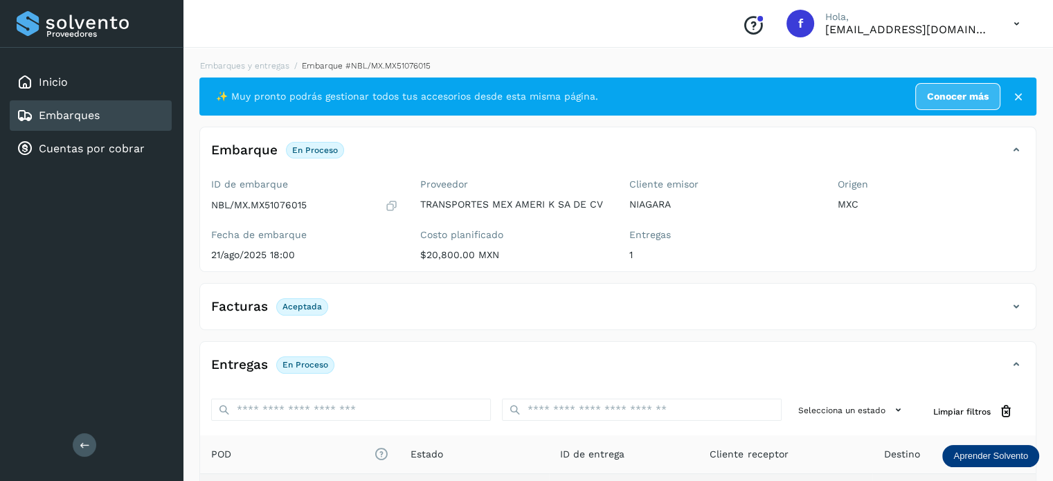
click at [241, 57] on div "Embarques y entregas Embarque #NBL/MX.MX51076015 ✨ Muy pronto podrás gestionar …" at bounding box center [618, 349] width 870 height 613
click at [247, 61] on link "Embarques y entregas" at bounding box center [244, 66] width 89 height 10
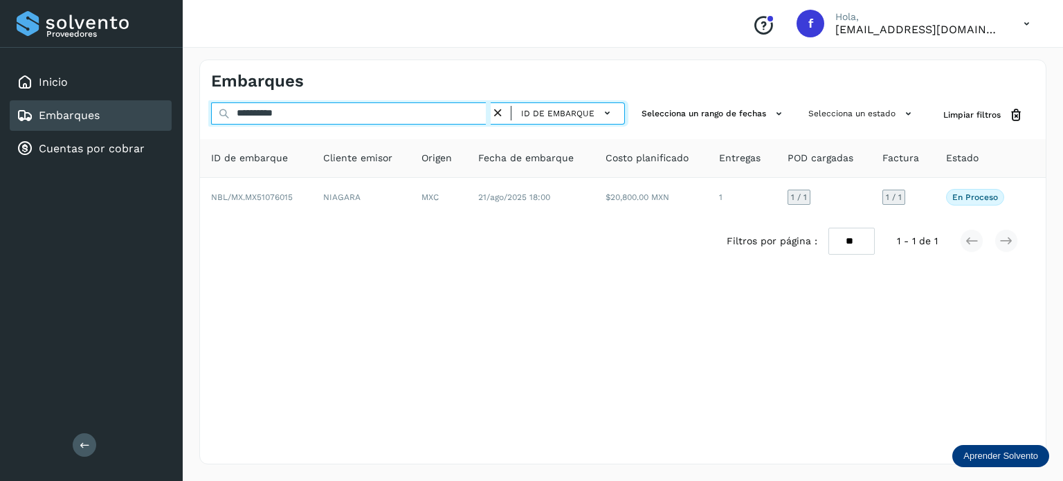
click at [262, 105] on input "**********" at bounding box center [351, 113] width 280 height 22
click at [261, 105] on input "**********" at bounding box center [351, 113] width 280 height 22
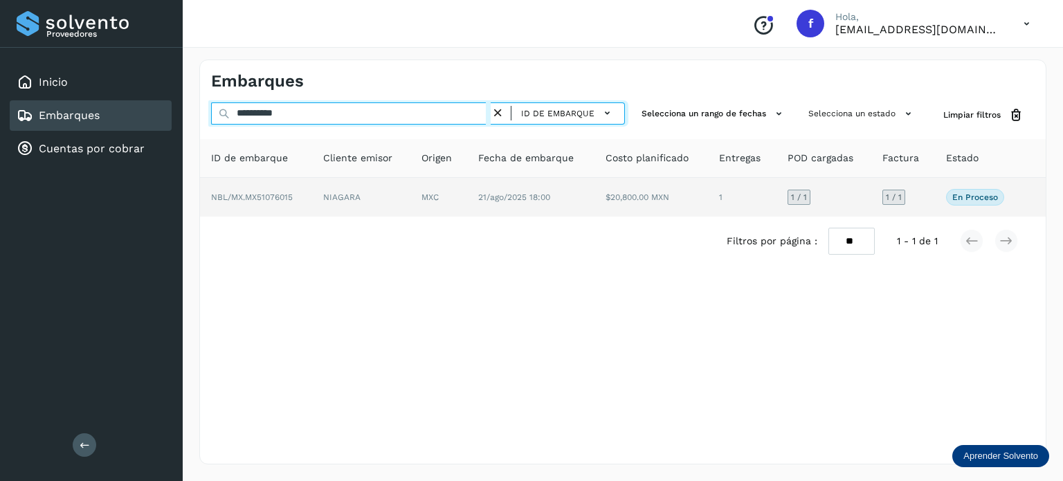
paste input "text"
type input "**********"
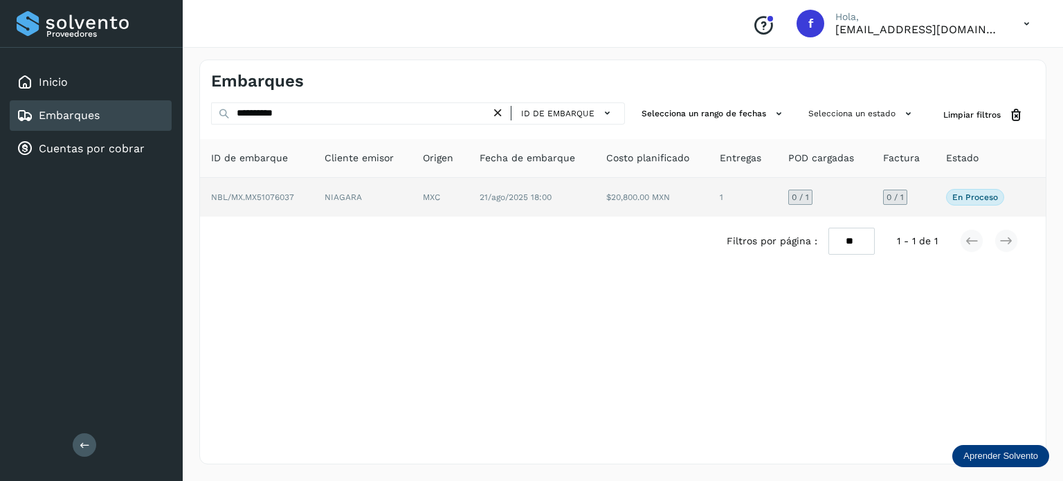
click at [595, 191] on td "21/ago/2025 18:00" at bounding box center [652, 197] width 114 height 39
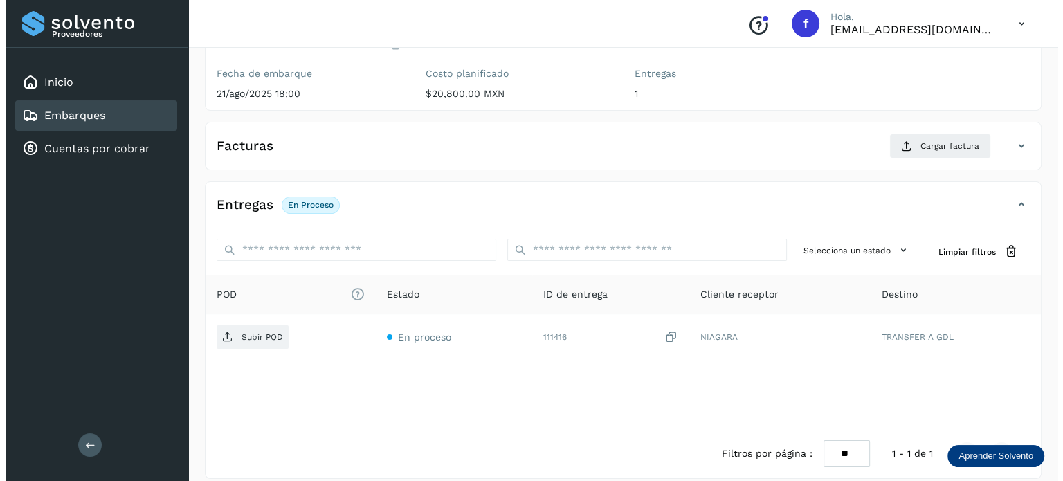
scroll to position [174, 0]
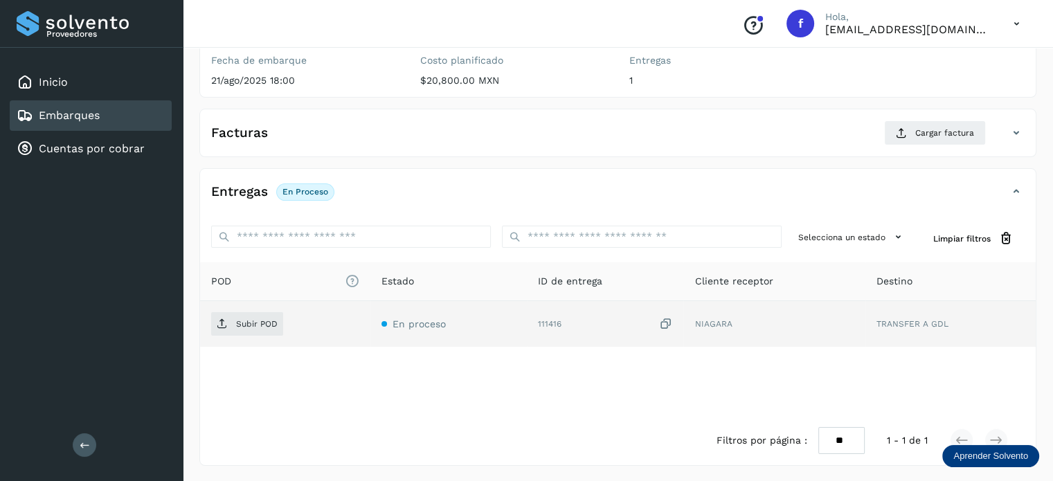
click at [665, 323] on icon at bounding box center [665, 324] width 14 height 15
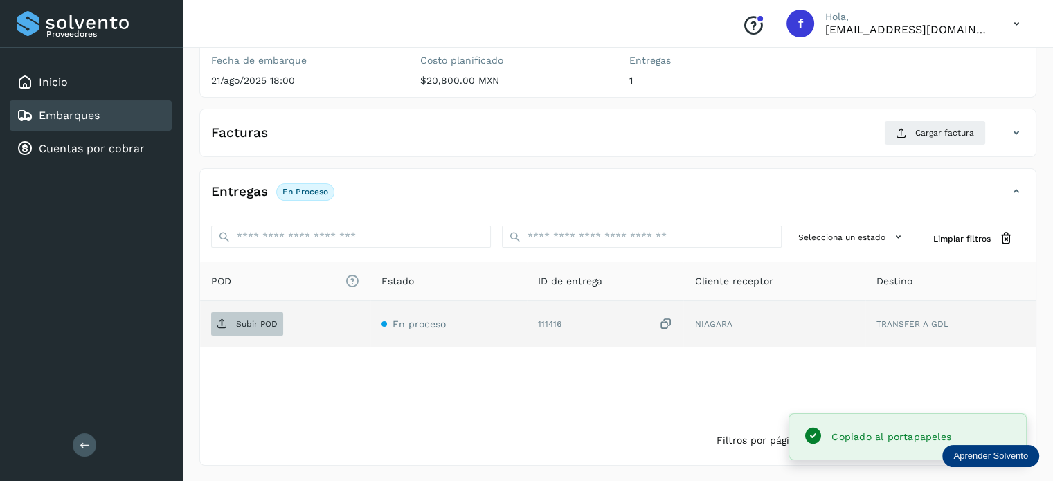
click at [233, 319] on span "Subir POD" at bounding box center [247, 324] width 72 height 22
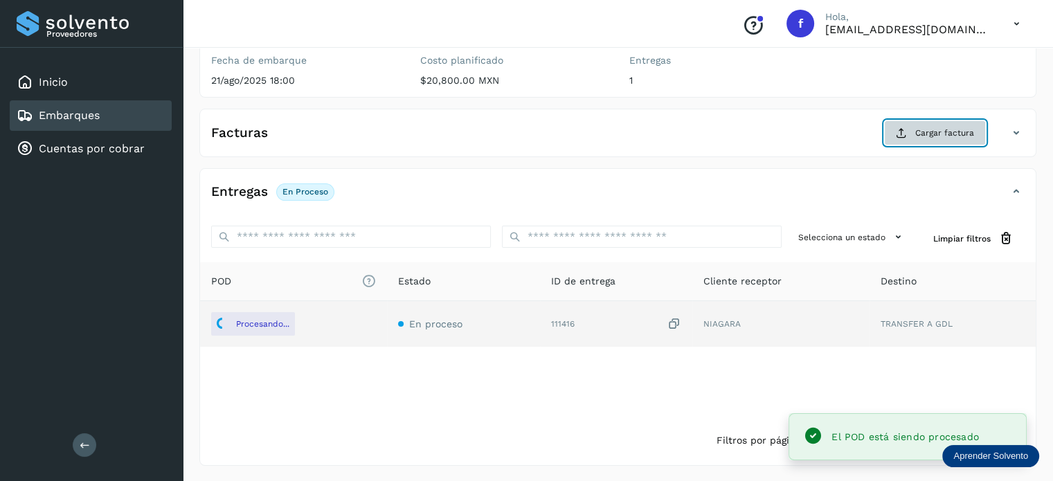
click at [929, 131] on span "Cargar factura" at bounding box center [944, 133] width 59 height 12
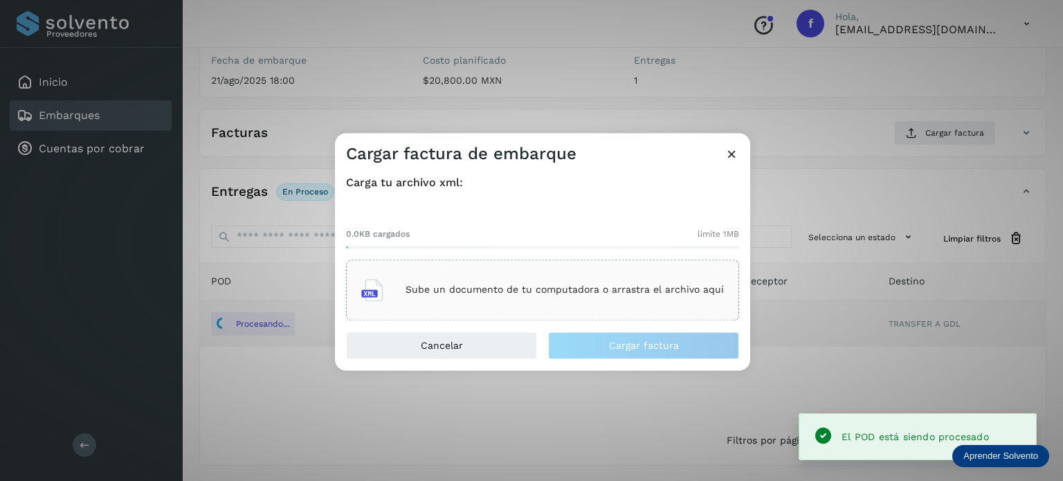
click at [494, 282] on div "Sube un documento de tu computadora o arrastra el archivo aquí" at bounding box center [542, 289] width 363 height 37
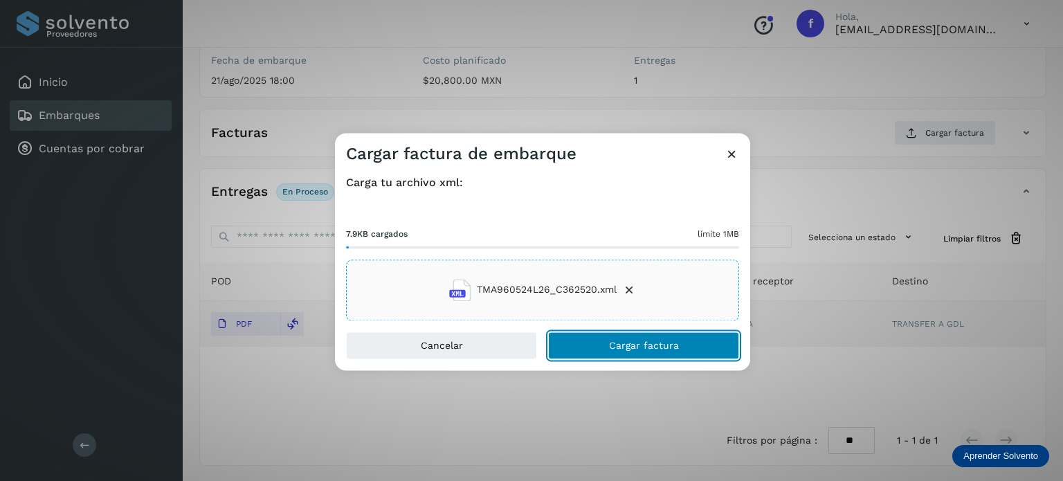
click at [631, 336] on button "Cargar factura" at bounding box center [643, 346] width 191 height 28
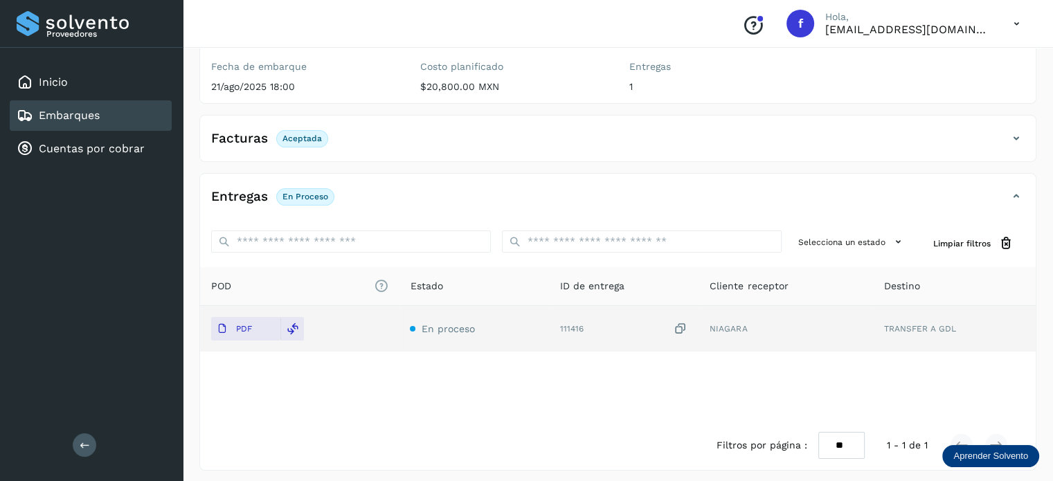
scroll to position [0, 0]
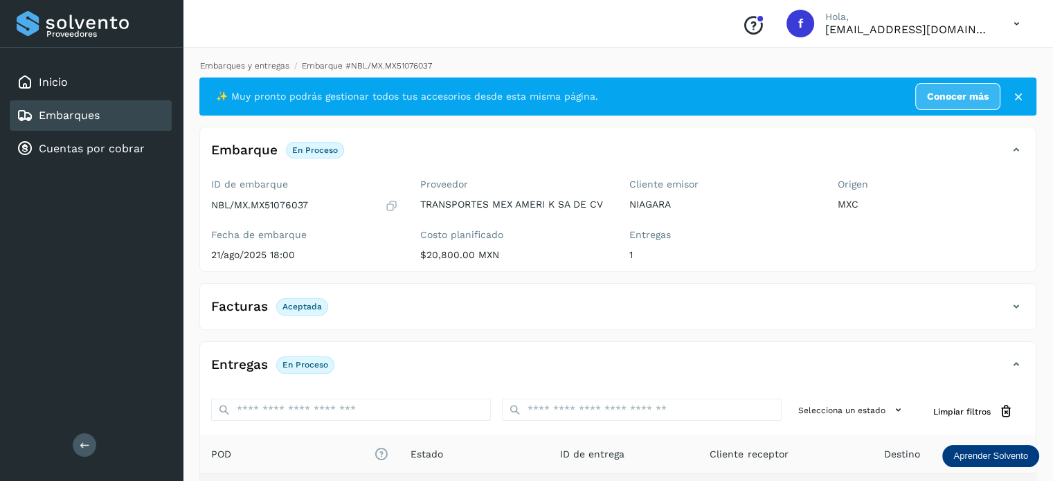
click at [257, 66] on link "Embarques y entregas" at bounding box center [244, 66] width 89 height 10
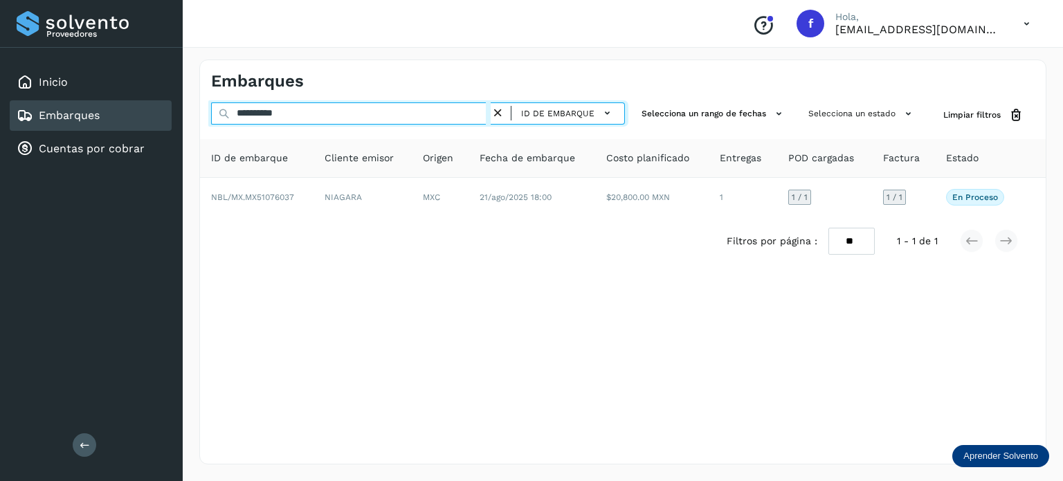
click at [273, 114] on input "**********" at bounding box center [351, 113] width 280 height 22
paste input "text"
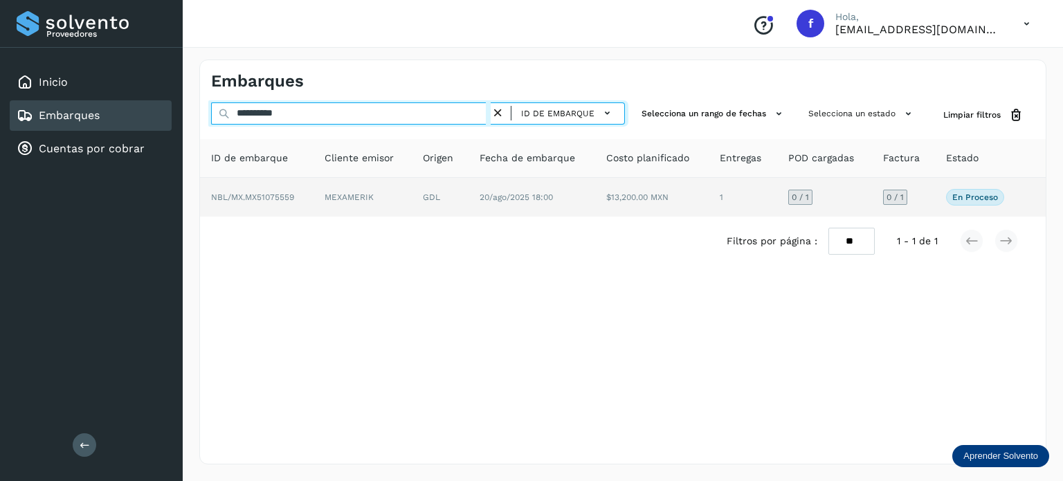
type input "**********"
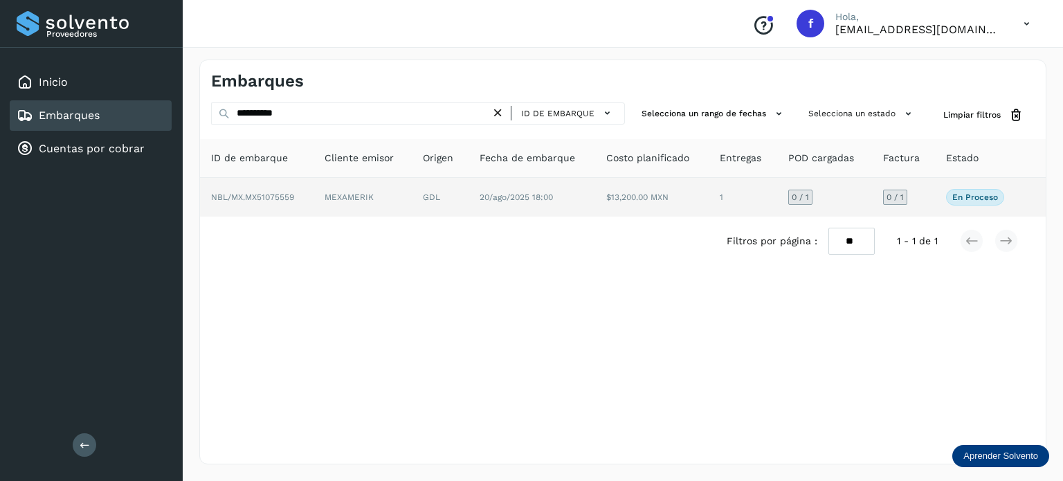
click at [412, 203] on td "MEXAMERIK" at bounding box center [440, 197] width 57 height 39
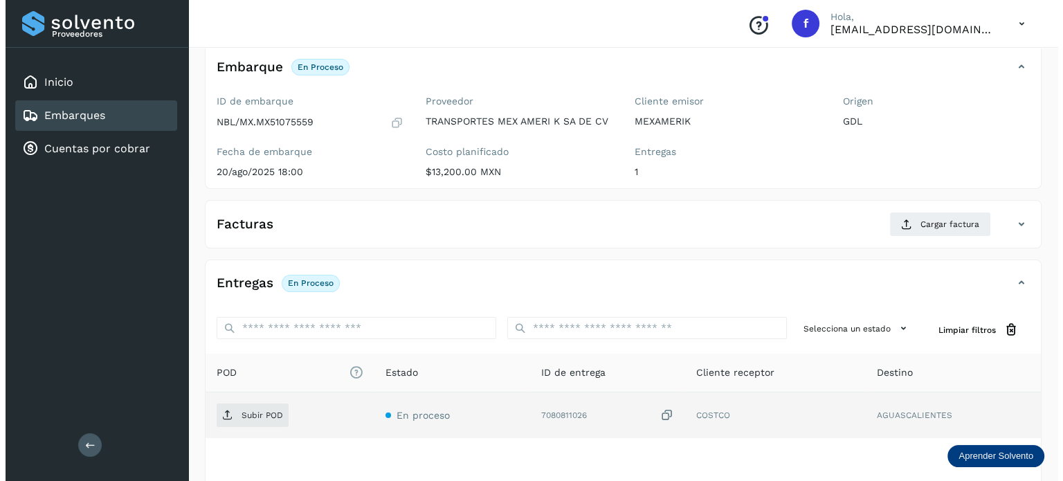
scroll to position [174, 0]
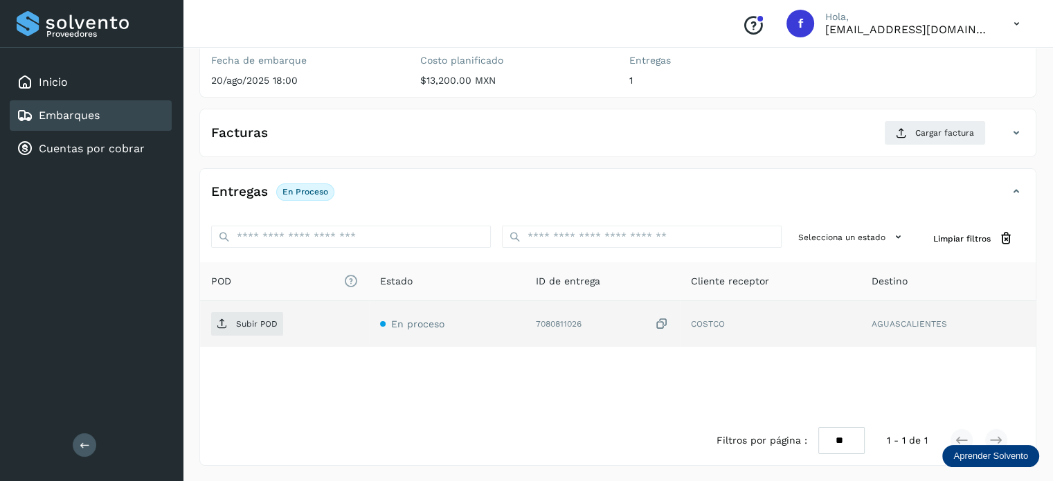
click at [658, 321] on icon at bounding box center [662, 324] width 14 height 15
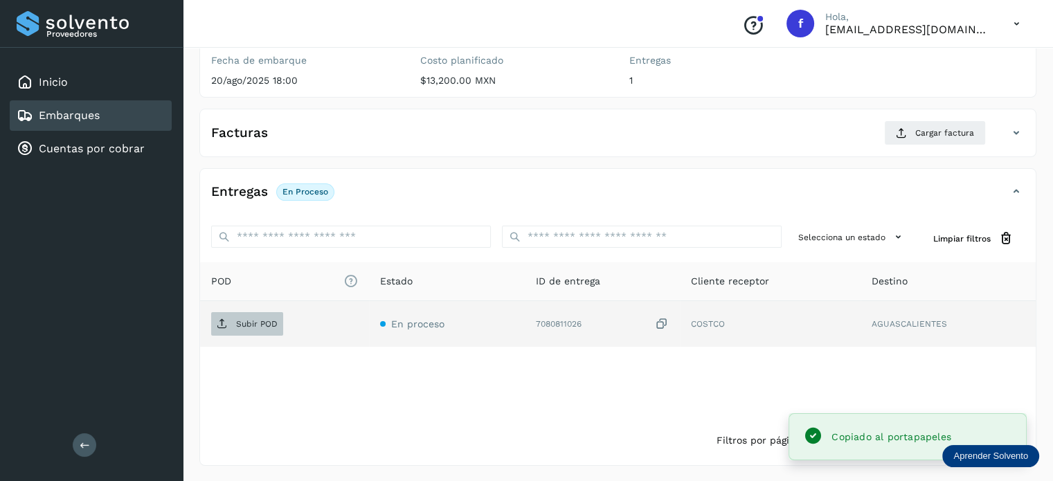
click at [260, 321] on p "Subir POD" at bounding box center [257, 324] width 42 height 10
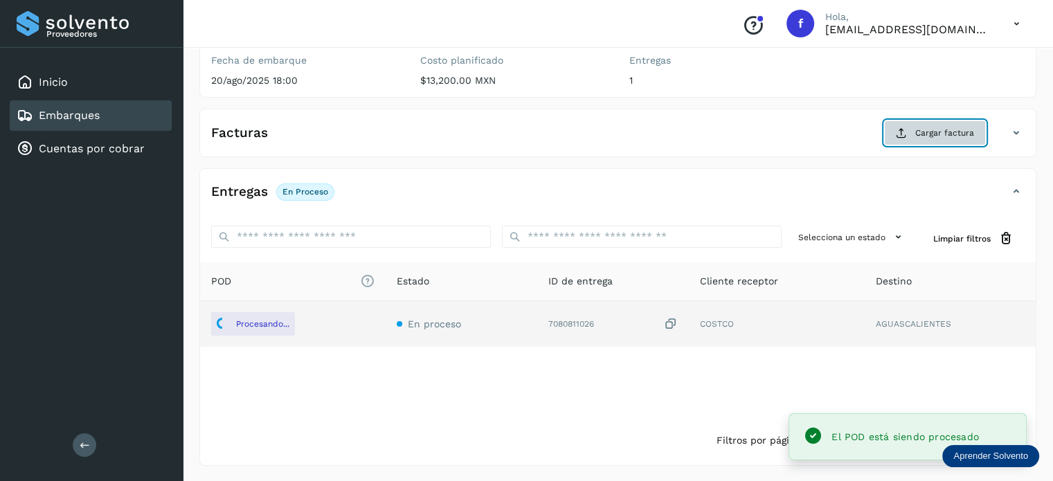
click at [927, 134] on span "Cargar factura" at bounding box center [944, 133] width 59 height 12
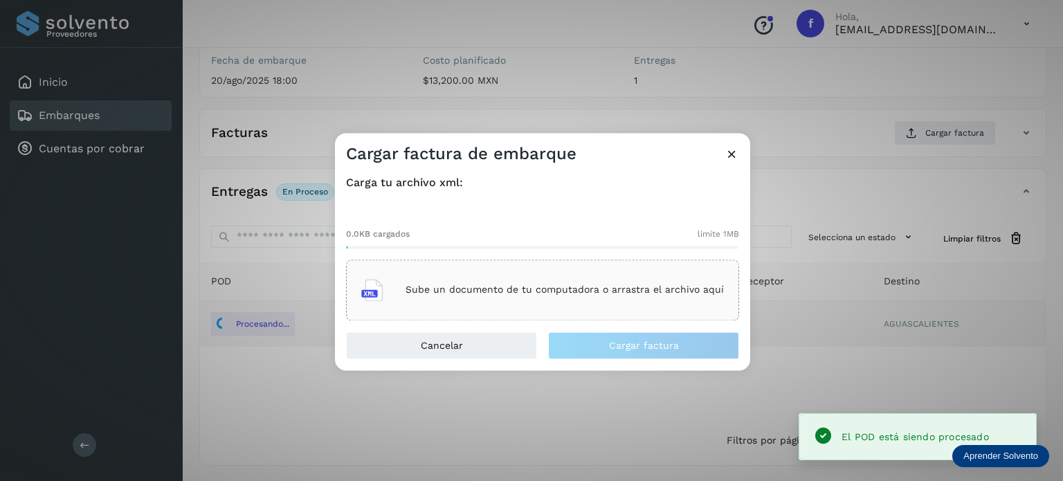
click at [662, 290] on p "Sube un documento de tu computadora o arrastra el archivo aquí" at bounding box center [565, 290] width 318 height 12
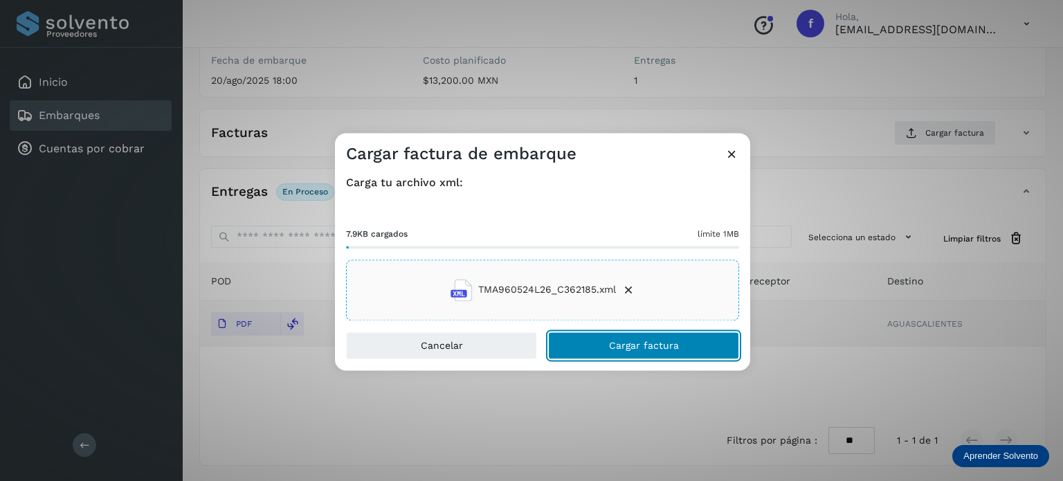
click at [606, 347] on button "Cargar factura" at bounding box center [643, 346] width 191 height 28
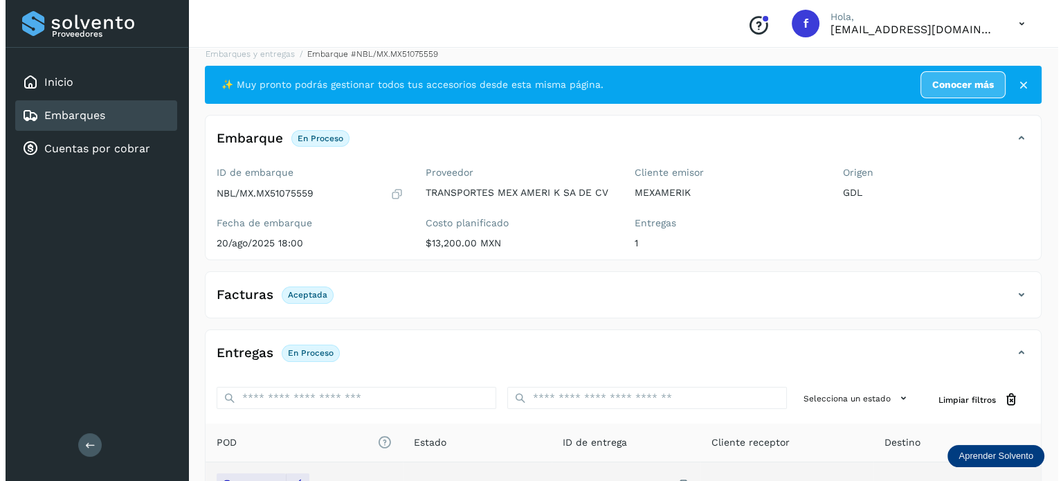
scroll to position [0, 0]
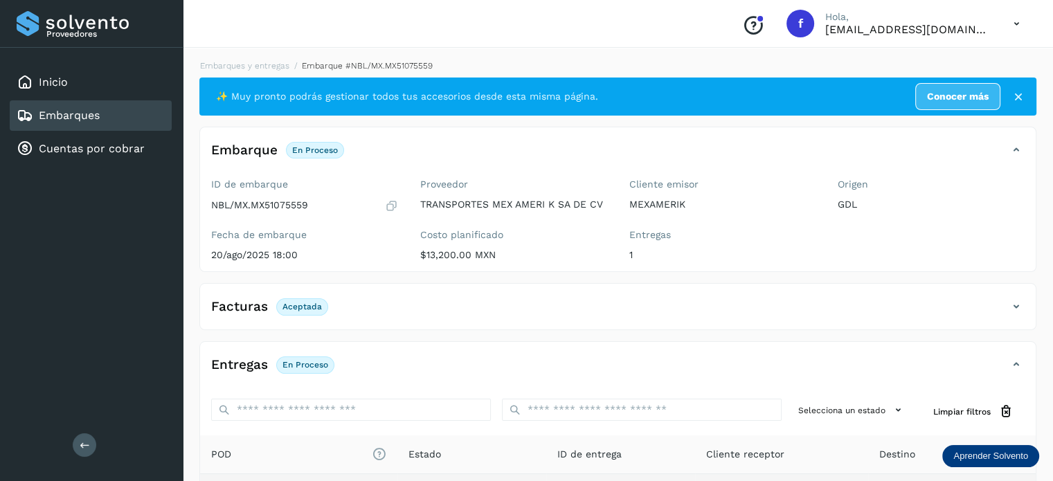
click at [235, 72] on div "Embarques y entregas Embarque #NBL/MX.MX51075559 ✨ Muy pronto podrás gestionar …" at bounding box center [617, 349] width 837 height 579
click at [260, 66] on link "Embarques y entregas" at bounding box center [244, 66] width 89 height 10
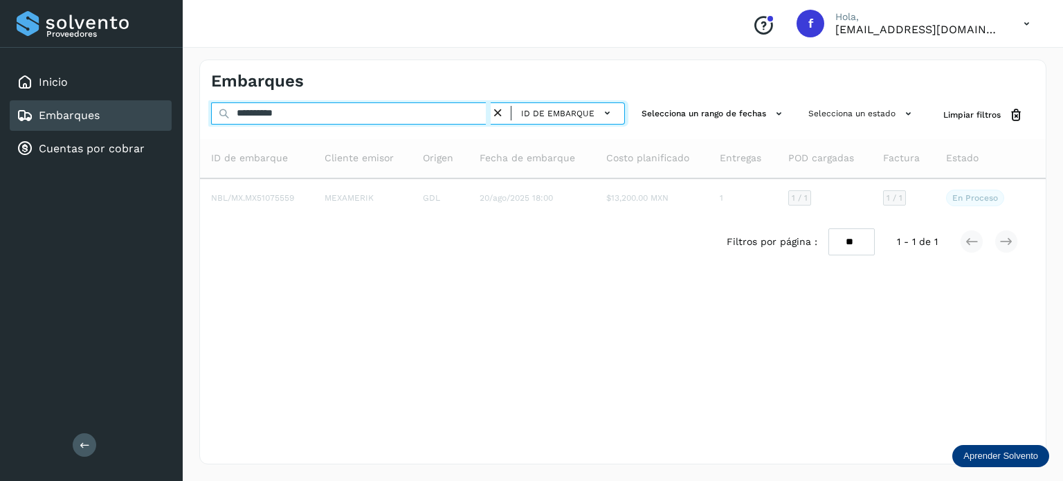
click at [329, 113] on input "**********" at bounding box center [351, 113] width 280 height 22
